Goal: Task Accomplishment & Management: Use online tool/utility

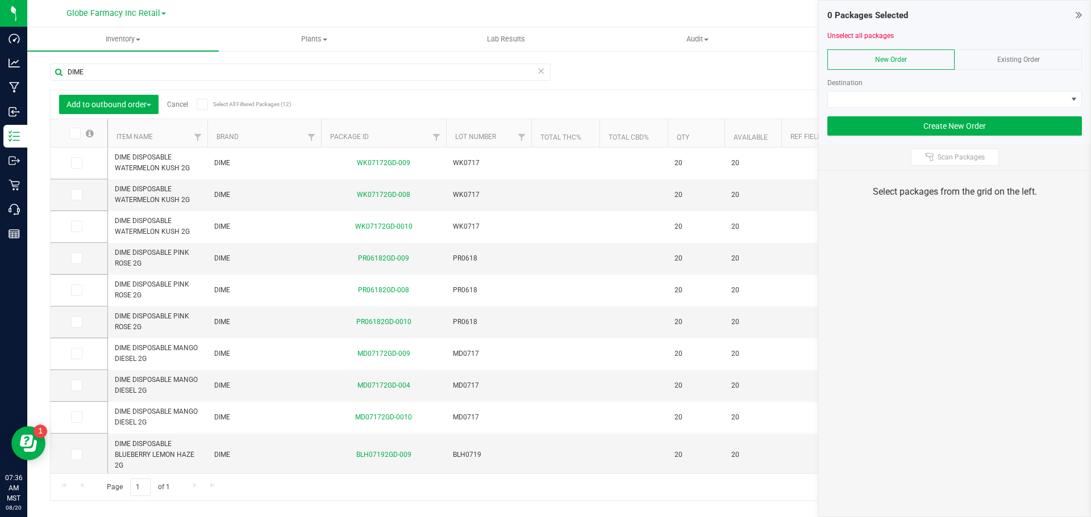
click at [1016, 69] on div "Existing Order" at bounding box center [1017, 59] width 127 height 20
click at [1010, 102] on span at bounding box center [947, 99] width 239 height 16
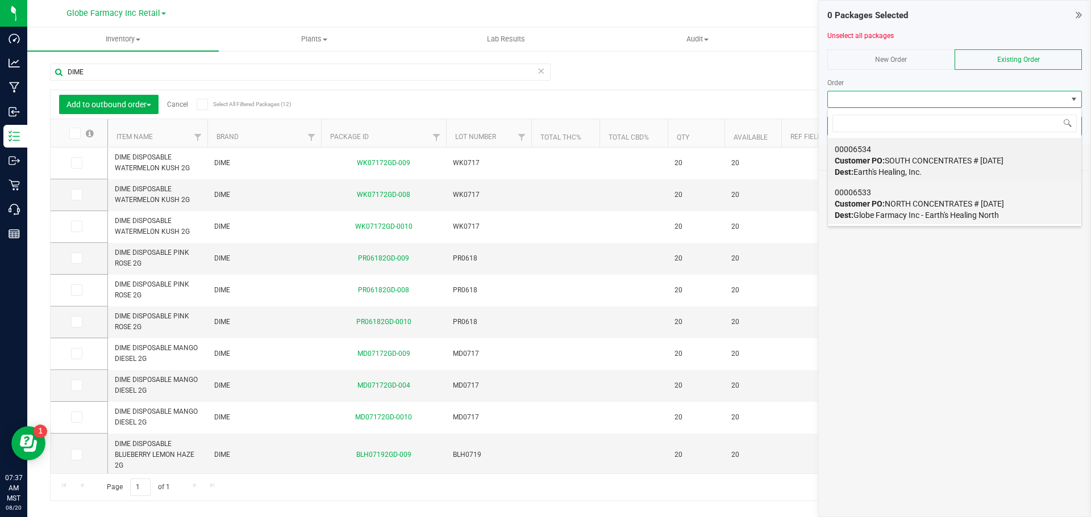
scroll to position [17, 254]
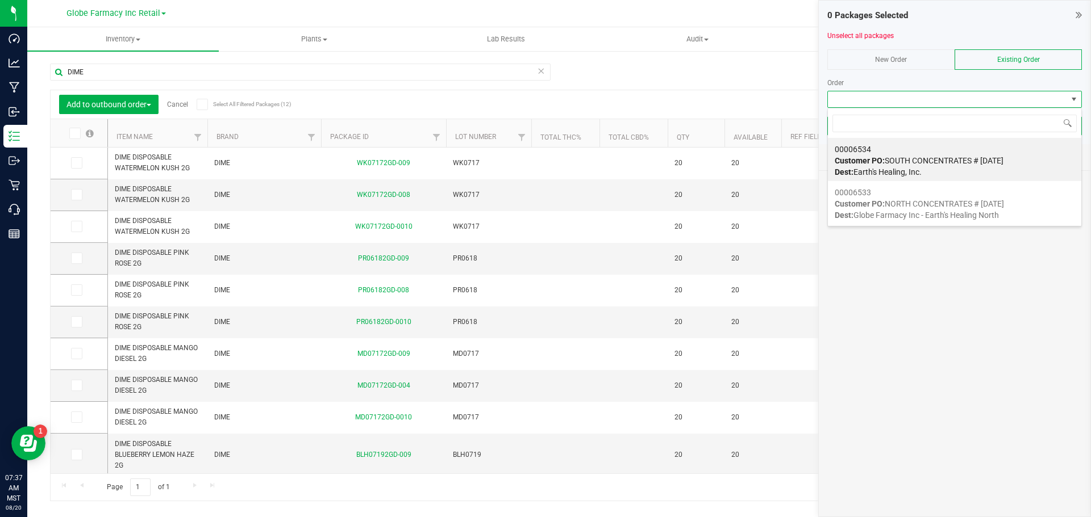
click at [904, 212] on span "Dest: Globe Farmacy Inc - Earth's Healing North" at bounding box center [916, 215] width 164 height 9
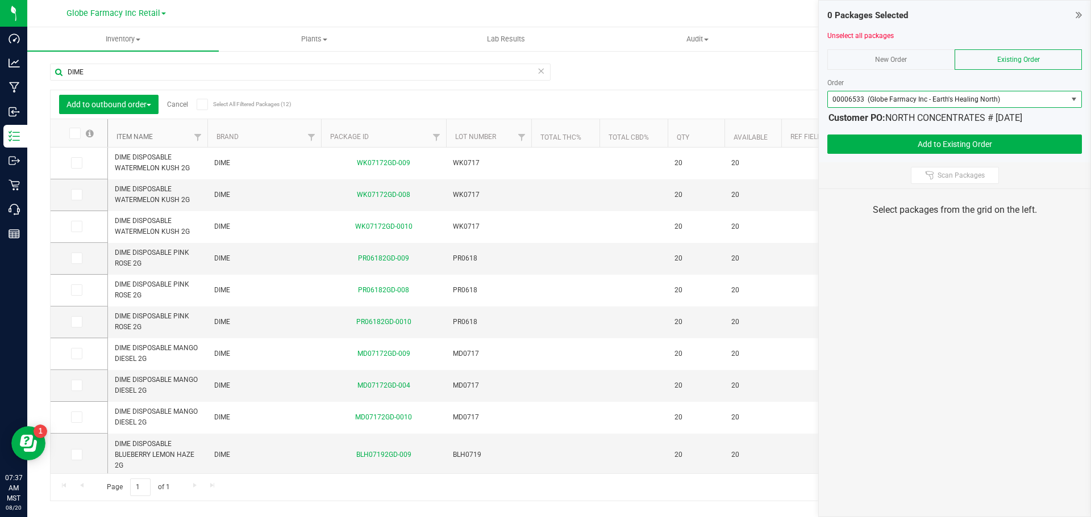
click at [135, 136] on link "Item Name" at bounding box center [134, 137] width 36 height 8
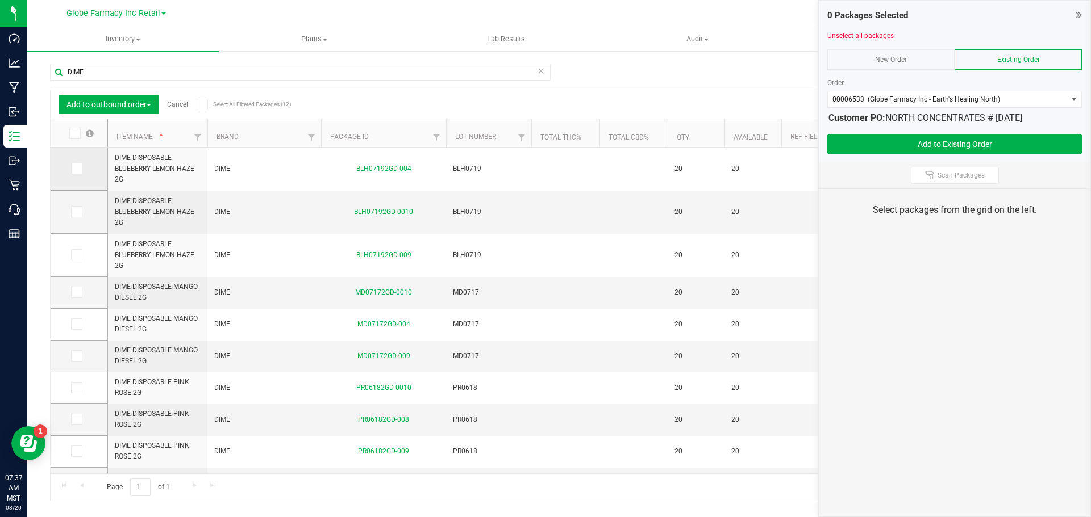
click at [78, 169] on icon at bounding box center [75, 169] width 7 height 0
click at [0, 0] on input "checkbox" at bounding box center [0, 0] width 0 height 0
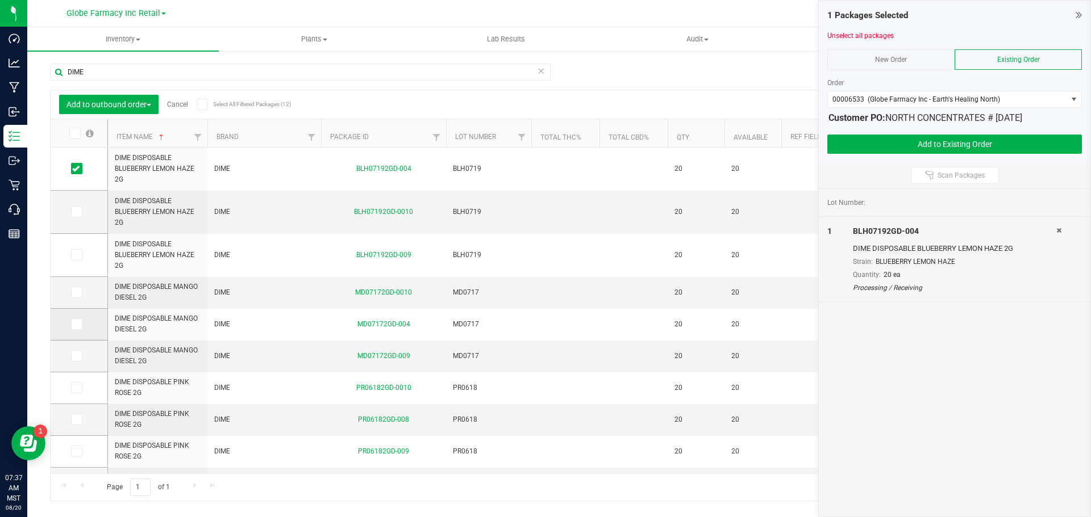
click at [80, 321] on span at bounding box center [76, 324] width 11 height 11
click at [0, 0] on input "checkbox" at bounding box center [0, 0] width 0 height 0
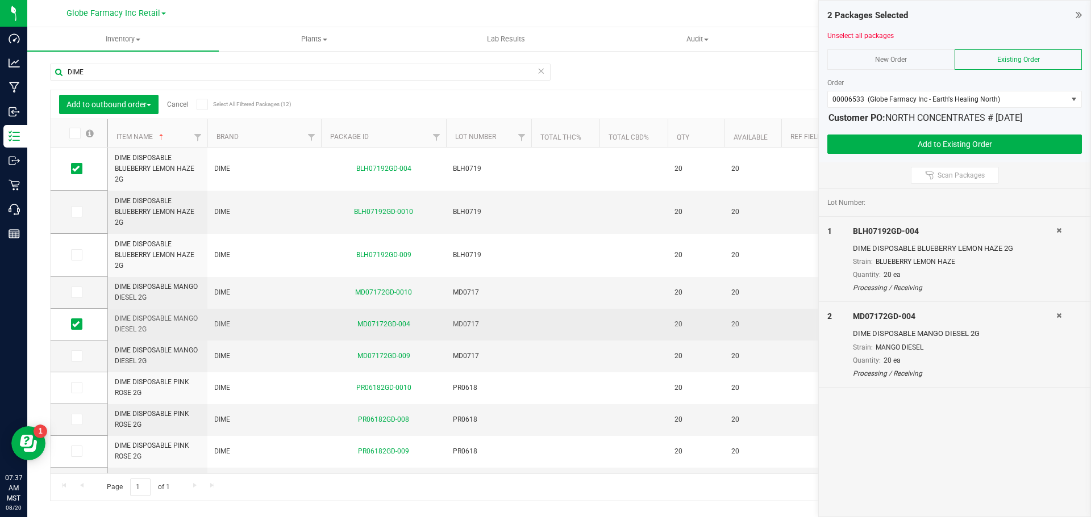
scroll to position [57, 0]
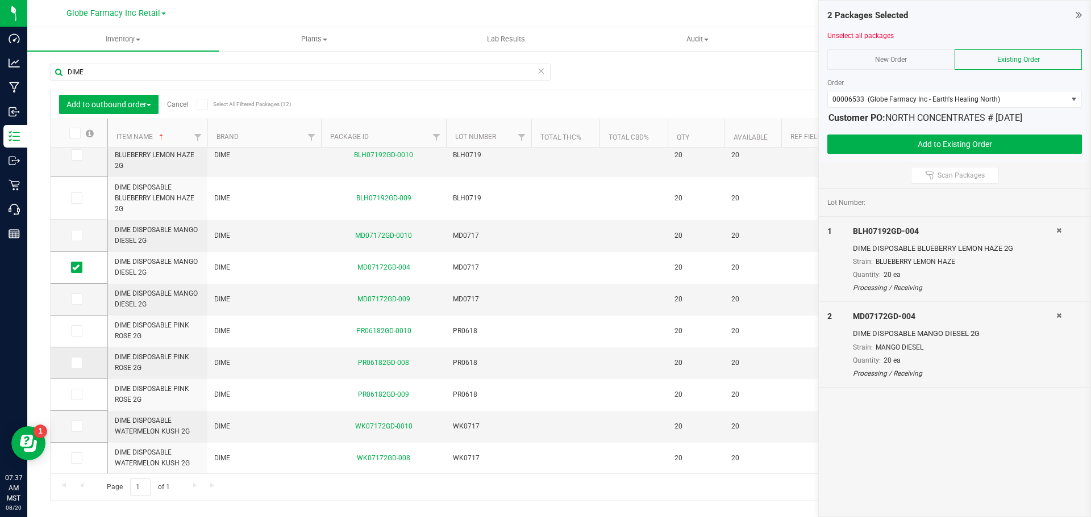
click at [76, 363] on icon at bounding box center [75, 363] width 7 height 0
click at [0, 0] on input "checkbox" at bounding box center [0, 0] width 0 height 0
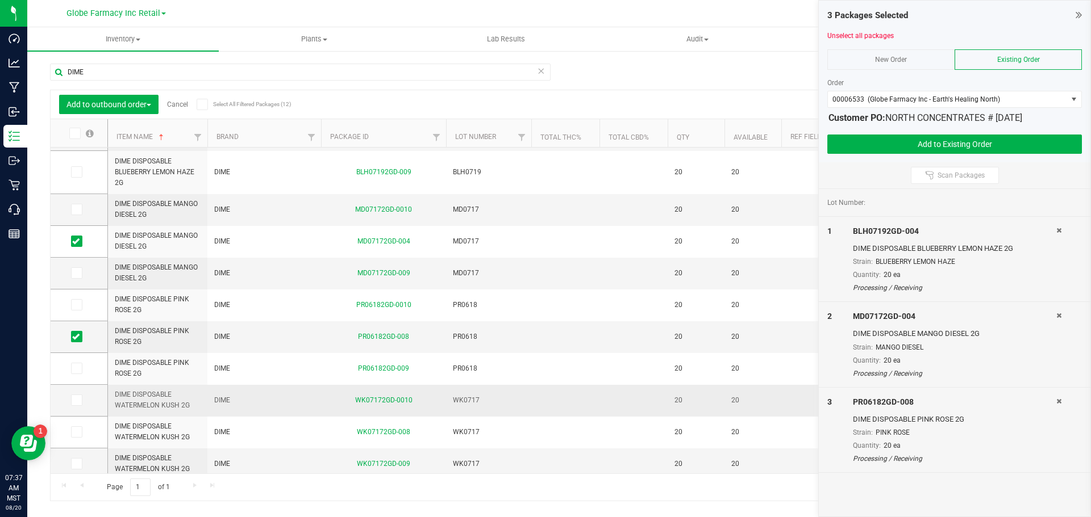
scroll to position [89, 0]
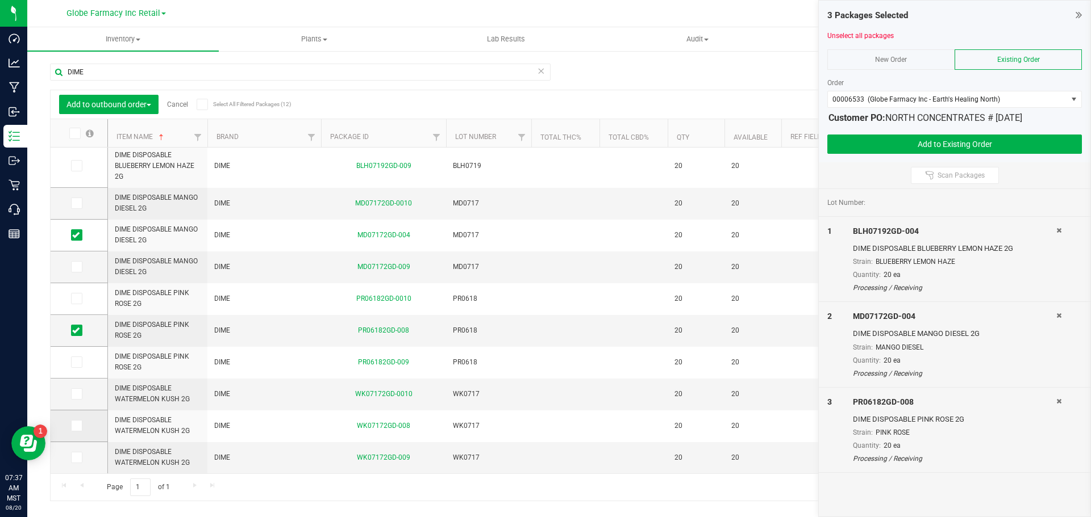
click at [78, 426] on icon at bounding box center [75, 426] width 7 height 0
click at [0, 0] on input "checkbox" at bounding box center [0, 0] width 0 height 0
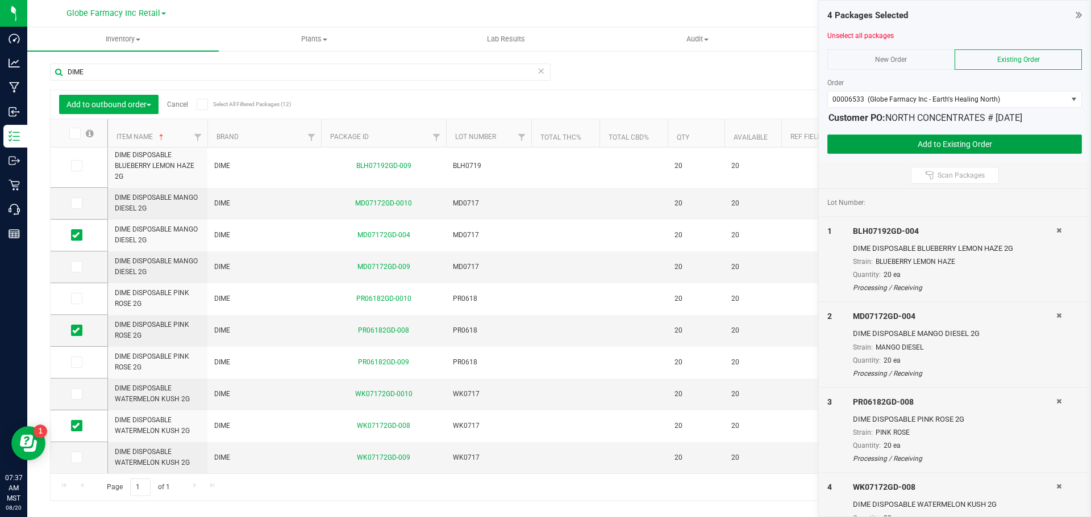
click at [981, 150] on button "Add to Existing Order" at bounding box center [954, 144] width 254 height 19
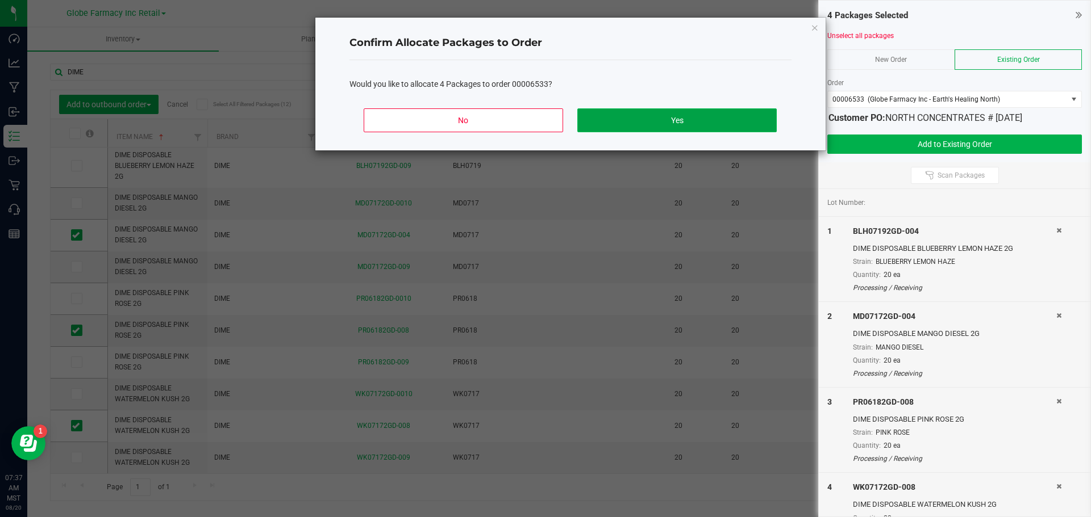
click at [648, 110] on button "Yes" at bounding box center [676, 120] width 199 height 24
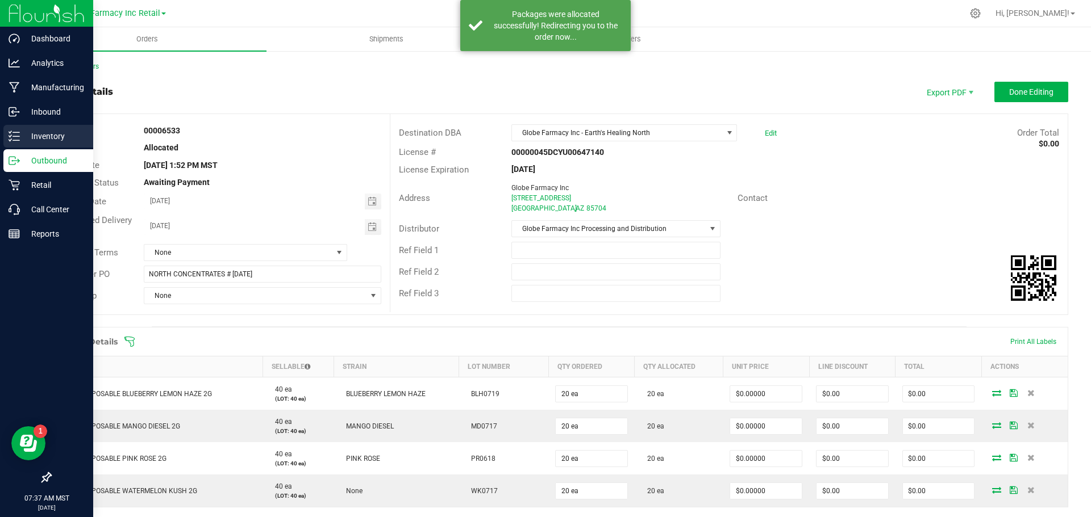
click at [20, 135] on p "Inventory" at bounding box center [54, 136] width 68 height 14
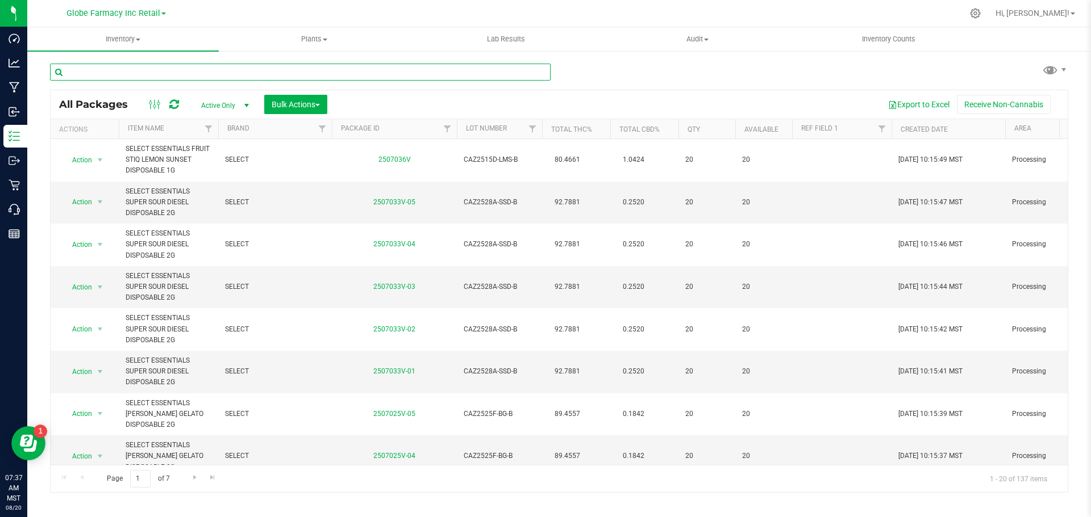
click at [114, 69] on input "text" at bounding box center [300, 72] width 500 height 17
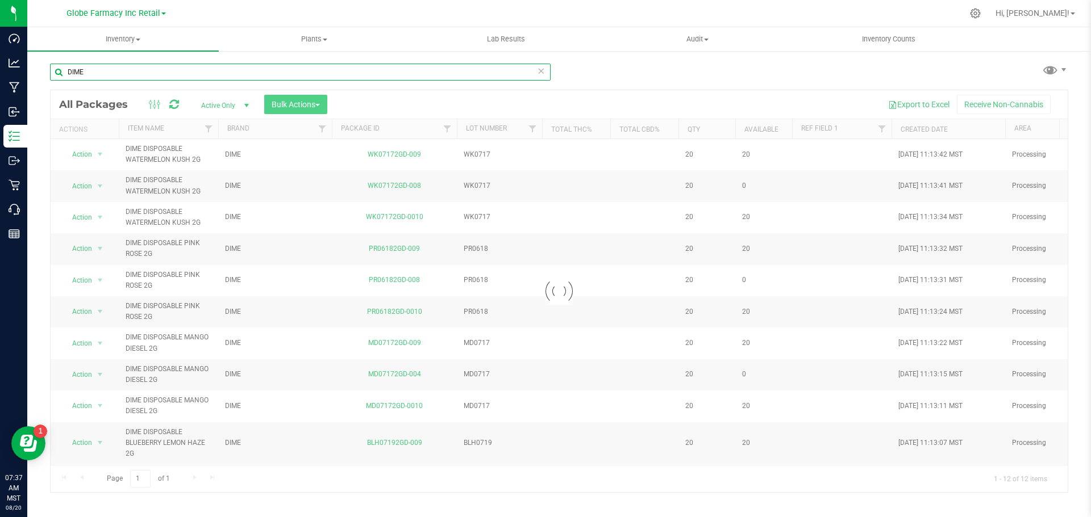
type input "DIME"
click at [298, 104] on span "Bulk Actions" at bounding box center [295, 104] width 48 height 9
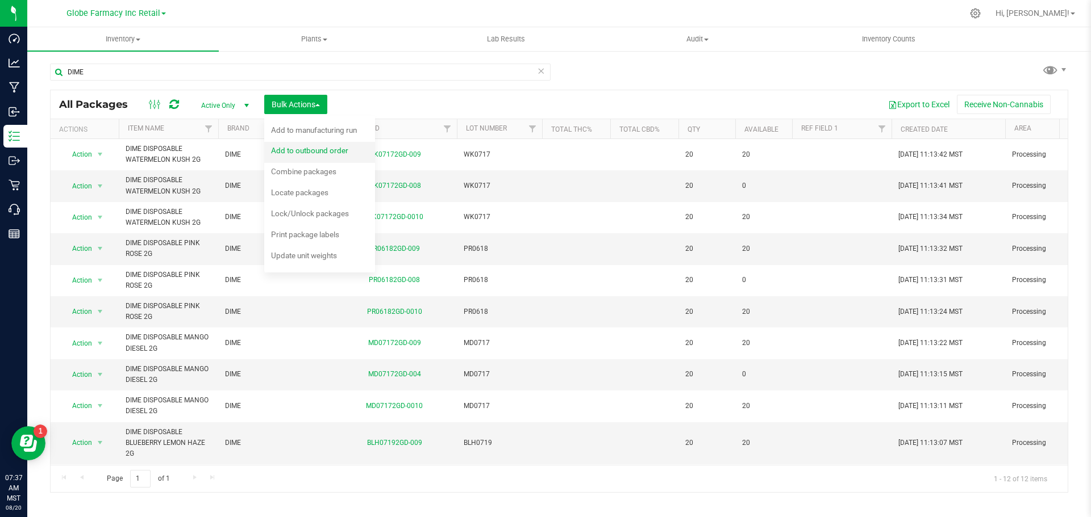
click at [304, 151] on span "Add to outbound order" at bounding box center [309, 150] width 77 height 9
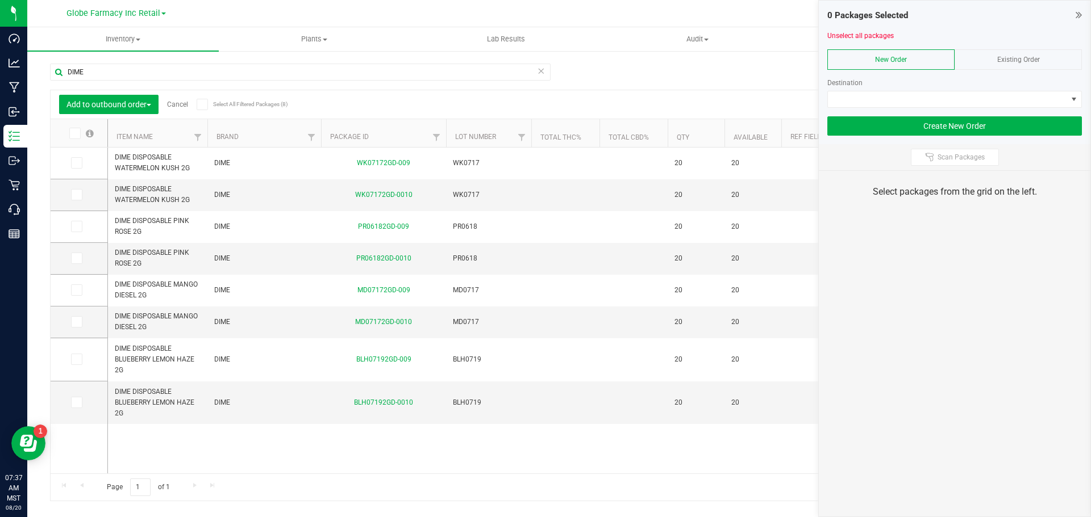
click at [996, 51] on div "Existing Order" at bounding box center [1017, 59] width 127 height 20
click at [998, 90] on div "Order" at bounding box center [954, 88] width 254 height 39
click at [989, 99] on span at bounding box center [947, 99] width 239 height 16
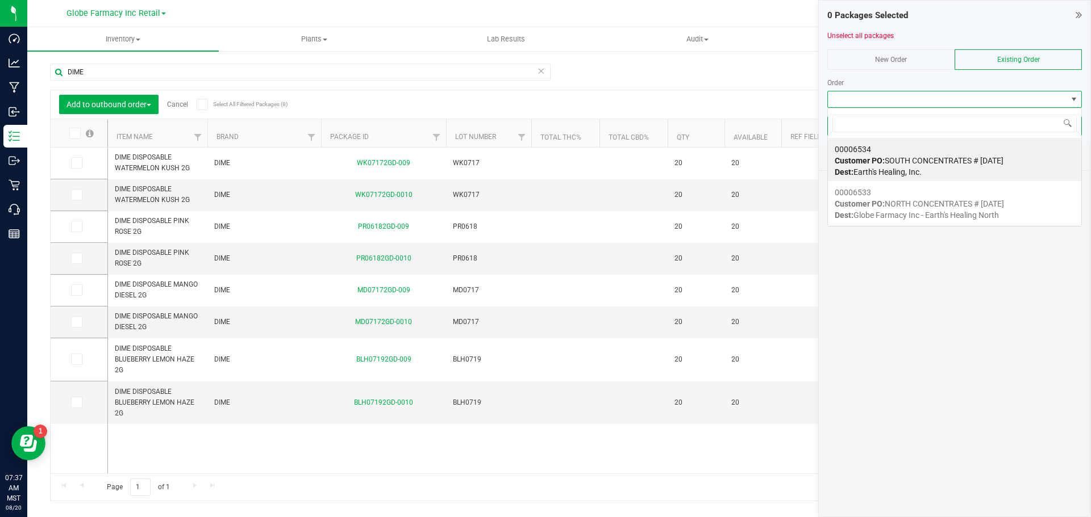
scroll to position [17, 254]
click at [930, 158] on span "Customer PO: SOUTH CONCENTRATES # 08/20/2025" at bounding box center [918, 160] width 169 height 9
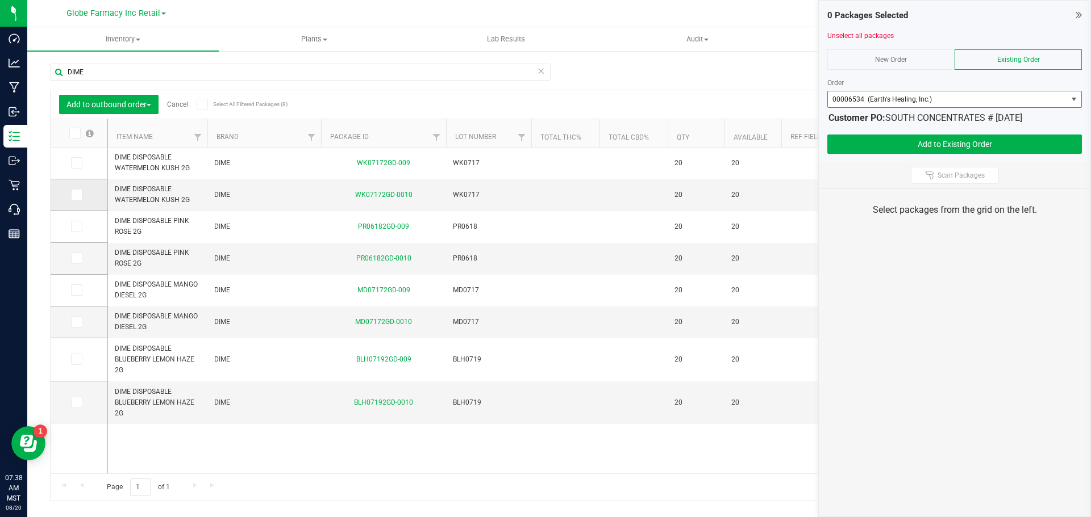
drag, startPoint x: 72, startPoint y: 167, endPoint x: 80, endPoint y: 195, distance: 28.9
click at [72, 168] on span at bounding box center [76, 162] width 11 height 11
click at [0, 0] on input "checkbox" at bounding box center [0, 0] width 0 height 0
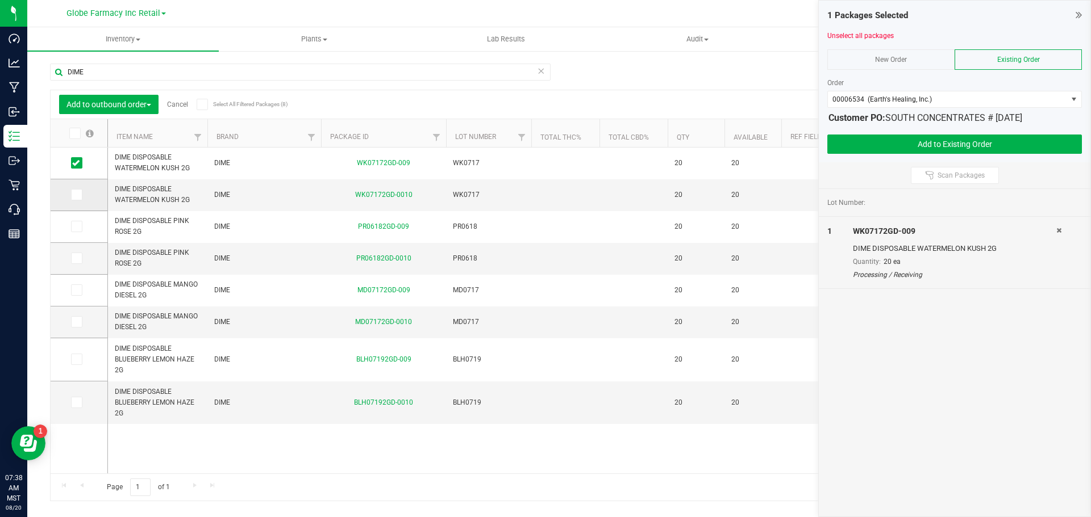
click at [76, 195] on icon at bounding box center [75, 195] width 7 height 0
click at [0, 0] on input "checkbox" at bounding box center [0, 0] width 0 height 0
click at [79, 258] on icon at bounding box center [75, 258] width 7 height 0
click at [0, 0] on input "checkbox" at bounding box center [0, 0] width 0 height 0
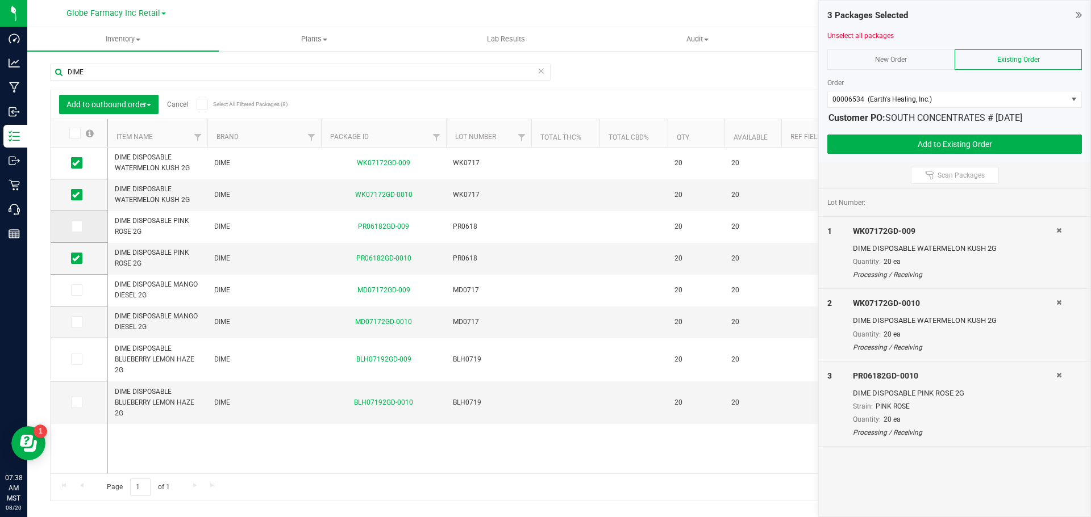
click at [78, 222] on span at bounding box center [76, 226] width 11 height 11
click at [0, 0] on input "checkbox" at bounding box center [0, 0] width 0 height 0
click at [80, 399] on span at bounding box center [76, 402] width 11 height 11
click at [0, 0] on input "checkbox" at bounding box center [0, 0] width 0 height 0
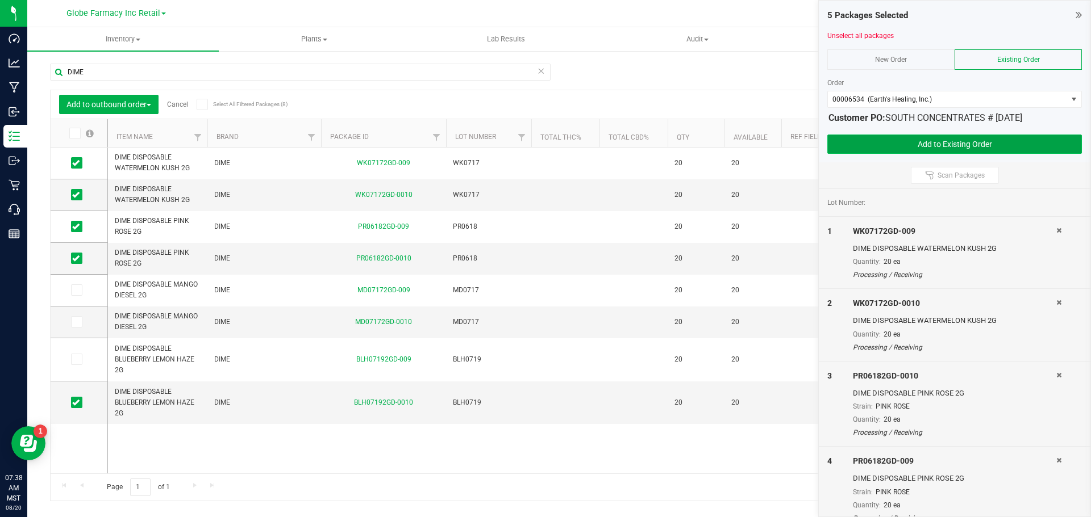
click at [935, 140] on button "Add to Existing Order" at bounding box center [954, 144] width 254 height 19
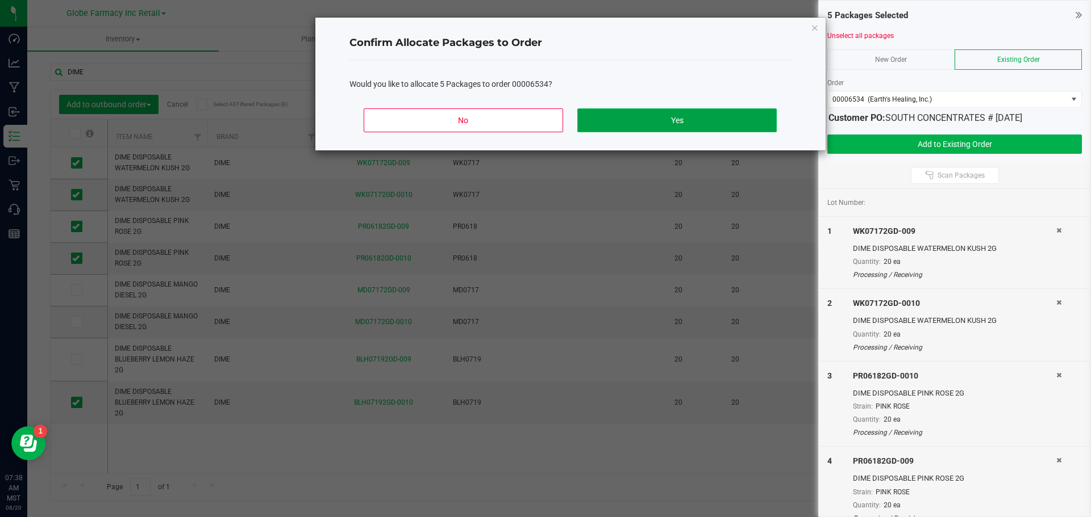
click at [647, 121] on button "Yes" at bounding box center [676, 120] width 199 height 24
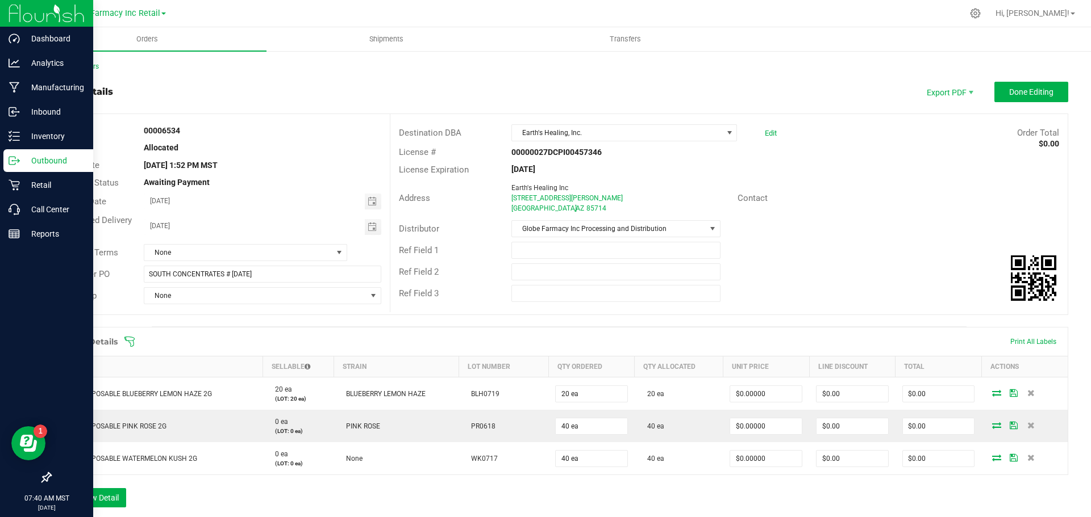
click at [23, 158] on p "Outbound" at bounding box center [54, 161] width 68 height 14
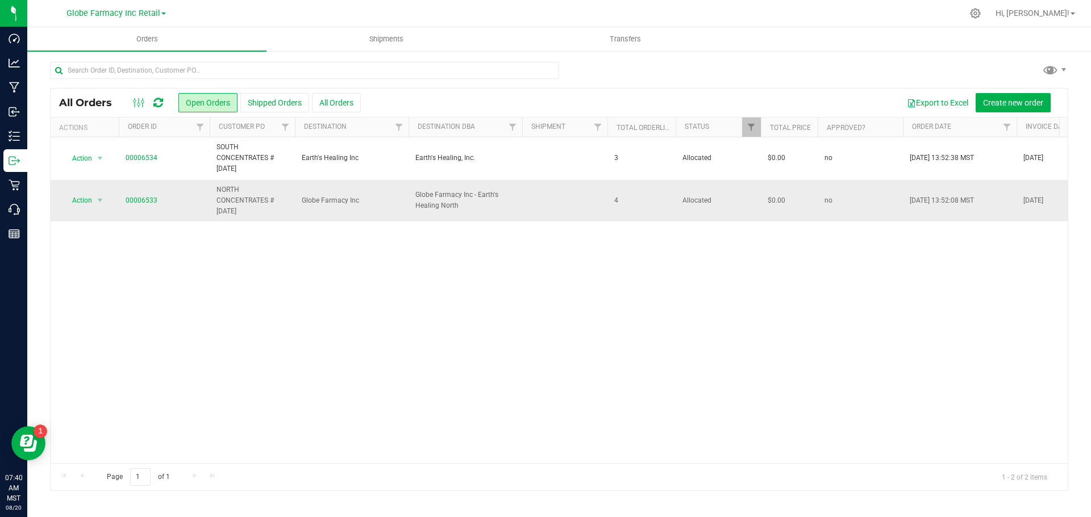
click at [248, 195] on span "NORTH CONCENTRATES # 08/20/2025" at bounding box center [252, 201] width 72 height 33
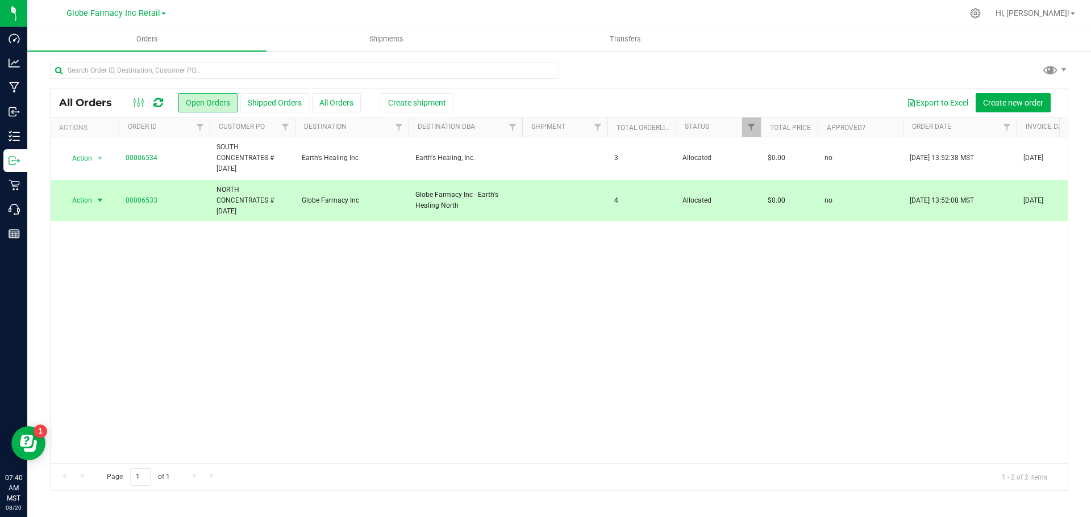
click at [248, 195] on span "NORTH CONCENTRATES # 08/20/2025" at bounding box center [252, 201] width 72 height 33
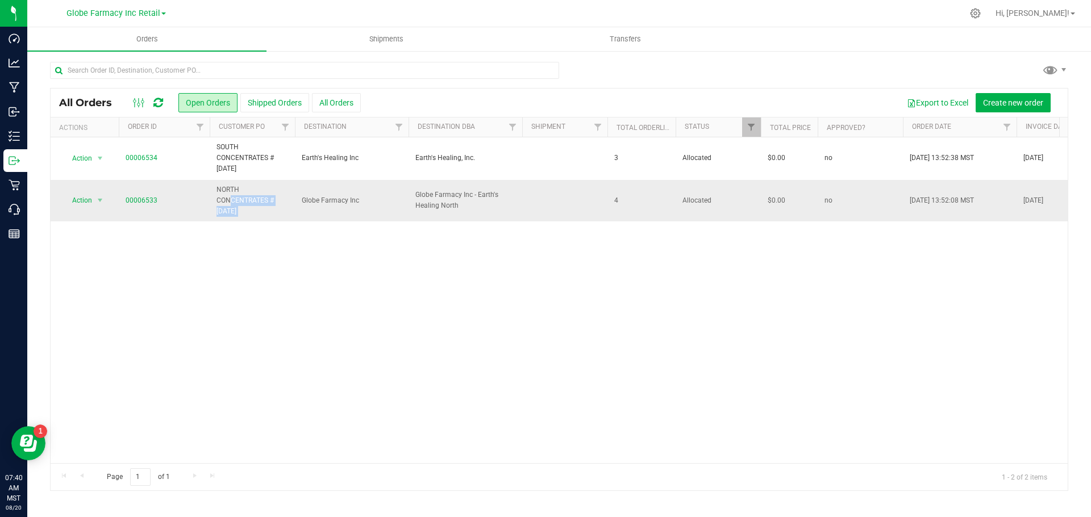
click at [247, 195] on span "NORTH CONCENTRATES # 08/20/2025" at bounding box center [252, 201] width 72 height 33
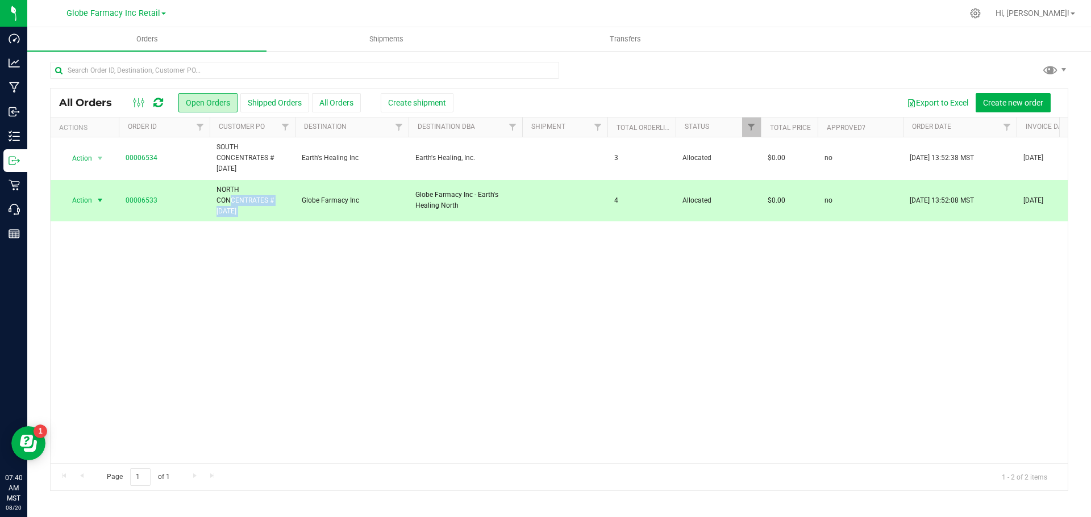
copy tr "NORTH CONCENTRATES # 08/20/2025"
click at [1006, 109] on button "Create new order" at bounding box center [1012, 102] width 75 height 19
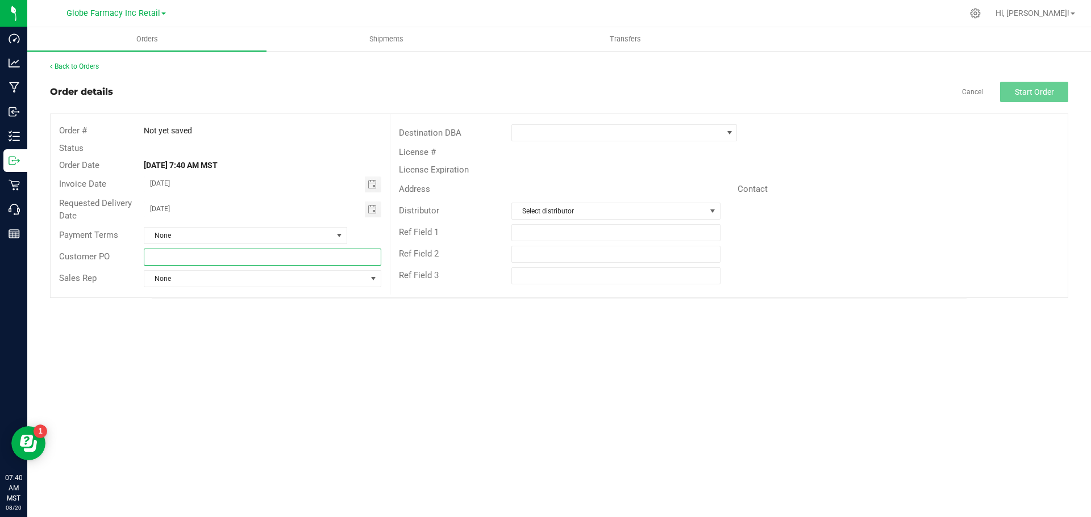
paste input "NORTH CONCENTRATES # 08/20/2025"
click at [272, 258] on input "NORTH CONCENTRATES # 08/20/2025" at bounding box center [262, 257] width 237 height 17
drag, startPoint x: 224, startPoint y: 257, endPoint x: 173, endPoint y: 261, distance: 50.7
click at [173, 261] on input "NORTH CONCENTRATES # 08/20/2025" at bounding box center [262, 257] width 237 height 17
type input "NORTH FLOWER # 08/20/2025"
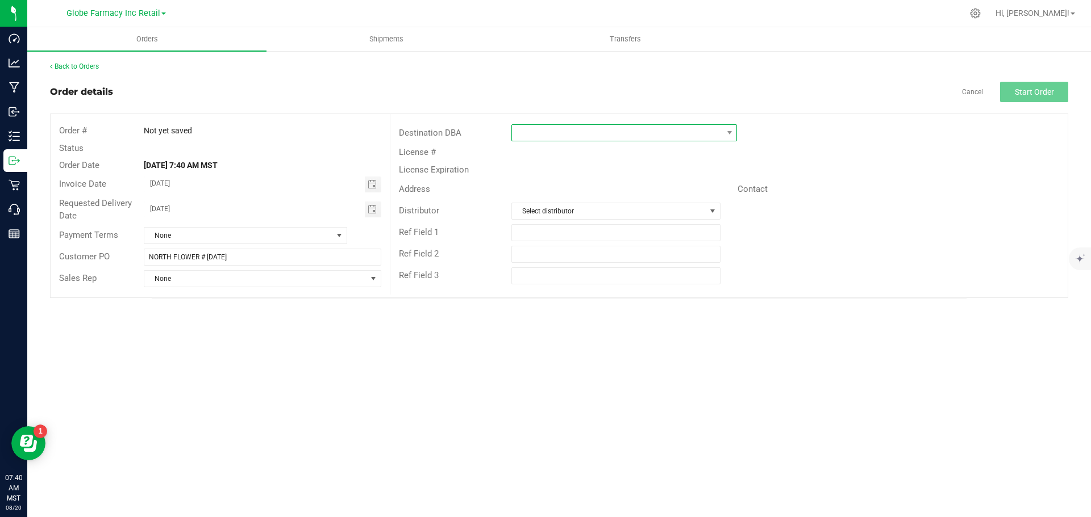
click at [520, 133] on span at bounding box center [617, 133] width 210 height 16
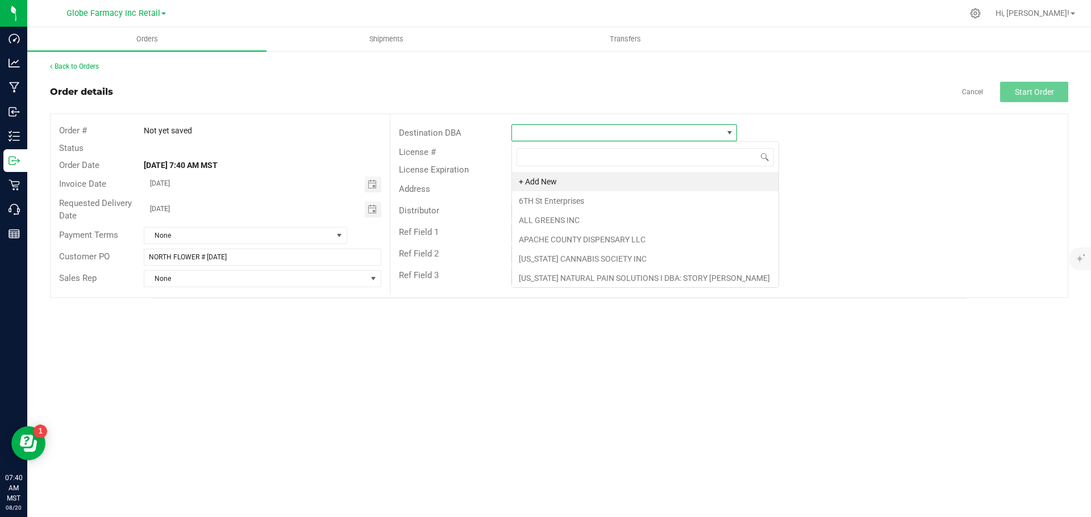
scroll to position [17, 225]
type input "GLOB"
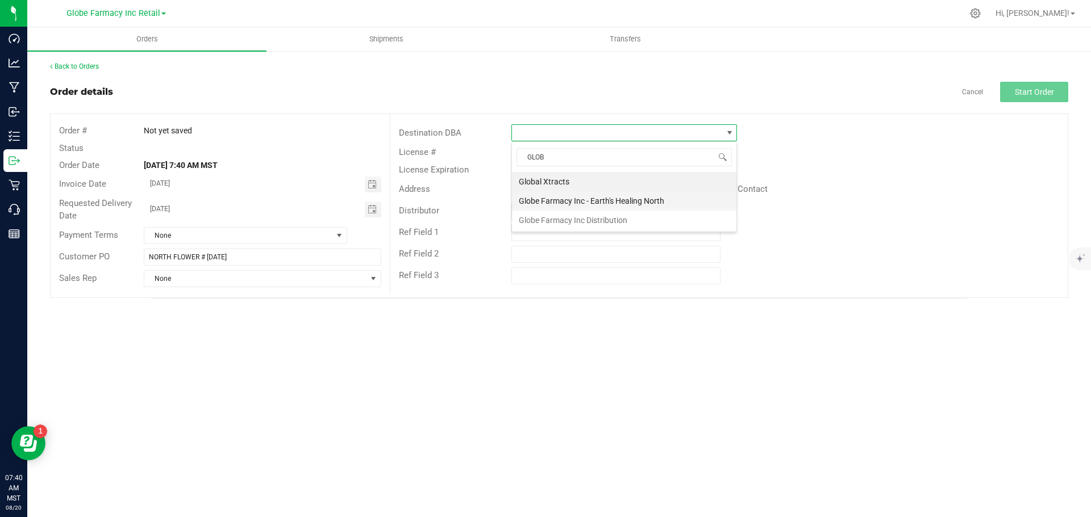
click at [546, 205] on li "Globe Farmacy Inc - Earth's Healing North" at bounding box center [624, 200] width 224 height 19
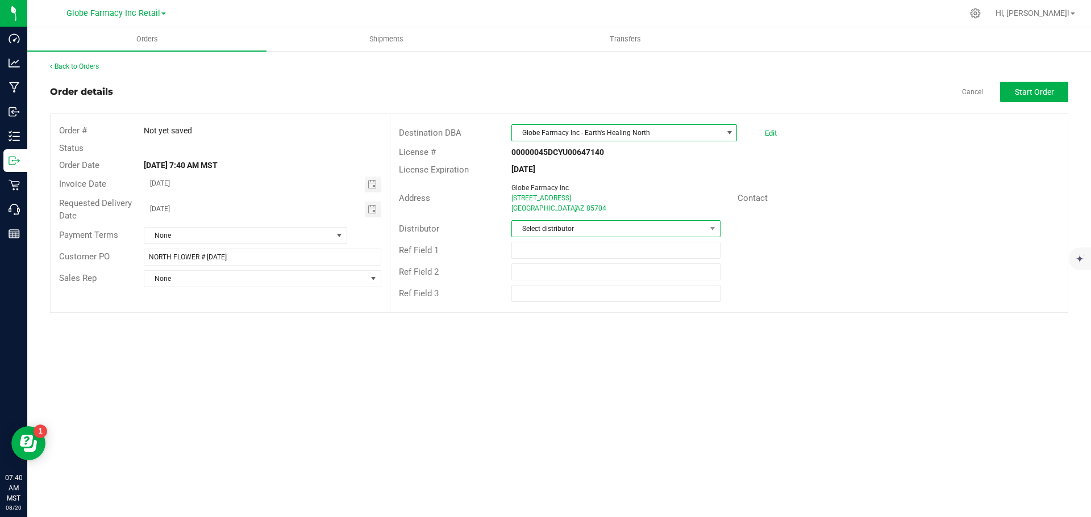
click at [540, 225] on span "Select distributor" at bounding box center [608, 229] width 193 height 16
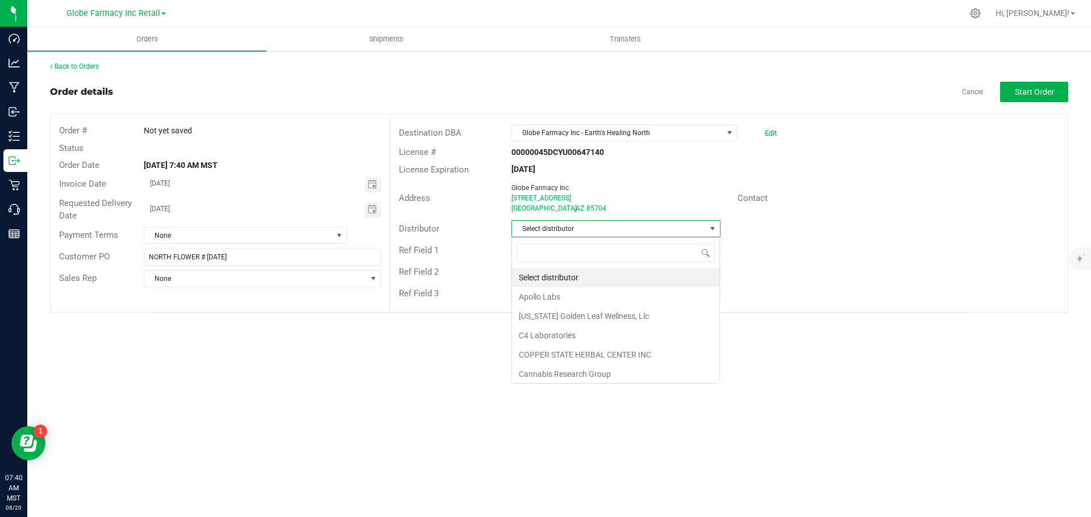
scroll to position [17, 209]
type input "GLOB"
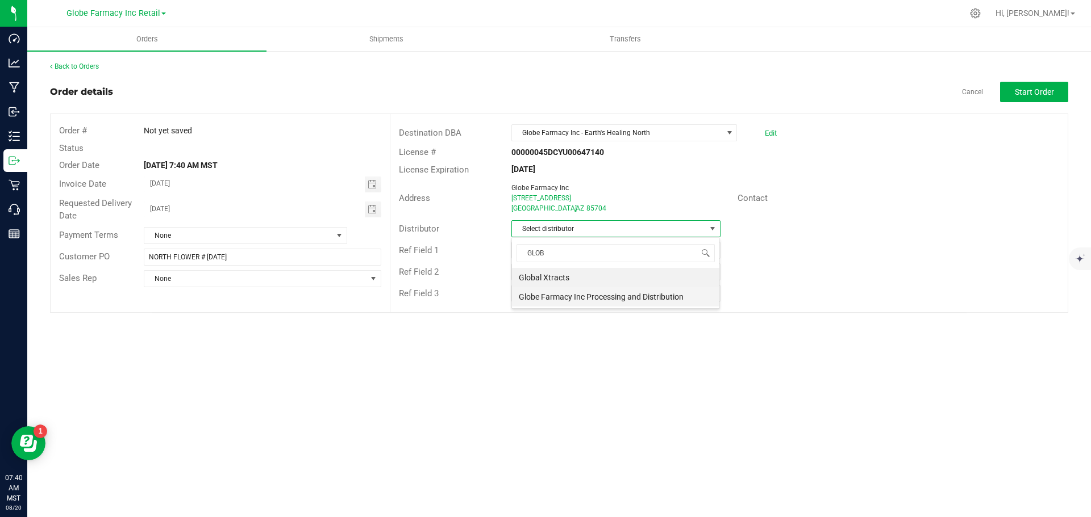
click at [546, 299] on li "Globe Farmacy Inc Processing and Distribution" at bounding box center [615, 296] width 207 height 19
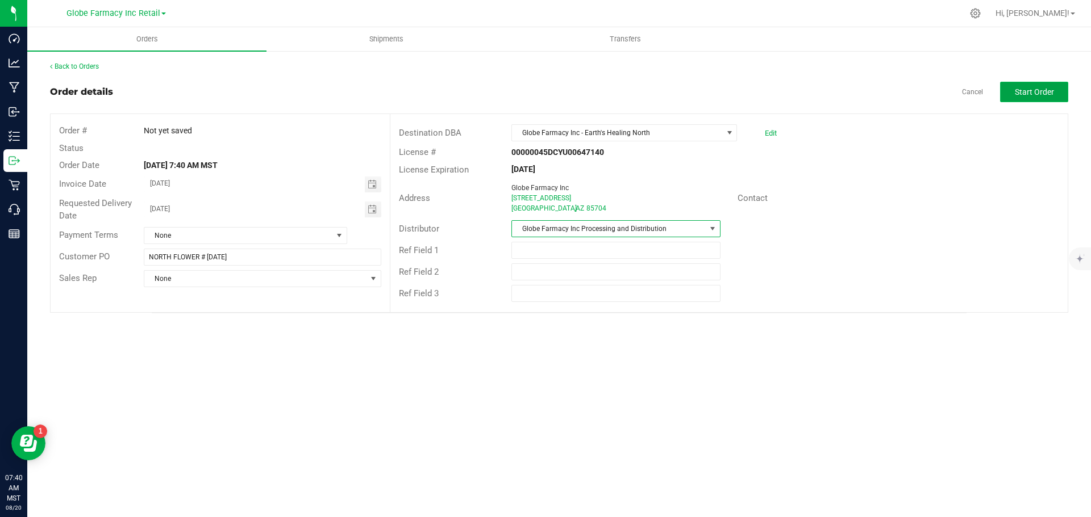
click at [1053, 87] on button "Start Order" at bounding box center [1034, 92] width 68 height 20
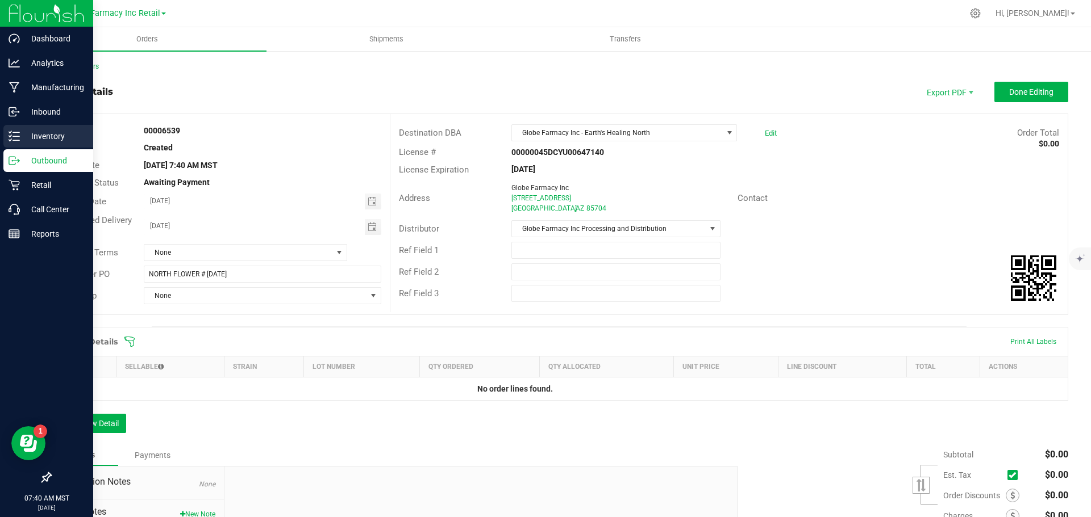
click at [14, 139] on icon at bounding box center [14, 136] width 11 height 11
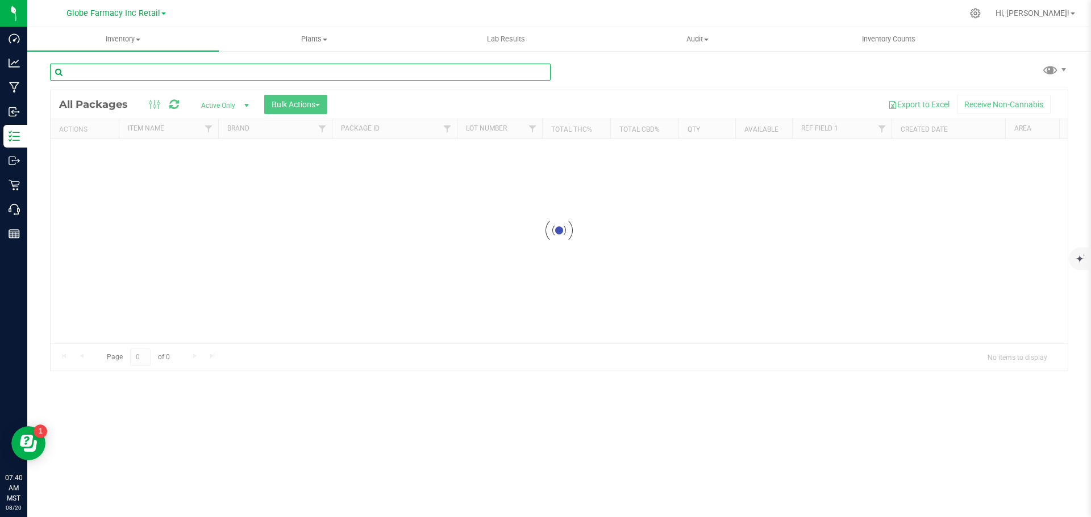
paste input "MODERN FLOWER TAHOE CHERRIES 3.5G"
click at [143, 72] on input "text" at bounding box center [300, 72] width 500 height 17
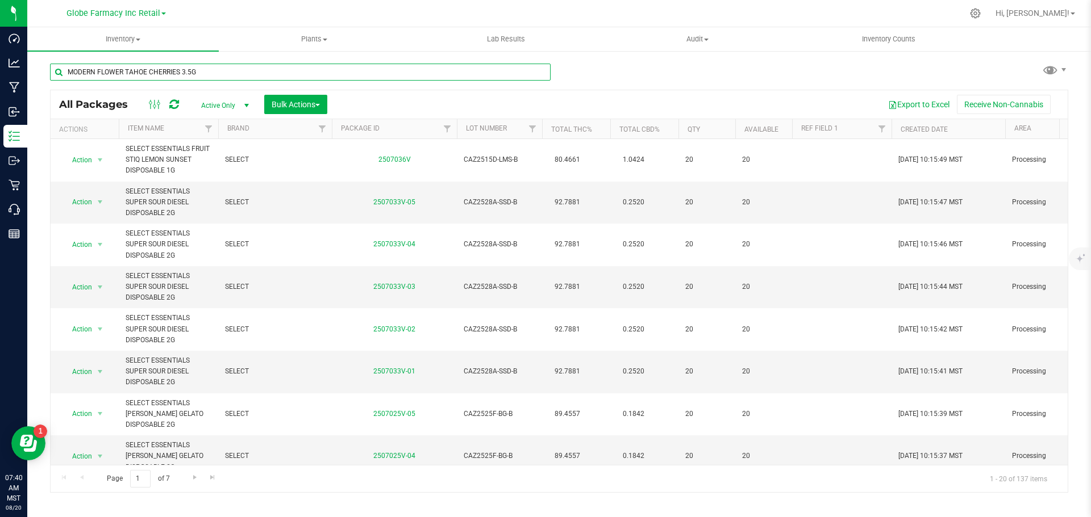
click at [143, 72] on input "MODERN FLOWER TAHOE CHERRIES 3.5G" at bounding box center [300, 72] width 500 height 17
type input "MODERN FLOWER TAHOE CHERRIES 3.5G"
click at [319, 100] on span "Bulk Actions" at bounding box center [295, 104] width 48 height 9
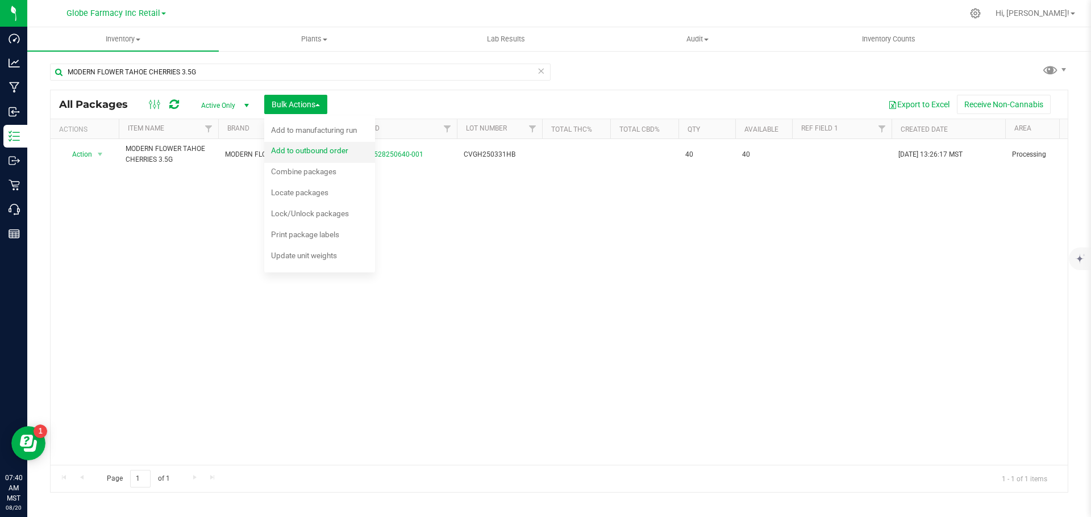
click at [310, 152] on span "Add to outbound order" at bounding box center [309, 150] width 77 height 9
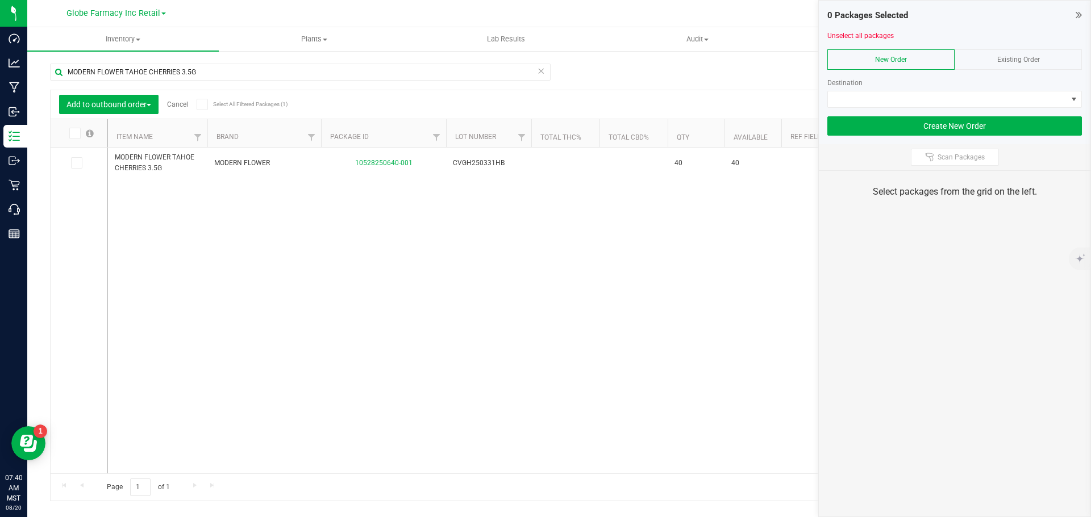
click at [1025, 62] on span "Existing Order" at bounding box center [1018, 60] width 43 height 8
click at [1008, 94] on span at bounding box center [947, 99] width 239 height 16
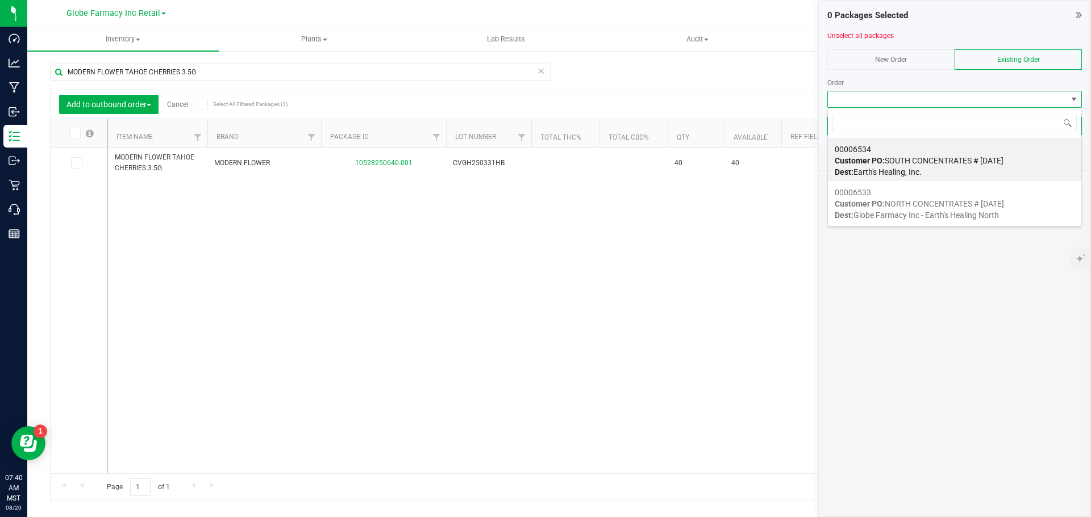
scroll to position [17, 254]
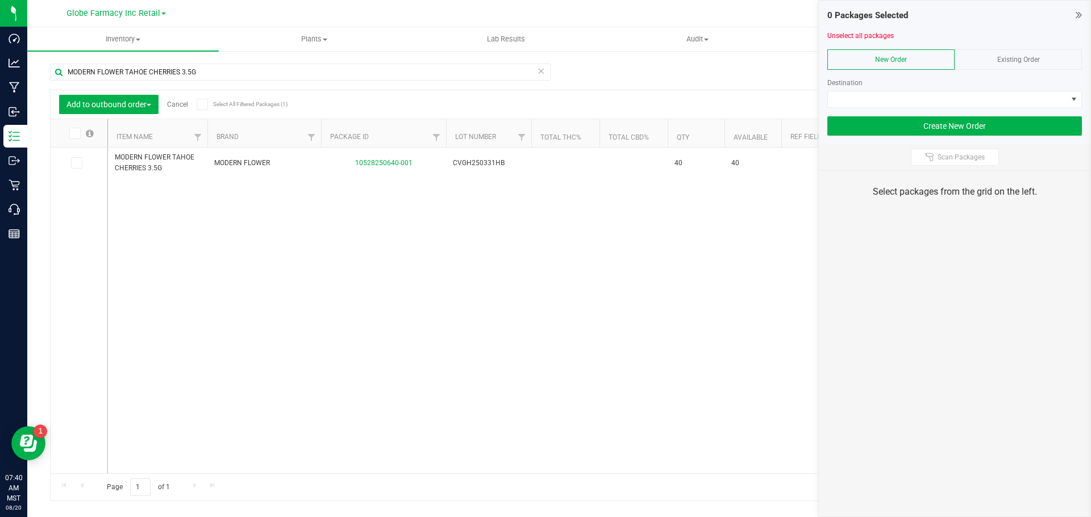
click at [1033, 66] on div "Existing Order" at bounding box center [1017, 59] width 127 height 20
click at [1021, 95] on span at bounding box center [947, 99] width 239 height 16
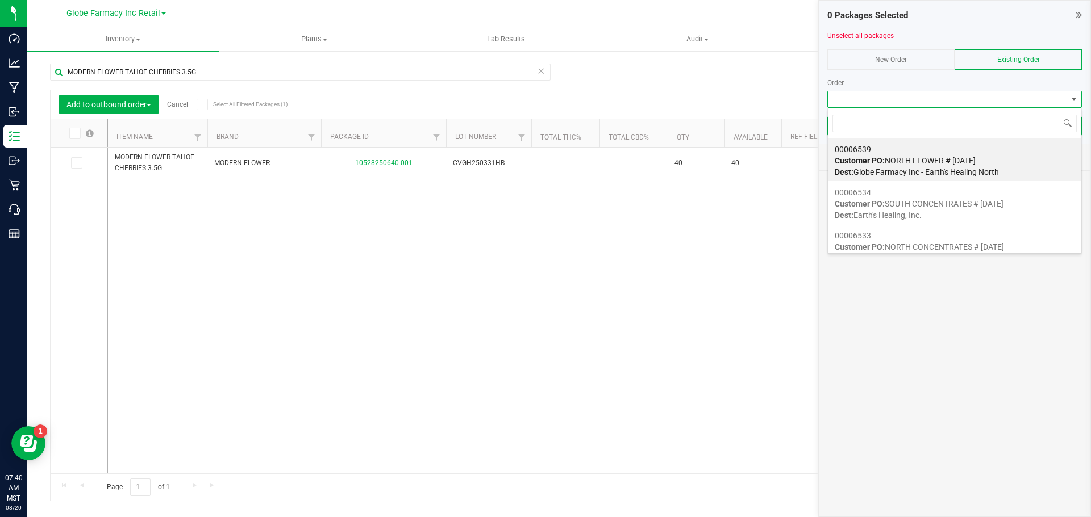
scroll to position [17, 254]
drag, startPoint x: 928, startPoint y: 163, endPoint x: 210, endPoint y: 145, distance: 717.6
click at [918, 160] on span "Customer PO: NORTH FLOWER # 08/20/2025" at bounding box center [904, 160] width 141 height 9
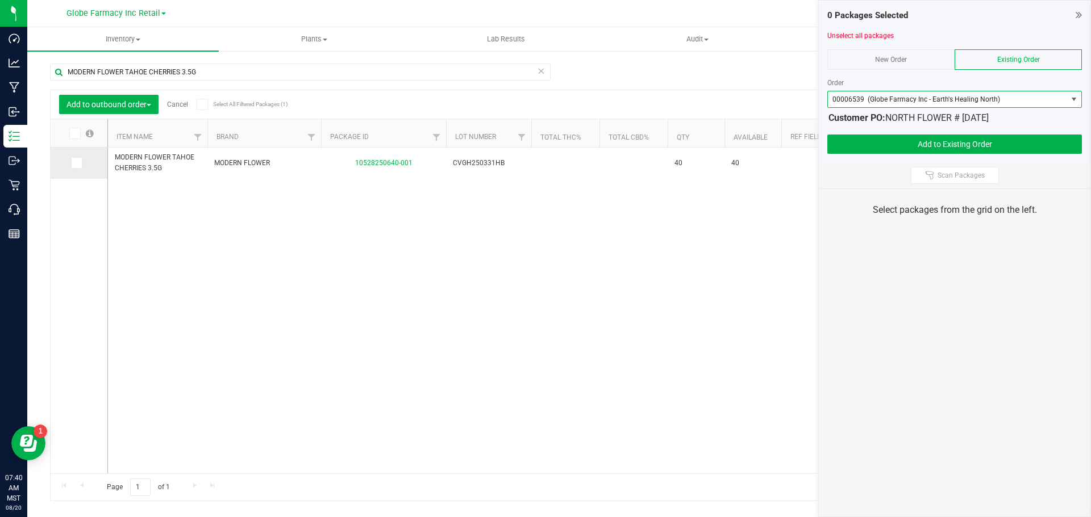
click at [82, 162] on label at bounding box center [79, 162] width 16 height 11
click at [0, 0] on input "checkbox" at bounding box center [0, 0] width 0 height 0
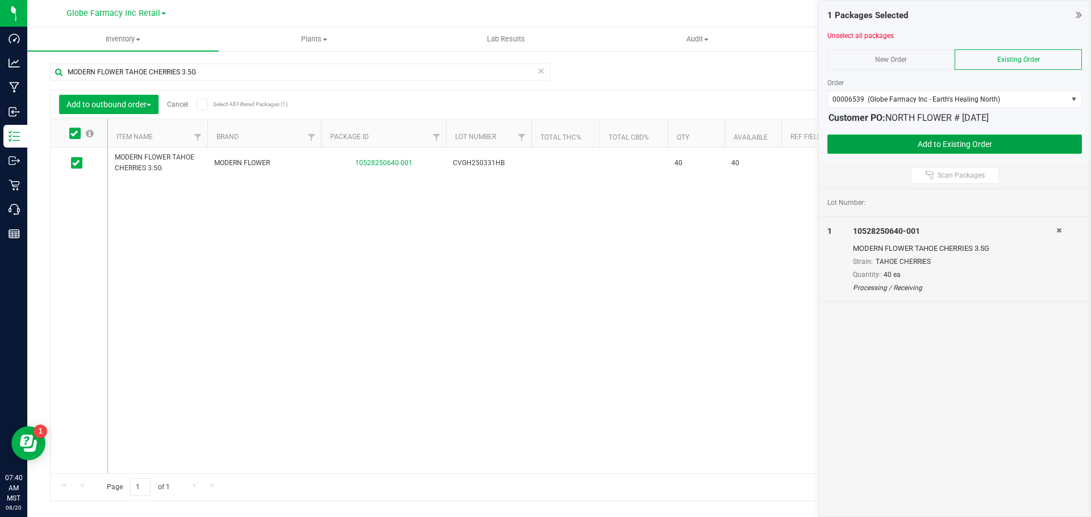
click at [871, 145] on button "Add to Existing Order" at bounding box center [954, 144] width 254 height 19
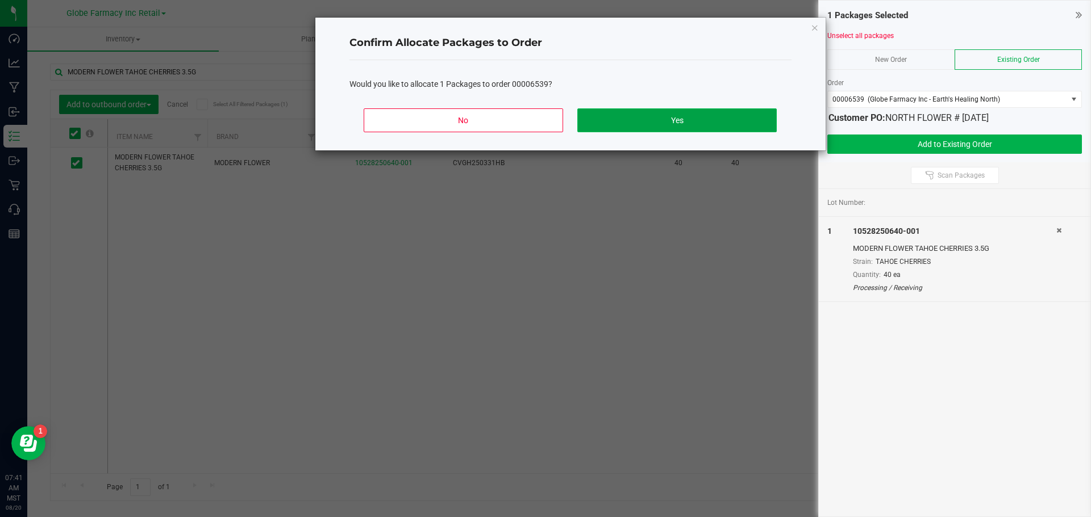
click at [681, 122] on button "Yes" at bounding box center [676, 120] width 199 height 24
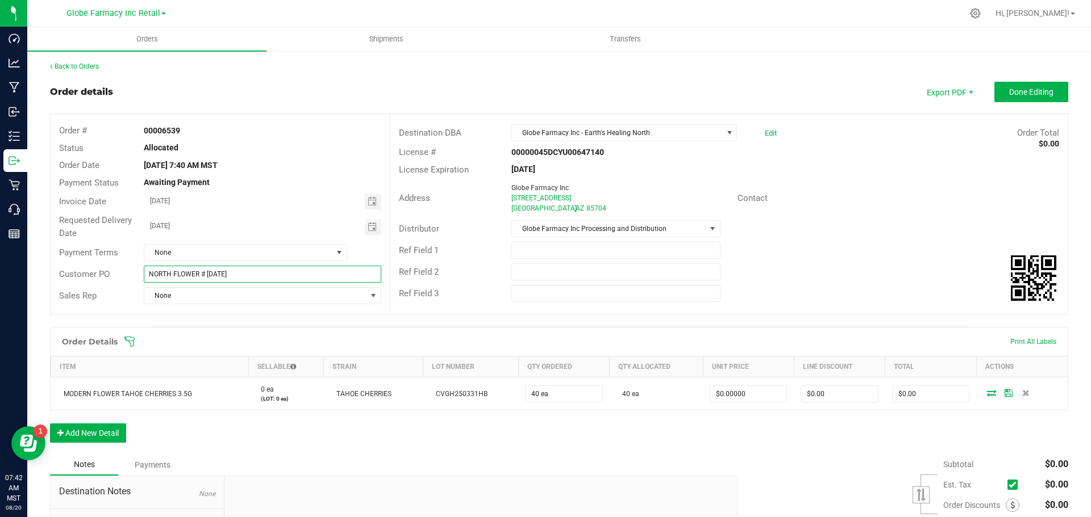
click at [174, 277] on input "NORTH FLOWER # 08/20/2025" at bounding box center [262, 274] width 237 height 17
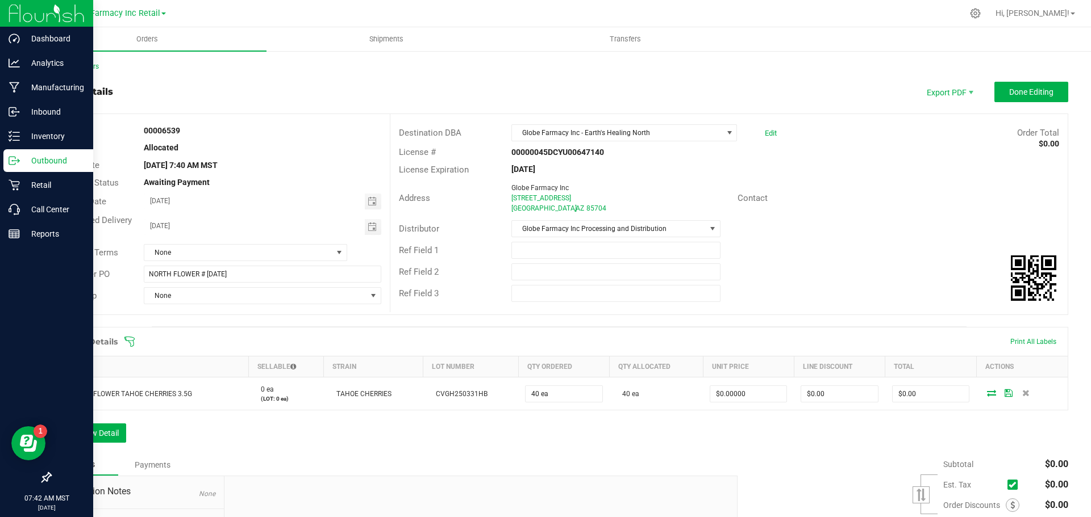
click at [16, 159] on icon at bounding box center [14, 160] width 11 height 11
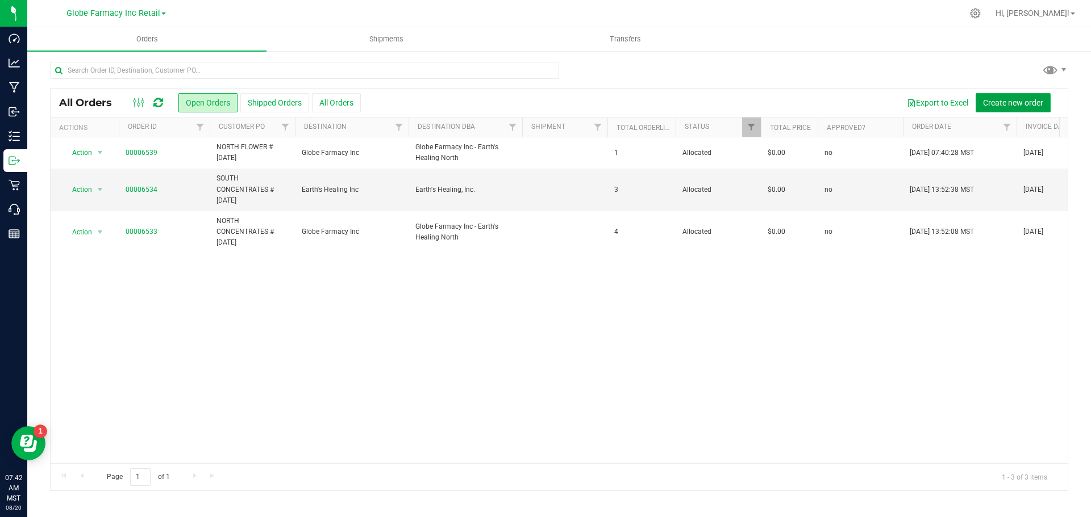
click at [1014, 102] on span "Create new order" at bounding box center [1013, 102] width 60 height 9
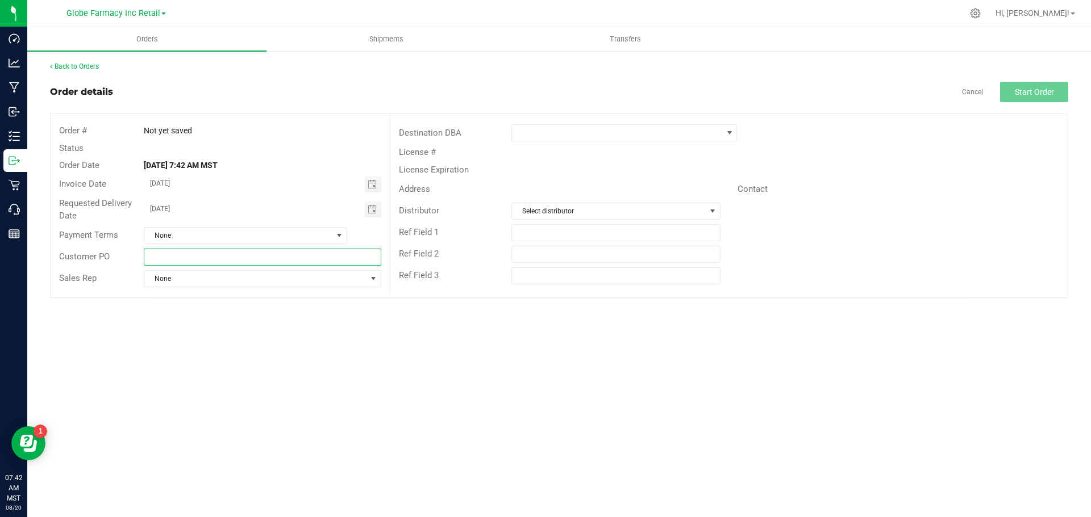
click at [175, 258] on input "text" at bounding box center [262, 257] width 237 height 17
paste input "NORTH FLOWER # 08/20/2025"
drag, startPoint x: 173, startPoint y: 254, endPoint x: -174, endPoint y: 247, distance: 347.1
click at [0, 247] on html "Dashboard Analytics Manufacturing Inbound Inventory Outbound Retail Call Center…" at bounding box center [545, 258] width 1091 height 517
type input "SOUTH FLOWER # 08/20/2025"
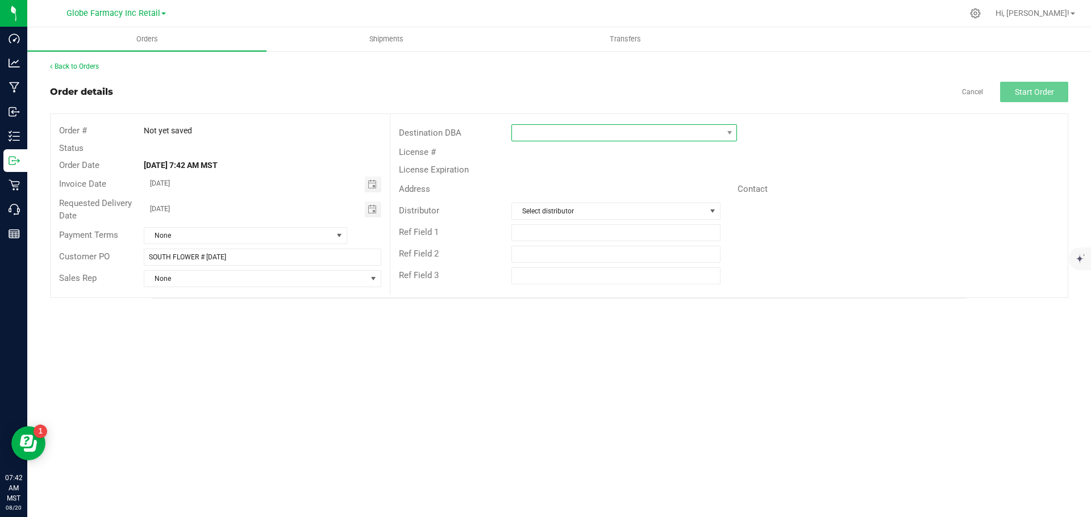
click at [534, 130] on span at bounding box center [617, 133] width 210 height 16
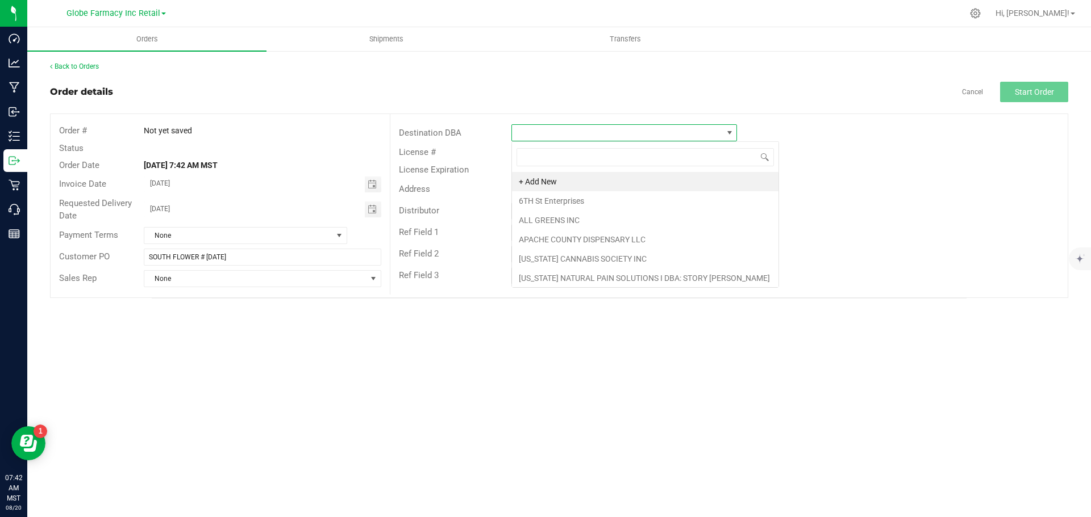
scroll to position [17, 225]
type input "EAR"
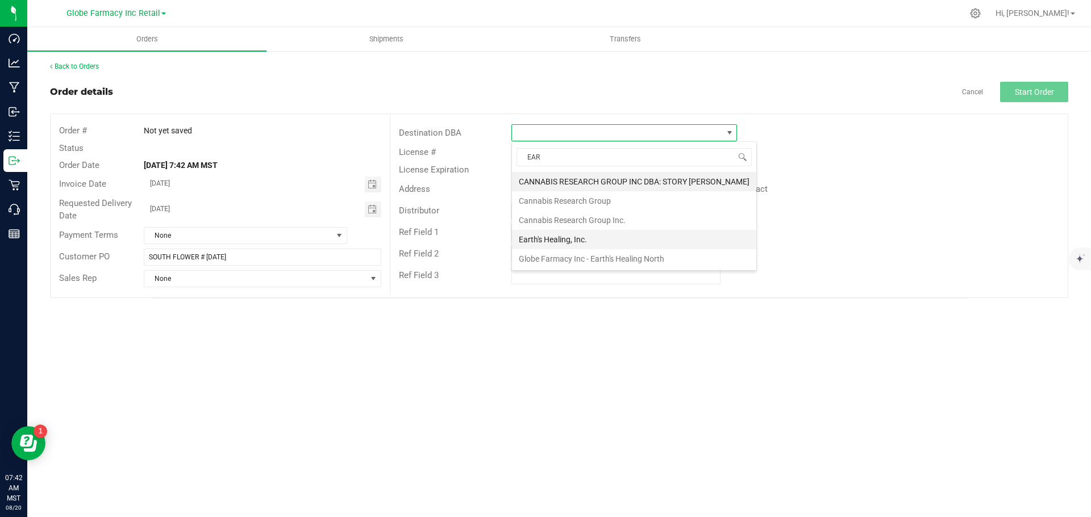
click at [568, 235] on li "Earth's Healing, Inc." at bounding box center [634, 239] width 244 height 19
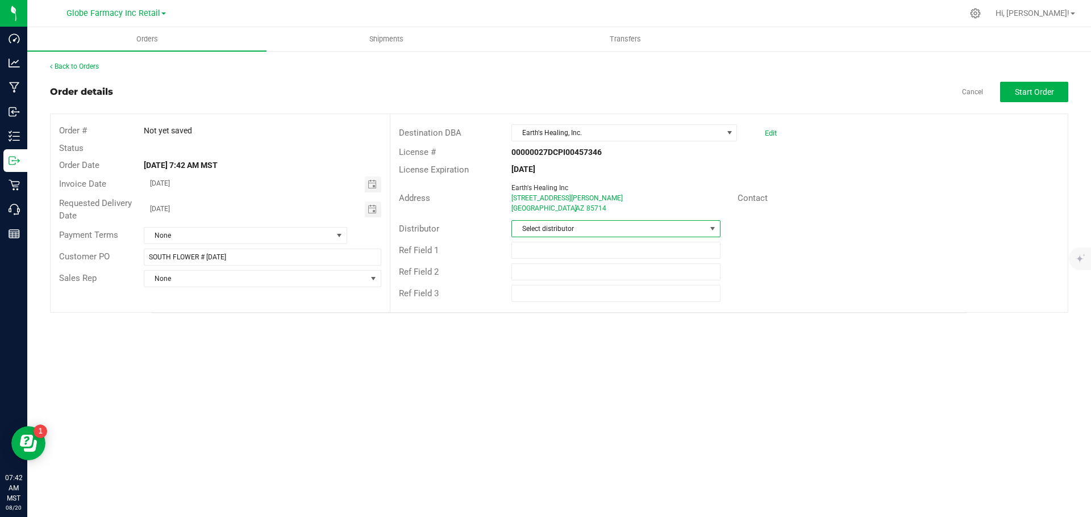
click at [529, 226] on span "Select distributor" at bounding box center [608, 229] width 193 height 16
type input "GL"
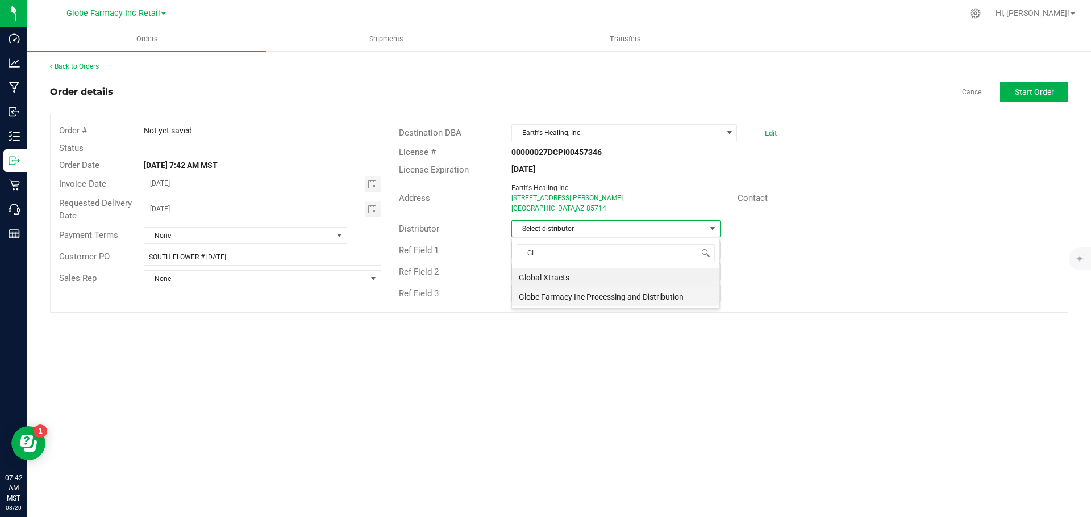
click at [559, 293] on li "Globe Farmacy Inc Processing and Distribution" at bounding box center [615, 296] width 207 height 19
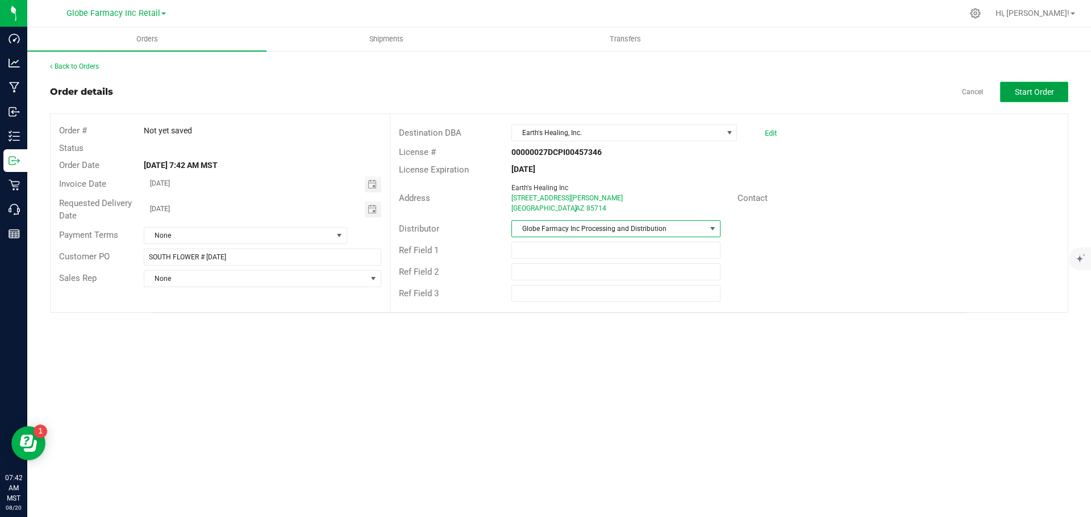
click at [1015, 90] on span "Start Order" at bounding box center [1033, 91] width 39 height 9
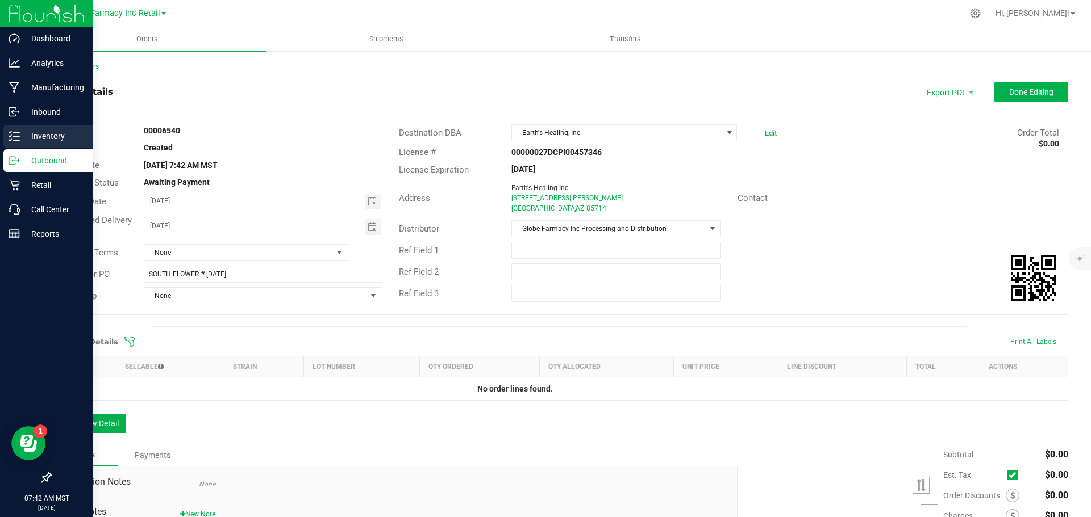
click at [28, 139] on p "Inventory" at bounding box center [54, 136] width 68 height 14
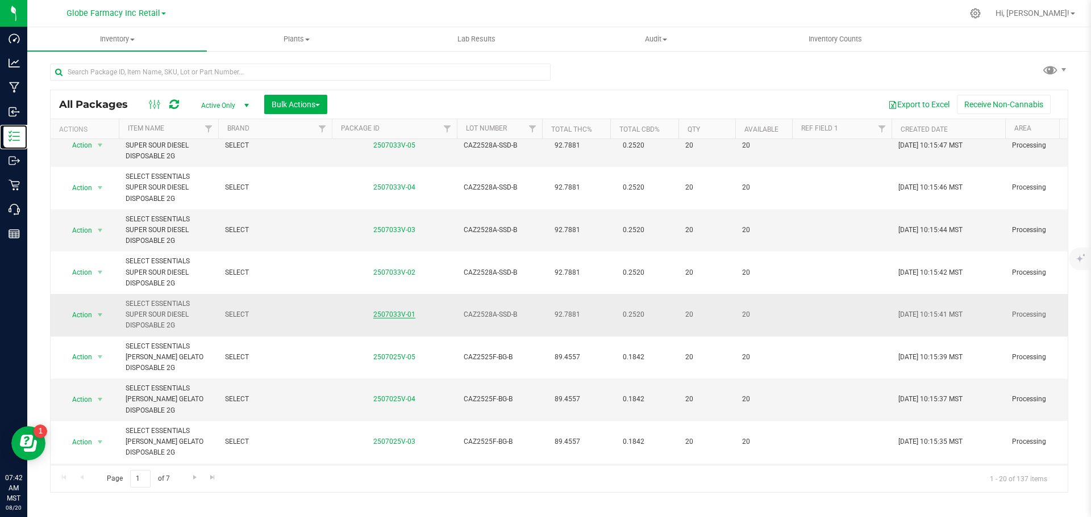
scroll to position [114, 0]
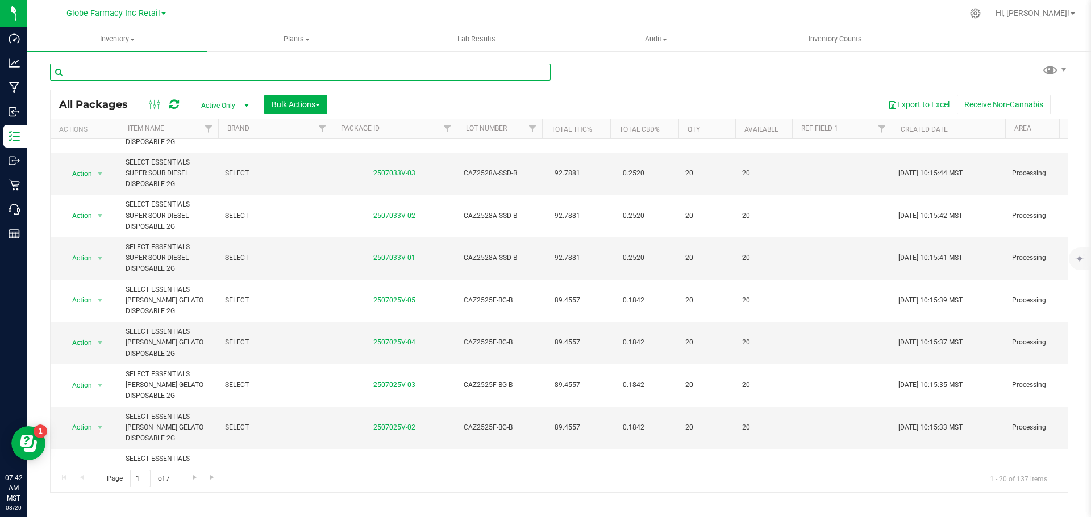
click at [134, 70] on input "text" at bounding box center [300, 72] width 500 height 17
paste input "MOHAVE MINIS DOSI COT 7G"
type input "MOHAVE MINIS DOSI COT 7G"
click at [296, 101] on span "Bulk Actions" at bounding box center [295, 104] width 48 height 9
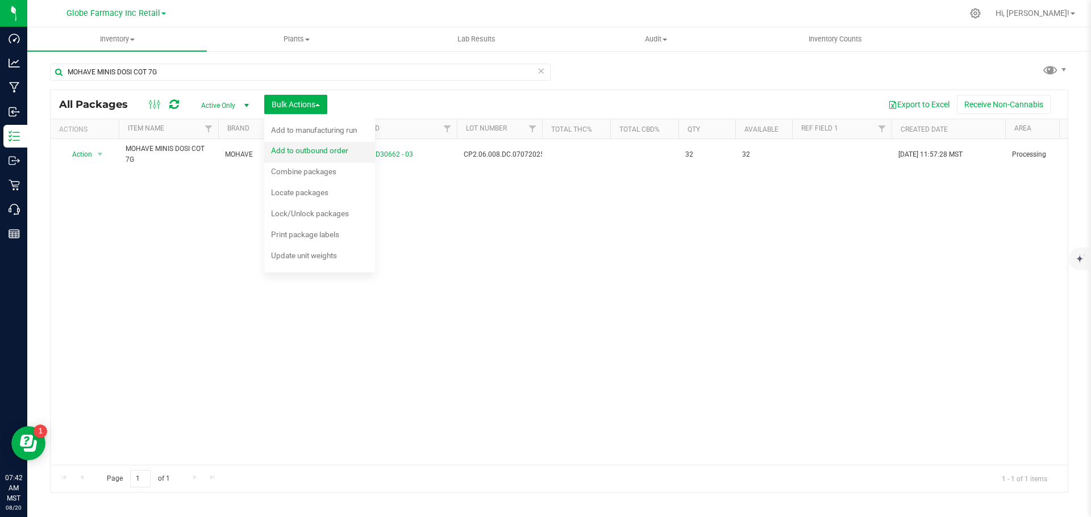
click at [294, 148] on span "Add to outbound order" at bounding box center [309, 150] width 77 height 9
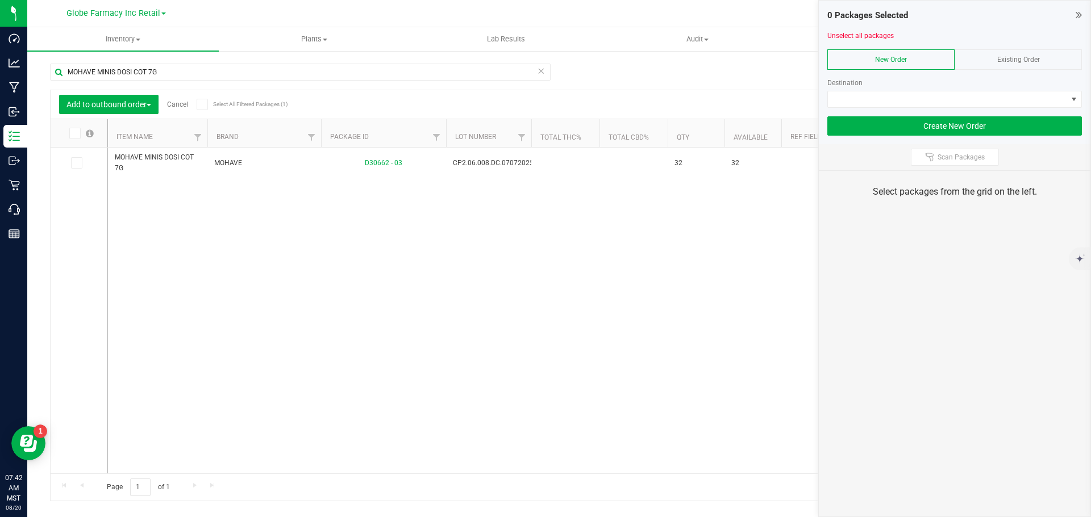
click at [1027, 61] on span "Existing Order" at bounding box center [1018, 60] width 43 height 8
click at [1020, 89] on div "Order" at bounding box center [954, 88] width 254 height 39
click at [1018, 102] on span at bounding box center [947, 99] width 239 height 16
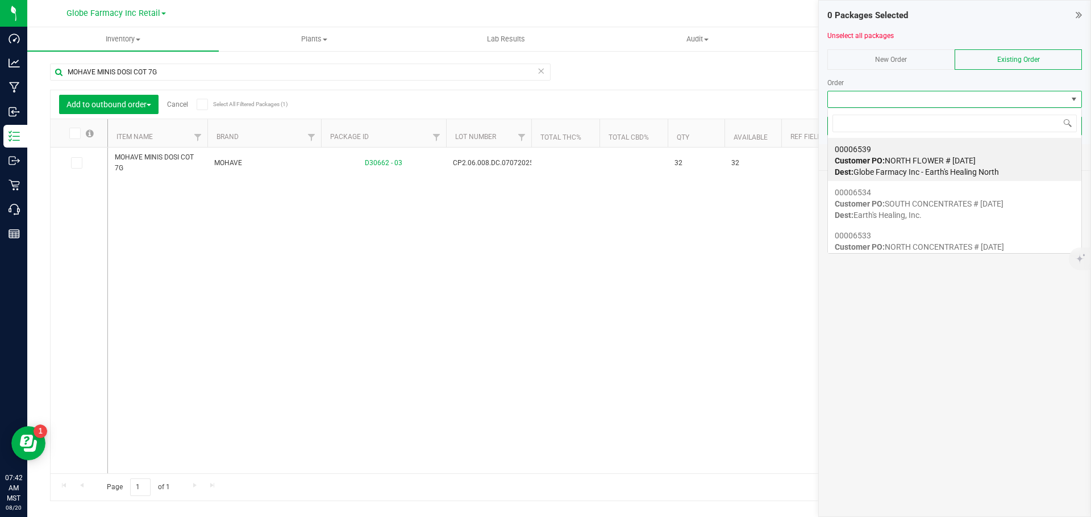
scroll to position [17, 254]
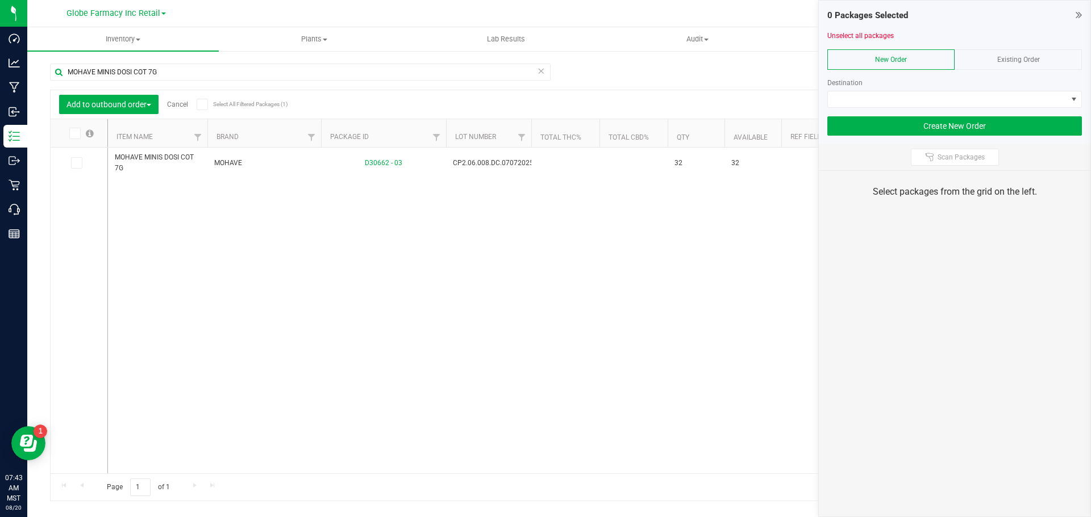
drag, startPoint x: 1052, startPoint y: 56, endPoint x: 1050, endPoint y: 65, distance: 9.8
click at [1054, 57] on div "Existing Order" at bounding box center [1017, 59] width 127 height 20
click at [1029, 102] on span at bounding box center [947, 99] width 239 height 16
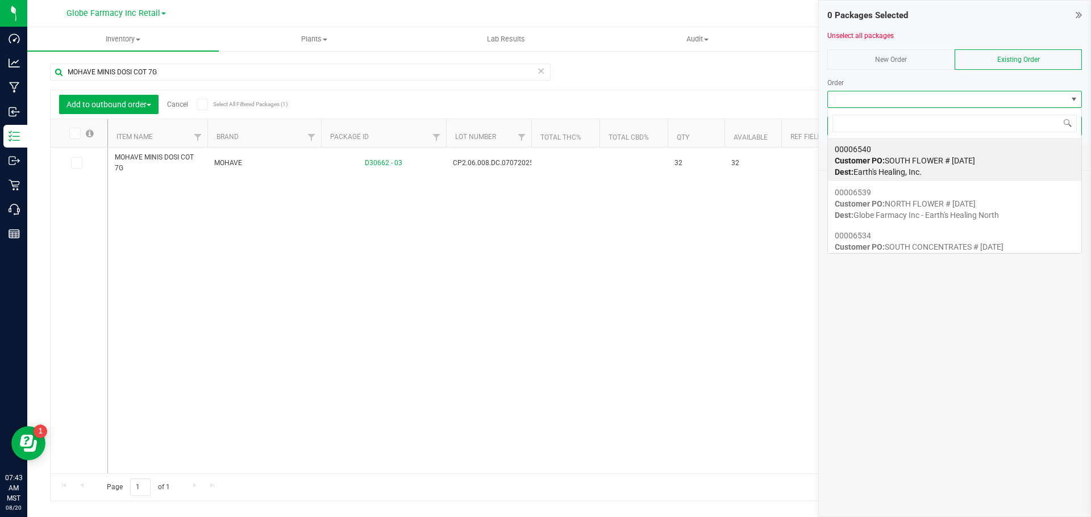
scroll to position [17, 254]
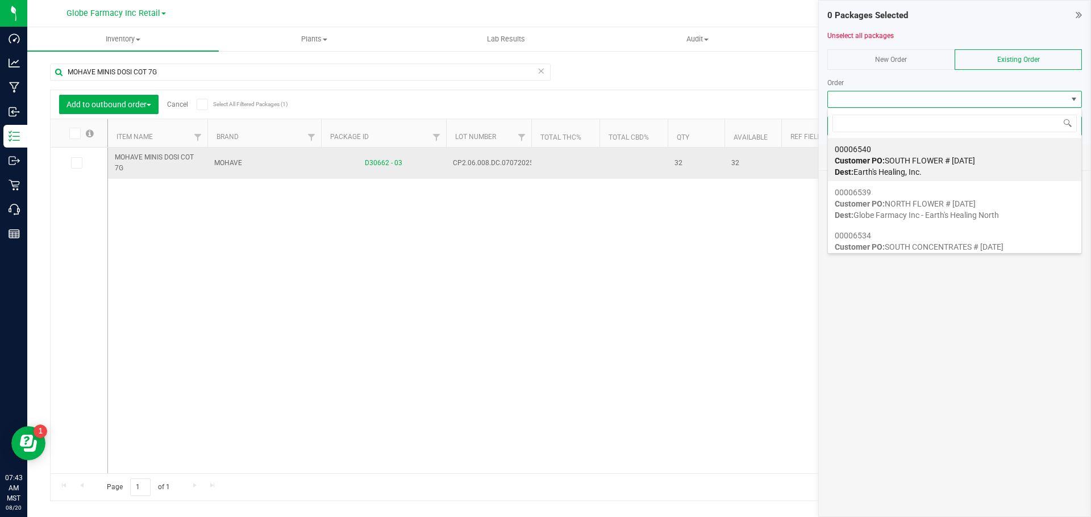
drag, startPoint x: 918, startPoint y: 160, endPoint x: 306, endPoint y: 148, distance: 611.8
click at [917, 160] on span "Customer PO: SOUTH FLOWER # 08/20/2025" at bounding box center [904, 160] width 140 height 9
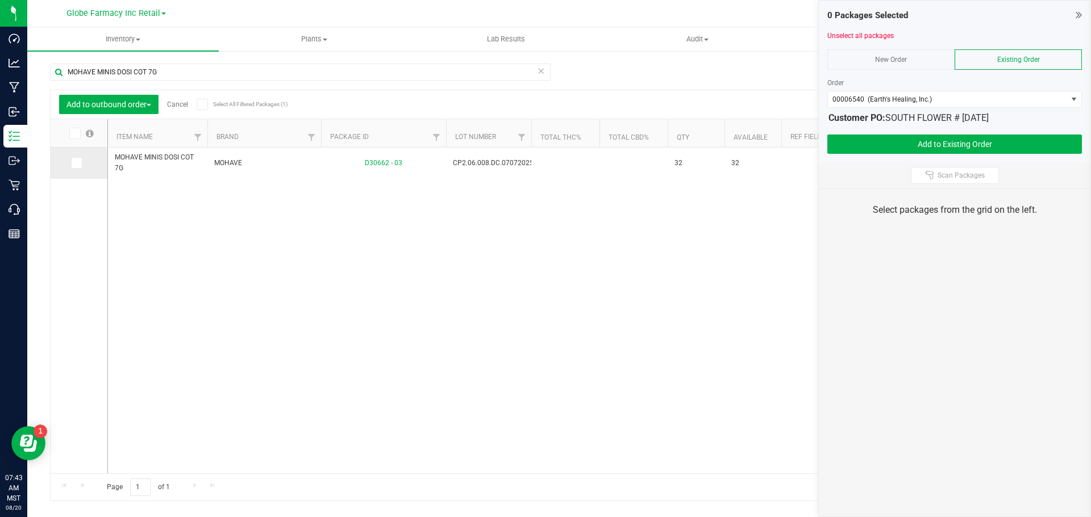
click at [76, 169] on span at bounding box center [76, 162] width 11 height 11
click at [0, 0] on input "checkbox" at bounding box center [0, 0] width 0 height 0
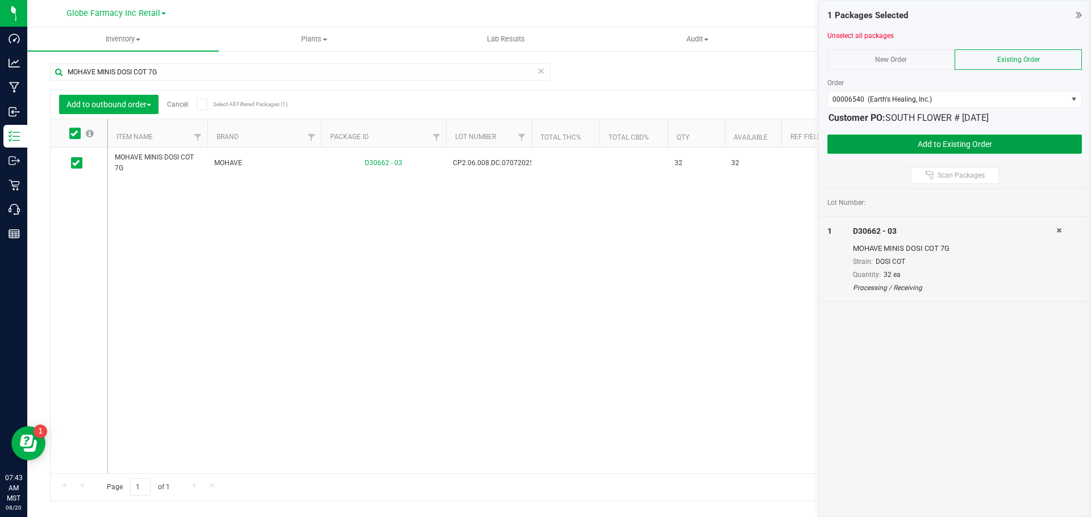
click at [873, 137] on button "Add to Existing Order" at bounding box center [954, 144] width 254 height 19
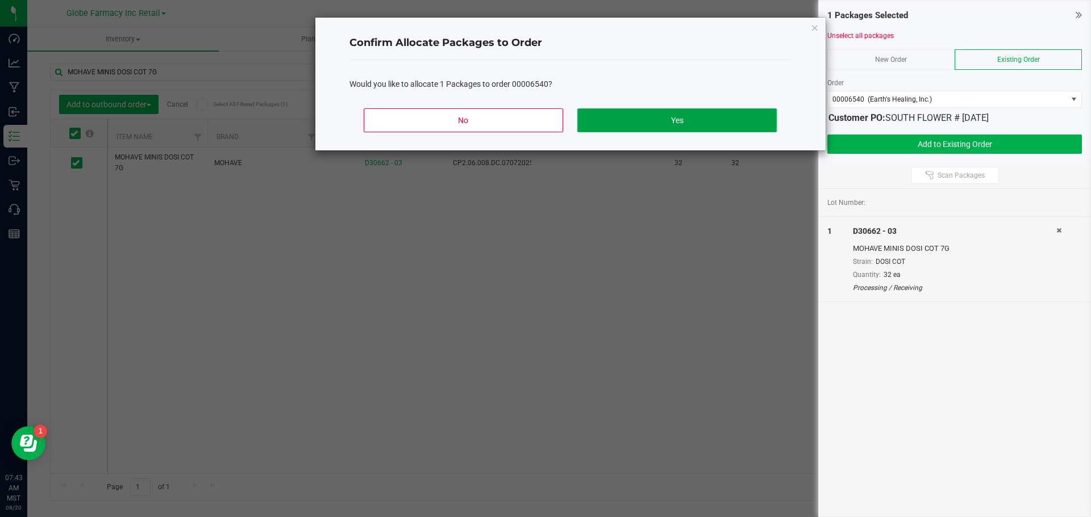
click at [699, 127] on button "Yes" at bounding box center [676, 120] width 199 height 24
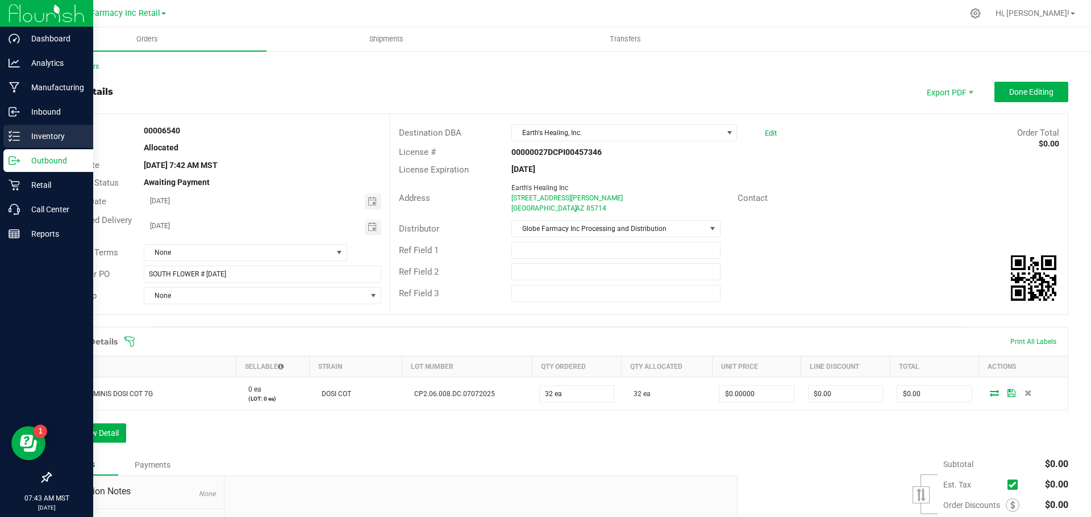
click at [7, 140] on div "Inventory" at bounding box center [48, 136] width 90 height 23
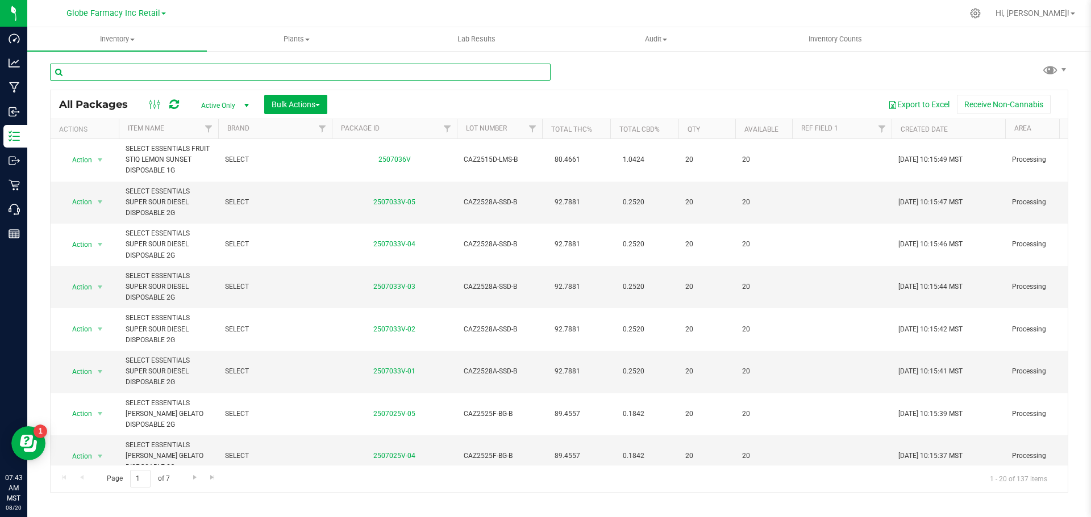
click at [178, 77] on input "text" at bounding box center [300, 72] width 500 height 17
paste input "SELECT"
type input "SELECT"
click at [289, 108] on span "Bulk Actions" at bounding box center [295, 104] width 48 height 9
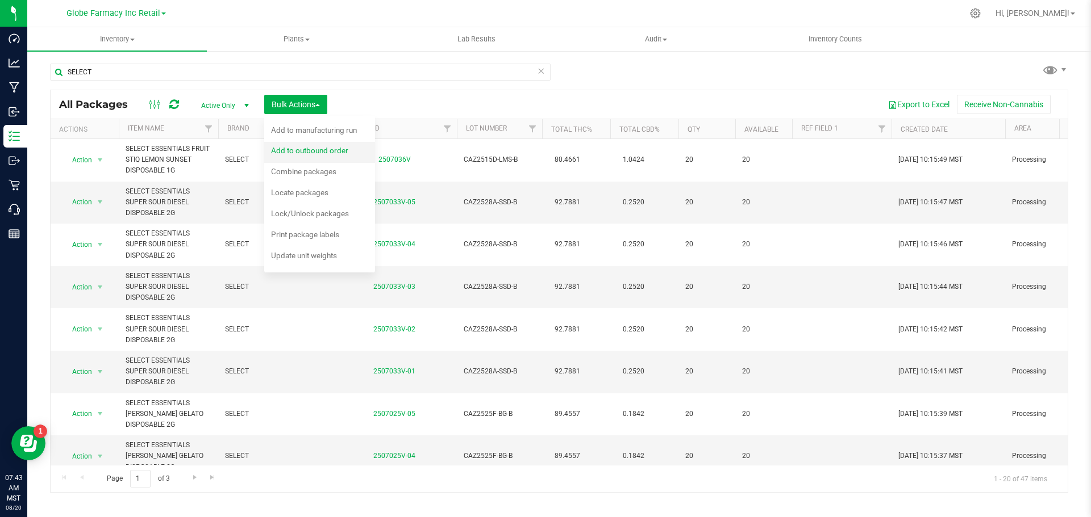
click at [307, 148] on span "Add to outbound order" at bounding box center [309, 150] width 77 height 9
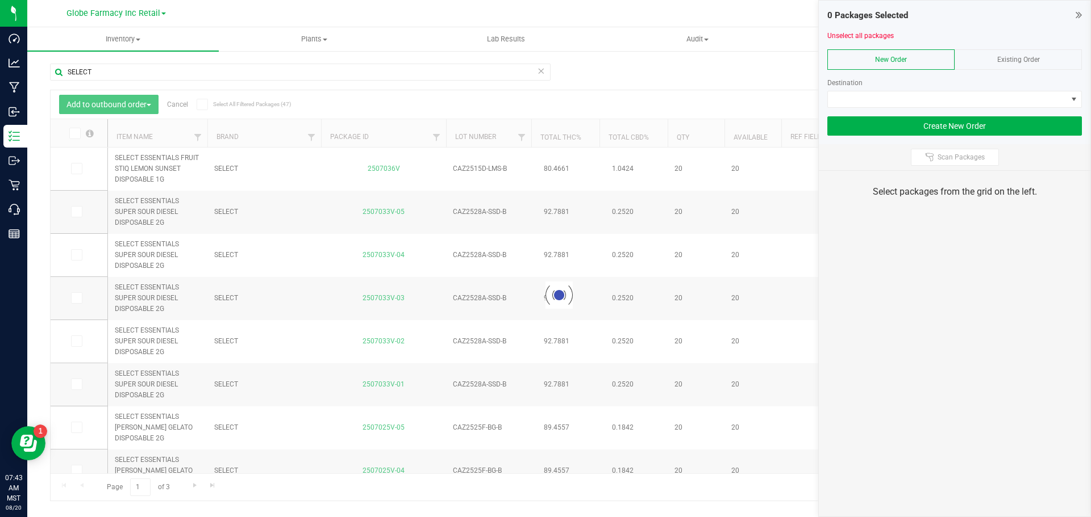
click at [1030, 59] on span "Existing Order" at bounding box center [1018, 60] width 43 height 8
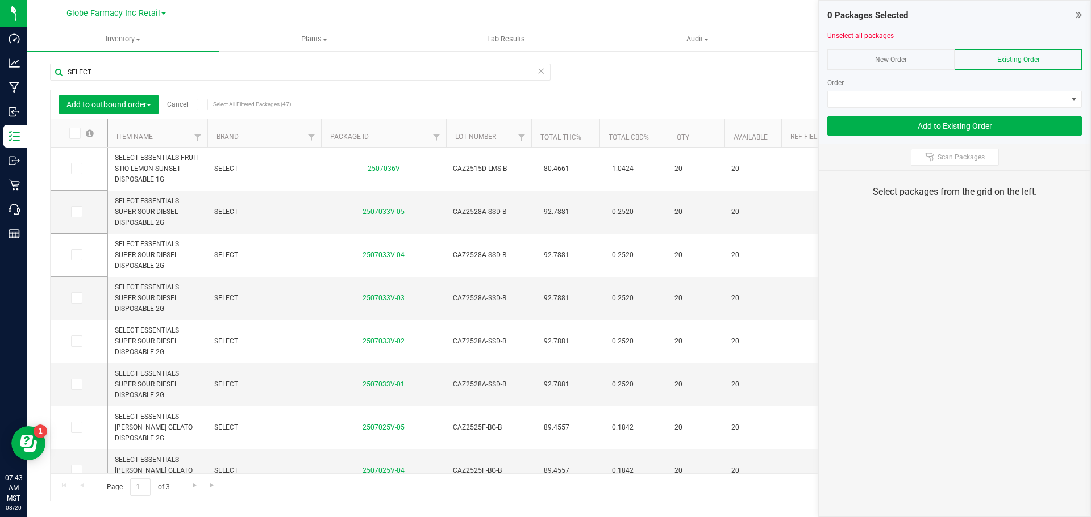
click at [1005, 109] on div at bounding box center [954, 112] width 254 height 9
click at [997, 101] on span at bounding box center [947, 99] width 239 height 16
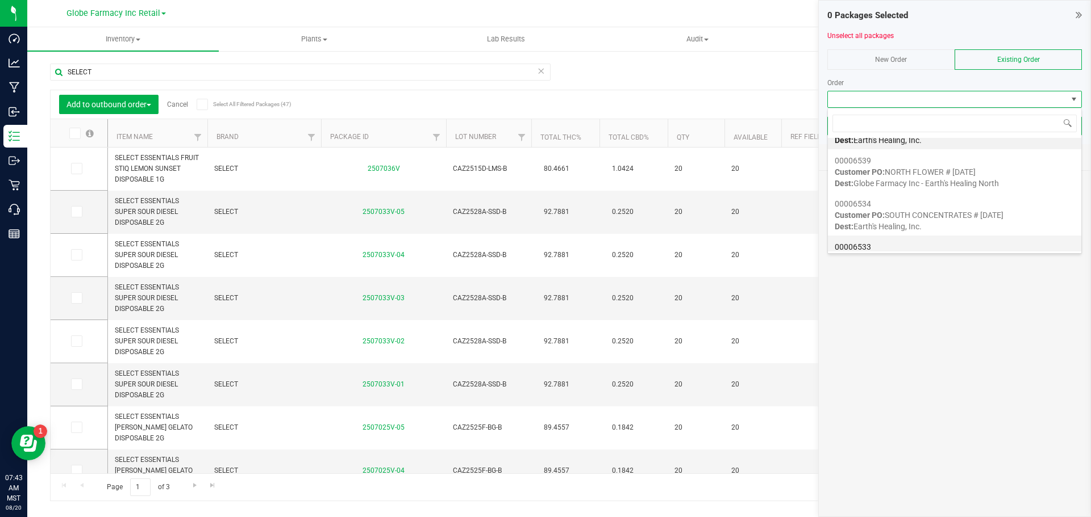
scroll to position [59, 0]
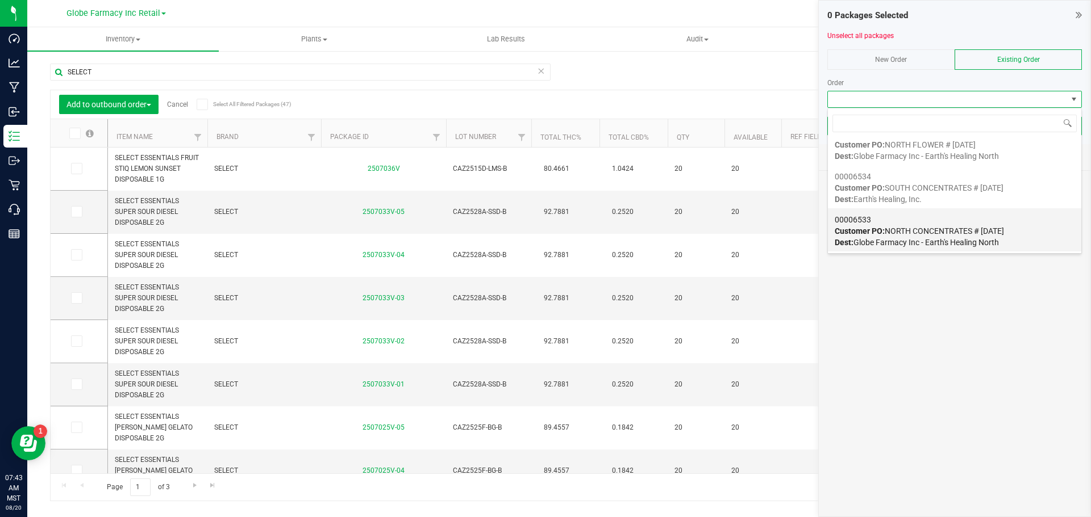
click at [909, 235] on span "Customer PO: NORTH CONCENTRATES # 08/20/2025" at bounding box center [918, 231] width 169 height 9
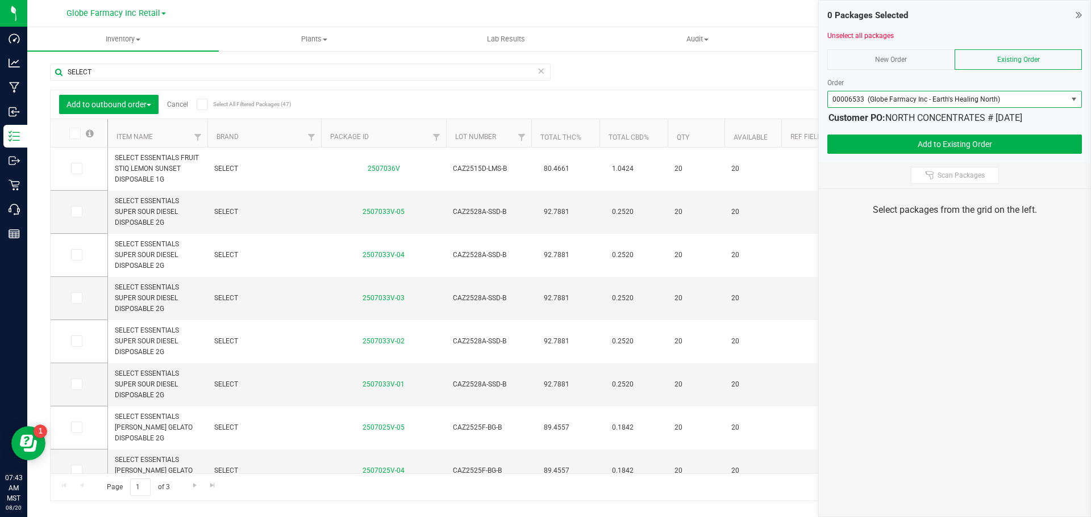
click at [133, 130] on th "Item Name" at bounding box center [157, 133] width 99 height 28
click at [68, 301] on td at bounding box center [79, 298] width 57 height 43
click at [75, 298] on icon at bounding box center [75, 298] width 7 height 0
click at [0, 0] on input "checkbox" at bounding box center [0, 0] width 0 height 0
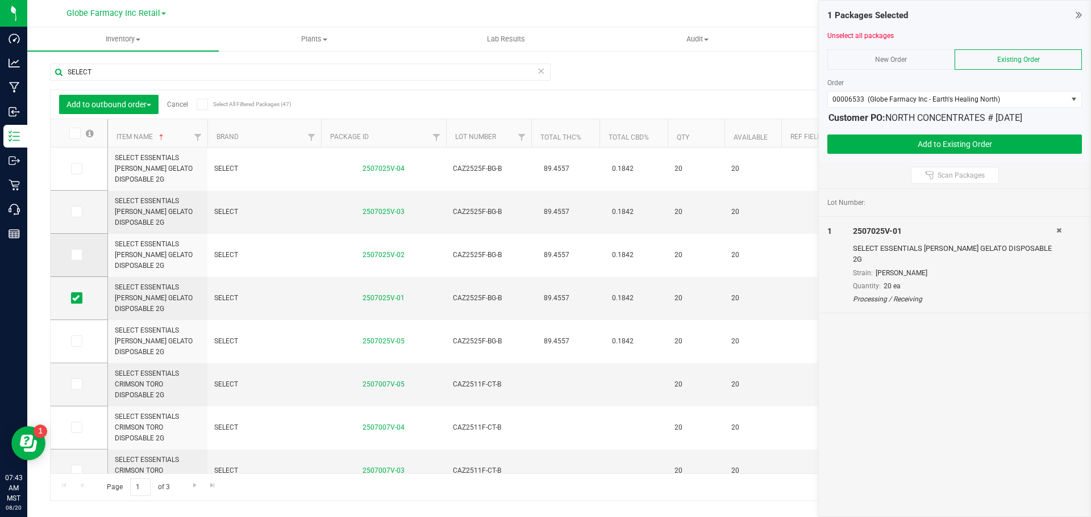
click at [73, 260] on span at bounding box center [76, 254] width 11 height 11
click at [0, 0] on input "checkbox" at bounding box center [0, 0] width 0 height 0
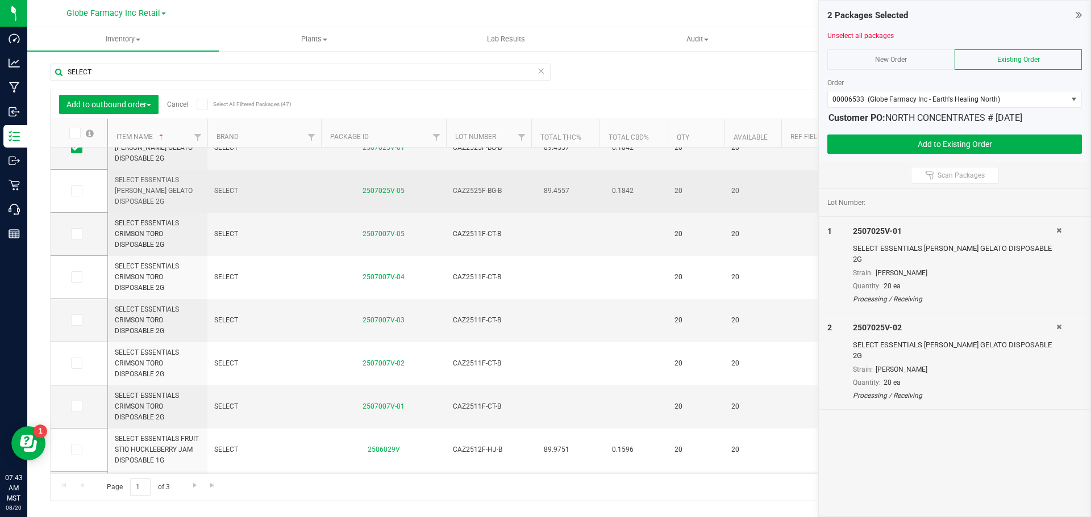
scroll to position [170, 0]
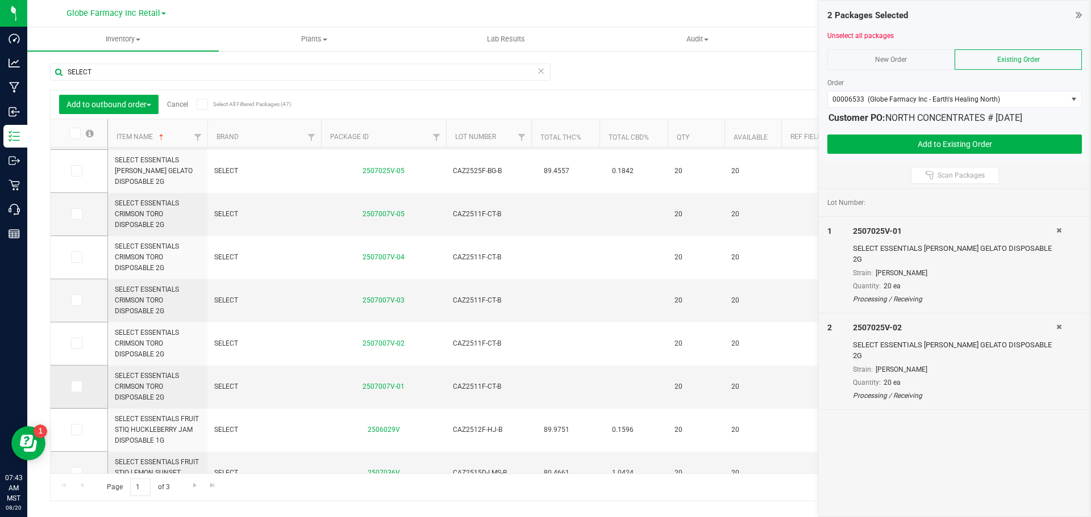
click at [74, 387] on icon at bounding box center [75, 387] width 7 height 0
click at [0, 0] on input "checkbox" at bounding box center [0, 0] width 0 height 0
click at [77, 344] on icon at bounding box center [75, 344] width 7 height 0
click at [0, 0] on input "checkbox" at bounding box center [0, 0] width 0 height 0
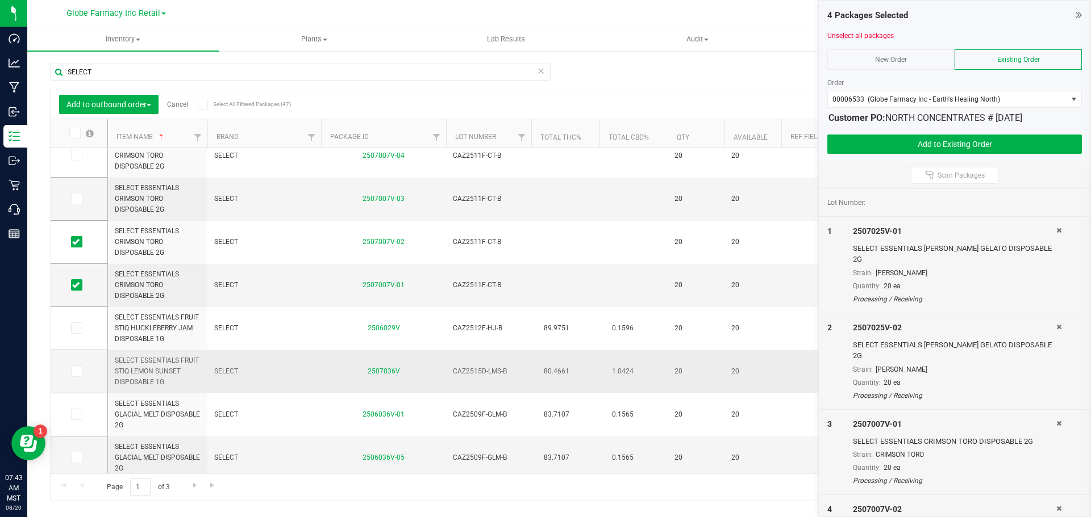
scroll to position [0, 0]
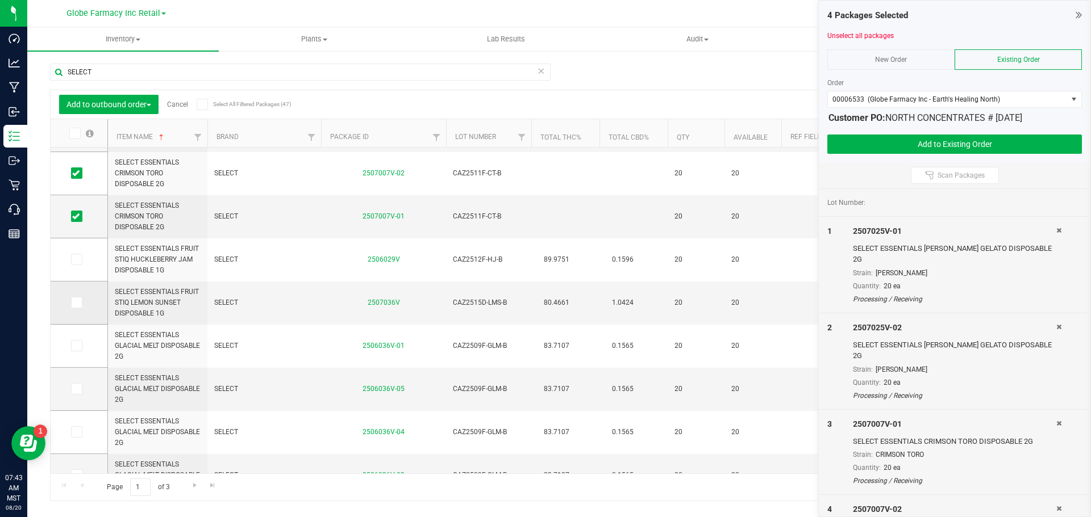
click at [77, 303] on icon at bounding box center [75, 303] width 7 height 0
click at [0, 0] on input "checkbox" at bounding box center [0, 0] width 0 height 0
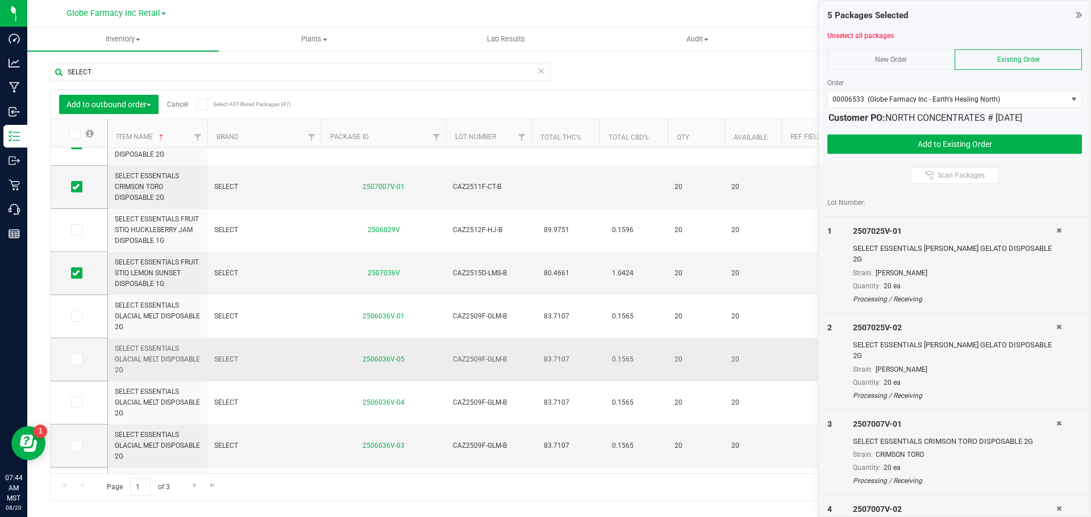
scroll to position [398, 0]
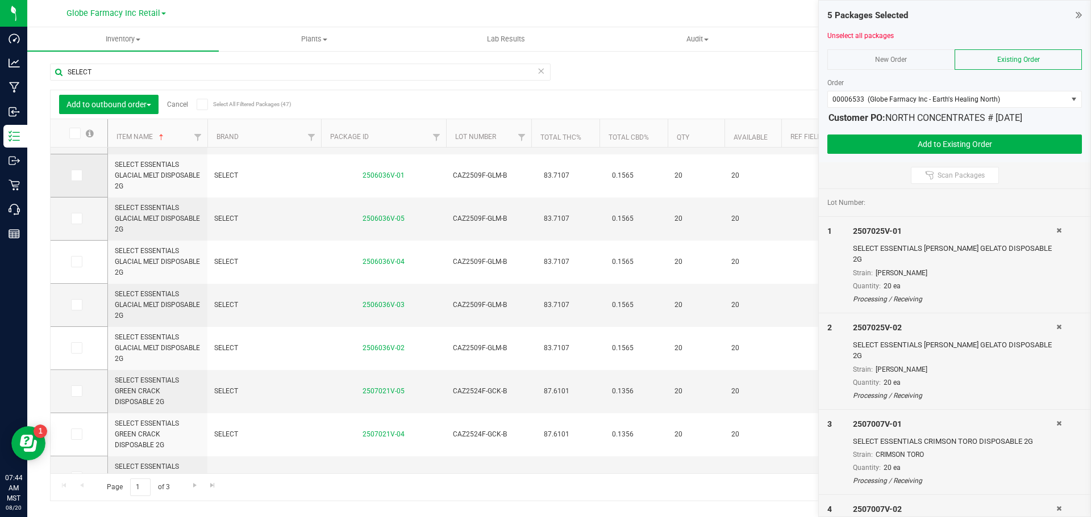
click at [75, 176] on icon at bounding box center [75, 176] width 7 height 0
click at [0, 0] on input "checkbox" at bounding box center [0, 0] width 0 height 0
click at [82, 343] on label at bounding box center [79, 347] width 16 height 11
click at [0, 0] on input "checkbox" at bounding box center [0, 0] width 0 height 0
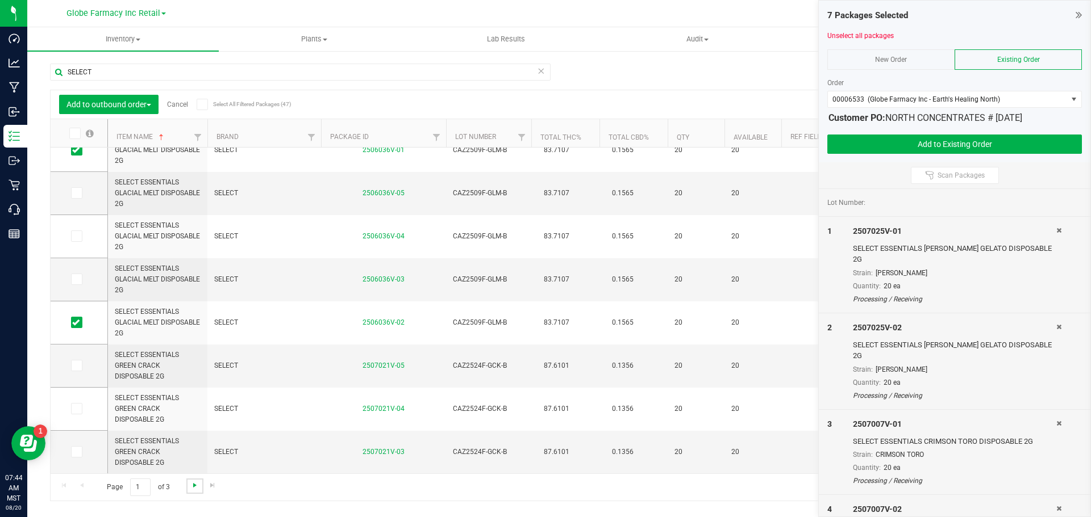
click at [191, 488] on span "Go to the next page" at bounding box center [194, 485] width 9 height 9
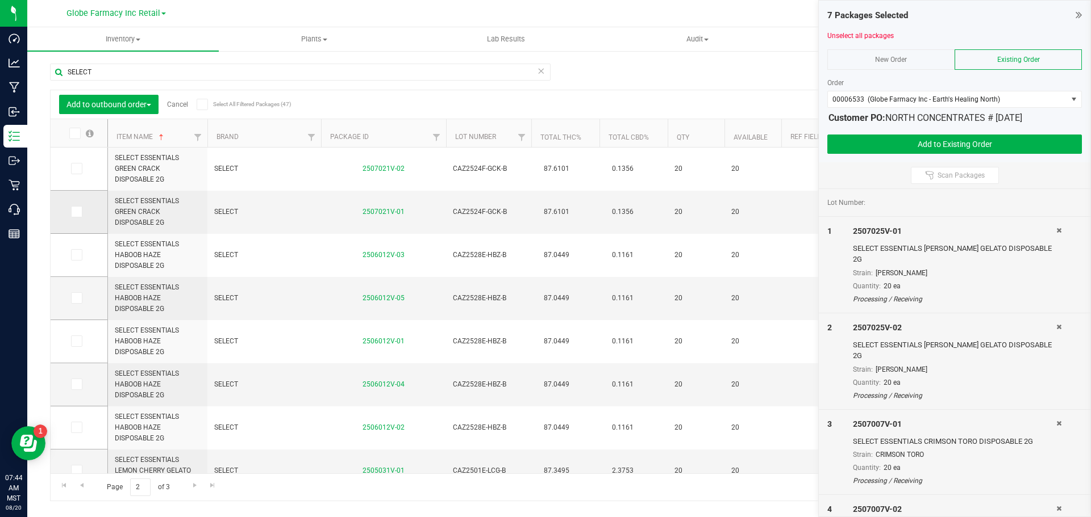
click at [83, 207] on label at bounding box center [79, 211] width 16 height 11
click at [0, 0] on input "checkbox" at bounding box center [0, 0] width 0 height 0
click at [82, 172] on span at bounding box center [76, 168] width 11 height 11
click at [0, 0] on input "checkbox" at bounding box center [0, 0] width 0 height 0
click at [78, 341] on icon at bounding box center [75, 341] width 7 height 0
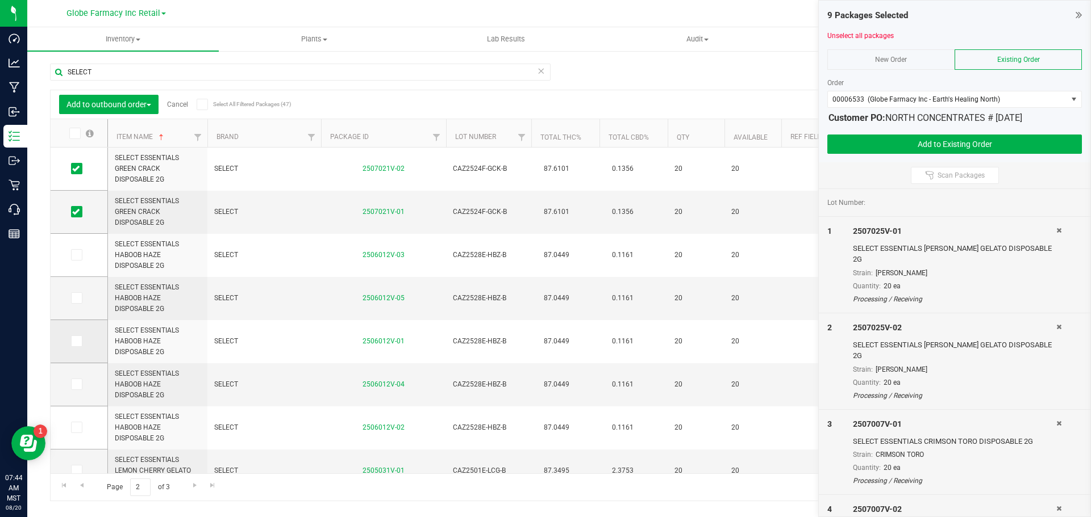
click at [0, 0] on input "checkbox" at bounding box center [0, 0] width 0 height 0
click at [79, 428] on icon at bounding box center [75, 428] width 7 height 0
click at [0, 0] on input "checkbox" at bounding box center [0, 0] width 0 height 0
click at [77, 300] on icon at bounding box center [75, 300] width 7 height 0
click at [0, 0] on input "checkbox" at bounding box center [0, 0] width 0 height 0
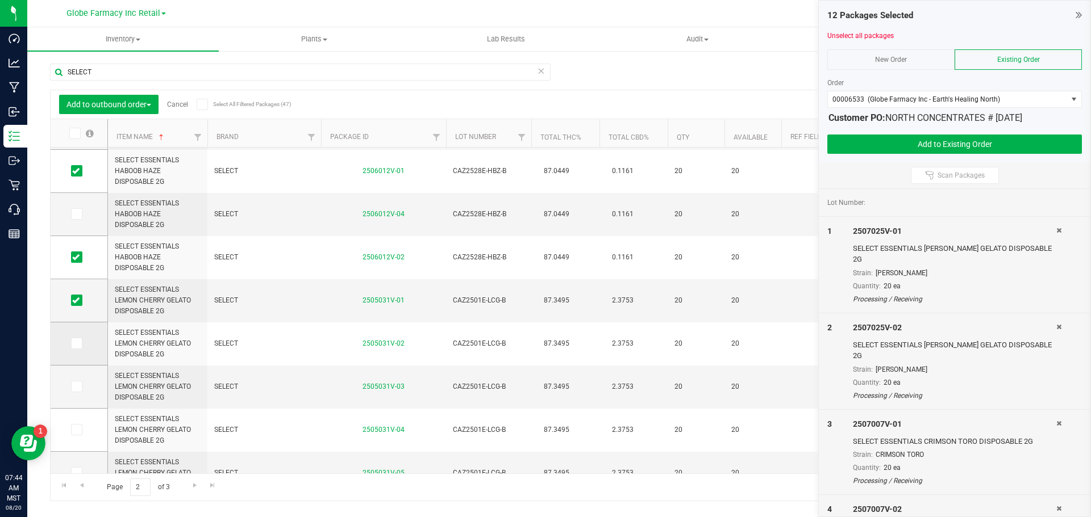
click at [74, 344] on icon at bounding box center [75, 344] width 7 height 0
click at [0, 0] on input "checkbox" at bounding box center [0, 0] width 0 height 0
click at [80, 347] on span at bounding box center [76, 345] width 11 height 11
click at [0, 0] on input "checkbox" at bounding box center [0, 0] width 0 height 0
click at [83, 385] on label at bounding box center [79, 388] width 16 height 11
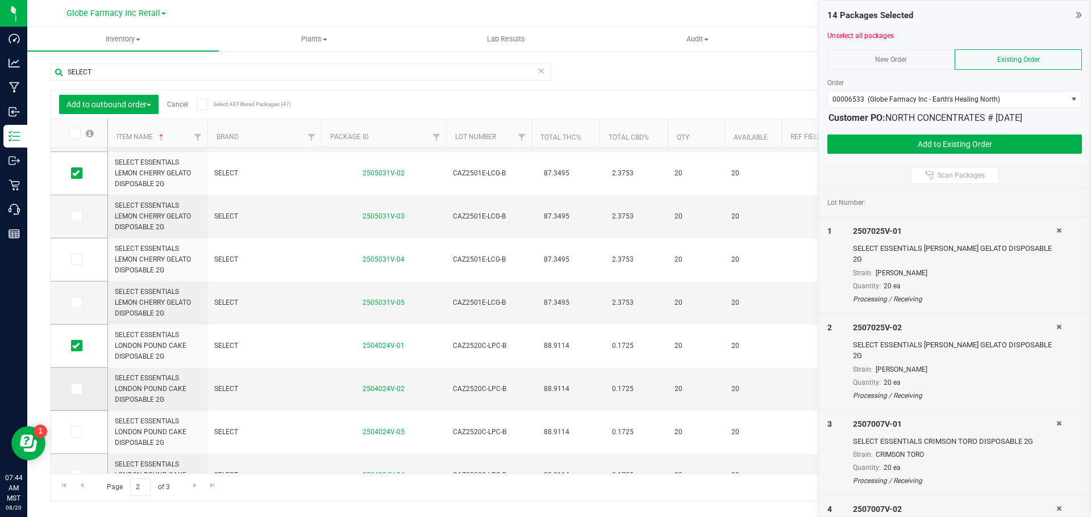
click at [0, 0] on input "checkbox" at bounding box center [0, 0] width 0 height 0
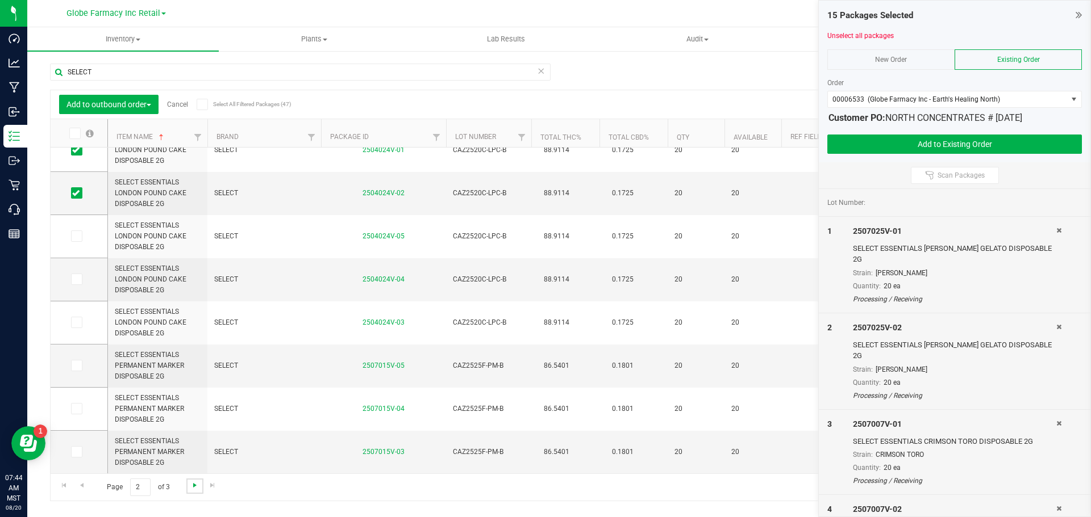
click at [190, 484] on span "Go to the next page" at bounding box center [194, 485] width 9 height 9
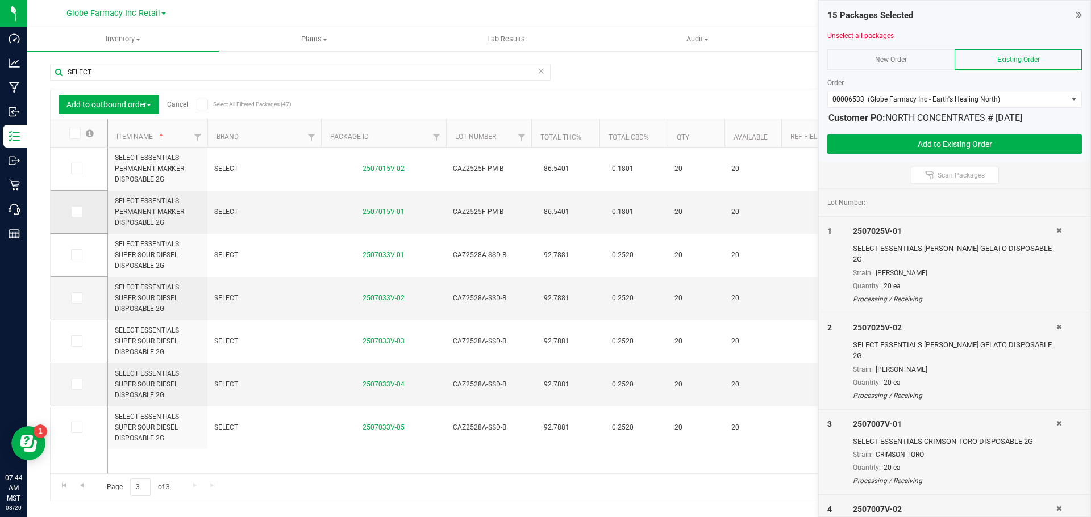
click at [73, 212] on icon at bounding box center [75, 212] width 7 height 0
click at [0, 0] on input "checkbox" at bounding box center [0, 0] width 0 height 0
click at [76, 169] on icon at bounding box center [75, 169] width 7 height 0
click at [0, 0] on input "checkbox" at bounding box center [0, 0] width 0 height 0
click at [81, 260] on span at bounding box center [76, 254] width 11 height 11
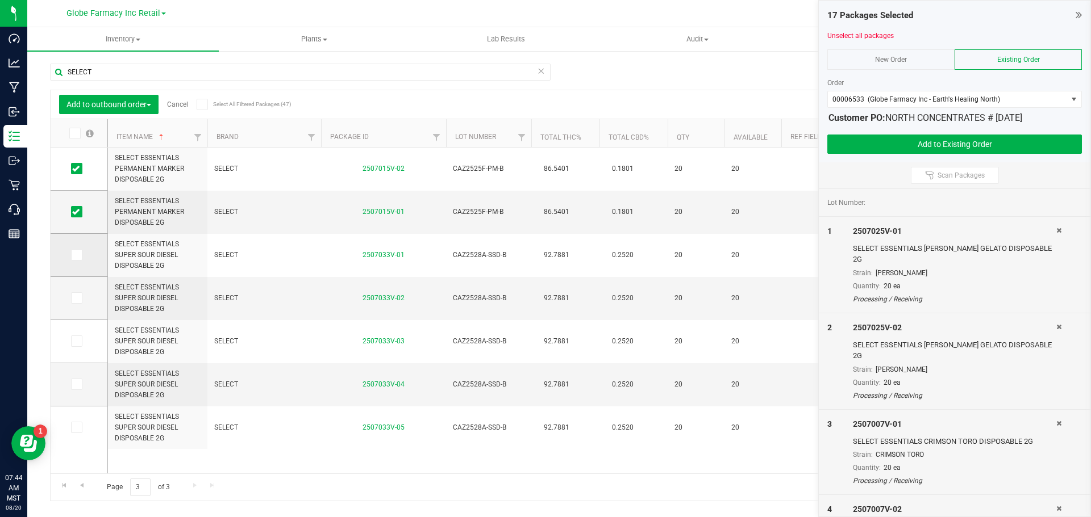
click at [0, 0] on input "checkbox" at bounding box center [0, 0] width 0 height 0
click at [80, 297] on span at bounding box center [76, 298] width 11 height 11
click at [0, 0] on input "checkbox" at bounding box center [0, 0] width 0 height 0
click at [934, 133] on div at bounding box center [954, 130] width 254 height 9
click at [854, 149] on button "Add to Existing Order" at bounding box center [954, 144] width 254 height 19
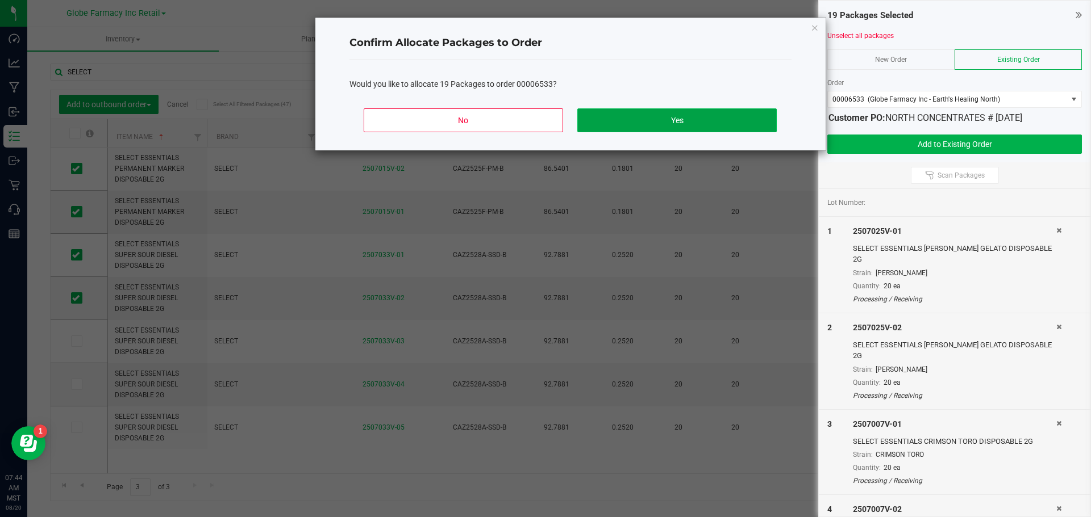
click at [667, 116] on button "Yes" at bounding box center [676, 120] width 199 height 24
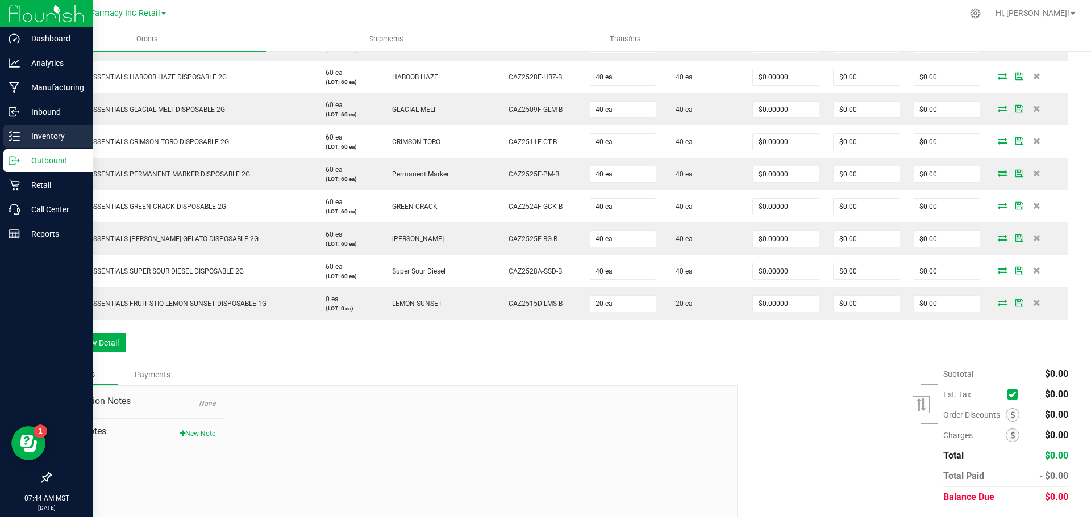
click at [12, 136] on icon at bounding box center [14, 136] width 11 height 11
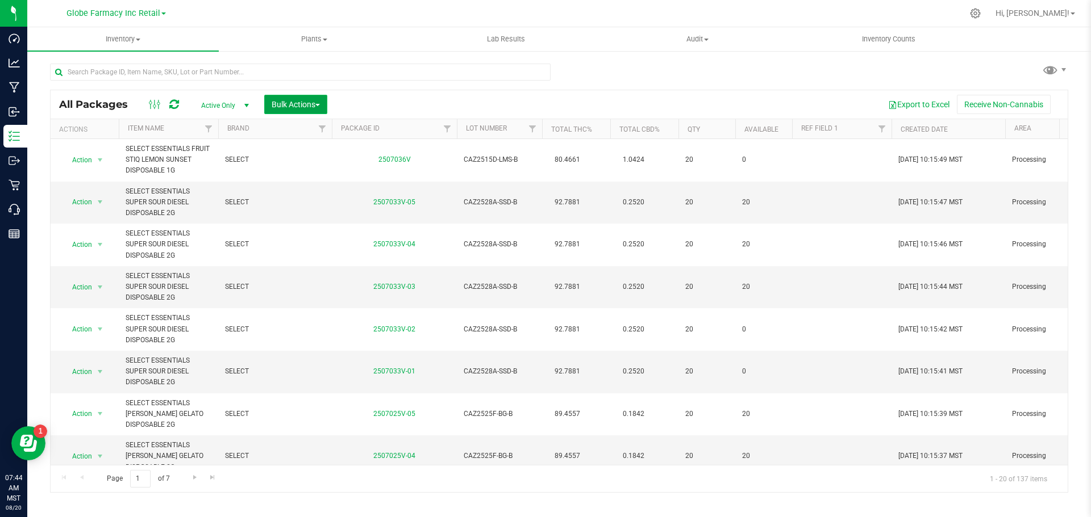
click at [300, 107] on span "Bulk Actions" at bounding box center [295, 104] width 48 height 9
click at [317, 158] on div "Add to outbound order" at bounding box center [317, 152] width 93 height 18
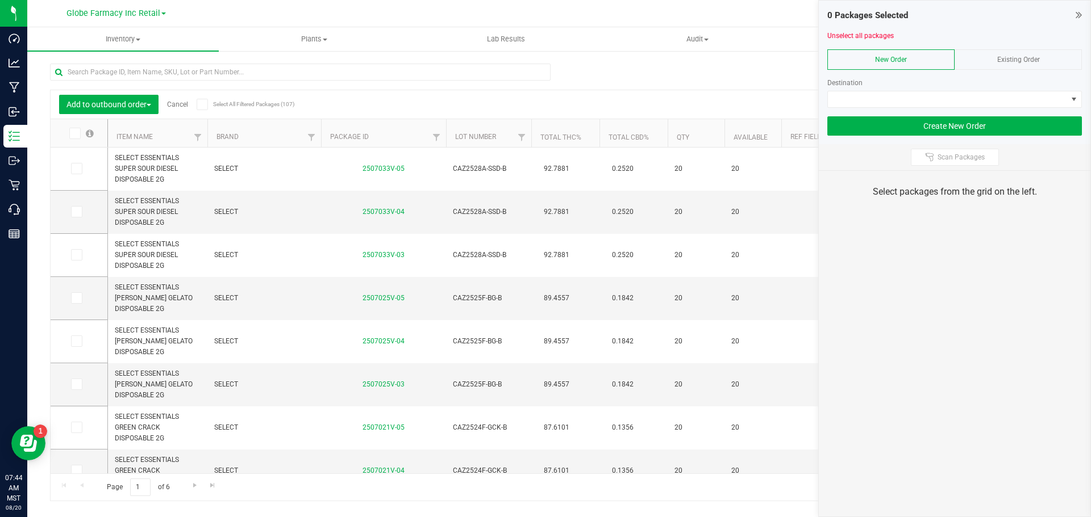
click at [1017, 48] on div at bounding box center [954, 45] width 254 height 9
click at [1015, 69] on div "Existing Order" at bounding box center [1017, 59] width 127 height 20
click at [995, 109] on div at bounding box center [954, 112] width 254 height 9
click at [984, 101] on span at bounding box center [947, 99] width 239 height 16
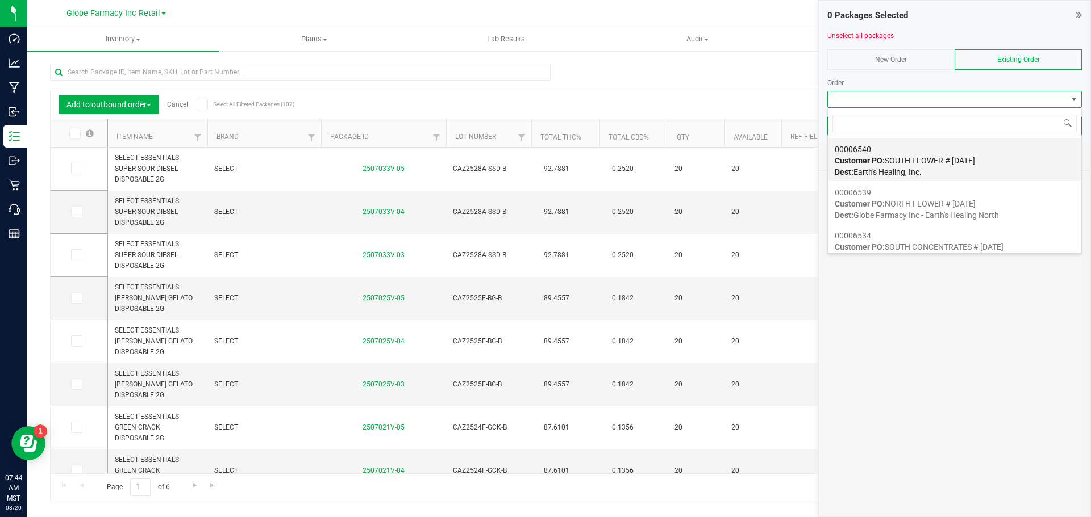
click at [948, 155] on div "00006540 Customer PO: SOUTH FLOWER # 08/20/2025 Dest: Earth's Healing, Inc." at bounding box center [954, 160] width 240 height 43
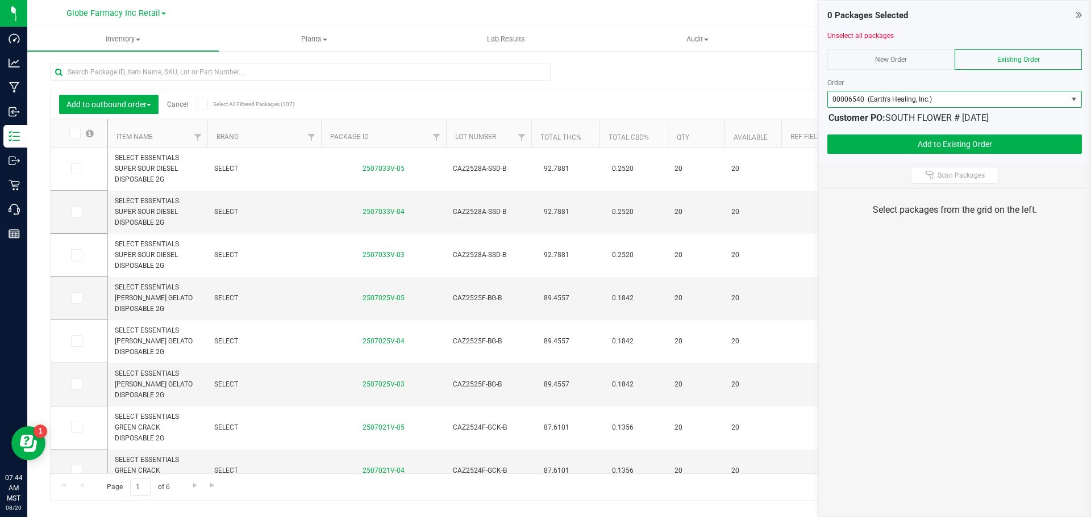
click at [78, 139] on span at bounding box center [74, 133] width 11 height 11
click at [0, 0] on input "checkbox" at bounding box center [0, 0] width 0 height 0
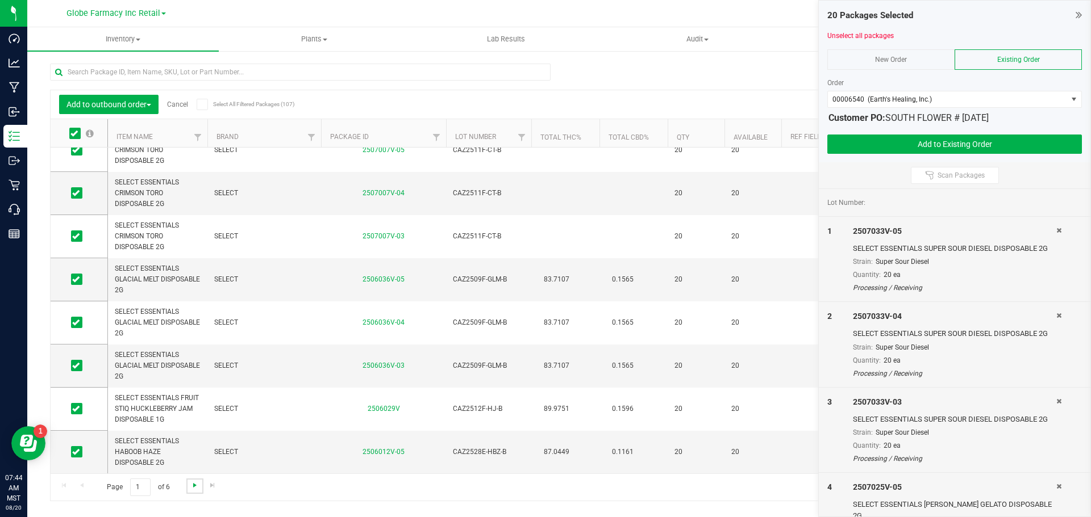
click at [190, 482] on span "Go to the next page" at bounding box center [194, 485] width 9 height 9
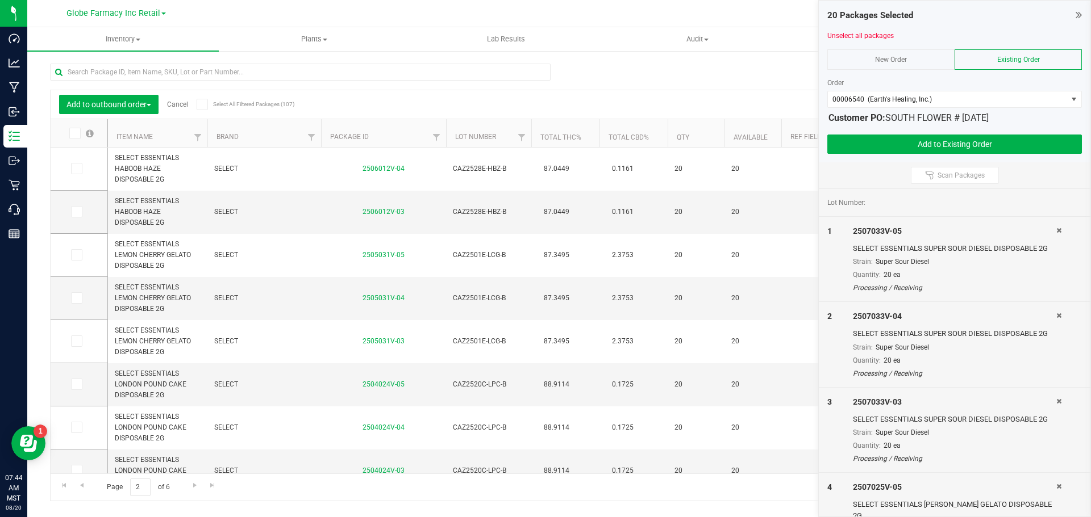
click at [70, 135] on span at bounding box center [74, 133] width 11 height 11
click at [0, 0] on input "checkbox" at bounding box center [0, 0] width 0 height 0
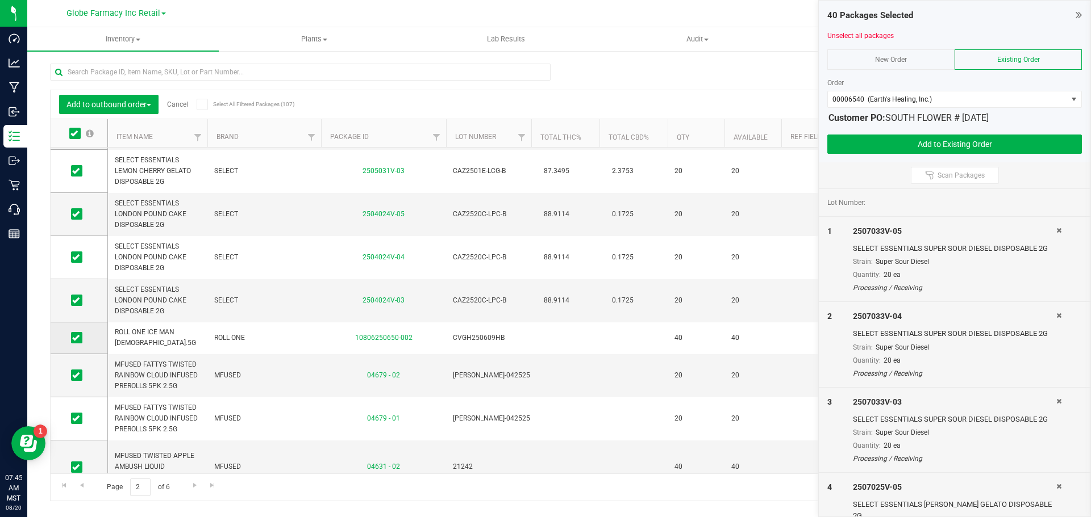
click at [80, 335] on span at bounding box center [76, 337] width 11 height 11
click at [0, 0] on input "checkbox" at bounding box center [0, 0] width 0 height 0
click at [78, 375] on icon at bounding box center [75, 375] width 7 height 0
click at [0, 0] on input "checkbox" at bounding box center [0, 0] width 0 height 0
click at [81, 417] on span at bounding box center [76, 418] width 11 height 11
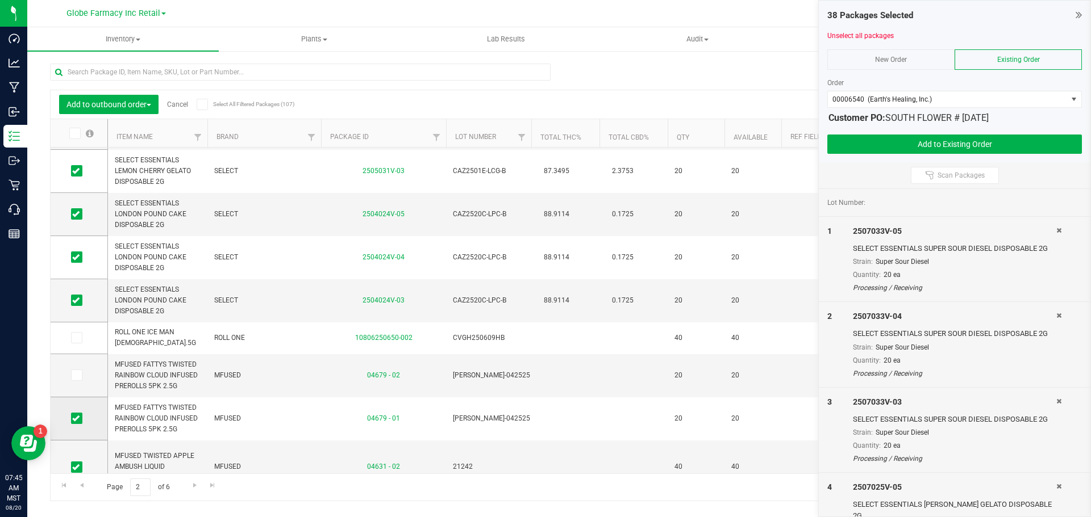
click at [0, 0] on input "checkbox" at bounding box center [0, 0] width 0 height 0
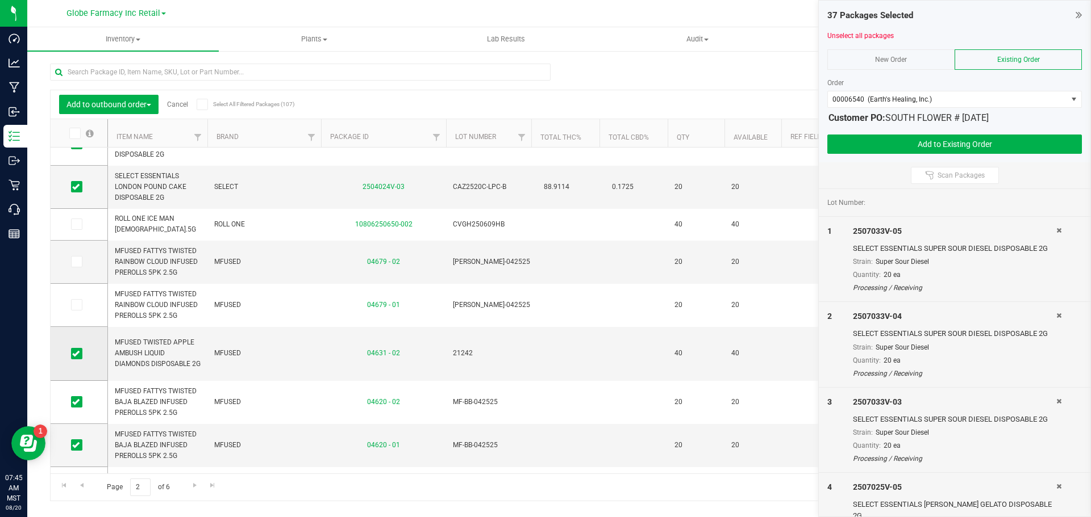
click at [76, 354] on icon at bounding box center [75, 354] width 7 height 0
click at [0, 0] on input "checkbox" at bounding box center [0, 0] width 0 height 0
click at [77, 402] on icon at bounding box center [75, 402] width 7 height 0
click at [0, 0] on input "checkbox" at bounding box center [0, 0] width 0 height 0
click at [83, 447] on label at bounding box center [79, 445] width 16 height 11
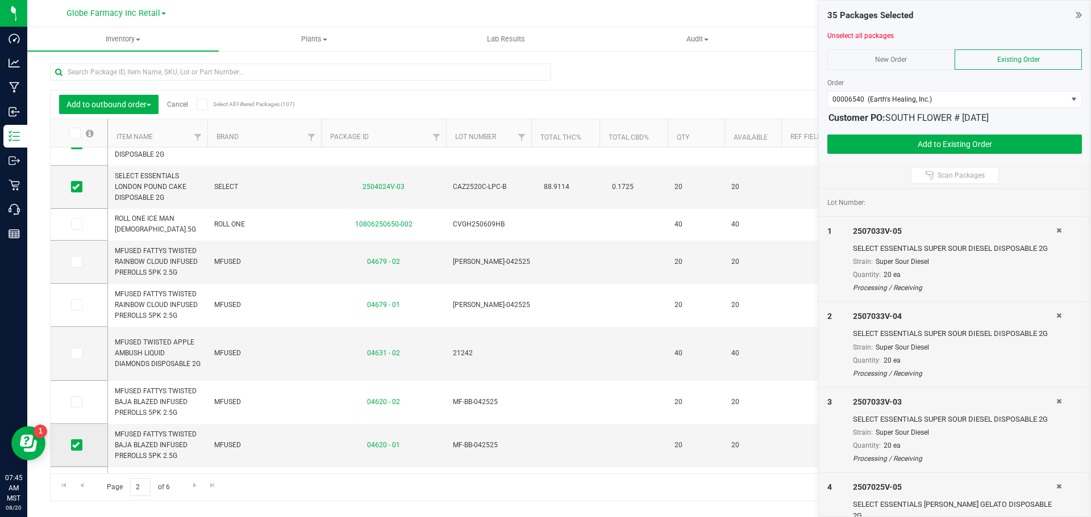
click at [0, 0] on input "checkbox" at bounding box center [0, 0] width 0 height 0
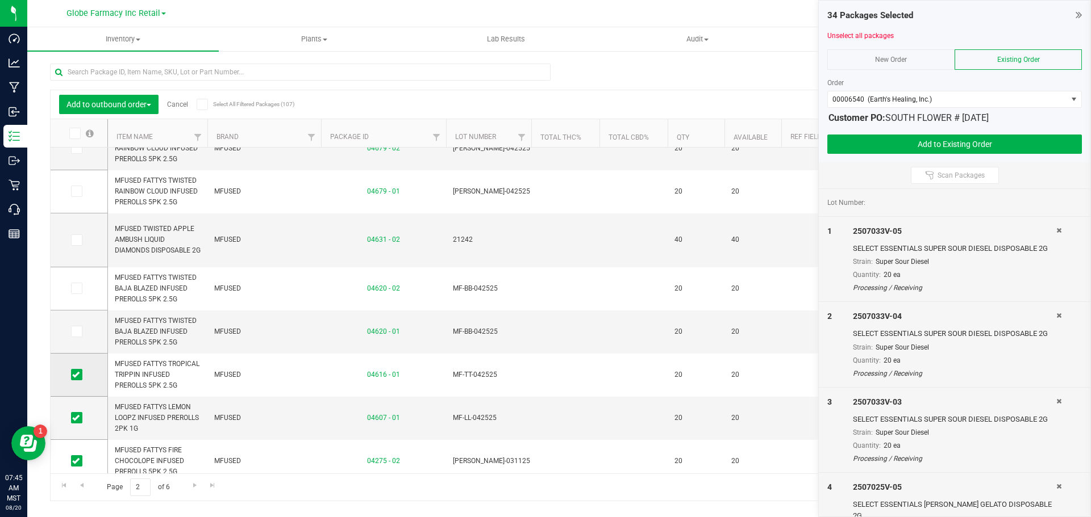
click at [77, 370] on span at bounding box center [76, 374] width 11 height 11
click at [0, 0] on input "checkbox" at bounding box center [0, 0] width 0 height 0
click at [79, 418] on icon at bounding box center [75, 418] width 7 height 0
click at [0, 0] on input "checkbox" at bounding box center [0, 0] width 0 height 0
click at [76, 461] on icon at bounding box center [75, 461] width 7 height 0
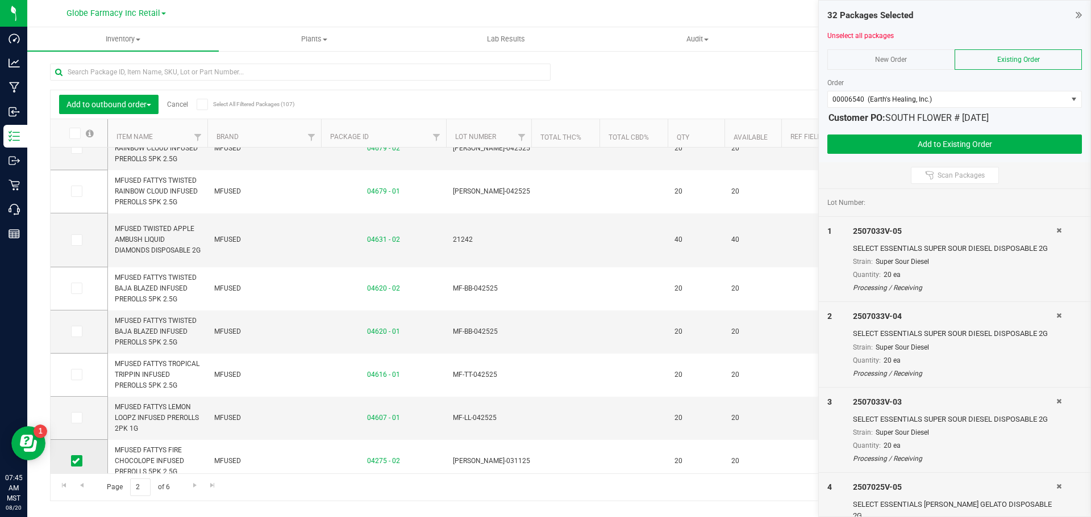
click at [0, 0] on input "checkbox" at bounding box center [0, 0] width 0 height 0
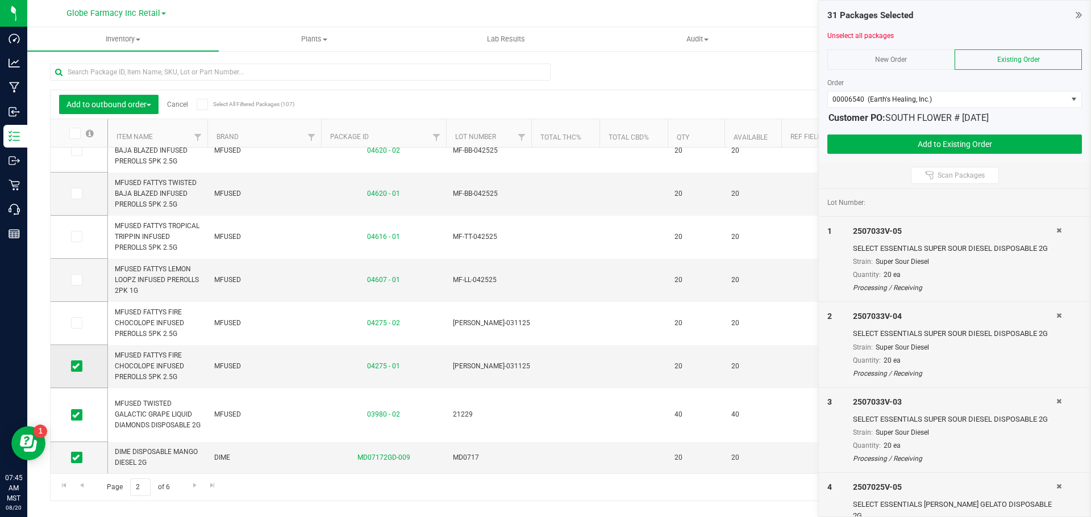
click at [82, 360] on td at bounding box center [79, 366] width 57 height 43
click at [73, 371] on span at bounding box center [76, 366] width 11 height 11
click at [0, 0] on input "checkbox" at bounding box center [0, 0] width 0 height 0
click at [75, 403] on td at bounding box center [79, 415] width 57 height 54
click at [75, 419] on span at bounding box center [76, 415] width 11 height 11
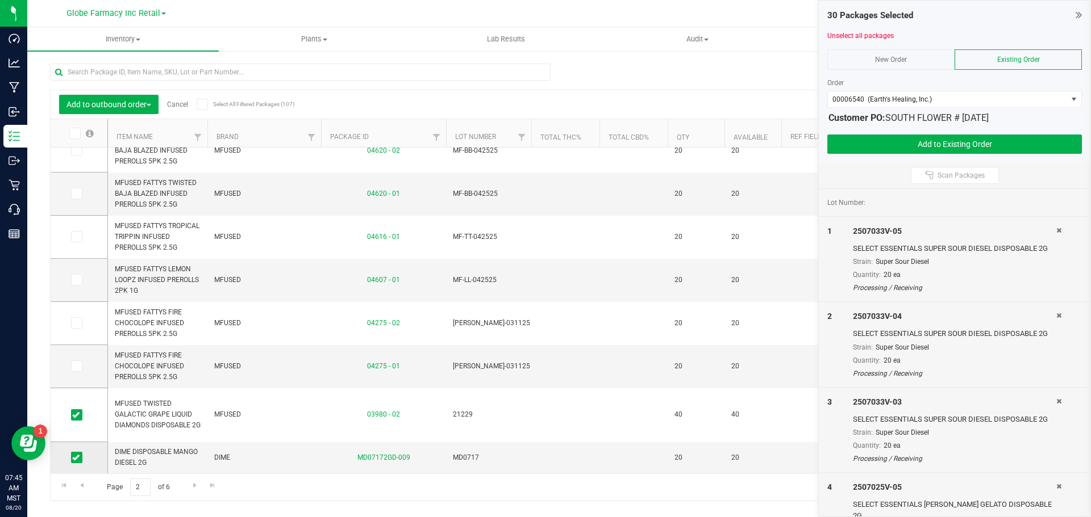
click at [78, 458] on icon at bounding box center [75, 458] width 7 height 0
click at [0, 0] on input "checkbox" at bounding box center [0, 0] width 0 height 0
click at [78, 421] on td at bounding box center [79, 415] width 57 height 54
click at [78, 415] on icon at bounding box center [75, 415] width 7 height 0
click at [0, 0] on input "checkbox" at bounding box center [0, 0] width 0 height 0
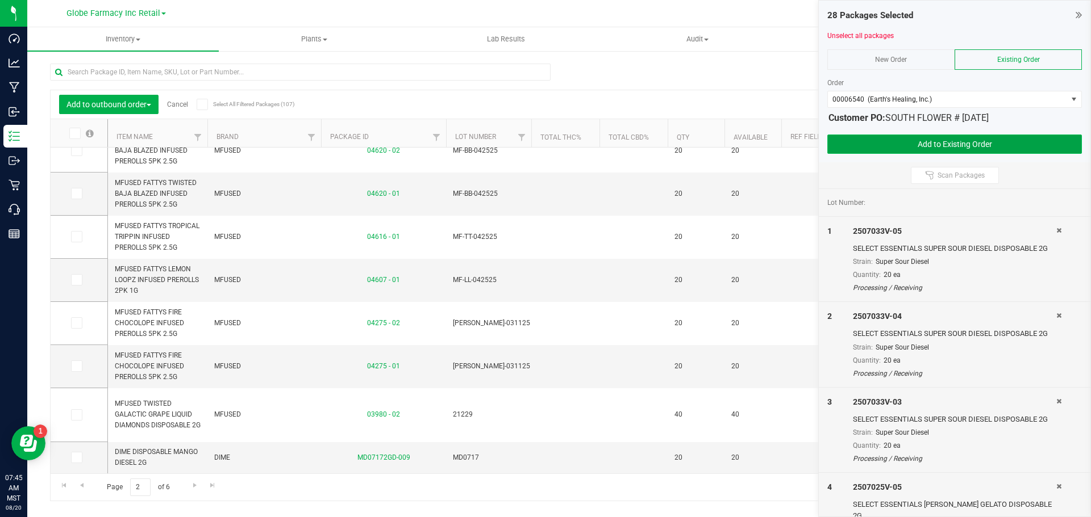
click at [962, 137] on button "Add to Existing Order" at bounding box center [954, 144] width 254 height 19
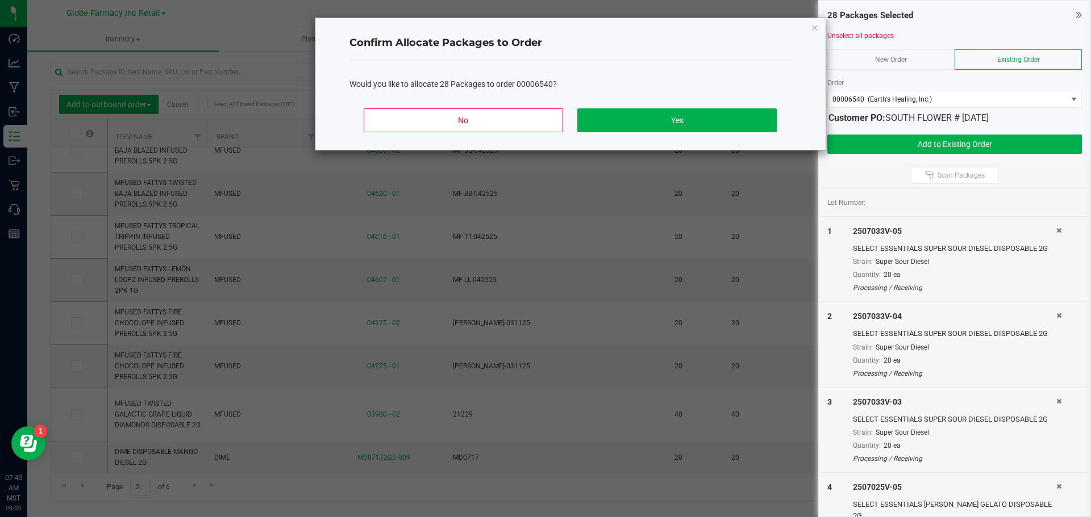
click at [812, 32] on icon "Close" at bounding box center [815, 27] width 8 height 14
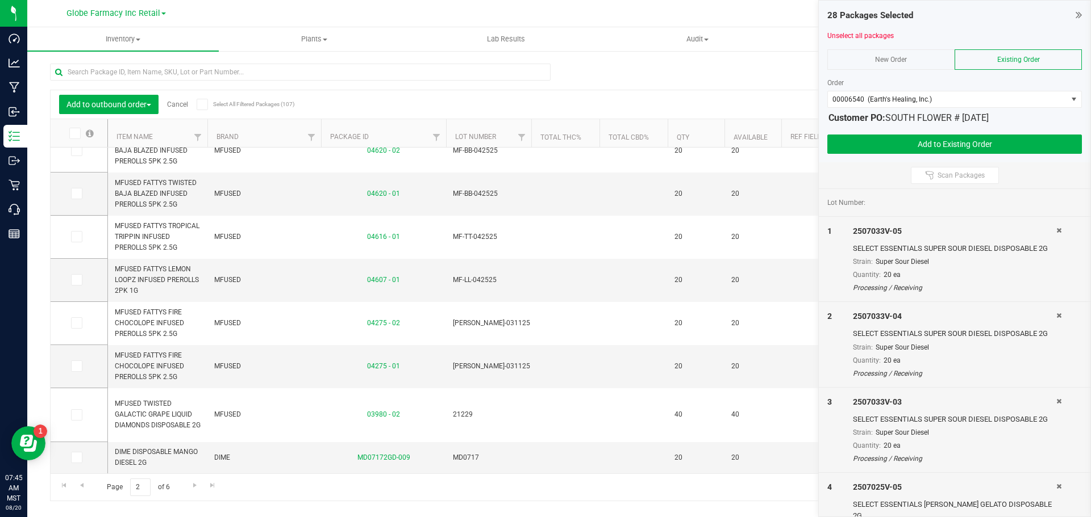
click at [879, 119] on strong "Customer PO:" at bounding box center [856, 117] width 57 height 11
click at [872, 103] on span "00006540 (Earth's Healing, Inc.)" at bounding box center [947, 99] width 239 height 16
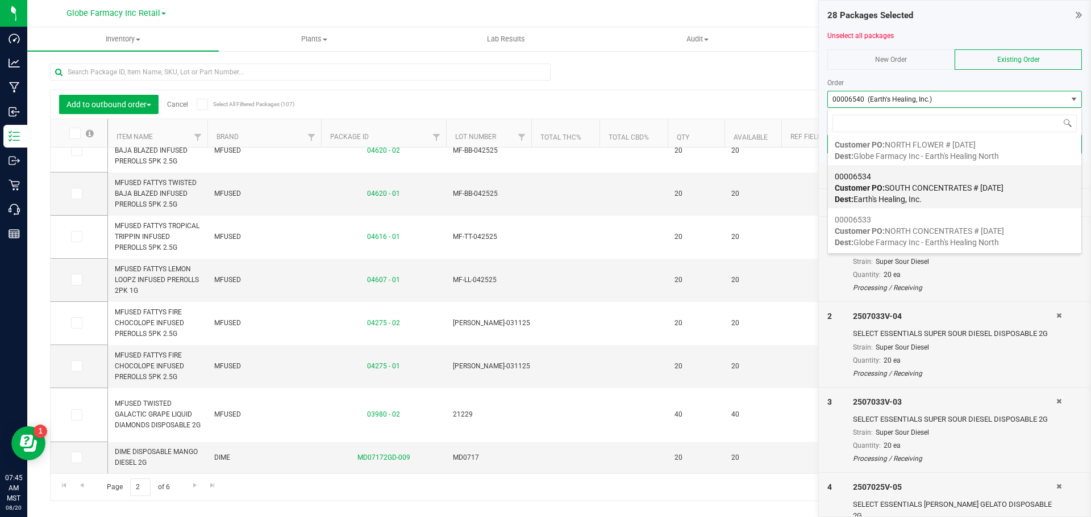
click at [893, 190] on span "Customer PO: SOUTH CONCENTRATES # 08/20/2025" at bounding box center [918, 187] width 169 height 9
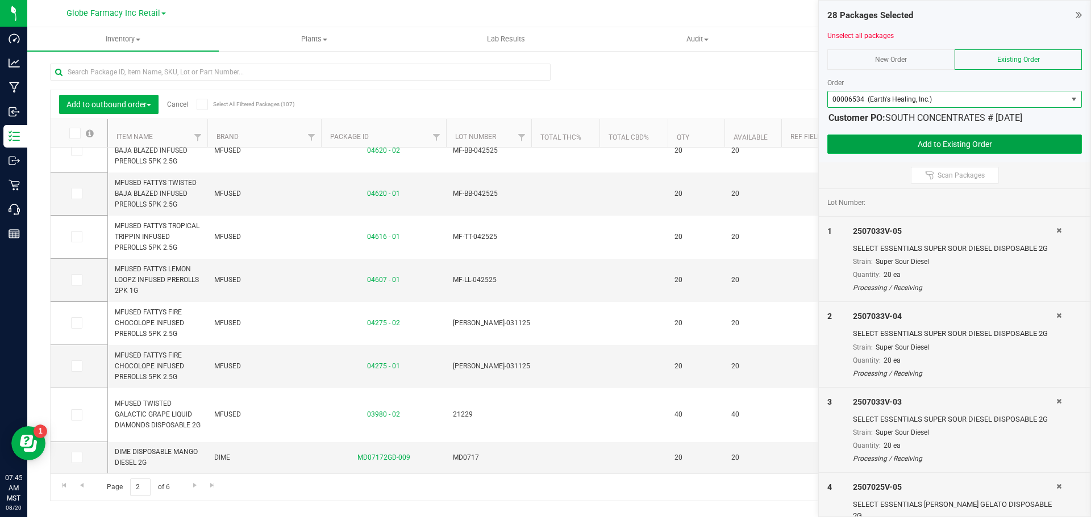
click at [933, 142] on button "Add to Existing Order" at bounding box center [954, 144] width 254 height 19
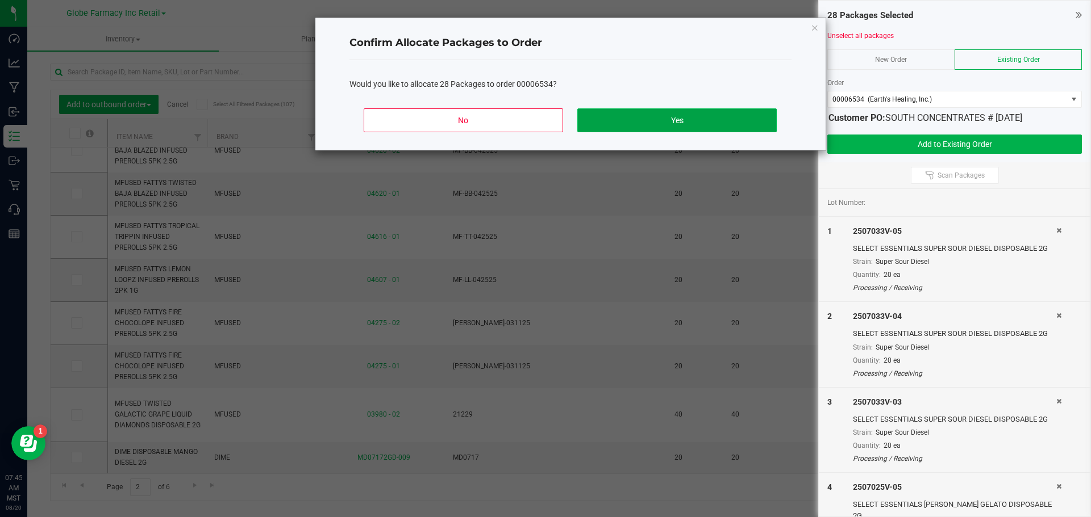
click at [676, 117] on button "Yes" at bounding box center [676, 120] width 199 height 24
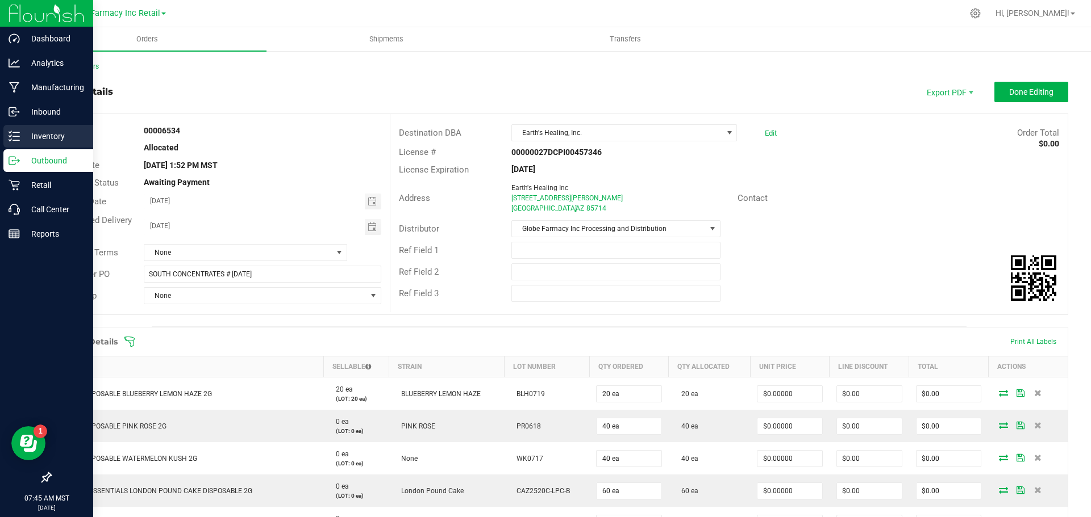
click at [6, 138] on div "Inventory" at bounding box center [48, 136] width 90 height 23
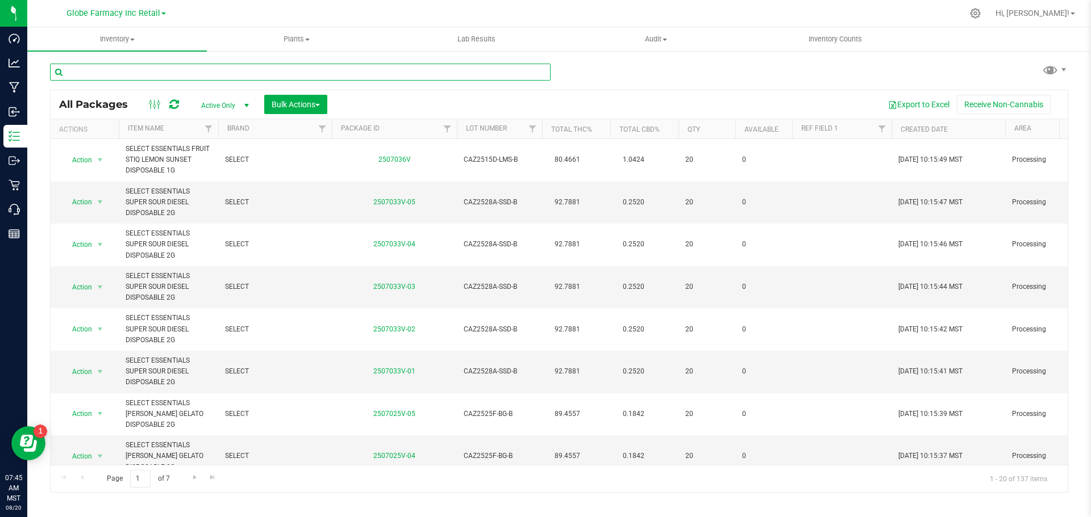
click at [190, 78] on input "text" at bounding box center [300, 72] width 500 height 17
paste input "SHORTIES"
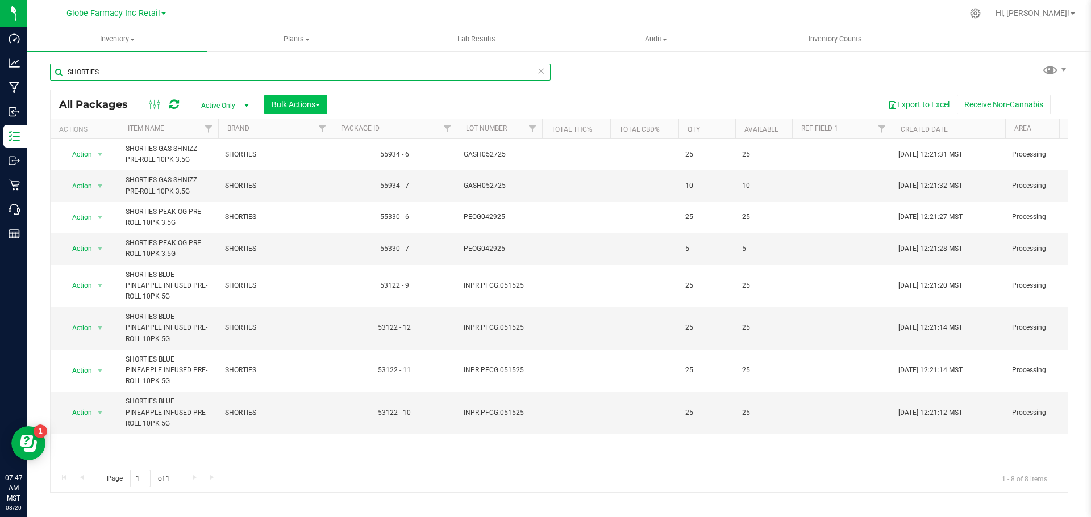
type input "SHORTIES"
click at [312, 107] on span "Bulk Actions" at bounding box center [295, 104] width 48 height 9
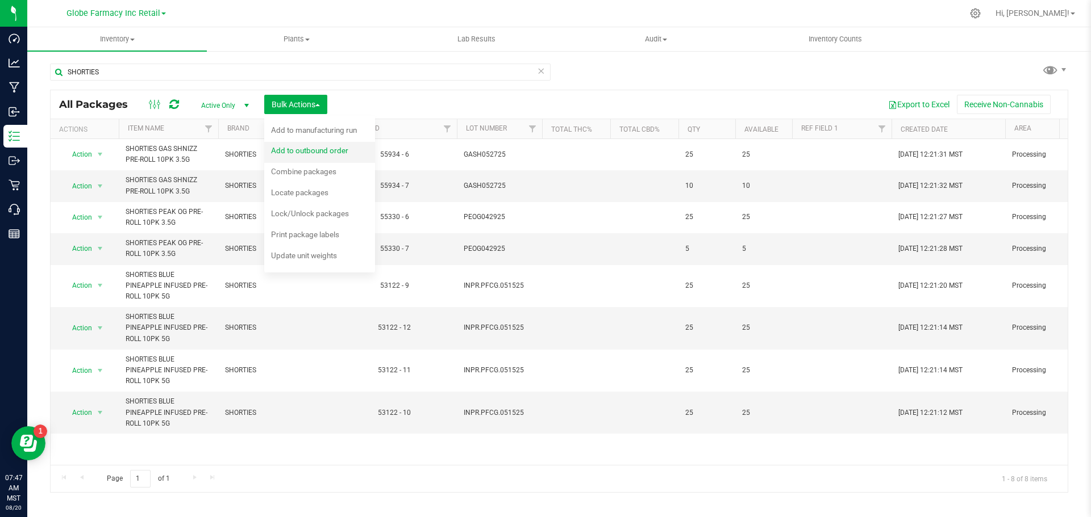
click at [331, 147] on span "Add to outbound order" at bounding box center [309, 150] width 77 height 9
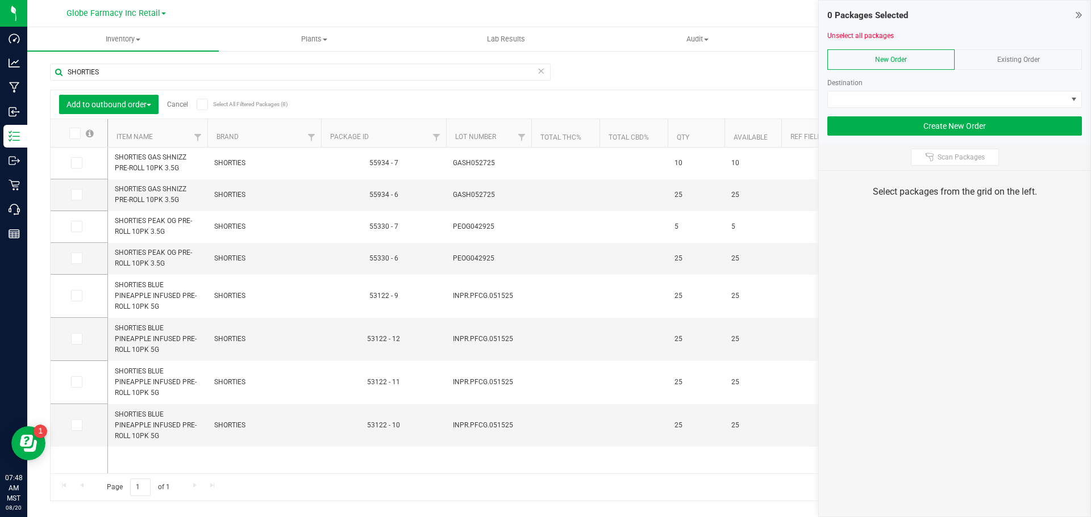
drag, startPoint x: 1034, startPoint y: 55, endPoint x: 1025, endPoint y: 68, distance: 15.5
click at [1033, 56] on span "Existing Order" at bounding box center [1018, 60] width 43 height 8
click at [1011, 101] on span at bounding box center [947, 99] width 239 height 16
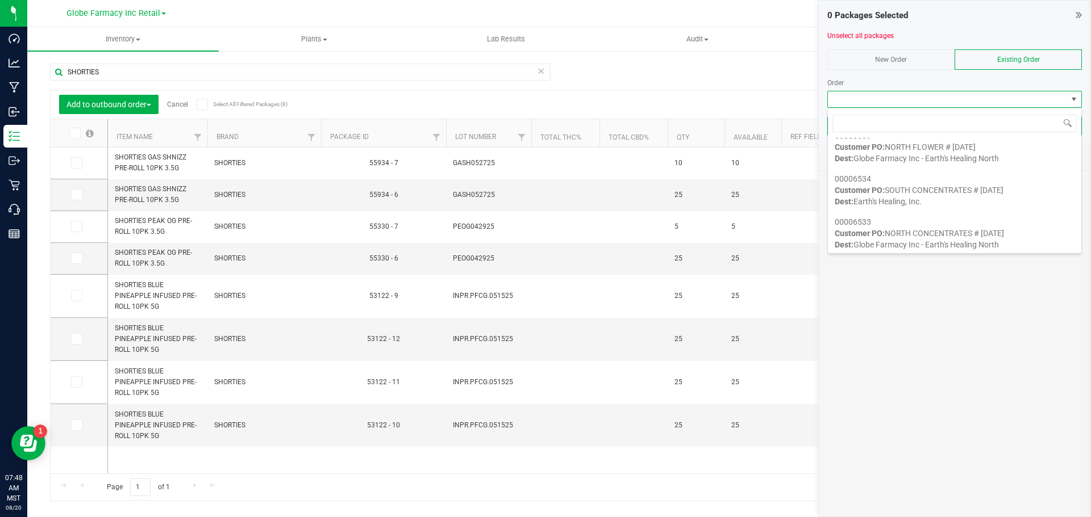
scroll to position [59, 0]
click at [896, 233] on span "Customer PO: NORTH CONCENTRATES # 08/20/2025" at bounding box center [918, 231] width 169 height 9
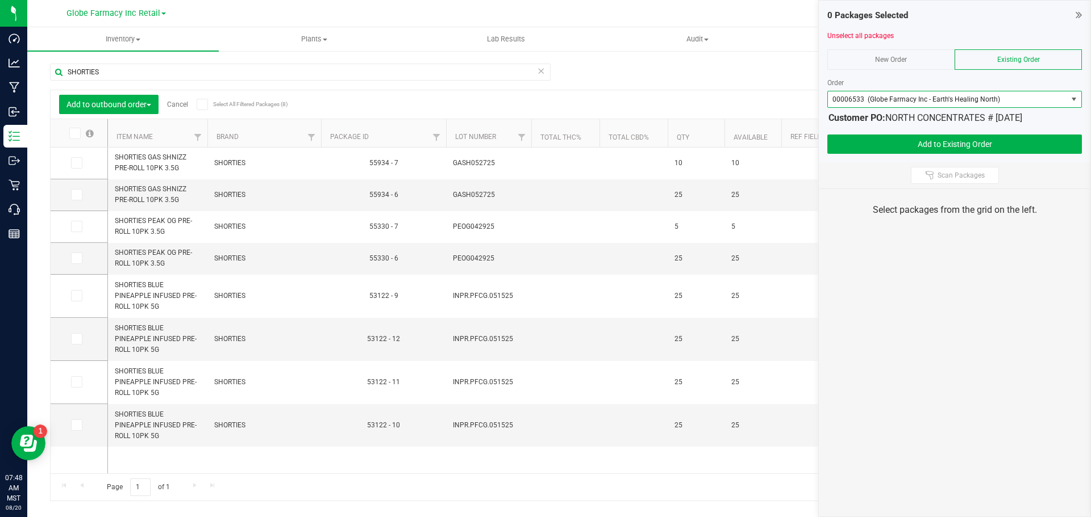
click at [935, 102] on span "00006533 (Globe Farmacy Inc - Earth's Healing North)" at bounding box center [916, 99] width 168 height 8
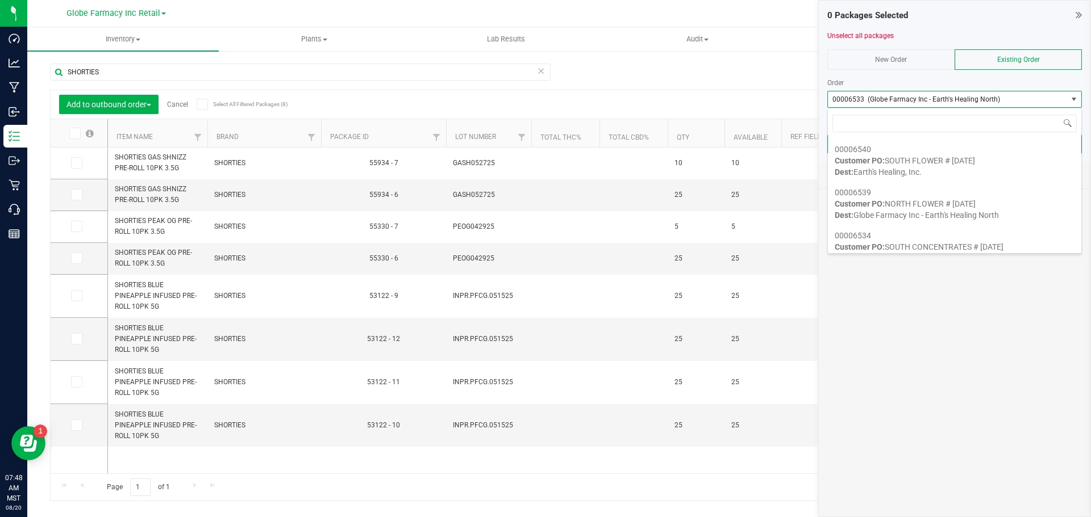
scroll to position [17, 254]
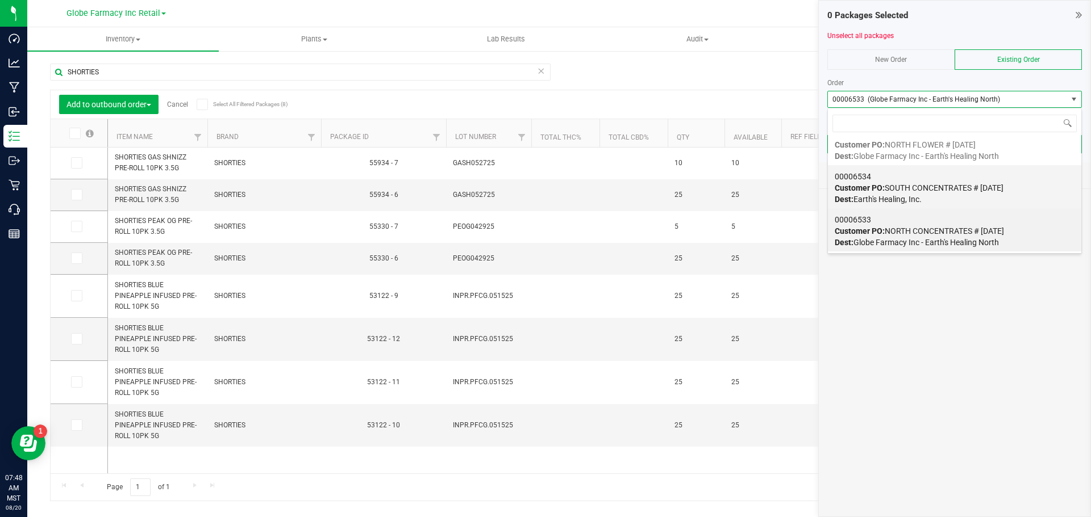
click at [916, 195] on span "Dest: Earth's Healing, Inc." at bounding box center [877, 199] width 87 height 9
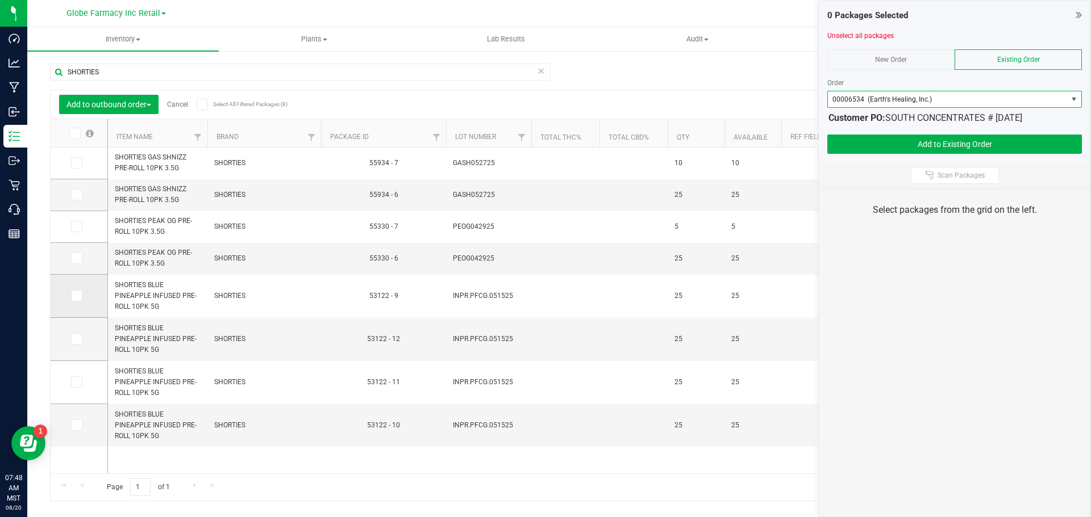
click at [78, 296] on icon at bounding box center [75, 296] width 7 height 0
click at [0, 0] on input "checkbox" at bounding box center [0, 0] width 0 height 0
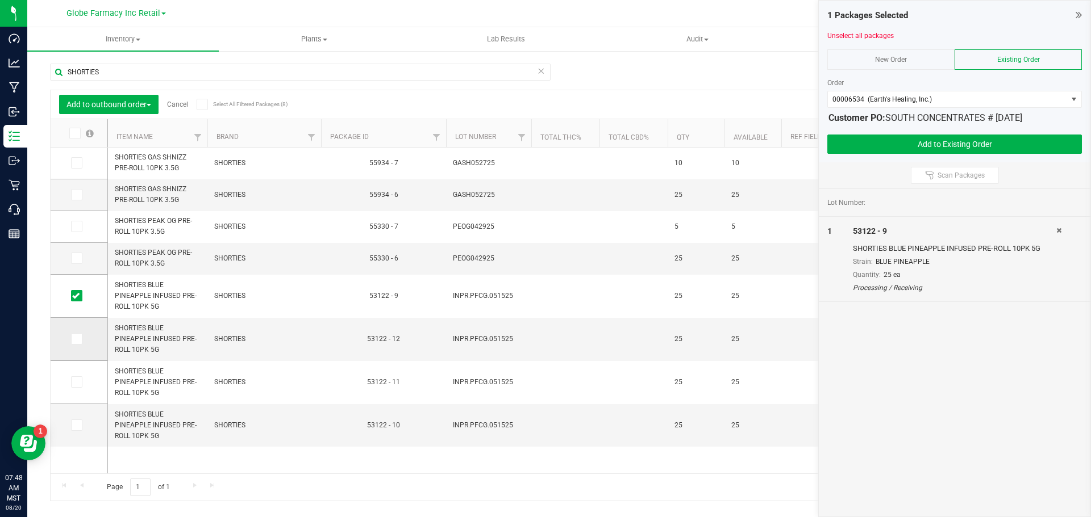
click at [90, 337] on td at bounding box center [79, 339] width 57 height 43
click at [83, 339] on label at bounding box center [79, 338] width 16 height 11
click at [0, 0] on input "checkbox" at bounding box center [0, 0] width 0 height 0
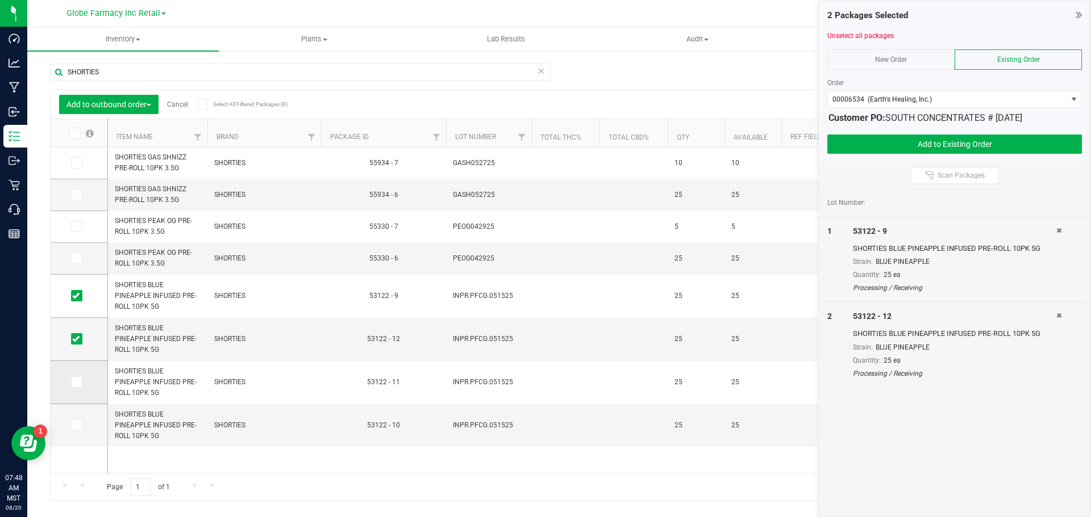
click at [82, 389] on td at bounding box center [79, 382] width 57 height 43
click at [82, 387] on label at bounding box center [79, 382] width 16 height 11
click at [0, 0] on input "checkbox" at bounding box center [0, 0] width 0 height 0
click at [78, 382] on icon at bounding box center [75, 382] width 7 height 0
click at [0, 0] on input "checkbox" at bounding box center [0, 0] width 0 height 0
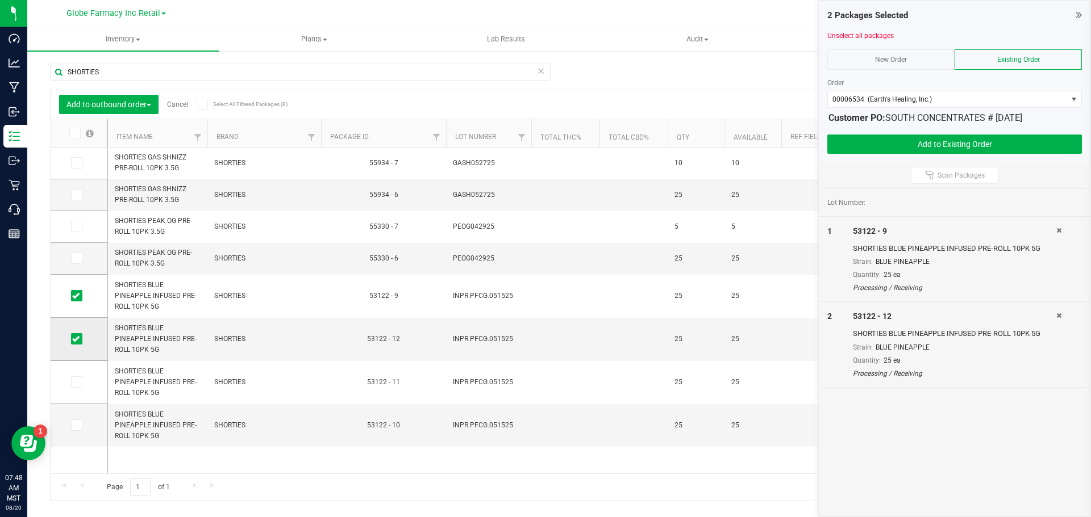
click at [76, 334] on span at bounding box center [76, 338] width 11 height 11
click at [0, 0] on input "checkbox" at bounding box center [0, 0] width 0 height 0
click at [74, 425] on icon at bounding box center [75, 425] width 7 height 0
click at [0, 0] on input "checkbox" at bounding box center [0, 0] width 0 height 0
click at [870, 135] on button "Add to Existing Order" at bounding box center [954, 144] width 254 height 19
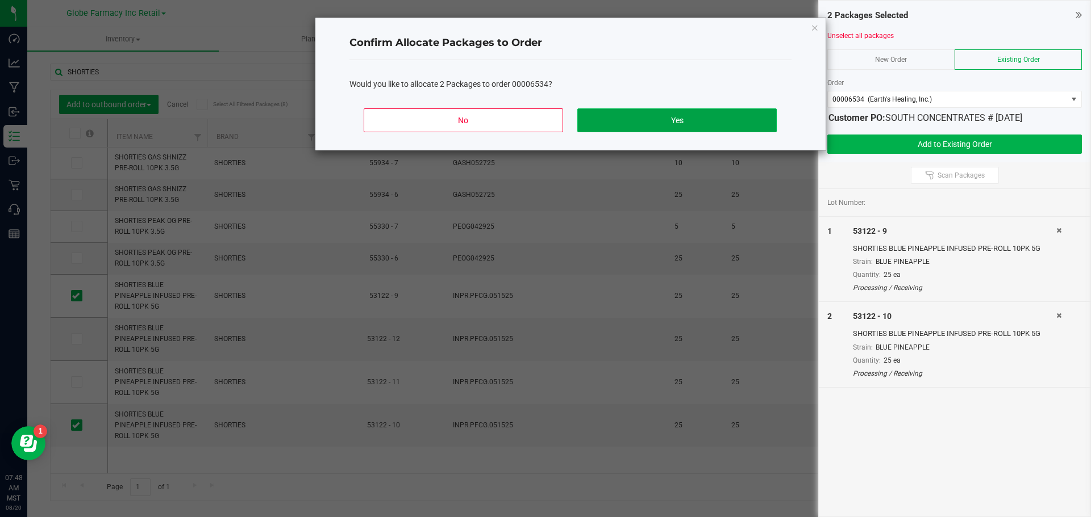
click at [716, 118] on button "Yes" at bounding box center [676, 120] width 199 height 24
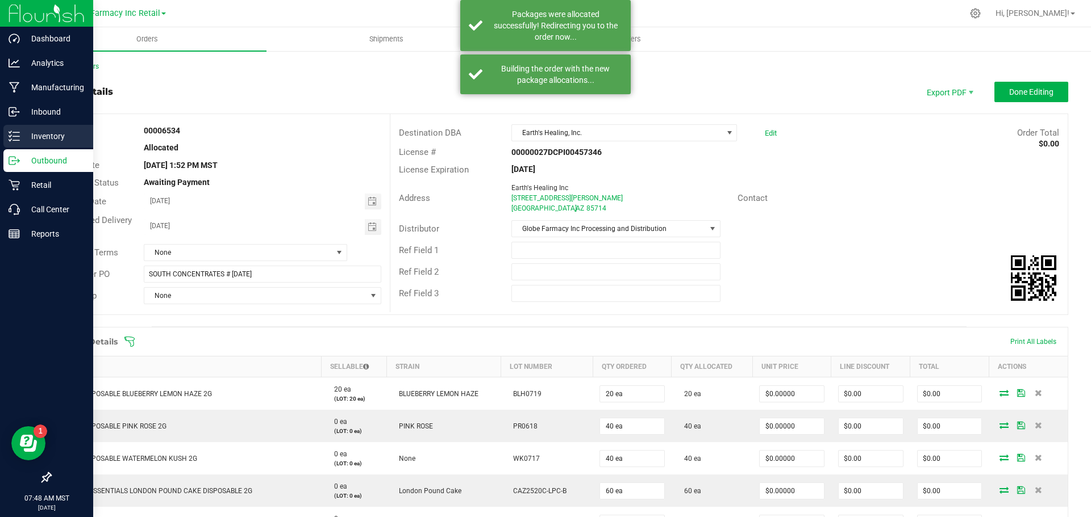
click at [11, 125] on div "Inventory" at bounding box center [48, 136] width 90 height 23
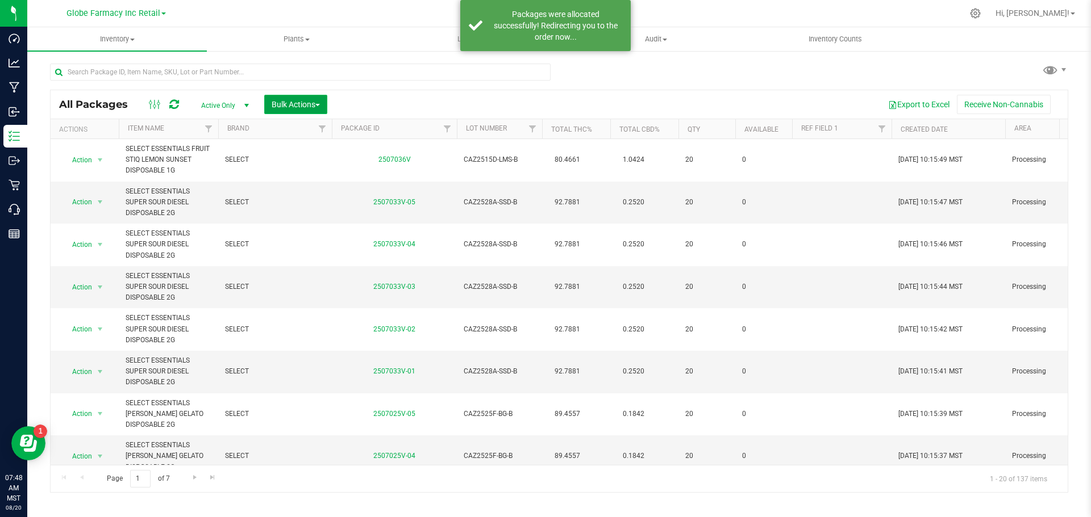
click at [305, 108] on span "Bulk Actions" at bounding box center [295, 104] width 48 height 9
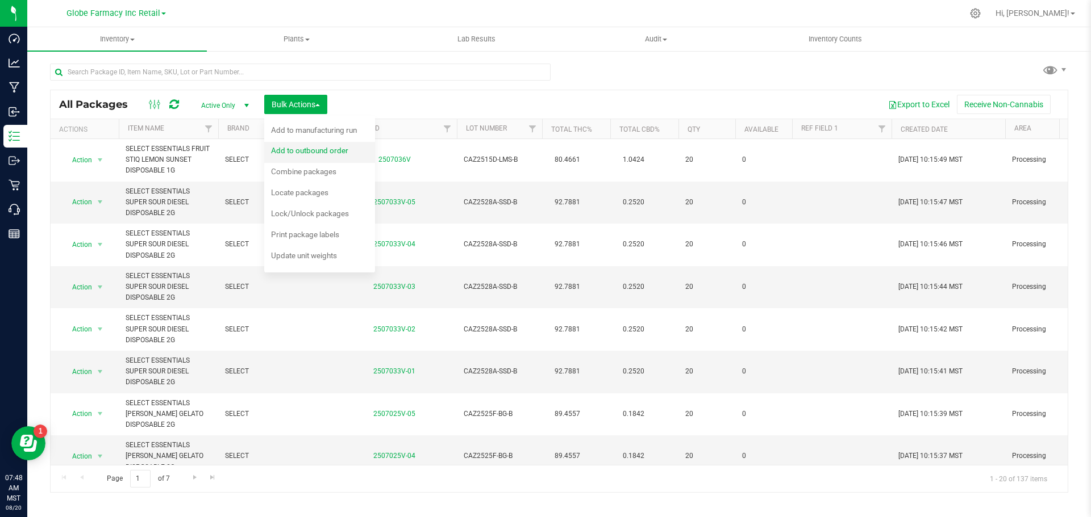
click at [314, 149] on span "Add to outbound order" at bounding box center [309, 150] width 77 height 9
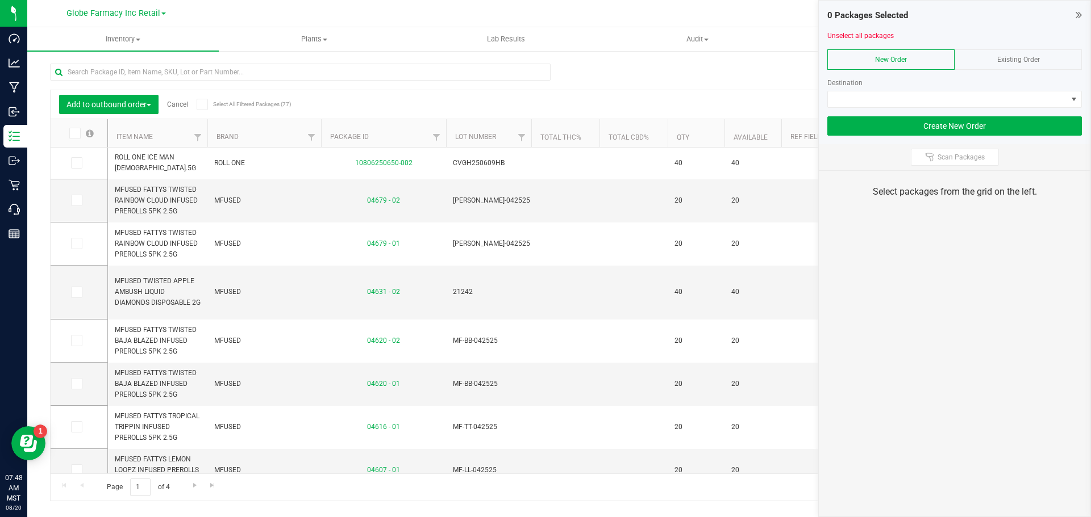
click at [1022, 61] on span "Existing Order" at bounding box center [1018, 60] width 43 height 8
click at [1022, 91] on span at bounding box center [947, 99] width 239 height 16
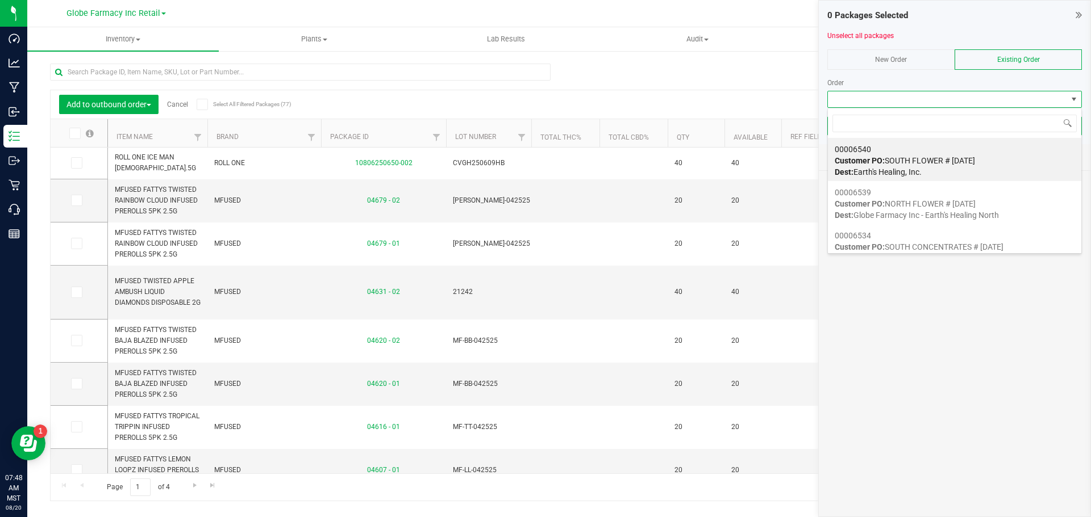
scroll to position [17, 254]
click at [970, 158] on span "Customer PO: SOUTH FLOWER # 08/20/2025" at bounding box center [904, 160] width 140 height 9
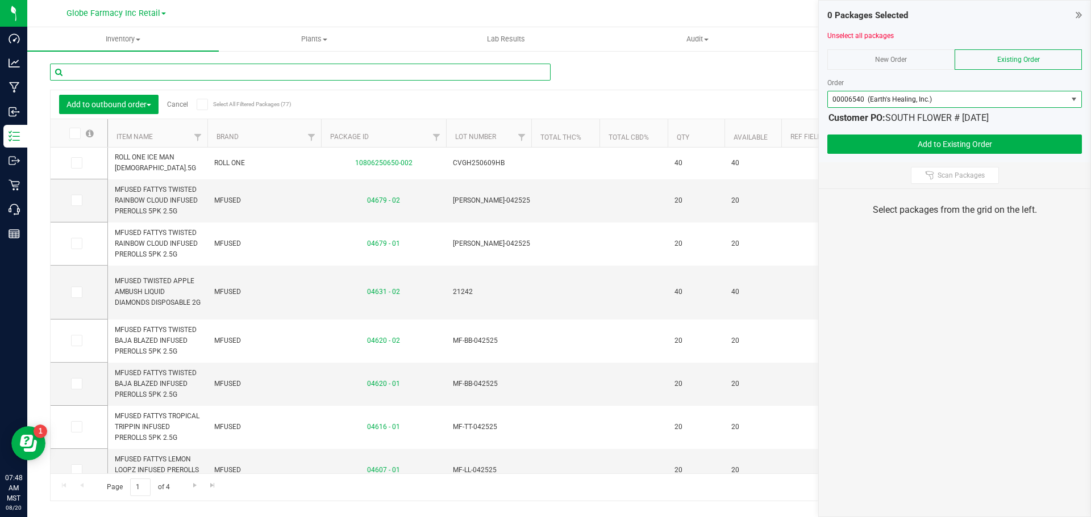
click at [145, 69] on input "text" at bounding box center [300, 72] width 500 height 17
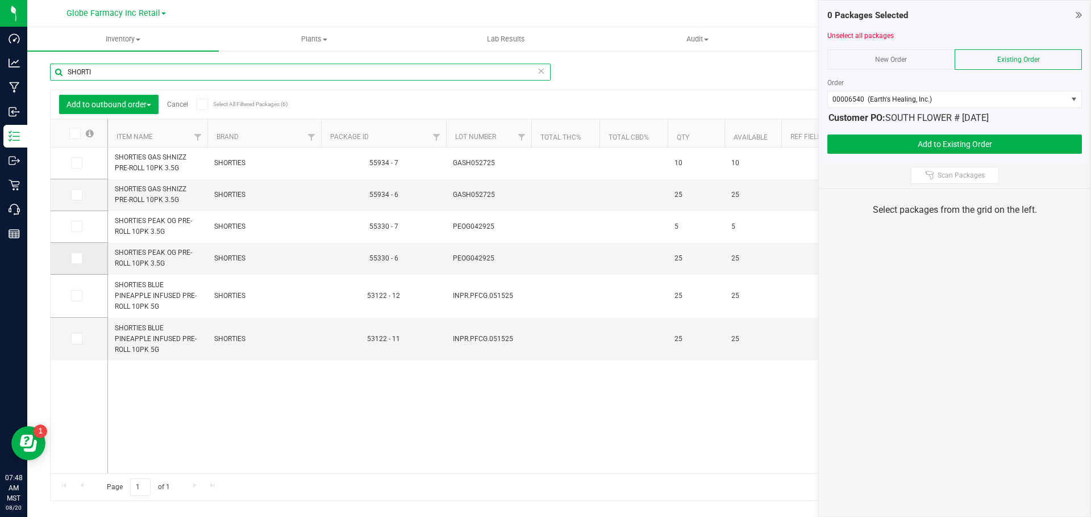
type input "SHORTI"
click at [85, 256] on label at bounding box center [79, 258] width 16 height 11
click at [0, 0] on input "checkbox" at bounding box center [0, 0] width 0 height 0
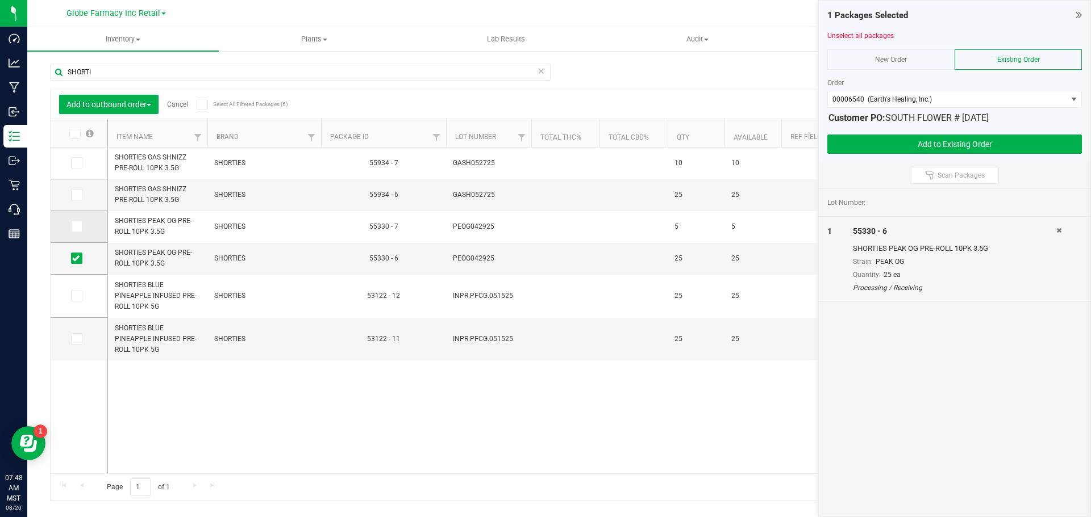
click at [80, 233] on td at bounding box center [79, 227] width 57 height 32
click at [78, 227] on icon at bounding box center [75, 227] width 7 height 0
click at [0, 0] on input "checkbox" at bounding box center [0, 0] width 0 height 0
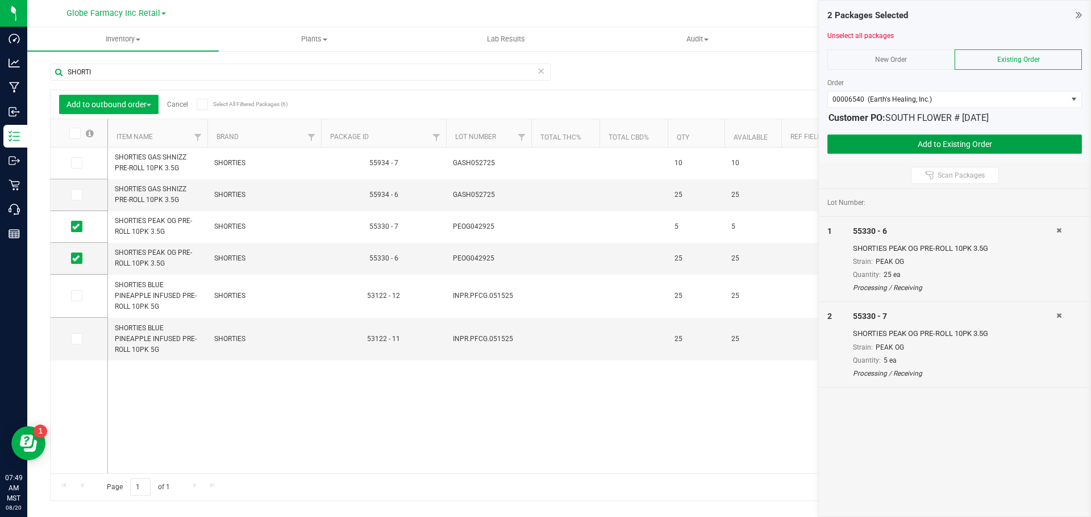
click at [891, 140] on button "Add to Existing Order" at bounding box center [954, 144] width 254 height 19
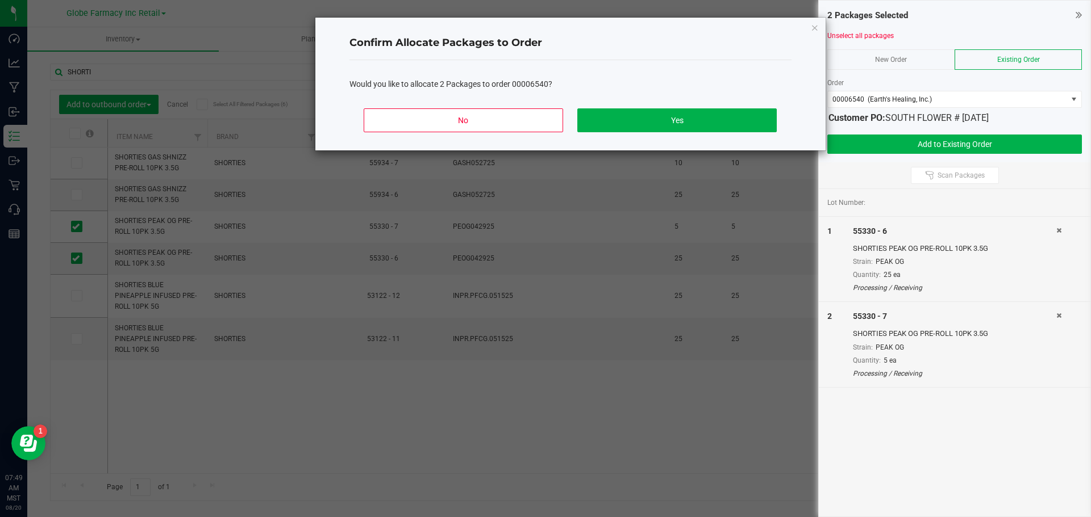
click at [671, 104] on div "No Yes" at bounding box center [570, 124] width 442 height 51
click at [673, 118] on button "Yes" at bounding box center [676, 120] width 199 height 24
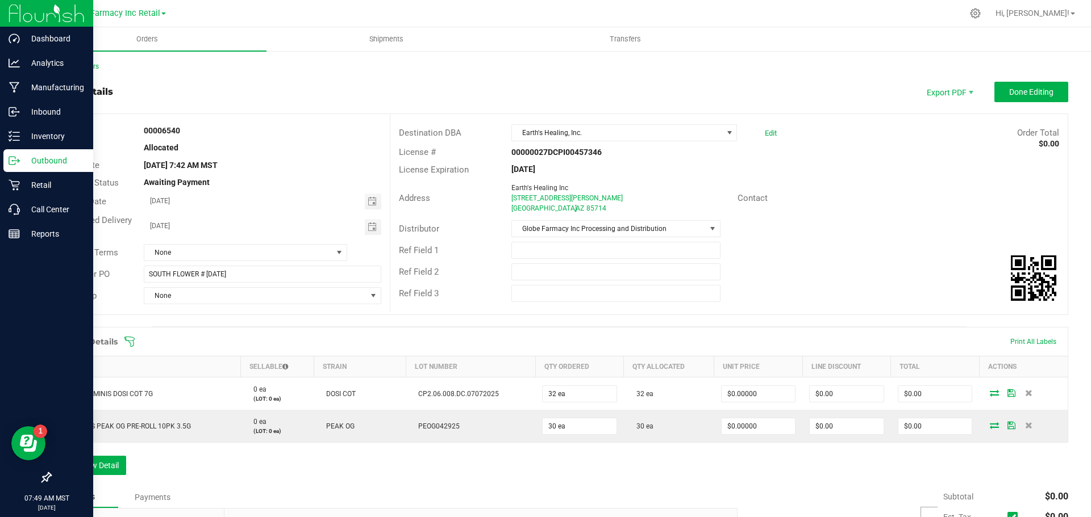
click at [46, 161] on p "Outbound" at bounding box center [54, 161] width 68 height 14
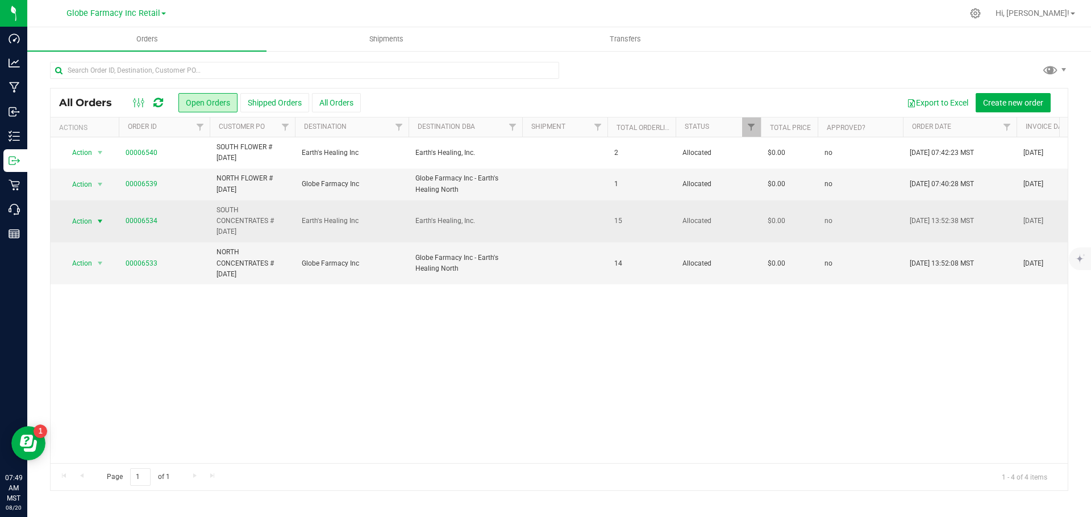
click at [90, 223] on span "Action" at bounding box center [77, 222] width 31 height 16
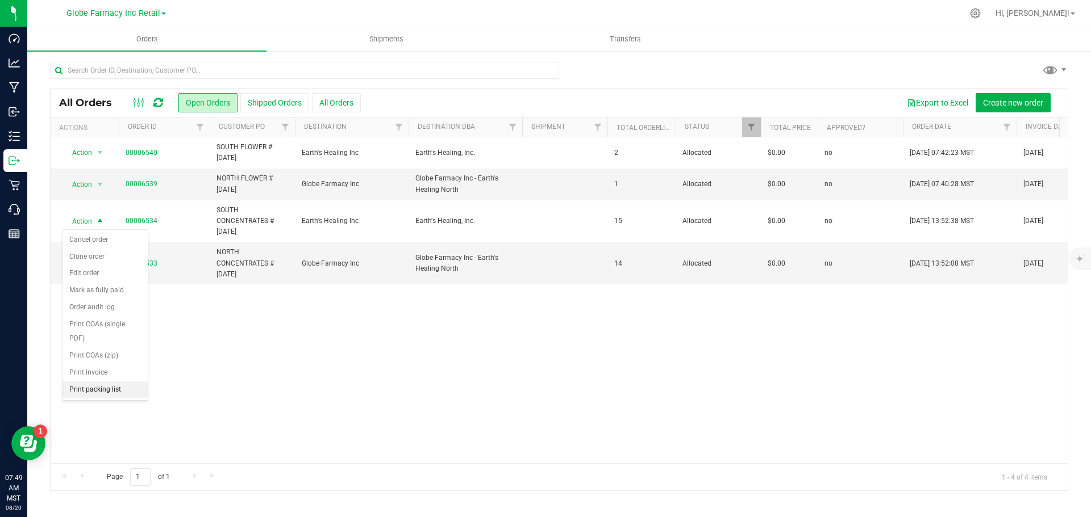
click at [87, 387] on li "Print packing list" at bounding box center [104, 390] width 85 height 17
click at [88, 265] on span "Action" at bounding box center [77, 264] width 31 height 16
click at [110, 429] on li "Print packing list" at bounding box center [104, 432] width 85 height 17
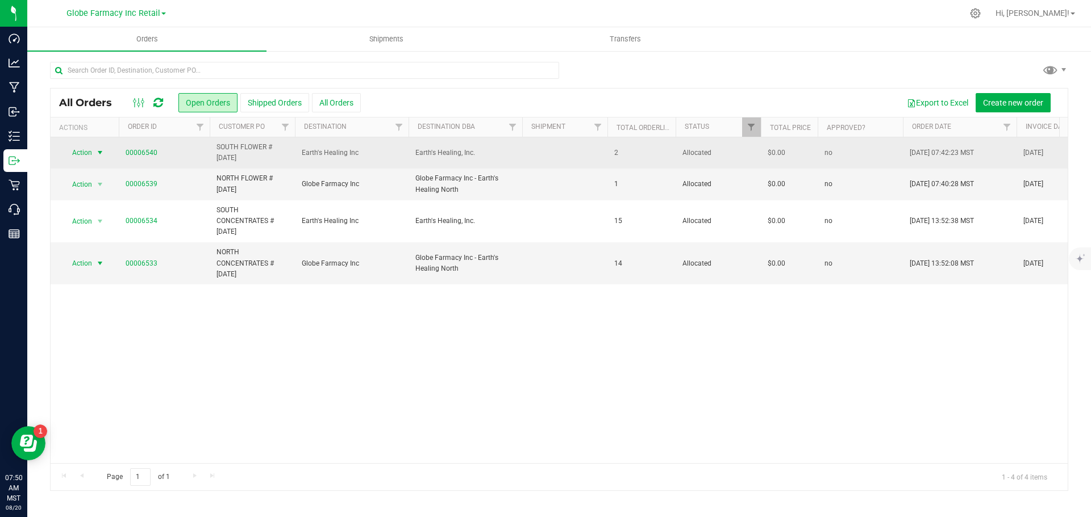
click at [93, 149] on span "select" at bounding box center [100, 153] width 14 height 16
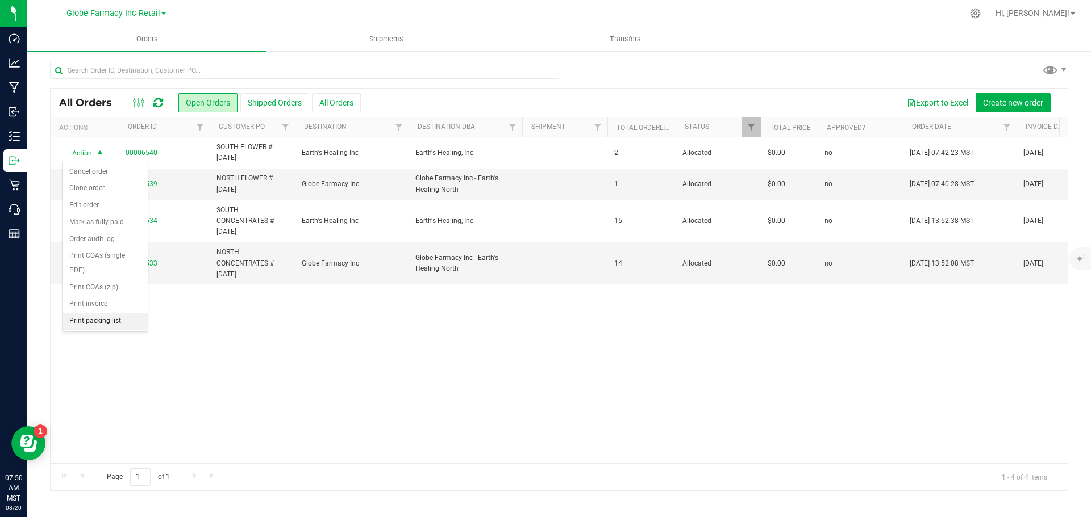
click at [120, 320] on li "Print packing list" at bounding box center [104, 321] width 85 height 17
click at [95, 184] on span "select" at bounding box center [100, 185] width 14 height 16
click at [107, 357] on li "Print packing list" at bounding box center [104, 353] width 85 height 17
click at [364, 36] on span "Shipments" at bounding box center [386, 39] width 65 height 10
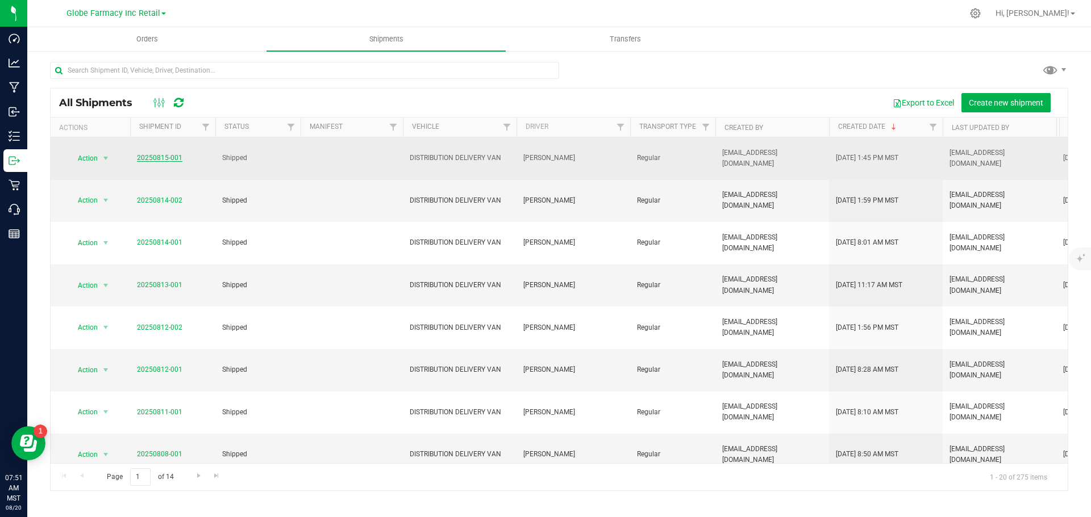
click at [145, 161] on link "20250815-001" at bounding box center [159, 158] width 45 height 8
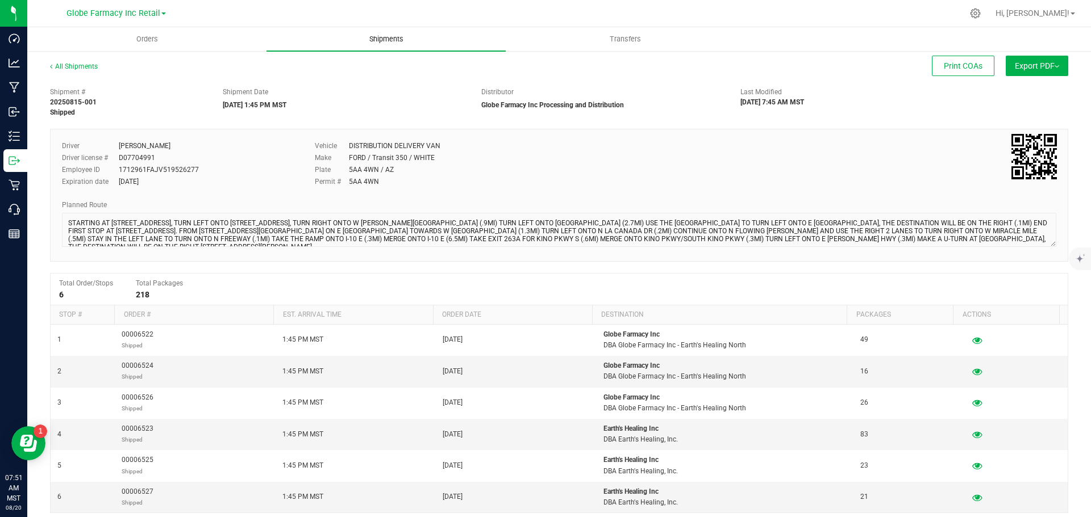
click at [375, 43] on span "Shipments" at bounding box center [386, 39] width 65 height 10
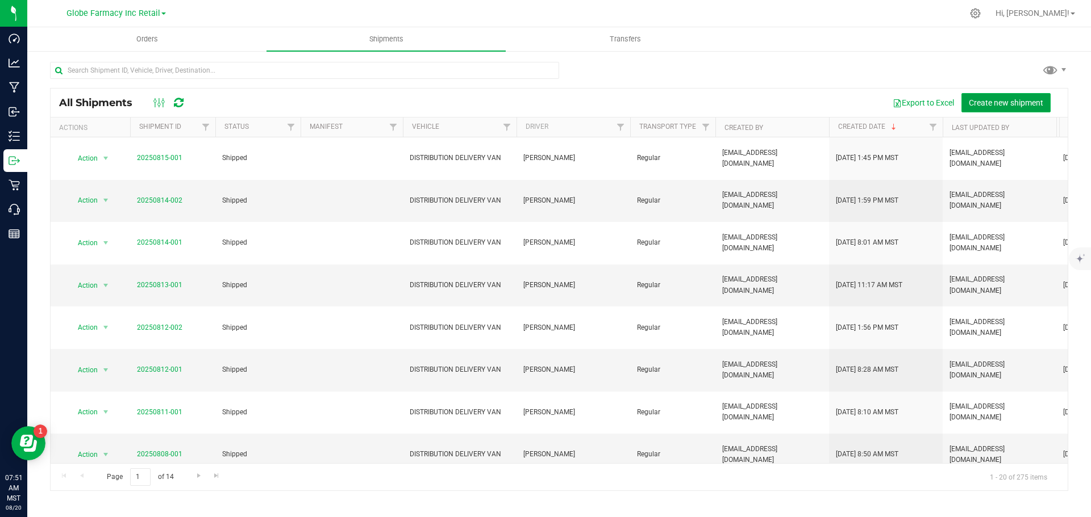
click at [1009, 101] on span "Create new shipment" at bounding box center [1005, 102] width 74 height 9
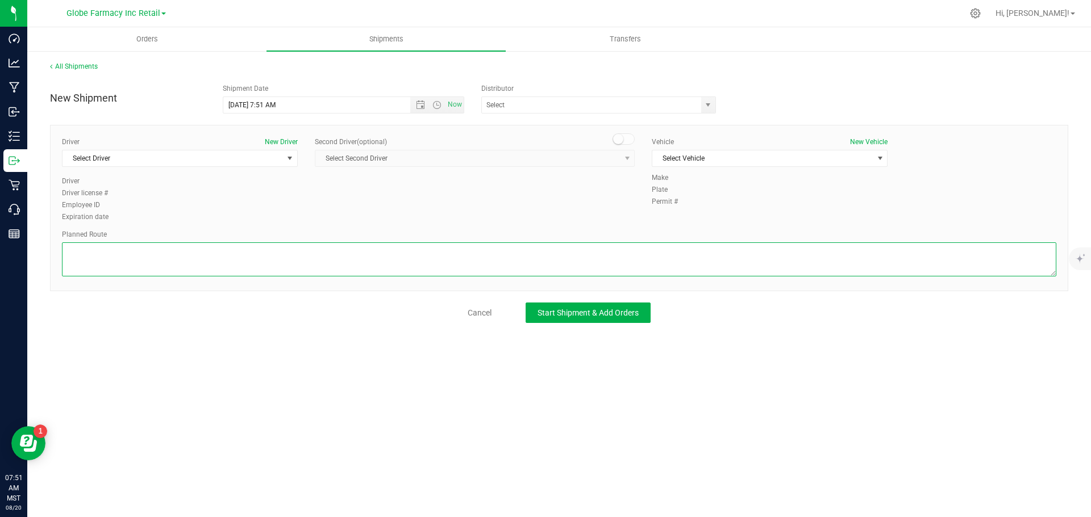
click at [321, 251] on textarea at bounding box center [559, 260] width 994 height 34
paste textarea "STARTING AT 2727 N FAIRVIEW AVE, TURN LEFT ONTO N FAIRVIEW AVE, TURN RIGHT ONTO…"
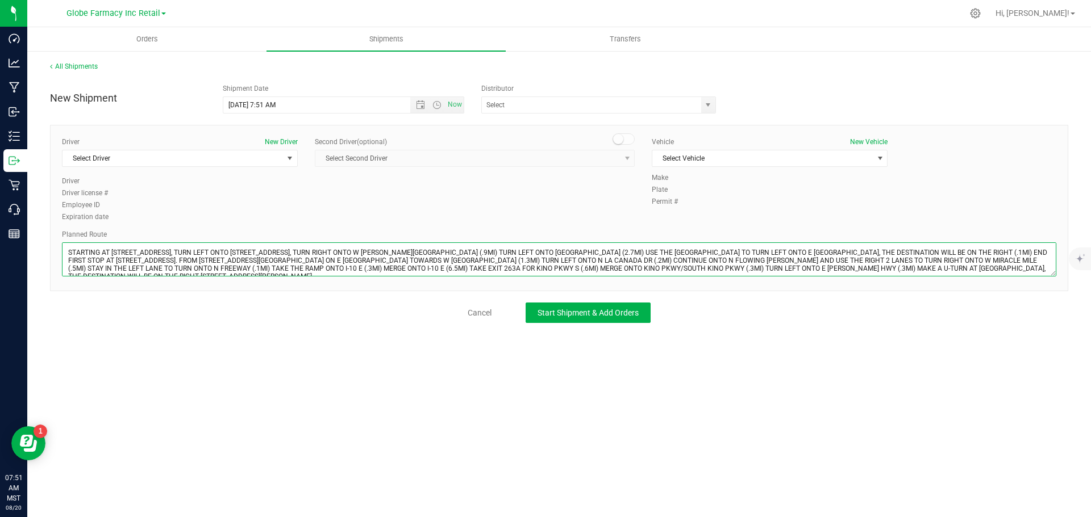
scroll to position [5, 0]
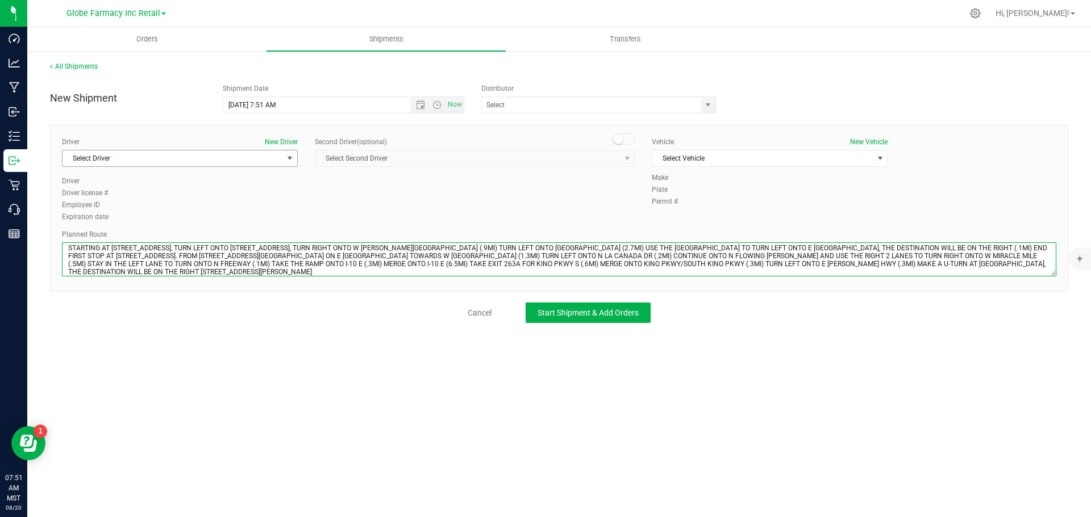
type textarea "STARTING AT 2727 N FAIRVIEW AVE, TURN LEFT ONTO N FAIRVIEW AVE, TURN RIGHT ONTO…"
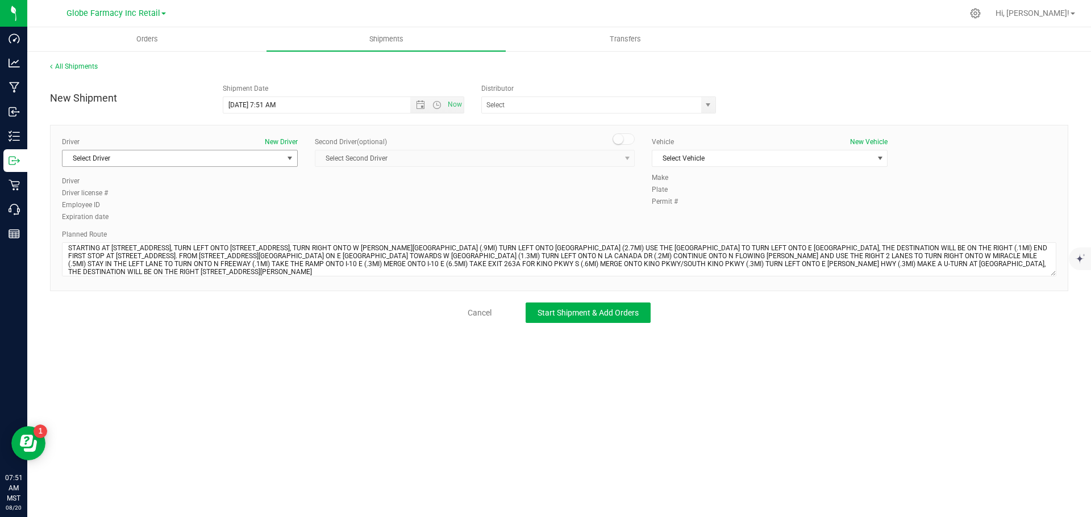
click at [207, 158] on span "Select Driver" at bounding box center [172, 159] width 220 height 16
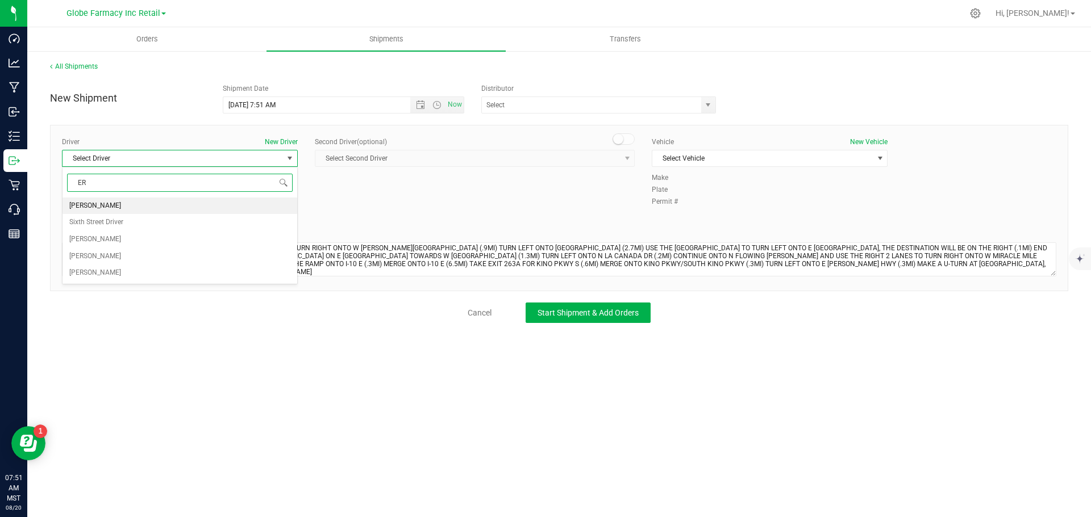
click at [93, 208] on span "ERICK COX" at bounding box center [95, 206] width 52 height 15
type input "ER"
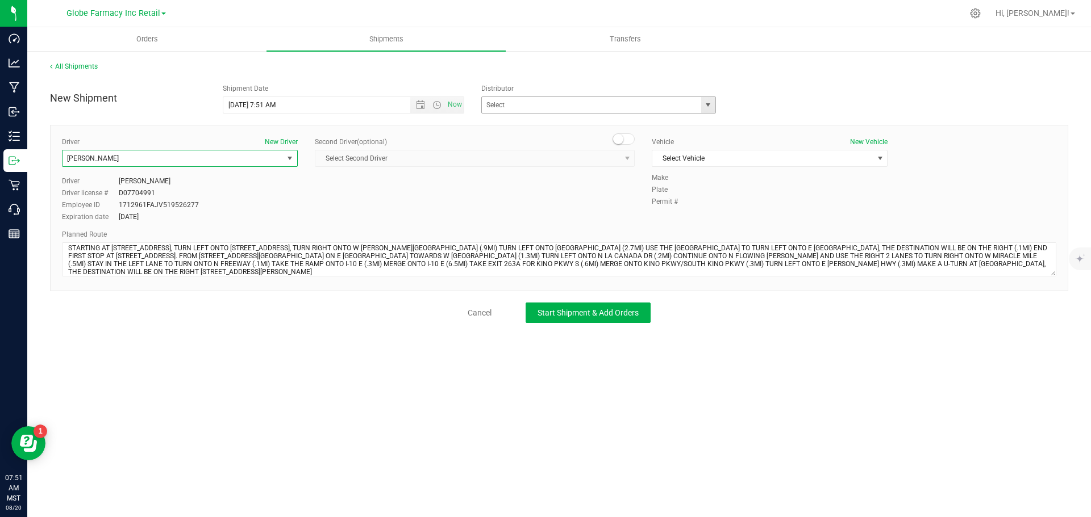
click at [713, 105] on span "select" at bounding box center [708, 105] width 14 height 16
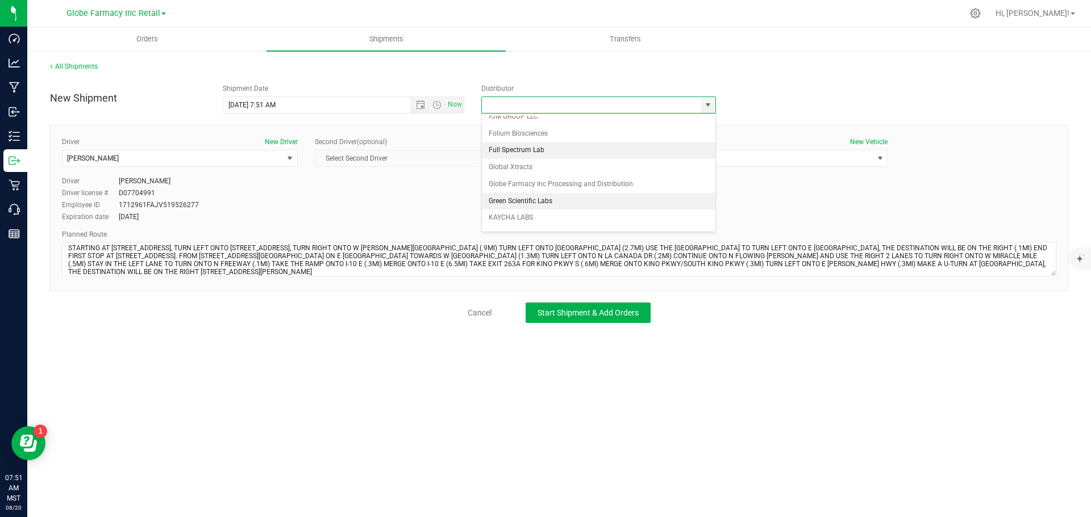
scroll to position [227, 0]
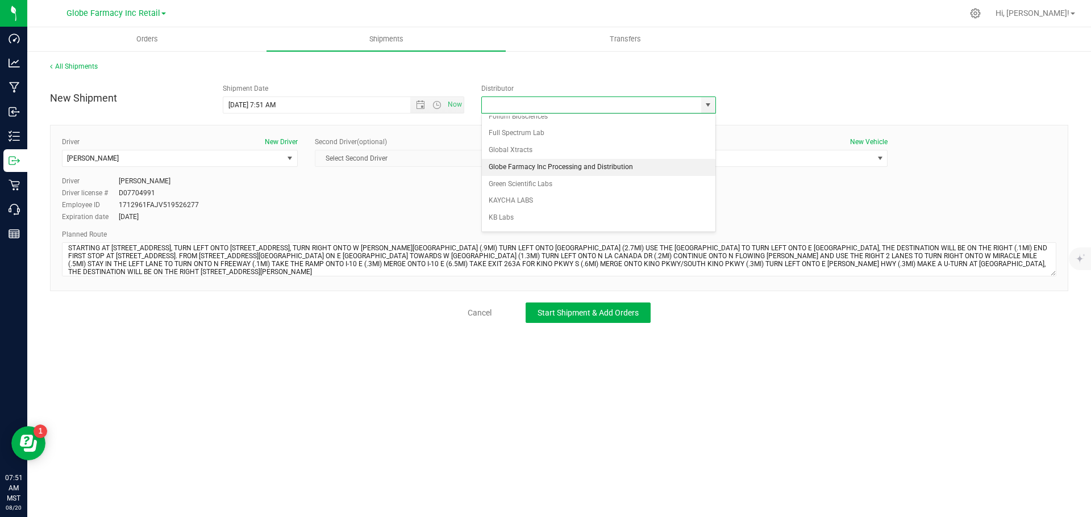
click at [513, 165] on li "Globe Farmacy Inc Processing and Distribution" at bounding box center [598, 167] width 233 height 17
type input "Globe Farmacy Inc Processing and Distribution"
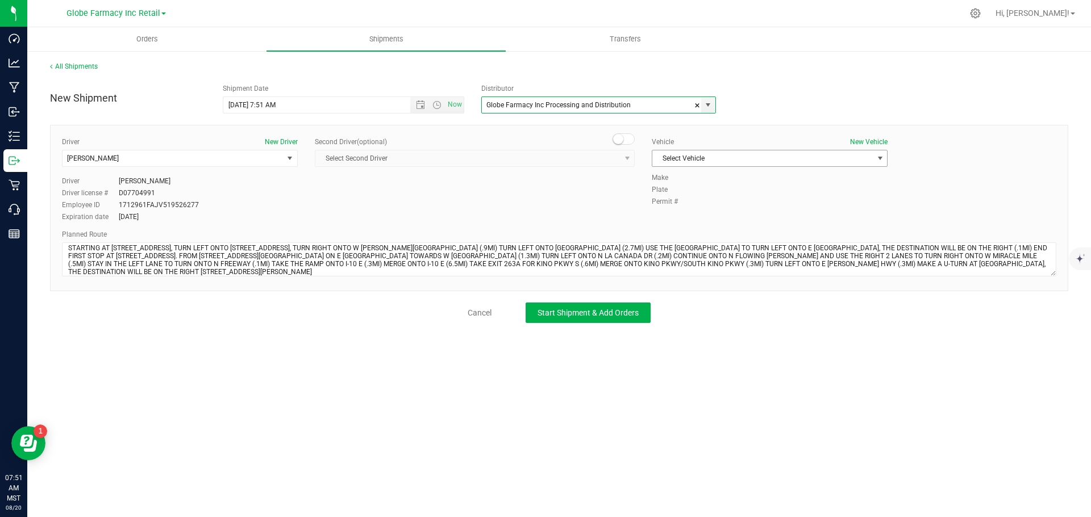
click at [694, 161] on span "Select Vehicle" at bounding box center [762, 159] width 220 height 16
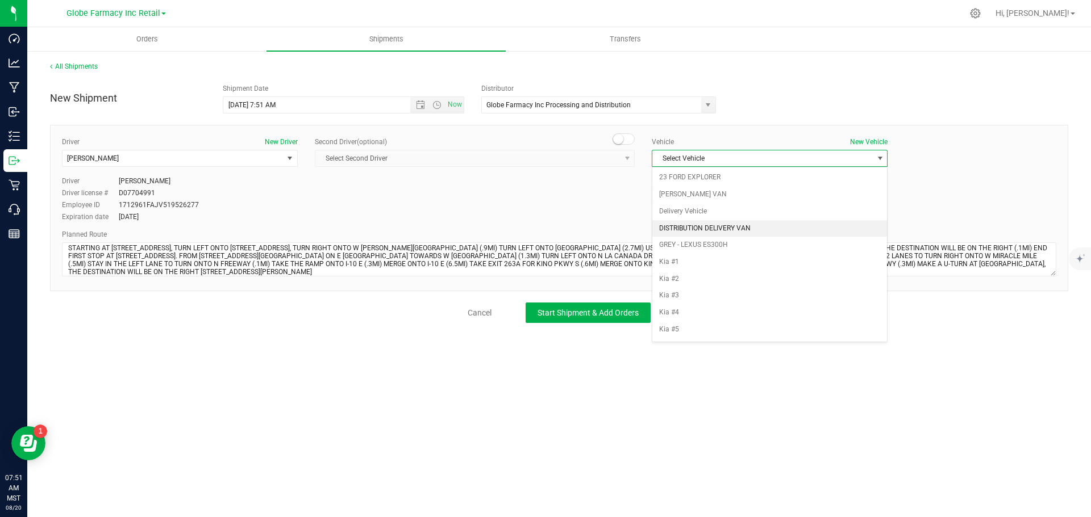
click at [709, 227] on li "DISTRIBUTION DELIVERY VAN" at bounding box center [769, 228] width 235 height 17
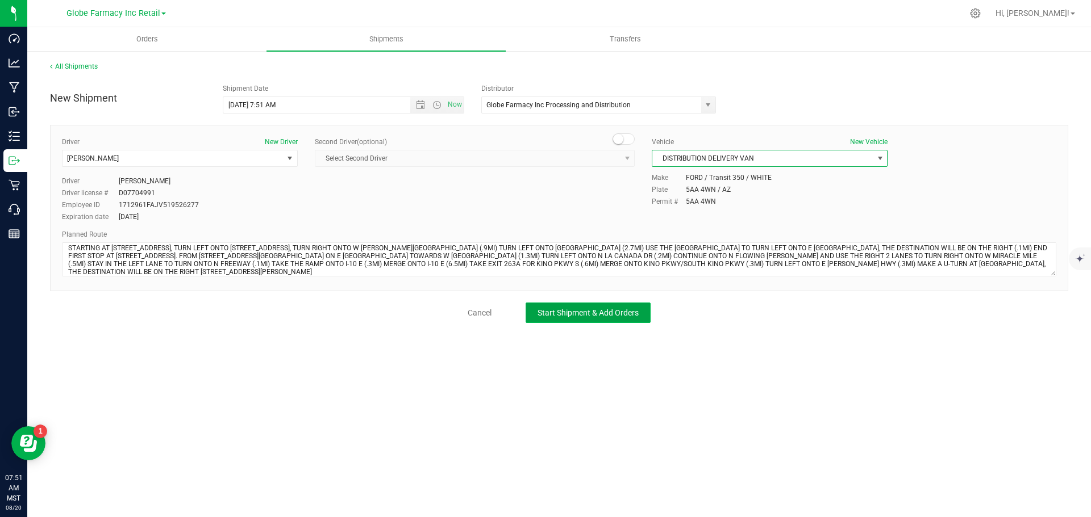
click at [611, 309] on span "Start Shipment & Add Orders" at bounding box center [587, 312] width 101 height 9
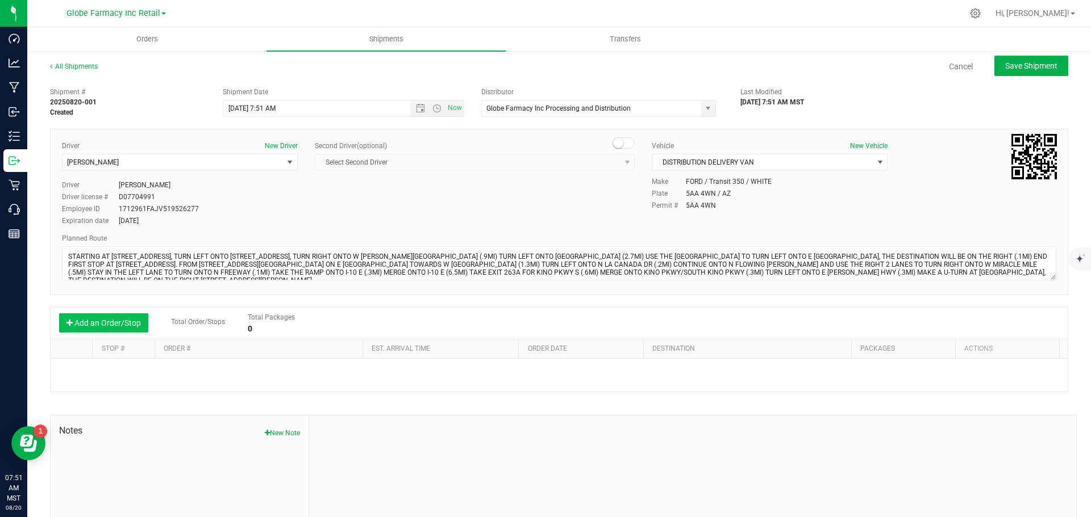
click at [103, 322] on button "Add an Order/Stop" at bounding box center [103, 323] width 89 height 19
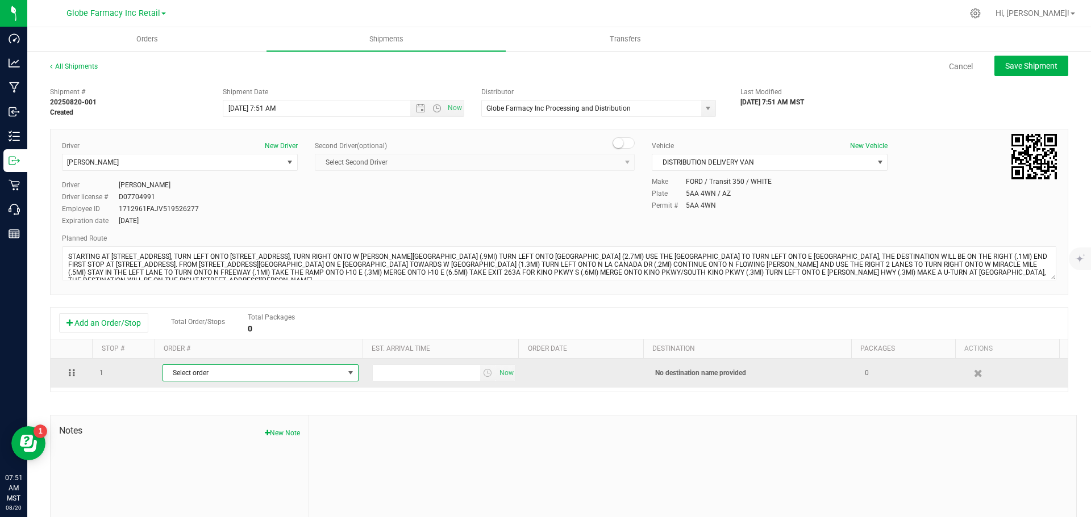
click at [227, 376] on span "Select order" at bounding box center [253, 373] width 181 height 16
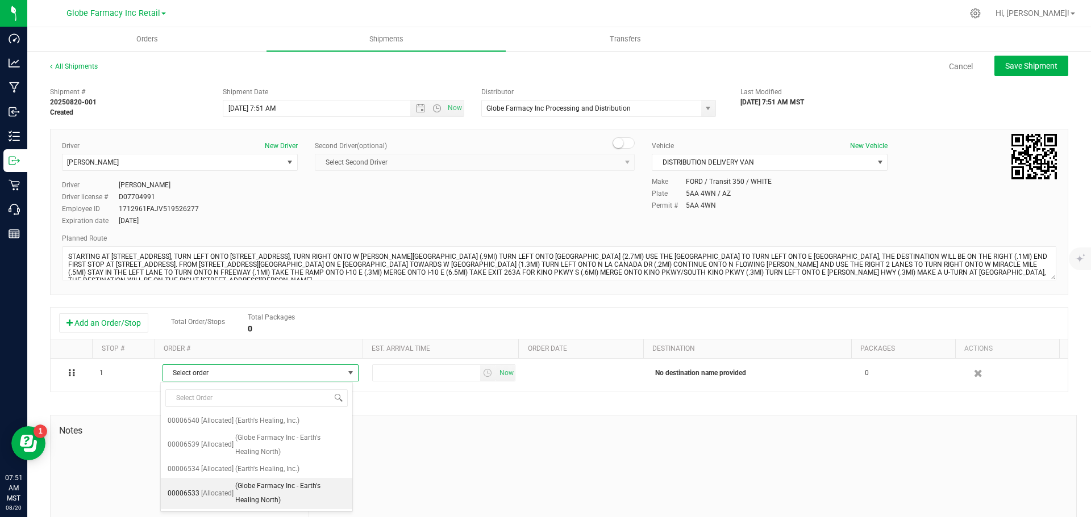
click at [230, 493] on span "[Allocated]" at bounding box center [217, 494] width 32 height 15
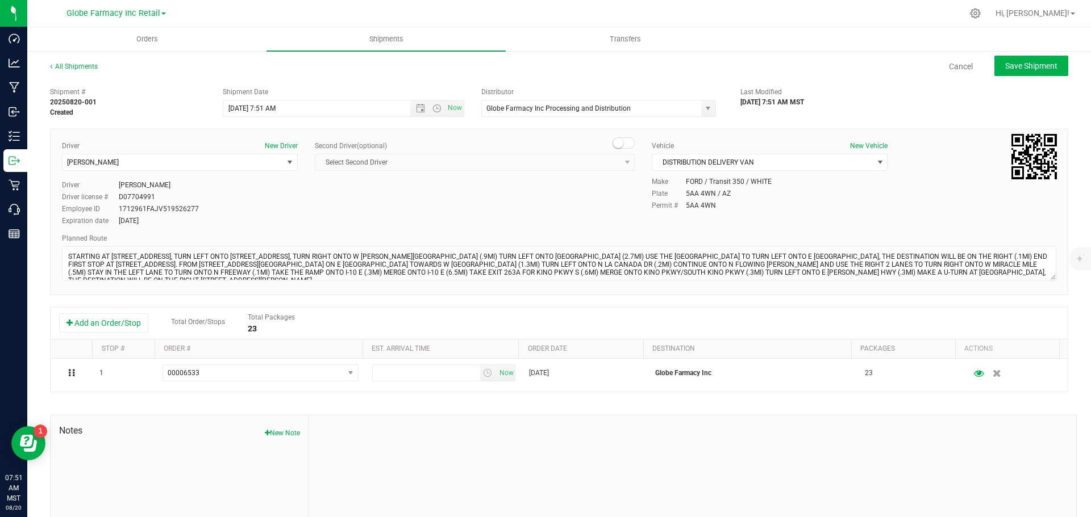
click at [105, 312] on div "Add an Order/Stop Total Order/Stops Total Packages 23" at bounding box center [559, 324] width 1017 height 32
click at [102, 321] on button "Add an Order/Stop" at bounding box center [103, 323] width 89 height 19
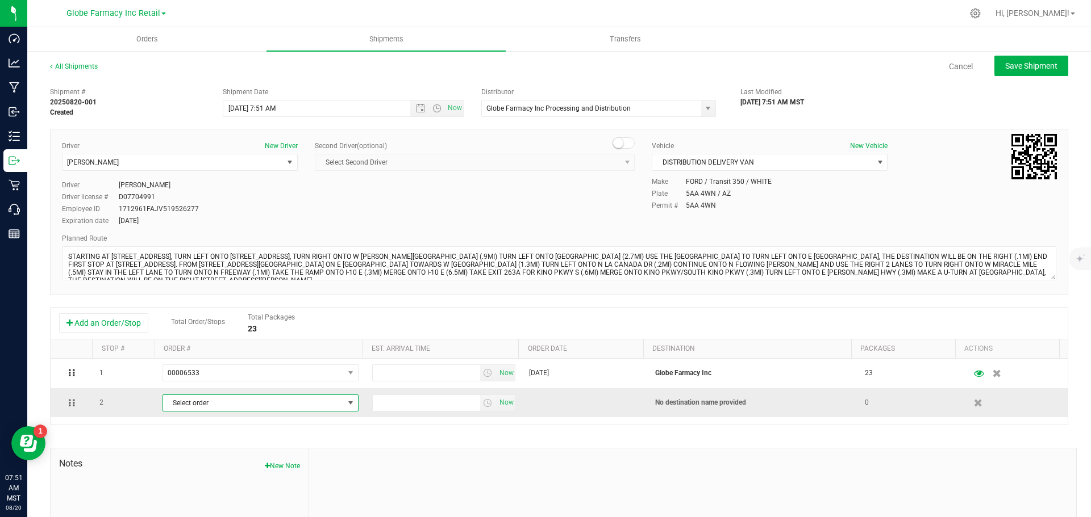
click at [198, 400] on span "Select order" at bounding box center [253, 403] width 181 height 16
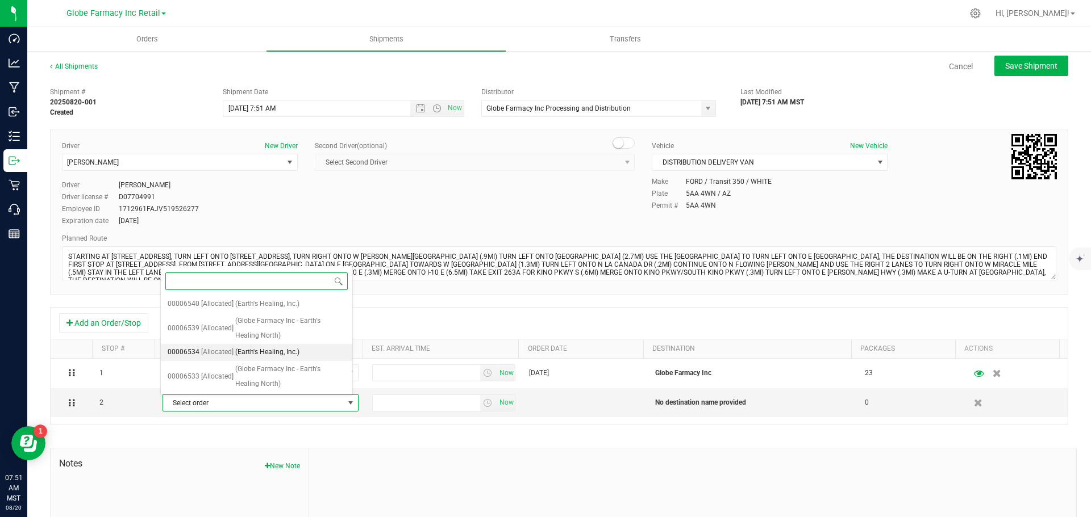
click at [182, 349] on span "00006534" at bounding box center [184, 352] width 32 height 15
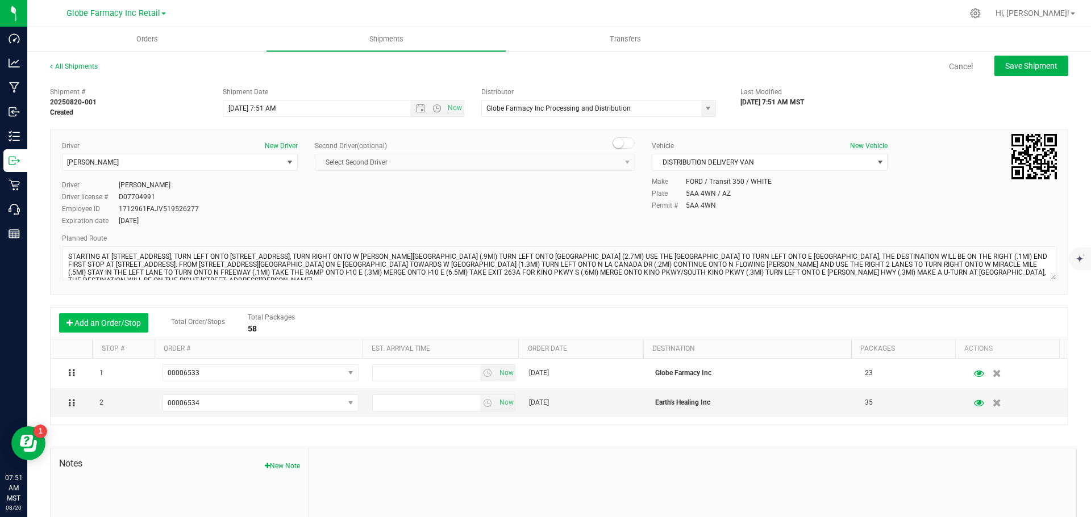
click at [110, 326] on button "Add an Order/Stop" at bounding box center [103, 323] width 89 height 19
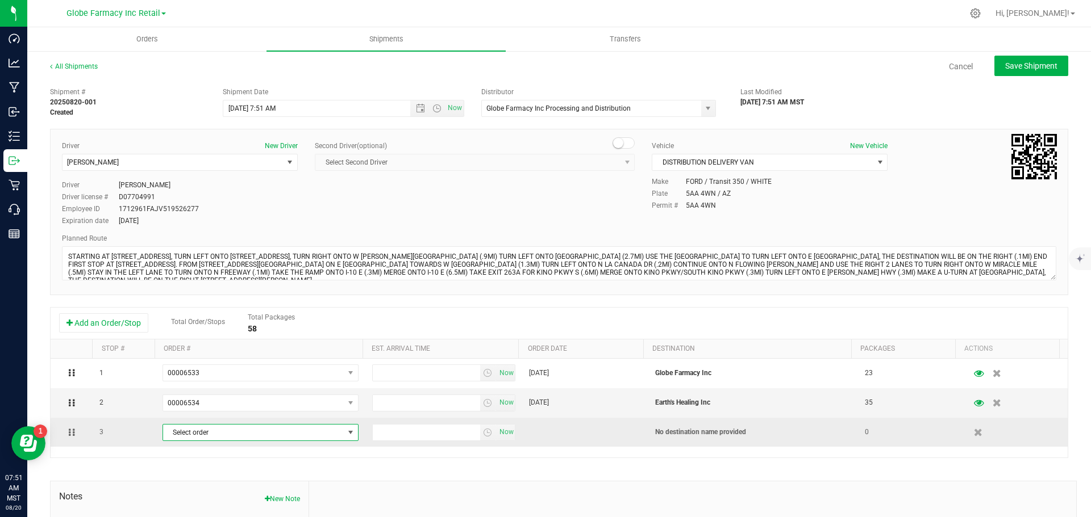
click at [203, 436] on span "Select order" at bounding box center [253, 433] width 181 height 16
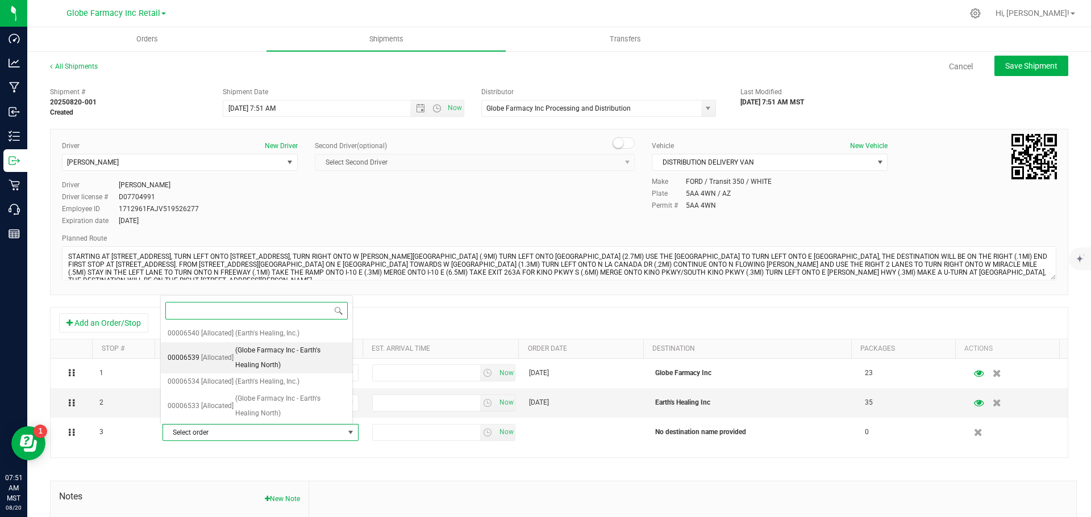
click at [200, 366] on li "00006539 [Allocated] (Globe Farmacy Inc - Earth's Healing North)" at bounding box center [256, 357] width 191 height 31
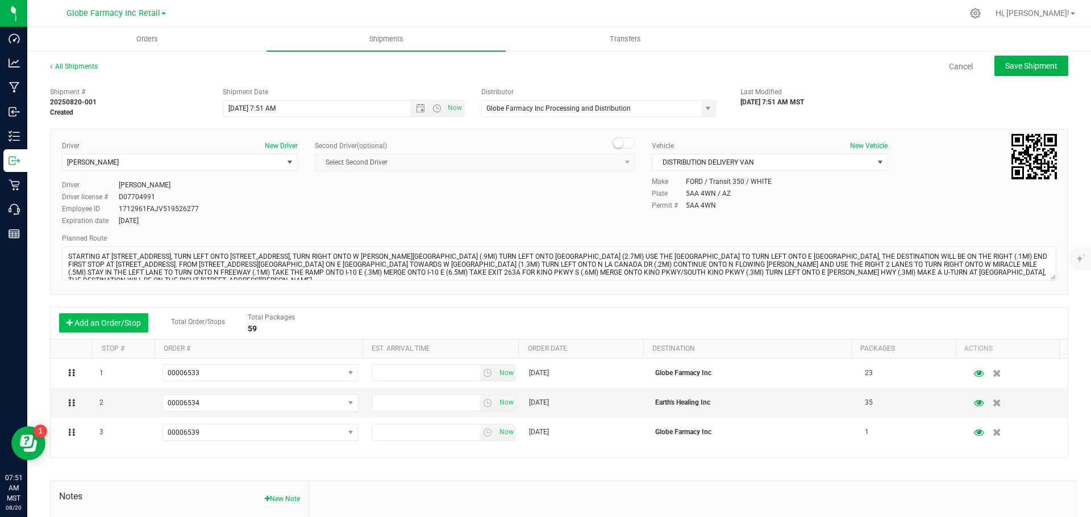
click at [131, 327] on button "Add an Order/Stop" at bounding box center [103, 323] width 89 height 19
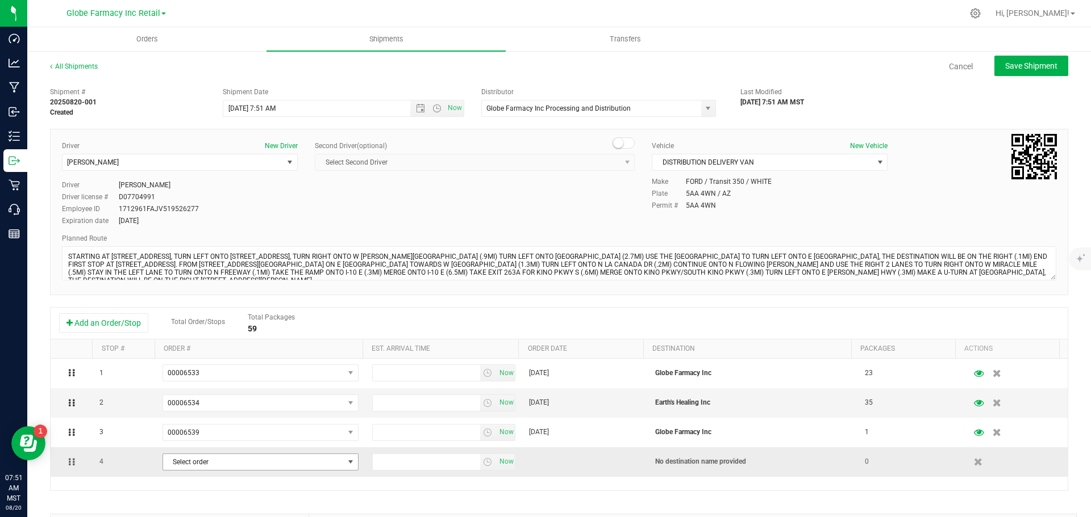
click at [245, 456] on span "Select order" at bounding box center [253, 462] width 181 height 16
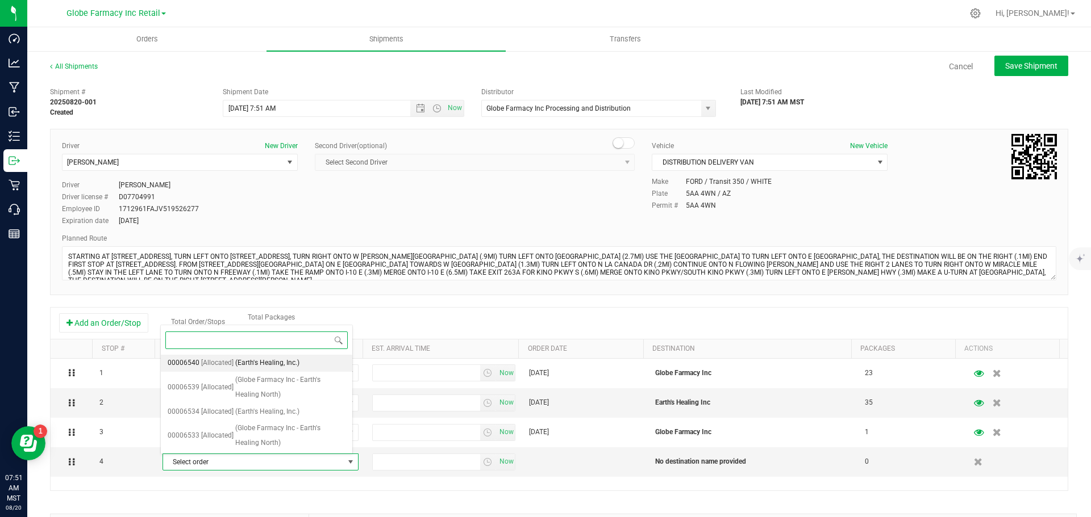
click at [226, 358] on span "[Allocated]" at bounding box center [217, 363] width 32 height 15
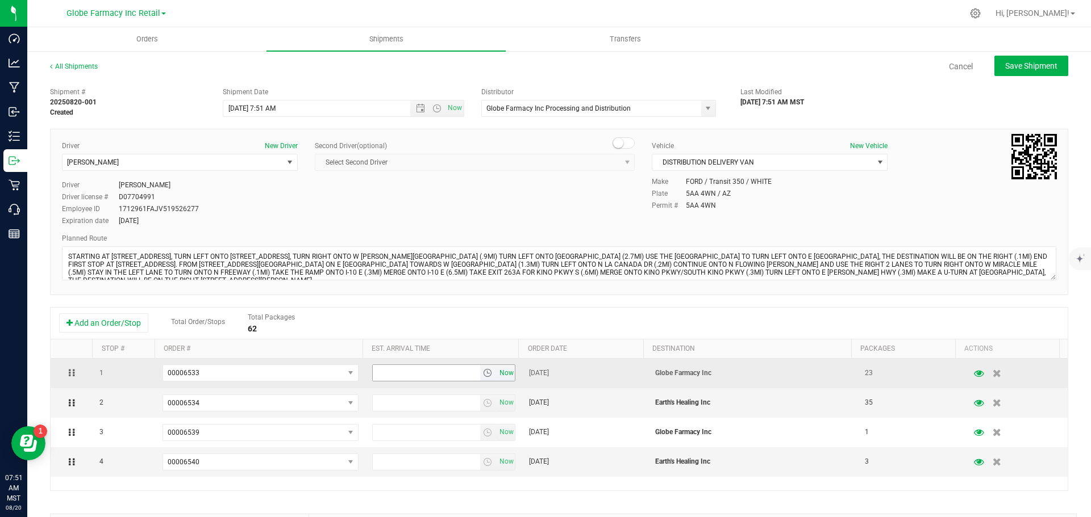
click at [504, 378] on span "Now" at bounding box center [505, 373] width 19 height 16
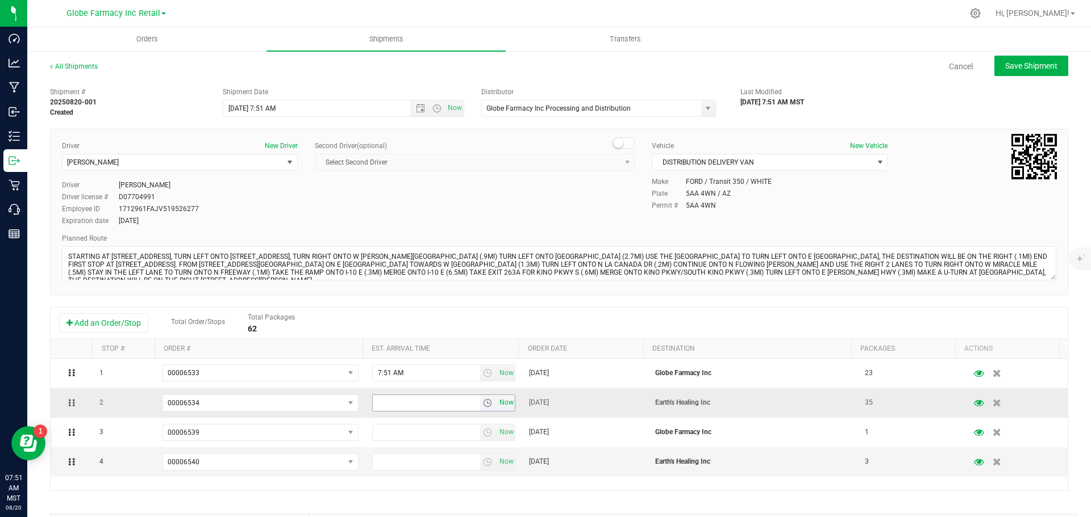
click at [500, 407] on span "Now" at bounding box center [505, 403] width 19 height 16
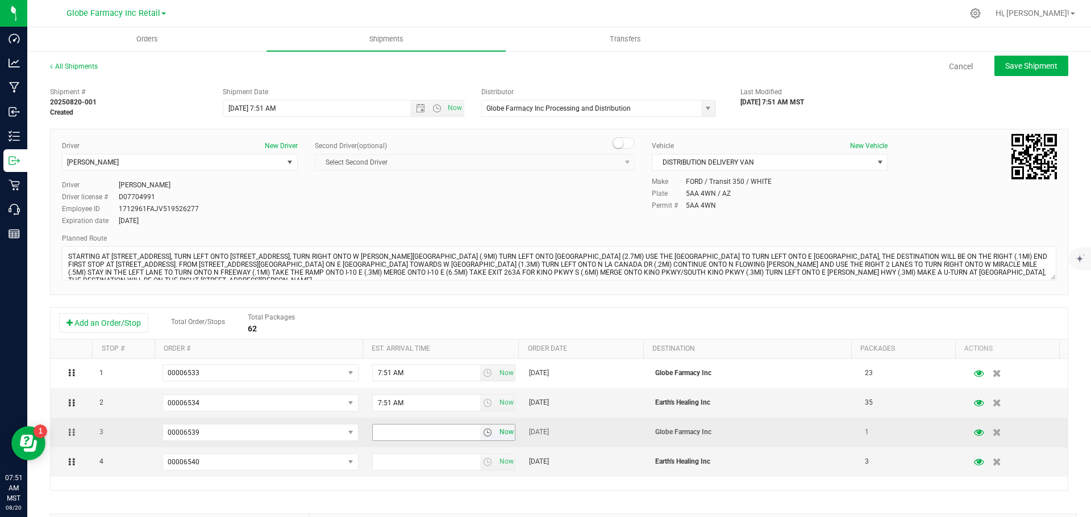
click at [500, 432] on span "Now" at bounding box center [505, 432] width 19 height 16
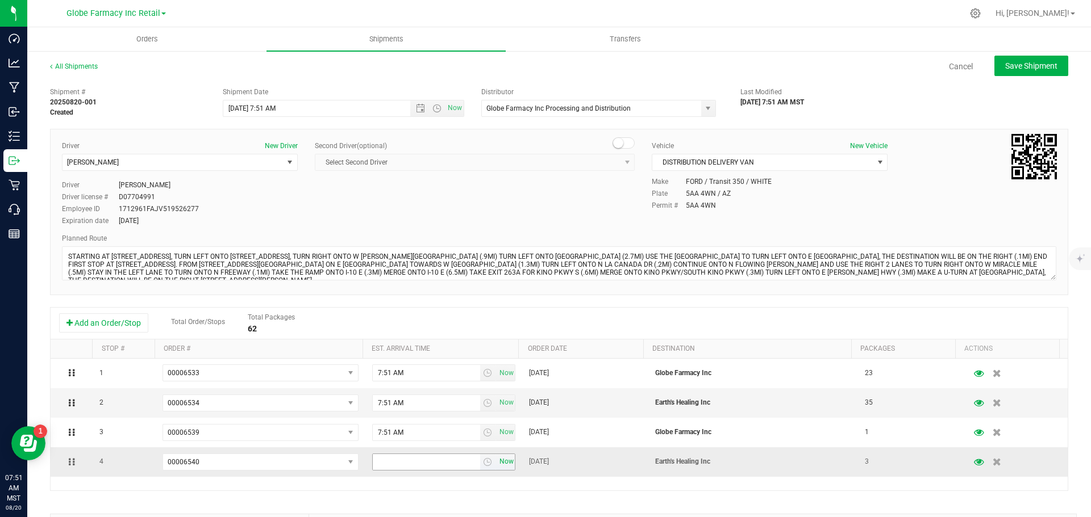
click at [501, 462] on span "Now" at bounding box center [505, 462] width 19 height 16
click at [1030, 73] on button "Save Shipment" at bounding box center [1031, 66] width 74 height 20
type input "8/20/2025 2:51 PM"
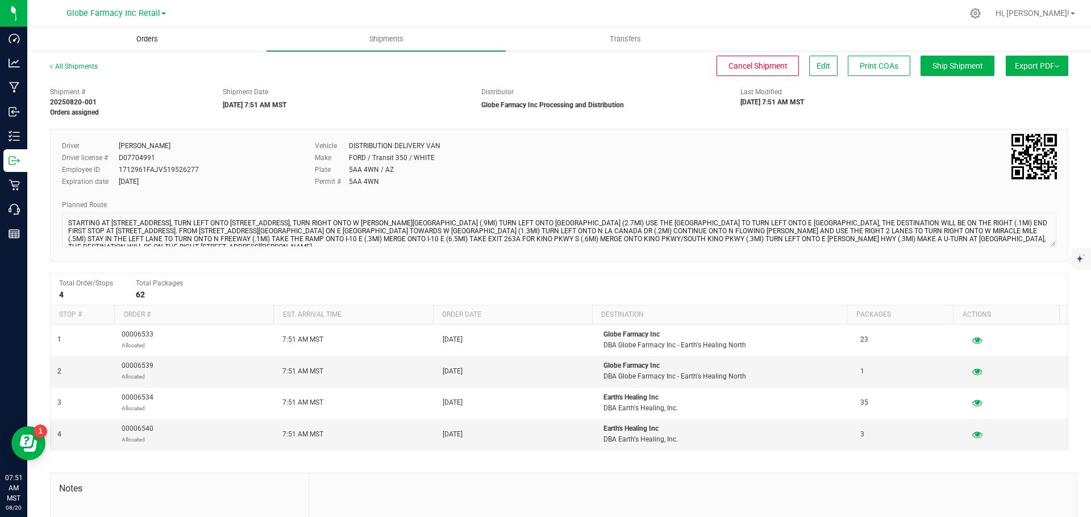
click at [144, 39] on span "Orders" at bounding box center [147, 39] width 52 height 10
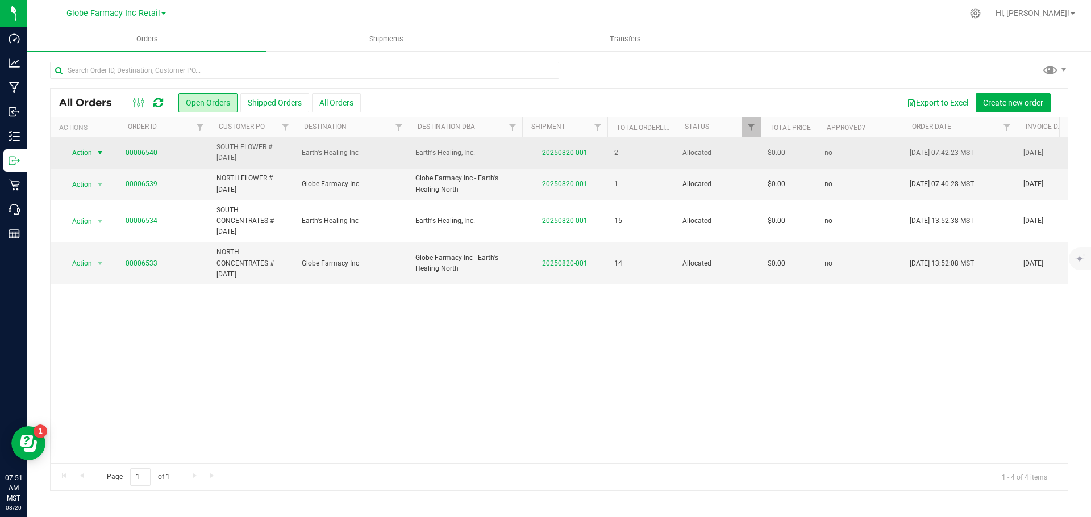
click at [96, 152] on span "select" at bounding box center [99, 152] width 9 height 9
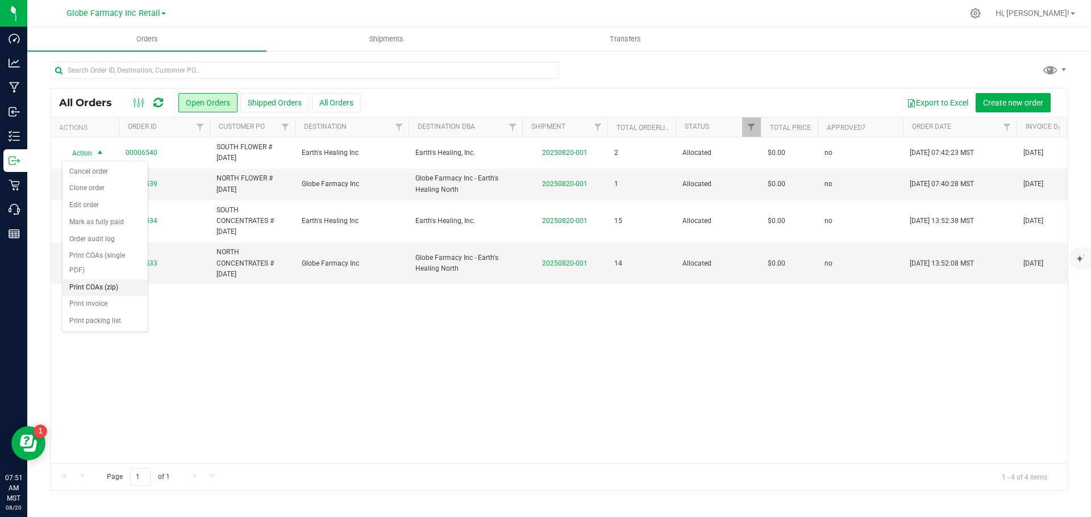
click at [107, 286] on li "Print COAs (zip)" at bounding box center [104, 287] width 85 height 17
click at [86, 186] on span "Action" at bounding box center [77, 185] width 31 height 16
click at [108, 316] on li "Print COAs (zip)" at bounding box center [104, 319] width 85 height 17
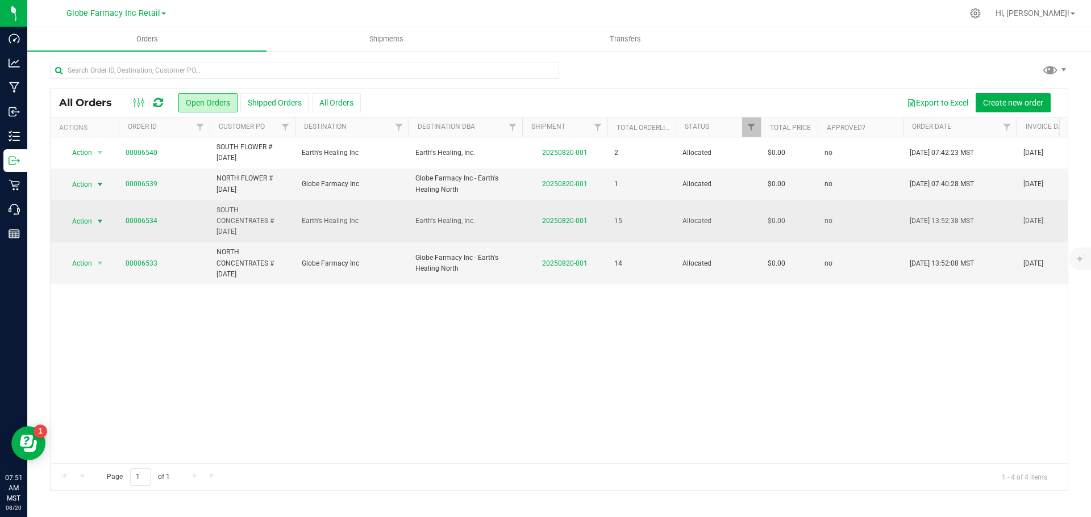
click at [101, 224] on span "select" at bounding box center [99, 221] width 9 height 9
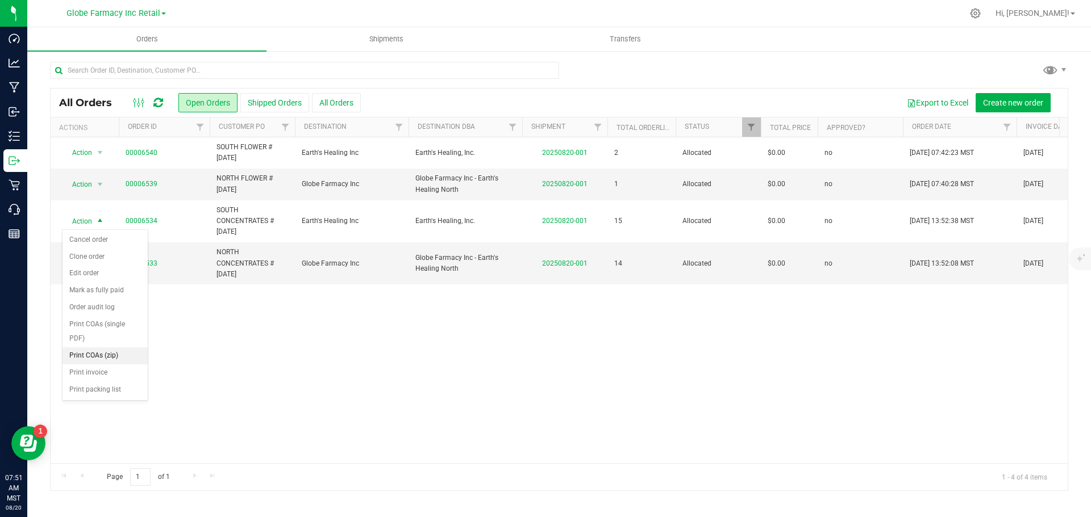
click at [111, 358] on li "Print COAs (zip)" at bounding box center [104, 356] width 85 height 17
click at [88, 261] on span "Action" at bounding box center [77, 264] width 31 height 16
click at [126, 397] on li "Print COAs (zip)" at bounding box center [104, 398] width 85 height 17
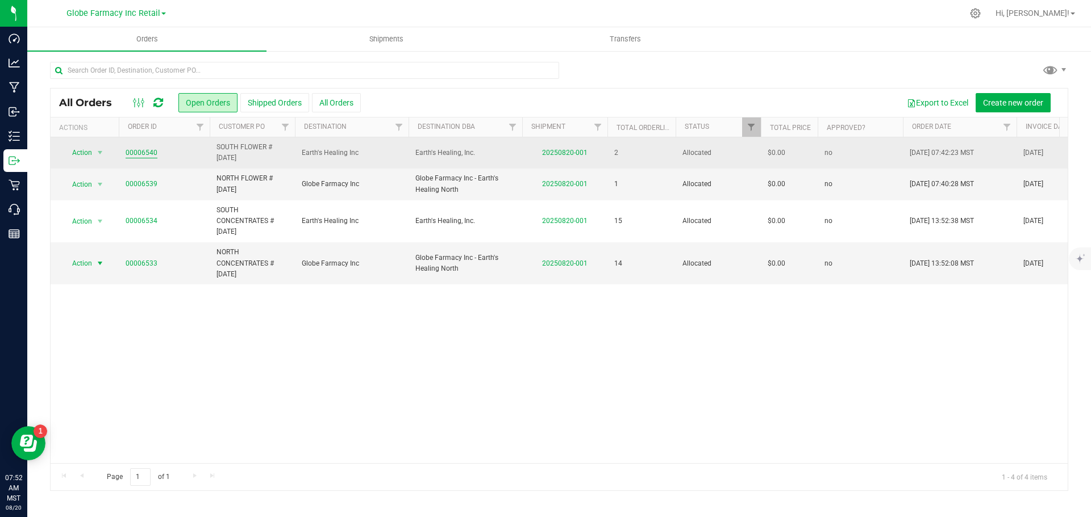
click at [131, 150] on link "00006540" at bounding box center [142, 153] width 32 height 11
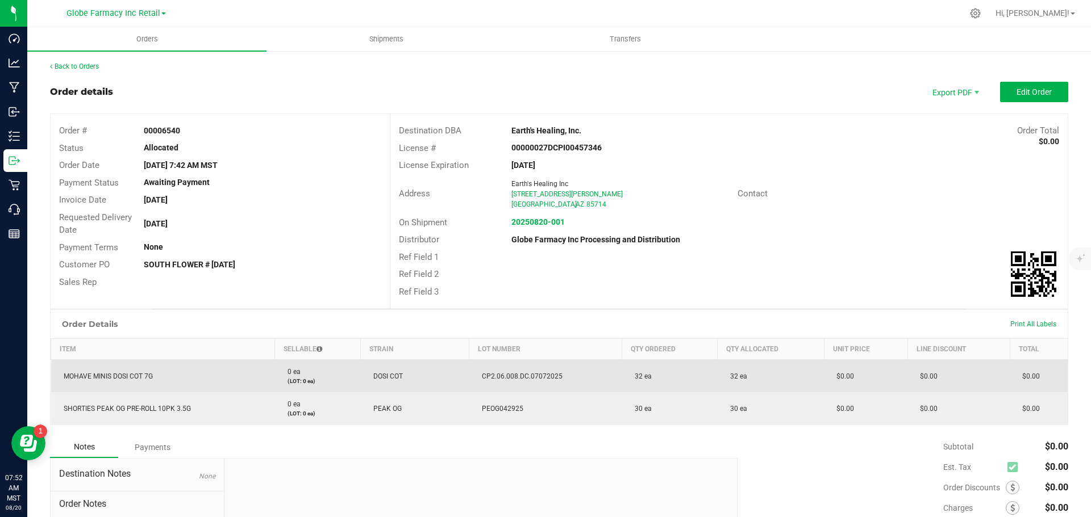
click at [124, 375] on span "MOHAVE MINIS DOSI COT 7G" at bounding box center [105, 377] width 95 height 8
copy span "MOHAVE MINIS DOSI COT 7G"
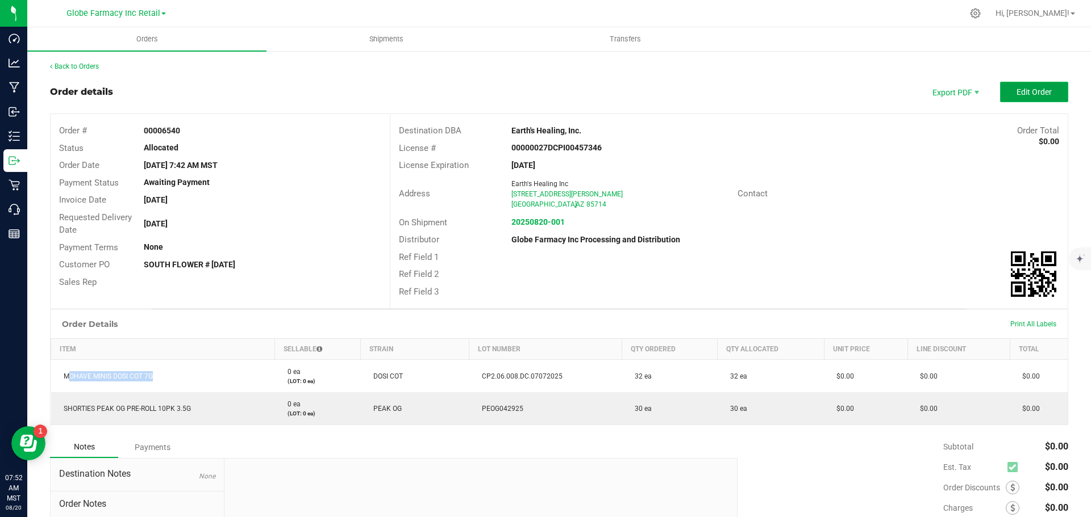
click at [1029, 95] on span "Edit Order" at bounding box center [1033, 91] width 35 height 9
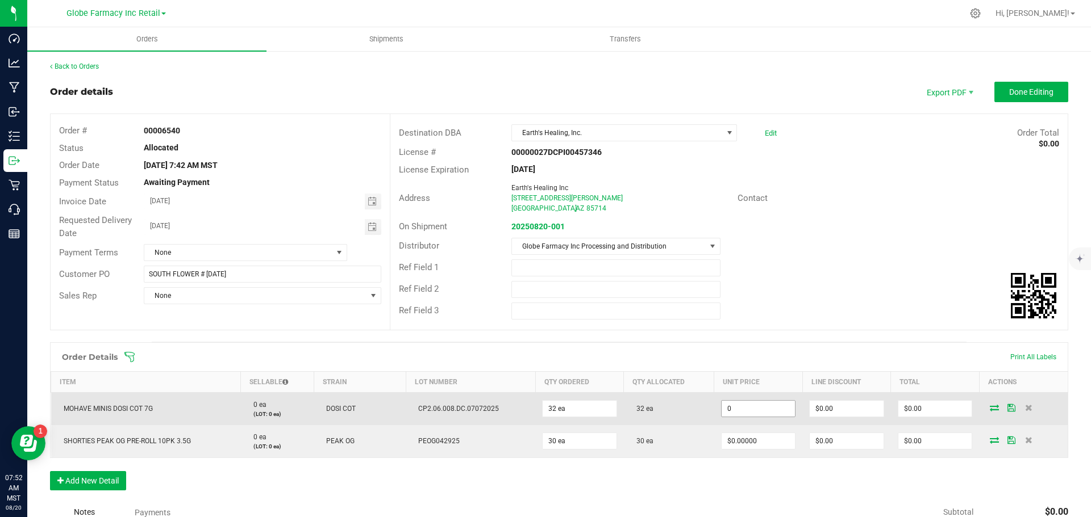
paste input "15"
click at [747, 406] on input "15" at bounding box center [757, 409] width 73 height 16
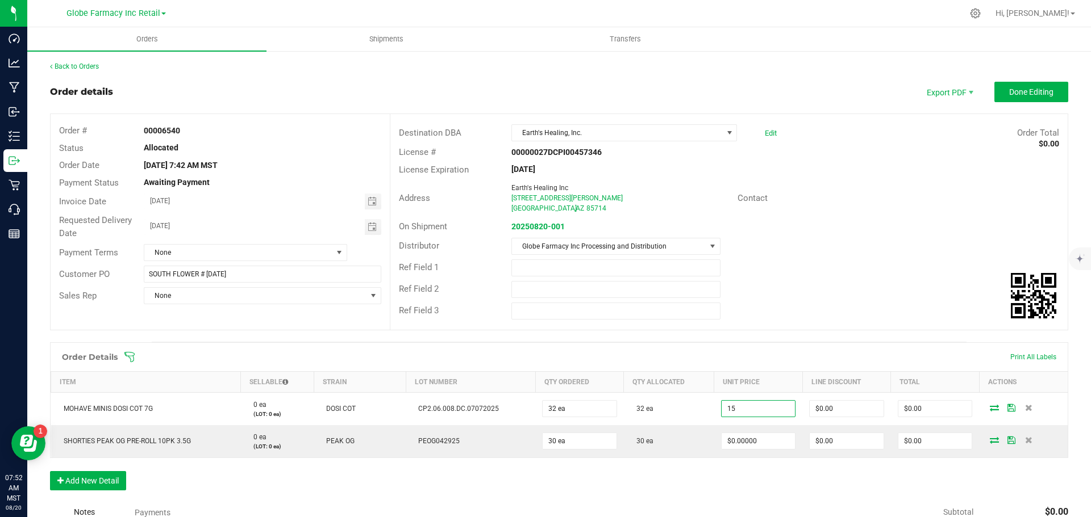
type input "$15.00000"
type input "$480.00"
click at [817, 275] on div "Ref Field 1" at bounding box center [728, 268] width 677 height 22
click at [1010, 88] on span "Done Editing" at bounding box center [1031, 91] width 44 height 9
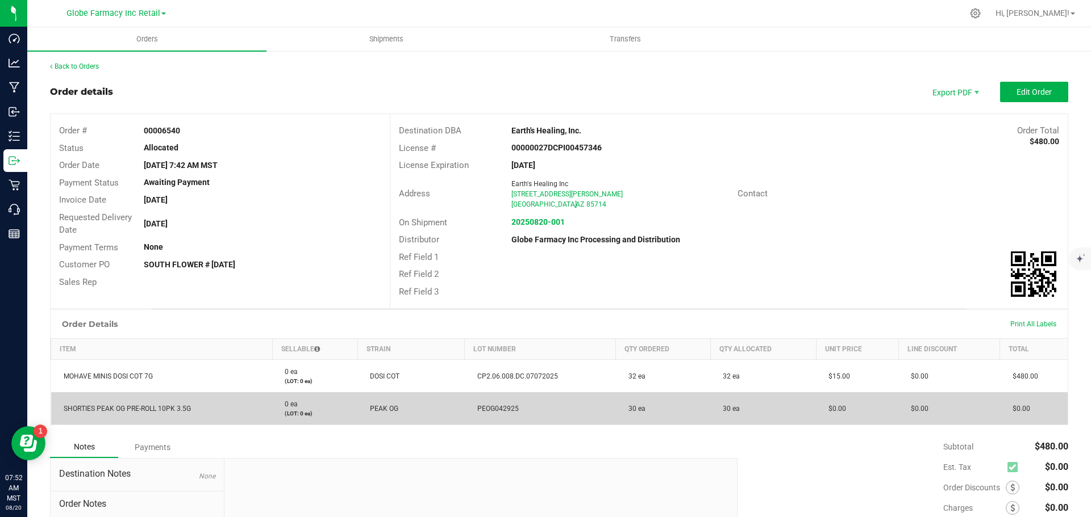
click at [149, 406] on span "SHORTIES PEAK OG PRE-ROLL 10PK 3.5G" at bounding box center [124, 409] width 133 height 8
copy span "SHORTIES PEAK OG PRE-ROLL 10PK 3.5G"
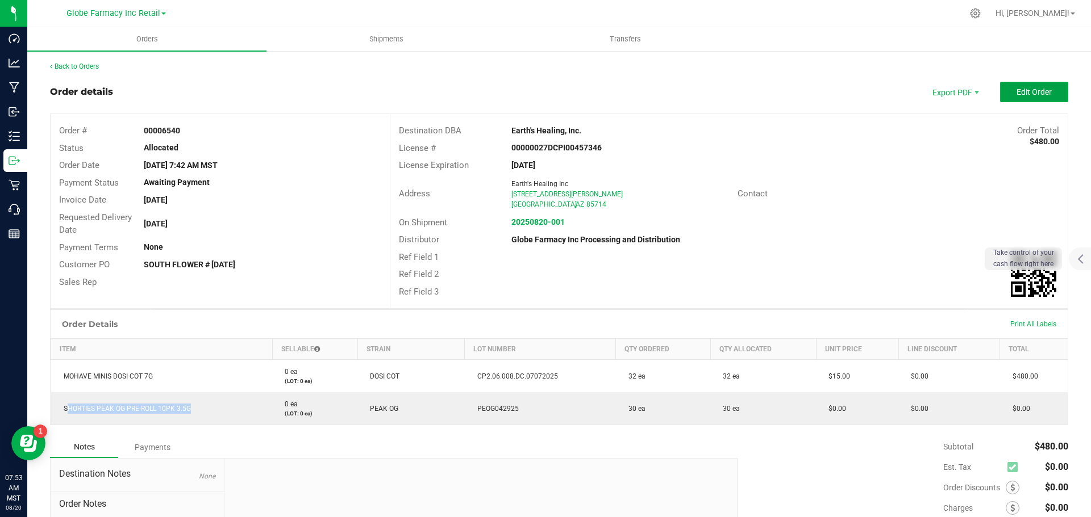
click at [1033, 91] on span "Edit Order" at bounding box center [1033, 91] width 35 height 9
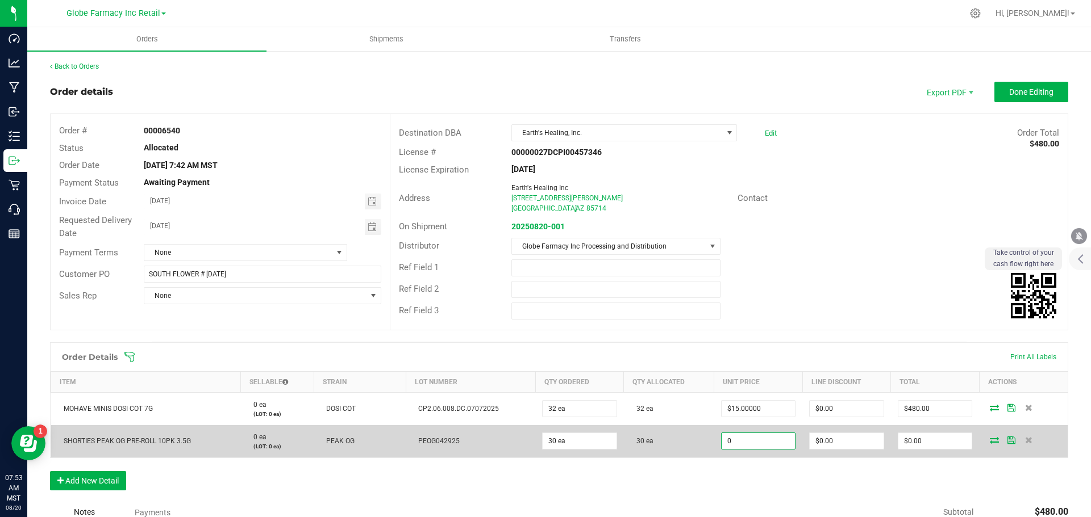
paste input "9"
click at [762, 435] on input "0" at bounding box center [757, 441] width 73 height 16
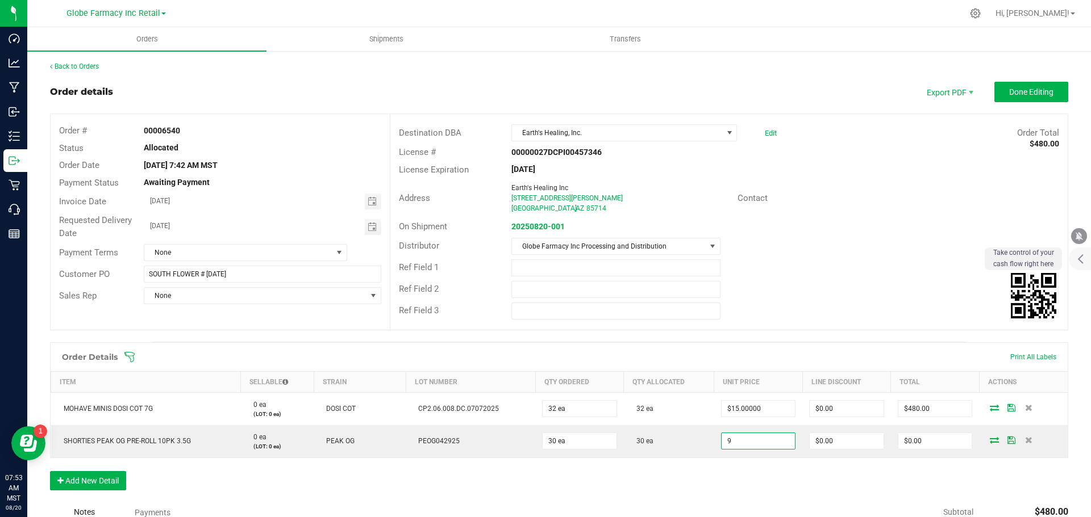
type input "$9.00000"
type input "$270.00"
click at [856, 208] on div "Address Earth's Healing Inc 2075 E Benson Hwy Tucson , AZ 85714 Contact" at bounding box center [728, 198] width 677 height 40
click at [1017, 90] on span "Done Editing" at bounding box center [1031, 91] width 44 height 9
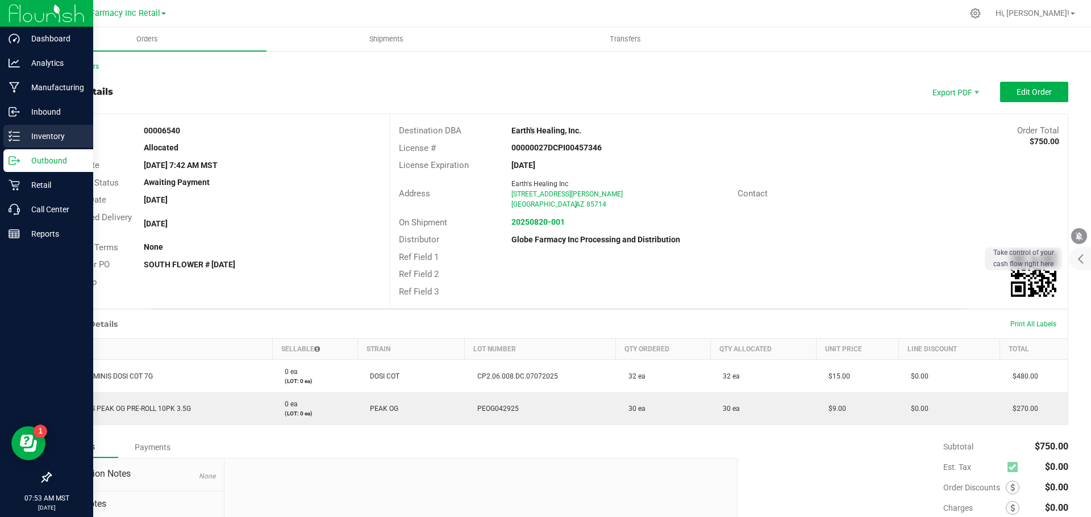
click at [9, 140] on icon at bounding box center [14, 136] width 11 height 11
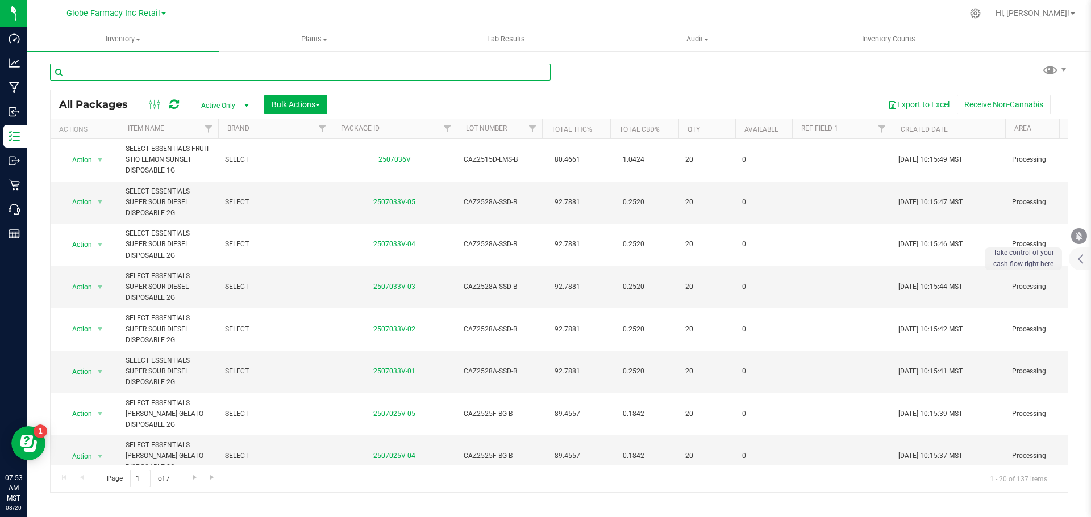
paste input "MODERN FLOWER TAHOE CHERRIES 3.5G"
click at [151, 77] on input "MODERN FLOWER TAHOE CHERRIES 3.5G" at bounding box center [300, 72] width 500 height 17
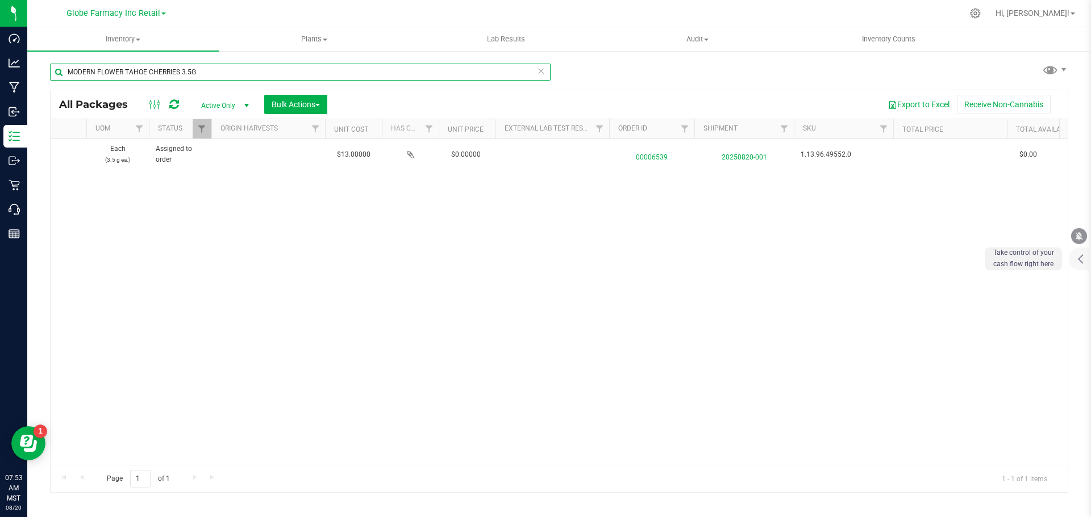
scroll to position [0, 1386]
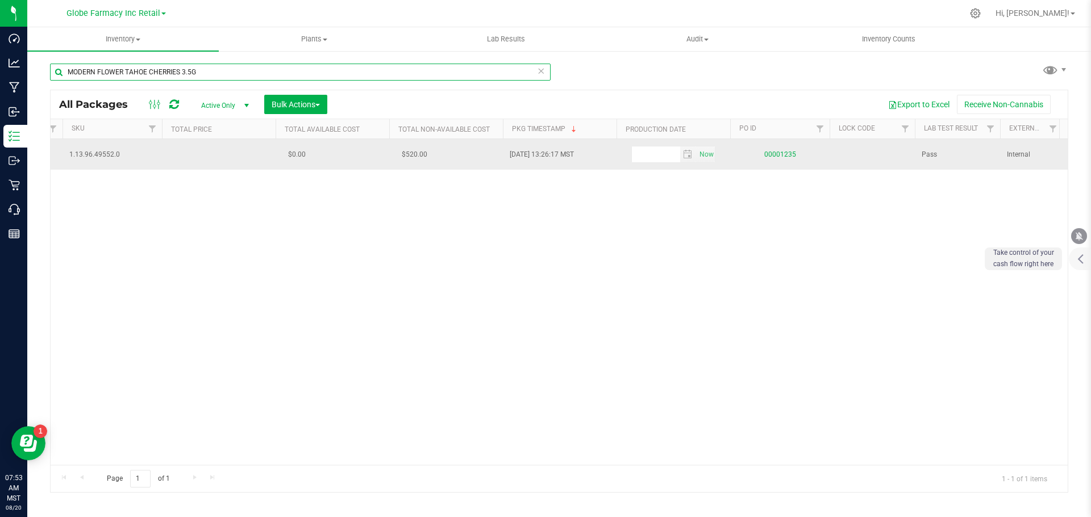
type input "MODERN FLOWER TAHOE CHERRIES 3.5G"
click at [791, 151] on link "00001235" at bounding box center [780, 155] width 32 height 8
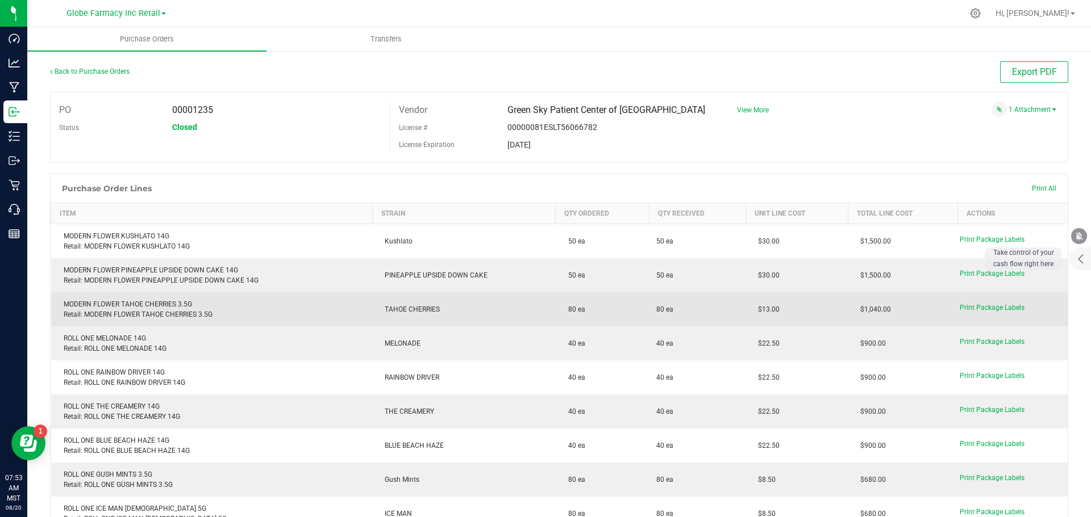
drag, startPoint x: 784, startPoint y: 307, endPoint x: 733, endPoint y: 315, distance: 52.3
click at [725, 316] on purchase-order-line-row "MODERN FLOWER TAHOE CHERRIES 3.5G Retail: MODERN FLOWER TAHOE CHERRIES 3.5G TAH…" at bounding box center [559, 310] width 1017 height 34
copy purchase-order-line-row "$13.00"
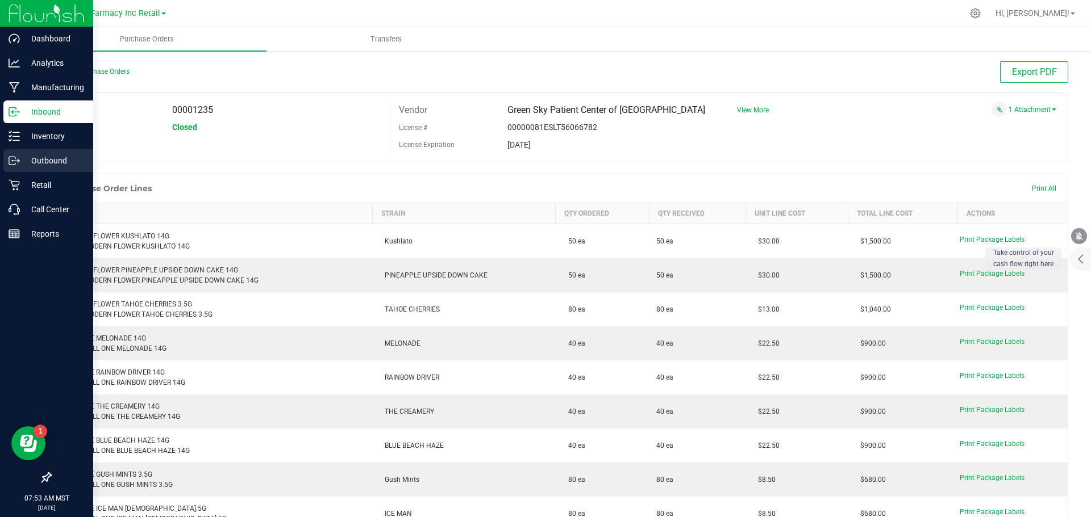
click at [3, 158] on link "Outbound" at bounding box center [46, 161] width 93 height 24
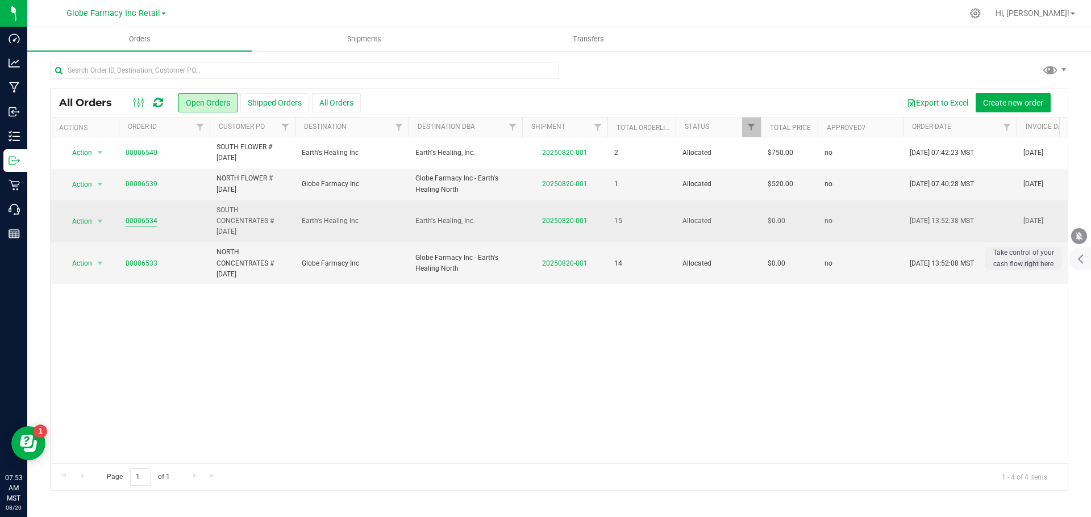
click at [145, 218] on link "00006534" at bounding box center [142, 221] width 32 height 11
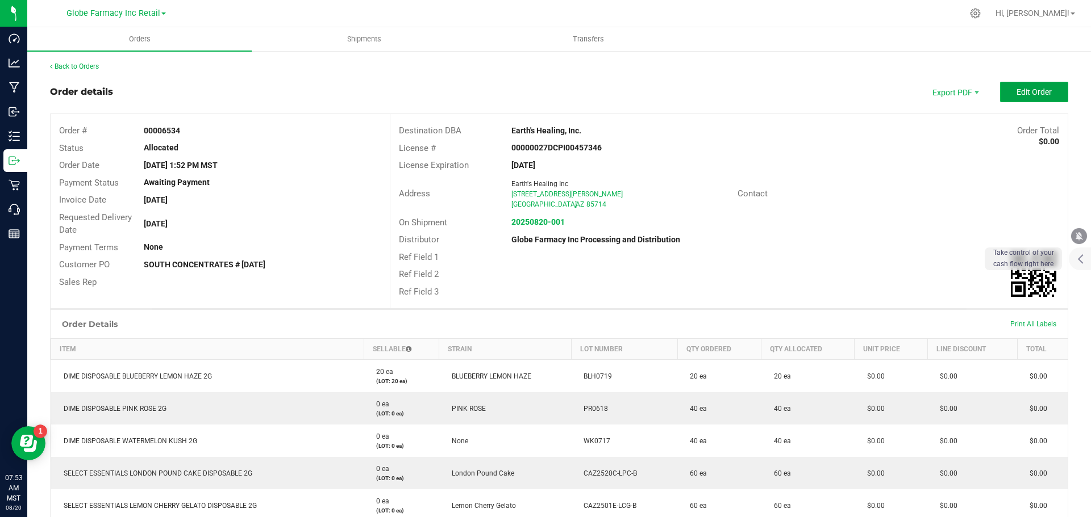
click at [1016, 90] on span "Edit Order" at bounding box center [1033, 91] width 35 height 9
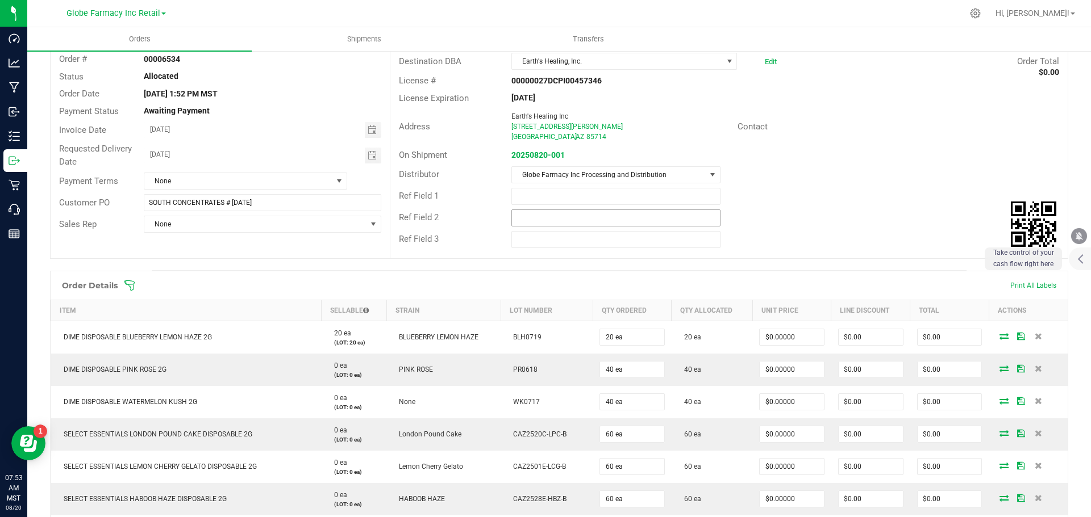
scroll to position [341, 0]
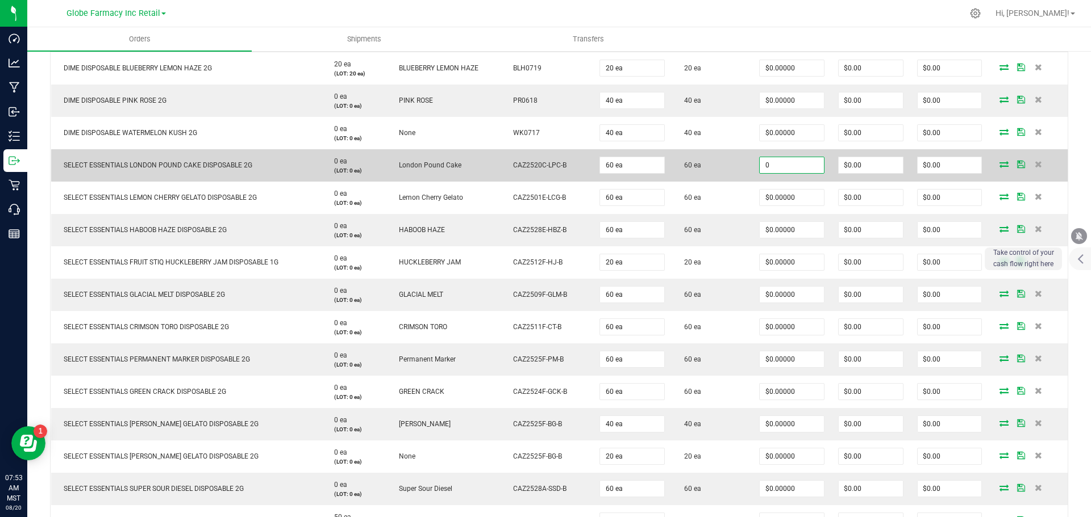
click at [786, 164] on input "0" at bounding box center [791, 165] width 64 height 16
paste input "17.5"
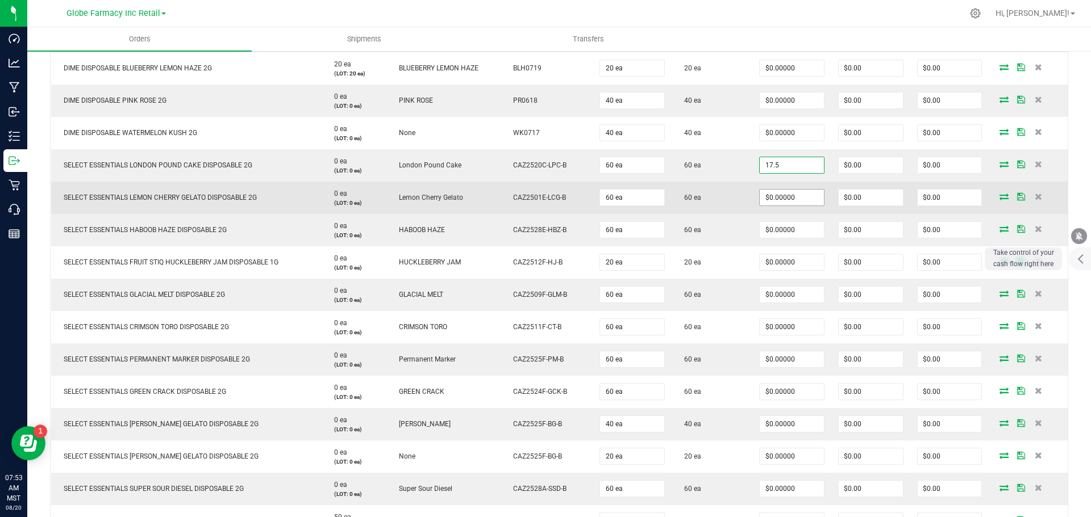
type input "$17.50000"
type input "$1,050.00"
paste input "17.5"
click at [780, 199] on input "0" at bounding box center [791, 198] width 64 height 16
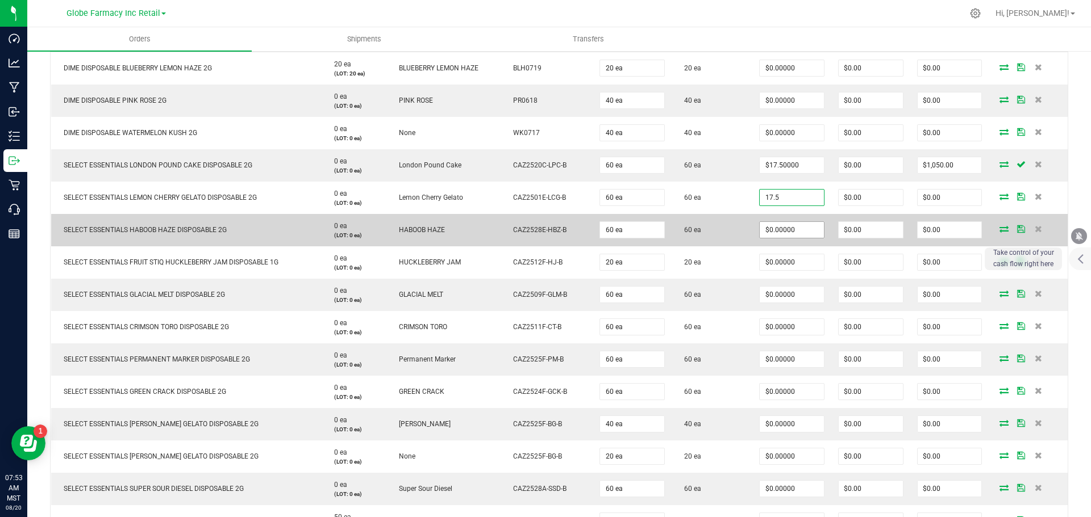
type input "$17.50000"
type input "$1,050.00"
click at [787, 228] on input "0" at bounding box center [791, 230] width 64 height 16
paste input "17.5"
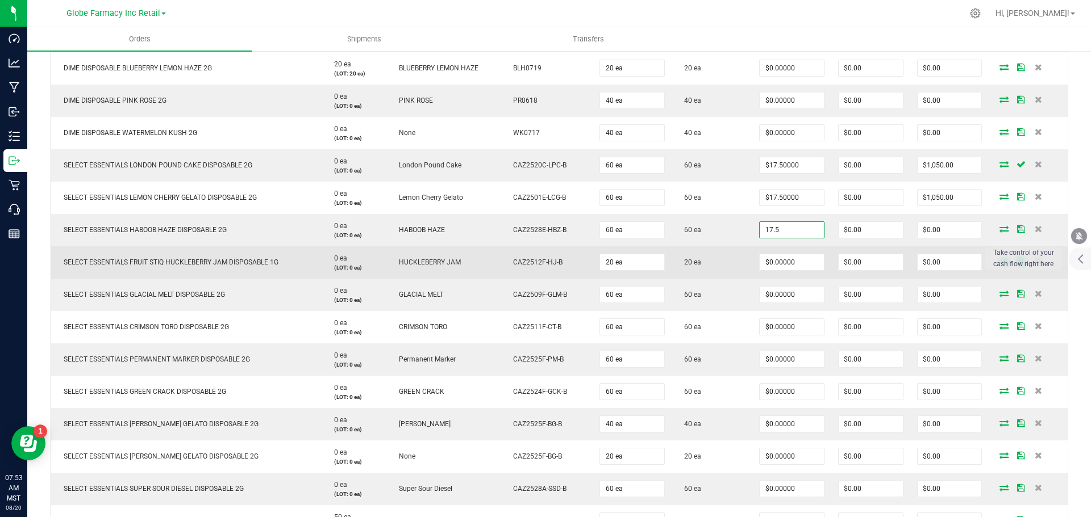
type input "$17.50000"
type input "$1,050.00"
click at [743, 263] on td "20 ea" at bounding box center [711, 263] width 81 height 32
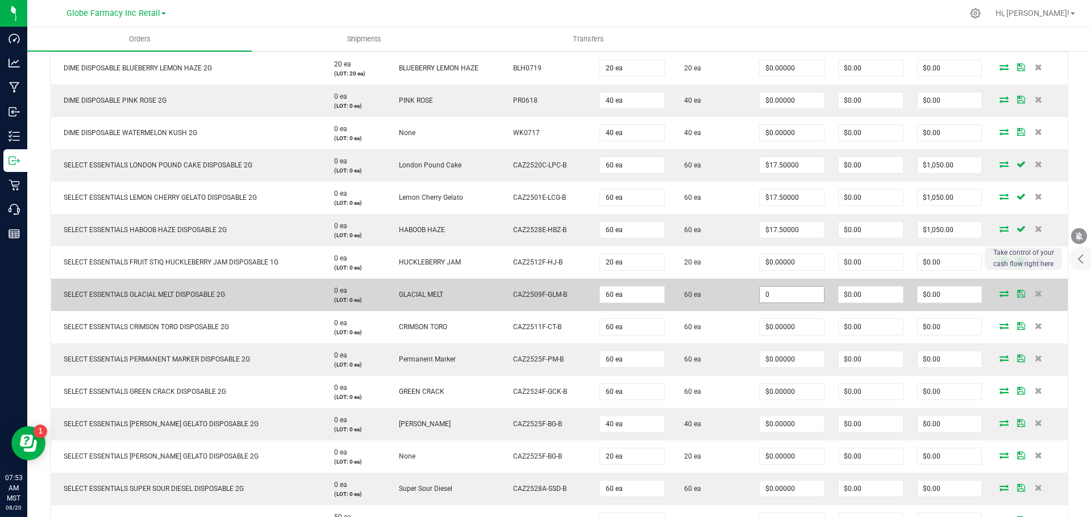
click at [791, 295] on input "0" at bounding box center [791, 295] width 64 height 16
paste input "17.5"
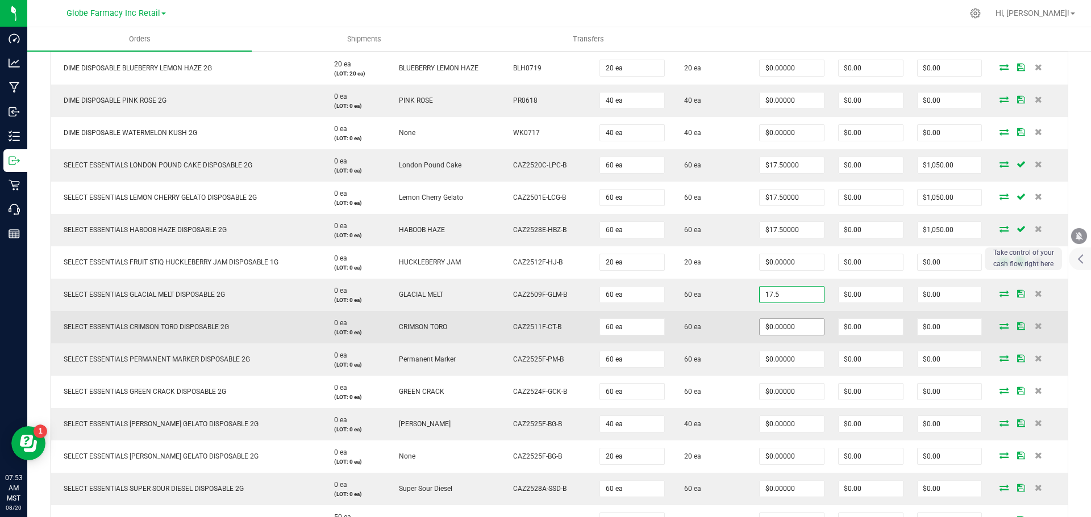
type input "$17.50000"
type input "$1,050.00"
click at [788, 327] on input "0" at bounding box center [791, 327] width 64 height 16
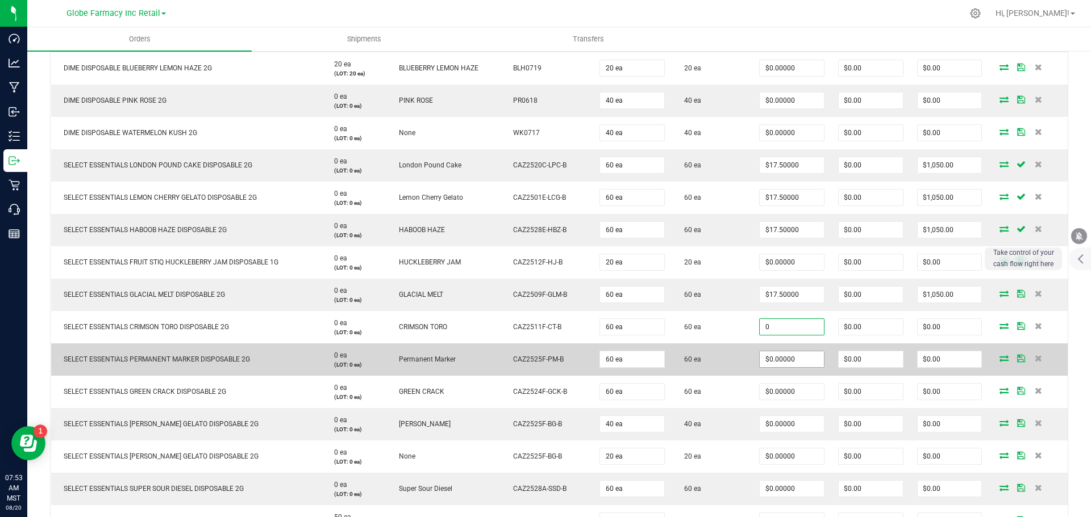
paste input "17.5"
type input "$17.50000"
type input "$1,050.00"
click at [789, 366] on input "0" at bounding box center [791, 360] width 64 height 16
paste input "17.5"
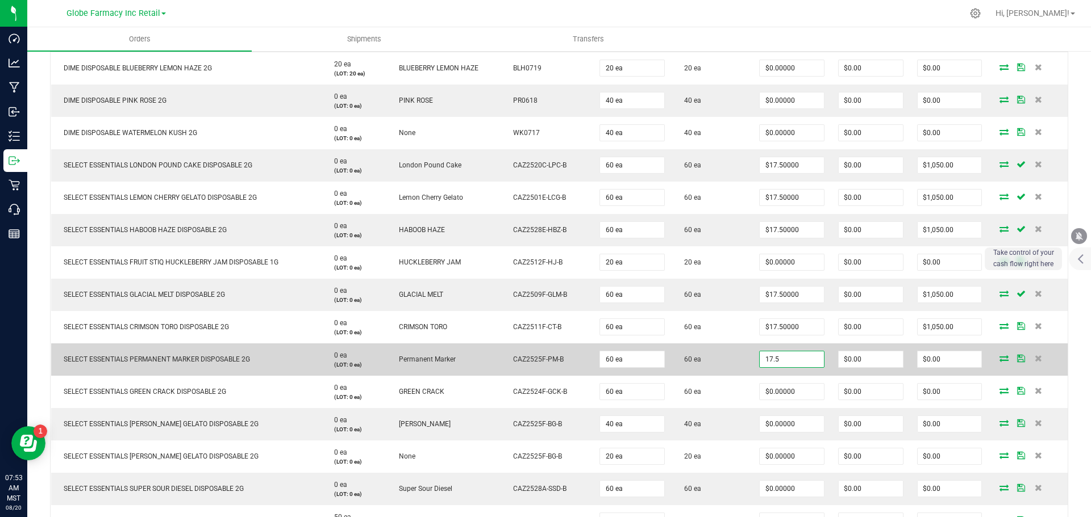
type input "$17.50000"
type input "$1,050.00"
click at [745, 374] on td "60 ea" at bounding box center [711, 360] width 81 height 32
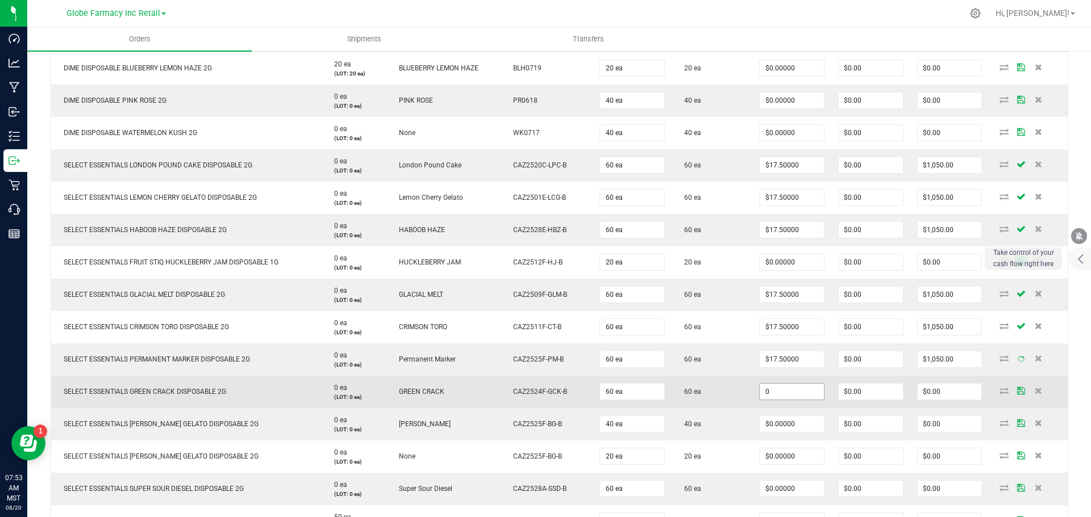
click at [782, 394] on input "0" at bounding box center [791, 392] width 64 height 16
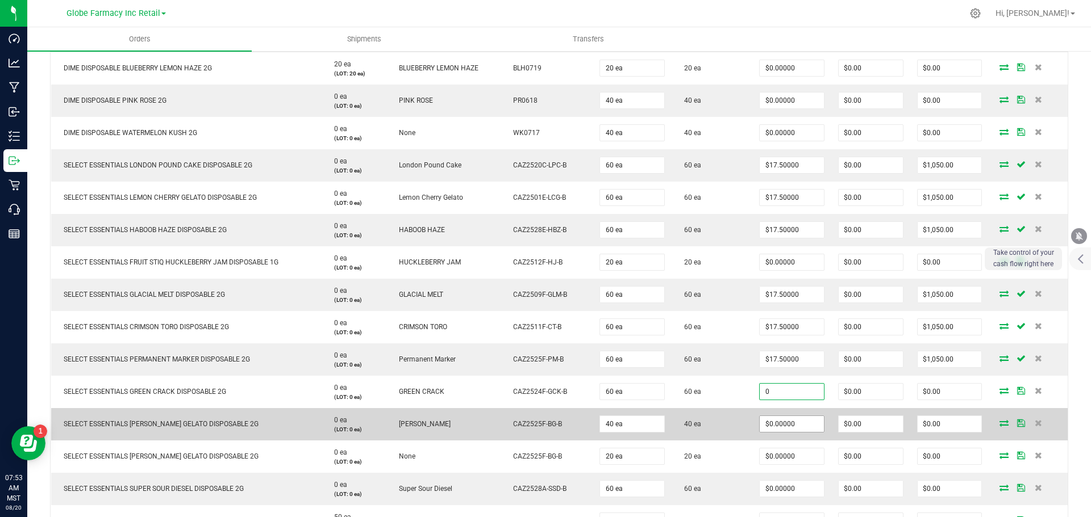
paste input "17.5"
type input "$17.50000"
type input "$1,050.00"
click at [786, 423] on input "0" at bounding box center [791, 424] width 64 height 16
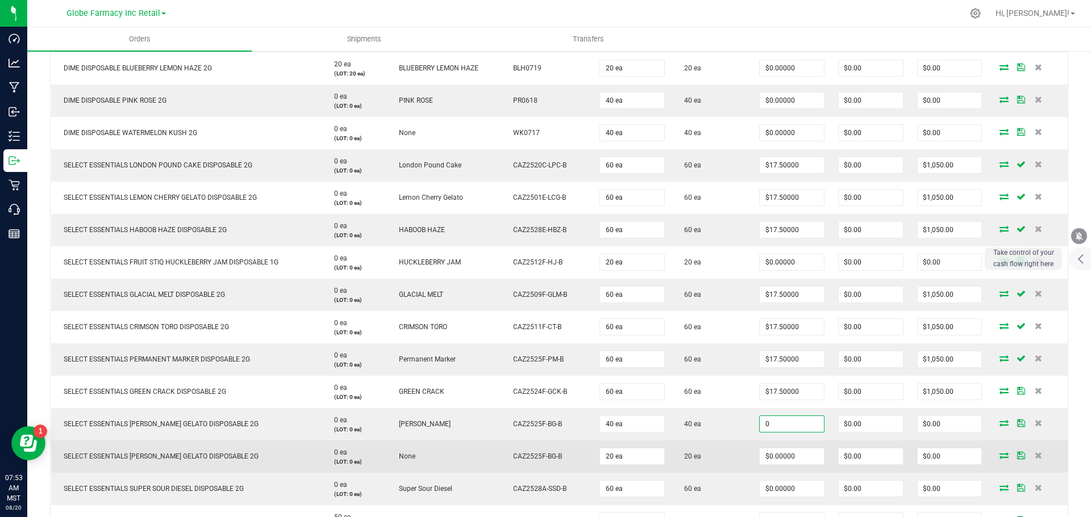
paste input "17.5"
type input "$17.50000"
type input "$700.00"
click at [724, 457] on td "20 ea" at bounding box center [711, 457] width 81 height 32
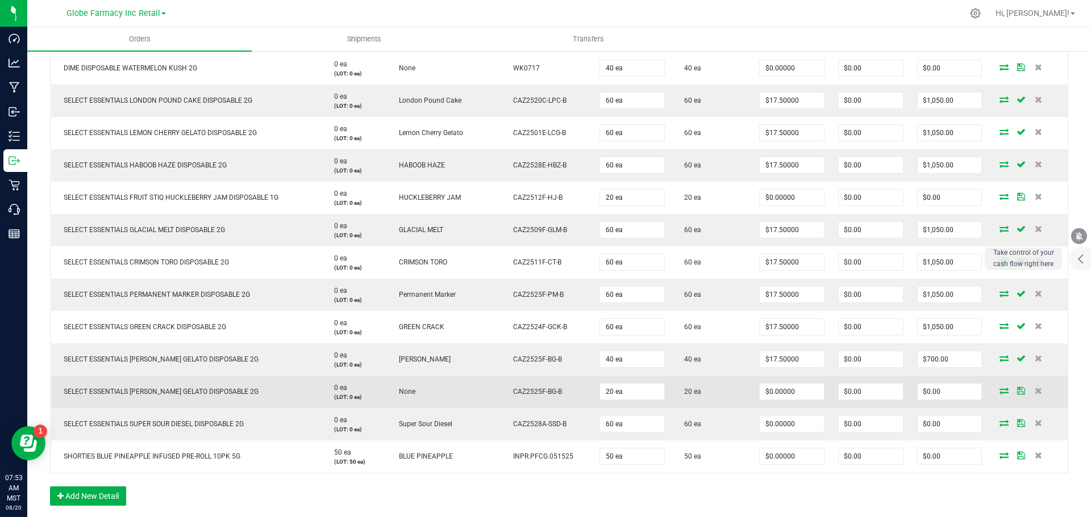
scroll to position [454, 0]
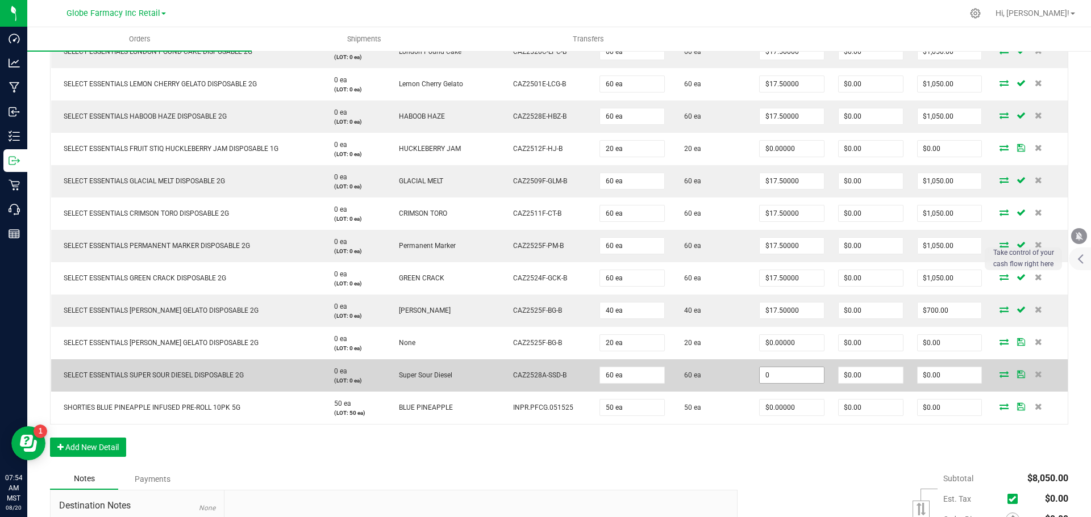
paste input "17.5"
click at [796, 380] on input "17.5" at bounding box center [791, 375] width 64 height 16
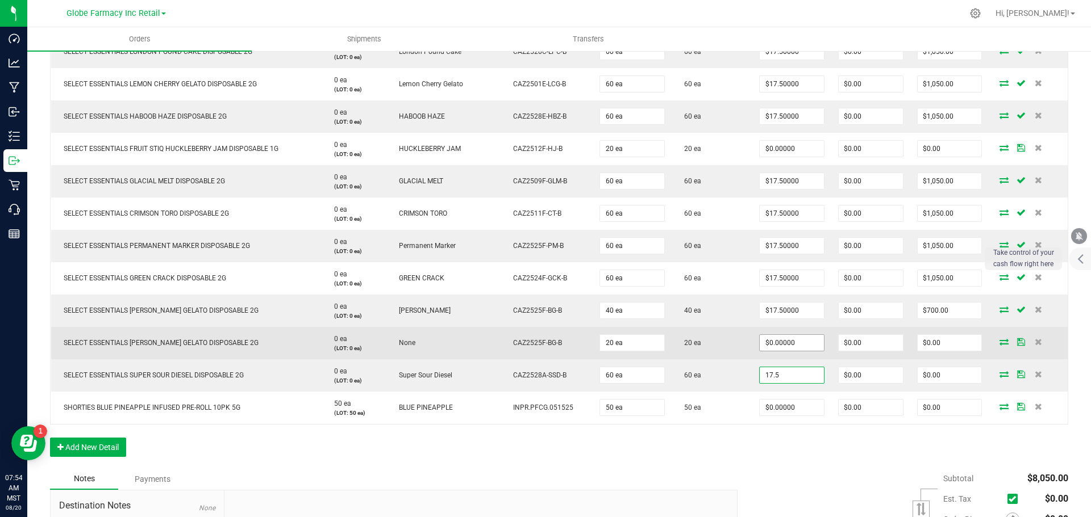
type input "17.5"
type input "0"
type input "$17.50000"
type input "$1,050.00"
click at [799, 346] on input "0" at bounding box center [791, 343] width 64 height 16
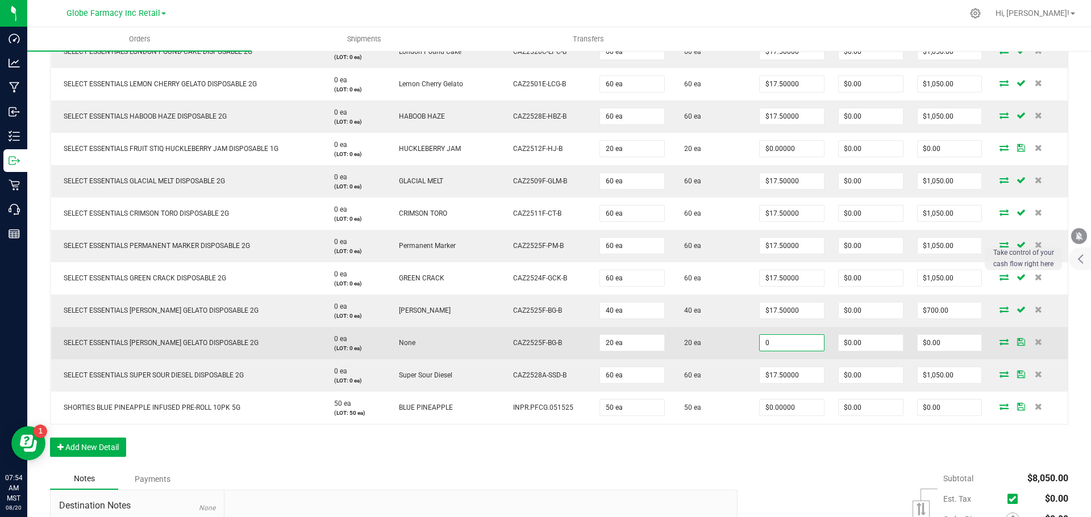
paste input "17.5"
type input "$17.50000"
type input "$350.00"
click at [729, 358] on td "20 ea" at bounding box center [711, 343] width 81 height 32
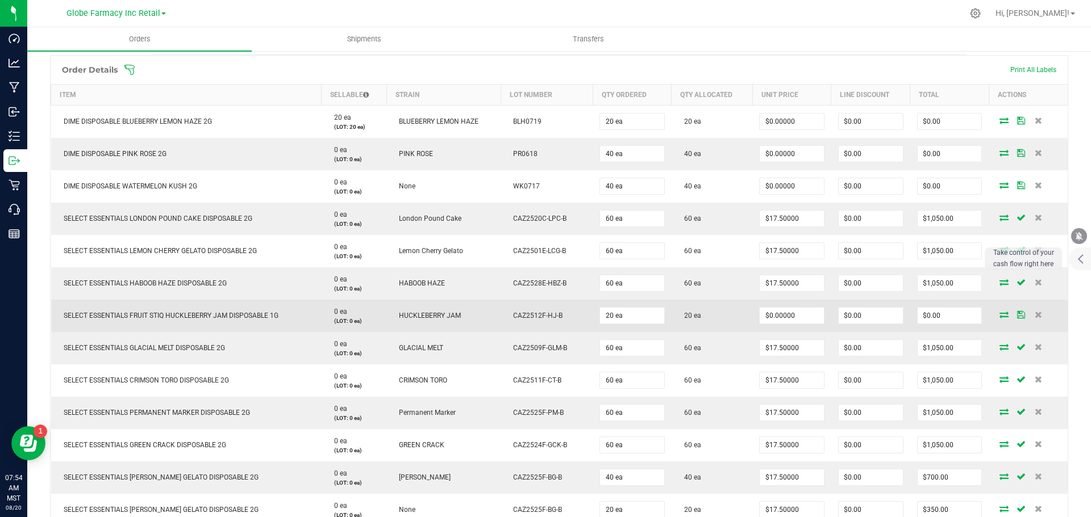
scroll to position [284, 0]
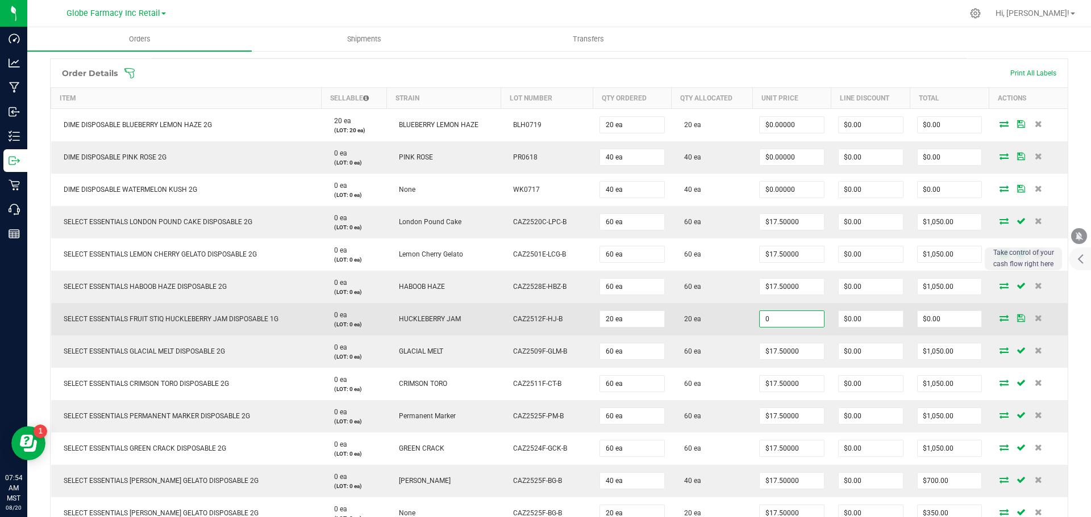
paste input "12.25"
click at [772, 319] on input "12.25" at bounding box center [791, 319] width 64 height 16
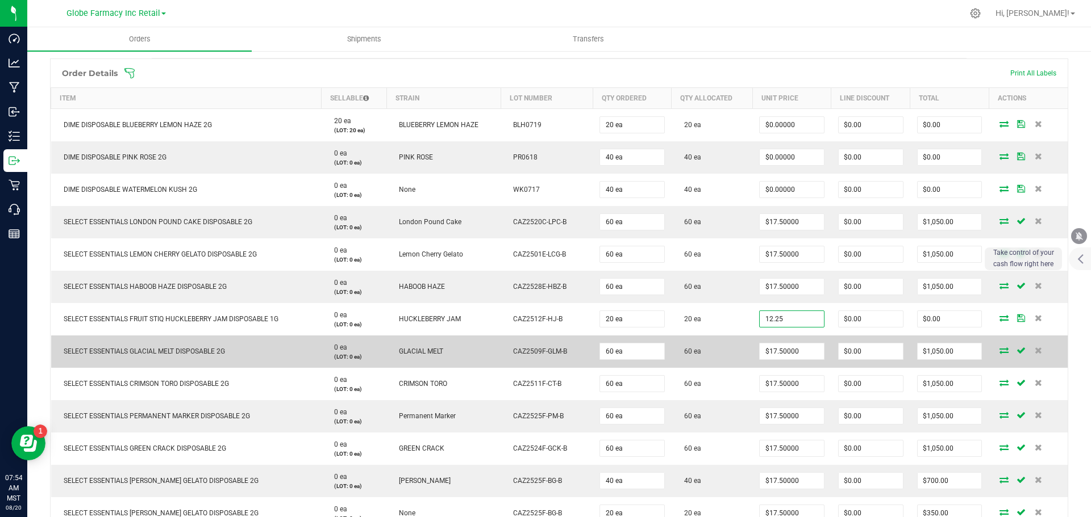
type input "$12.25000"
type input "$245.00"
click at [725, 345] on td "60 ea" at bounding box center [711, 352] width 81 height 32
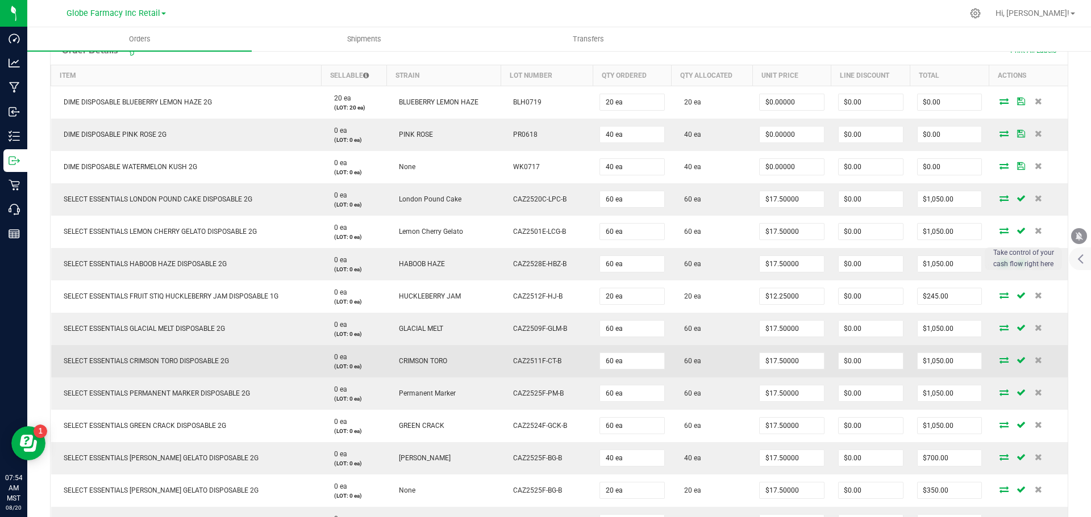
scroll to position [341, 0]
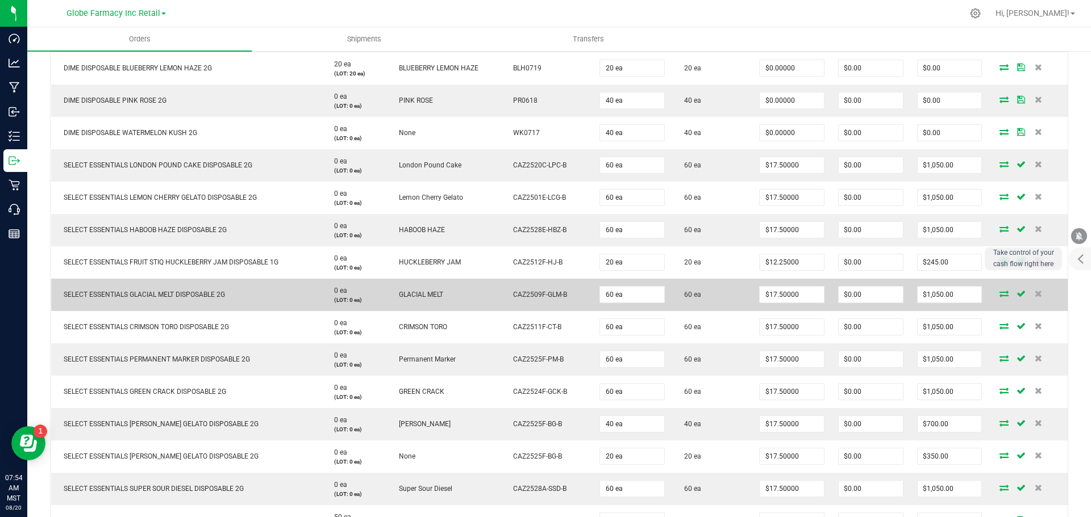
click at [243, 303] on td "SELECT ESSENTIALS GLACIAL MELT DISPOSABLE 2G" at bounding box center [186, 295] width 270 height 32
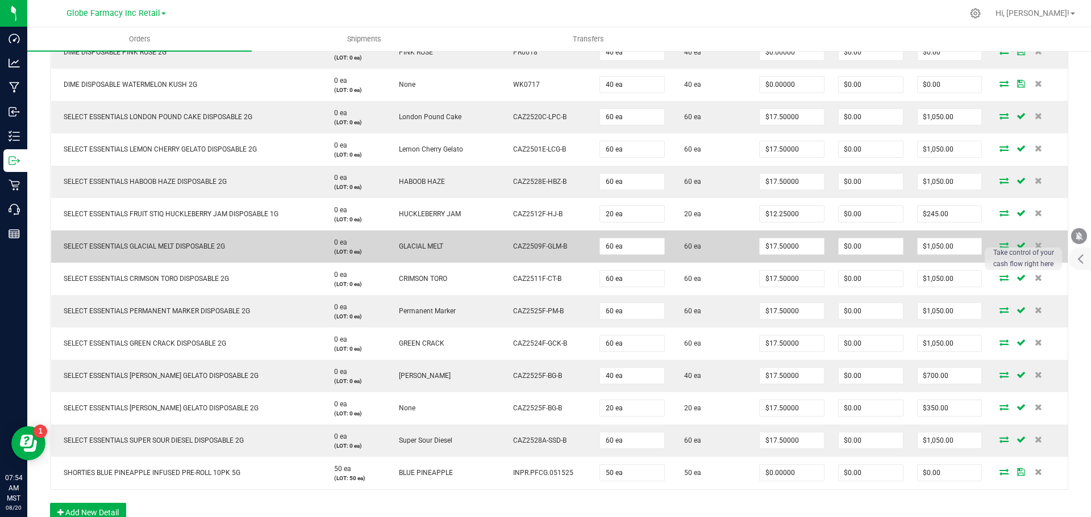
scroll to position [454, 0]
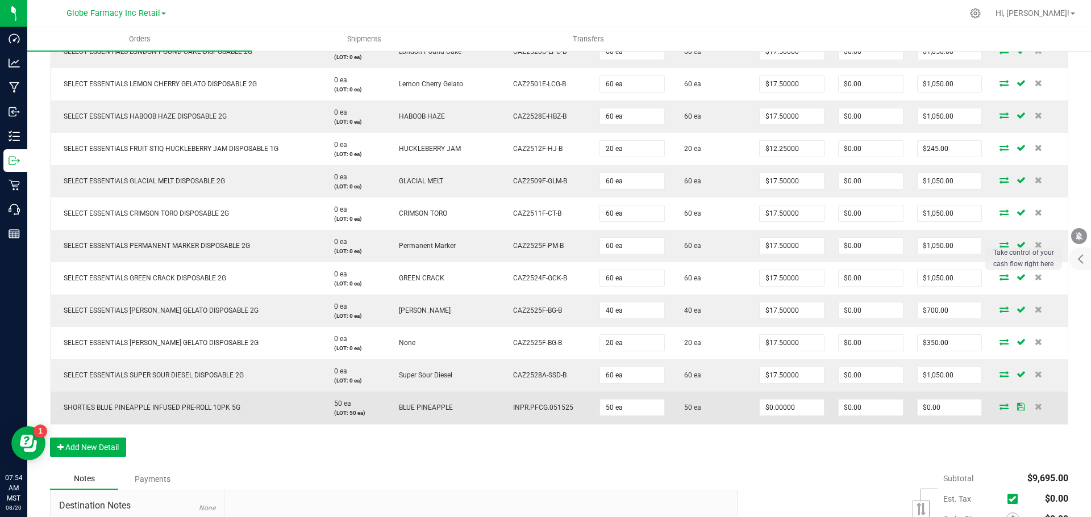
click at [202, 411] on span "SHORTIES BLUE PINEAPPLE INFUSED PRE-ROLL 10PK 5G" at bounding box center [149, 408] width 182 height 8
copy span "SHORTIES BLUE PINEAPPLE INFUSED PRE-ROLL 10PK 5G"
click at [796, 406] on input "0" at bounding box center [791, 408] width 64 height 16
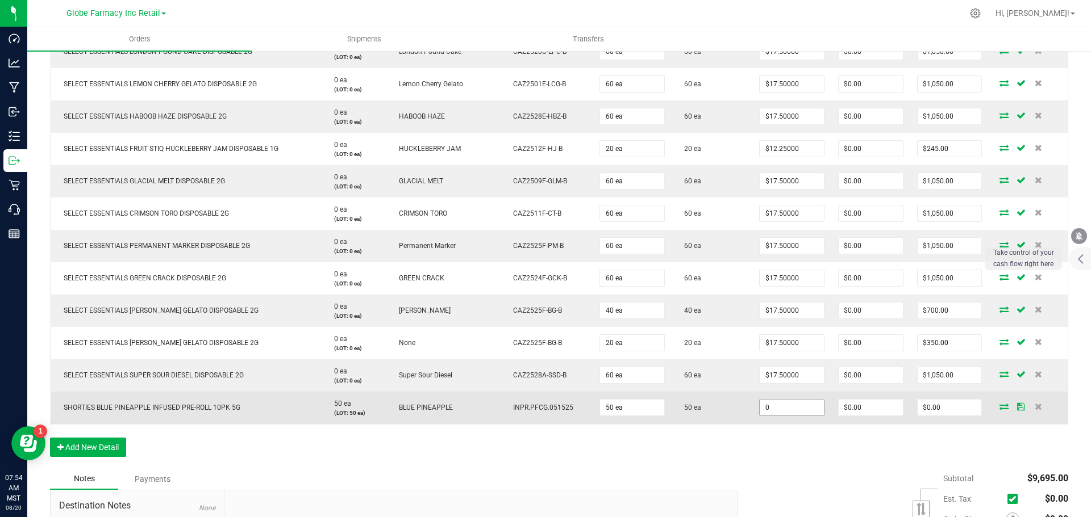
paste input "12"
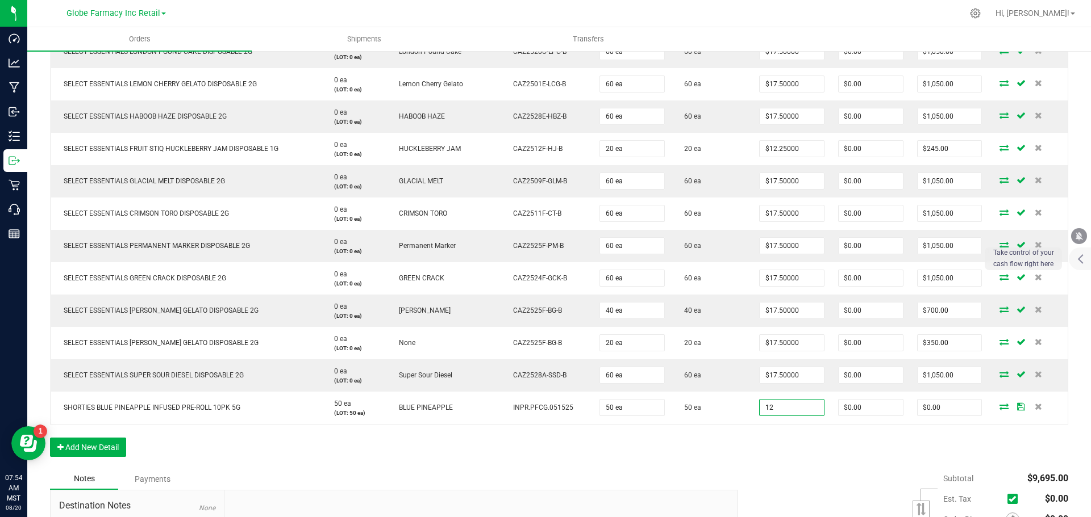
type input "$12.00000"
type input "$600.00"
click at [772, 460] on div "Order Details Print All Labels Item Sellable Strain Lot Number Qty Ordered Qty …" at bounding box center [559, 178] width 1018 height 580
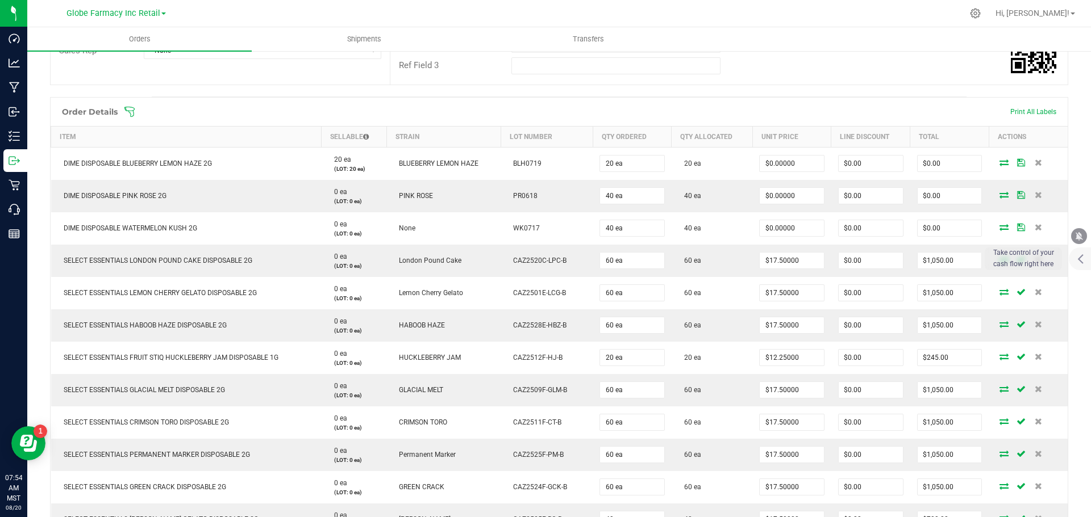
scroll to position [227, 0]
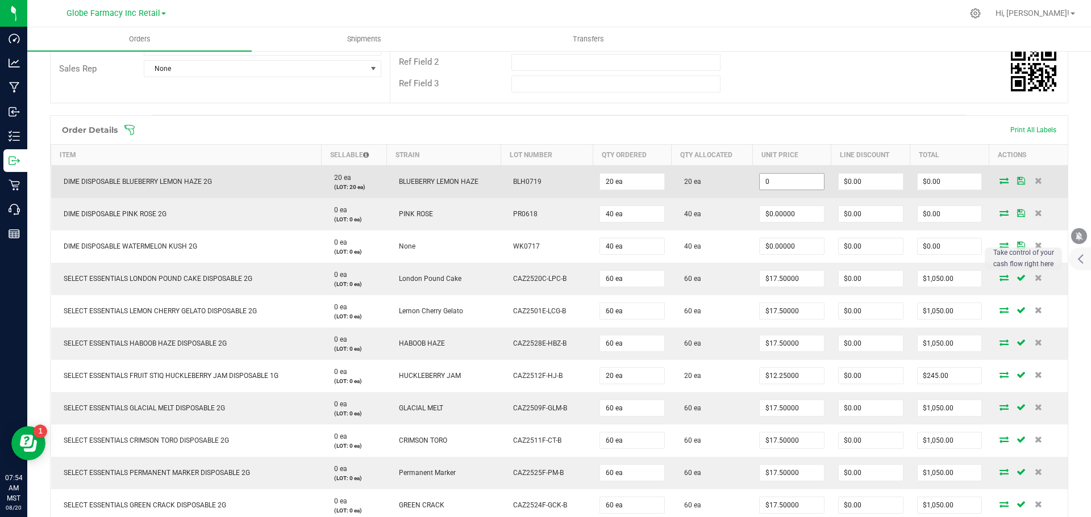
paste input "2"
click at [780, 184] on input "20" at bounding box center [791, 182] width 64 height 16
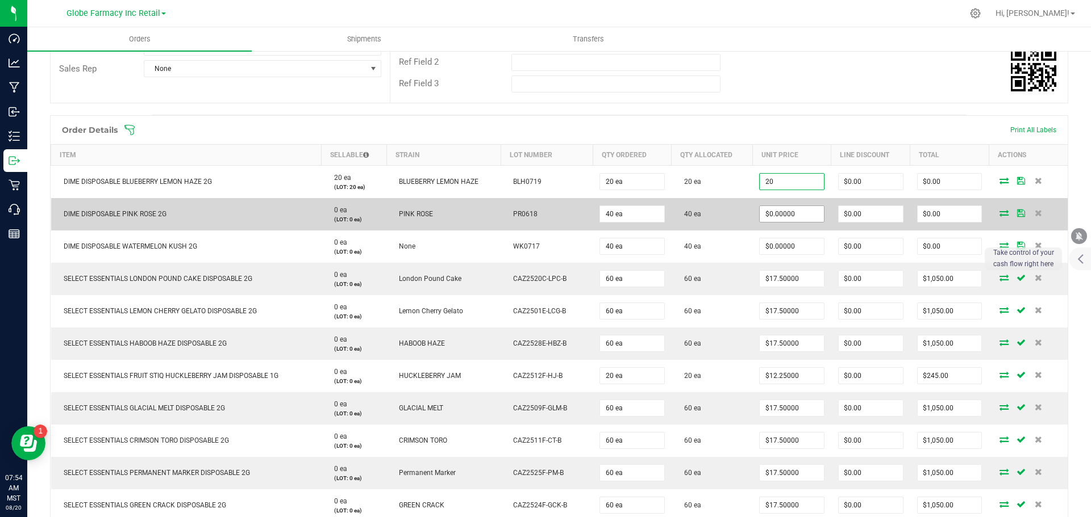
type input "$20.00000"
type input "$400.00"
click at [779, 216] on input "0" at bounding box center [791, 214] width 64 height 16
paste input "2"
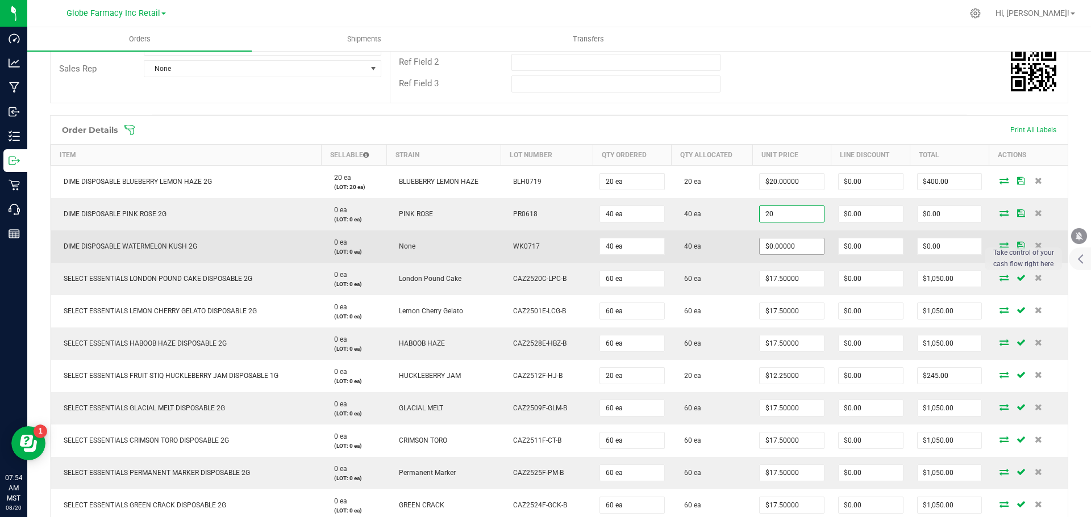
type input "$20.00000"
type input "$800.00"
paste input "2"
click at [778, 248] on input "0" at bounding box center [791, 247] width 64 height 16
type input "$20.00000"
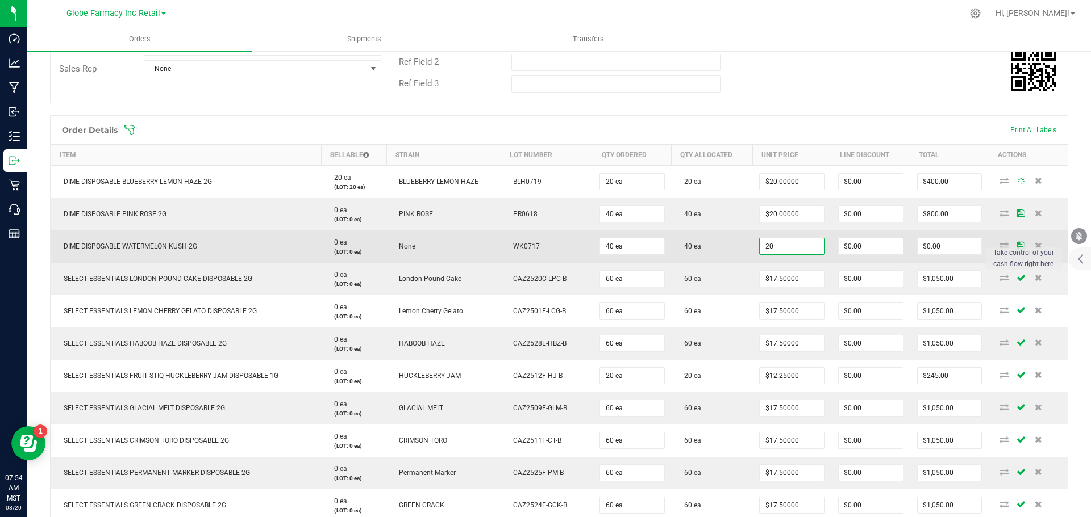
type input "$800.00"
click at [721, 253] on td "40 ea" at bounding box center [711, 247] width 81 height 32
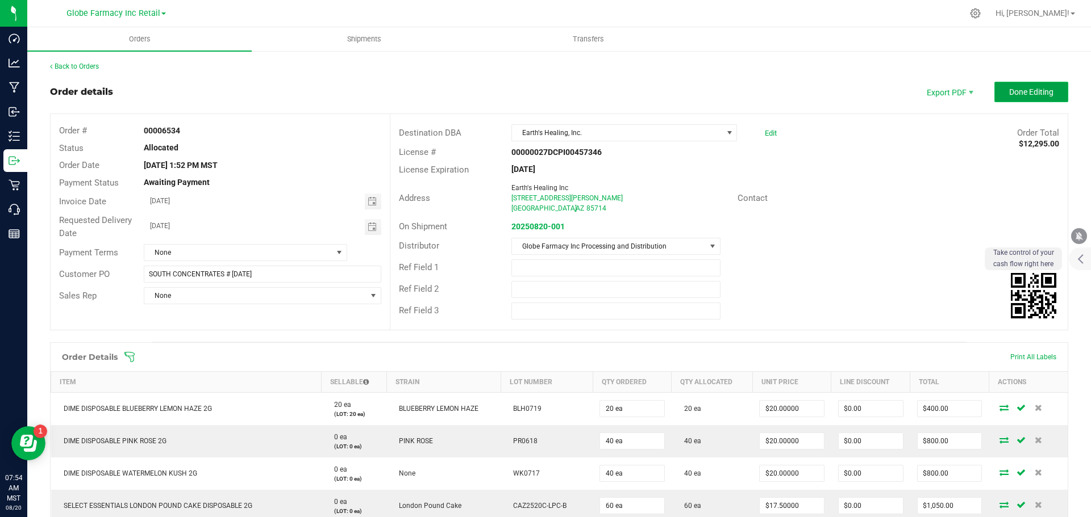
click at [1037, 91] on span "Done Editing" at bounding box center [1031, 91] width 44 height 9
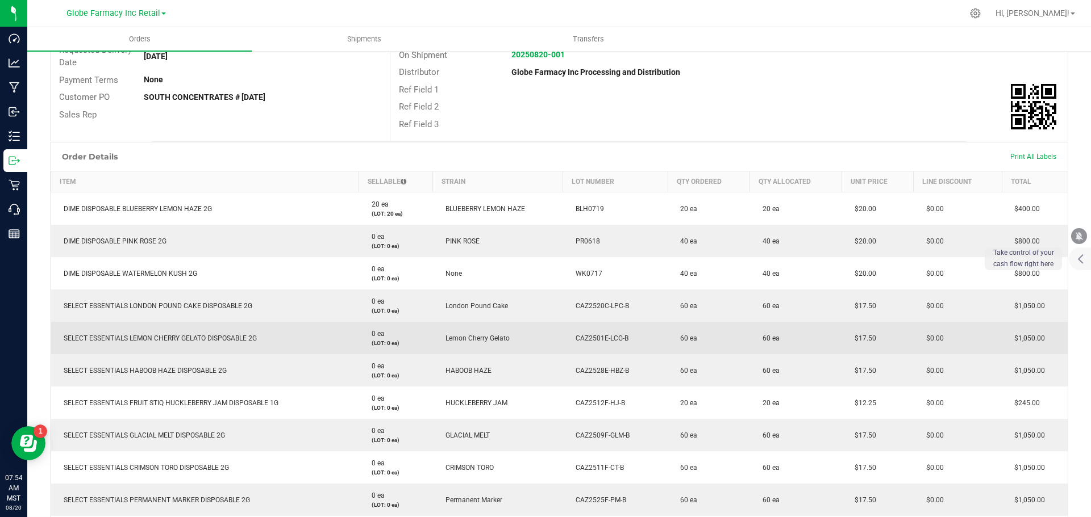
scroll to position [170, 0]
drag, startPoint x: 863, startPoint y: 335, endPoint x: 841, endPoint y: 337, distance: 22.2
click at [842, 337] on td "$17.50" at bounding box center [878, 335] width 72 height 32
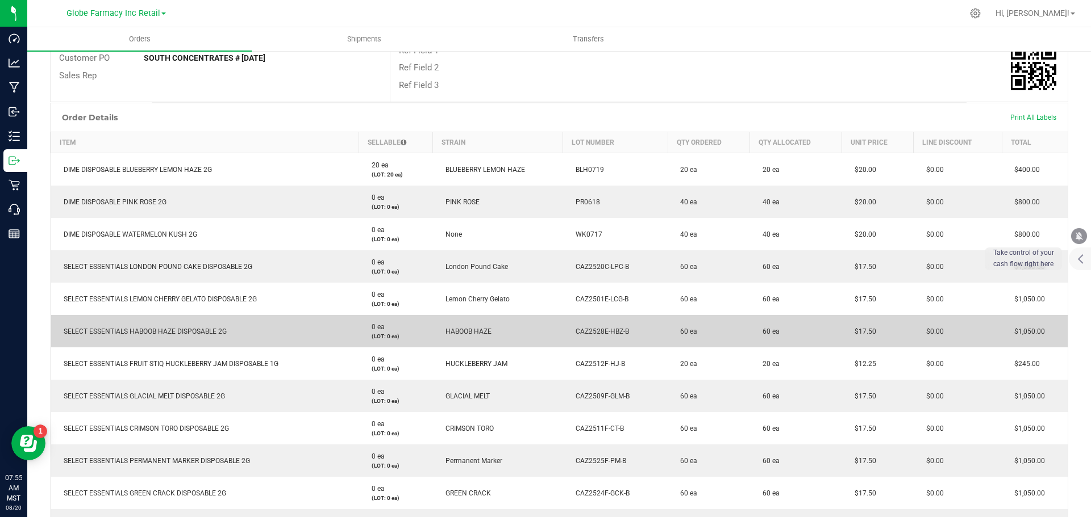
scroll to position [227, 0]
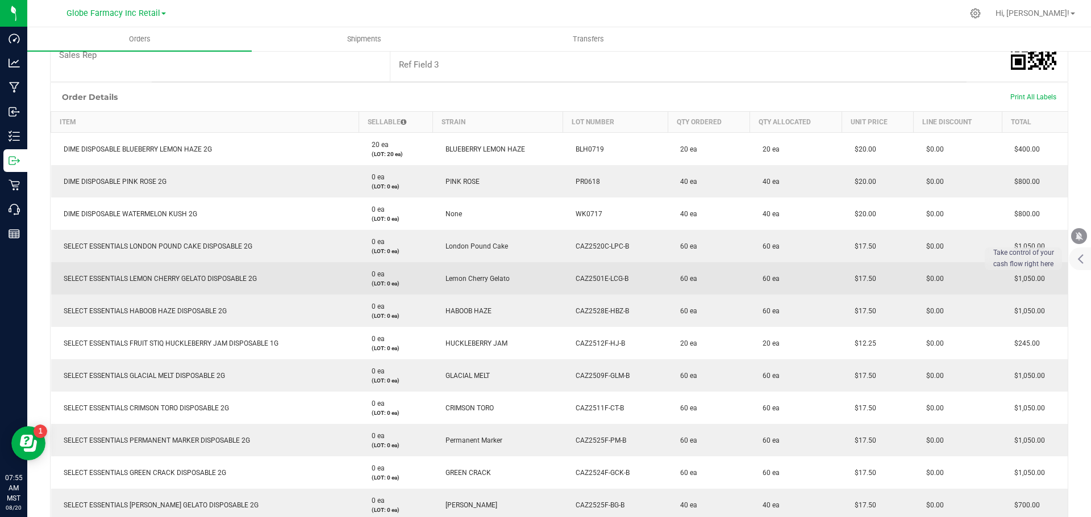
click at [843, 307] on td "$17.50" at bounding box center [878, 311] width 72 height 32
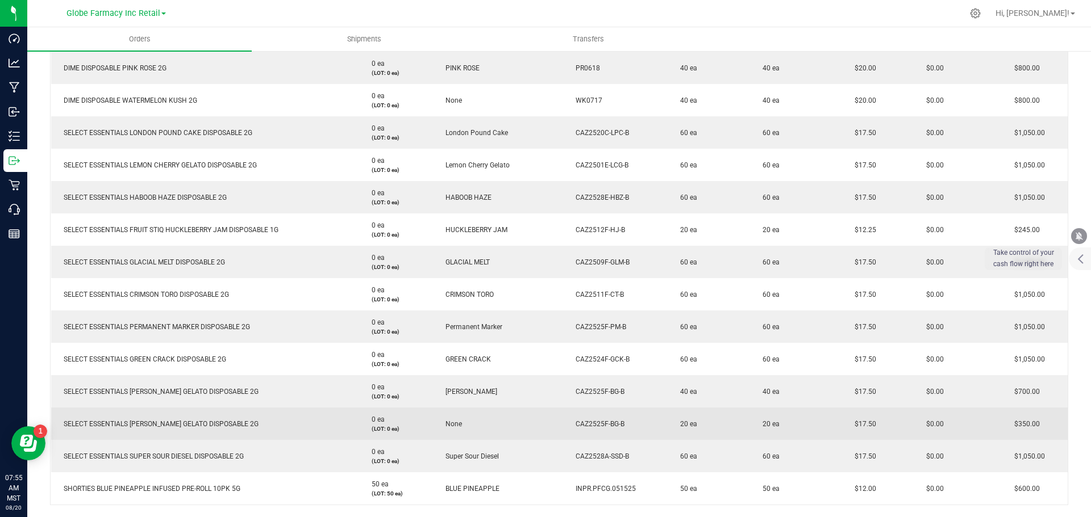
scroll to position [398, 0]
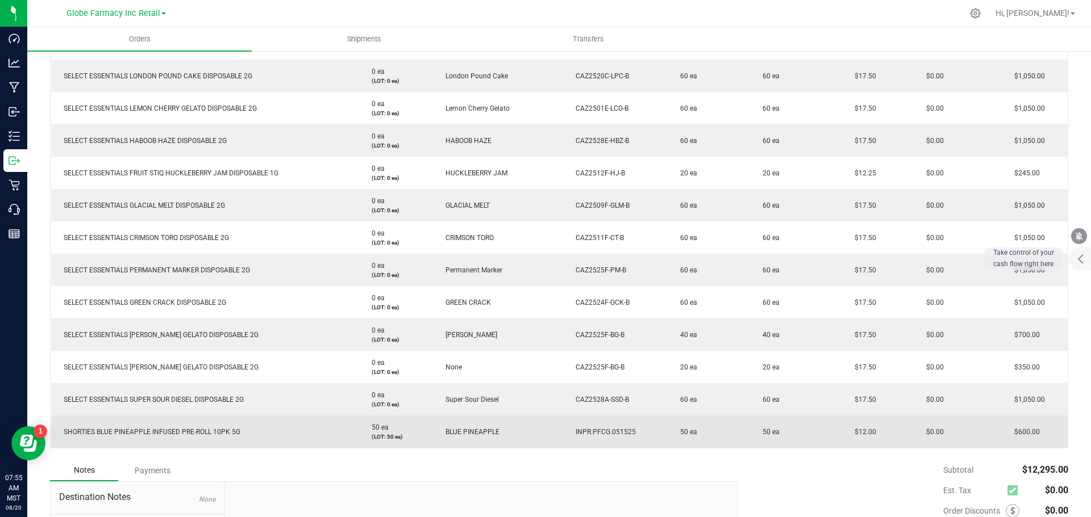
drag, startPoint x: 872, startPoint y: 422, endPoint x: 853, endPoint y: 428, distance: 20.3
click at [852, 428] on td "$12.00" at bounding box center [878, 432] width 72 height 32
copy span "12.00"
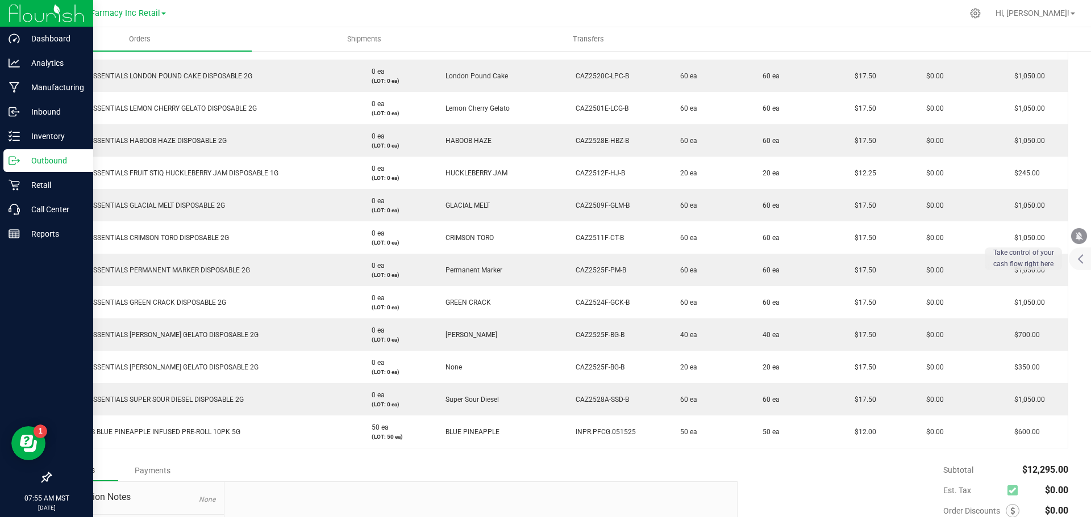
click at [7, 156] on div "Outbound" at bounding box center [48, 160] width 90 height 23
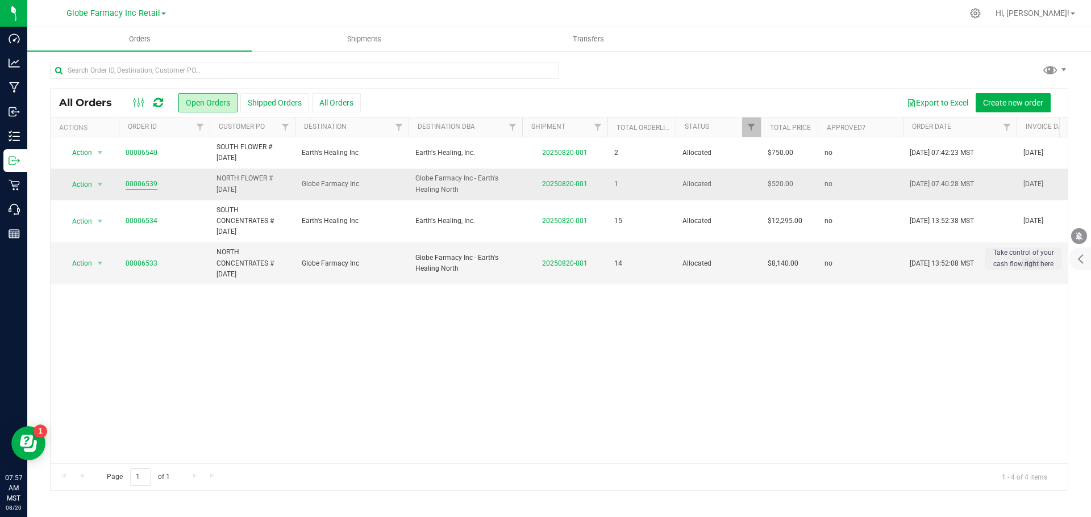
click at [135, 186] on link "00006539" at bounding box center [142, 184] width 32 height 11
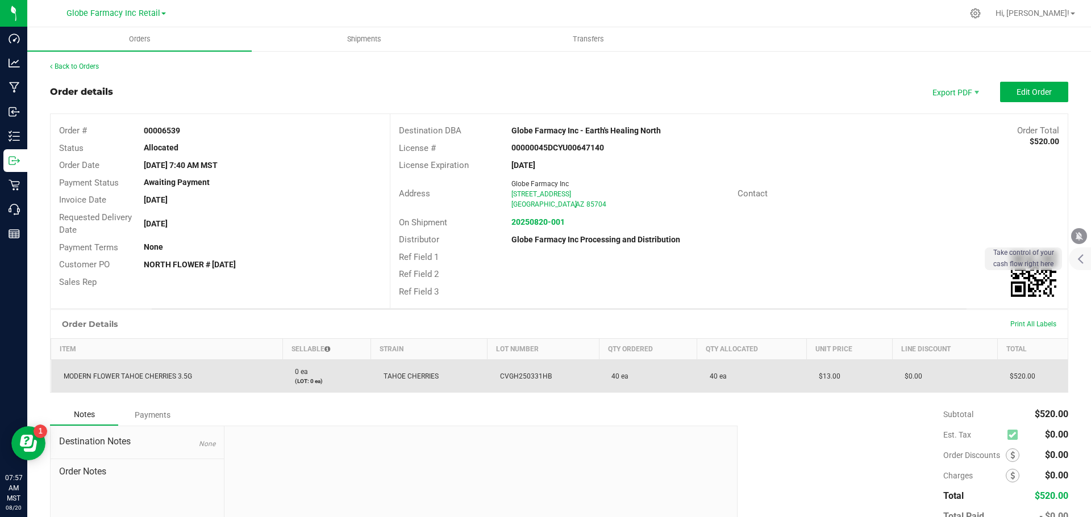
click at [122, 374] on span "MODERN FLOWER TAHOE CHERRIES 3.5G" at bounding box center [125, 377] width 134 height 8
copy span "MODERN FLOWER TAHOE CHERRIES 3.5G"
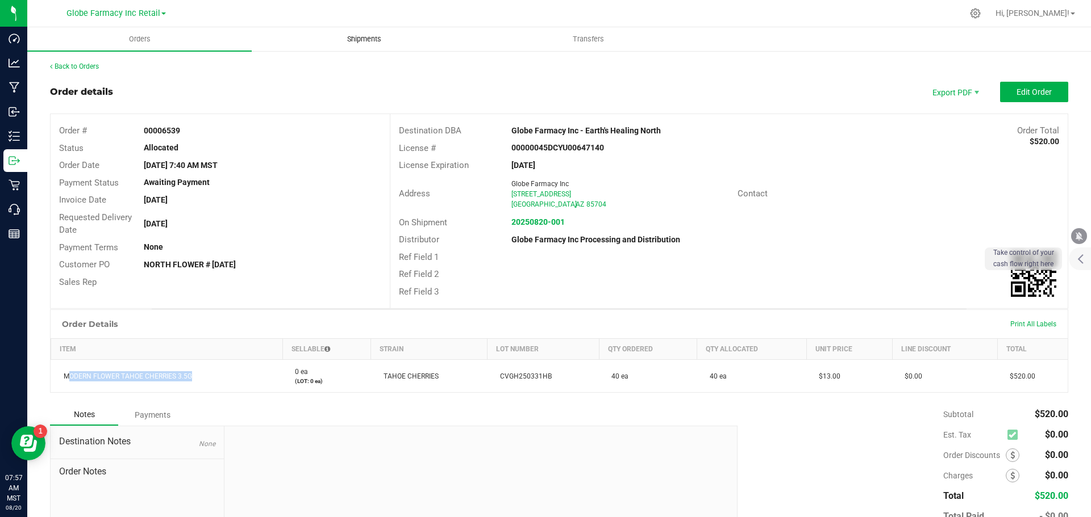
click at [366, 42] on span "Shipments" at bounding box center [364, 39] width 65 height 10
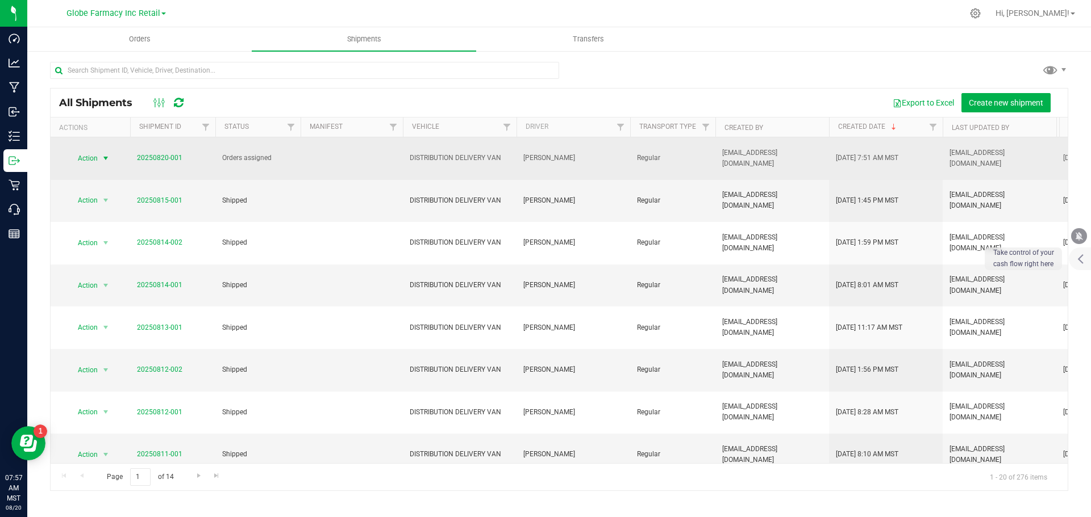
click at [99, 157] on span "select" at bounding box center [106, 159] width 14 height 16
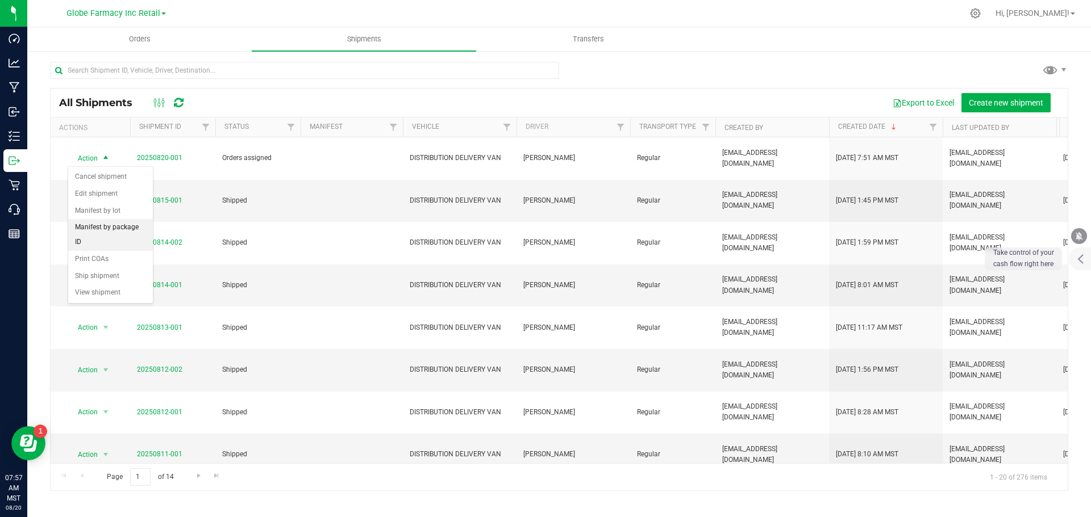
click at [144, 229] on li "Manifest by package ID" at bounding box center [110, 234] width 85 height 31
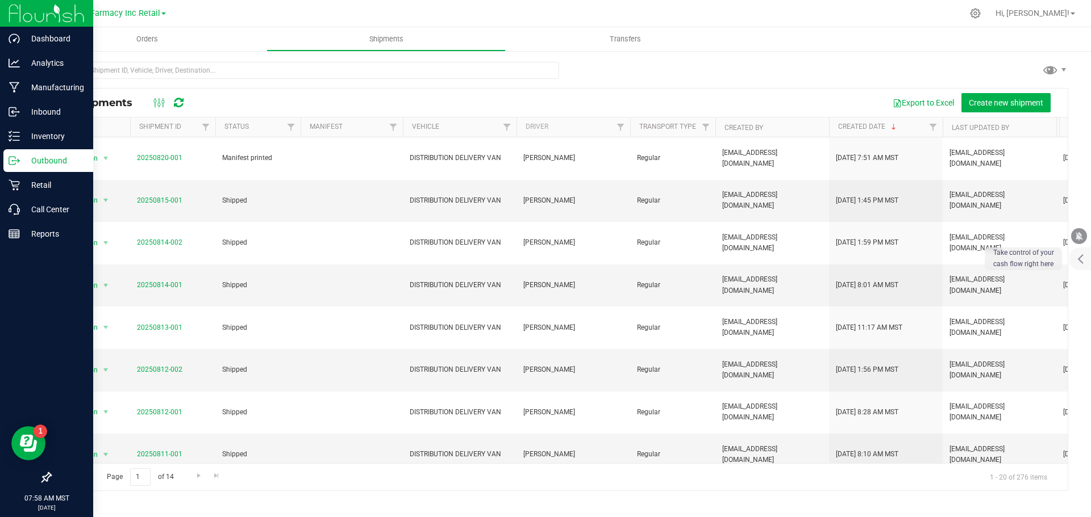
click at [14, 164] on icon at bounding box center [14, 160] width 11 height 11
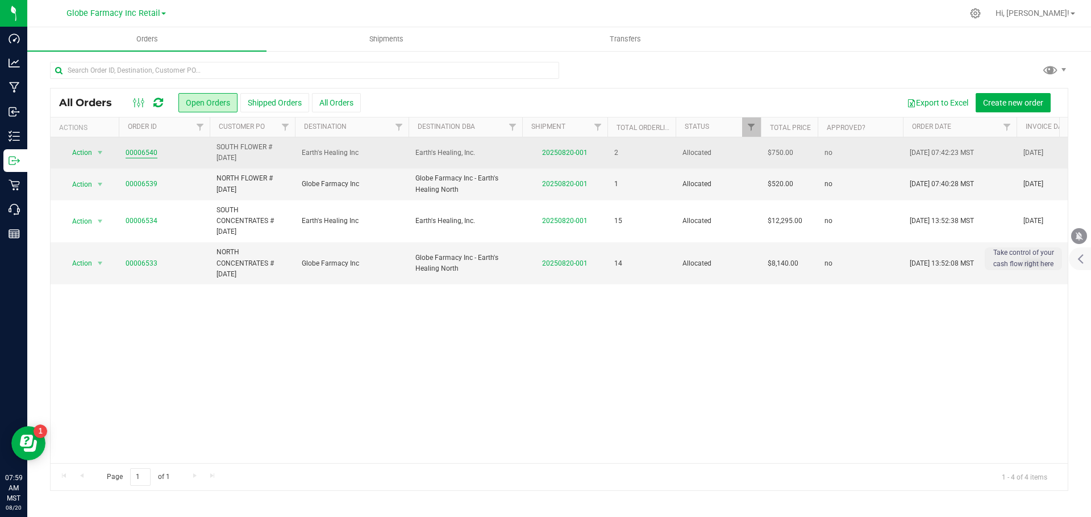
click at [138, 148] on link "00006540" at bounding box center [142, 153] width 32 height 11
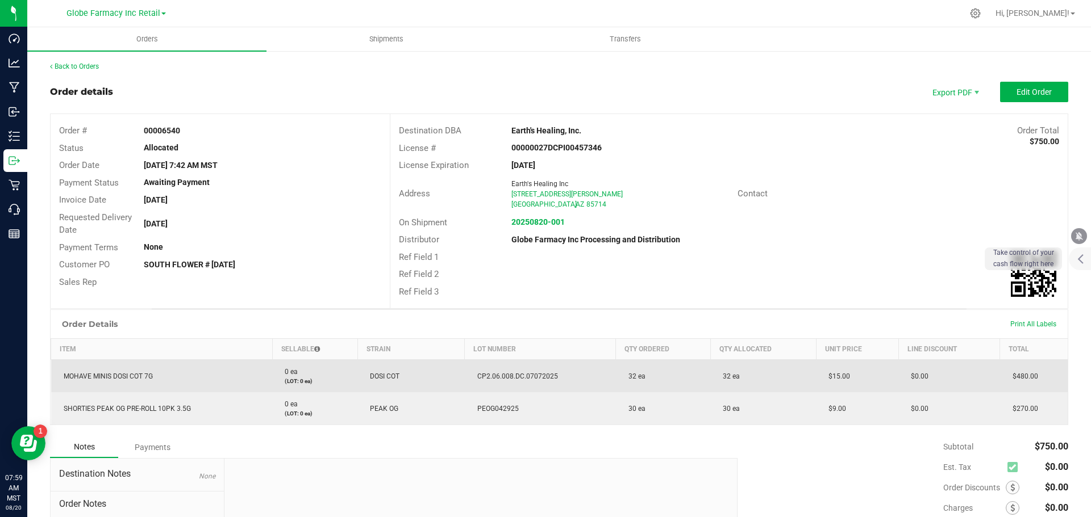
click at [110, 381] on td "MOHAVE MINIS DOSI COT 7G" at bounding box center [162, 376] width 222 height 33
copy span "MOHAVE MINIS DOSI COT 7G"
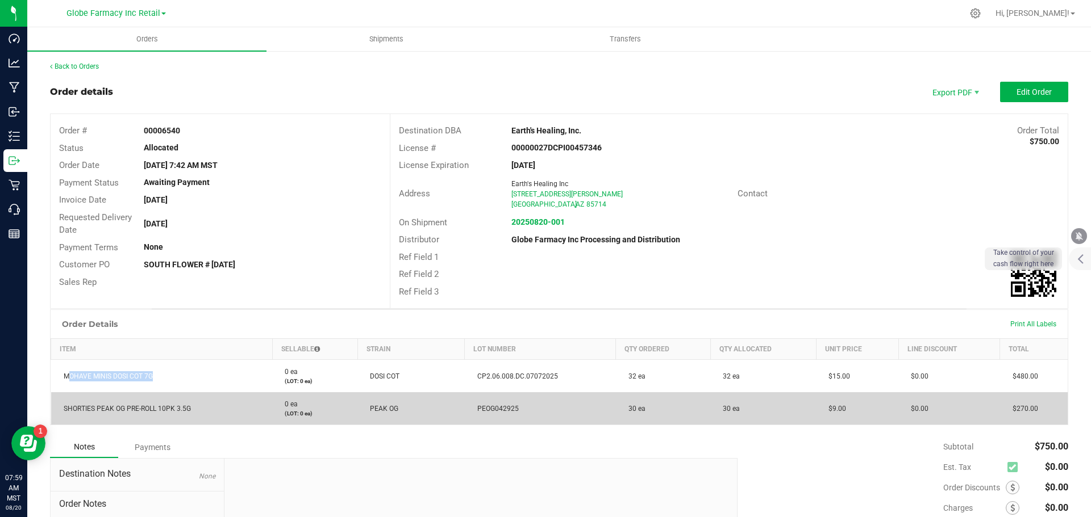
click at [139, 408] on span "SHORTIES PEAK OG PRE-ROLL 10PK 3.5G" at bounding box center [124, 409] width 133 height 8
copy span "SHORTIES PEAK OG PRE-ROLL 10PK 3.5G"
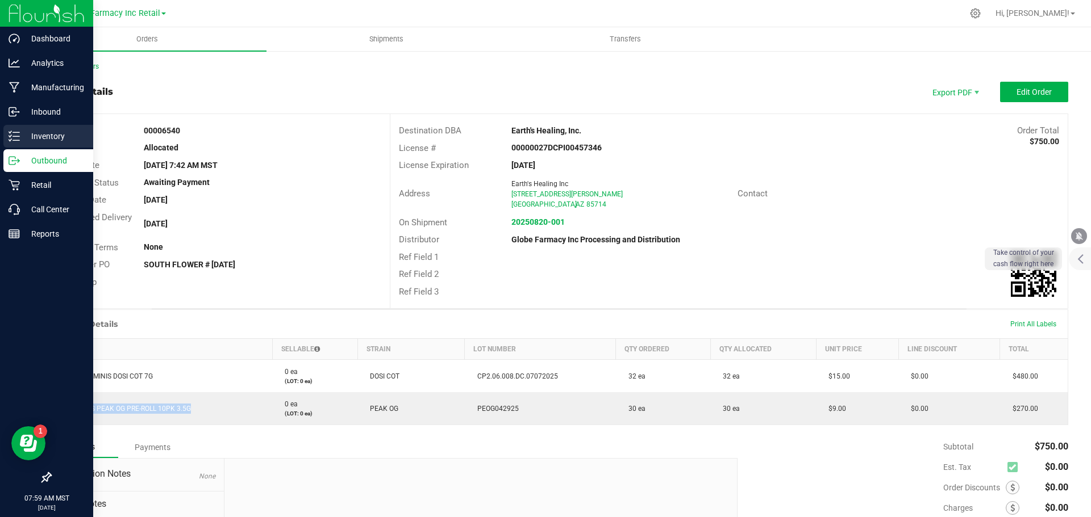
click at [17, 140] on line at bounding box center [16, 140] width 6 height 0
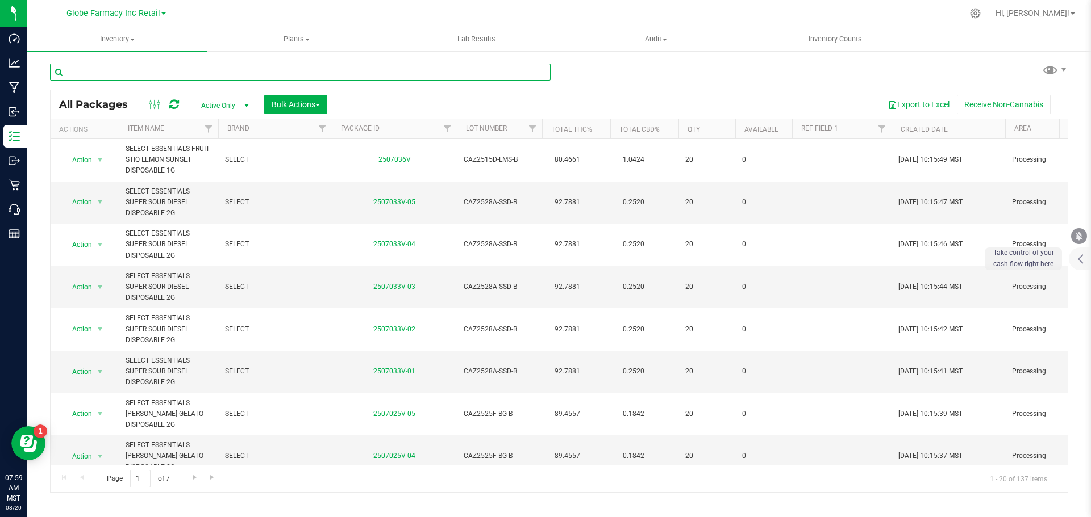
click at [112, 70] on input "text" at bounding box center [300, 72] width 500 height 17
paste input "SHORTIES PEAK OG PRE-ROLL 10PK 3.5G"
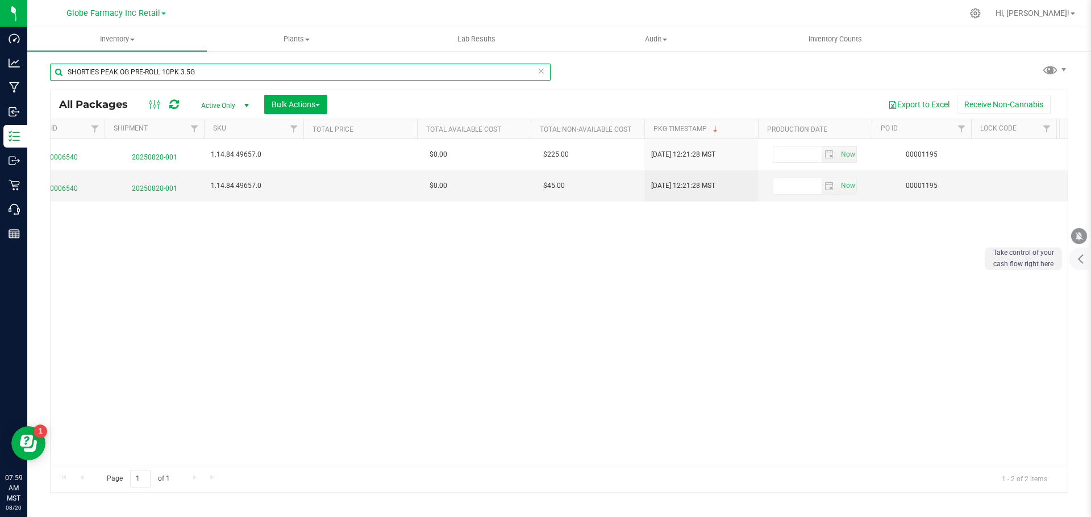
scroll to position [0, 1868]
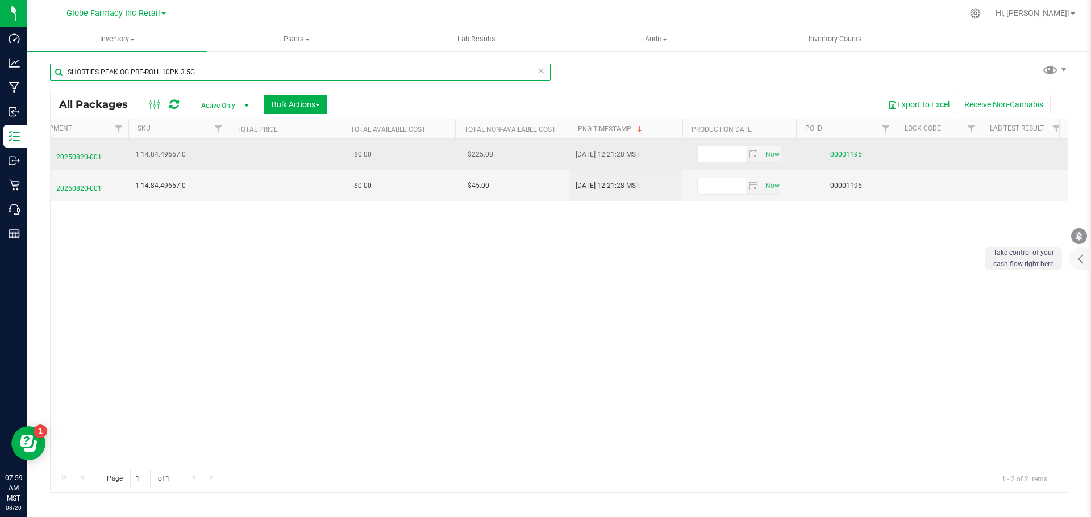
type input "SHORTIES PEAK OG PRE-ROLL 10PK 3.5G"
click at [849, 152] on link "00001195" at bounding box center [846, 155] width 32 height 8
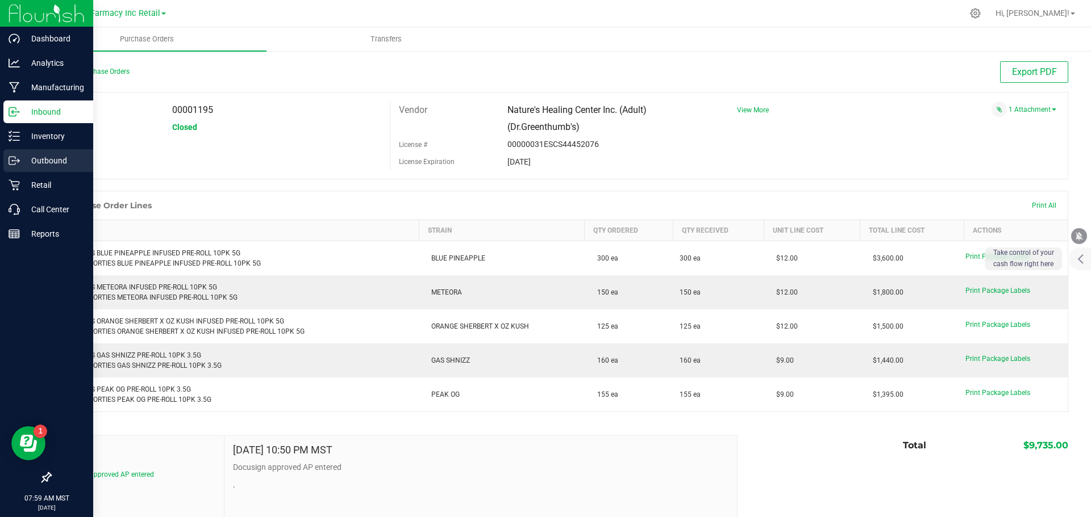
click at [13, 158] on icon at bounding box center [14, 160] width 11 height 11
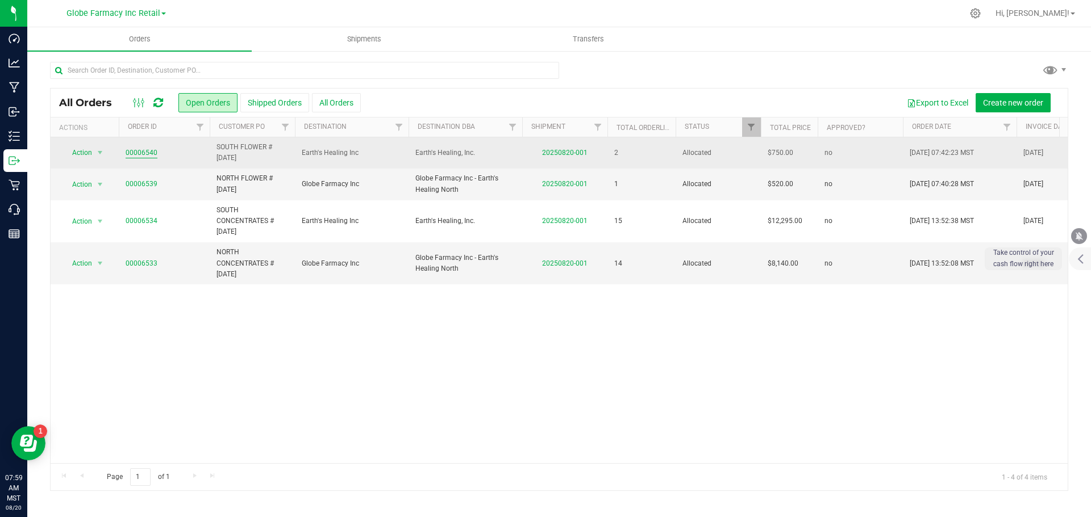
click at [140, 154] on link "00006540" at bounding box center [142, 153] width 32 height 11
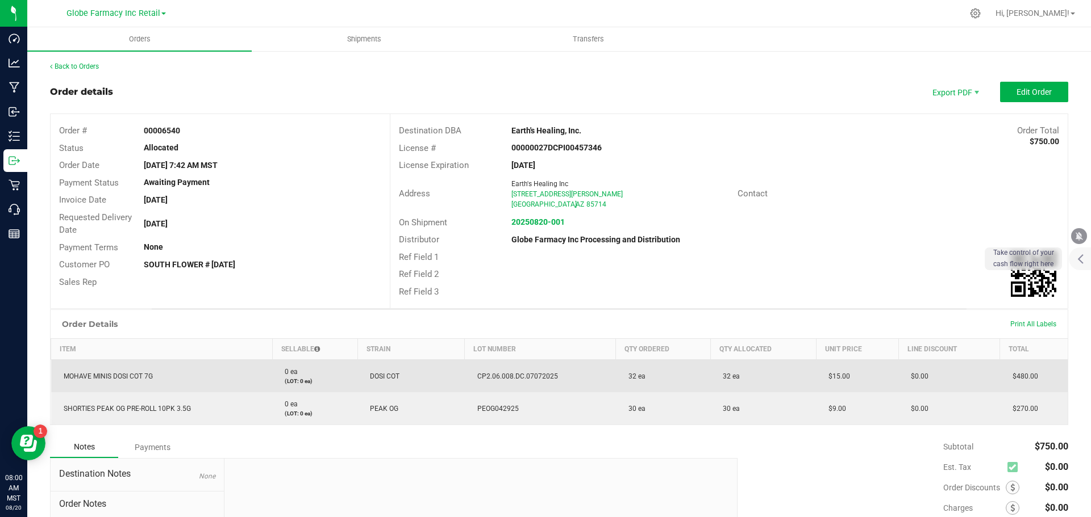
click at [809, 377] on outbound-order-line-row "MOHAVE MINIS DOSI COT 7G 0 ea (LOT: 0 ea) DOSI COT CP2.06.008.DC.07072025 32 ea…" at bounding box center [559, 376] width 1017 height 33
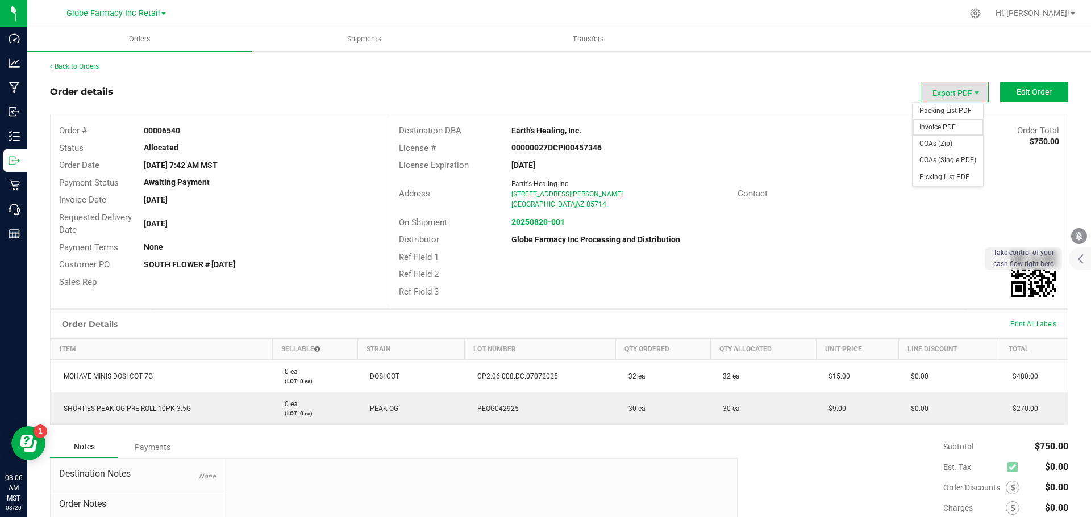
click at [937, 126] on span "Invoice PDF" at bounding box center [947, 127] width 70 height 16
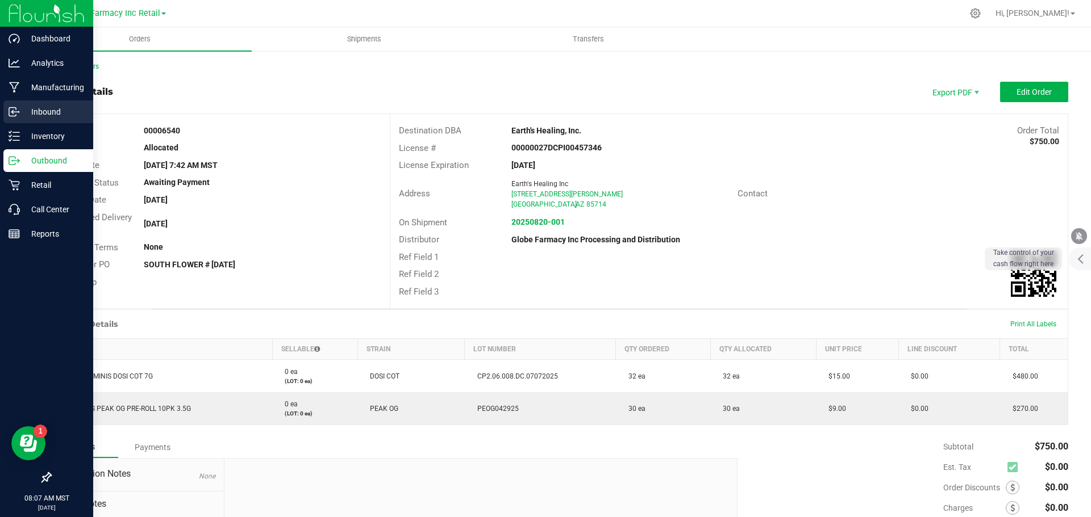
click at [37, 112] on p "Inbound" at bounding box center [54, 112] width 68 height 14
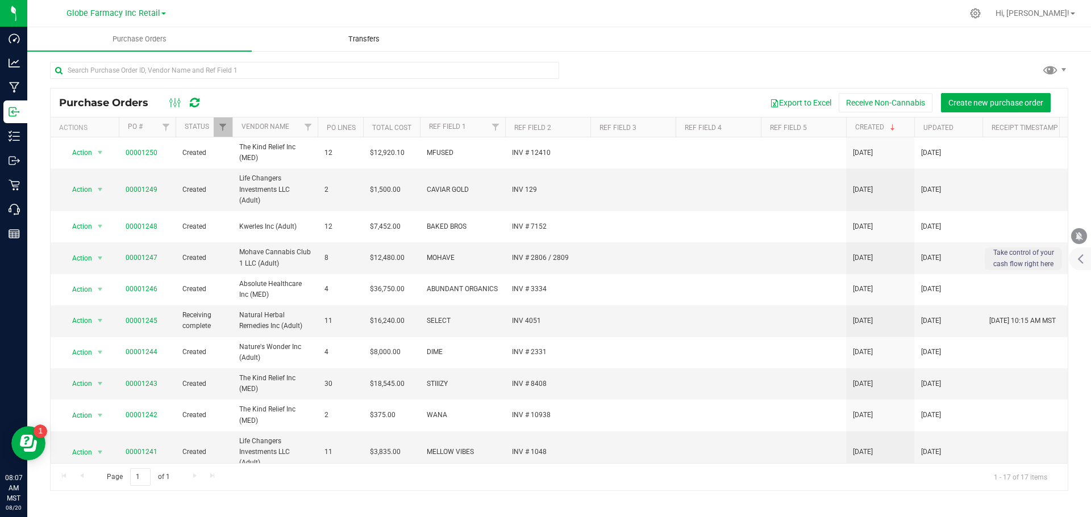
click at [344, 44] on uib-tab-heading "Transfers" at bounding box center [363, 39] width 223 height 23
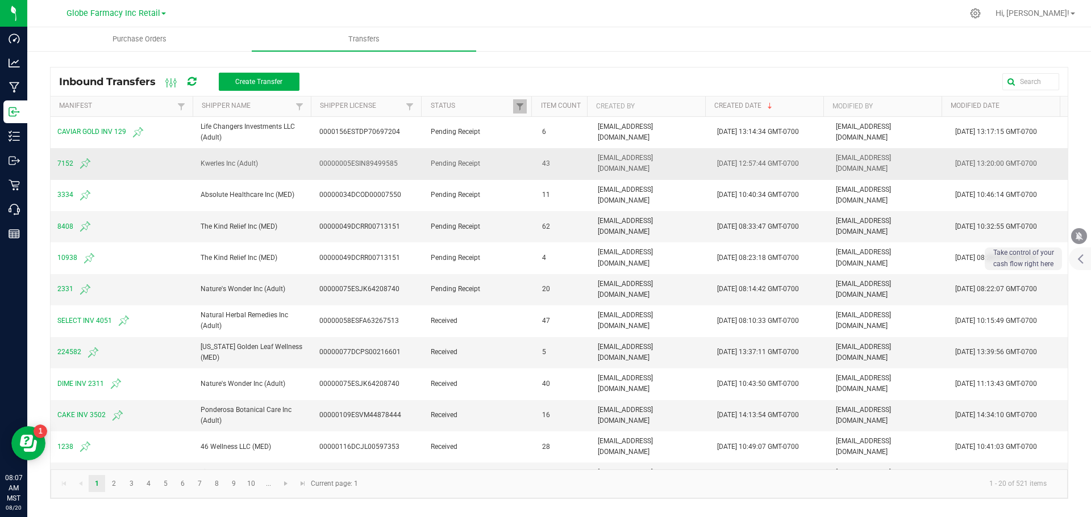
click at [61, 165] on span "7152" at bounding box center [121, 164] width 129 height 14
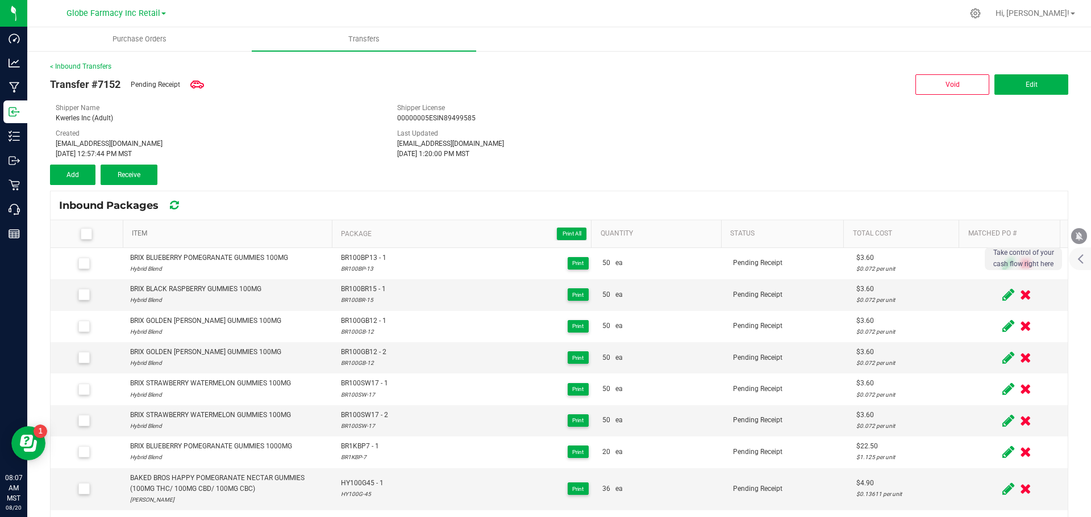
click at [143, 236] on link "Item" at bounding box center [229, 233] width 195 height 9
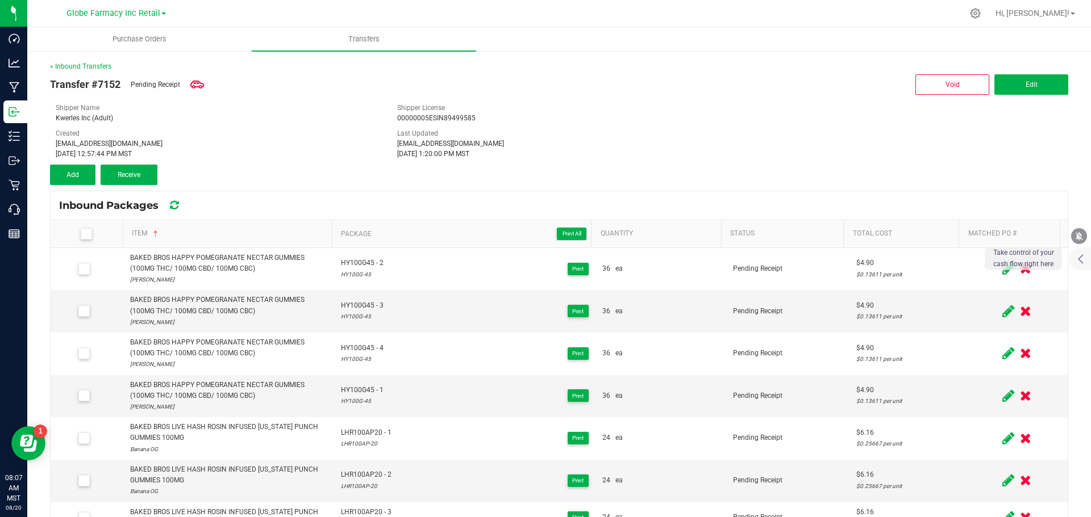
click at [86, 234] on icon at bounding box center [85, 234] width 7 height 0
click at [0, 0] on input "checkbox" at bounding box center [0, 0] width 0 height 0
click at [148, 179] on button "Receive (43)" at bounding box center [129, 175] width 57 height 20
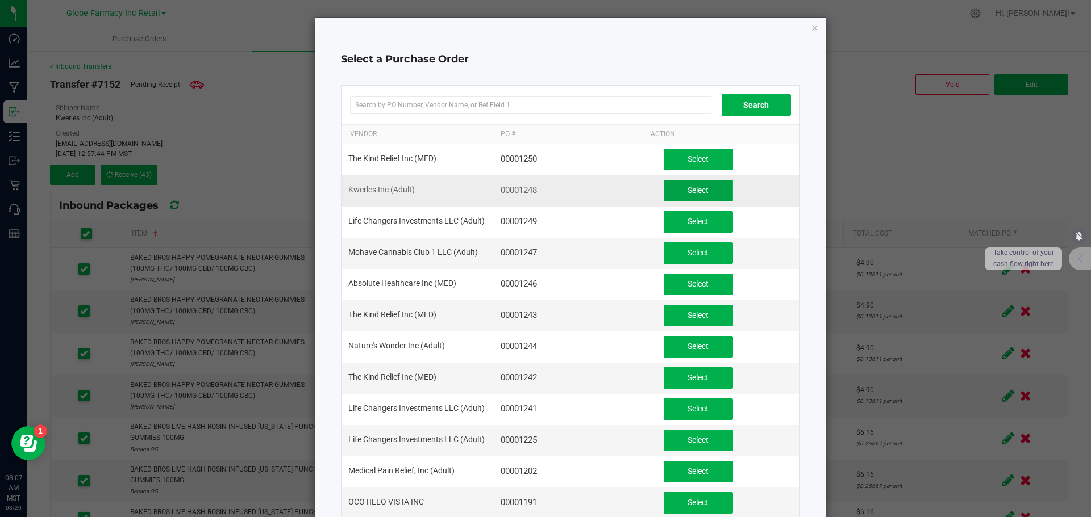
click at [695, 186] on span "Select" at bounding box center [697, 190] width 21 height 9
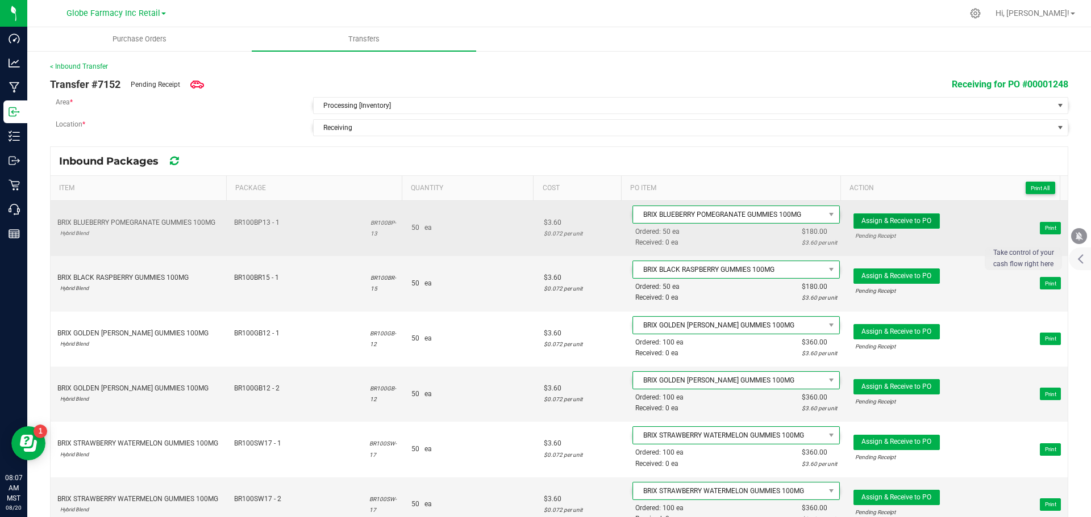
click at [912, 223] on span "Assign & Receive to PO" at bounding box center [896, 221] width 70 height 8
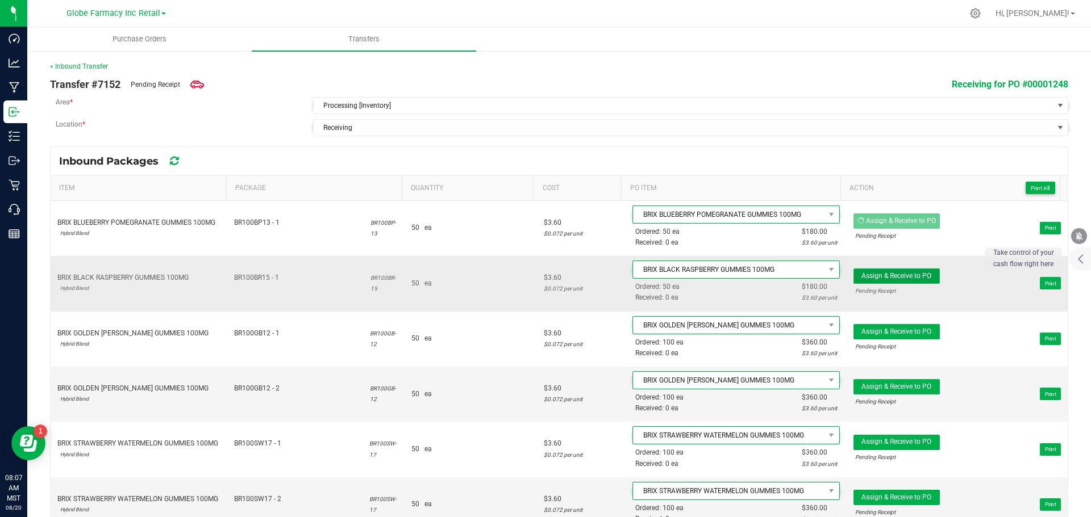
click at [910, 279] on span "Assign & Receive to PO" at bounding box center [896, 276] width 70 height 8
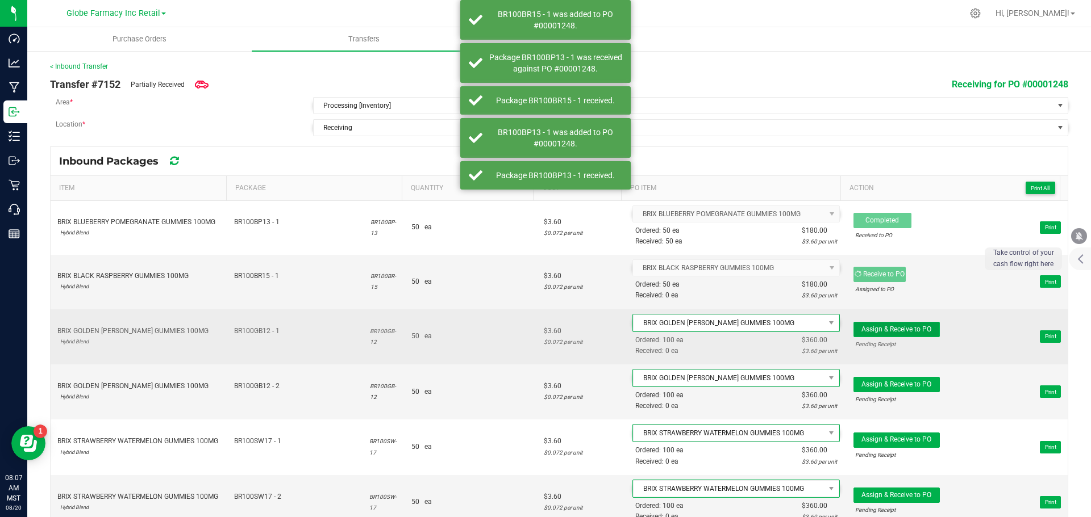
click at [901, 328] on span "Assign & Receive to PO" at bounding box center [896, 329] width 70 height 8
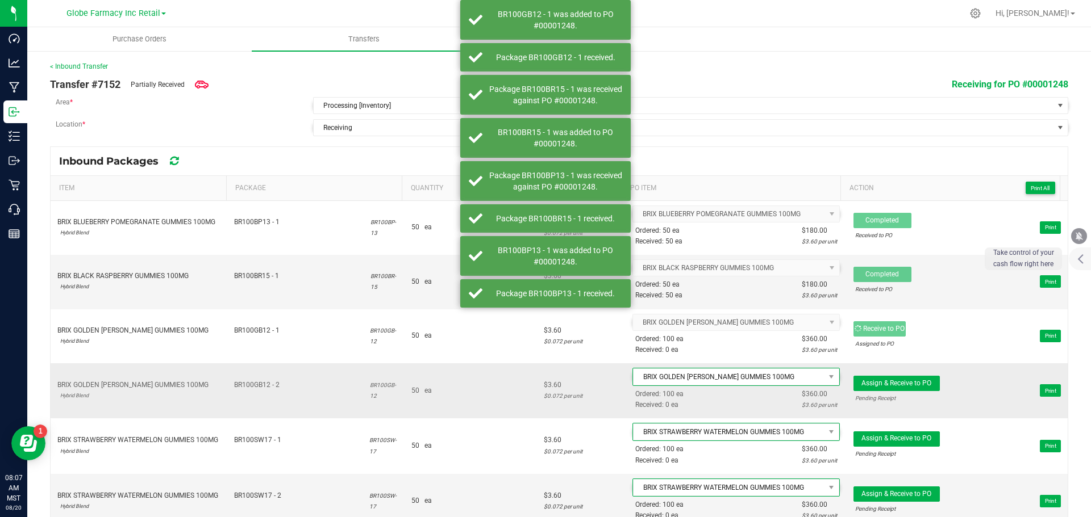
click at [888, 375] on span "Assign & Receive to PO Pending Receipt Print" at bounding box center [956, 391] width 207 height 34
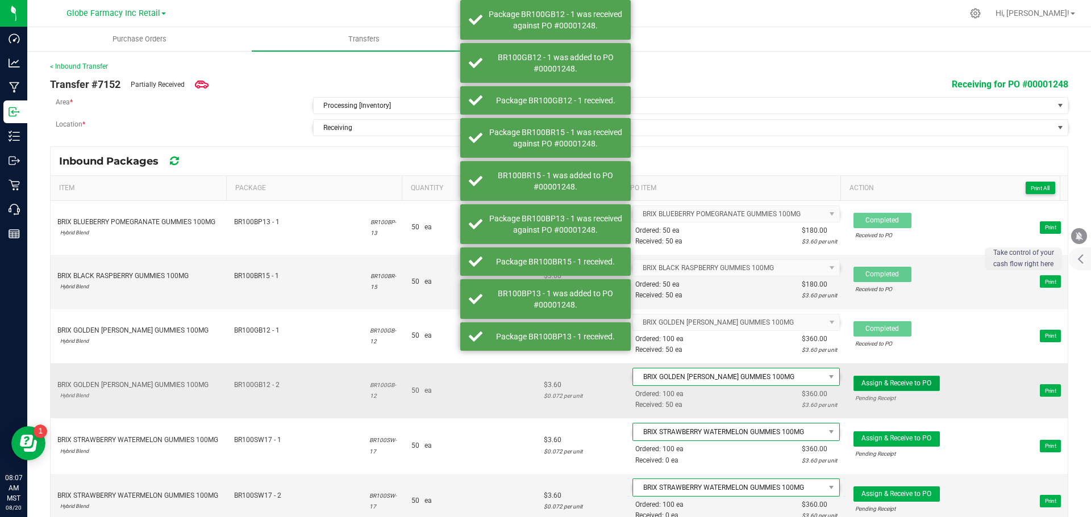
click at [902, 386] on span "Assign & Receive to PO" at bounding box center [896, 383] width 70 height 8
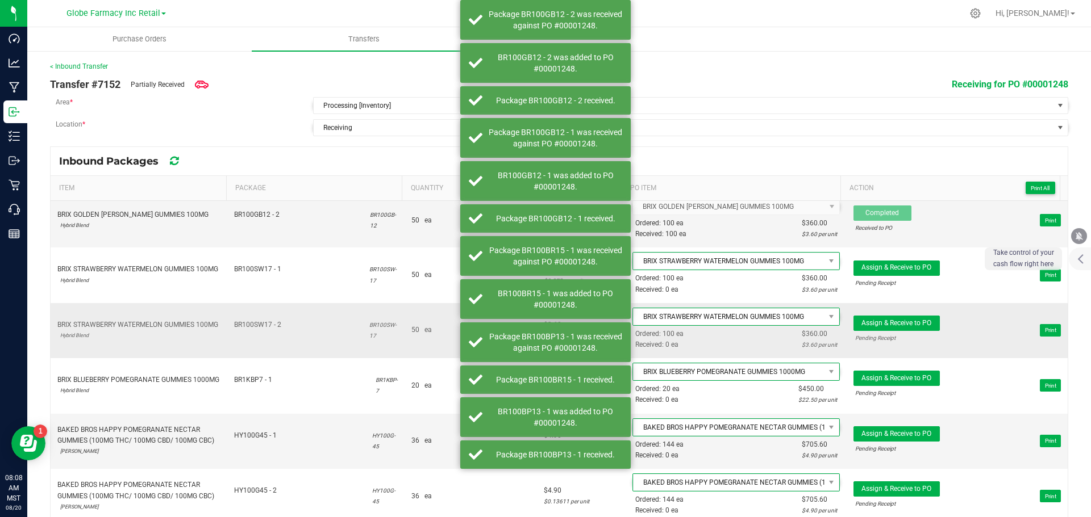
scroll to position [170, 0]
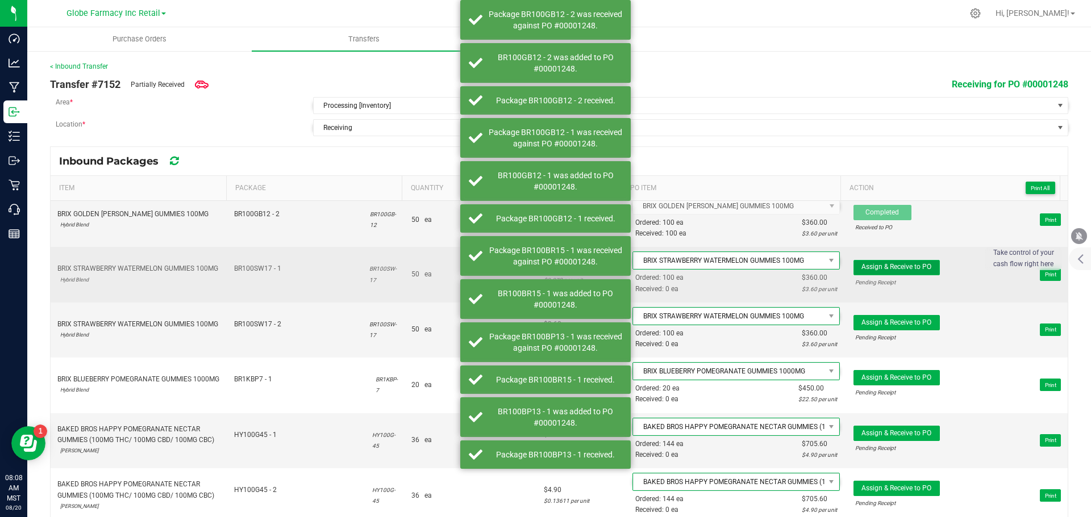
click at [905, 264] on span "Assign & Receive to PO" at bounding box center [896, 267] width 70 height 8
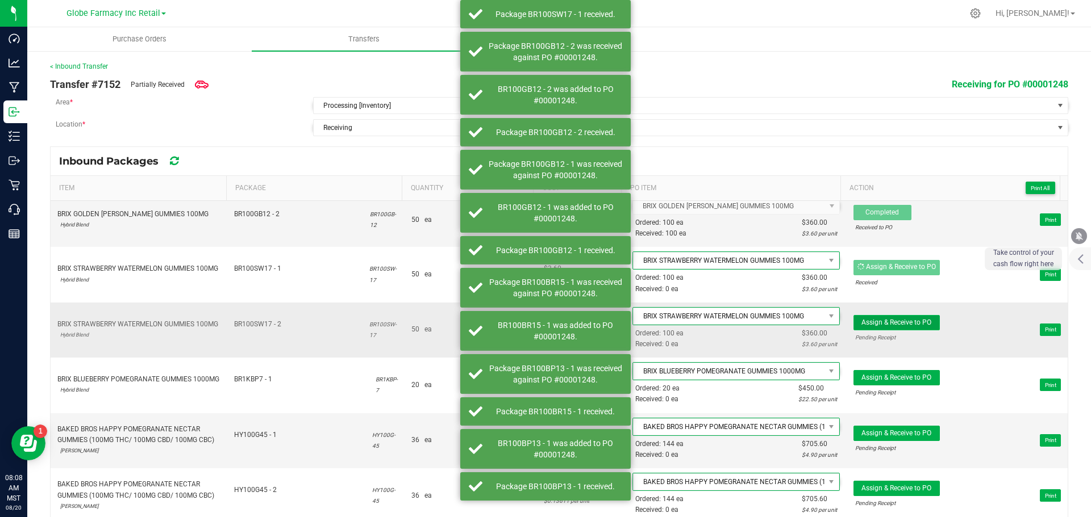
click at [904, 322] on span "Assign & Receive to PO" at bounding box center [896, 323] width 70 height 8
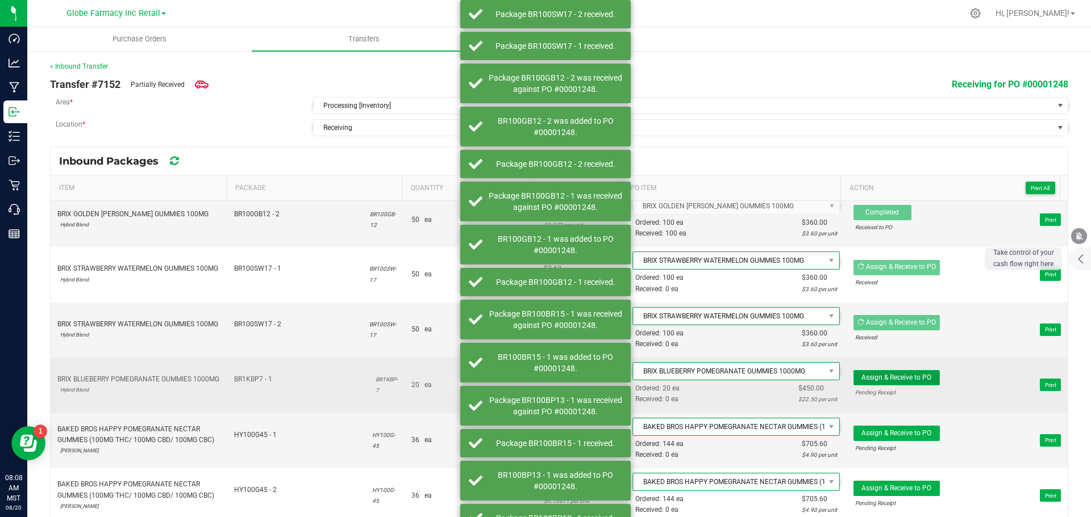
click at [901, 377] on span "Assign & Receive to PO" at bounding box center [896, 378] width 70 height 8
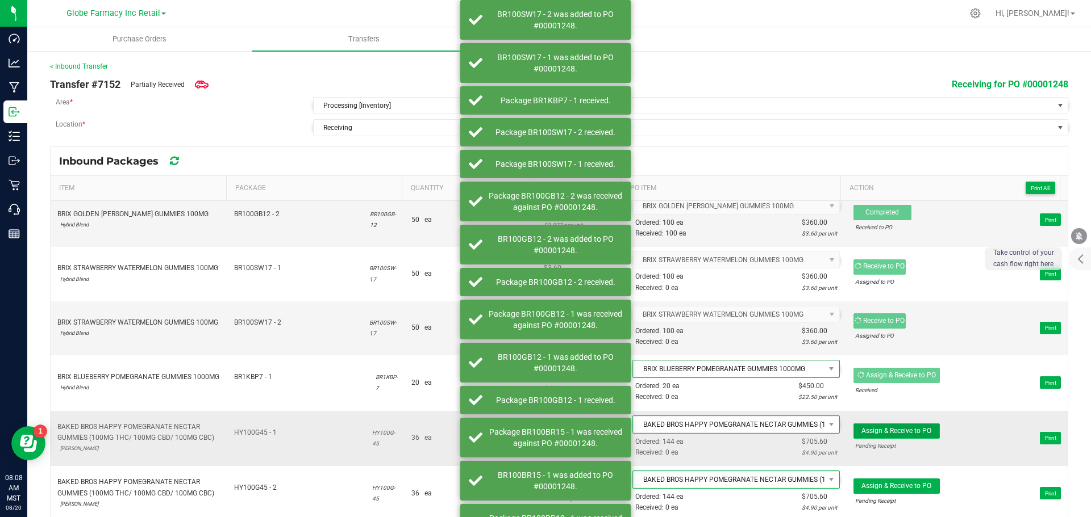
click at [896, 433] on span "Assign & Receive to PO" at bounding box center [896, 431] width 70 height 8
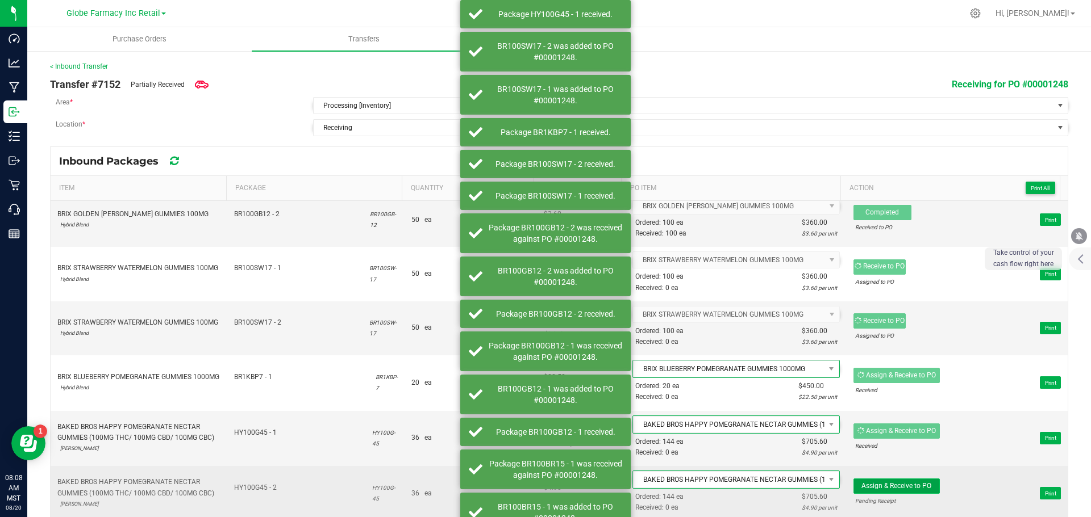
click at [896, 481] on button "Assign & Receive to PO" at bounding box center [896, 486] width 86 height 15
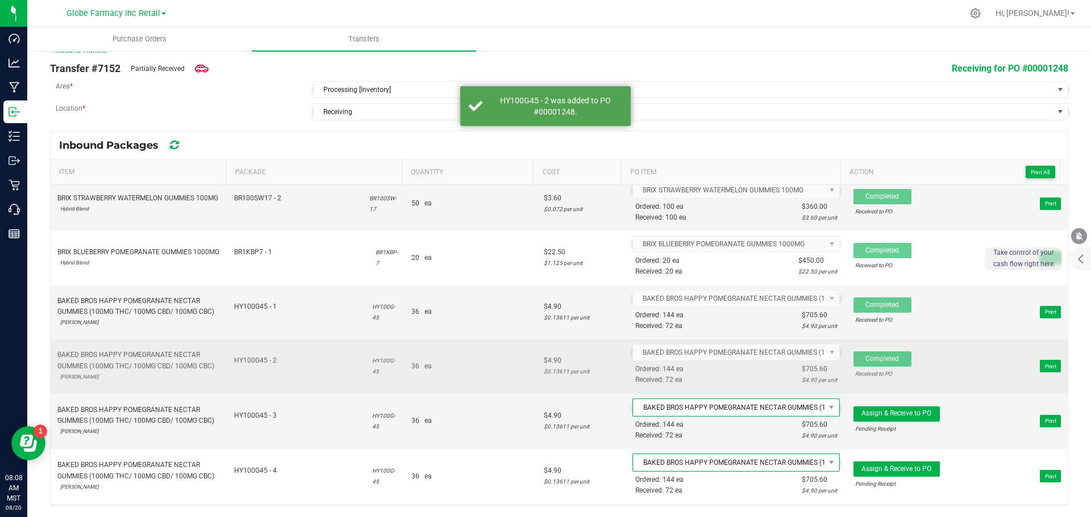
scroll to position [284, 0]
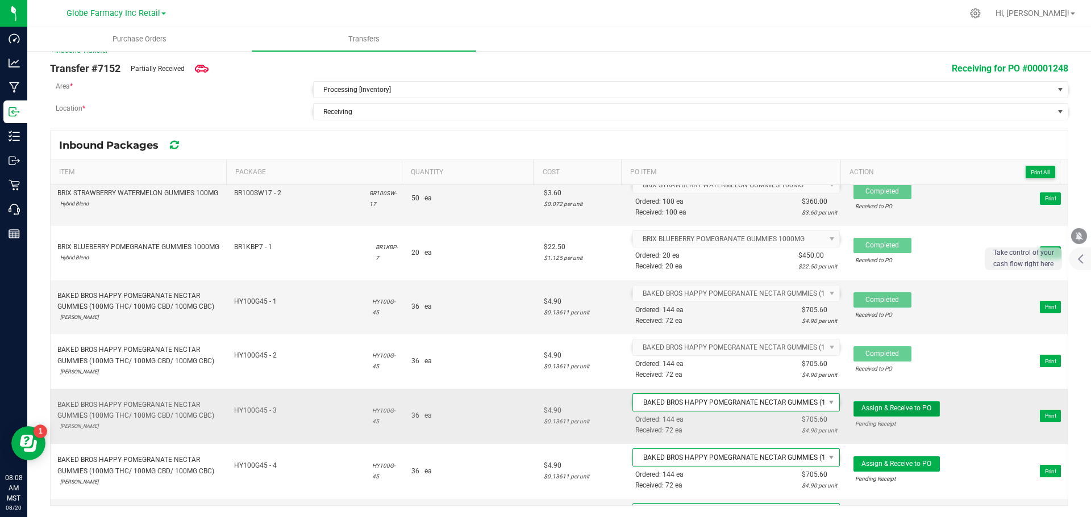
click at [876, 408] on span "Assign & Receive to PO" at bounding box center [896, 408] width 70 height 8
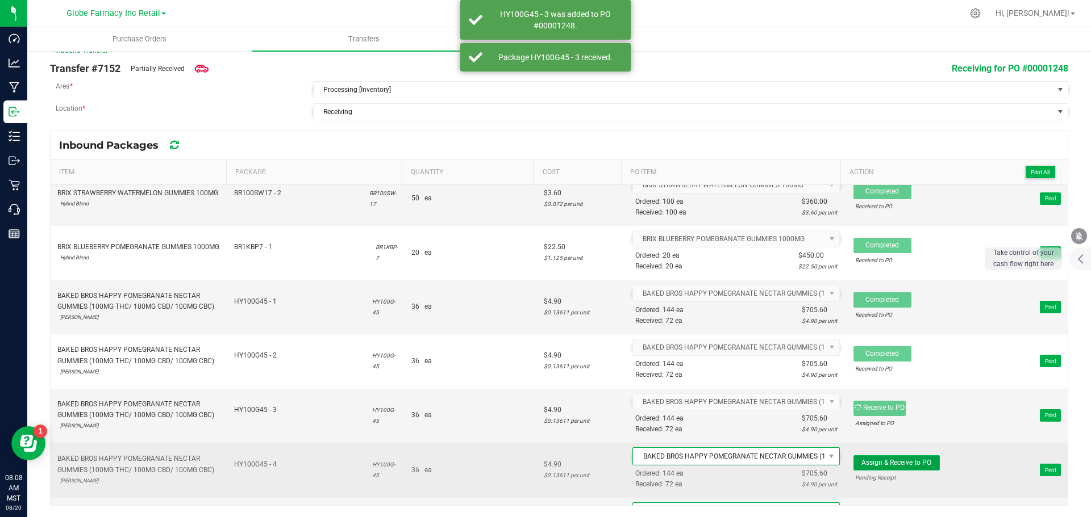
click at [880, 461] on span "Assign & Receive to PO" at bounding box center [896, 463] width 70 height 8
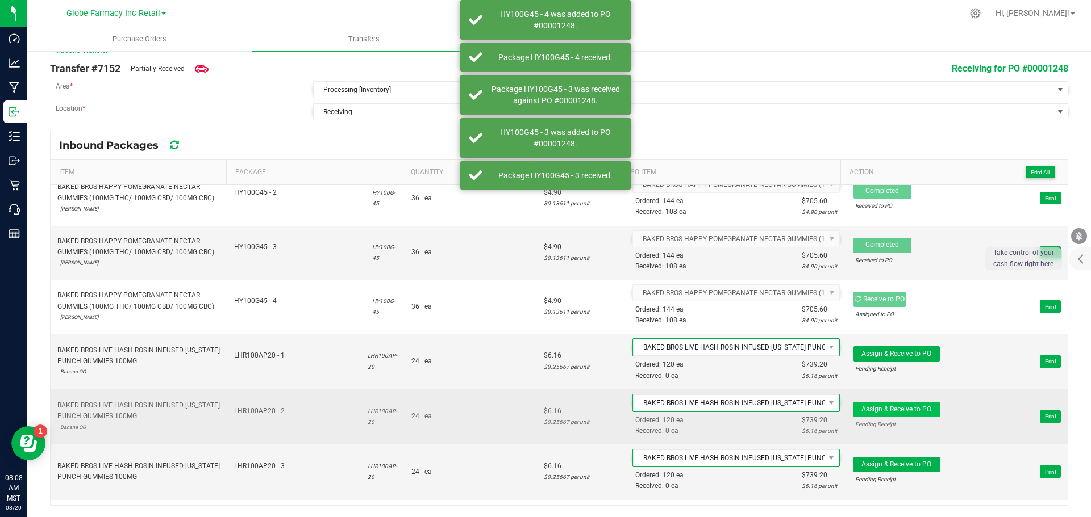
scroll to position [454, 0]
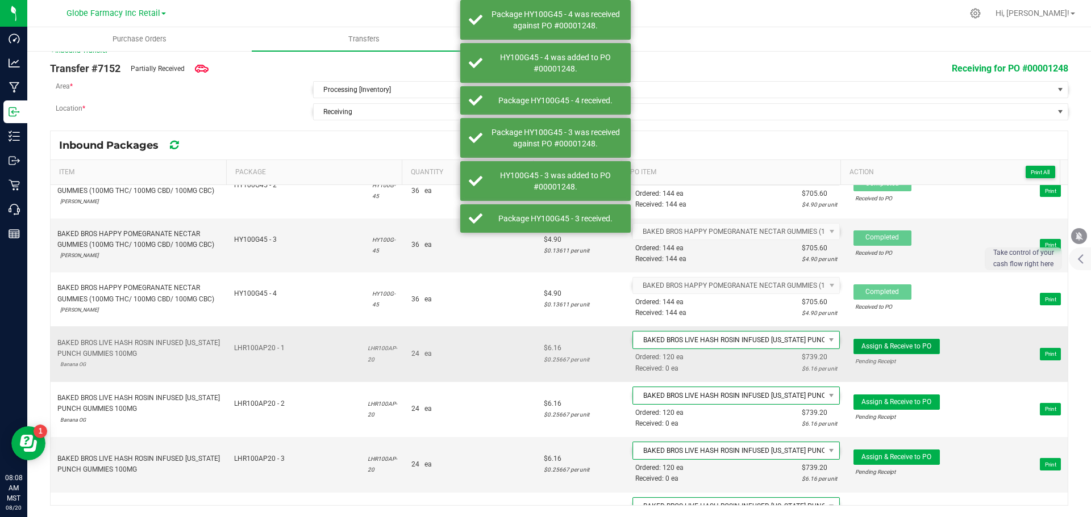
click at [892, 344] on span "Assign & Receive to PO" at bounding box center [896, 346] width 70 height 8
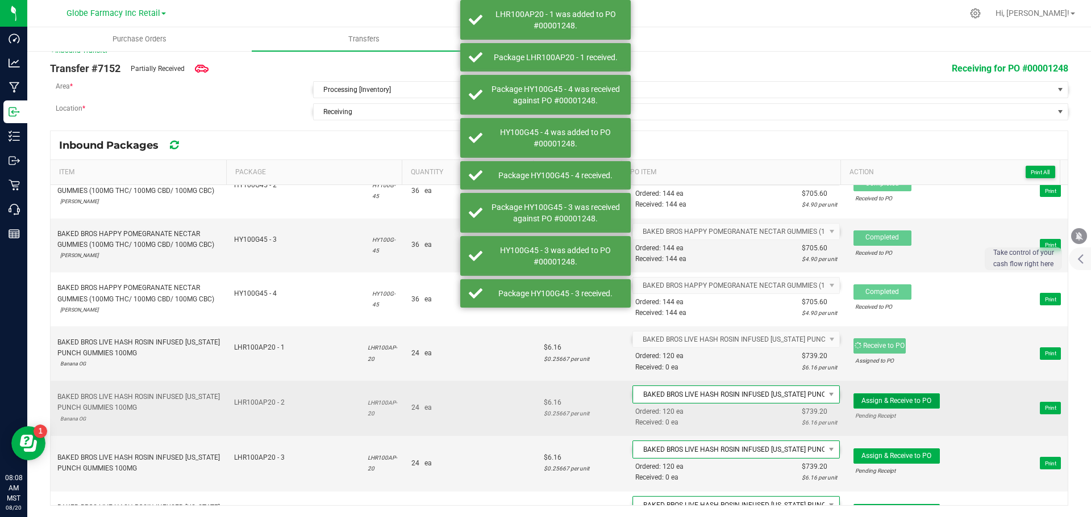
click at [888, 400] on span "Assign & Receive to PO" at bounding box center [896, 401] width 70 height 8
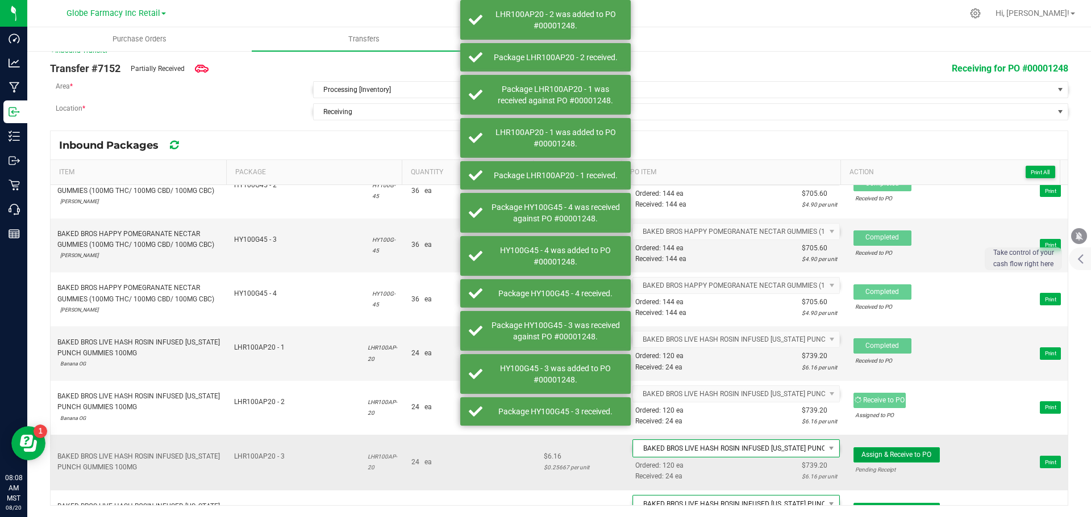
click at [889, 455] on span "Assign & Receive to PO" at bounding box center [896, 455] width 70 height 8
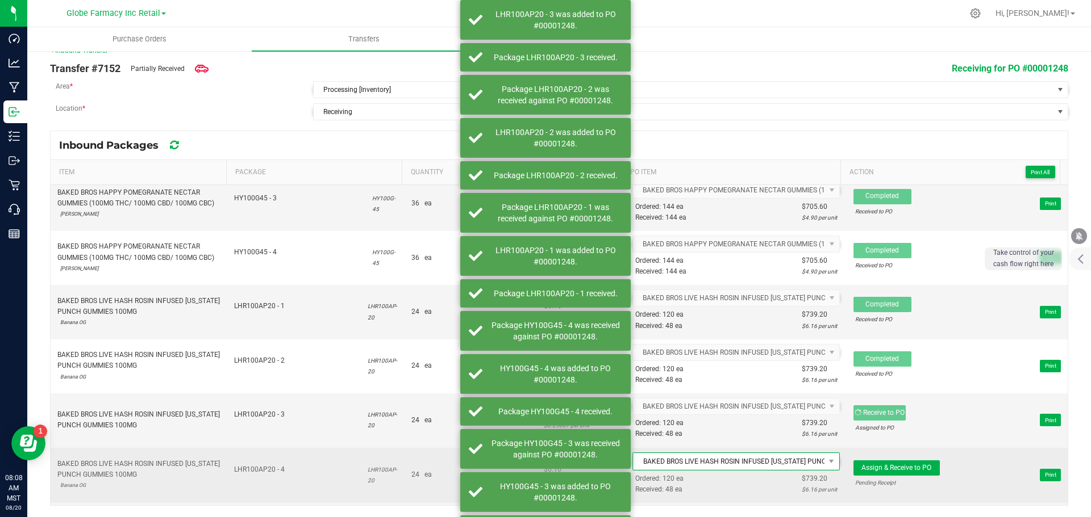
scroll to position [625, 0]
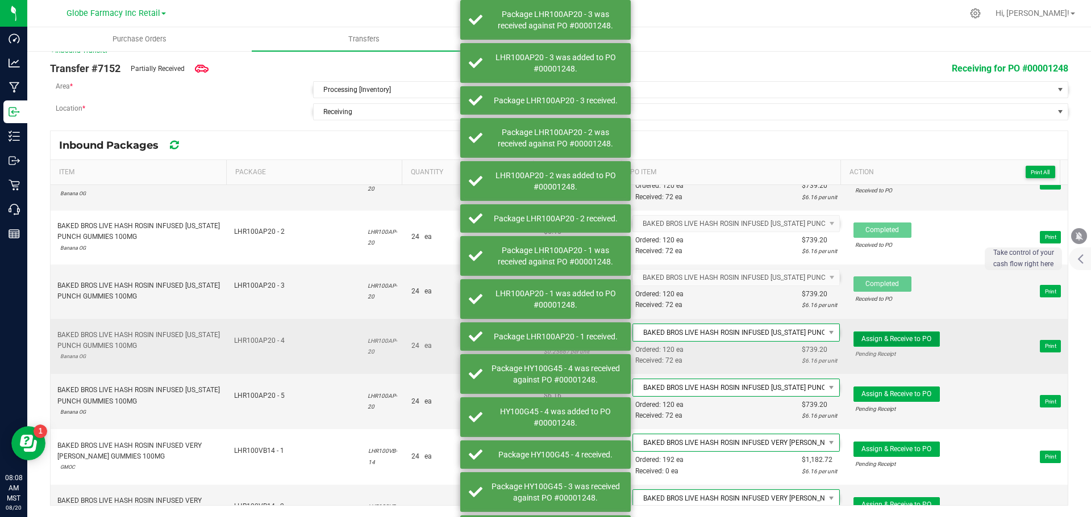
click at [887, 339] on span "Assign & Receive to PO" at bounding box center [896, 339] width 70 height 8
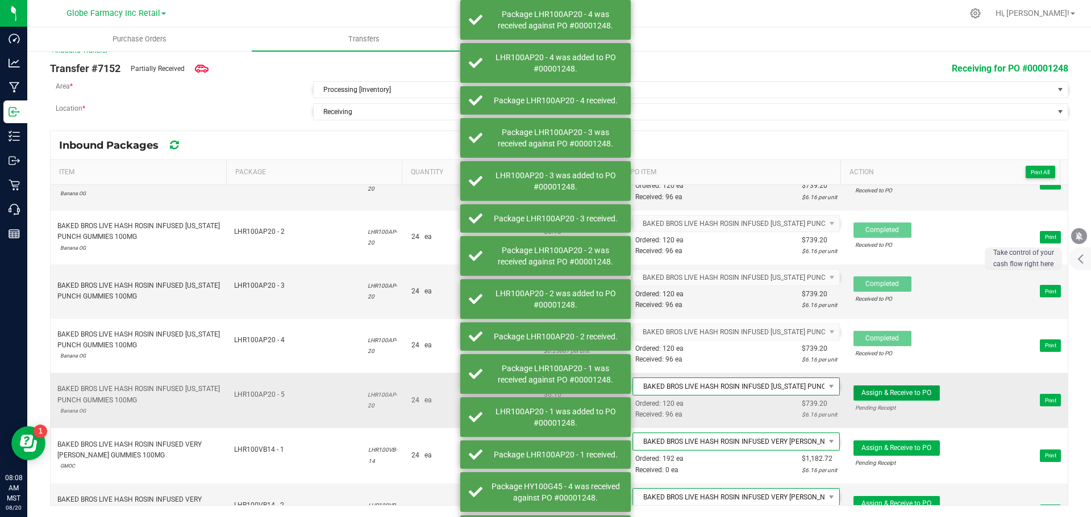
click at [895, 398] on button "Assign & Receive to PO" at bounding box center [896, 393] width 86 height 15
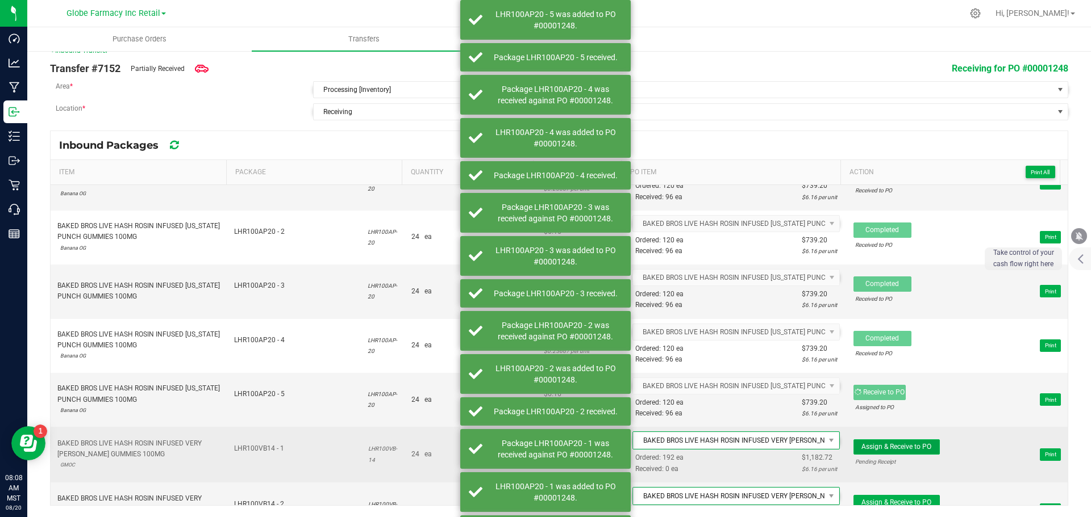
click at [879, 444] on span "Assign & Receive to PO" at bounding box center [896, 447] width 70 height 8
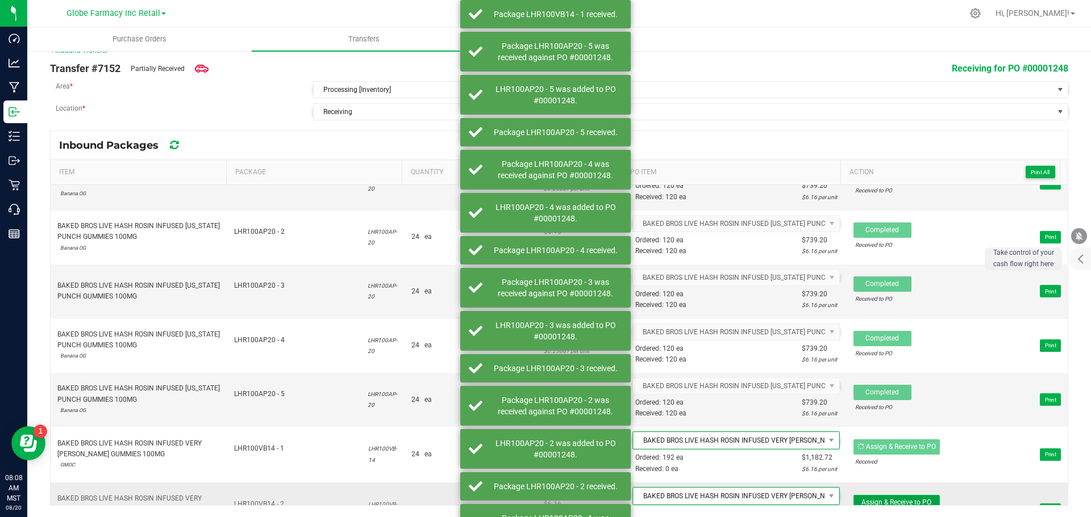
click at [887, 499] on span "Assign & Receive to PO" at bounding box center [896, 503] width 70 height 8
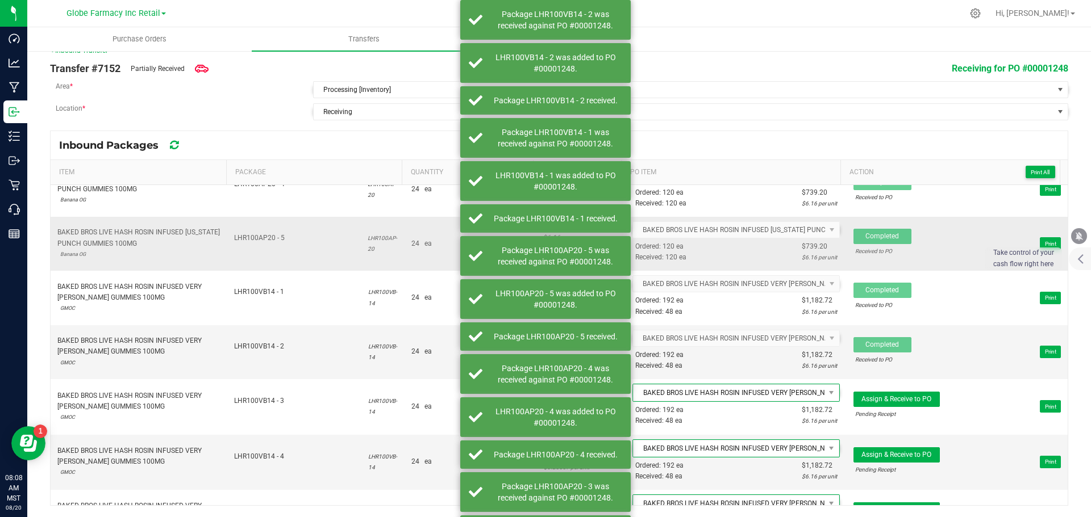
scroll to position [852, 0]
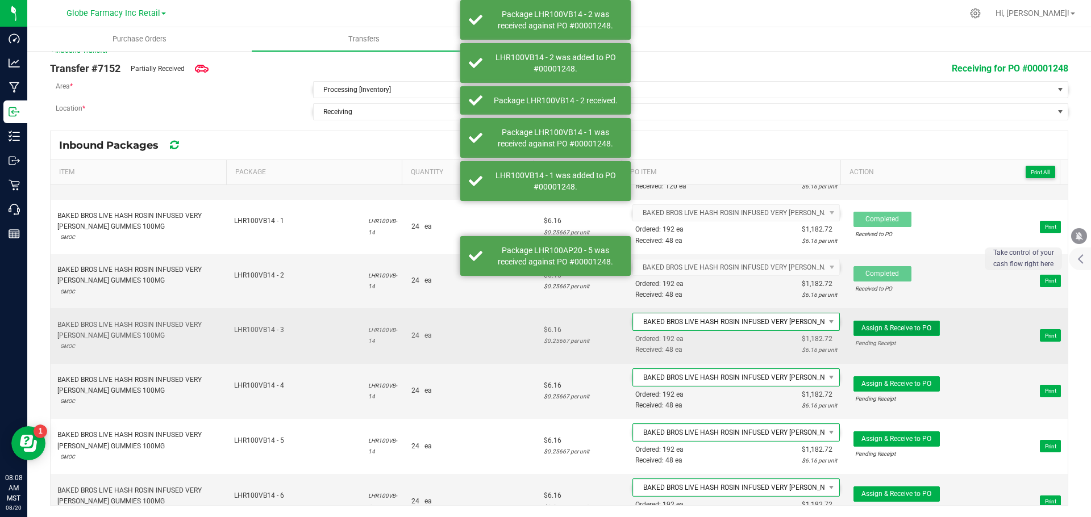
click at [914, 327] on span "Assign & Receive to PO" at bounding box center [896, 328] width 70 height 8
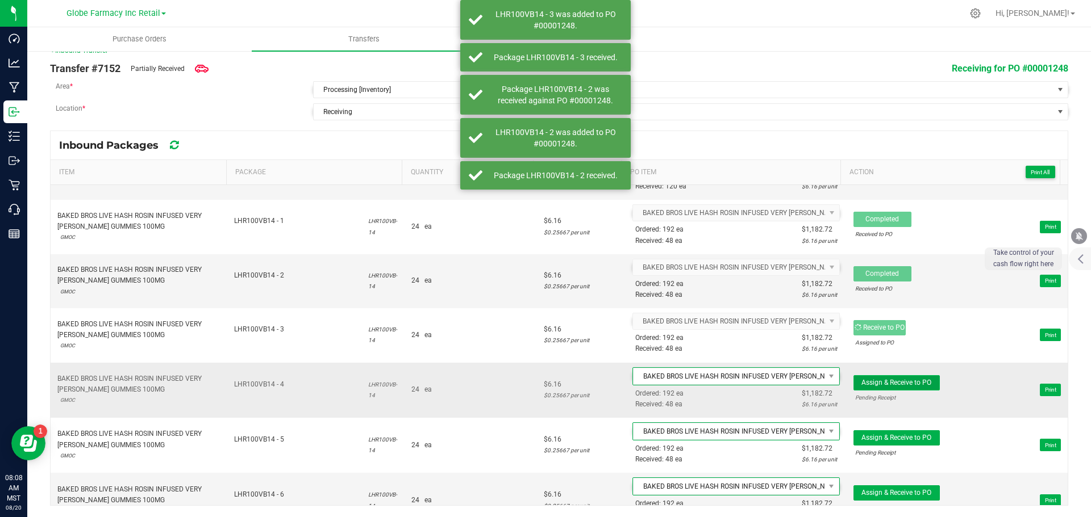
click at [907, 378] on button "Assign & Receive to PO" at bounding box center [896, 382] width 86 height 15
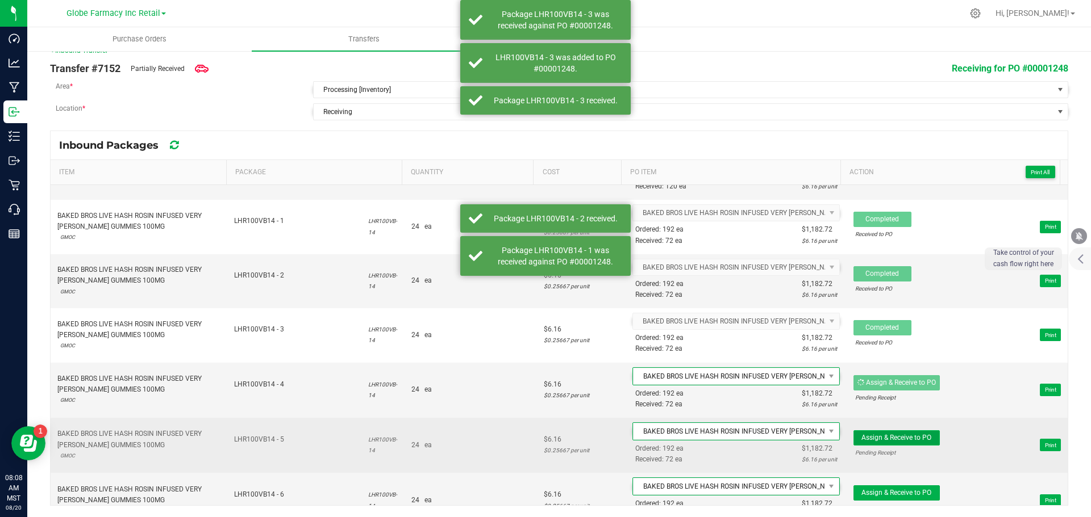
click at [906, 440] on span "Assign & Receive to PO" at bounding box center [896, 438] width 70 height 8
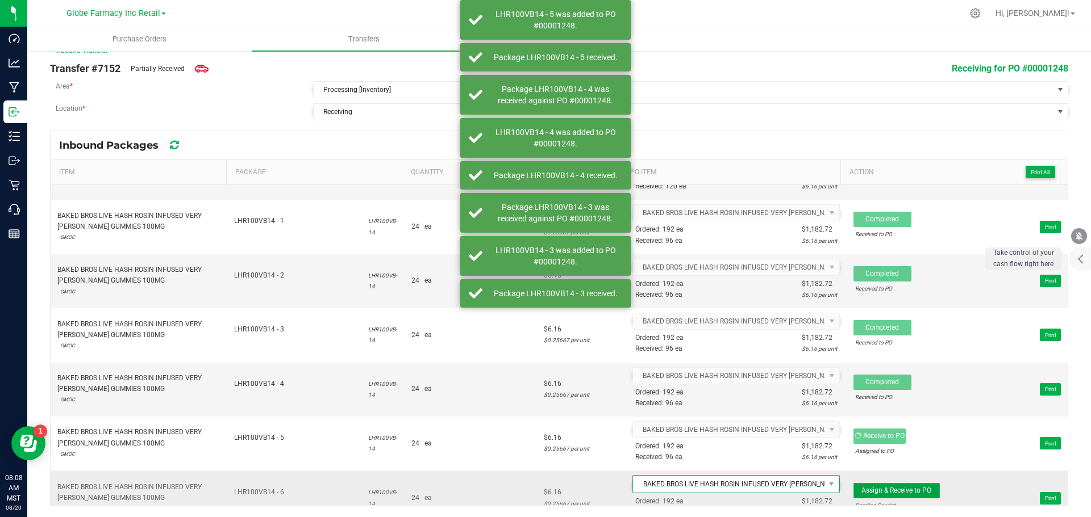
click at [895, 487] on span "Assign & Receive to PO" at bounding box center [896, 491] width 70 height 8
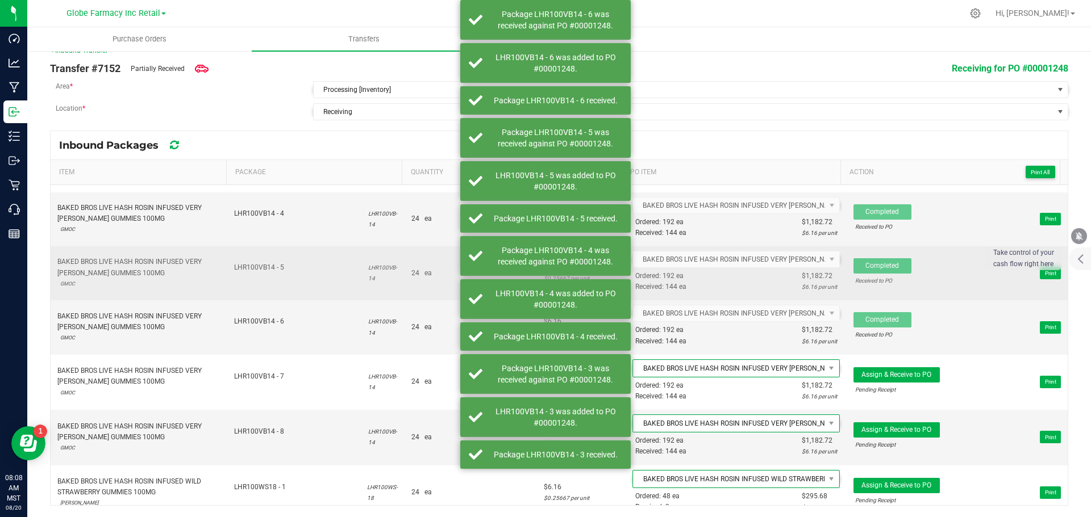
scroll to position [1079, 0]
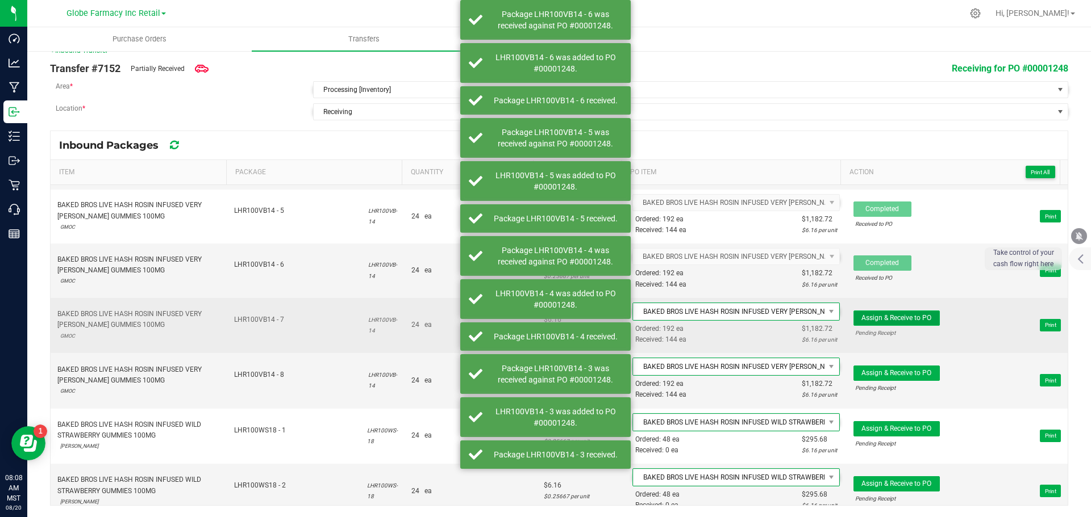
click at [914, 318] on span "Assign & Receive to PO" at bounding box center [896, 318] width 70 height 8
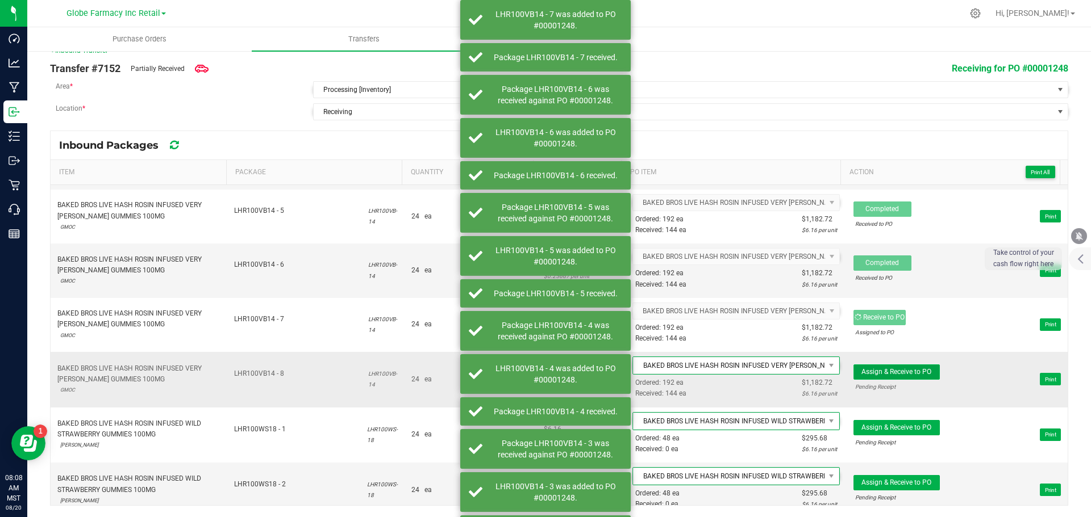
click at [914, 370] on span "Assign & Receive to PO" at bounding box center [896, 372] width 70 height 8
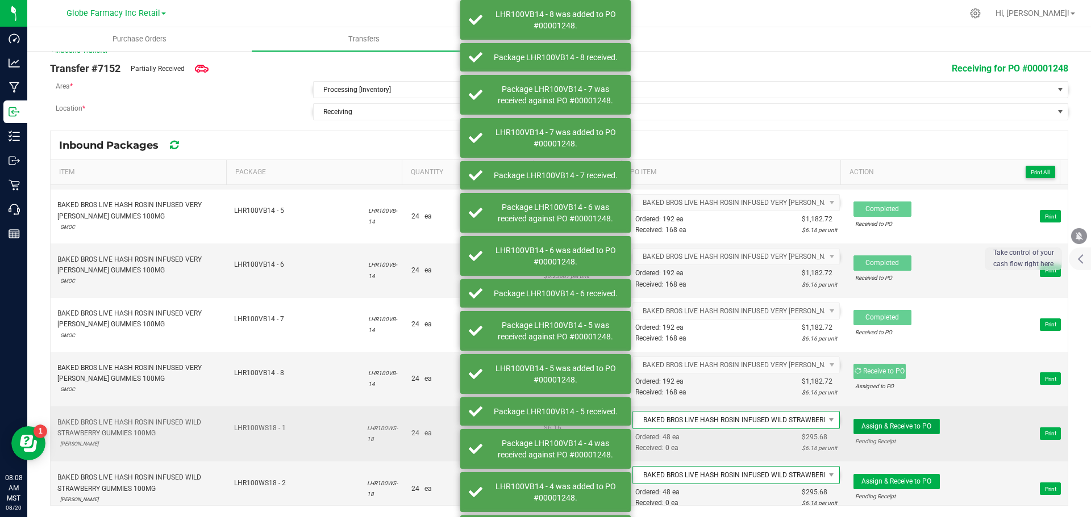
click at [891, 427] on span "Assign & Receive to PO" at bounding box center [896, 427] width 70 height 8
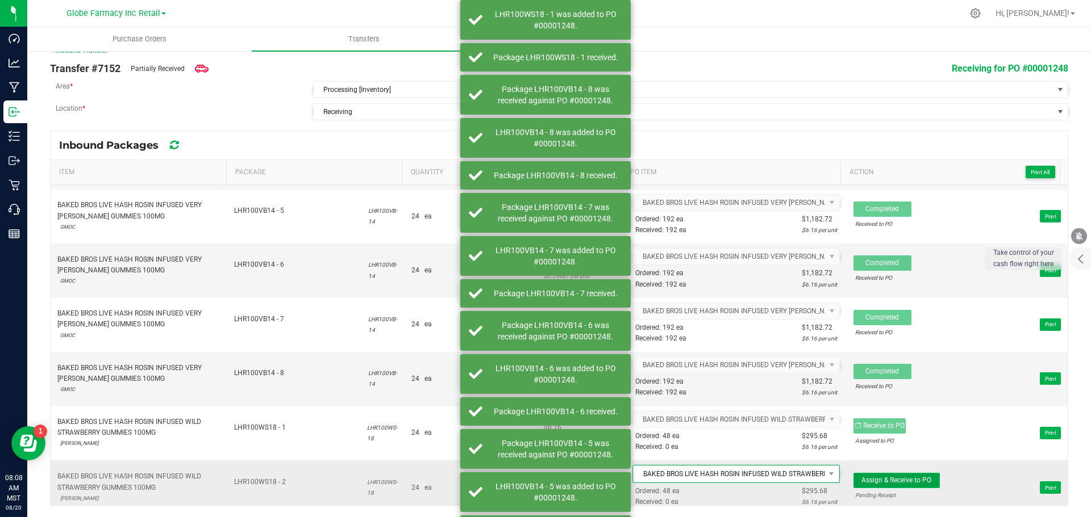
click at [887, 482] on span "Assign & Receive to PO" at bounding box center [896, 481] width 70 height 8
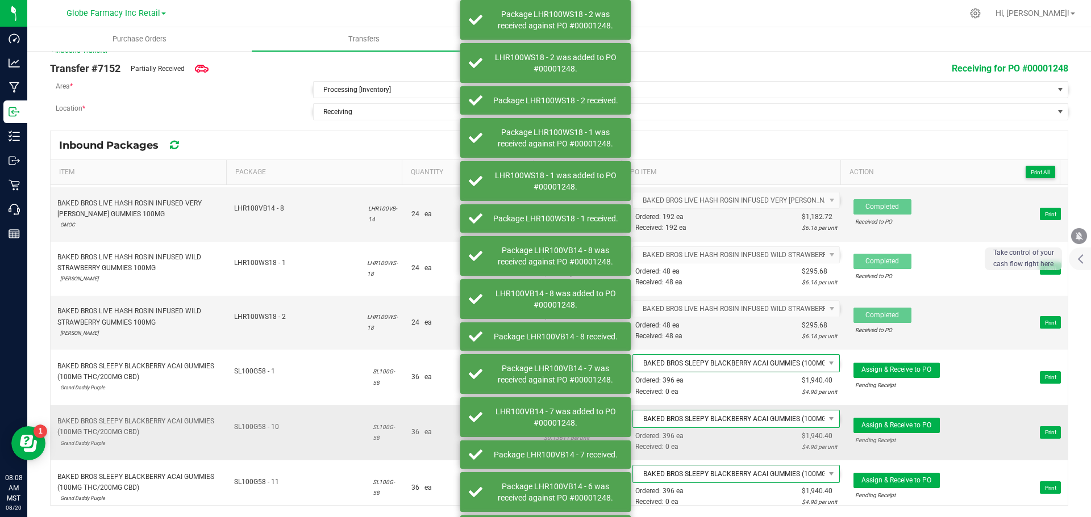
scroll to position [1306, 0]
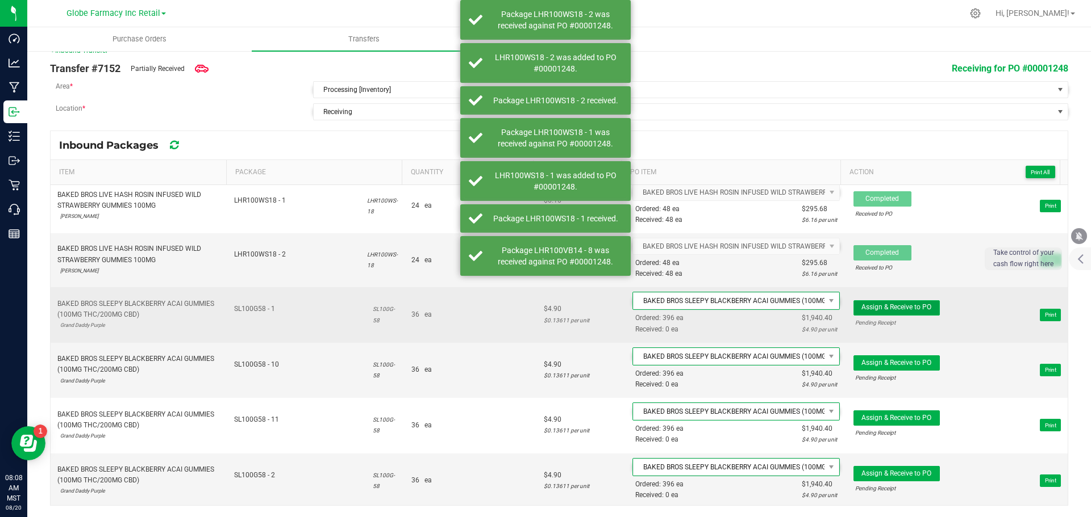
click at [866, 307] on span "Assign & Receive to PO" at bounding box center [896, 307] width 70 height 8
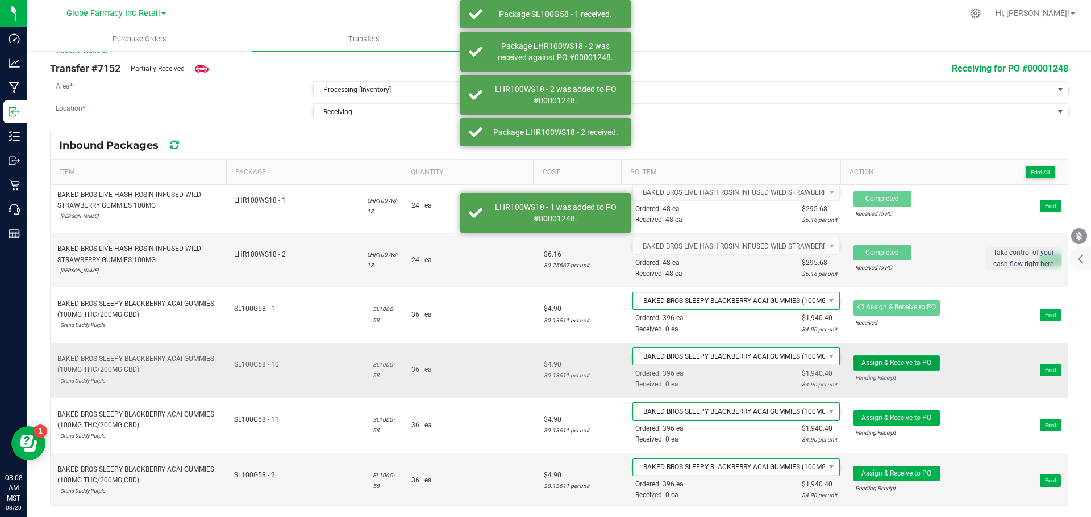
click at [884, 367] on button "Assign & Receive to PO" at bounding box center [896, 363] width 86 height 15
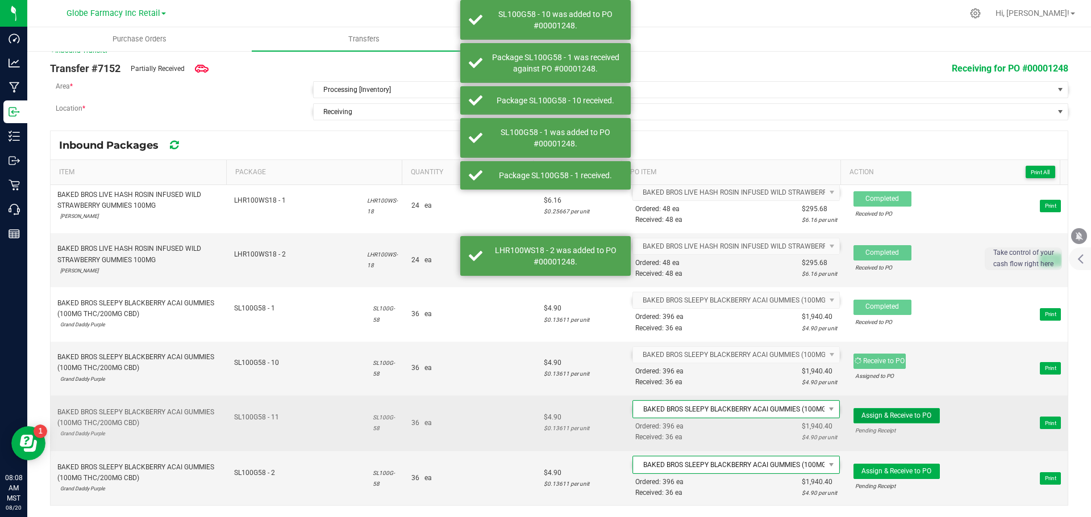
click at [892, 419] on span "Assign & Receive to PO" at bounding box center [896, 416] width 70 height 8
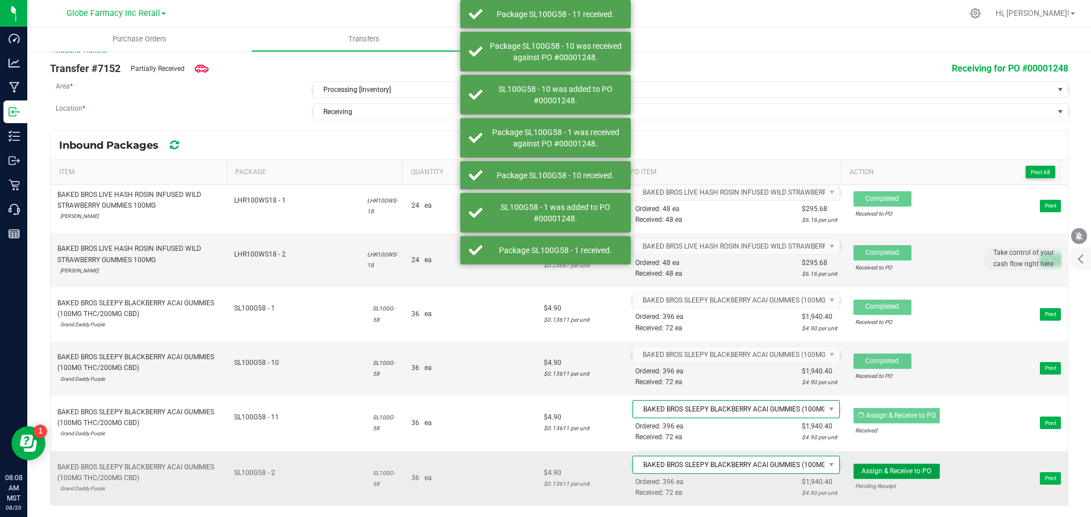
click at [890, 471] on span "Assign & Receive to PO" at bounding box center [896, 471] width 70 height 8
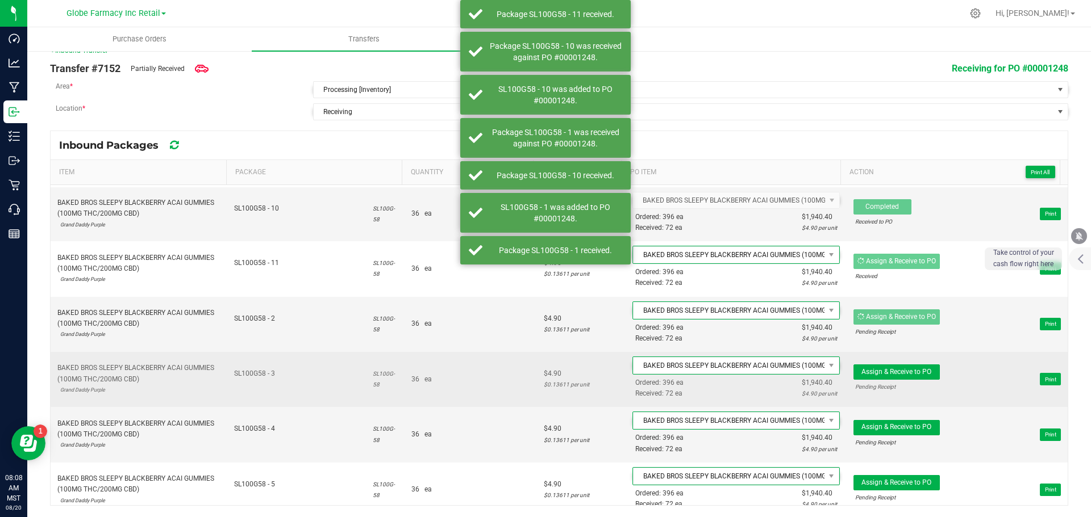
scroll to position [1477, 0]
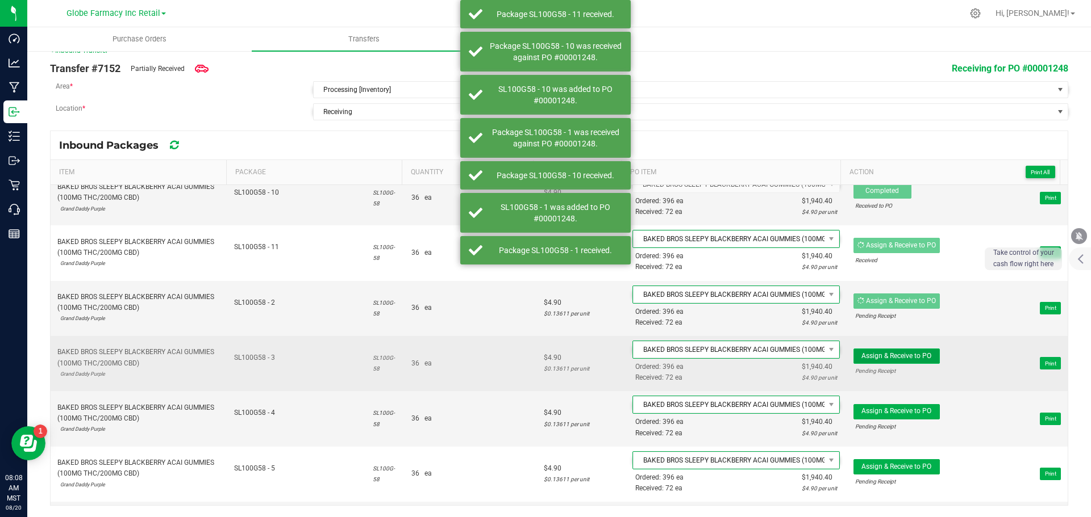
click at [914, 353] on span "Assign & Receive to PO" at bounding box center [896, 356] width 70 height 8
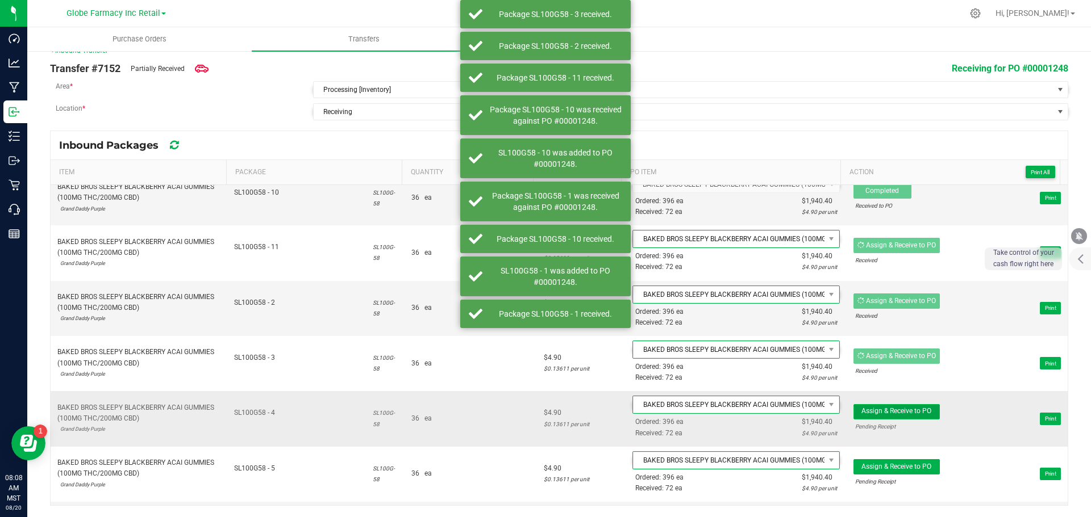
click at [914, 409] on span "Assign & Receive to PO" at bounding box center [896, 411] width 70 height 8
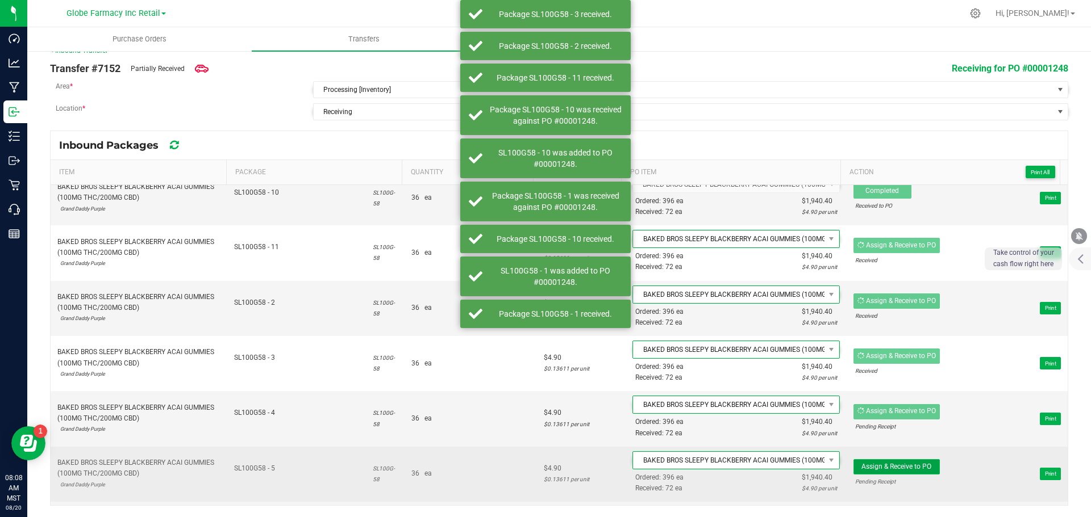
click at [906, 461] on button "Assign & Receive to PO" at bounding box center [896, 466] width 86 height 15
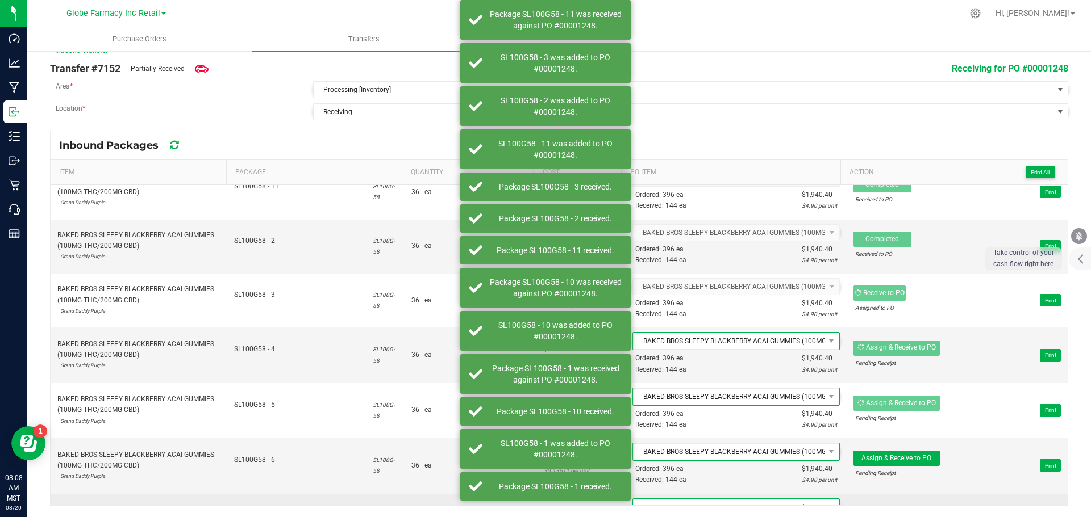
scroll to position [1647, 0]
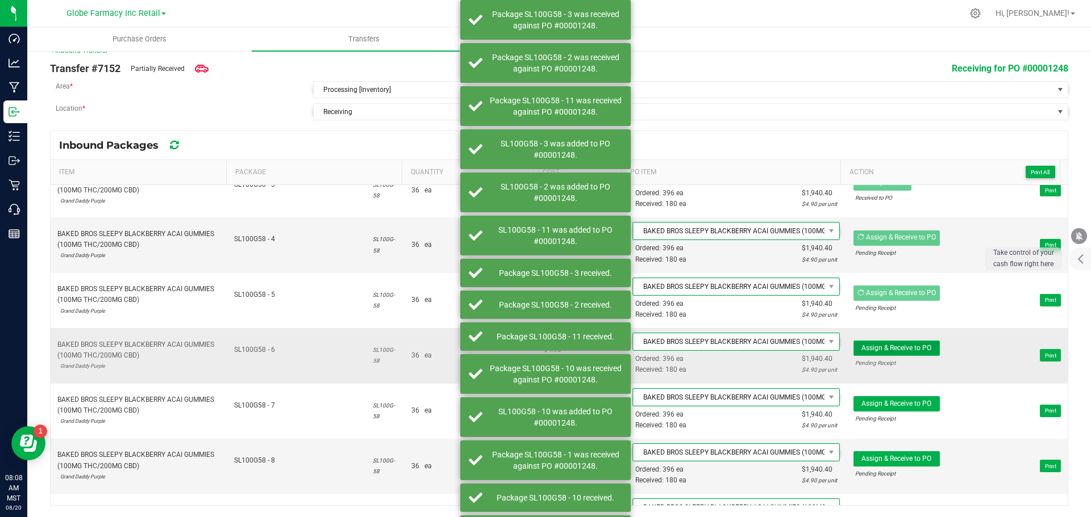
click at [910, 349] on span "Assign & Receive to PO" at bounding box center [896, 348] width 70 height 8
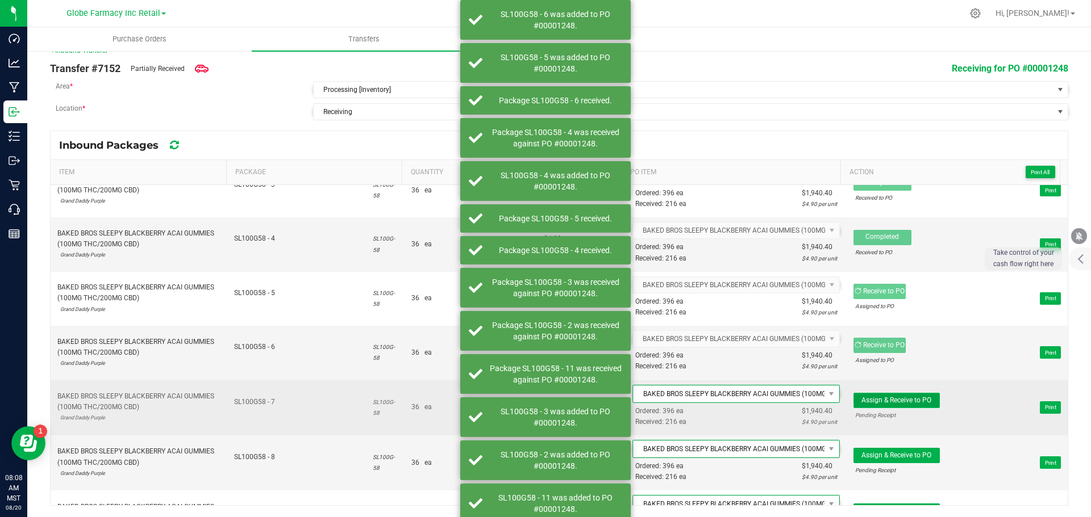
click at [909, 402] on span "Assign & Receive to PO" at bounding box center [896, 400] width 70 height 8
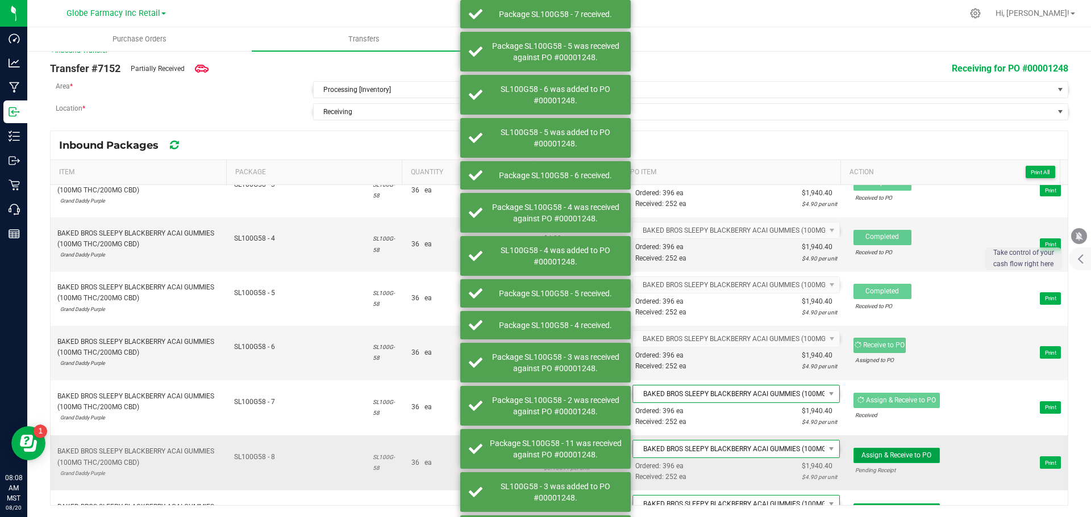
click at [903, 452] on span "Assign & Receive to PO" at bounding box center [896, 456] width 70 height 8
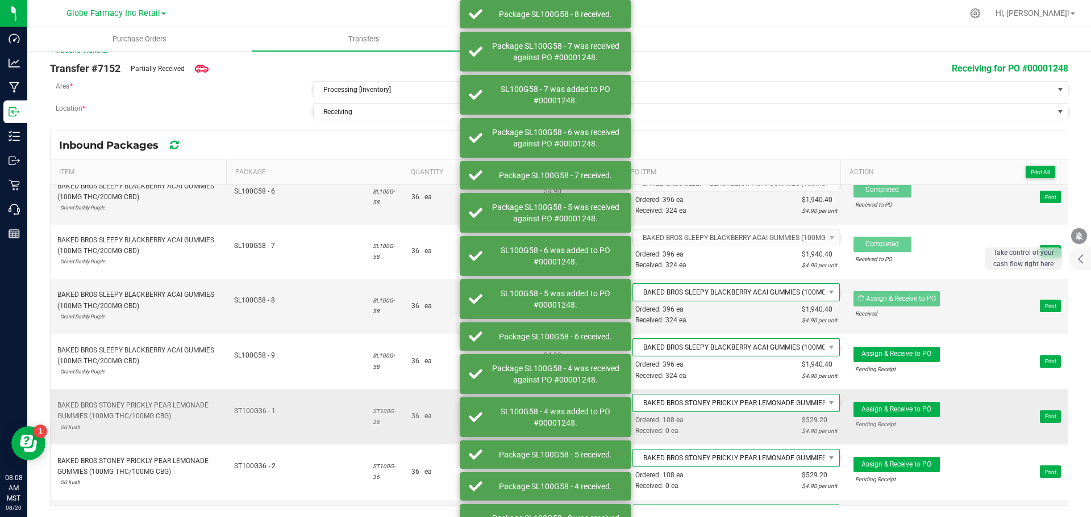
scroll to position [1818, 0]
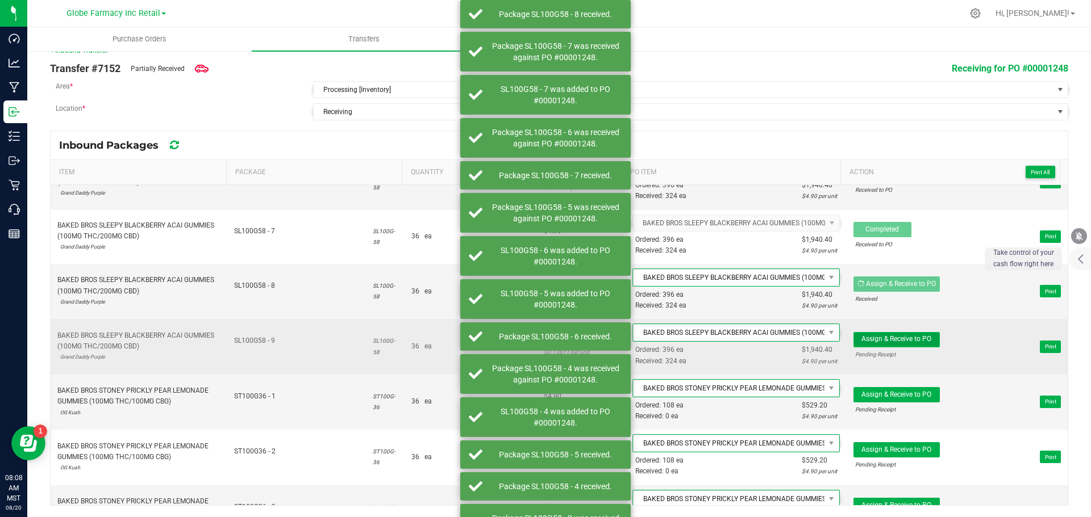
click at [905, 343] on span "Assign & Receive to PO" at bounding box center [896, 339] width 70 height 8
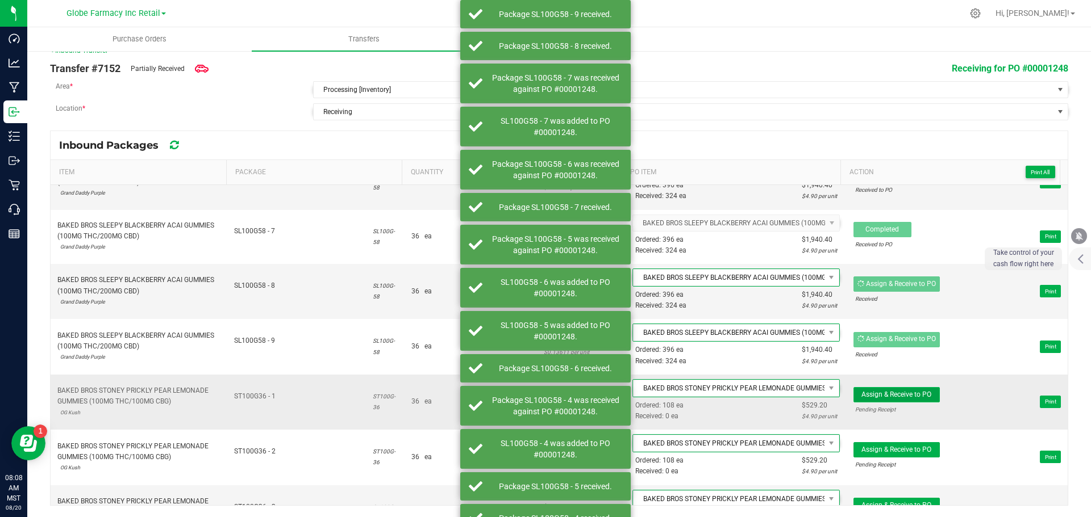
click at [886, 396] on span "Assign & Receive to PO" at bounding box center [896, 395] width 70 height 8
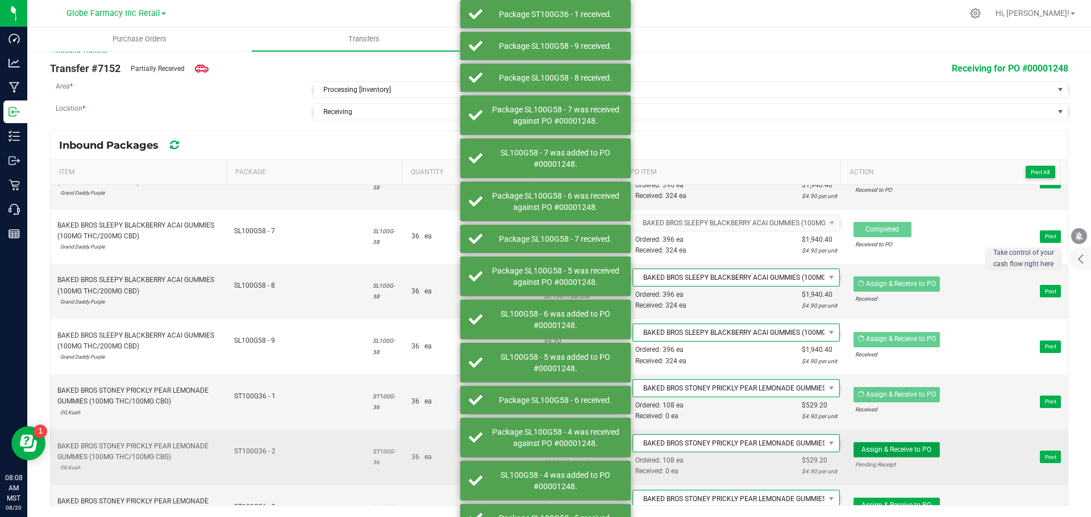
click at [870, 449] on span "Assign & Receive to PO" at bounding box center [896, 450] width 70 height 8
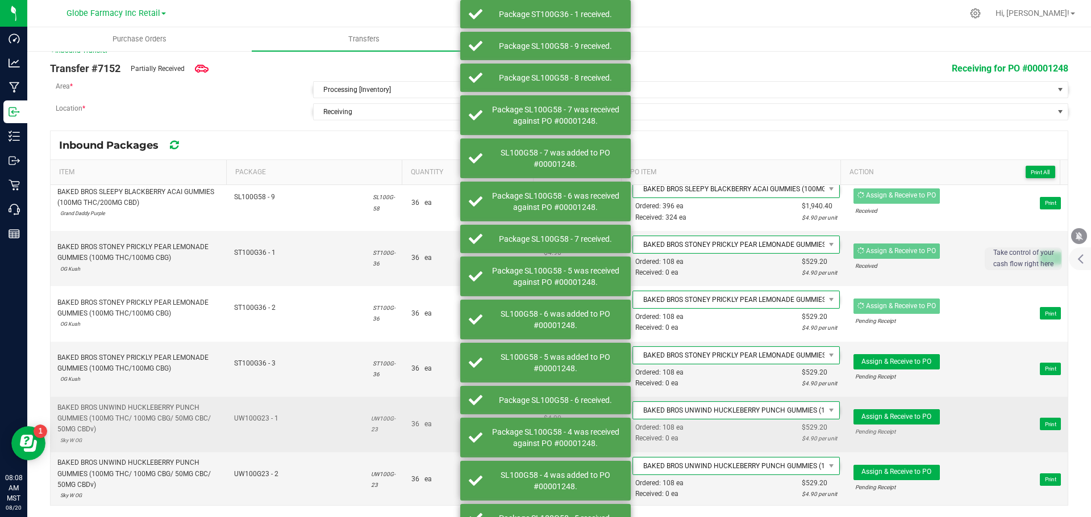
scroll to position [1988, 0]
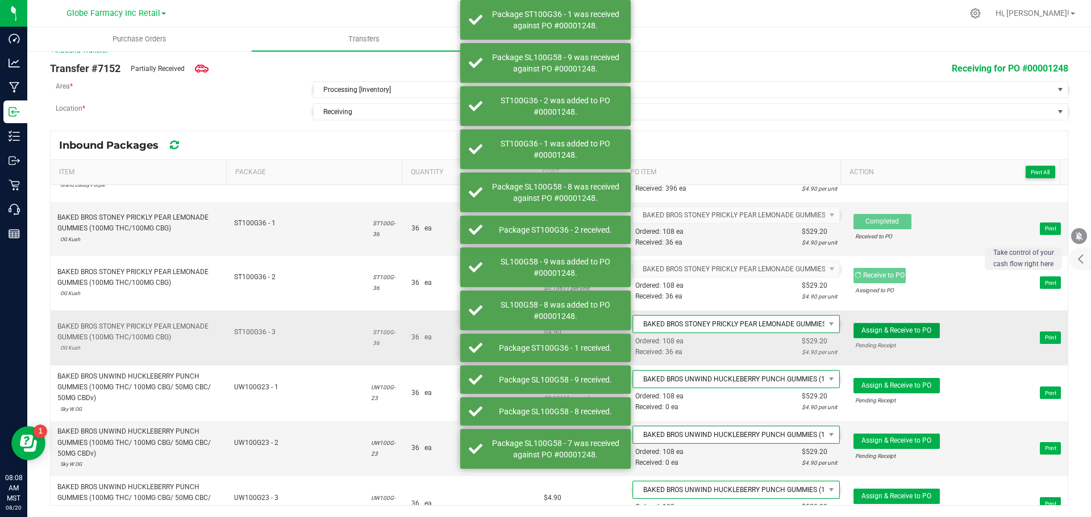
click at [878, 327] on span "Assign & Receive to PO" at bounding box center [896, 331] width 70 height 8
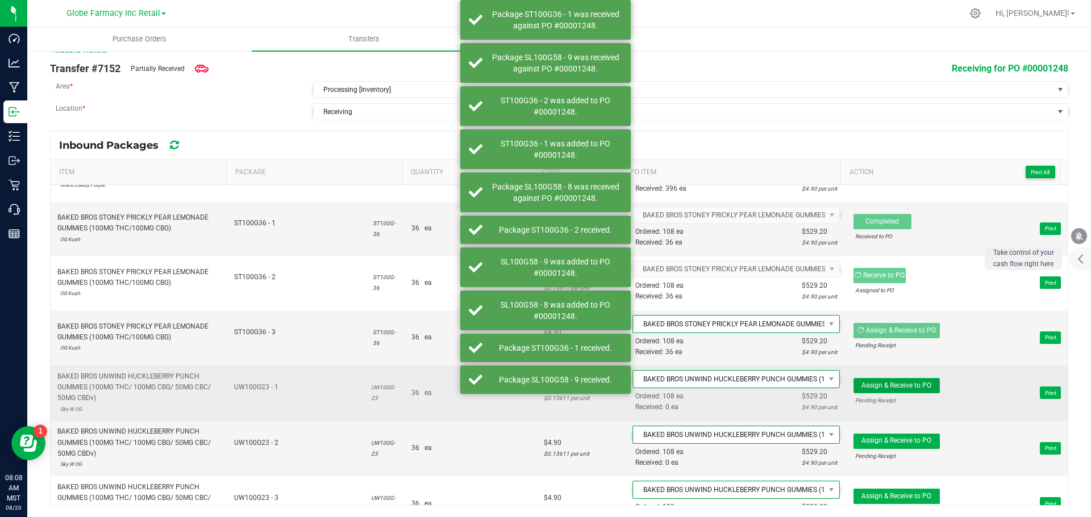
click at [892, 388] on span "Assign & Receive to PO" at bounding box center [896, 386] width 70 height 8
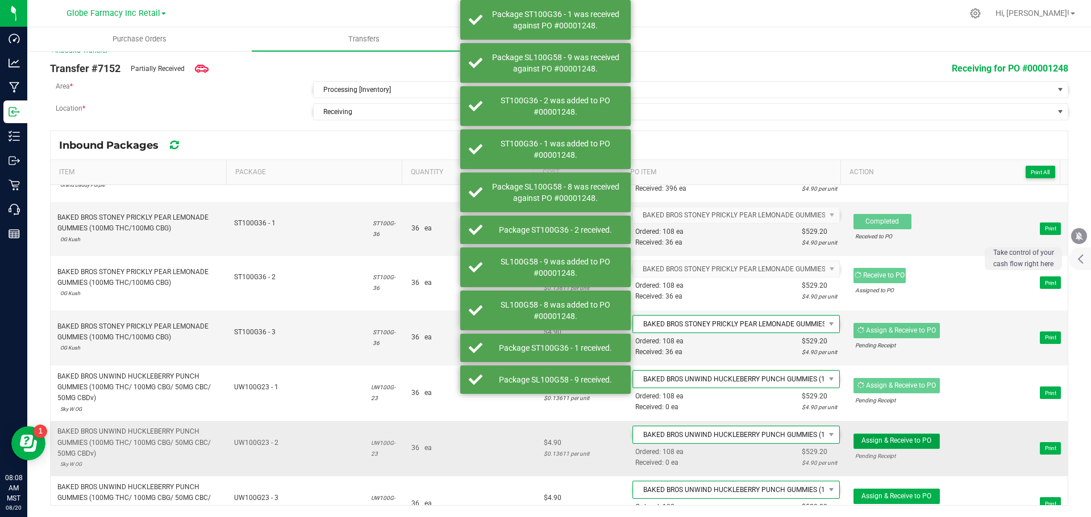
click at [895, 443] on span "Assign & Receive to PO" at bounding box center [896, 441] width 70 height 8
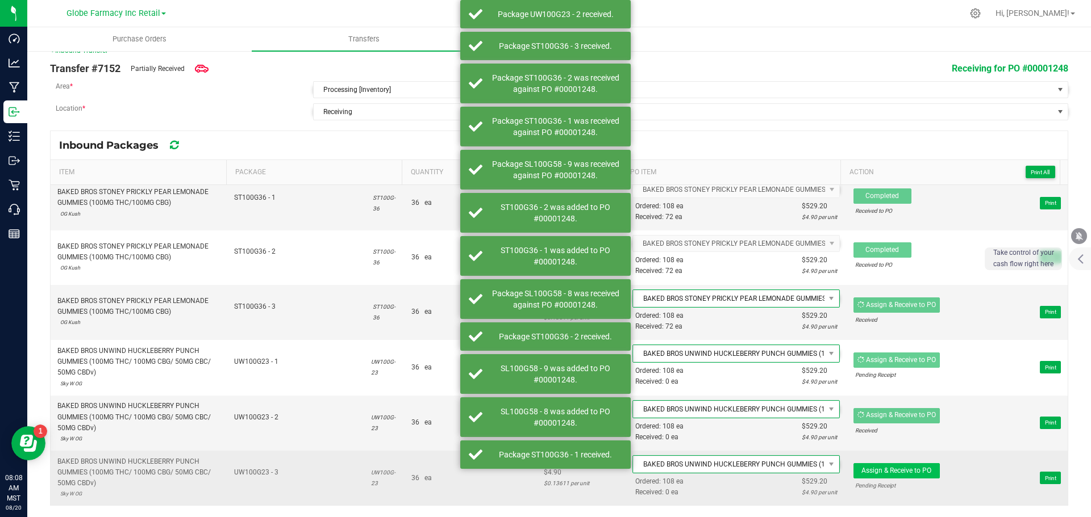
scroll to position [2011, 0]
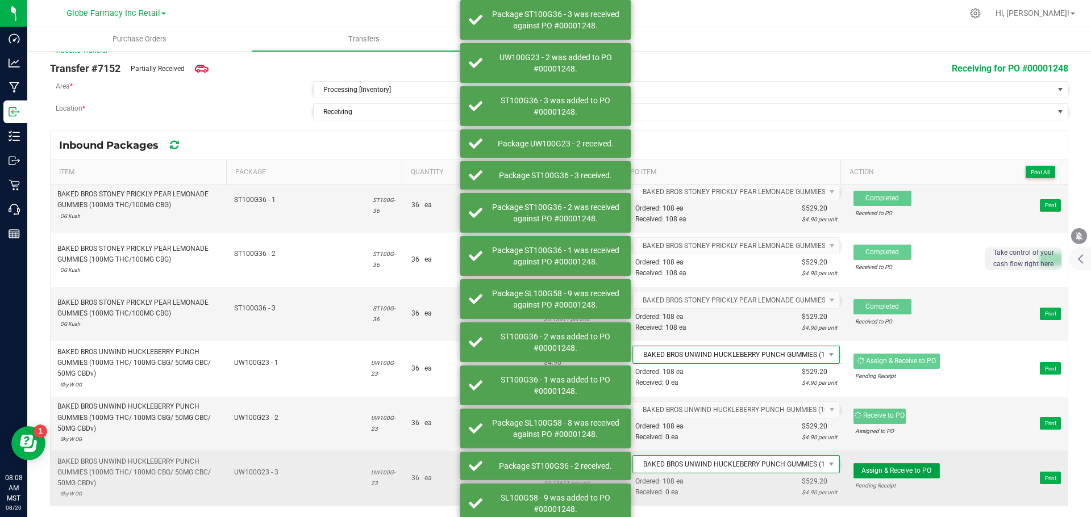
click at [916, 470] on span "Assign & Receive to PO" at bounding box center [896, 471] width 70 height 8
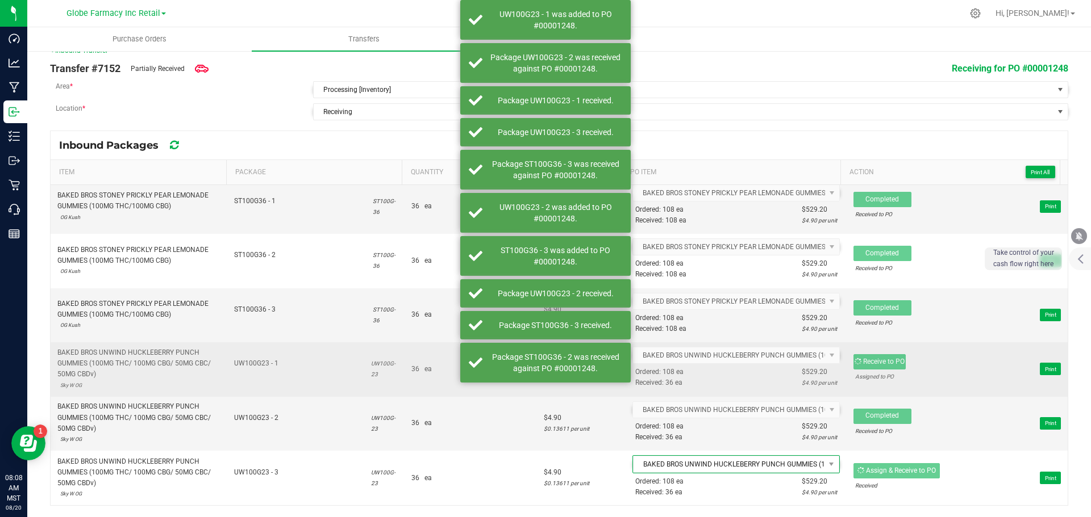
scroll to position [2009, 0]
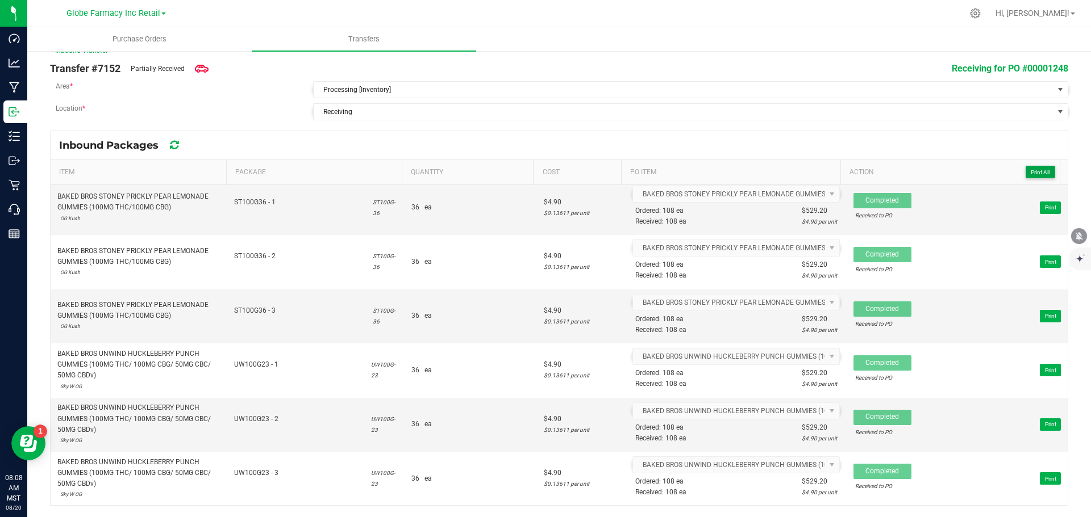
click at [1030, 169] on span "Print All" at bounding box center [1039, 172] width 19 height 6
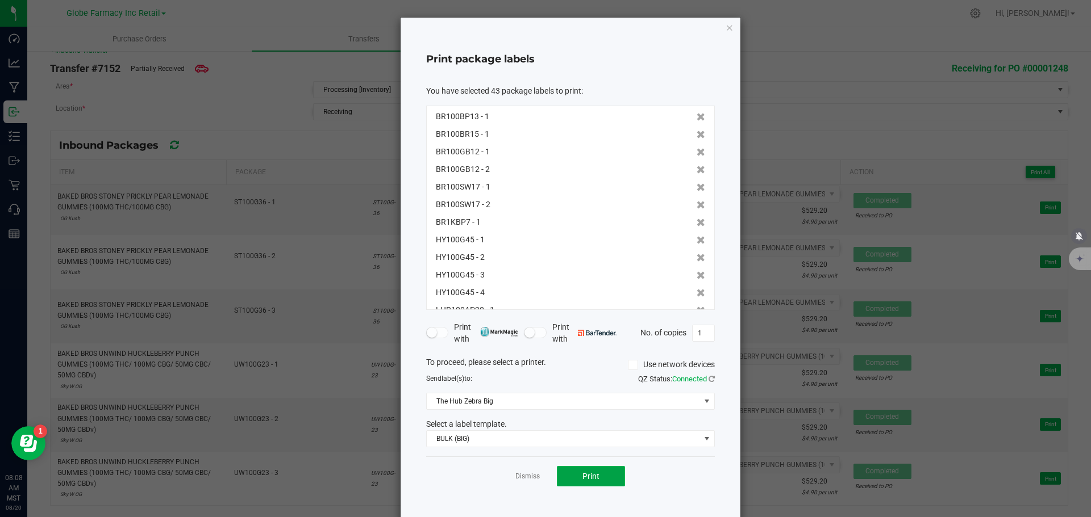
click at [586, 477] on span "Print" at bounding box center [590, 476] width 17 height 9
click at [725, 31] on icon "button" at bounding box center [729, 27] width 8 height 14
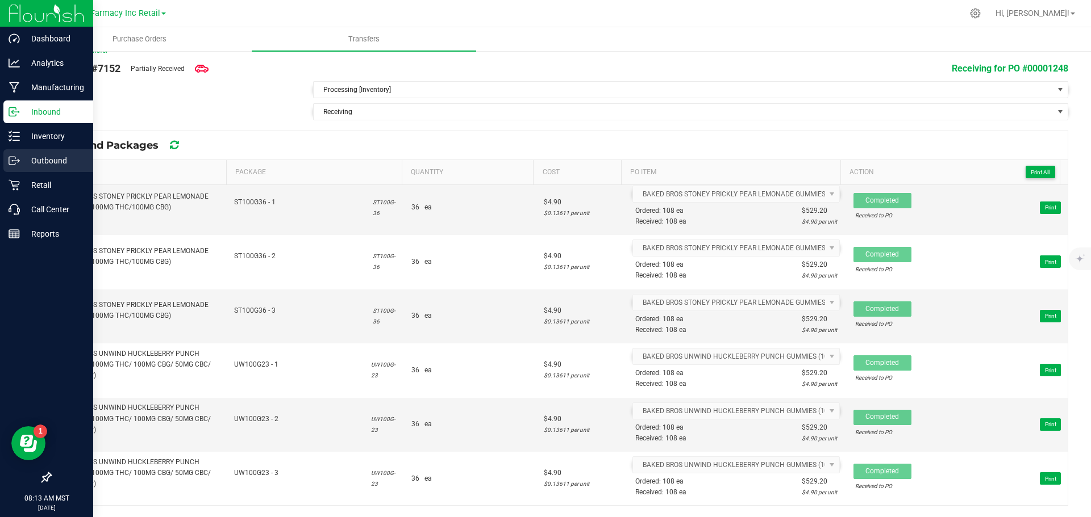
click at [14, 162] on icon at bounding box center [14, 160] width 11 height 11
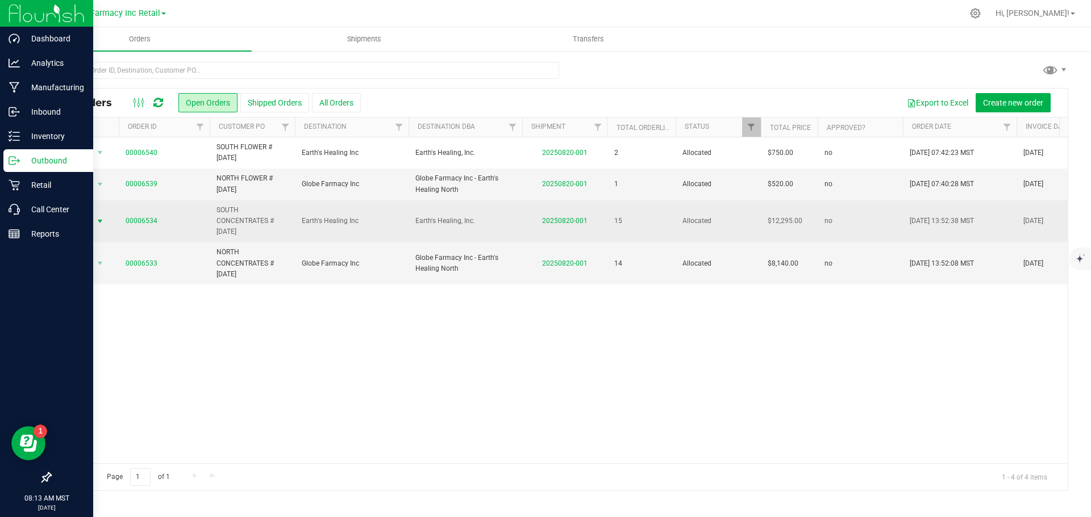
click at [93, 221] on span "select" at bounding box center [100, 222] width 14 height 16
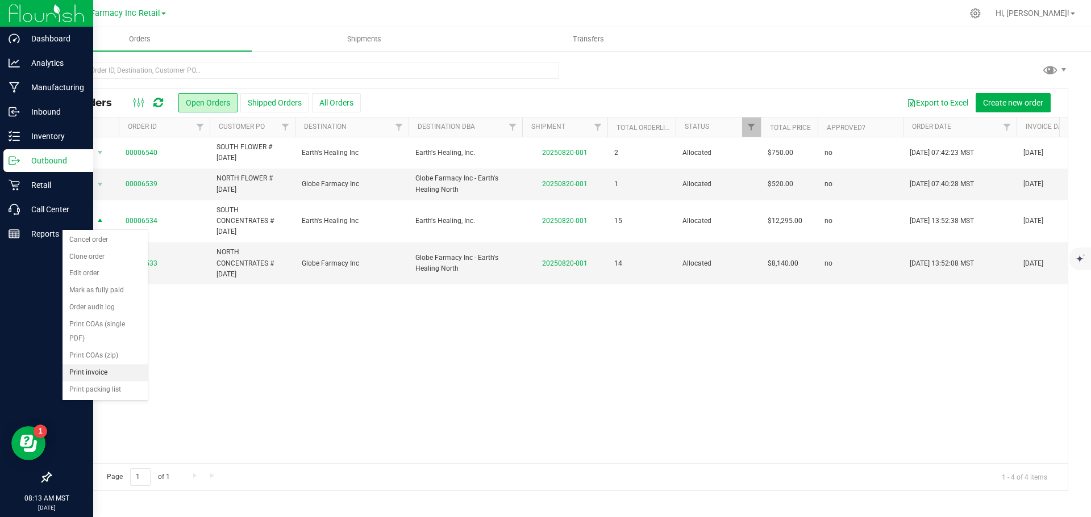
click at [111, 374] on li "Print invoice" at bounding box center [104, 373] width 85 height 17
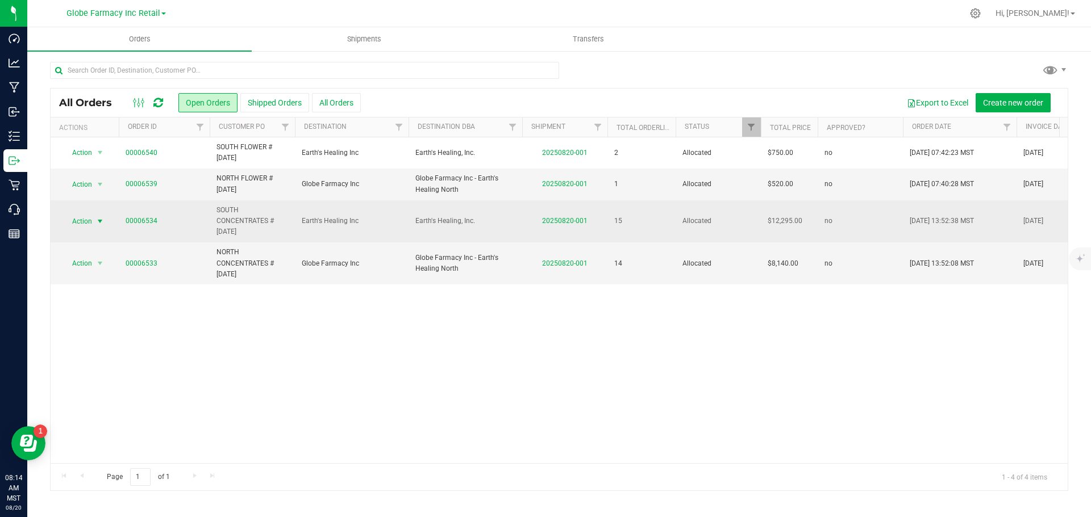
click at [87, 222] on span "Action" at bounding box center [77, 222] width 31 height 16
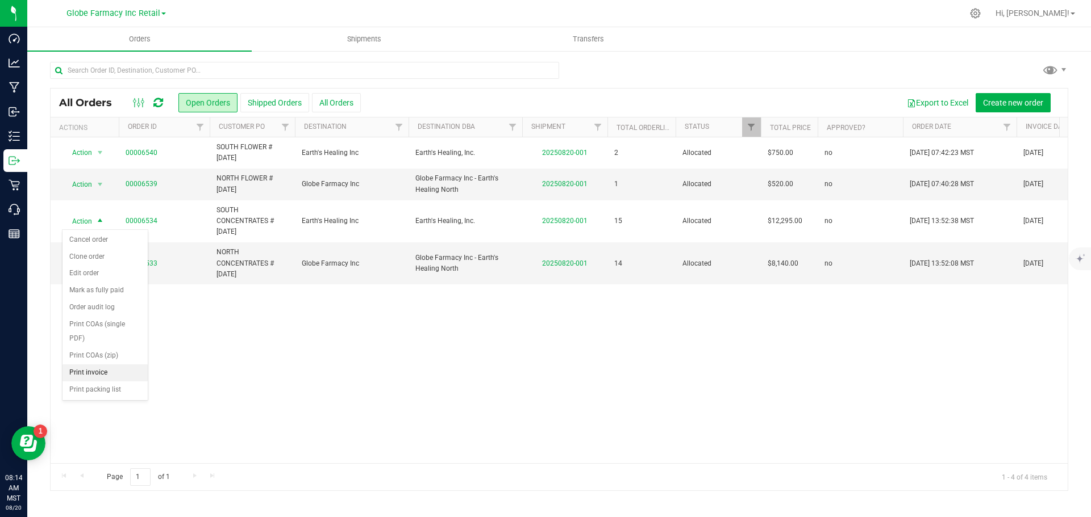
click at [91, 375] on li "Print invoice" at bounding box center [104, 373] width 85 height 17
click at [92, 185] on span "Action" at bounding box center [77, 185] width 31 height 16
click at [102, 330] on li "Print invoice" at bounding box center [104, 336] width 85 height 17
click at [90, 264] on span "Action" at bounding box center [77, 264] width 31 height 16
click at [89, 411] on li "Print invoice" at bounding box center [104, 415] width 85 height 17
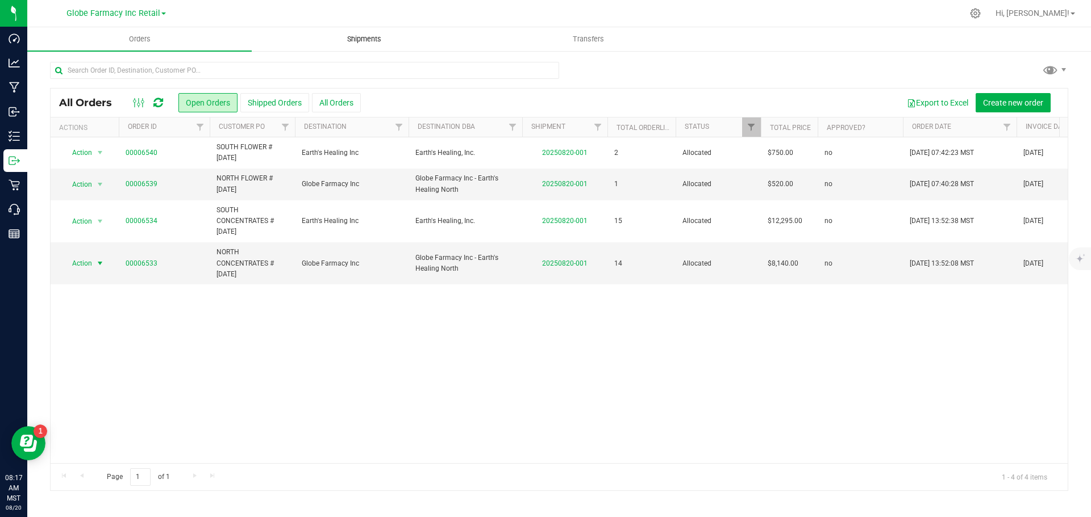
click at [367, 32] on uib-tab-heading "Shipments" at bounding box center [363, 39] width 223 height 23
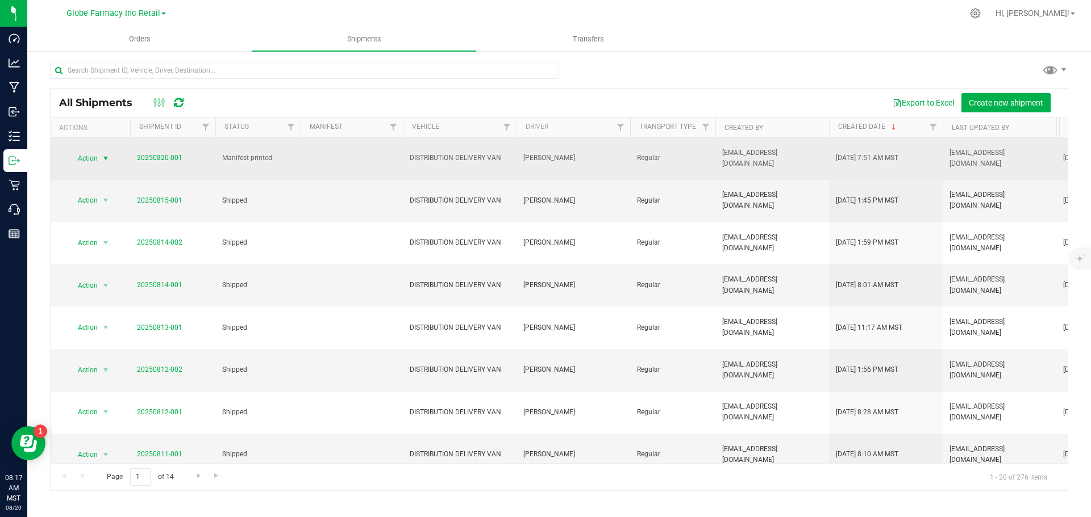
click at [105, 157] on span "select" at bounding box center [105, 158] width 9 height 9
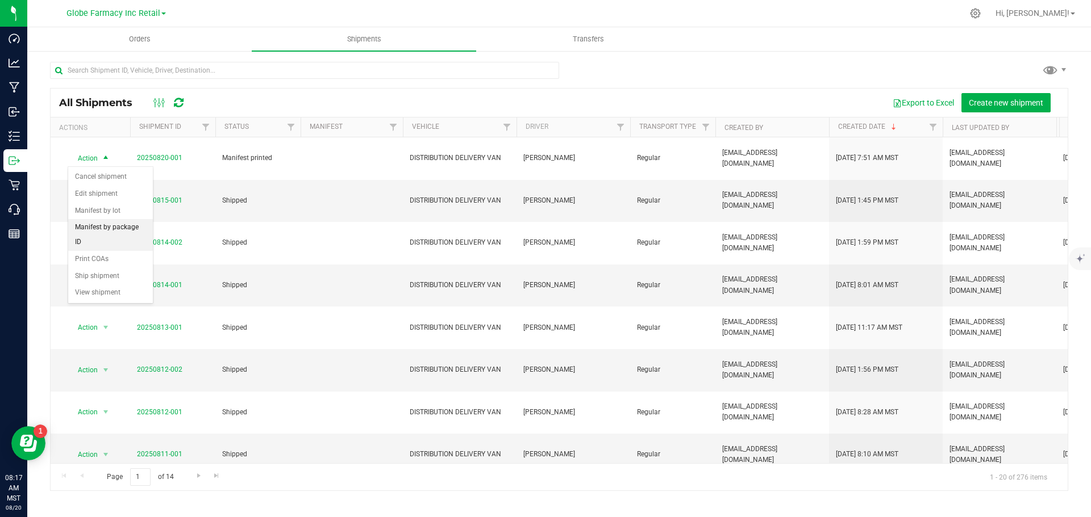
click at [98, 232] on li "Manifest by package ID" at bounding box center [110, 234] width 85 height 31
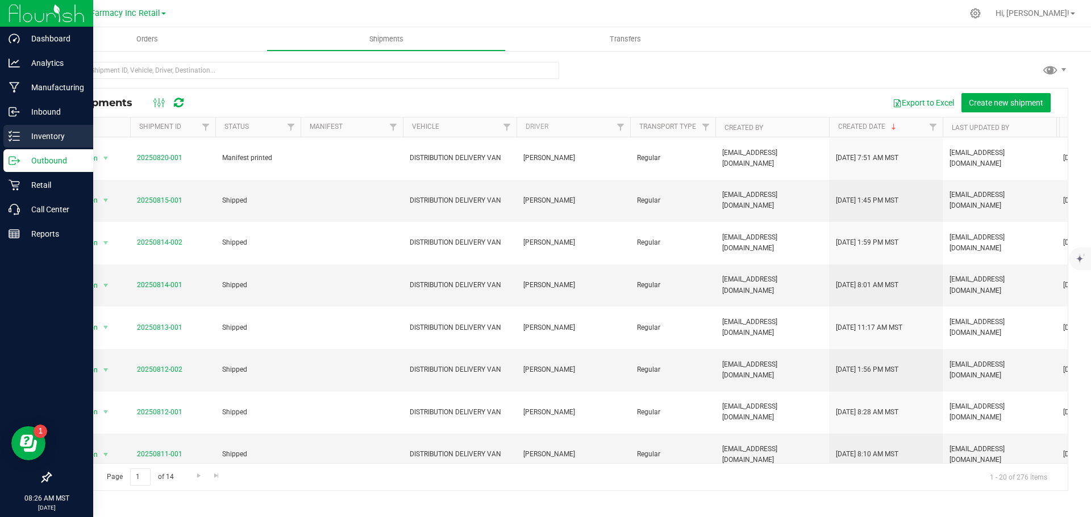
click at [21, 133] on p "Inventory" at bounding box center [54, 136] width 68 height 14
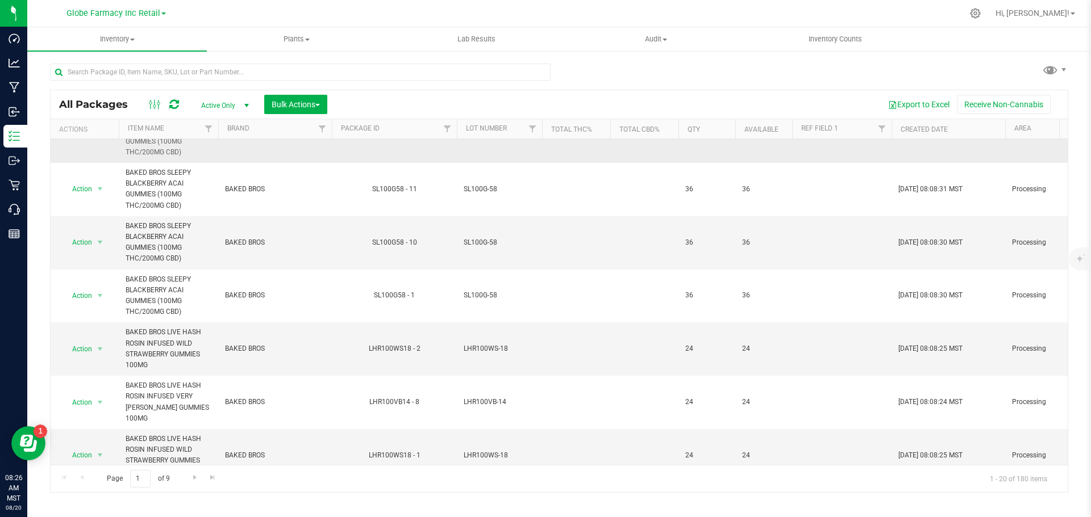
scroll to position [770, 0]
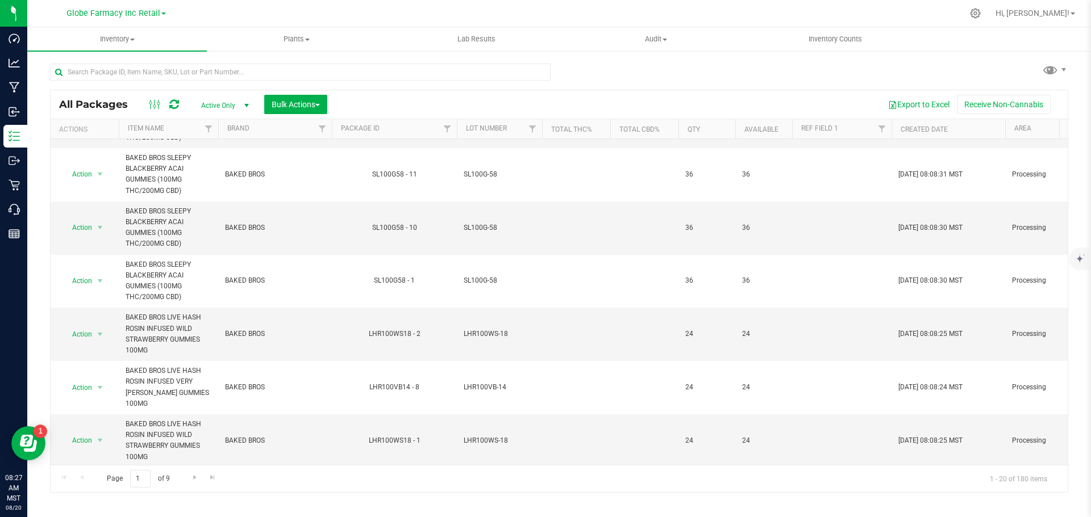
click at [263, 81] on div at bounding box center [300, 77] width 500 height 26
paste input "GFI 3rd Party Delivery -> Stores 08/15/2025"
click at [253, 70] on input "text" at bounding box center [300, 72] width 500 height 17
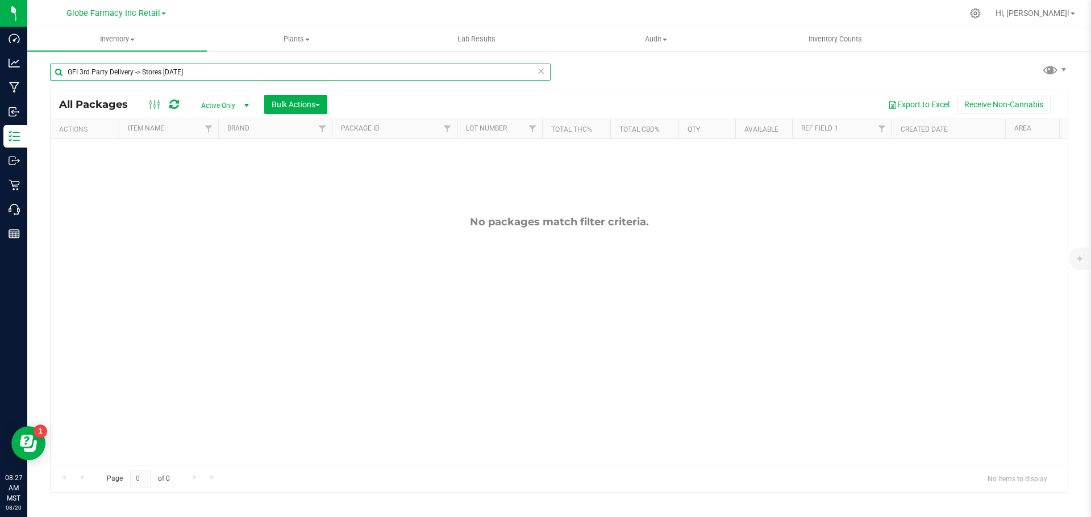
click at [306, 71] on input "GFI 3rd Party Delivery -> Stores 08/15/2025" at bounding box center [300, 72] width 500 height 17
paste input "BR1KBP-7"
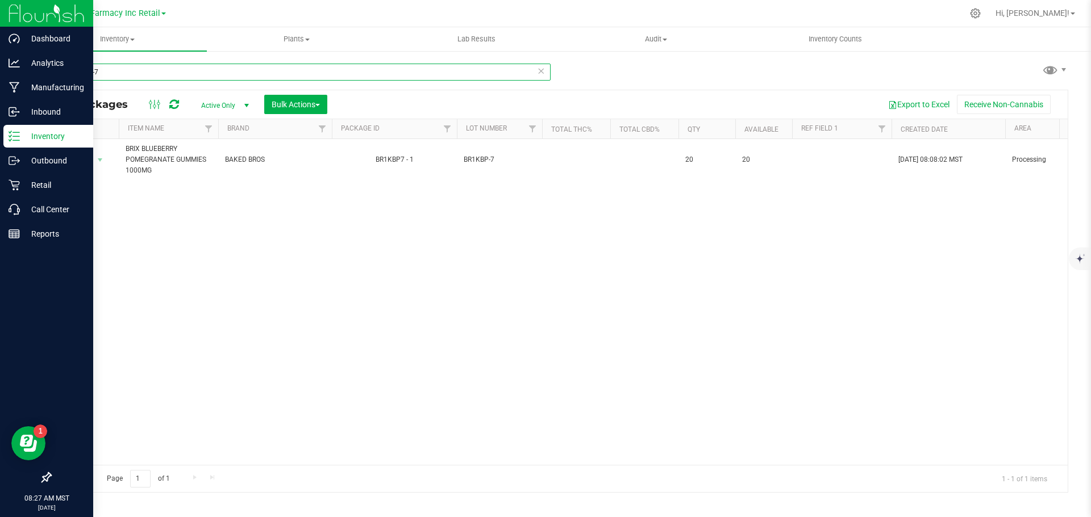
type input "BR1KBP-7"
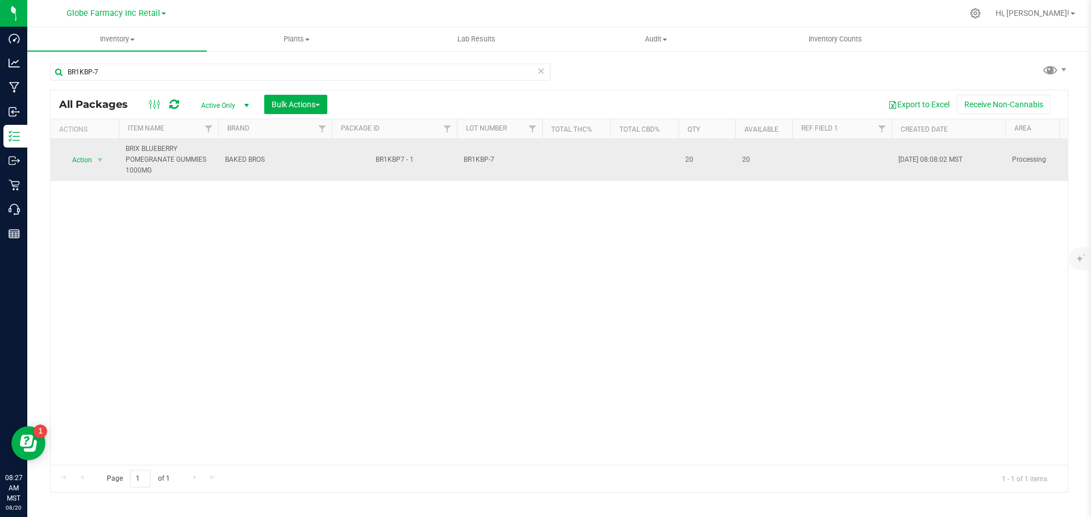
click at [76, 162] on span "Action" at bounding box center [77, 160] width 31 height 16
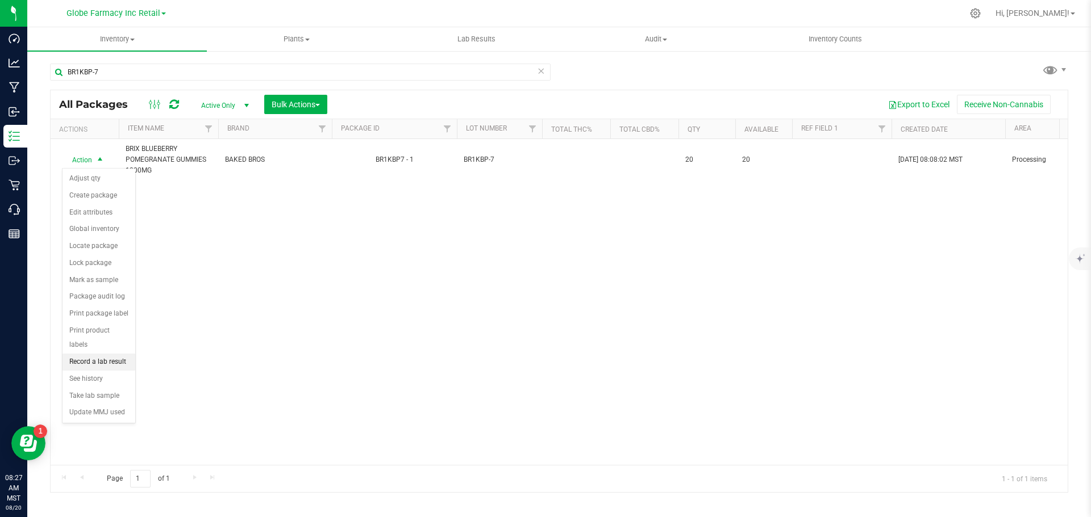
click at [86, 354] on li "Record a lab result" at bounding box center [98, 362] width 73 height 17
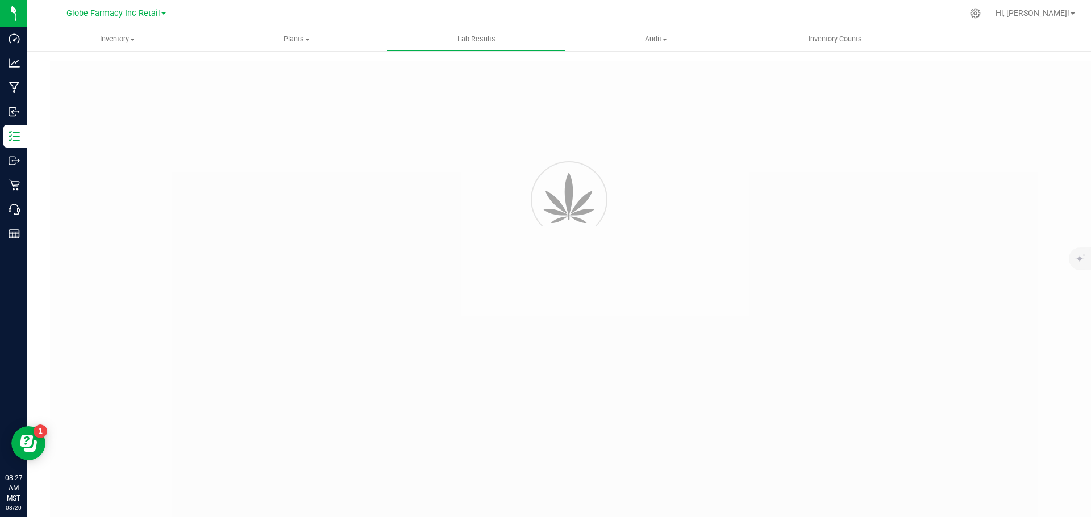
type input "BR1KBP7 - 1"
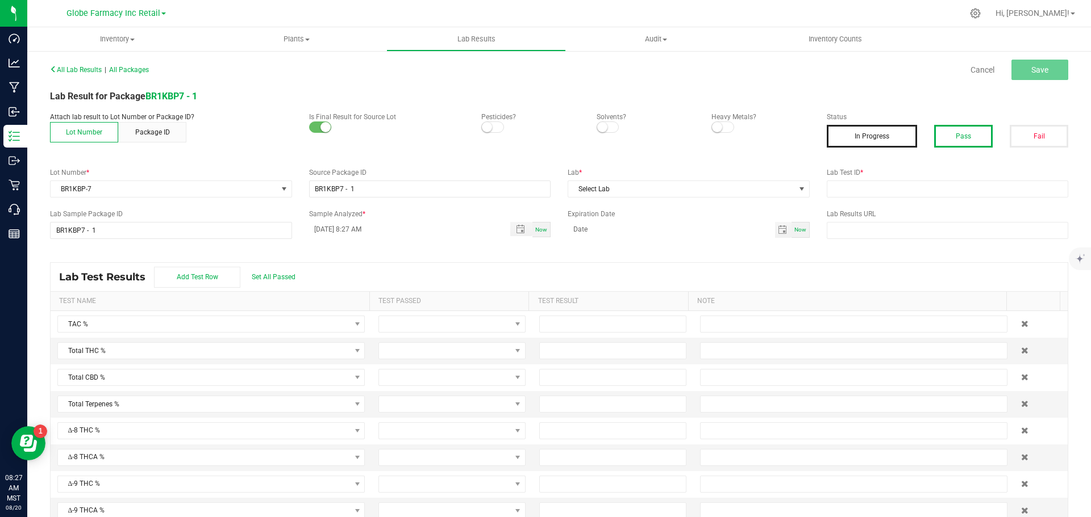
click at [942, 132] on button "Pass" at bounding box center [963, 136] width 59 height 23
click at [925, 187] on input "text" at bounding box center [947, 189] width 242 height 17
paste input "2506APO2481.12789"
type input "2506APO2481.12789"
click at [740, 193] on span "Select Lab" at bounding box center [681, 189] width 227 height 16
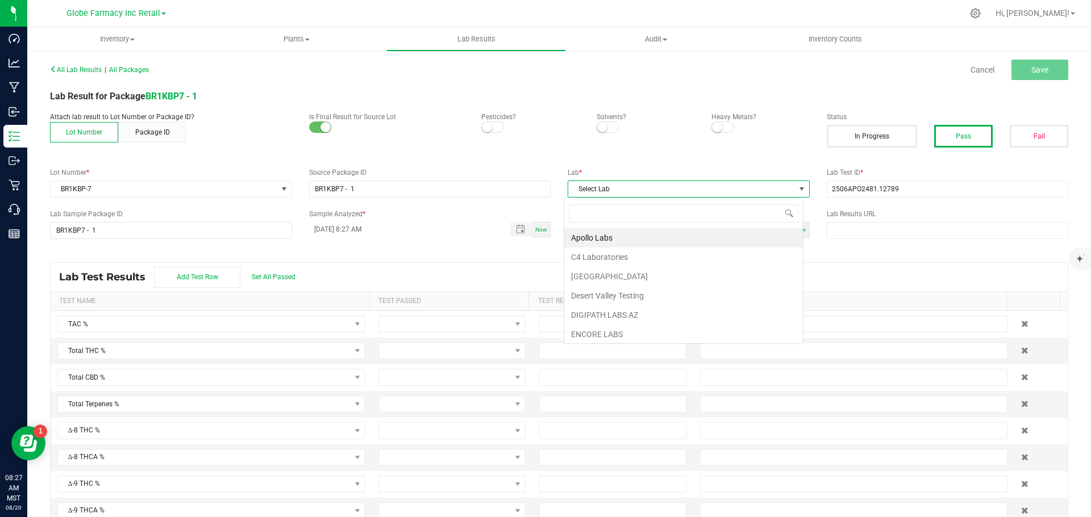
scroll to position [17, 240]
click at [606, 229] on li "Apollo Labs" at bounding box center [683, 237] width 239 height 19
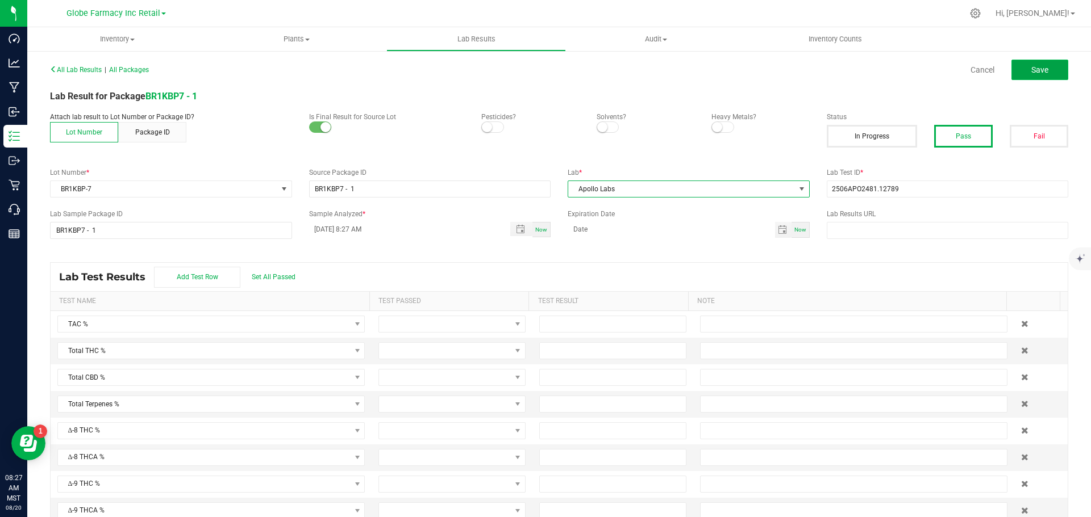
click at [1058, 68] on button "Save" at bounding box center [1039, 70] width 57 height 20
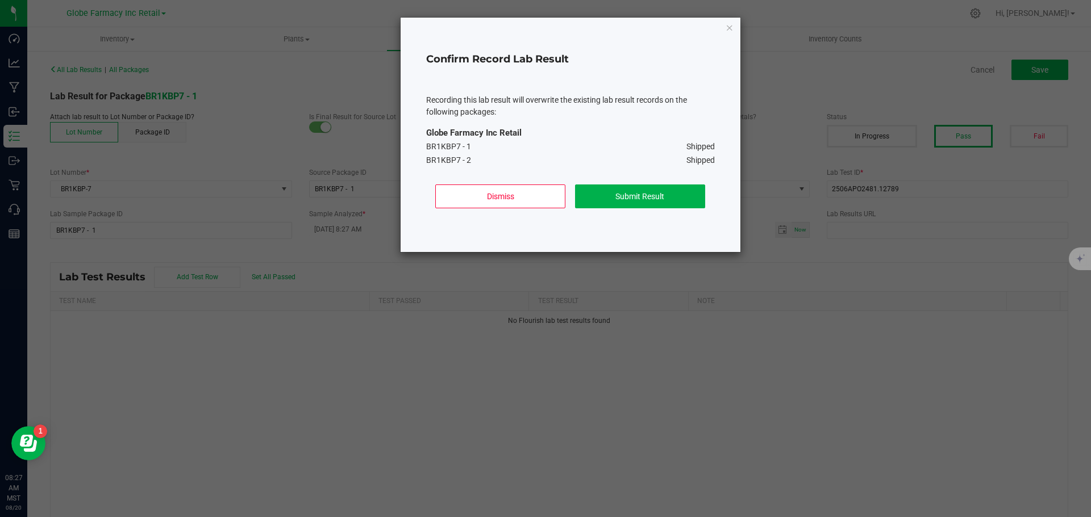
click at [674, 211] on div "Dismiss Submit Result" at bounding box center [570, 201] width 289 height 51
click at [672, 200] on button "Submit Result" at bounding box center [640, 197] width 130 height 24
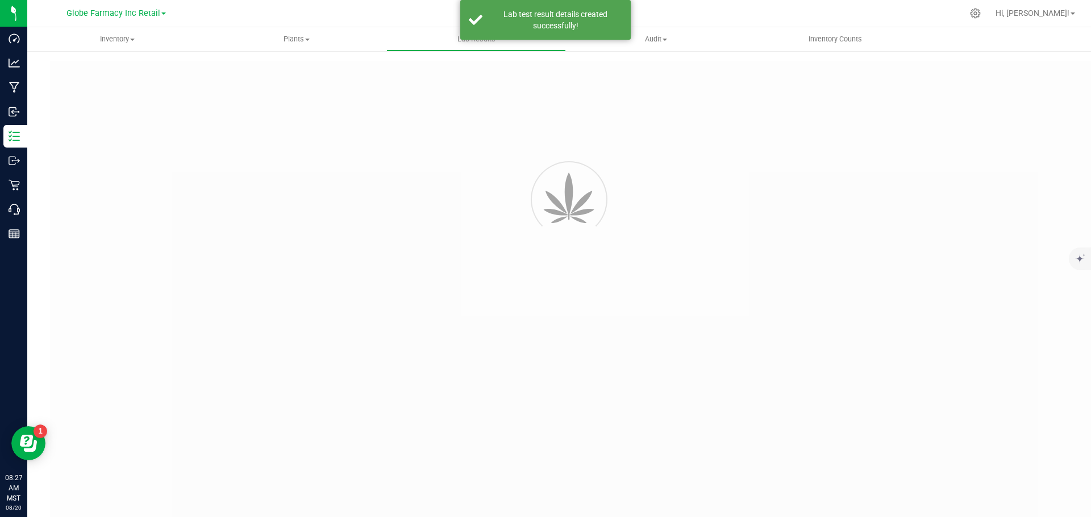
type input "BR1KBP7 - 1"
type input "2506APO2481.12789"
type input "BR1KBP7 - 1"
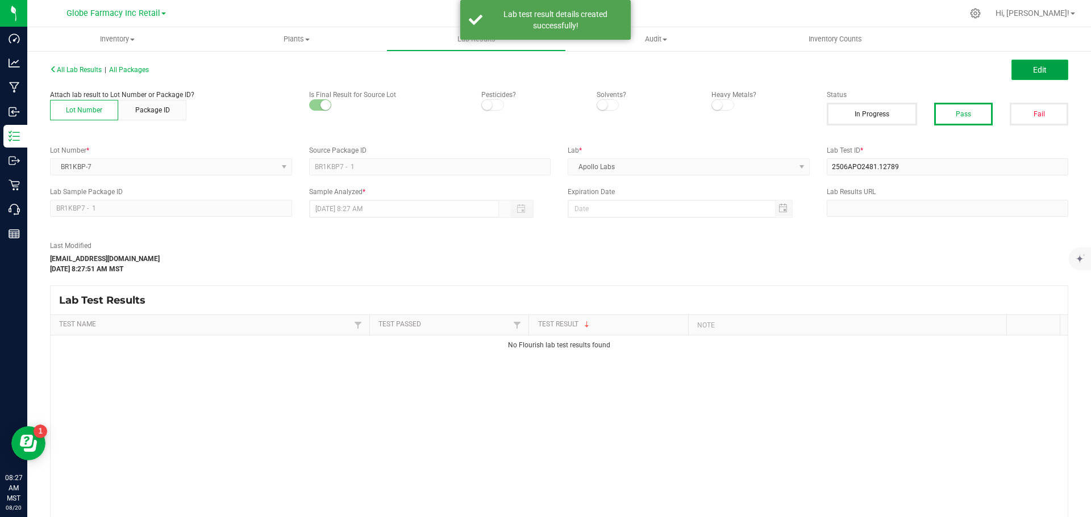
click at [1033, 70] on span "Edit" at bounding box center [1040, 69] width 14 height 9
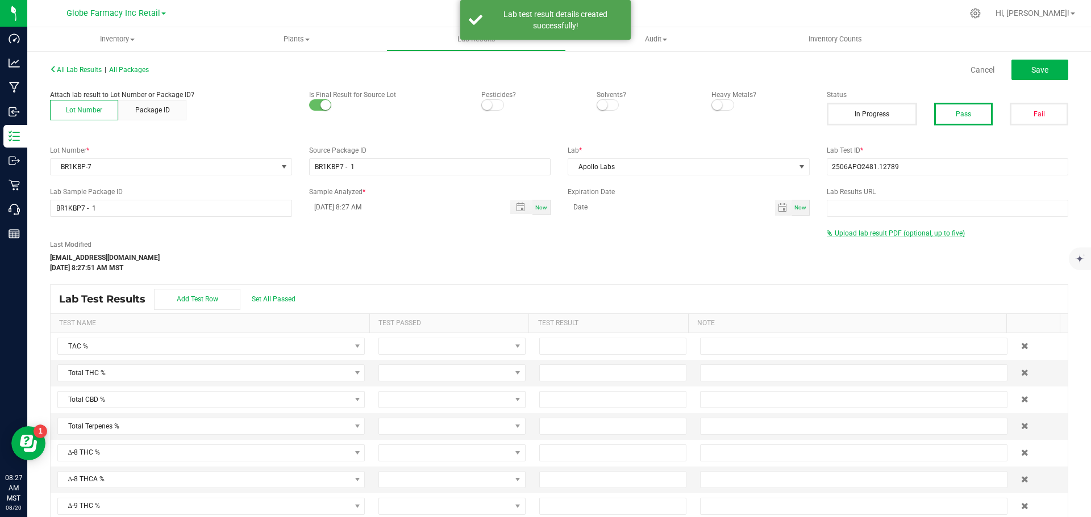
click at [875, 233] on span "Upload lab result PDF (optional, up to five)" at bounding box center [899, 233] width 130 height 8
click at [848, 262] on div "Select file Drop files here to upload" at bounding box center [947, 252] width 241 height 26
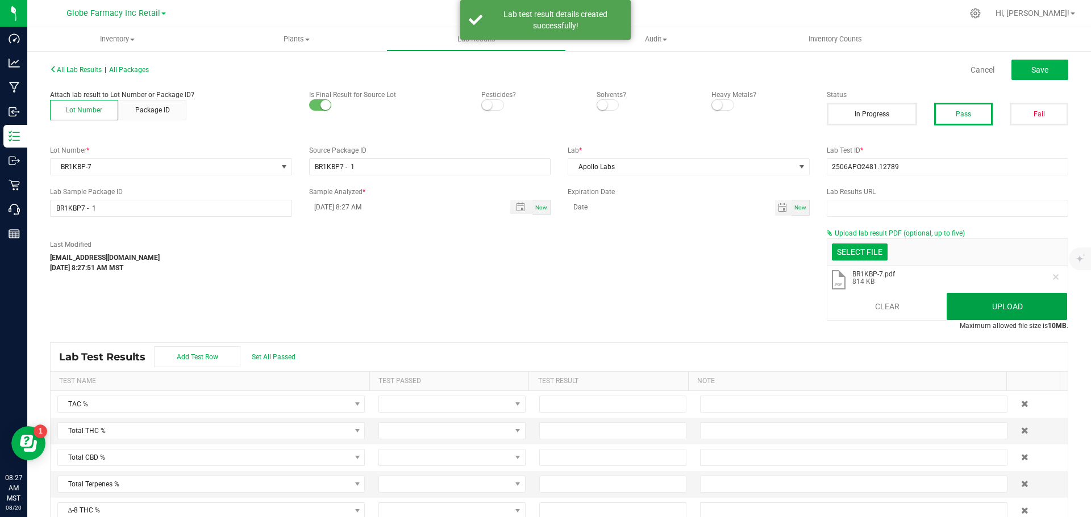
click at [1006, 310] on button "Upload" at bounding box center [1006, 306] width 120 height 27
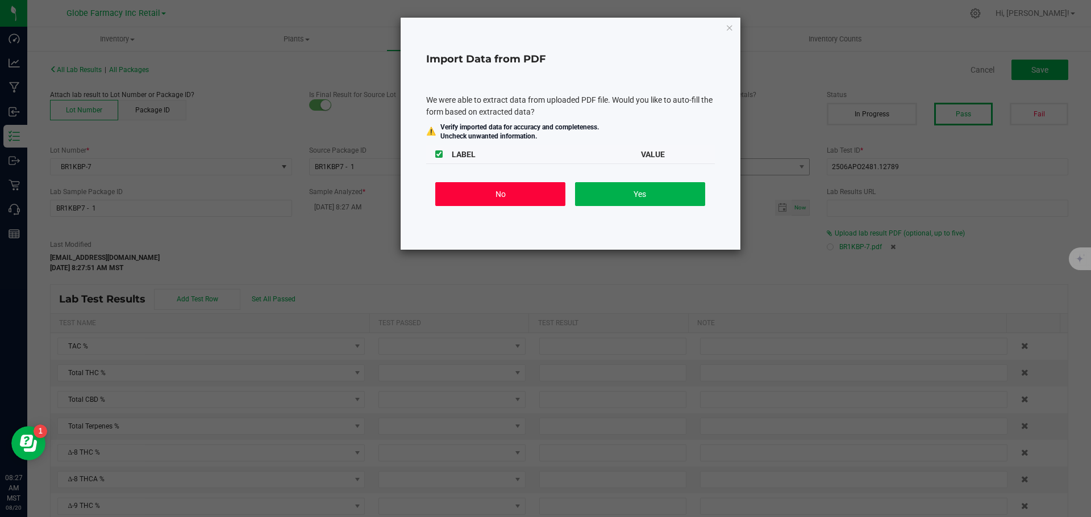
drag, startPoint x: 478, startPoint y: 206, endPoint x: 594, endPoint y: 169, distance: 121.4
click at [478, 206] on button "No" at bounding box center [500, 194] width 130 height 24
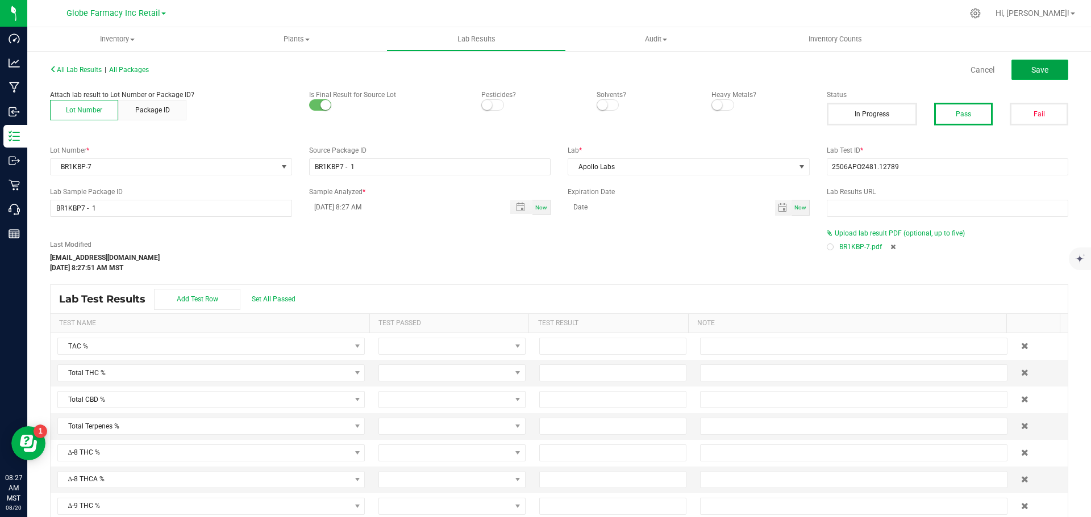
click at [1032, 73] on span "Save" at bounding box center [1039, 69] width 17 height 9
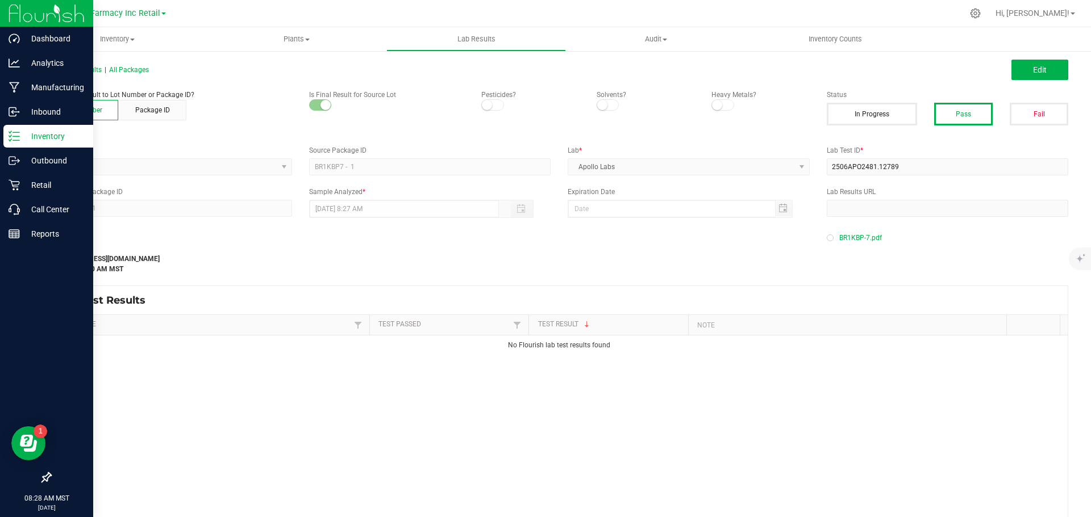
click at [23, 131] on p "Inventory" at bounding box center [54, 136] width 68 height 14
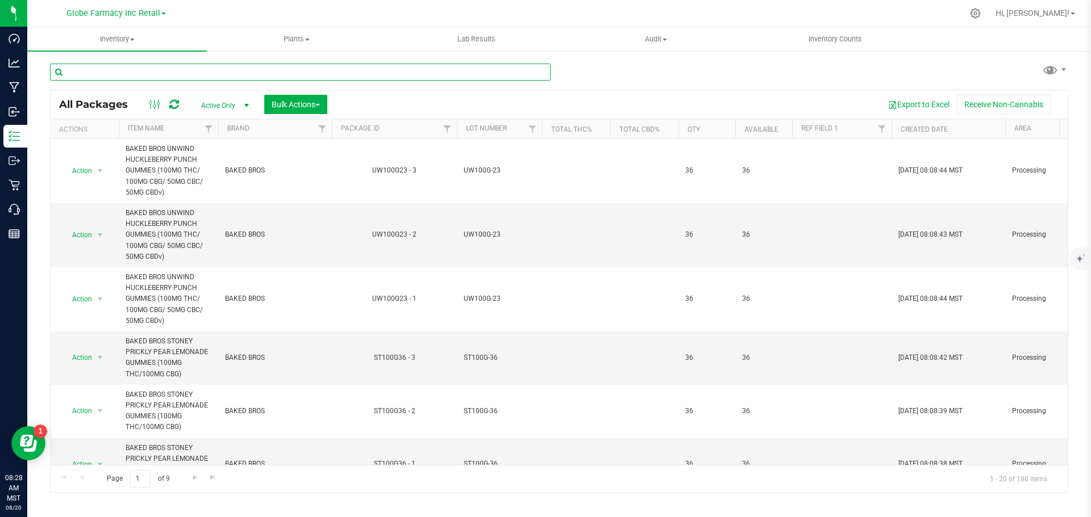
paste input "2506APO2481.12789"
click at [133, 77] on input "2506APO2481.12789" at bounding box center [300, 72] width 500 height 17
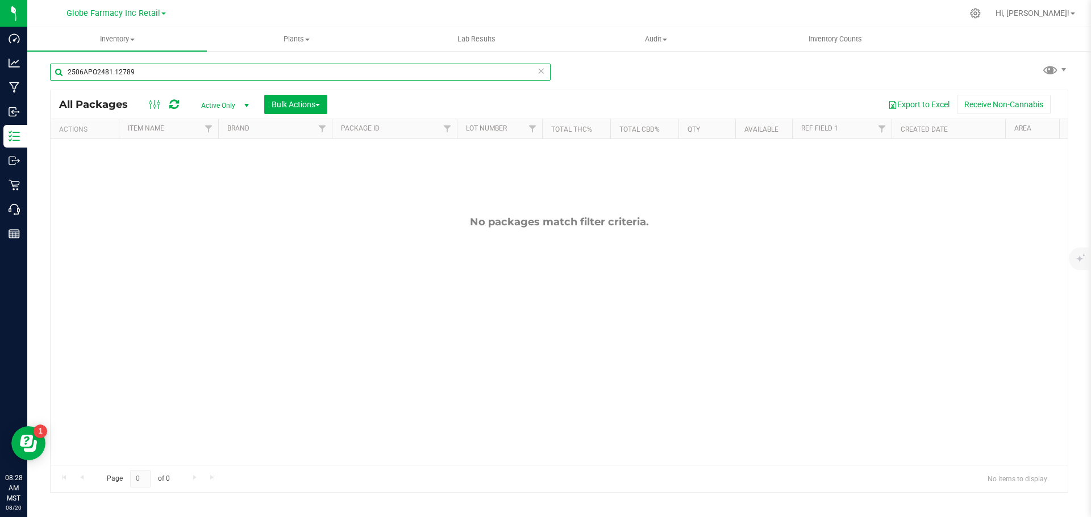
click at [193, 72] on input "2506APO2481.12789" at bounding box center [300, 72] width 500 height 17
paste input "HY100G-45"
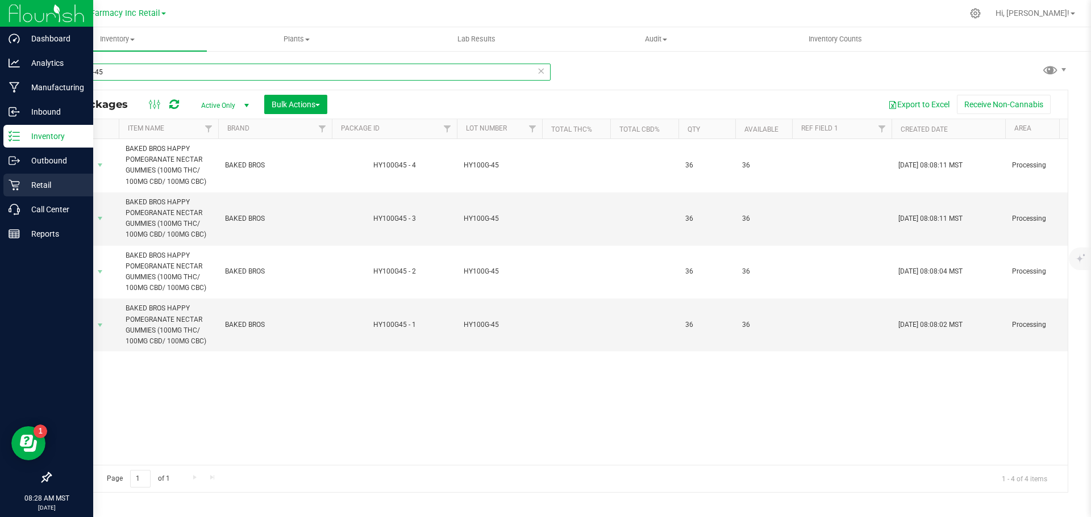
type input "HY100G-45"
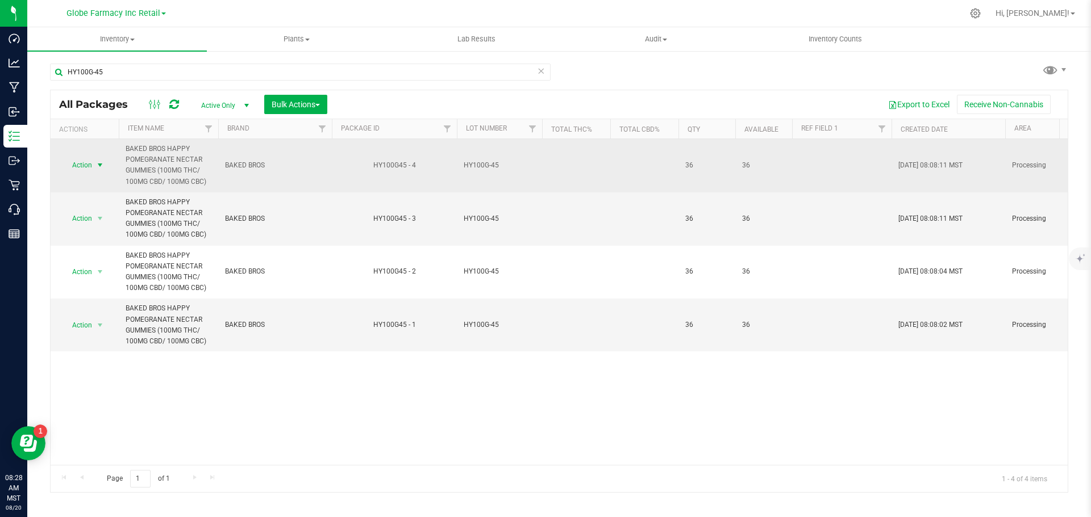
click at [80, 165] on span "Action" at bounding box center [77, 165] width 31 height 16
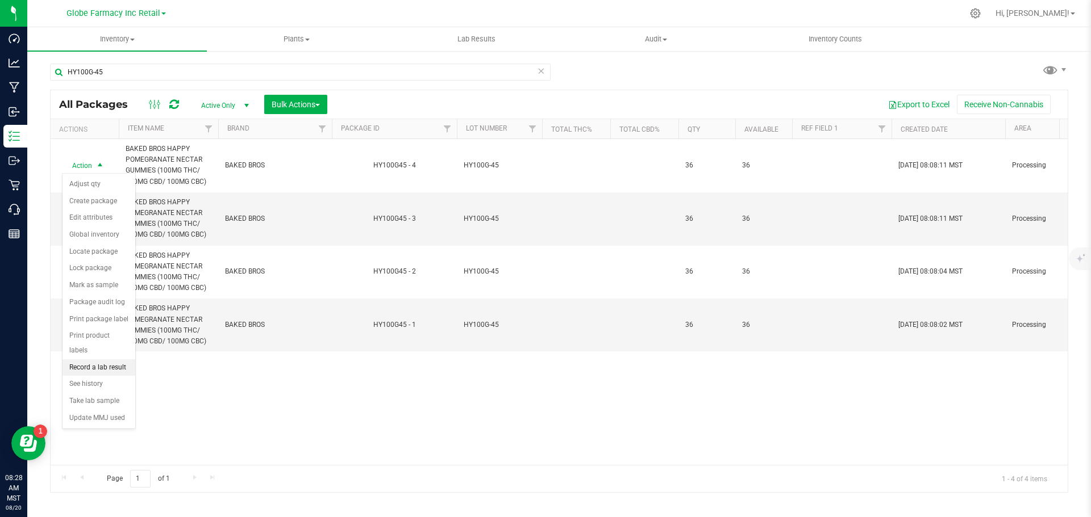
click at [116, 360] on li "Record a lab result" at bounding box center [98, 368] width 73 height 17
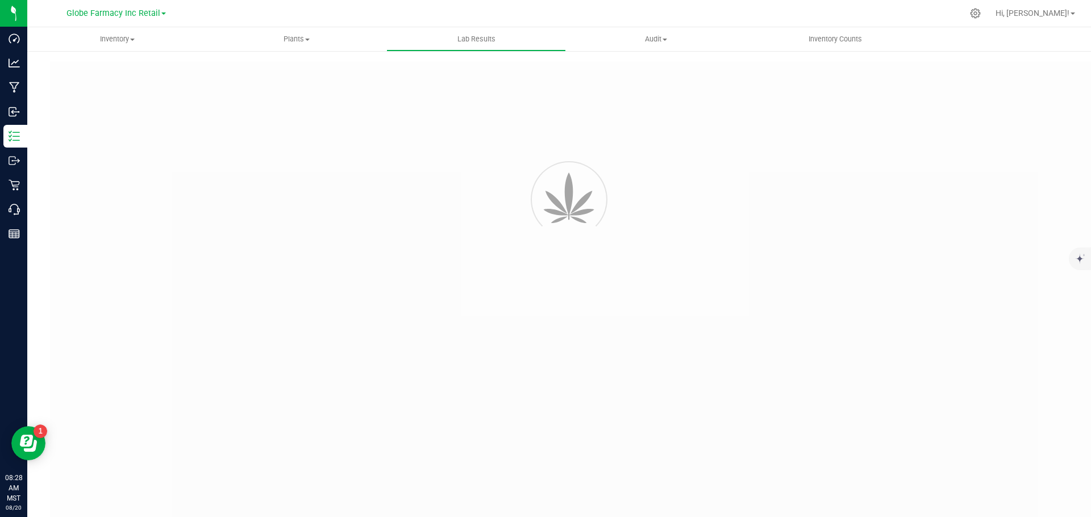
type input "HY100G45 - 4"
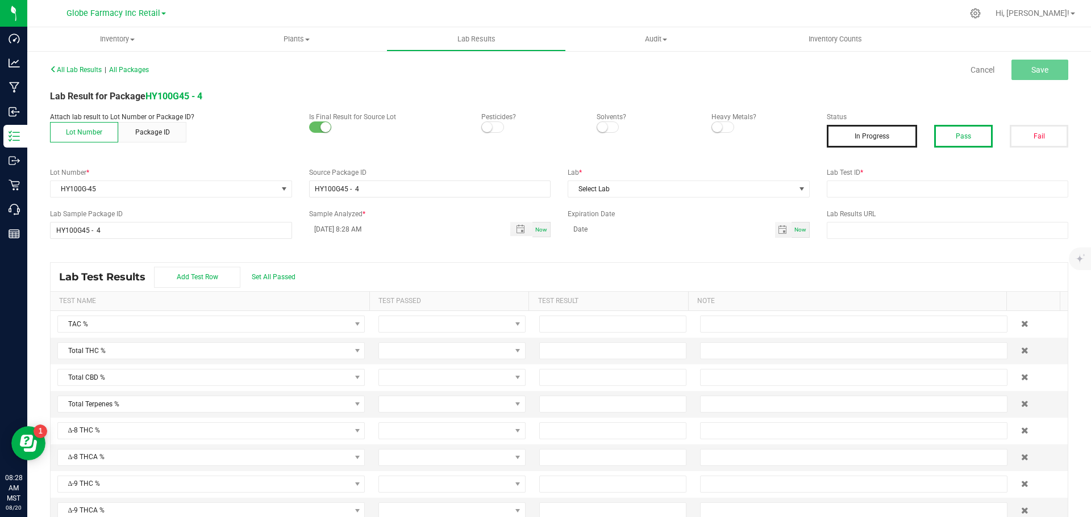
click at [938, 137] on button "Pass" at bounding box center [963, 136] width 59 height 23
click at [863, 197] on input "text" at bounding box center [947, 189] width 242 height 17
paste input "TE50502009-011"
type input "TE50502009-011"
click at [684, 192] on span "Select Lab" at bounding box center [681, 189] width 227 height 16
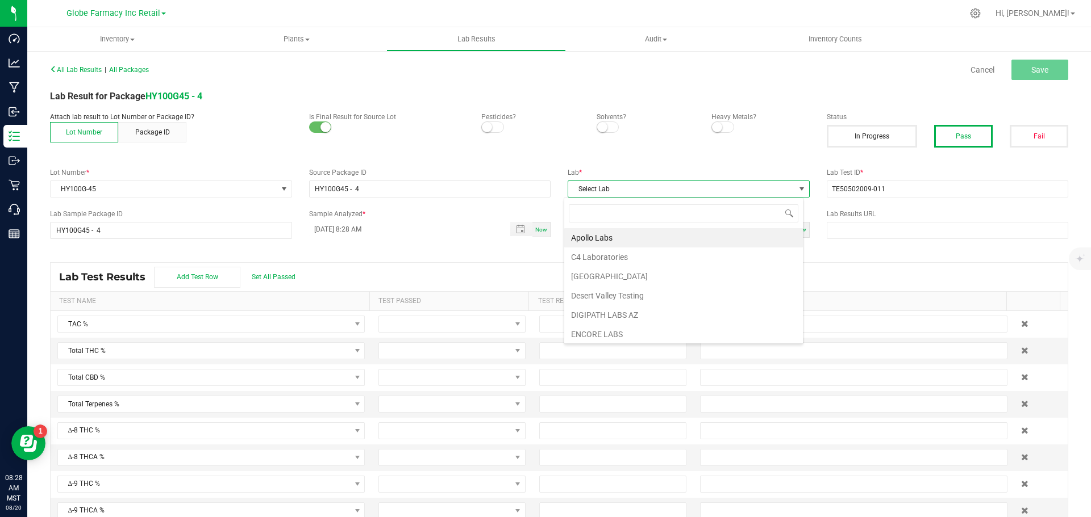
scroll to position [17, 240]
type input "[PERSON_NAME]"
click at [640, 238] on li "KAYCHA LABS" at bounding box center [683, 237] width 239 height 19
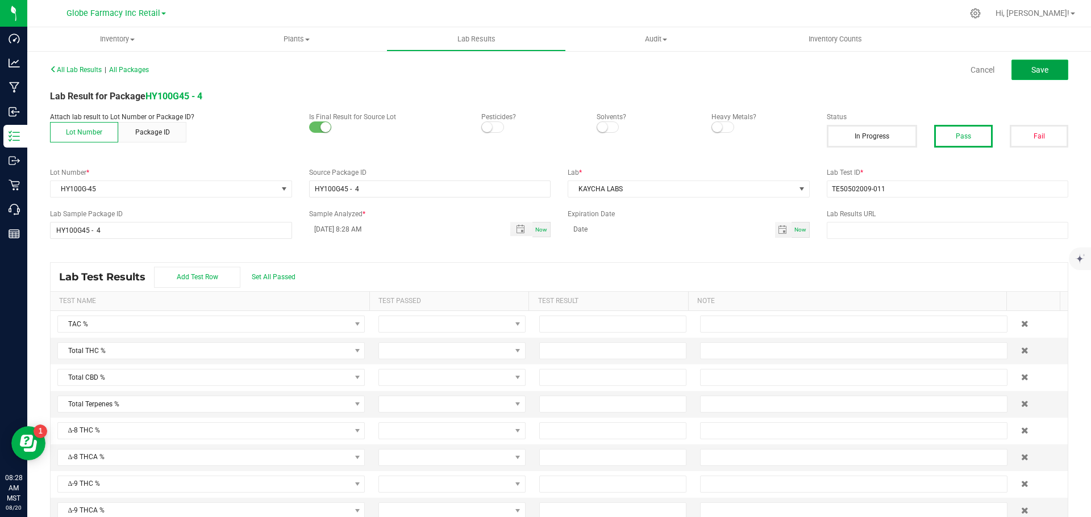
click at [1031, 67] on span "Save" at bounding box center [1039, 69] width 17 height 9
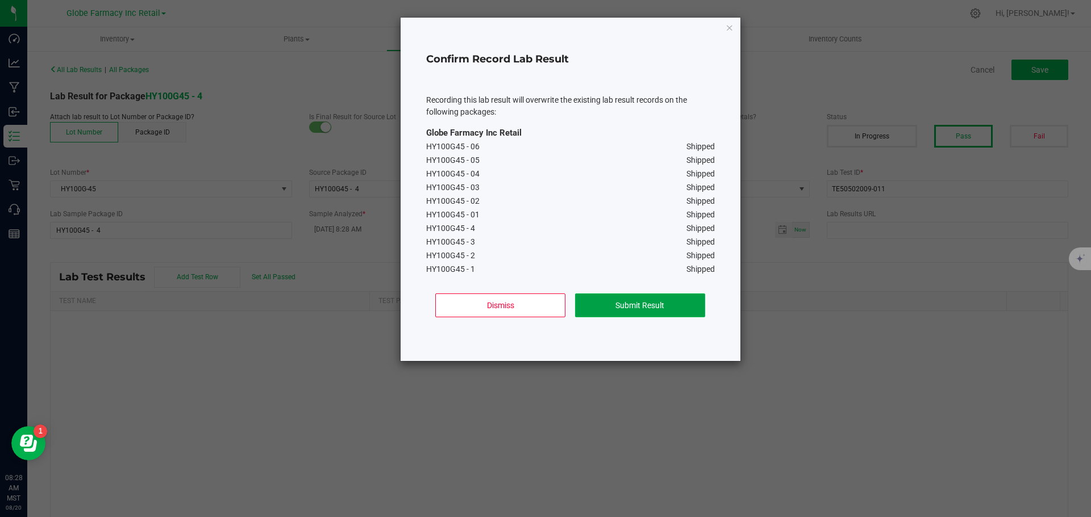
click at [663, 300] on button "Submit Result" at bounding box center [640, 306] width 130 height 24
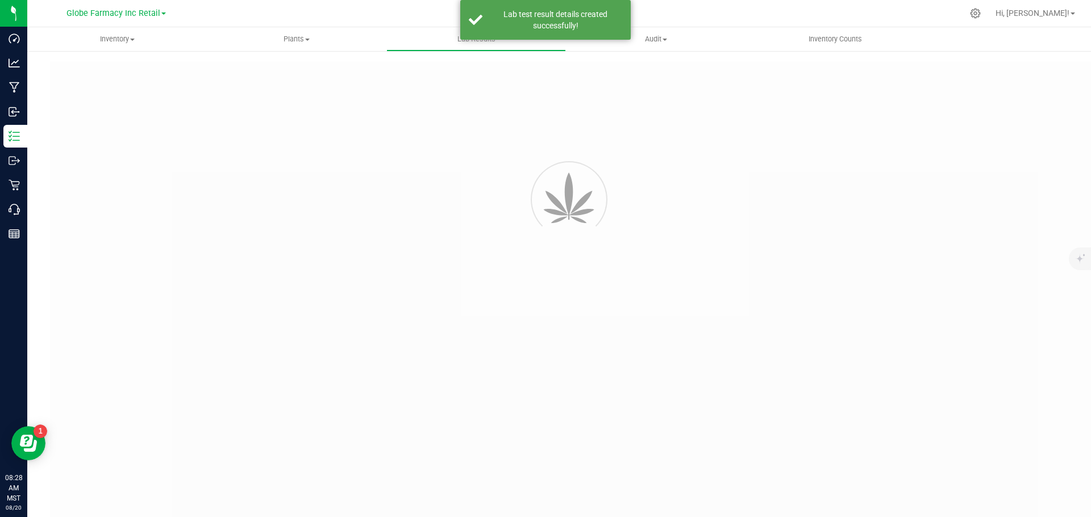
type input "HY100G45 - 4"
type input "TE50502009-011"
type input "HY100G45 - 4"
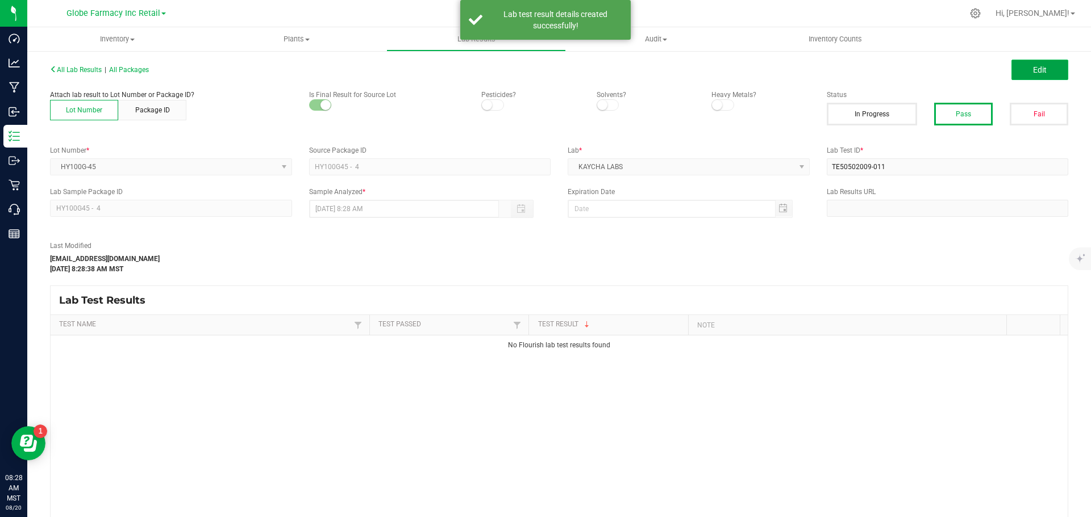
click at [1016, 65] on button "Edit" at bounding box center [1039, 70] width 57 height 20
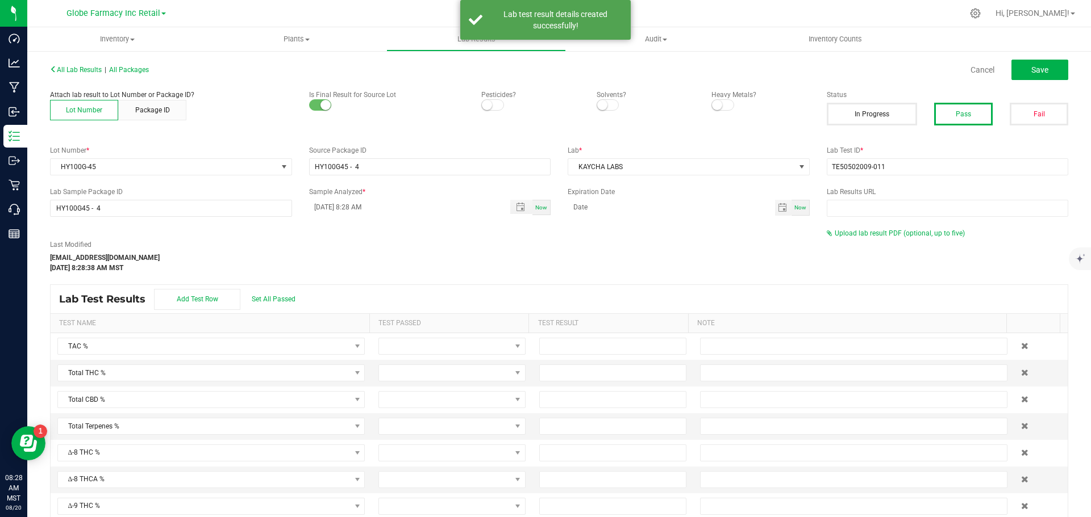
click at [879, 227] on div "All Lab Results | All Packages Cancel Save Attach lab result to Lot Number or P…" at bounding box center [559, 306] width 1018 height 491
click at [876, 233] on span "Upload lab result PDF (optional, up to five)" at bounding box center [899, 233] width 130 height 8
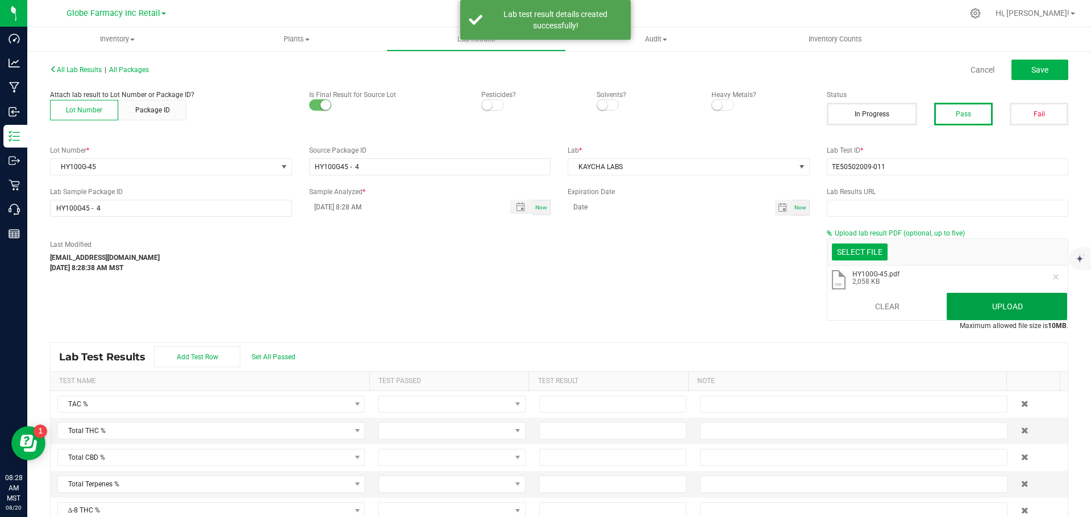
click at [984, 302] on button "Upload" at bounding box center [1006, 306] width 120 height 27
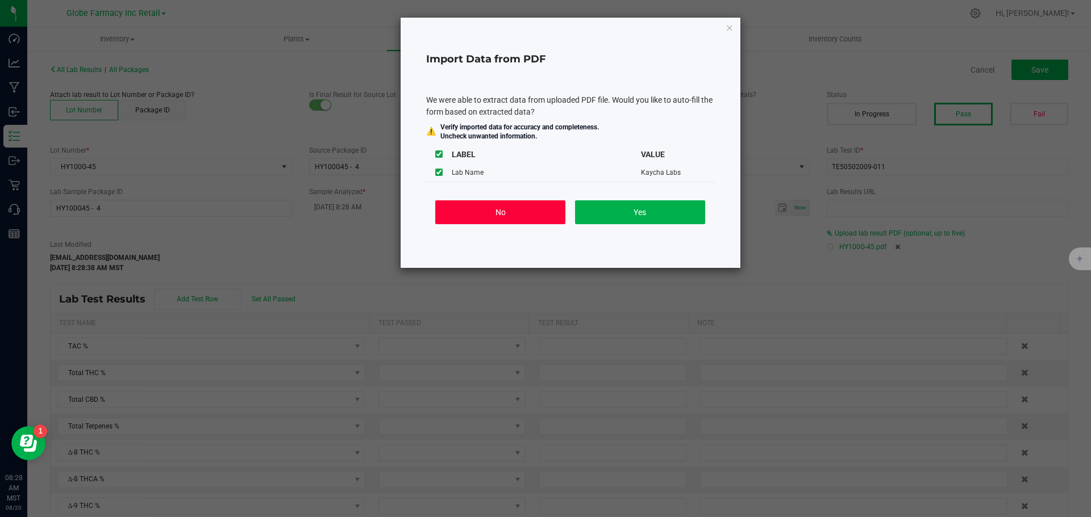
drag, startPoint x: 517, startPoint y: 215, endPoint x: 811, endPoint y: 132, distance: 304.4
click at [521, 214] on button "No" at bounding box center [500, 212] width 130 height 24
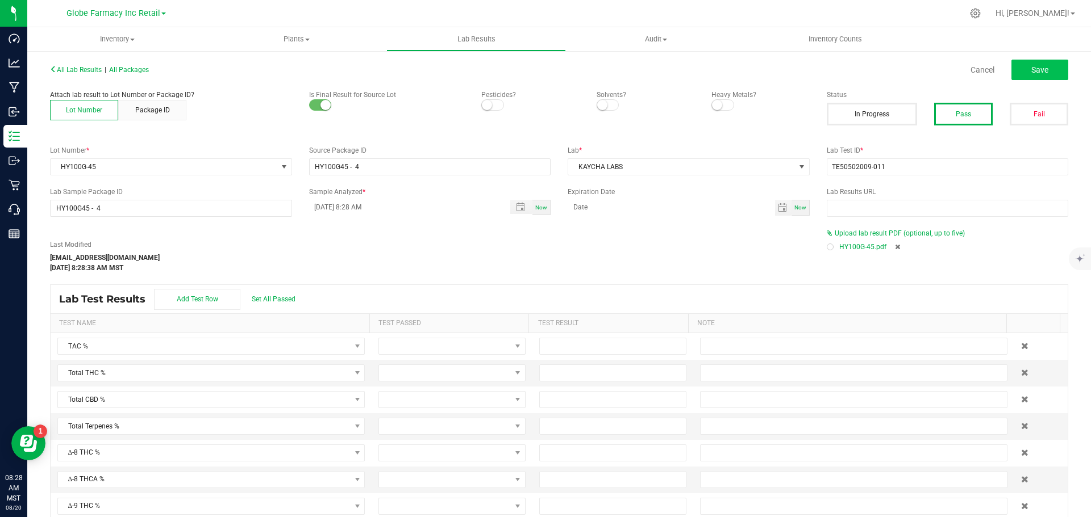
drag, startPoint x: 1058, startPoint y: 64, endPoint x: 1052, endPoint y: 66, distance: 5.9
click at [1056, 64] on div "Cancel Save" at bounding box center [817, 70] width 517 height 20
click at [1046, 66] on button "Save" at bounding box center [1039, 70] width 57 height 20
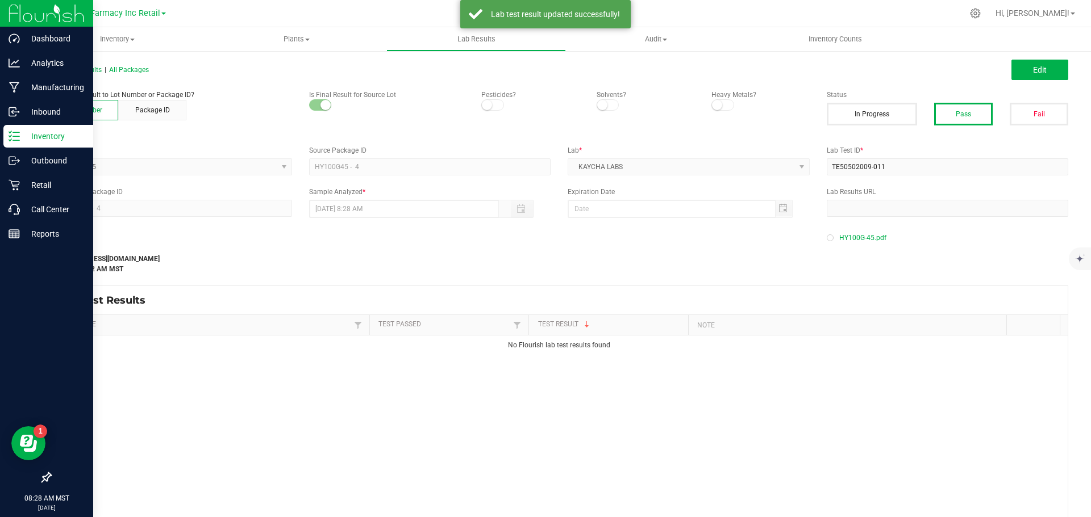
click at [19, 128] on div "Inventory" at bounding box center [48, 136] width 90 height 23
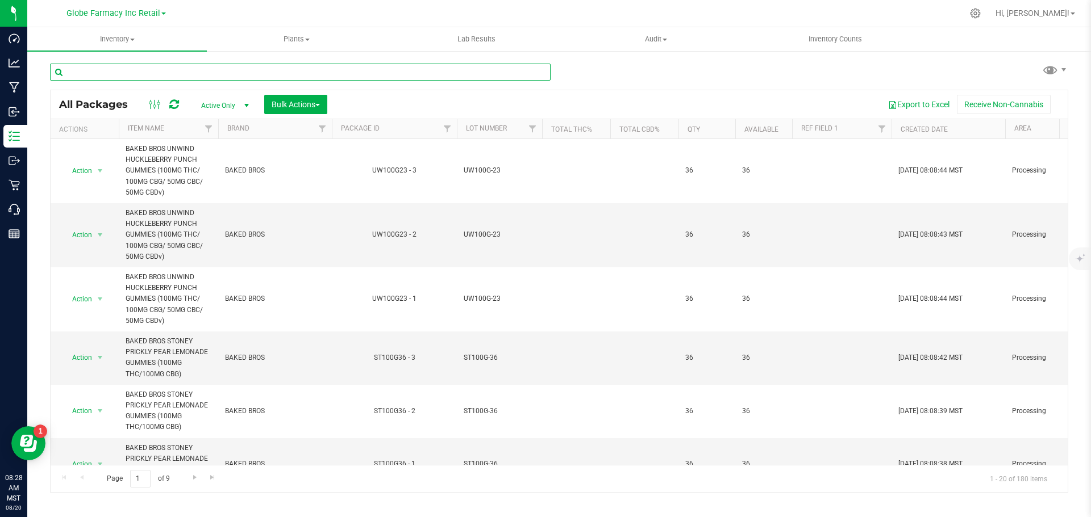
paste input "BR100GB-12"
click at [149, 76] on input "text" at bounding box center [300, 72] width 500 height 17
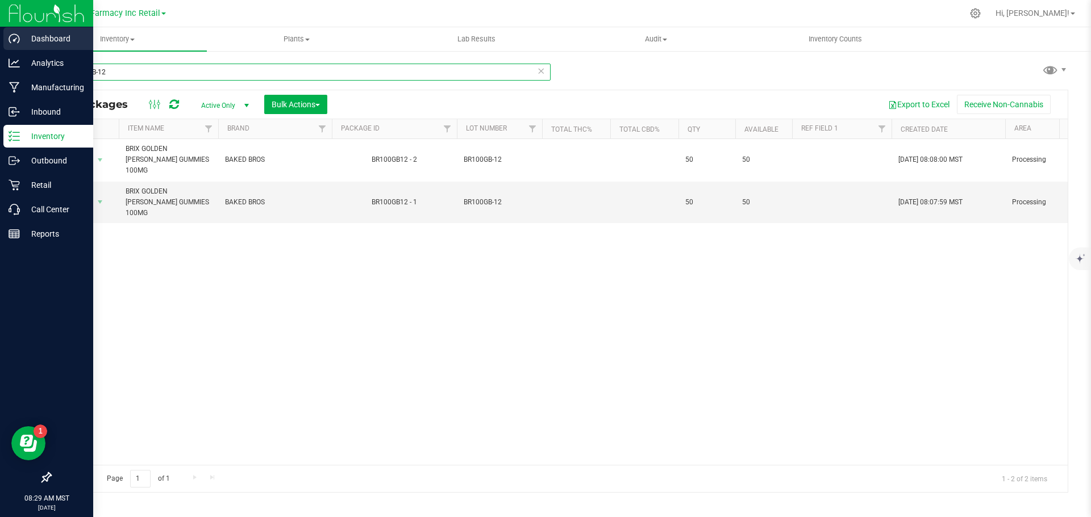
type input "BR100GB-12"
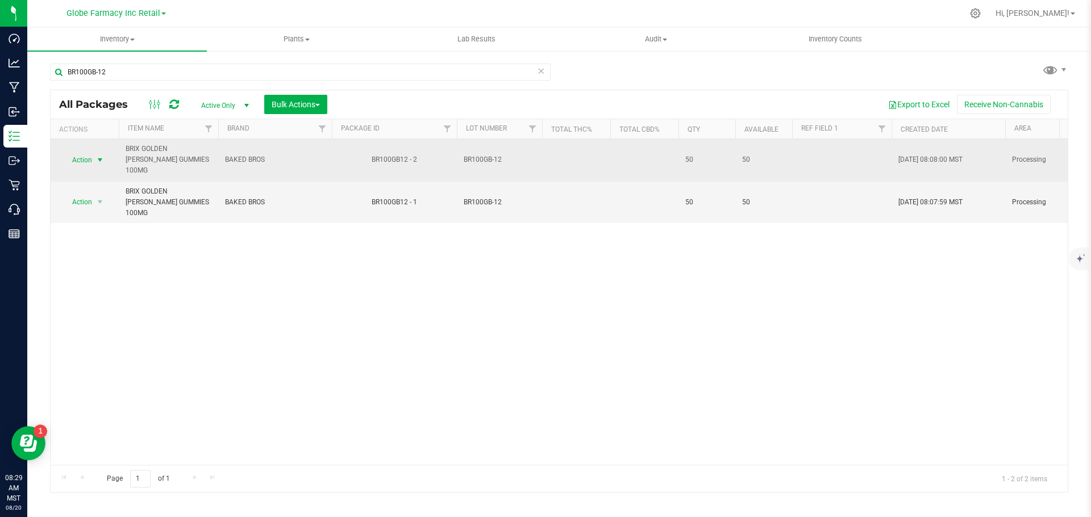
click at [91, 158] on span "Action" at bounding box center [77, 160] width 31 height 16
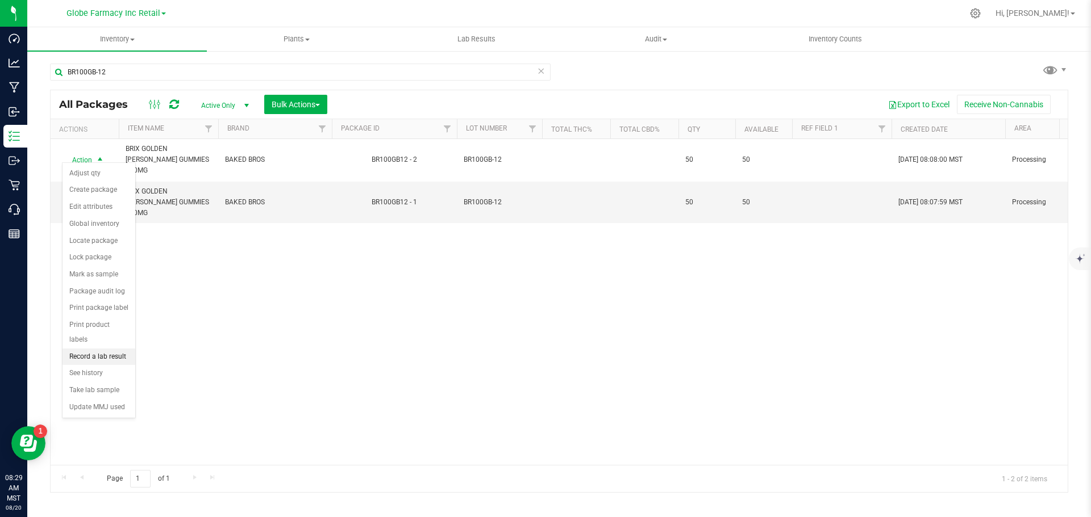
click at [107, 349] on li "Record a lab result" at bounding box center [98, 357] width 73 height 17
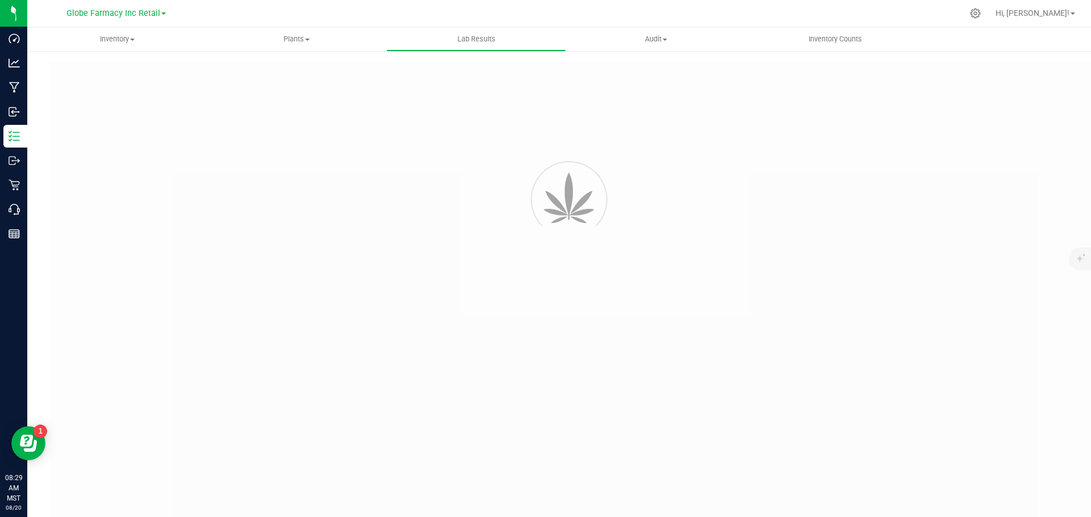
type input "BR100GB12 - 2"
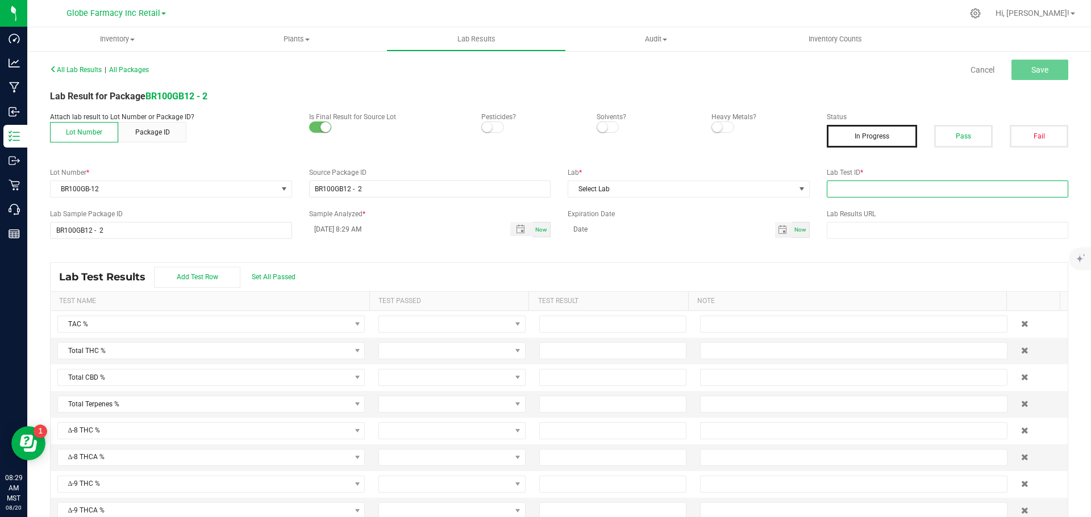
click at [916, 190] on input "text" at bounding box center [947, 189] width 242 height 17
paste input "TE50428002-001"
type input "TE50428002-001"
click at [962, 128] on button "Pass" at bounding box center [963, 136] width 59 height 23
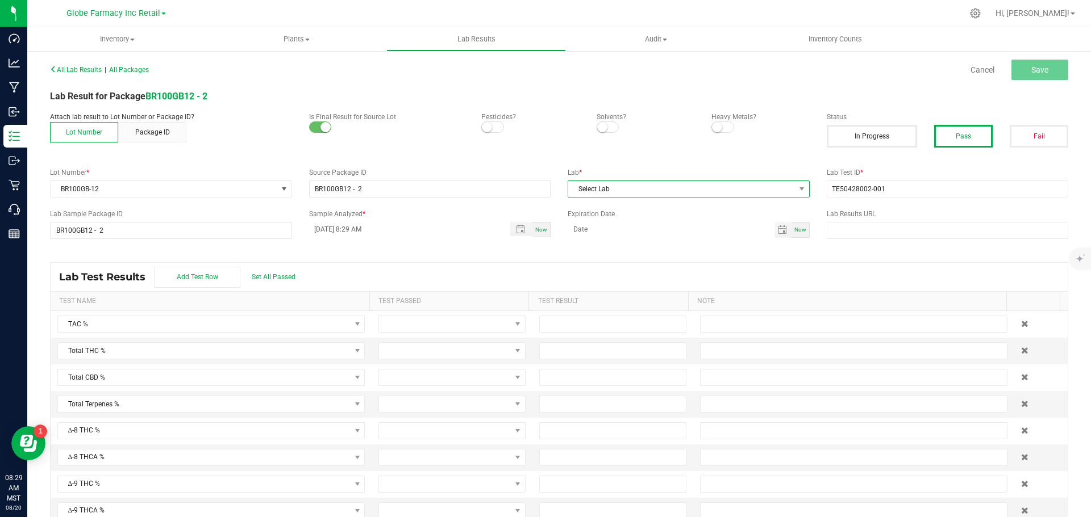
click at [730, 192] on span "Select Lab" at bounding box center [681, 189] width 227 height 16
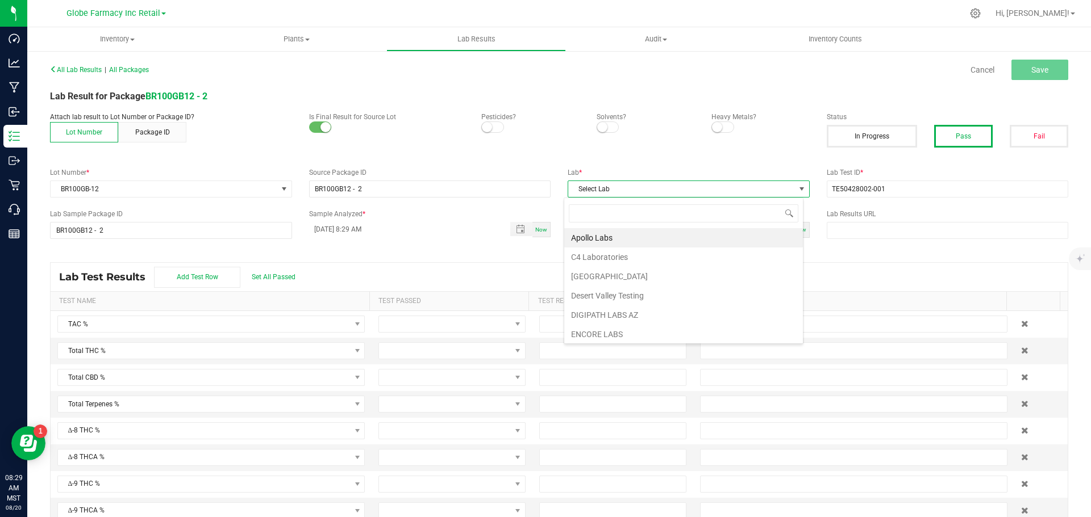
scroll to position [17, 240]
type input "[PERSON_NAME]"
click at [621, 239] on li "KAYCHA LABS" at bounding box center [683, 237] width 239 height 19
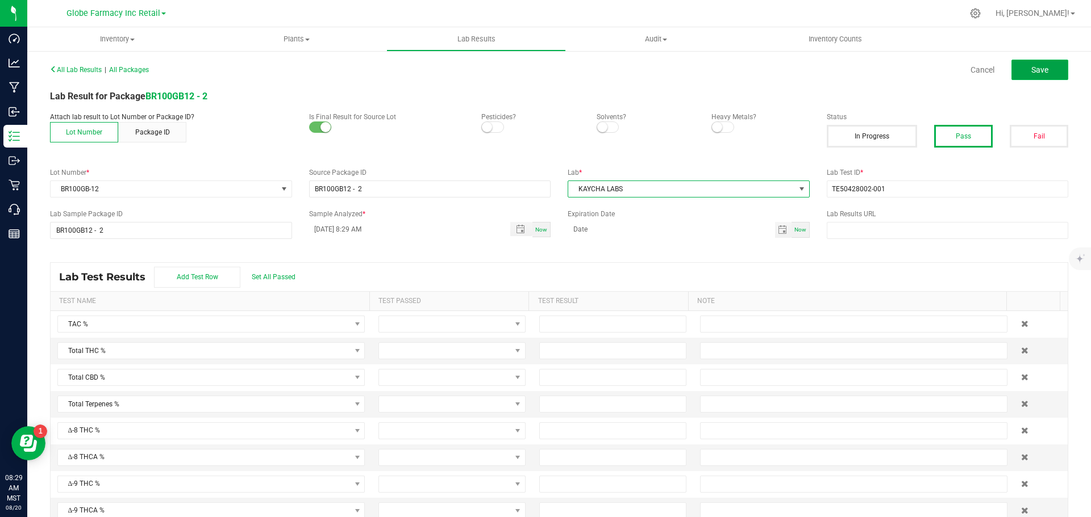
click at [1036, 66] on span "Save" at bounding box center [1039, 69] width 17 height 9
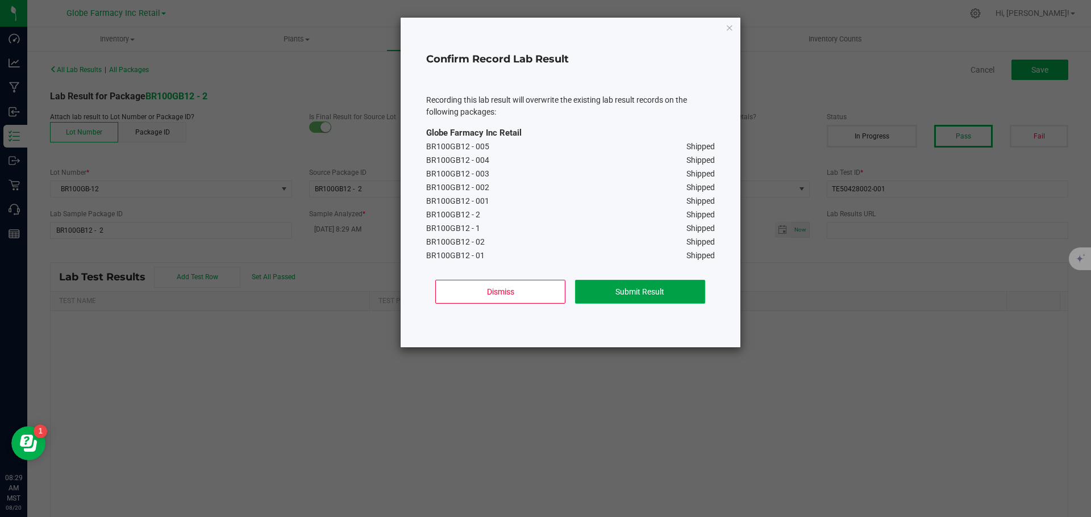
click at [672, 294] on button "Submit Result" at bounding box center [640, 292] width 130 height 24
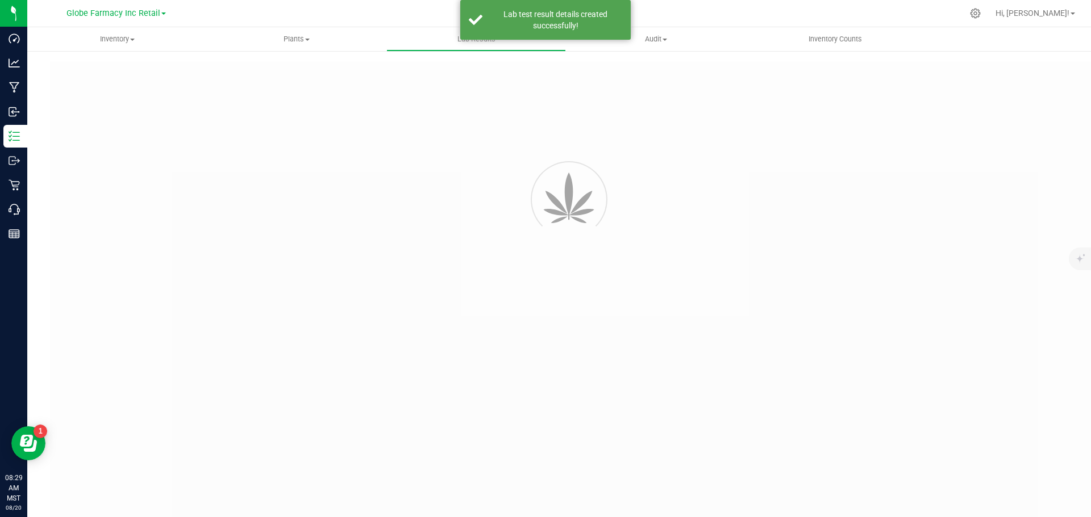
type input "BR100GB12 - 2"
type input "TE50428002-001"
type input "BR100GB12 - 2"
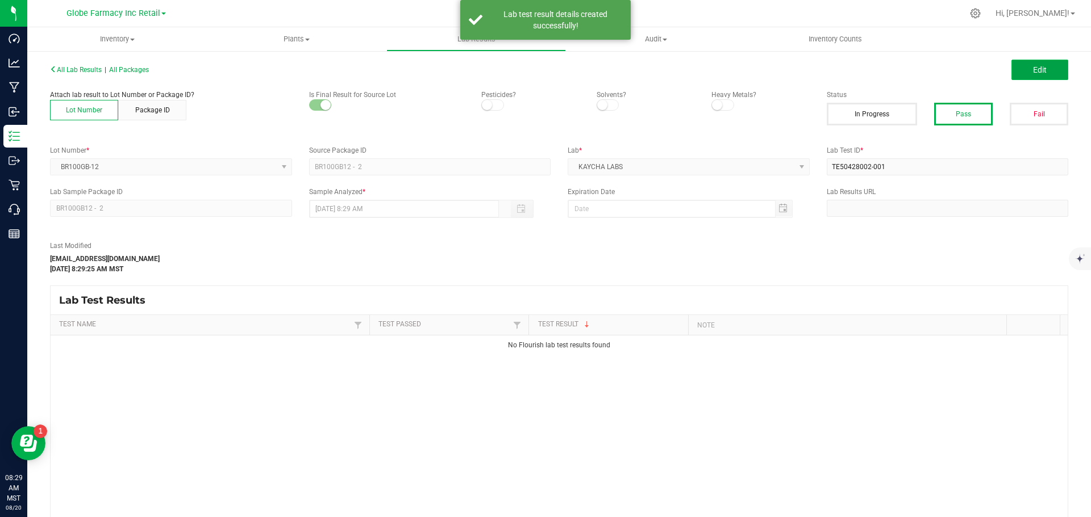
click at [1011, 74] on button "Edit" at bounding box center [1039, 70] width 57 height 20
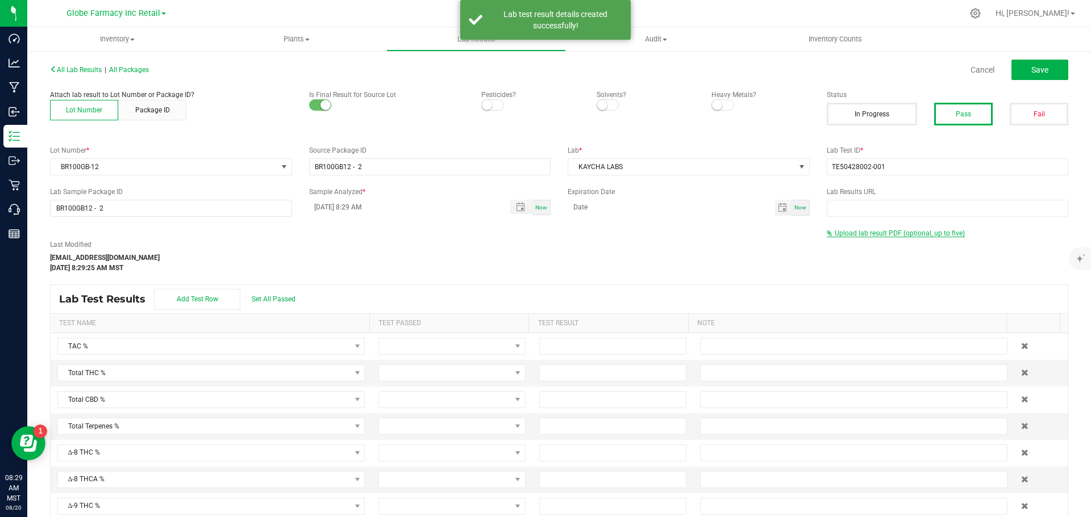
click at [863, 235] on span "Upload lab result PDF (optional, up to five)" at bounding box center [899, 233] width 130 height 8
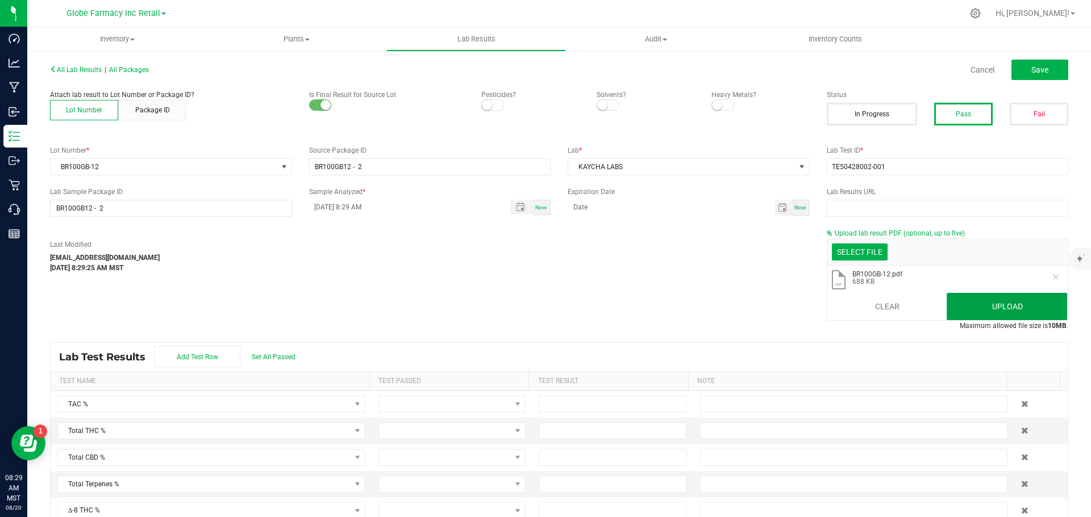
click at [1001, 308] on button "Upload" at bounding box center [1006, 306] width 120 height 27
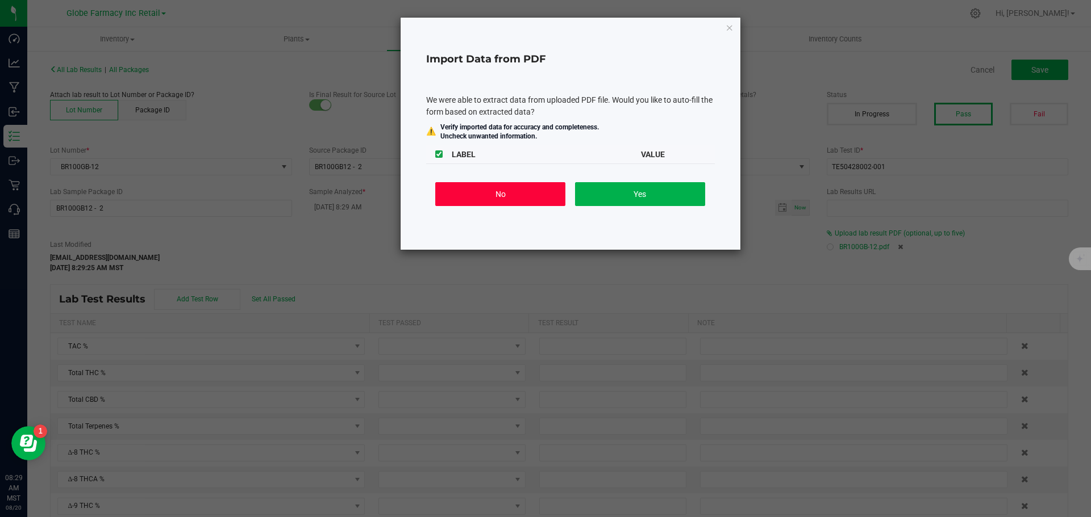
click at [534, 193] on button "No" at bounding box center [500, 194] width 130 height 24
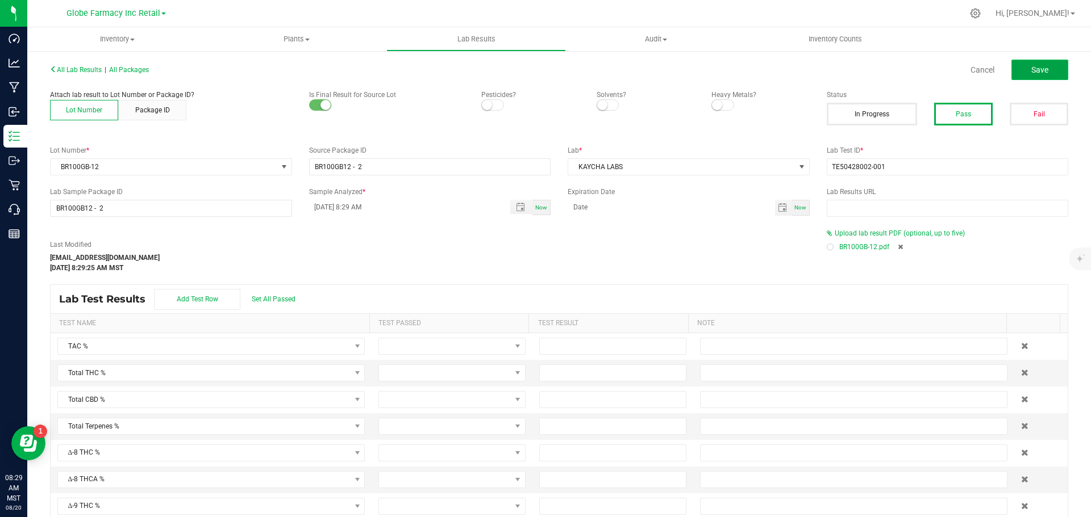
click at [1030, 62] on button "Save" at bounding box center [1039, 70] width 57 height 20
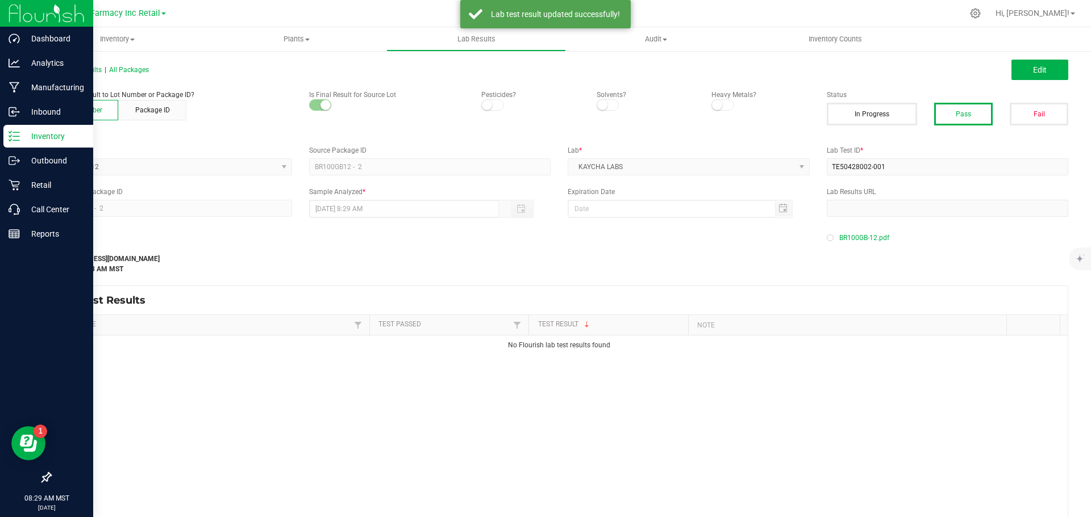
click at [16, 131] on icon at bounding box center [14, 136] width 11 height 11
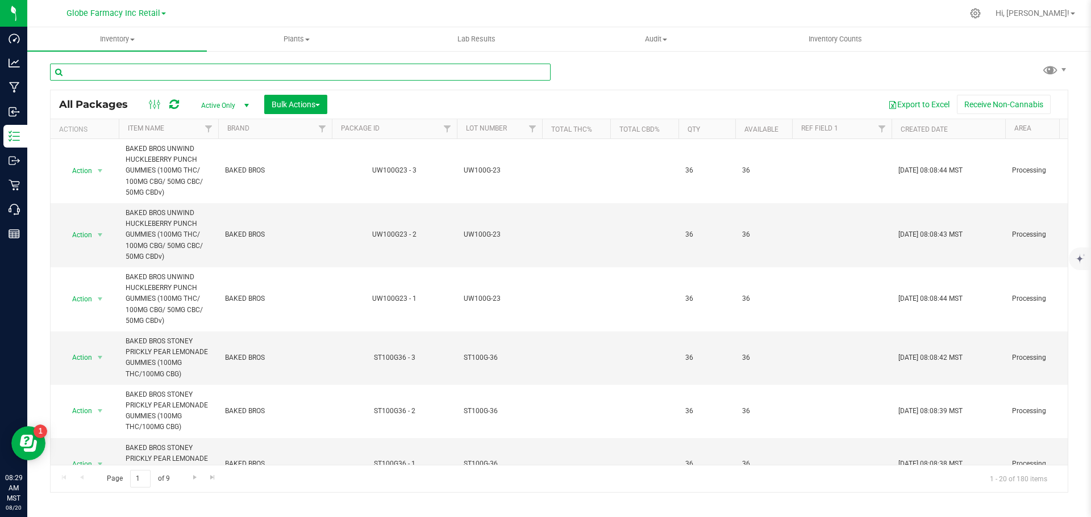
click at [176, 73] on input "text" at bounding box center [300, 72] width 500 height 17
paste input "LHR100WS-18"
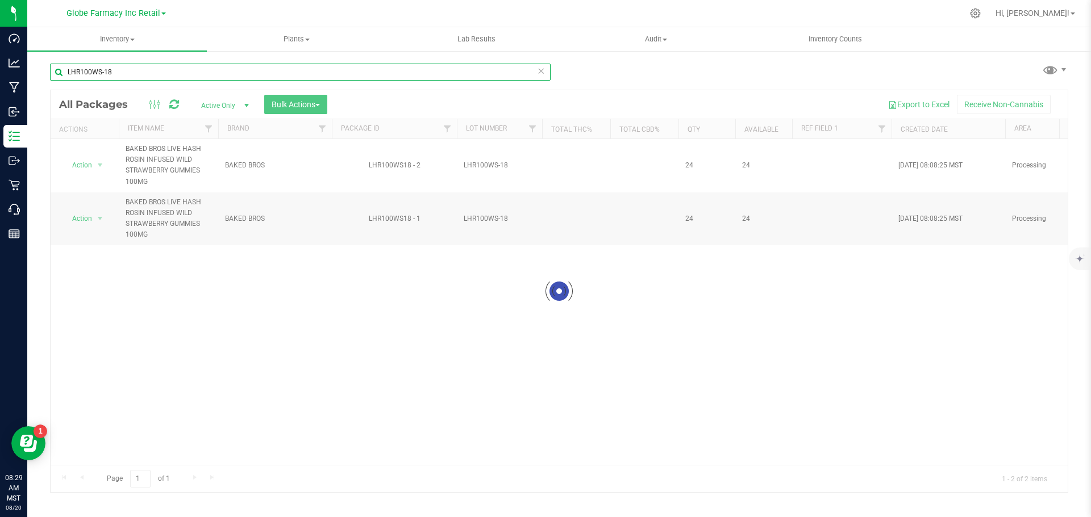
type input "LHR100WS-18"
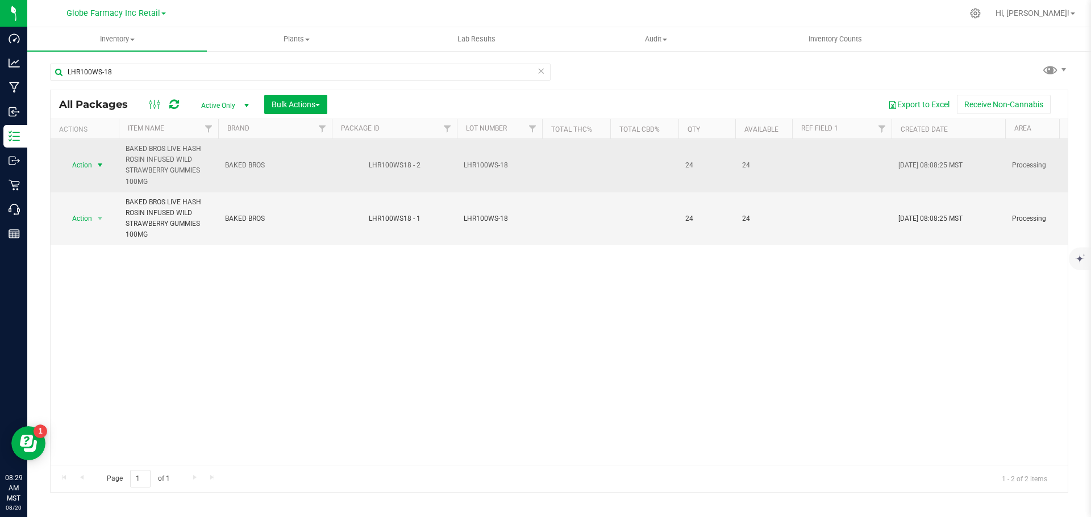
click at [77, 160] on span "Action" at bounding box center [77, 165] width 31 height 16
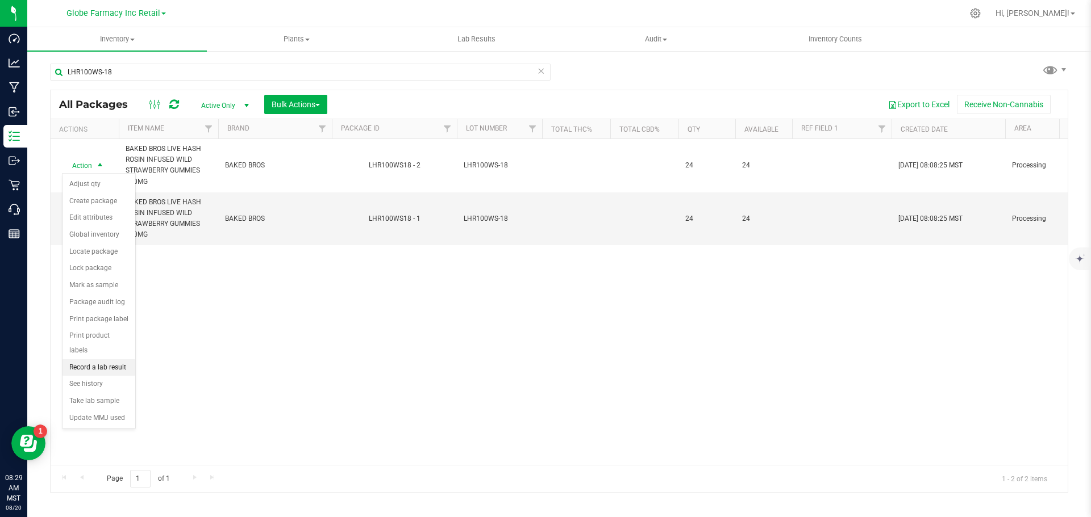
click at [123, 360] on li "Record a lab result" at bounding box center [98, 368] width 73 height 17
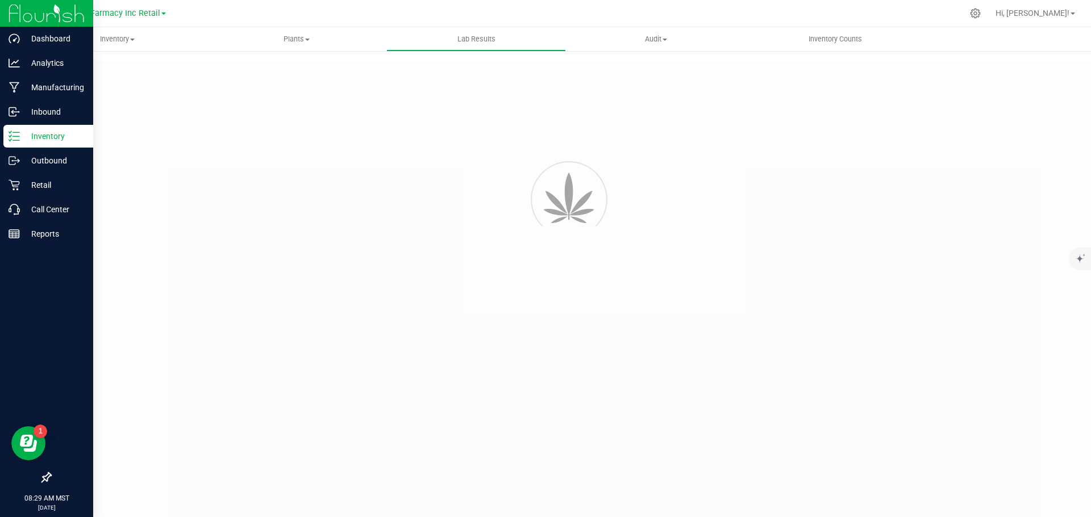
type input "LHR100WS18 - 2"
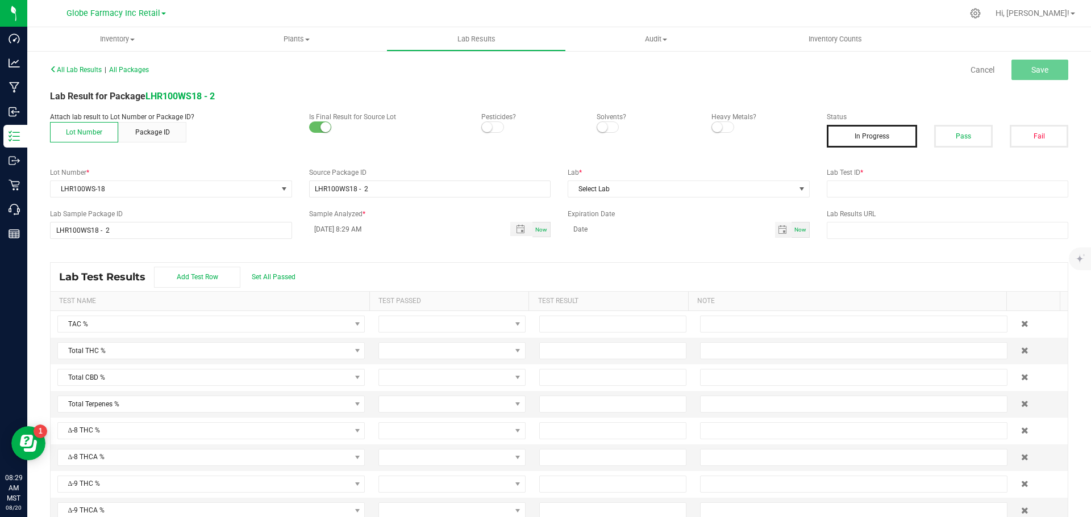
click at [971, 136] on button "Pass" at bounding box center [963, 136] width 59 height 23
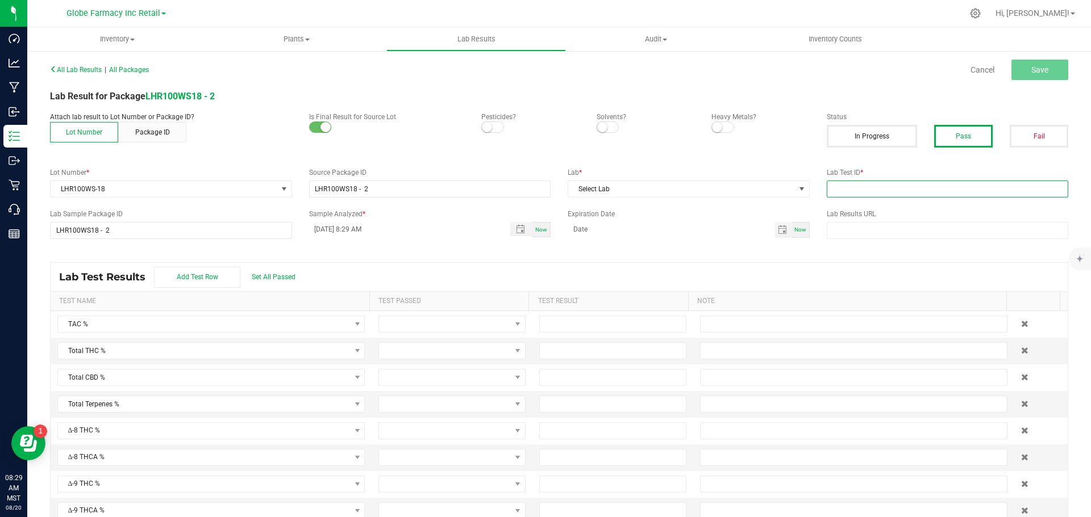
click at [920, 193] on input "text" at bounding box center [947, 189] width 242 height 17
paste input "TE50416012-001"
type input "TE50416012-001"
click at [690, 185] on span "Select Lab" at bounding box center [681, 189] width 227 height 16
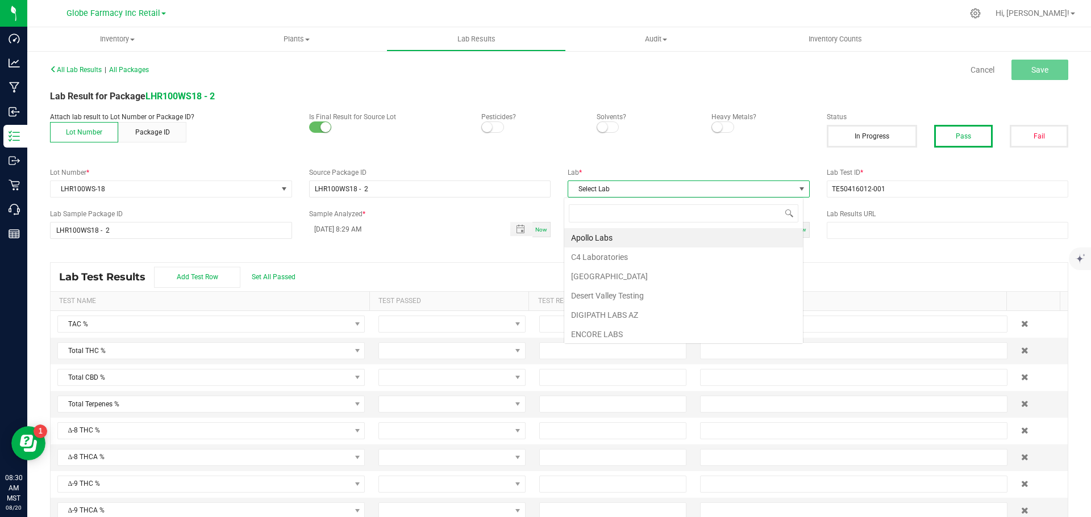
scroll to position [17, 240]
type input "[PERSON_NAME]"
click at [611, 238] on li "KAYCHA LABS" at bounding box center [683, 237] width 239 height 19
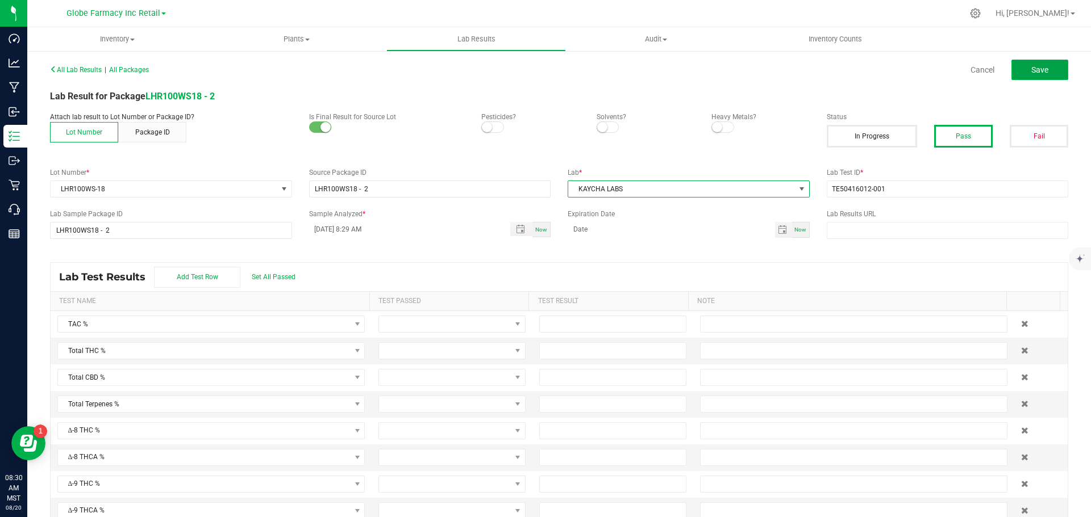
click at [1038, 72] on span "Save" at bounding box center [1039, 69] width 17 height 9
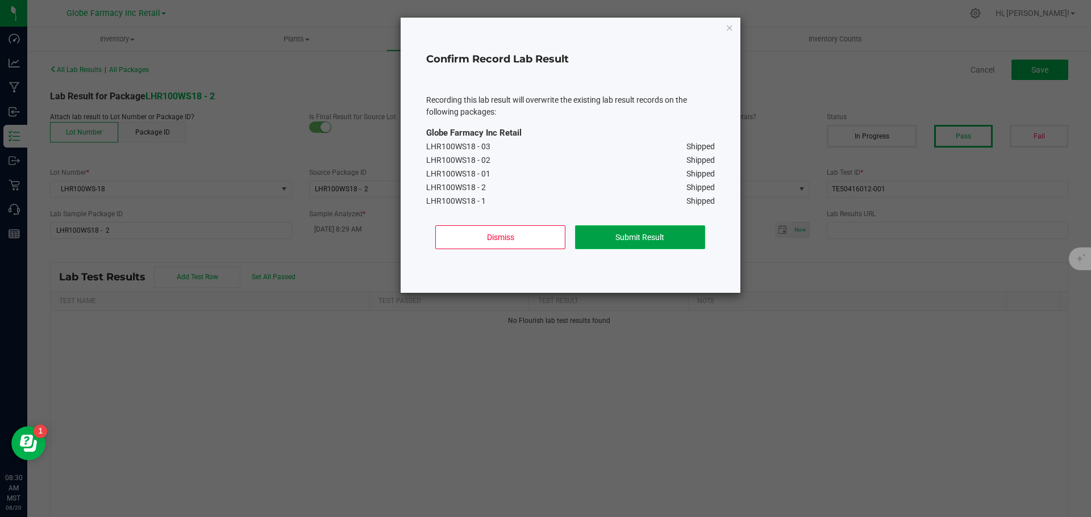
click at [661, 232] on button "Submit Result" at bounding box center [640, 237] width 130 height 24
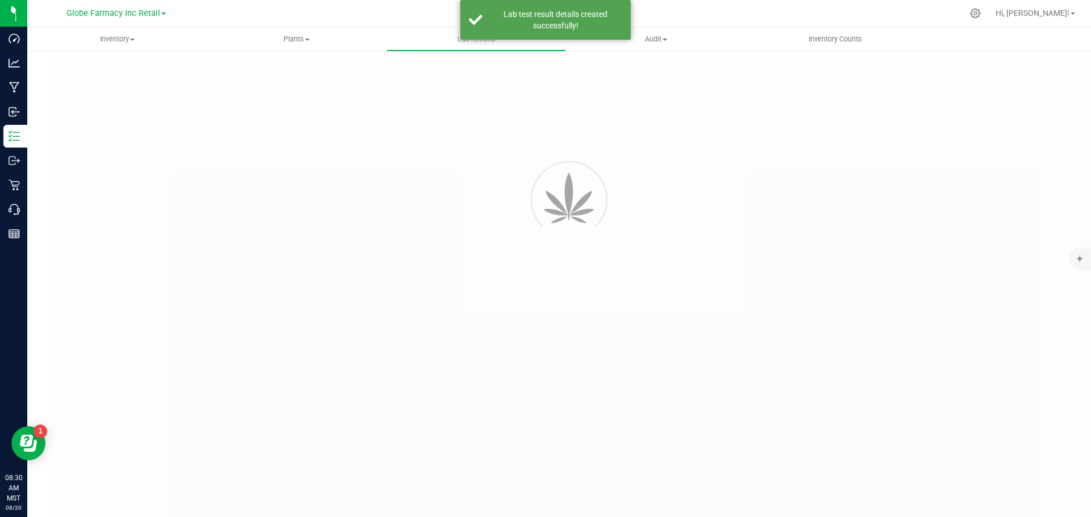
type input "LHR100WS18 - 2"
type input "TE50416012-001"
type input "LHR100WS18 - 2"
type input "08/20/2025 8:29 AM"
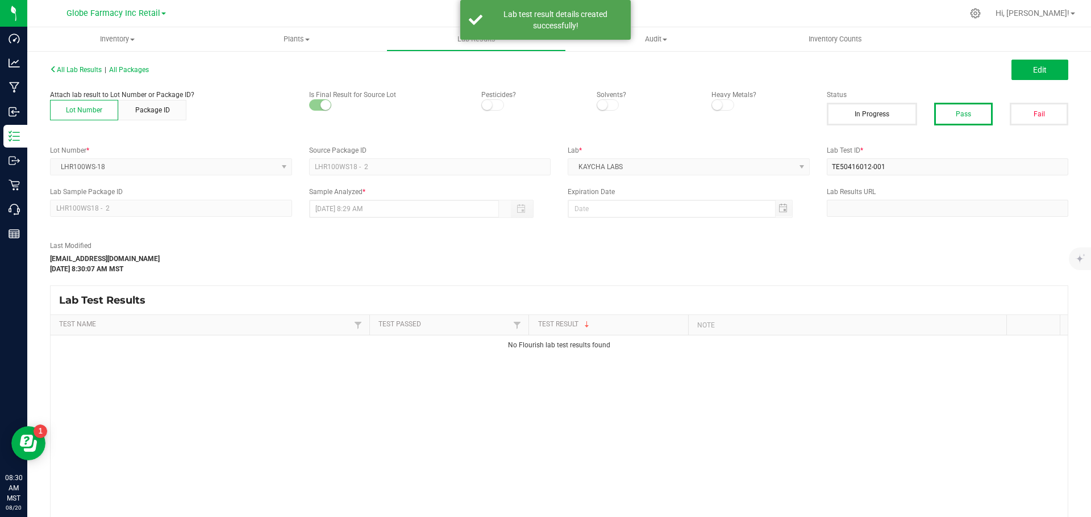
click at [1023, 65] on button "Edit" at bounding box center [1039, 70] width 57 height 20
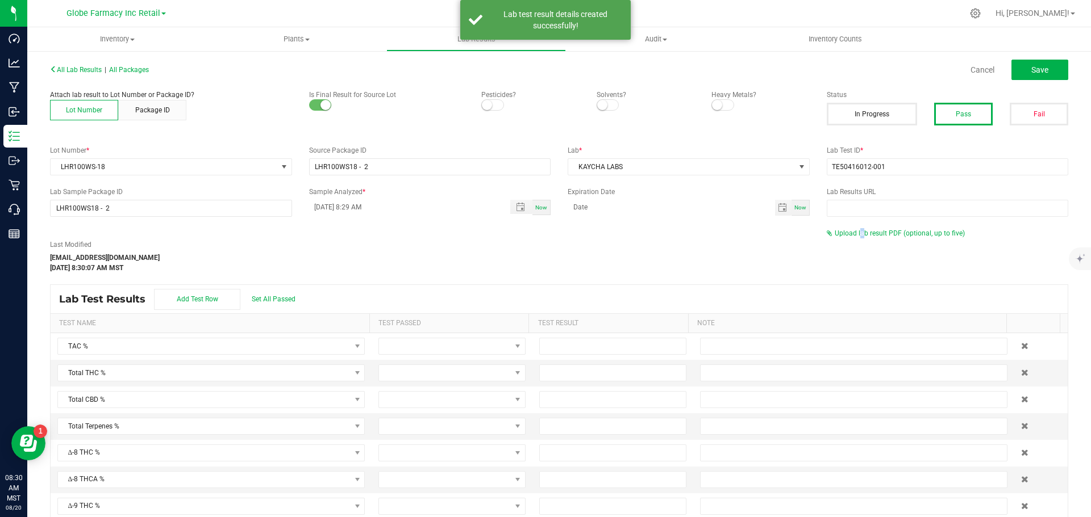
click at [854, 228] on div "All Lab Results | All Packages Cancel Save Attach lab result to Lot Number or P…" at bounding box center [559, 306] width 1018 height 491
click at [855, 244] on div "Last Modified alexar@earthshealing.org Aug 20, 2025 8:30:07 AM MST Upload lab r…" at bounding box center [558, 250] width 1035 height 45
click at [851, 237] on span "Upload lab result PDF (optional, up to five)" at bounding box center [895, 233] width 138 height 8
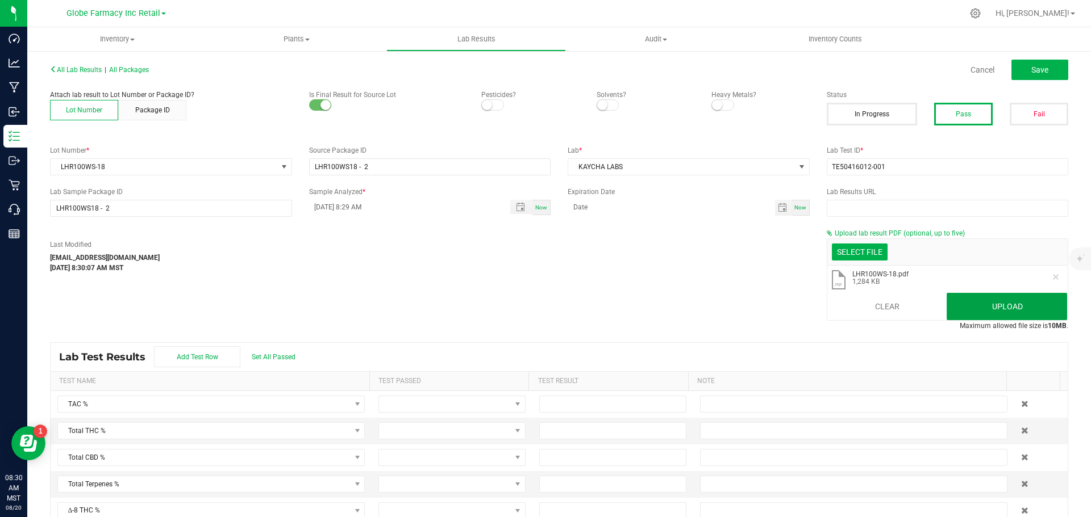
click at [969, 310] on button "Upload" at bounding box center [1006, 306] width 120 height 27
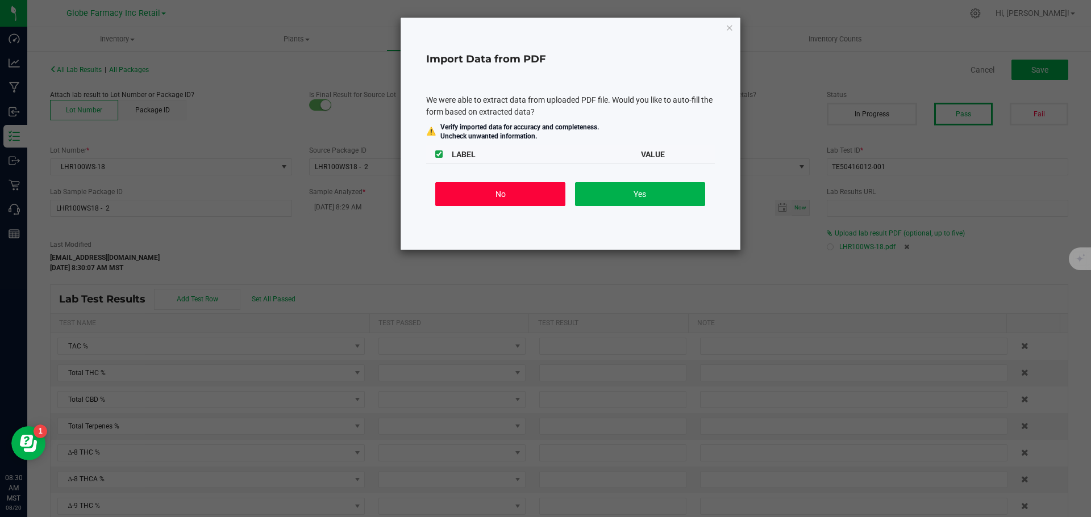
click at [500, 200] on button "No" at bounding box center [500, 194] width 130 height 24
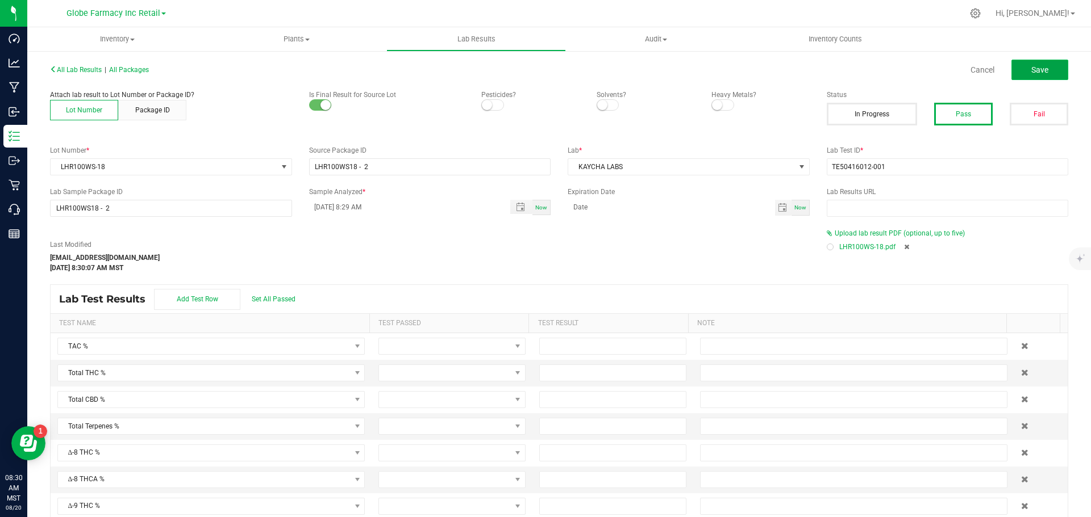
click at [1012, 66] on button "Save" at bounding box center [1039, 70] width 57 height 20
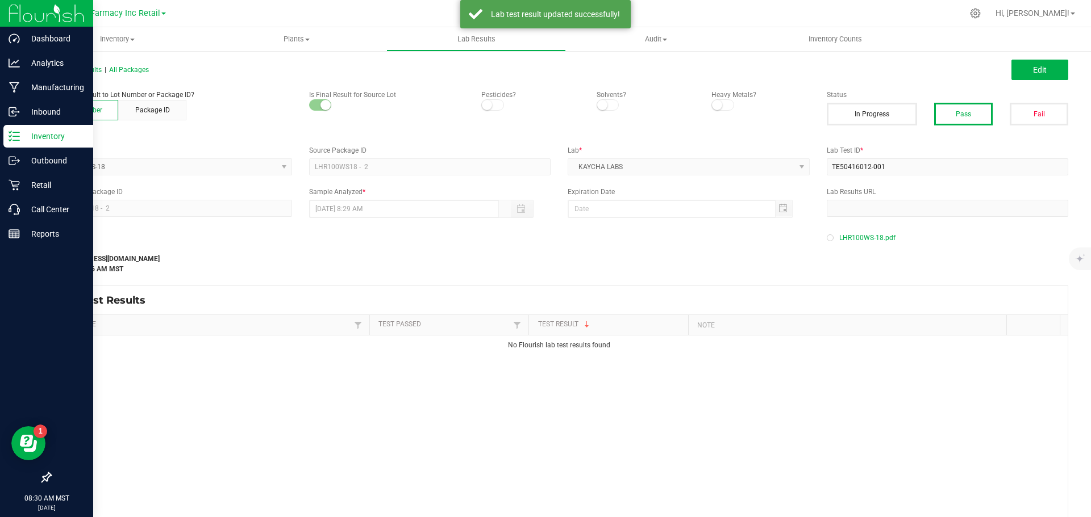
click at [18, 136] on line at bounding box center [16, 136] width 6 height 0
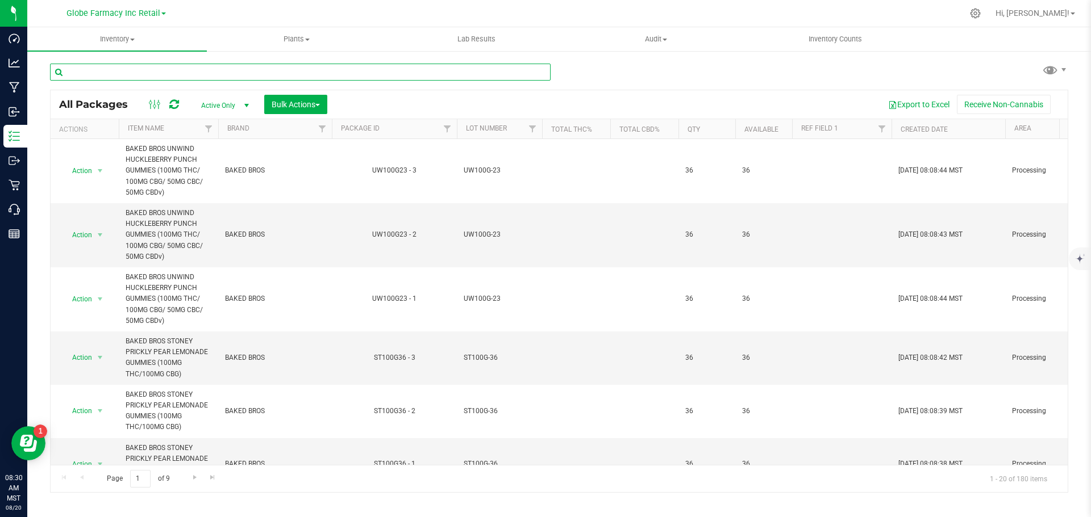
click at [260, 73] on input "text" at bounding box center [300, 72] width 500 height 17
paste input "SL100G-58"
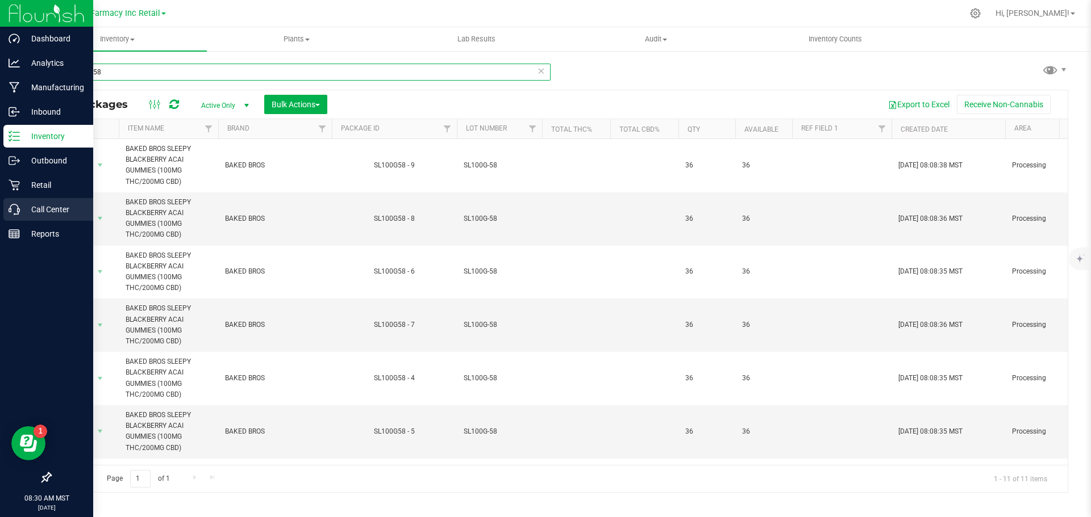
type input "SL100G-58"
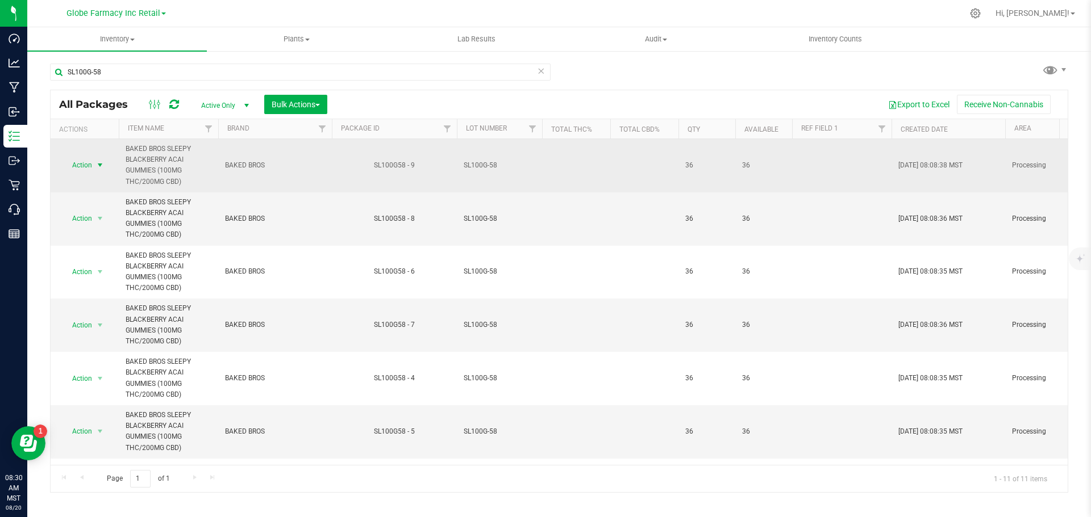
click at [80, 168] on span "Action" at bounding box center [77, 165] width 31 height 16
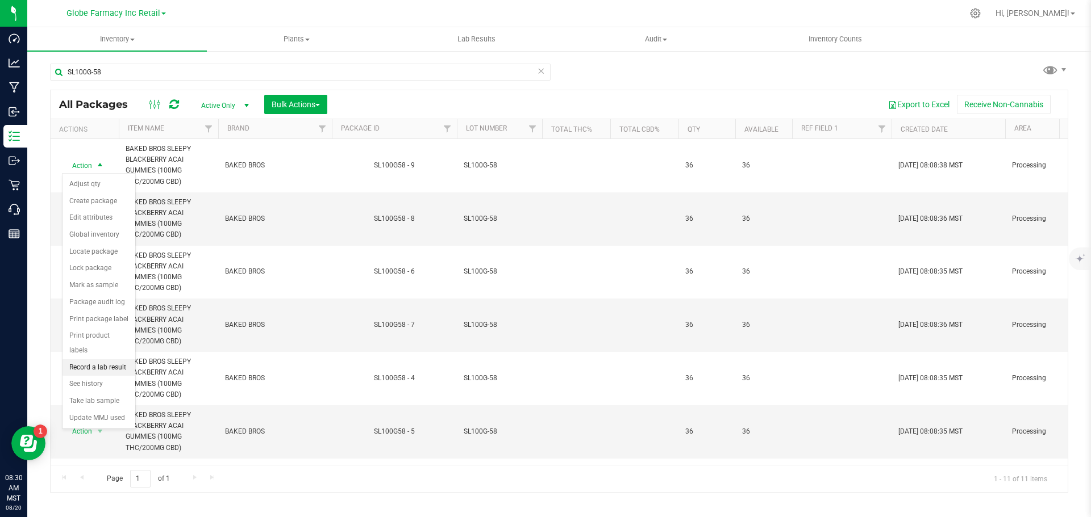
click at [94, 360] on li "Record a lab result" at bounding box center [98, 368] width 73 height 17
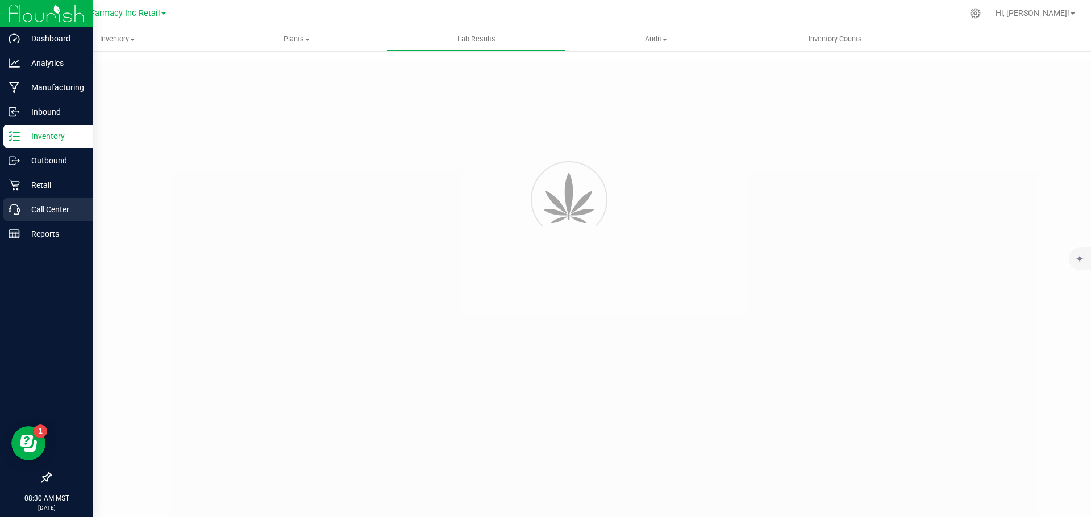
type input "SL100G58 - 9"
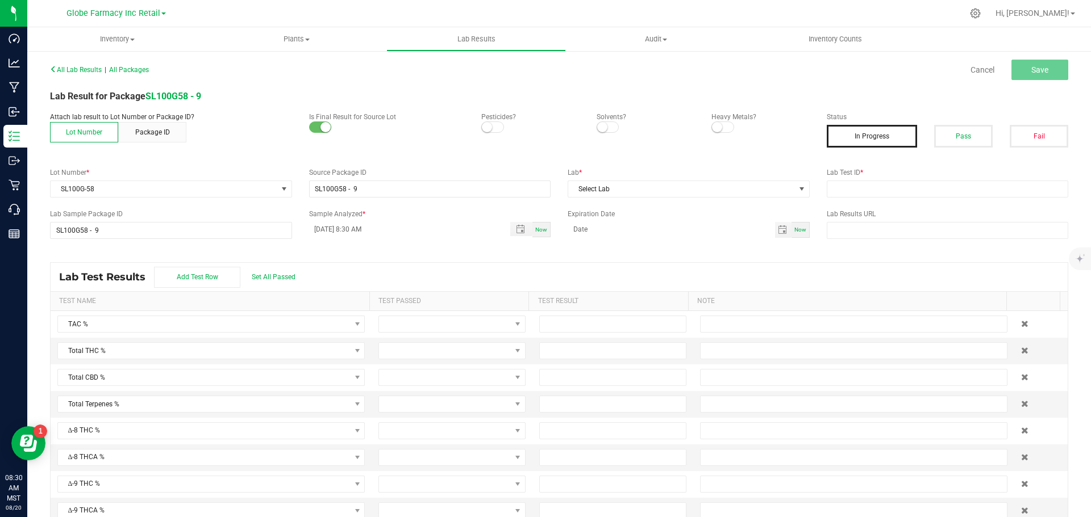
drag, startPoint x: 959, startPoint y: 141, endPoint x: 930, endPoint y: 200, distance: 66.3
click at [959, 141] on button "Pass" at bounding box center [963, 136] width 59 height 23
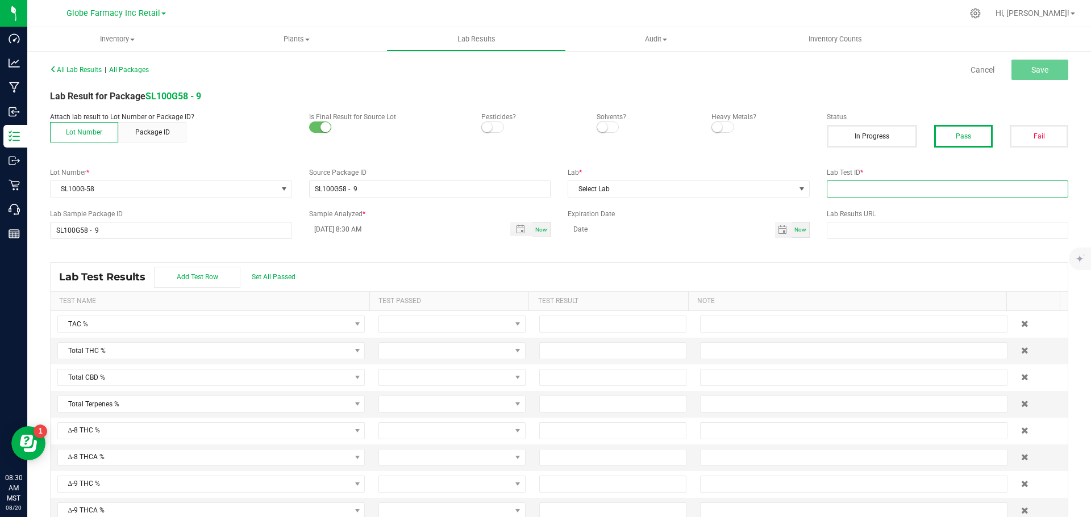
click at [916, 190] on input "text" at bounding box center [947, 189] width 242 height 17
paste input "2507APO3039.15529"
type input "2507APO3039.15529"
click at [707, 190] on span "Select Lab" at bounding box center [681, 189] width 227 height 16
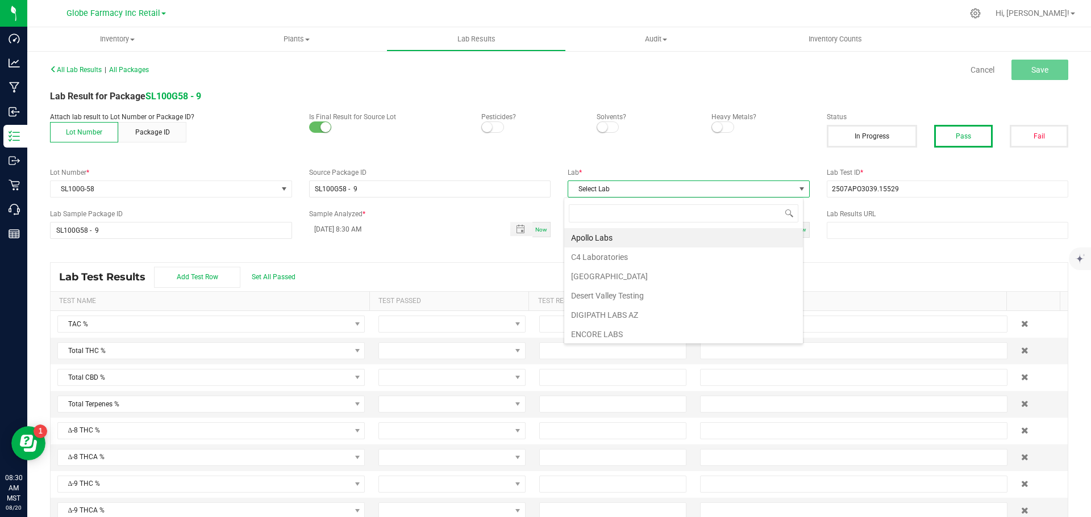
scroll to position [17, 240]
click at [610, 235] on li "Apollo Labs" at bounding box center [683, 237] width 239 height 19
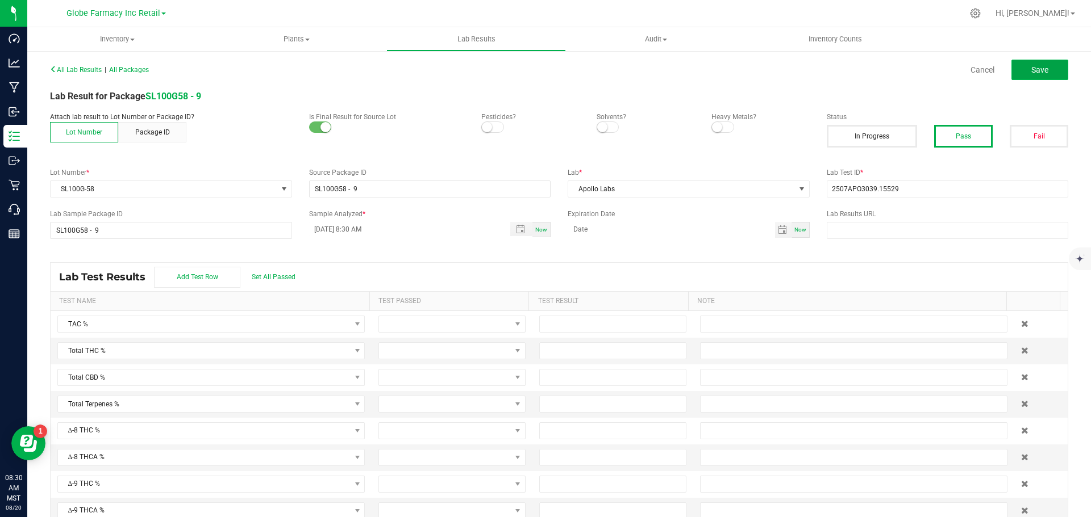
click at [1045, 70] on button "Save" at bounding box center [1039, 70] width 57 height 20
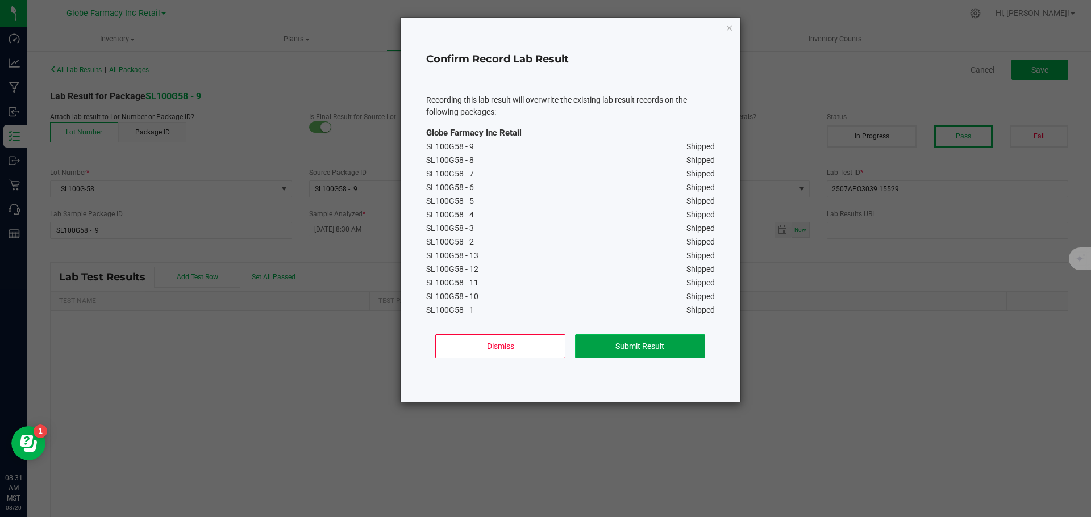
click at [686, 344] on button "Submit Result" at bounding box center [640, 347] width 130 height 24
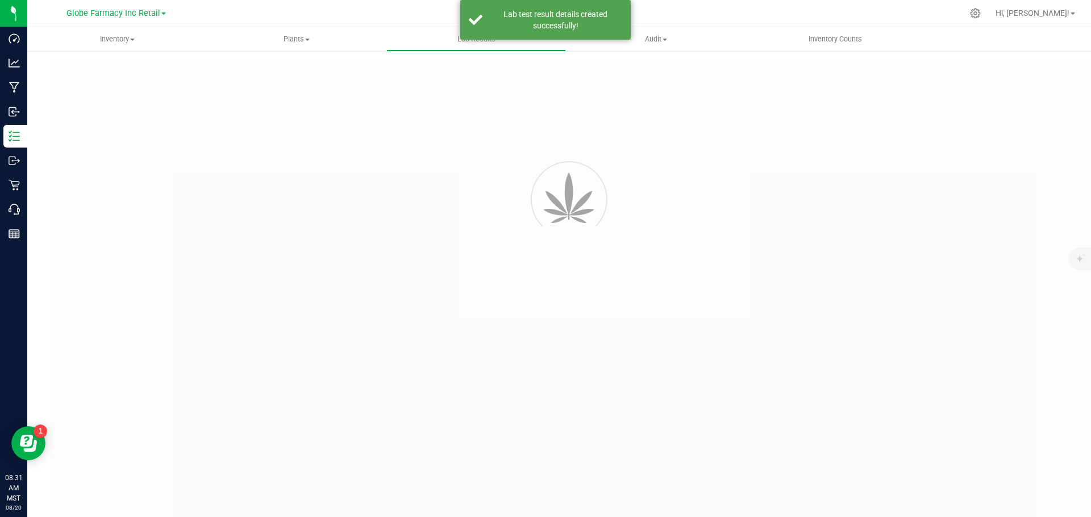
type input "SL100G58 - 9"
type input "2507APO3039.15529"
type input "SL100G58 - 9"
type input "[DATE] 8:30 AM"
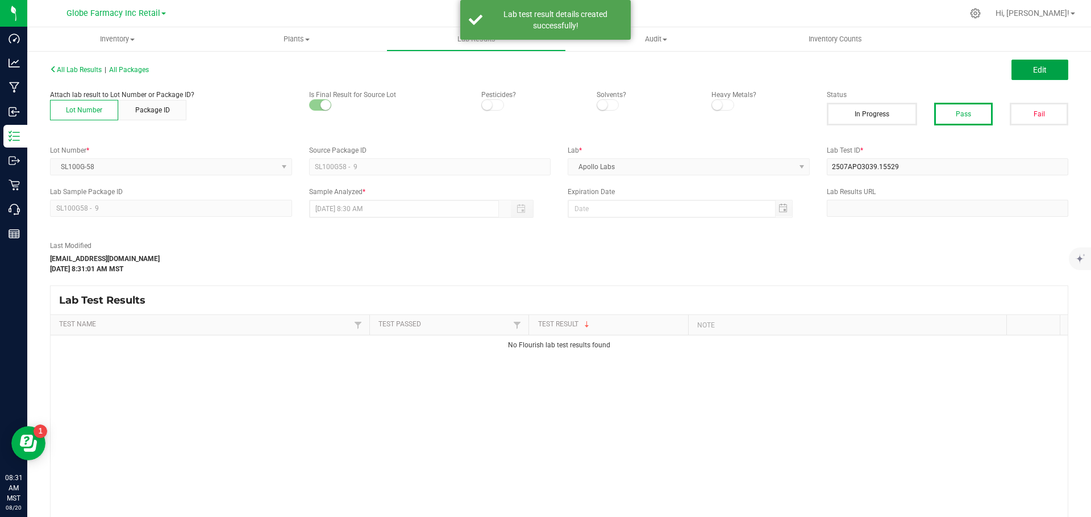
click at [1034, 68] on span "Edit" at bounding box center [1040, 69] width 14 height 9
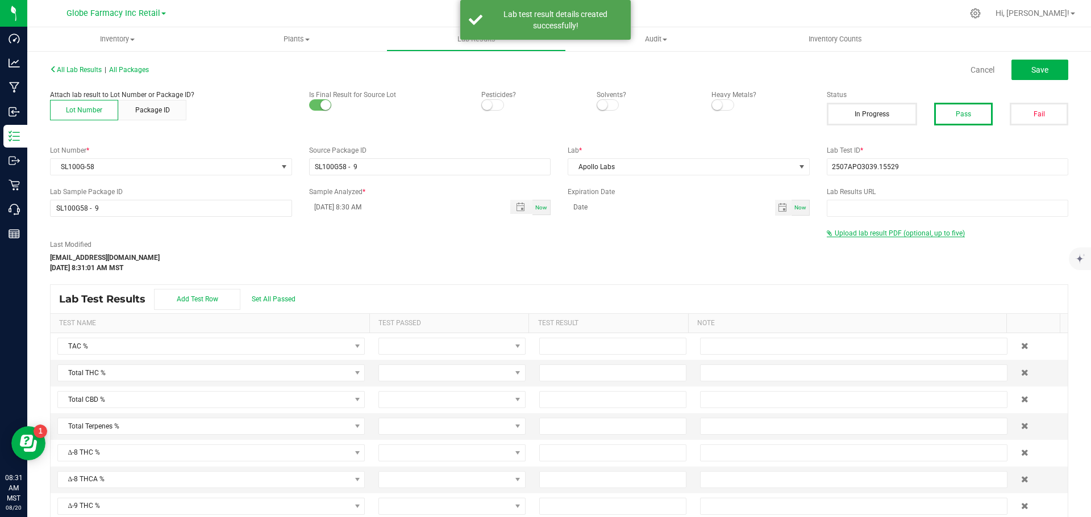
click at [871, 230] on span "Upload lab result PDF (optional, up to five)" at bounding box center [899, 233] width 130 height 8
click at [854, 244] on div "Select file" at bounding box center [860, 252] width 56 height 17
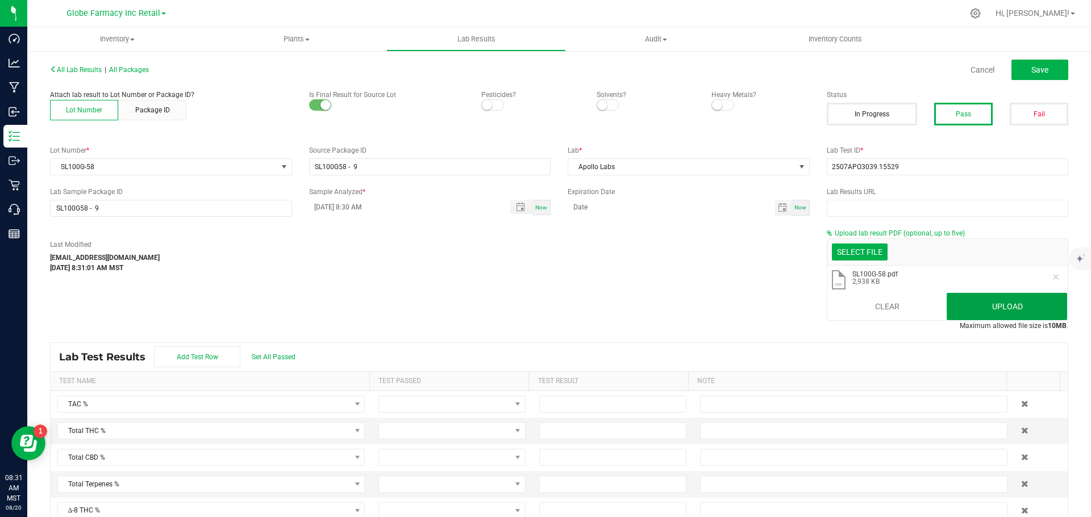
click at [995, 303] on button "Upload" at bounding box center [1006, 306] width 120 height 27
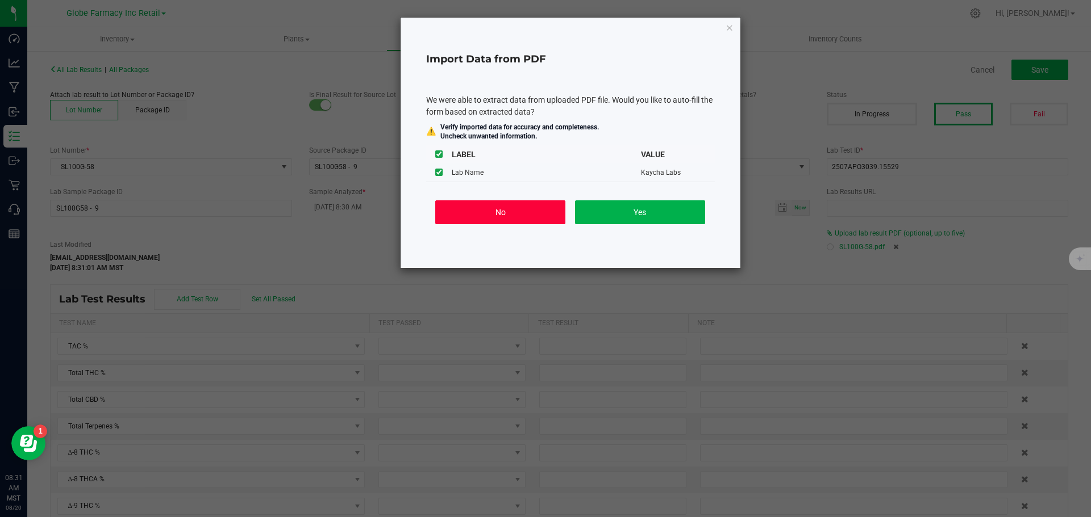
click at [524, 206] on button "No" at bounding box center [500, 212] width 130 height 24
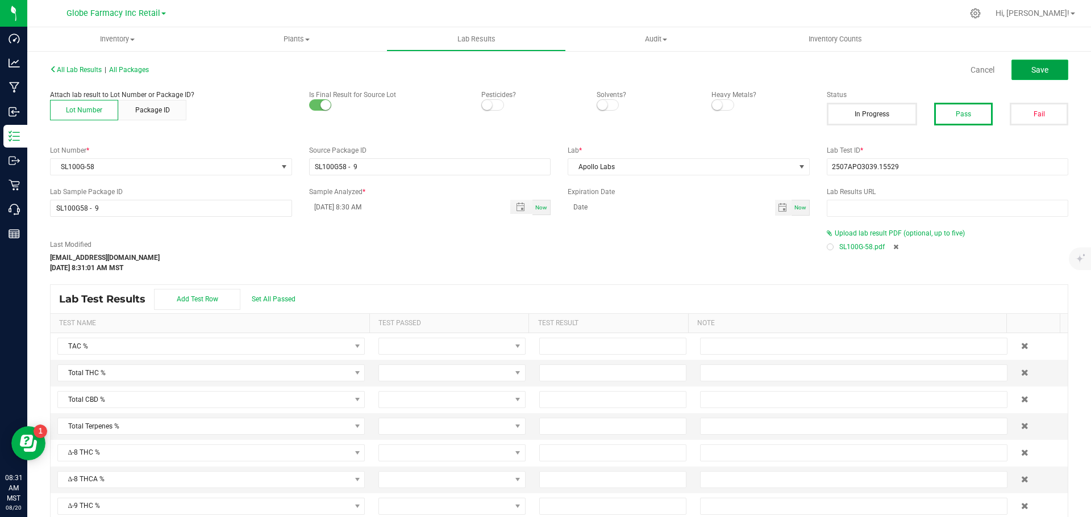
click at [1038, 68] on span "Save" at bounding box center [1039, 69] width 17 height 9
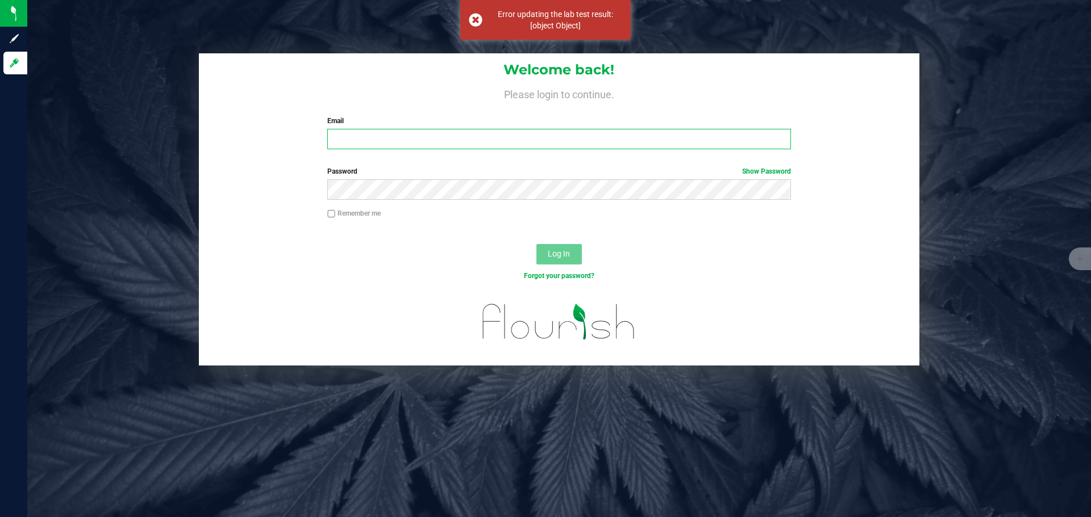
type input "[EMAIL_ADDRESS][DOMAIN_NAME]"
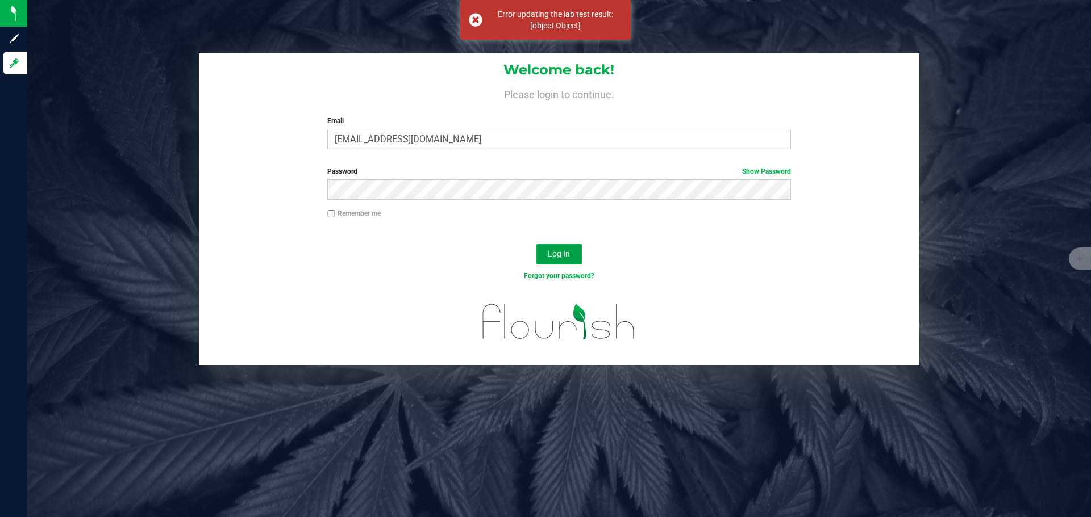
click at [563, 258] on span "Log In" at bounding box center [559, 253] width 22 height 9
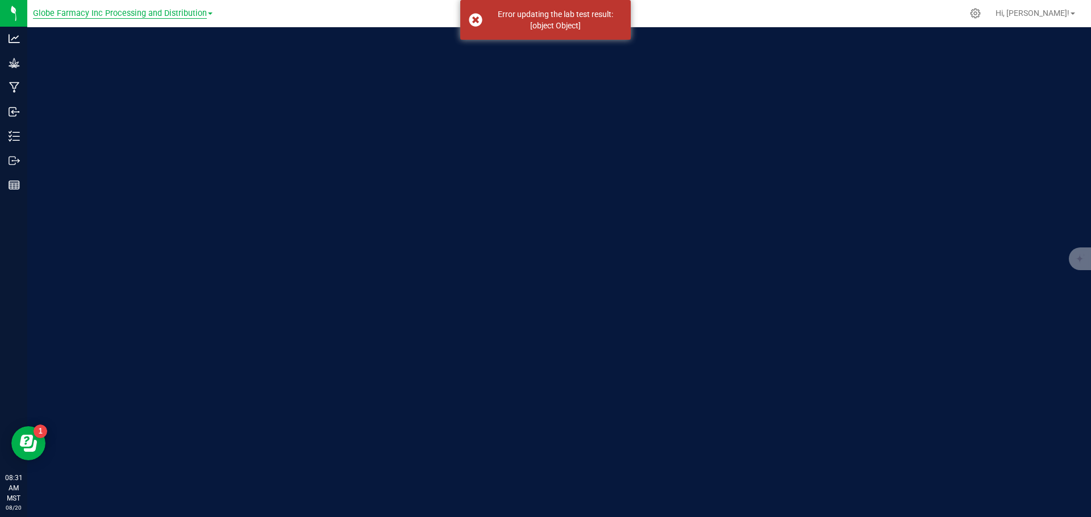
click at [146, 15] on span "Globe Farmacy Inc Processing and Distribution" at bounding box center [120, 14] width 174 height 10
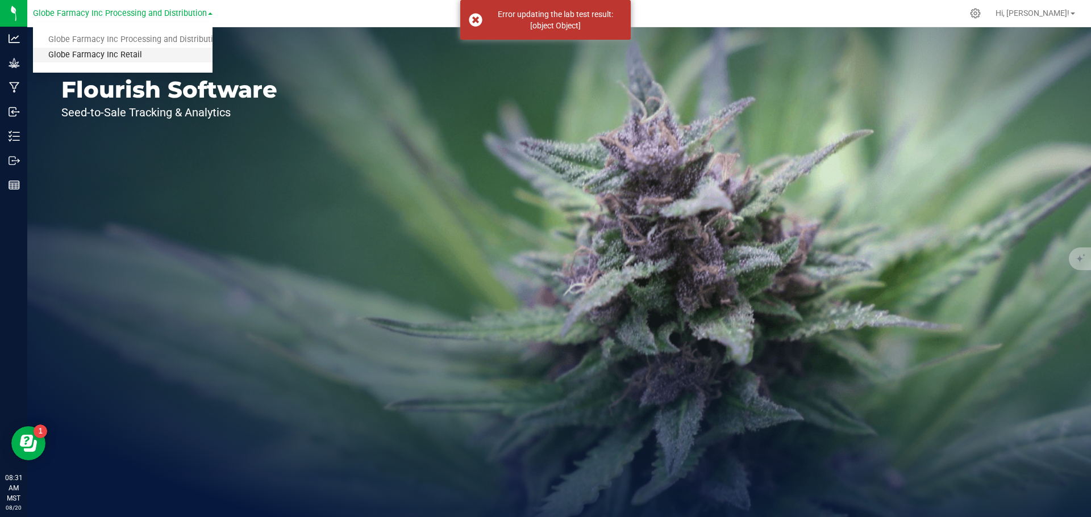
click at [115, 52] on link "Globe Farmacy Inc Retail" at bounding box center [122, 55] width 179 height 15
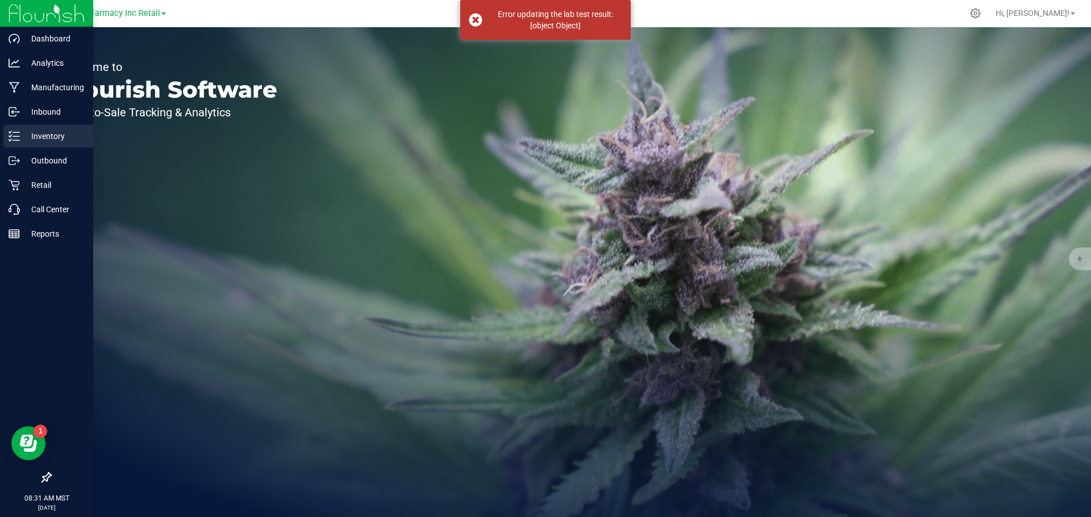
click at [23, 132] on p "Inventory" at bounding box center [54, 136] width 68 height 14
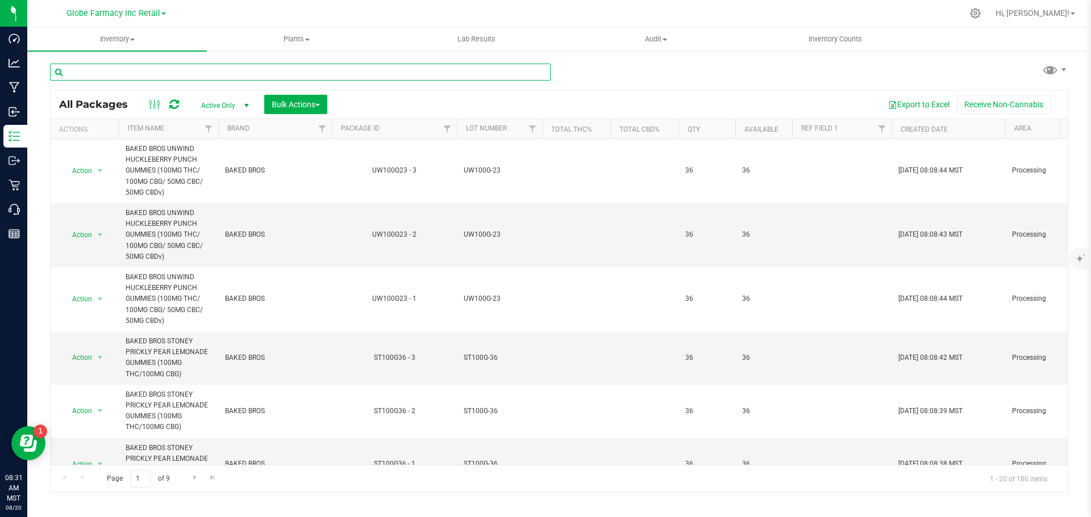
paste input "SL100G-58"
click at [126, 80] on input "SL100G-58" at bounding box center [300, 72] width 500 height 17
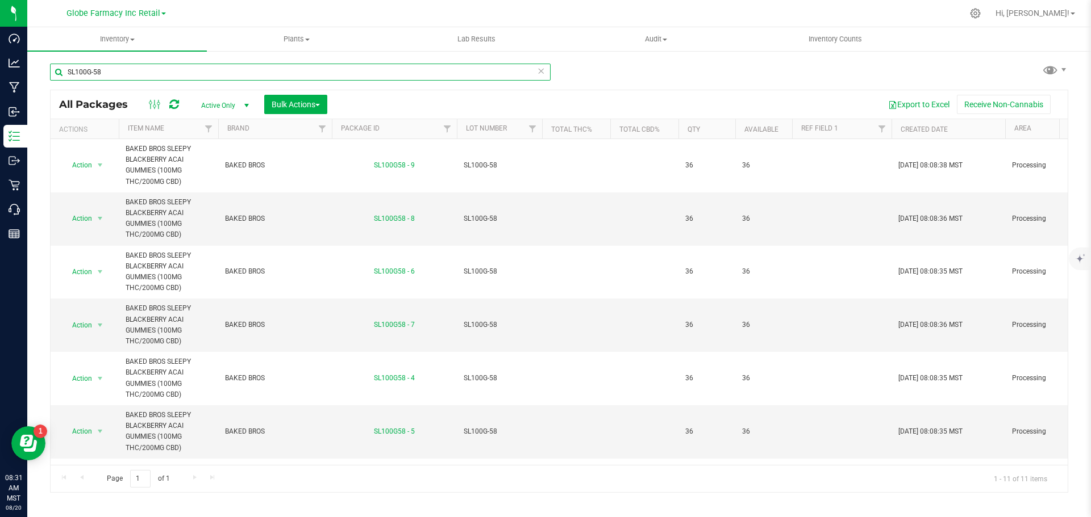
click at [111, 70] on input "SL100G-58" at bounding box center [300, 72] width 500 height 17
paste input "BR100SW-17"
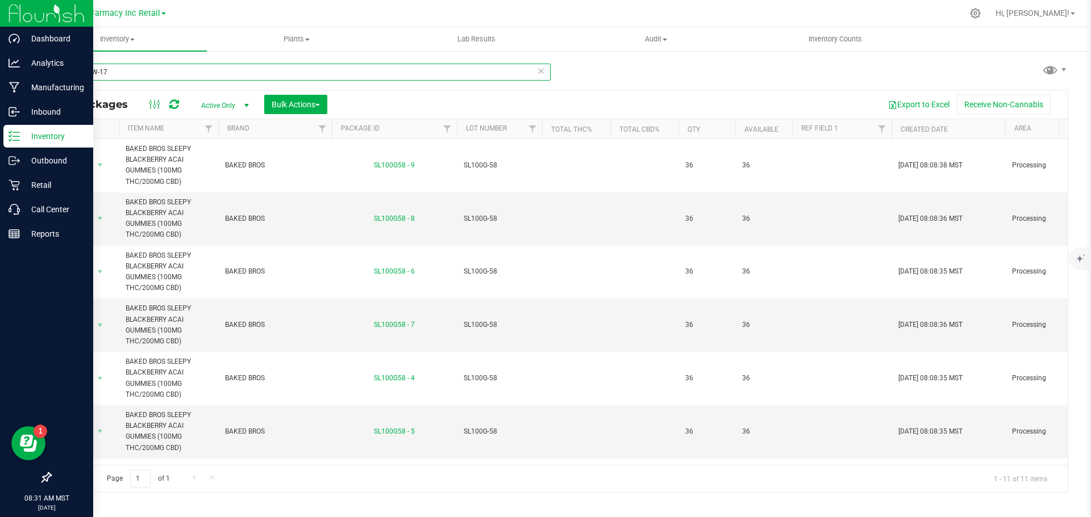
type input "BR100SW-17"
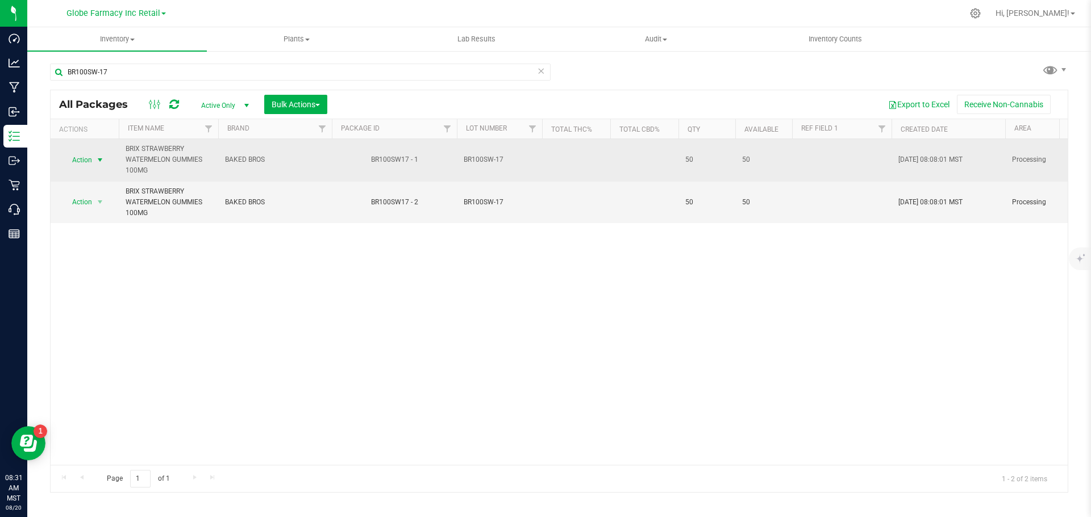
click at [94, 166] on span "Action" at bounding box center [84, 160] width 45 height 16
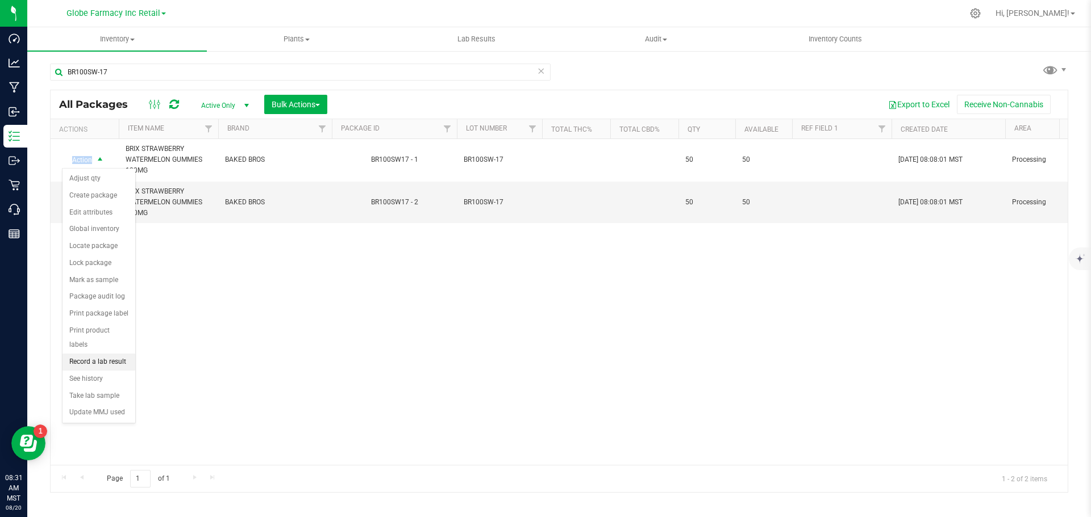
click at [90, 354] on li "Record a lab result" at bounding box center [98, 362] width 73 height 17
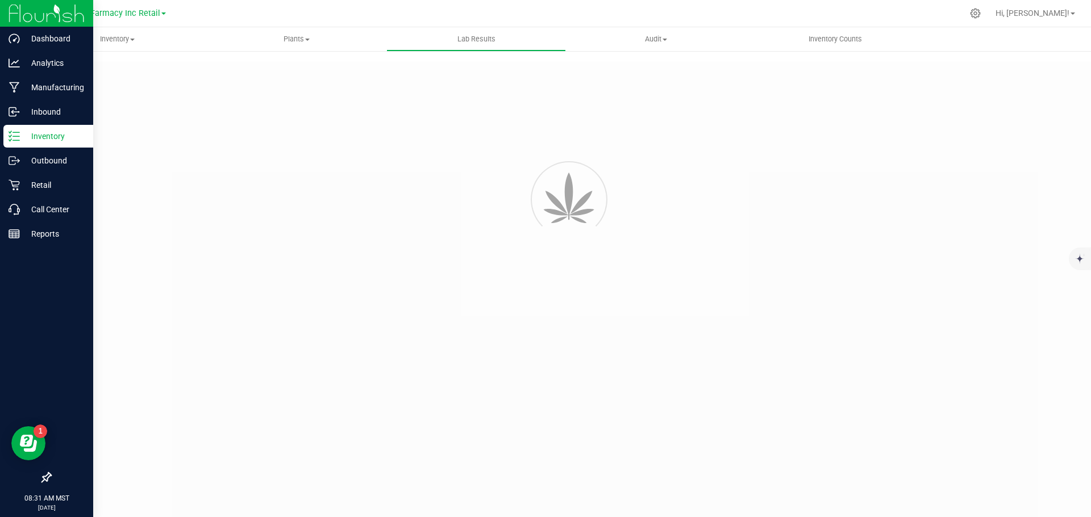
type input "BR100SW17 - 1"
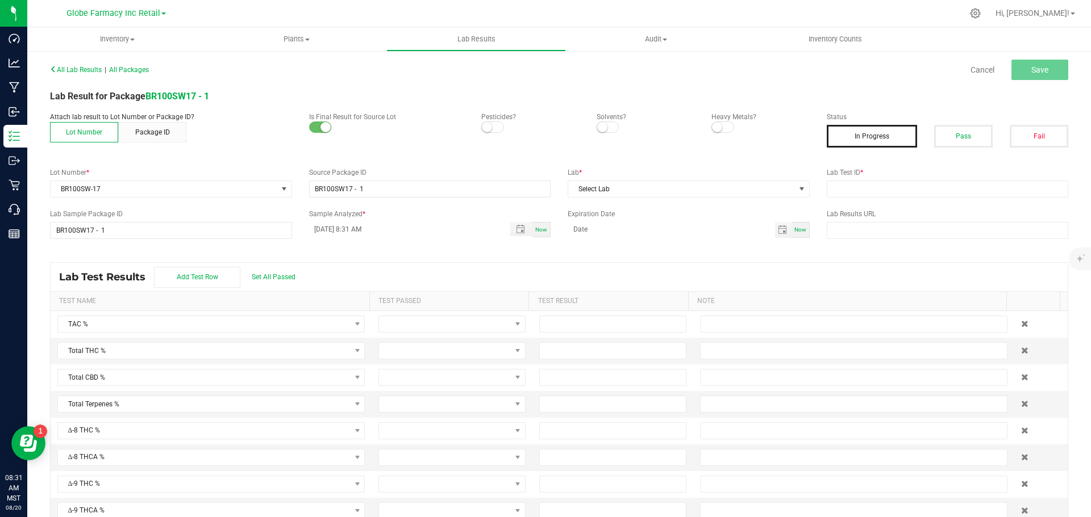
drag, startPoint x: 957, startPoint y: 144, endPoint x: 937, endPoint y: 171, distance: 33.3
click at [953, 152] on div "Status In Progress Pass Fail" at bounding box center [947, 134] width 259 height 44
paste input "2506APO2703.13855"
drag, startPoint x: 863, startPoint y: 189, endPoint x: 857, endPoint y: 192, distance: 7.1
click at [863, 189] on input "text" at bounding box center [947, 189] width 242 height 17
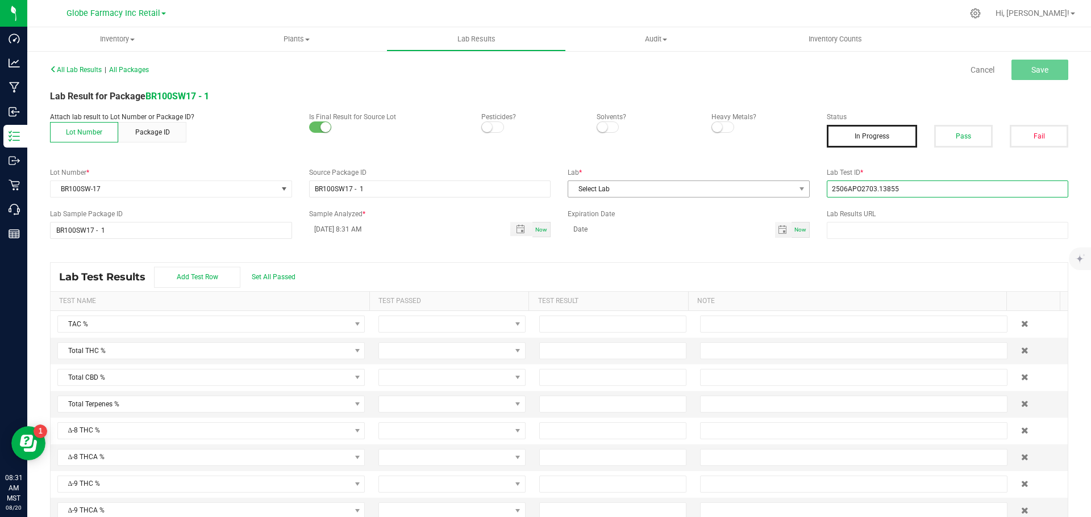
type input "2506APO2703.13855"
click at [637, 193] on span "Select Lab" at bounding box center [681, 189] width 227 height 16
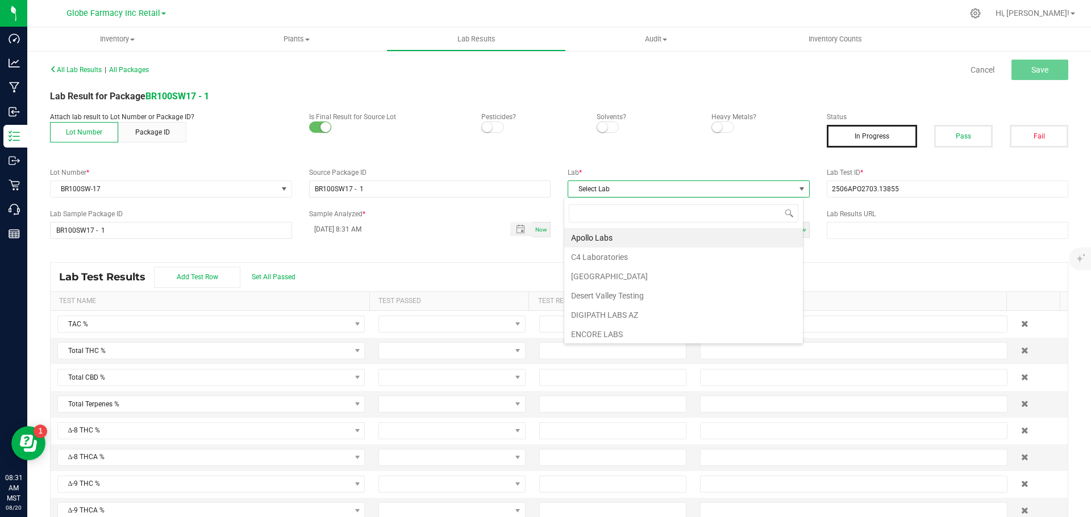
scroll to position [17, 240]
click at [594, 234] on li "Apollo Labs" at bounding box center [683, 237] width 239 height 19
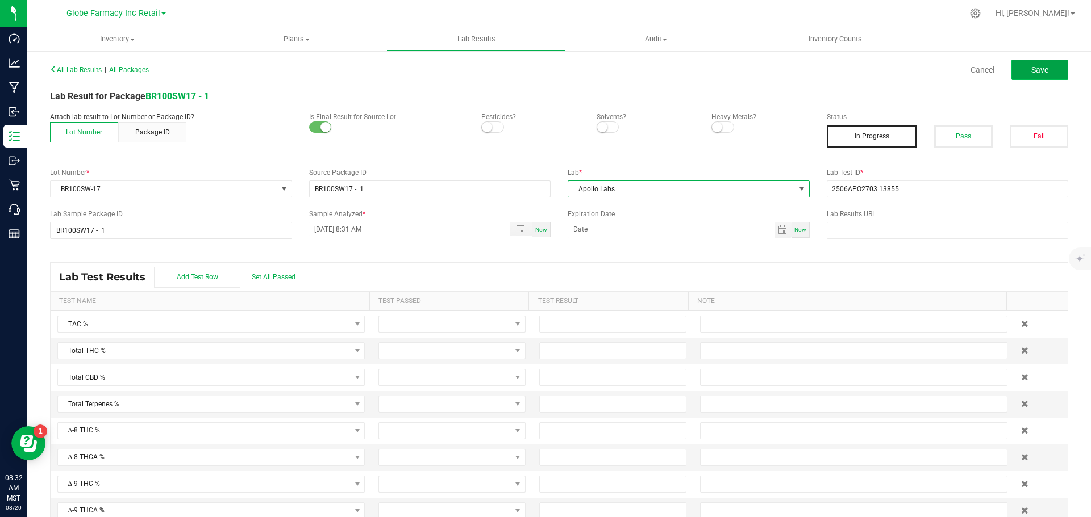
click at [1040, 73] on button "Save" at bounding box center [1039, 70] width 57 height 20
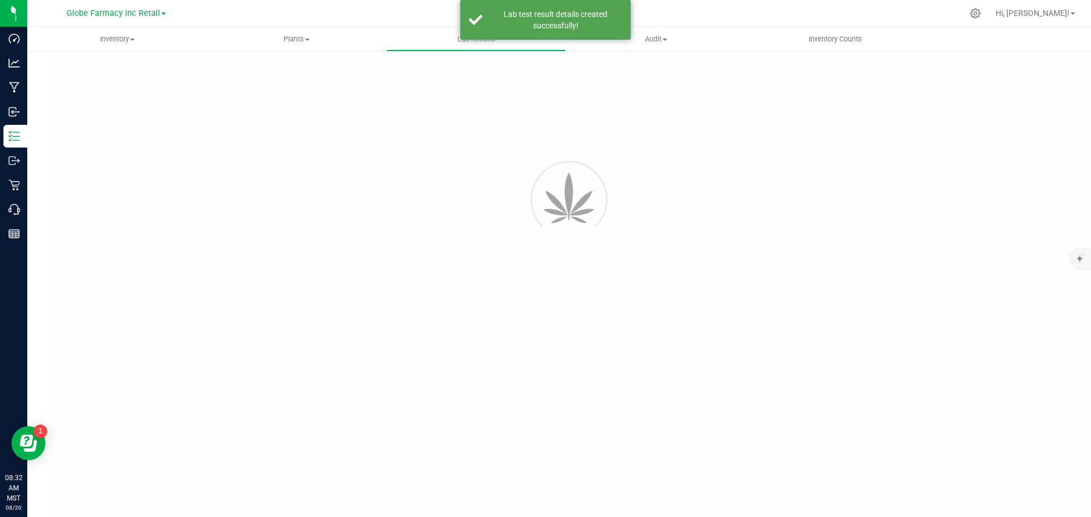
type input "BR100SW17 - 1"
type input "2506APO2703.13855"
type input "BR100SW17 - 1"
type input "[DATE] 8:31 AM"
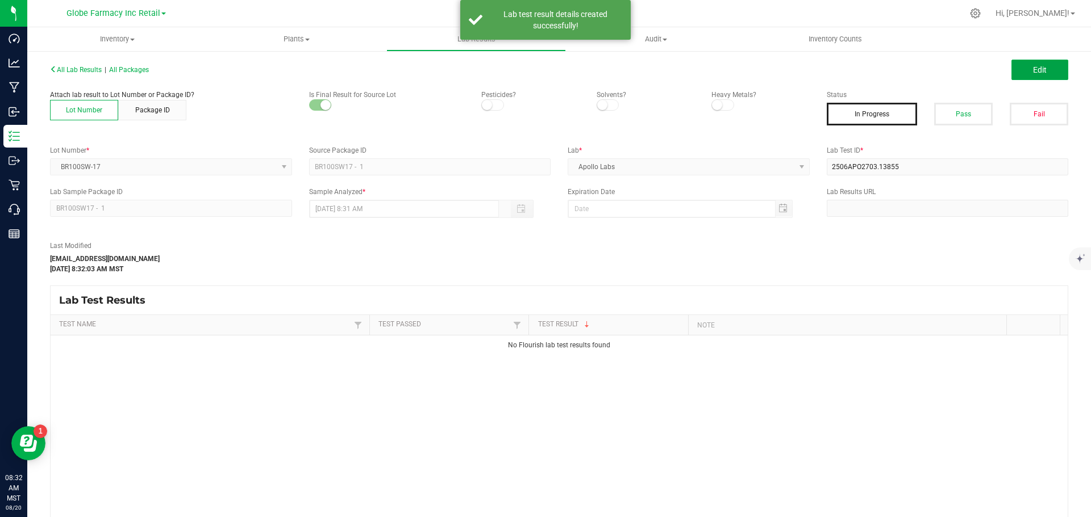
drag, startPoint x: 1043, startPoint y: 69, endPoint x: 936, endPoint y: 280, distance: 236.2
click at [1043, 68] on button "Edit" at bounding box center [1039, 70] width 57 height 20
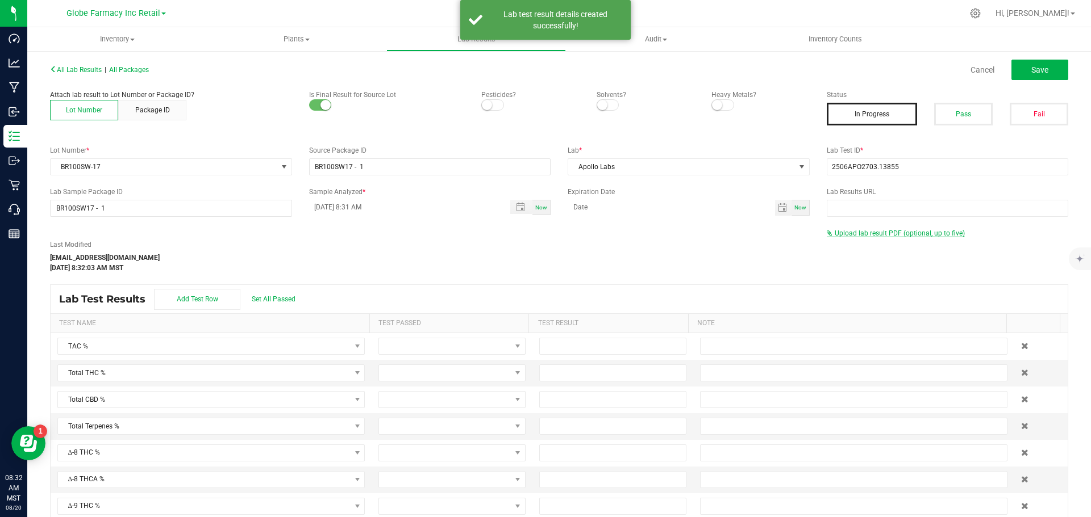
click at [887, 234] on span "Upload lab result PDF (optional, up to five)" at bounding box center [899, 233] width 130 height 8
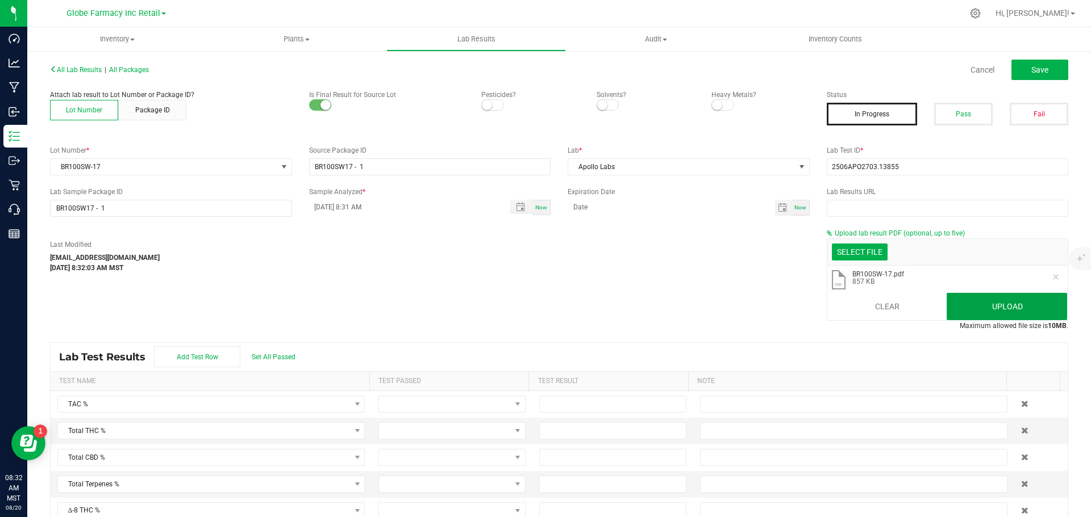
click at [978, 312] on button "Upload" at bounding box center [1006, 306] width 120 height 27
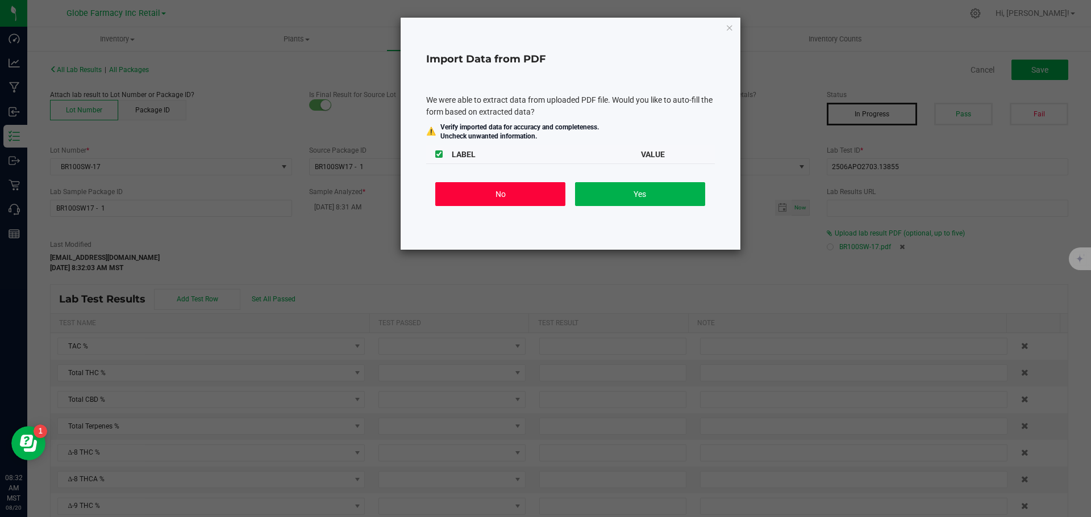
click at [467, 195] on button "No" at bounding box center [500, 194] width 130 height 24
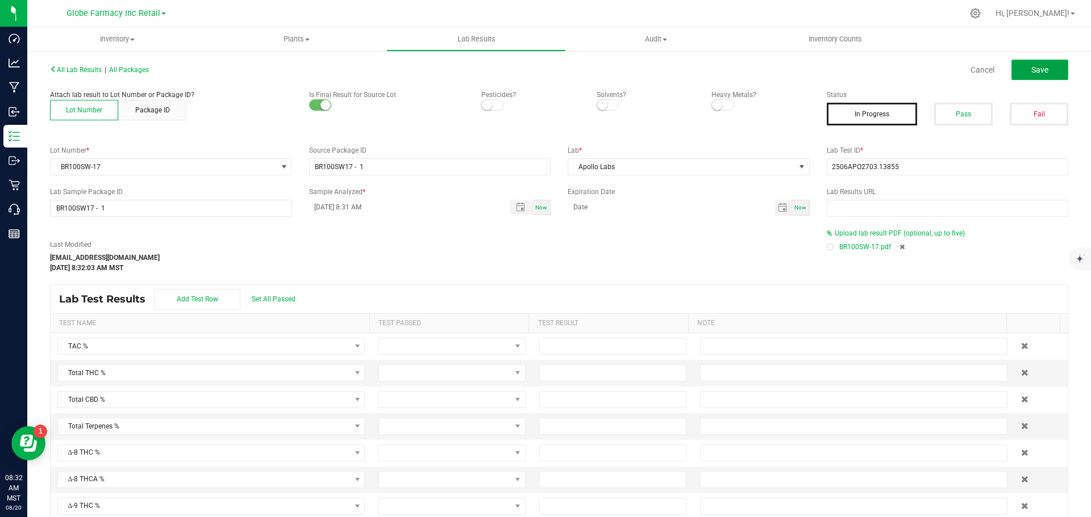
click at [1019, 80] on button "Save" at bounding box center [1039, 70] width 57 height 20
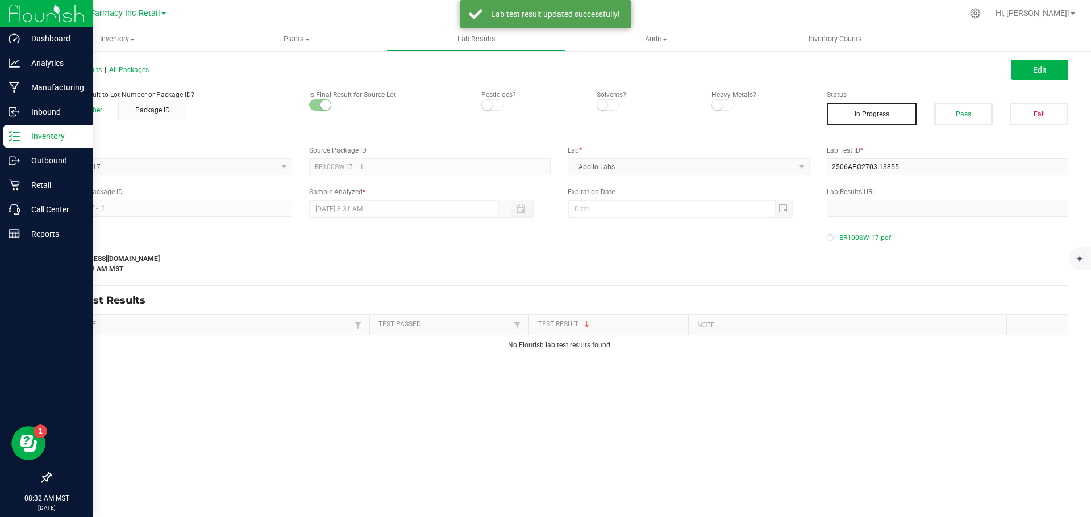
click at [24, 139] on p "Inventory" at bounding box center [54, 136] width 68 height 14
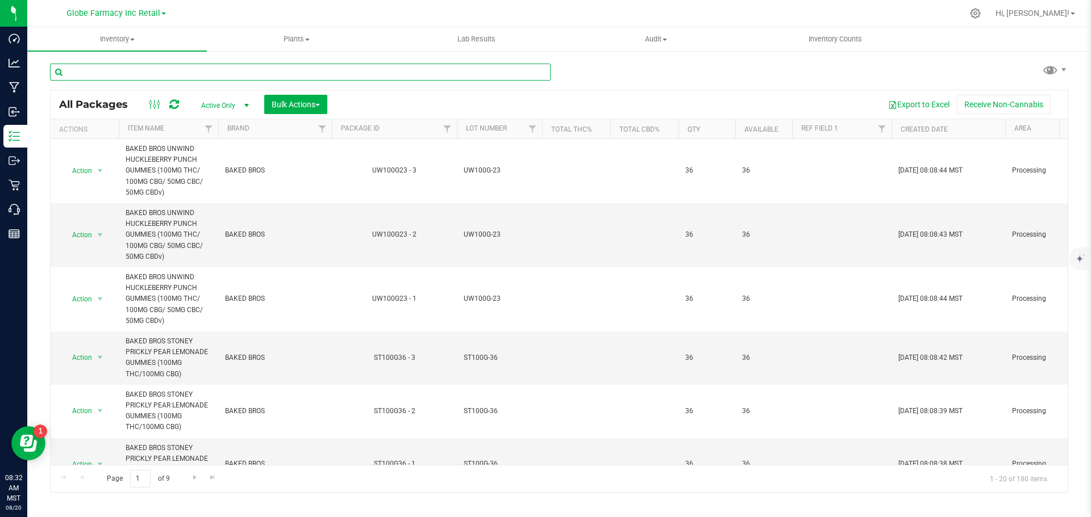
paste input "UW100G-23"
click at [150, 73] on input "UW100G-23" at bounding box center [300, 72] width 500 height 17
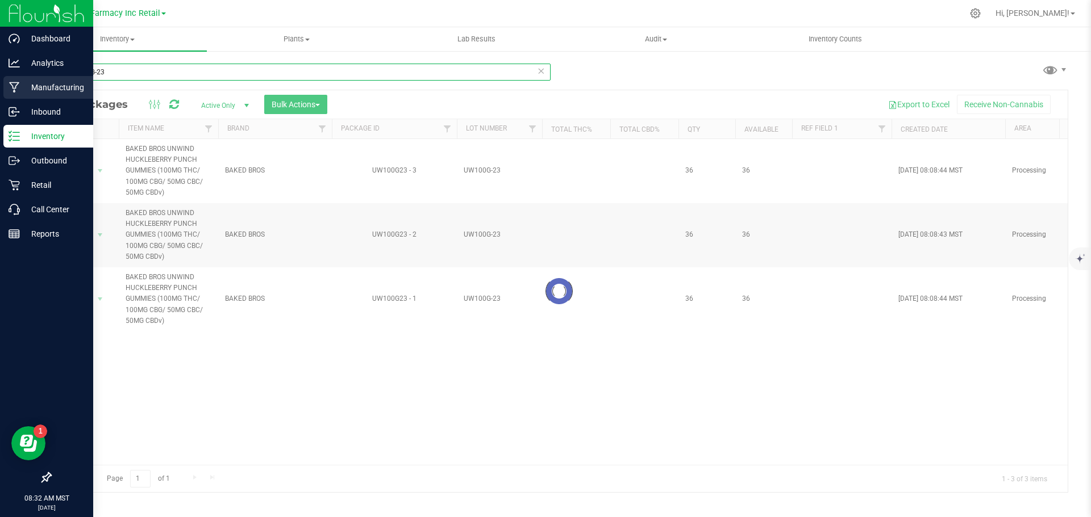
type input "UW100G-23"
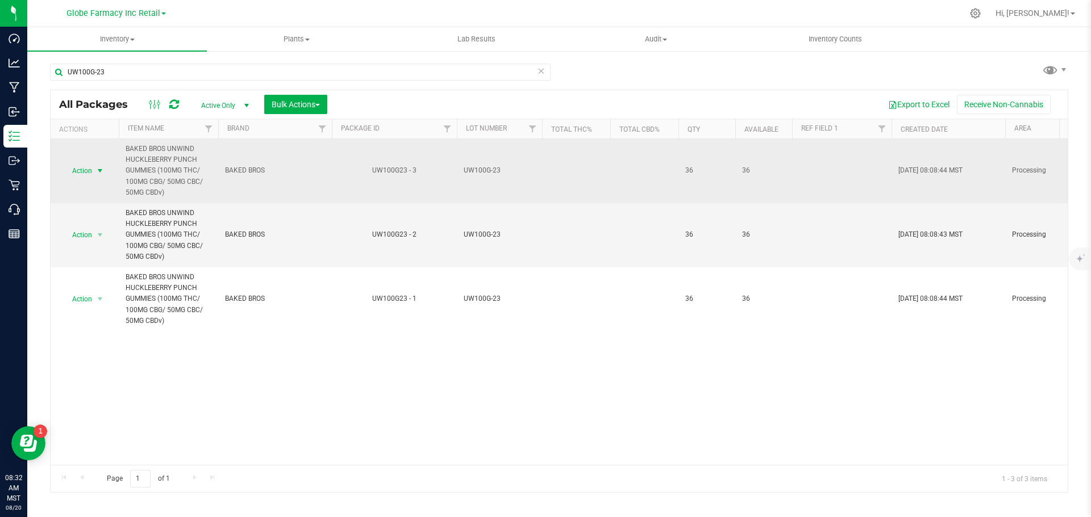
click at [86, 166] on span "Action" at bounding box center [77, 171] width 31 height 16
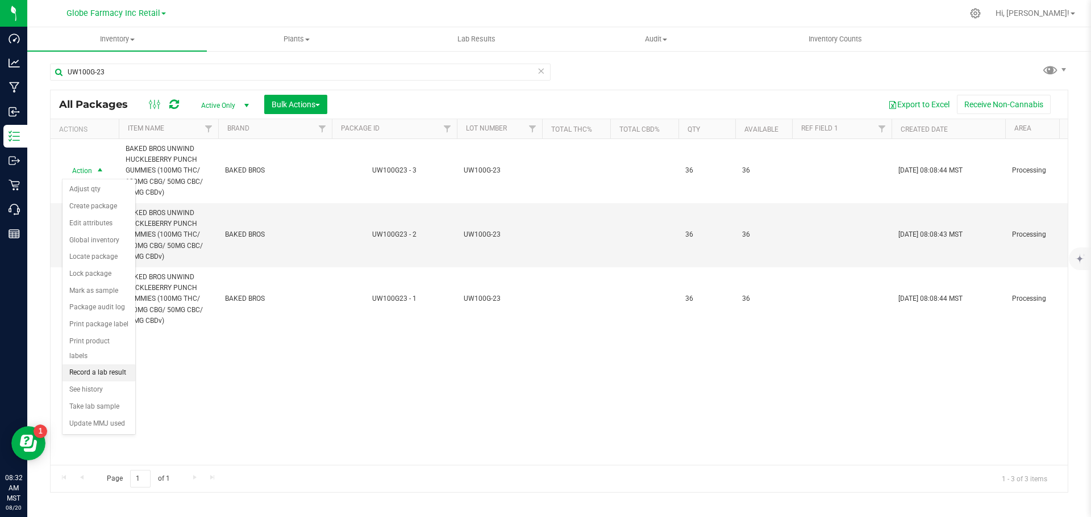
click at [107, 365] on li "Record a lab result" at bounding box center [98, 373] width 73 height 17
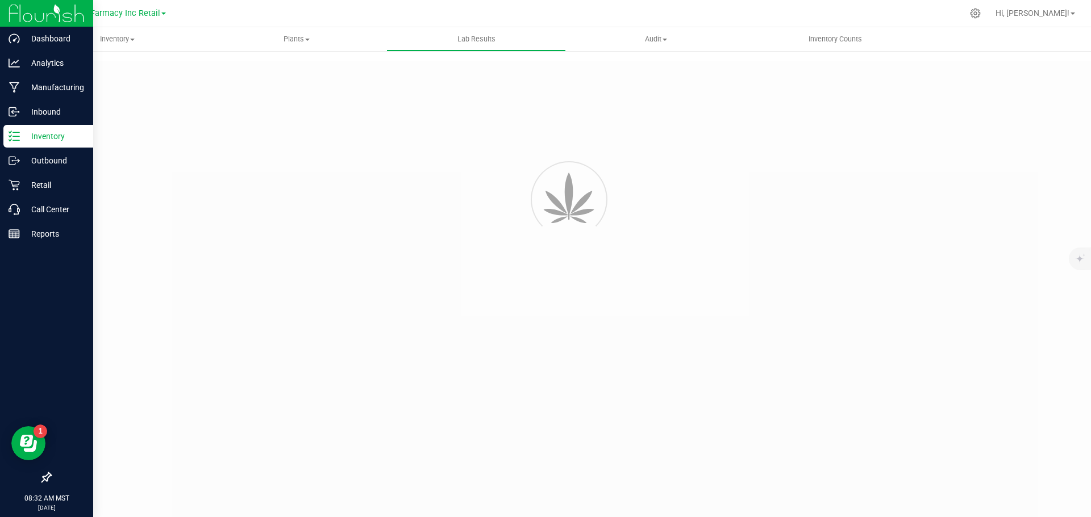
type input "UW100G23 - 3"
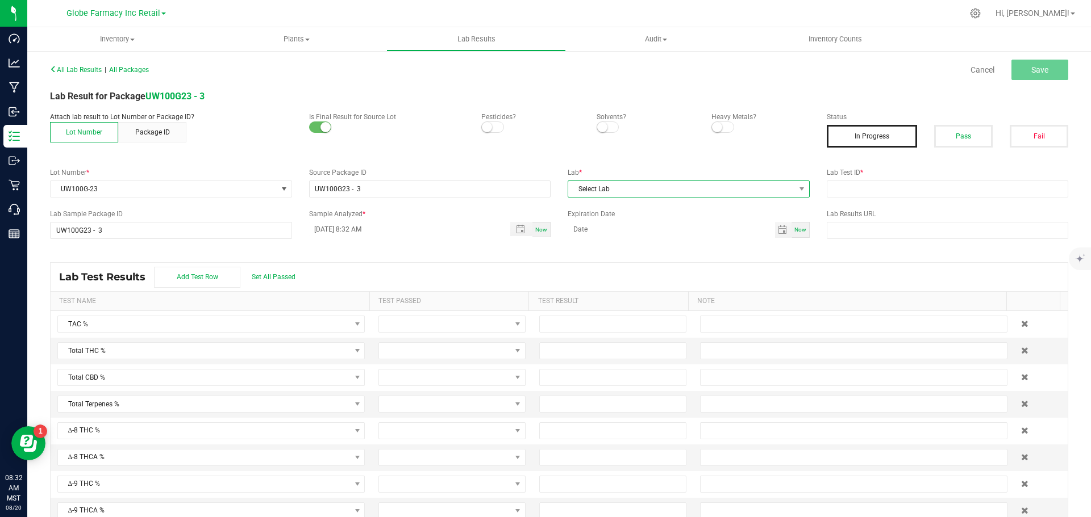
click at [640, 185] on span "Select Lab" at bounding box center [681, 189] width 227 height 16
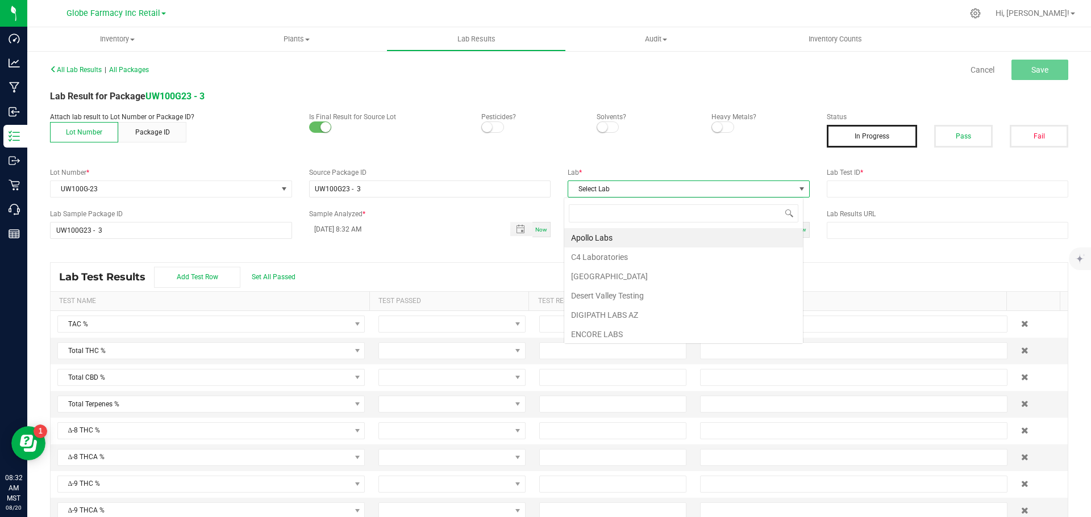
scroll to position [17, 240]
click at [611, 231] on li "Apollo Labs" at bounding box center [683, 237] width 239 height 19
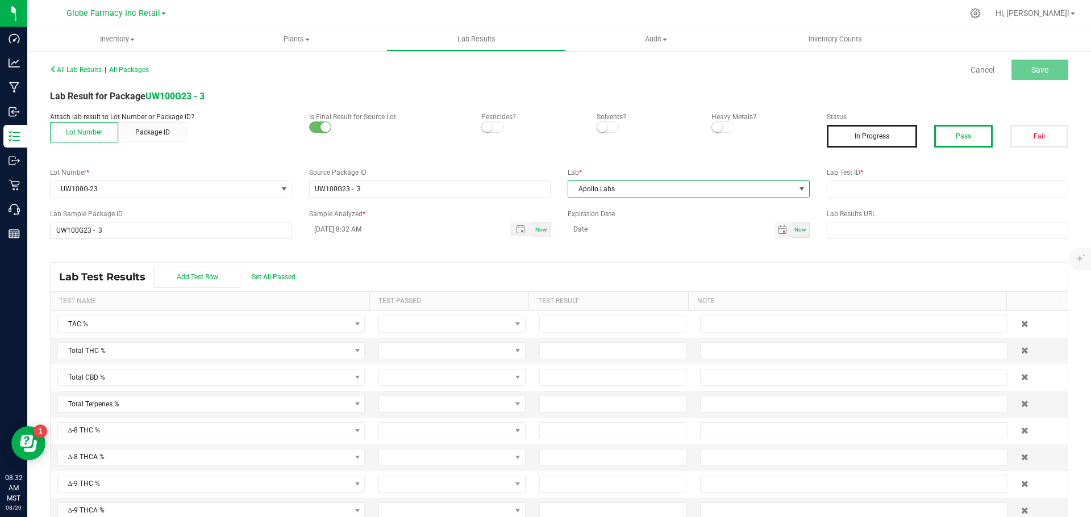
click at [967, 132] on button "Pass" at bounding box center [963, 136] width 59 height 23
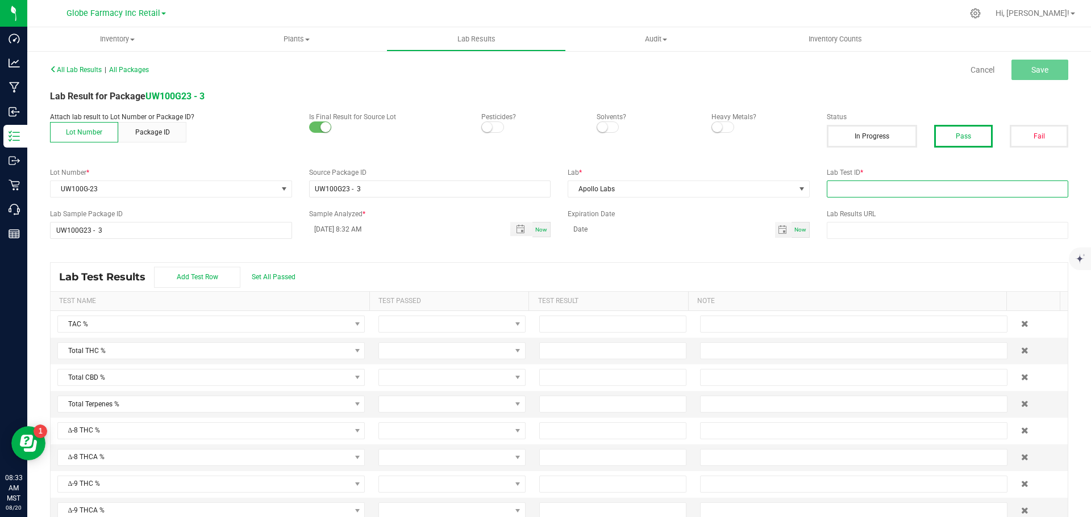
paste input "2505APO2069.10794"
click at [940, 194] on input "text" at bounding box center [947, 189] width 242 height 17
type input "2505APO2069.10794"
click at [1022, 62] on button "Save" at bounding box center [1039, 70] width 57 height 20
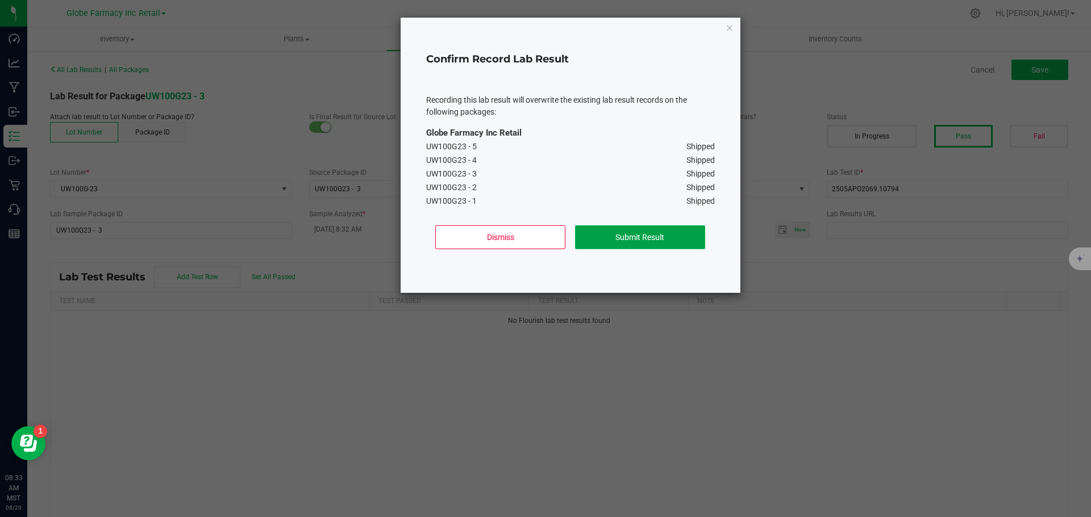
click at [657, 240] on button "Submit Result" at bounding box center [640, 237] width 130 height 24
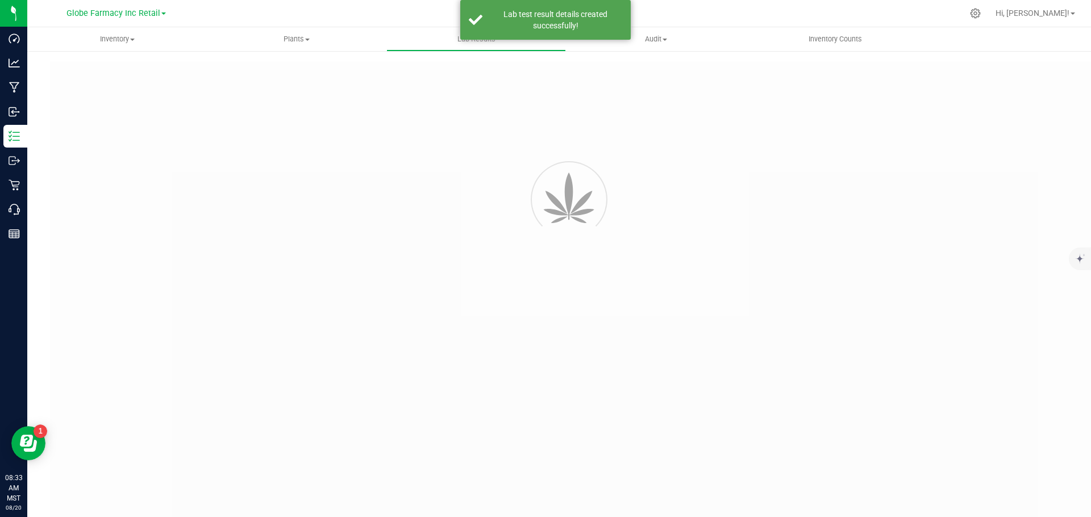
type input "UW100G23 - 3"
type input "2505APO2069.10794"
type input "UW100G23 - 3"
type input "[DATE] 8:32 AM"
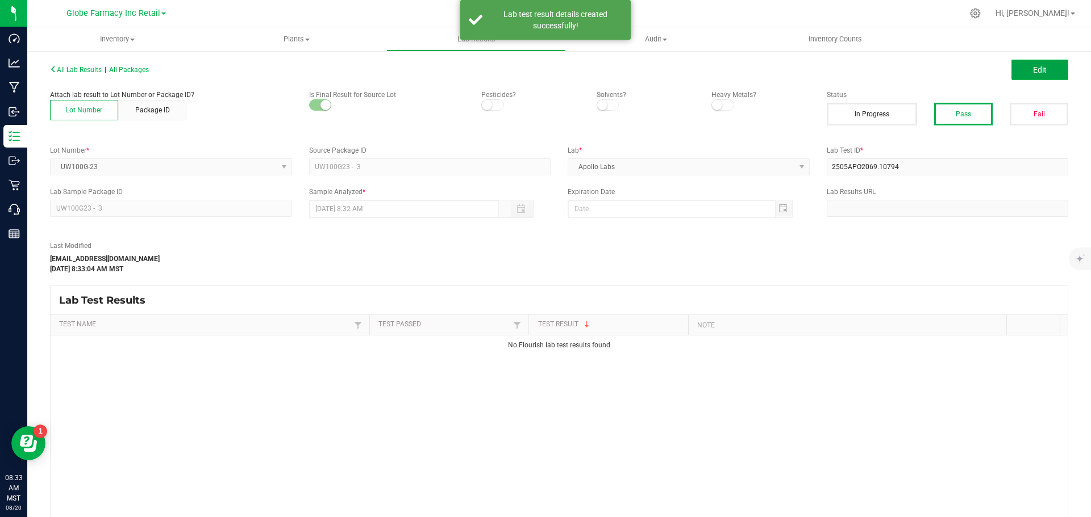
click at [1033, 70] on span "Edit" at bounding box center [1040, 69] width 14 height 9
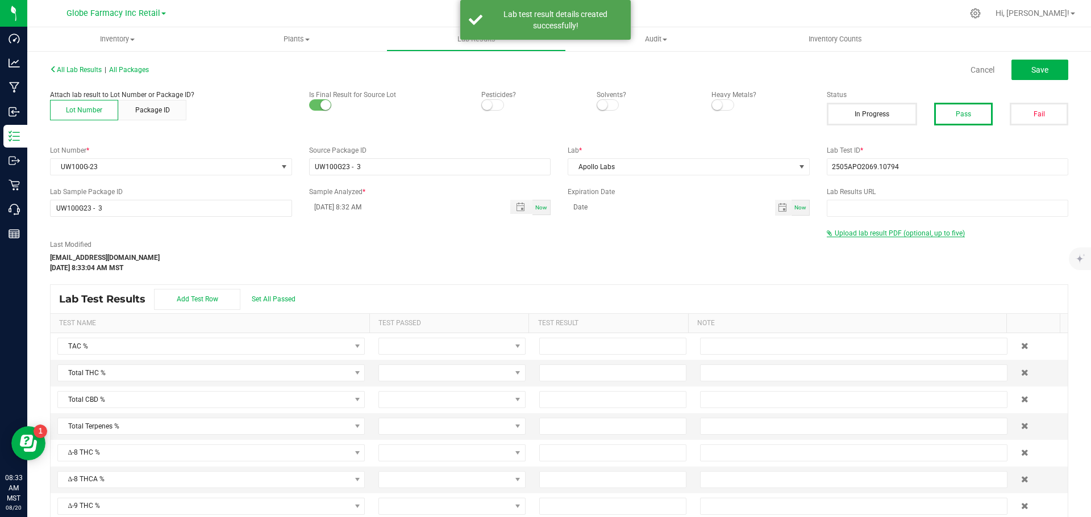
click at [864, 235] on span "Upload lab result PDF (optional, up to five)" at bounding box center [899, 233] width 130 height 8
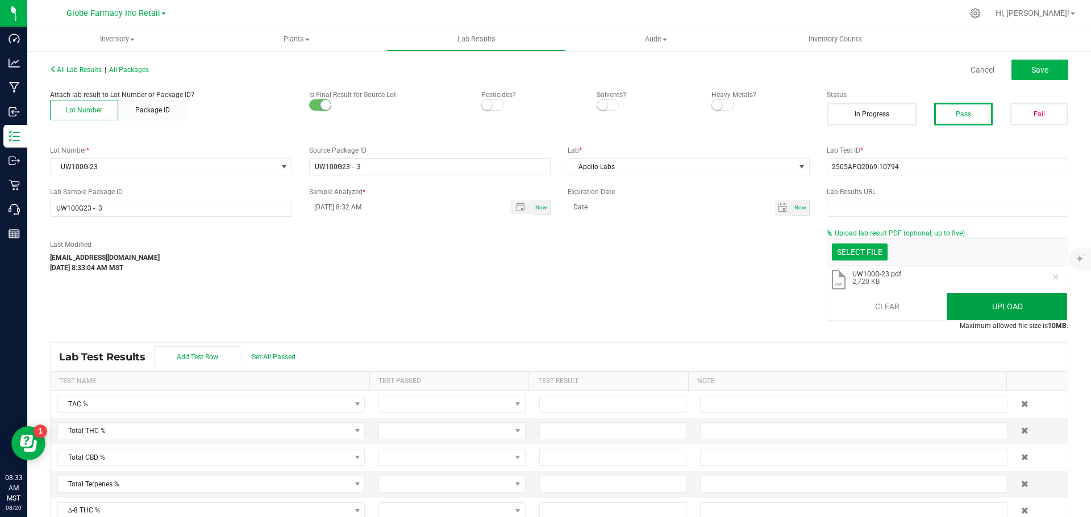
click at [971, 312] on button "Upload" at bounding box center [1006, 306] width 120 height 27
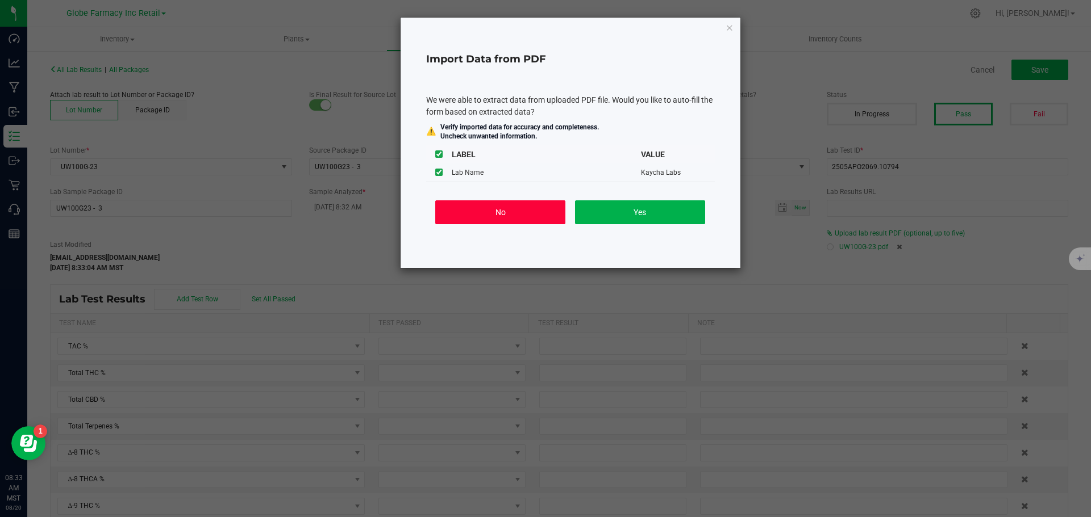
click at [544, 215] on button "No" at bounding box center [500, 212] width 130 height 24
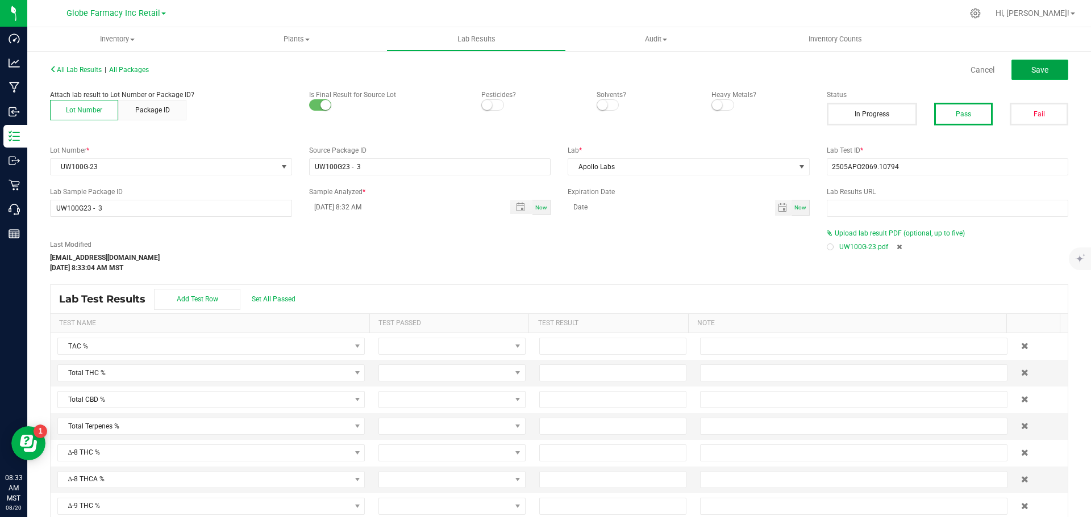
click at [1038, 69] on button "Save" at bounding box center [1039, 70] width 57 height 20
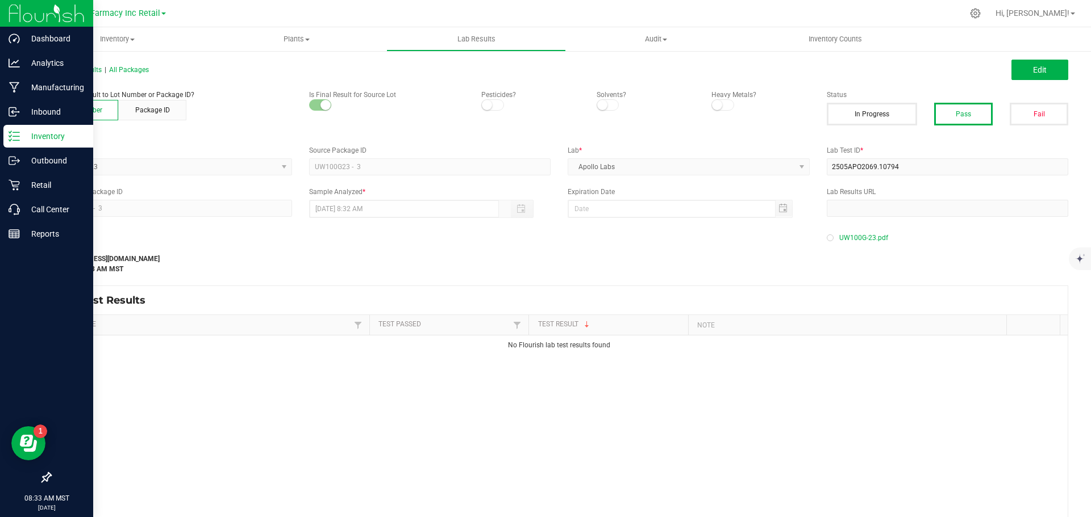
click at [8, 138] on div "Inventory" at bounding box center [48, 136] width 90 height 23
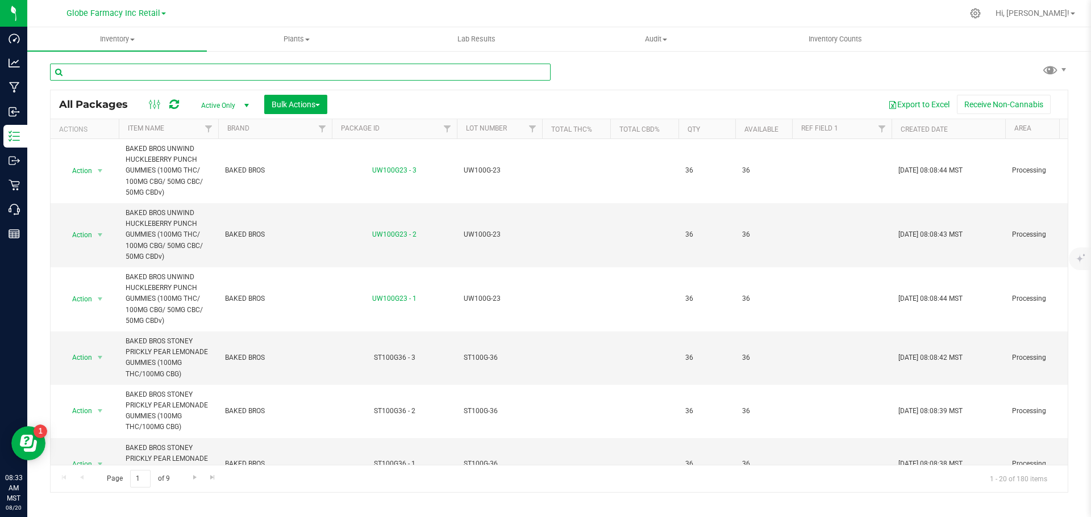
paste input "LHR100VB-14"
click at [145, 73] on input "text" at bounding box center [300, 72] width 500 height 17
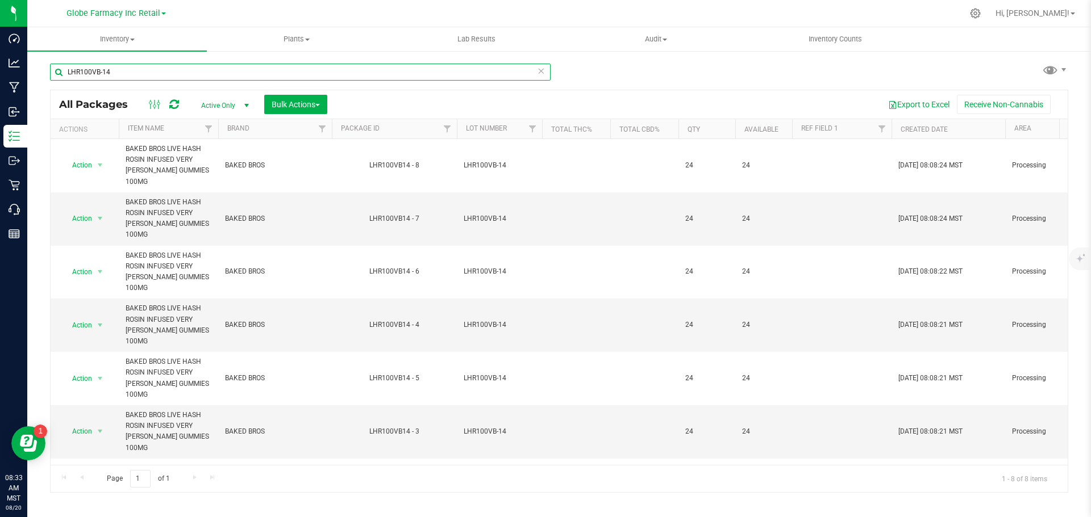
type input "LHR100VB-14"
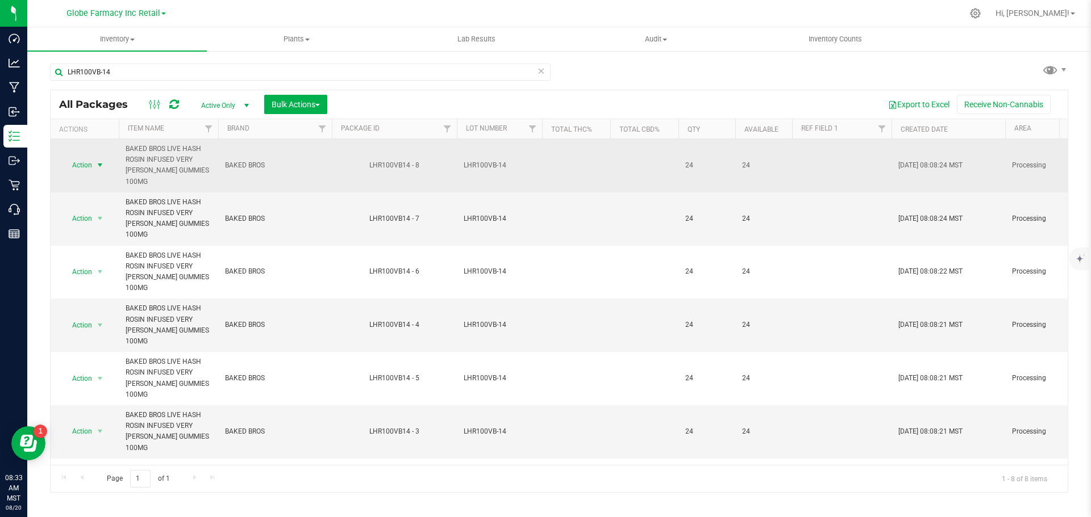
click at [101, 157] on span "select" at bounding box center [100, 165] width 14 height 16
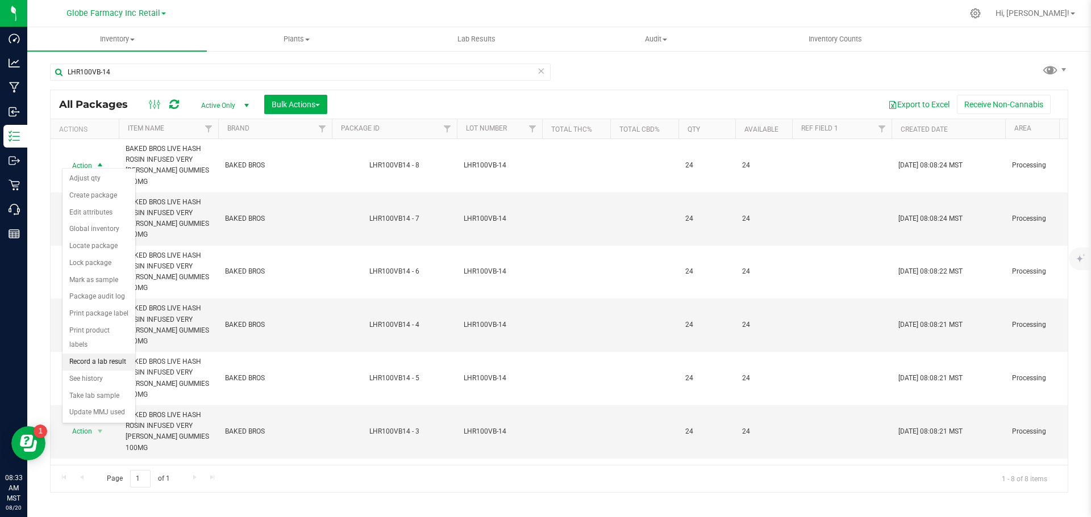
click at [109, 354] on li "Record a lab result" at bounding box center [98, 362] width 73 height 17
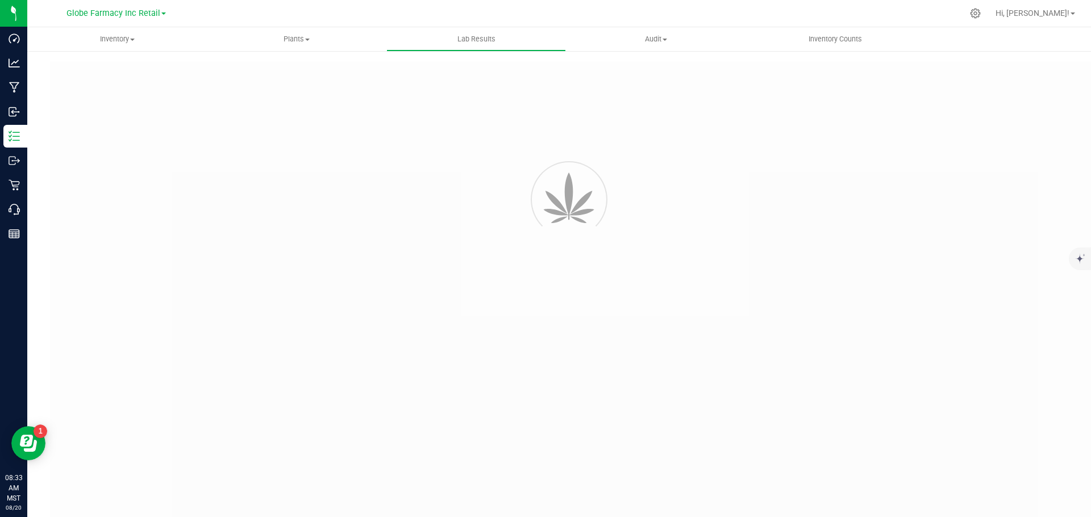
type input "LHR100VB14 - 8"
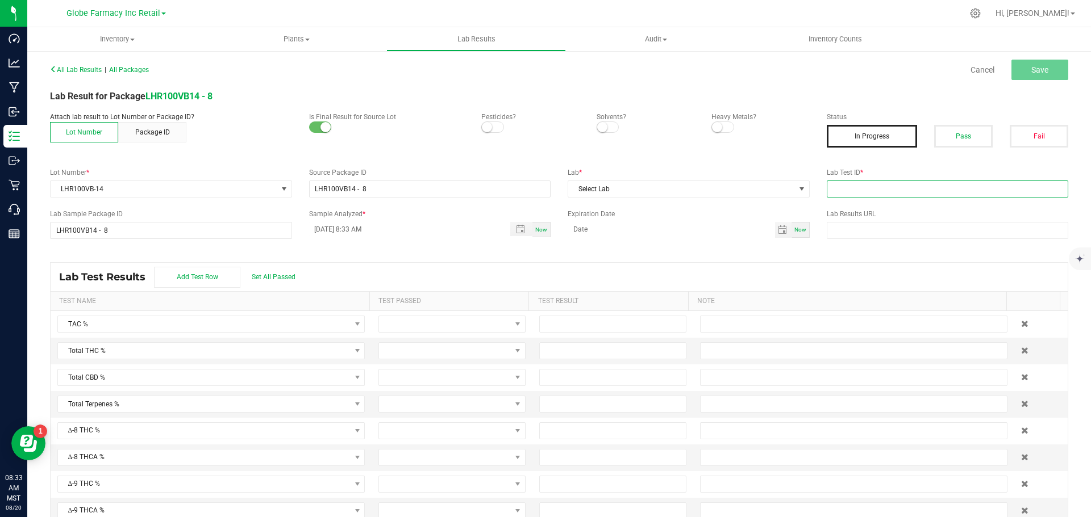
drag, startPoint x: 853, startPoint y: 185, endPoint x: 876, endPoint y: 170, distance: 27.9
click at [853, 185] on input "text" at bounding box center [947, 189] width 242 height 17
paste input "2506APO2481.12791"
type input "2506APO2481.12791"
click at [964, 136] on button "Pass" at bounding box center [963, 136] width 59 height 23
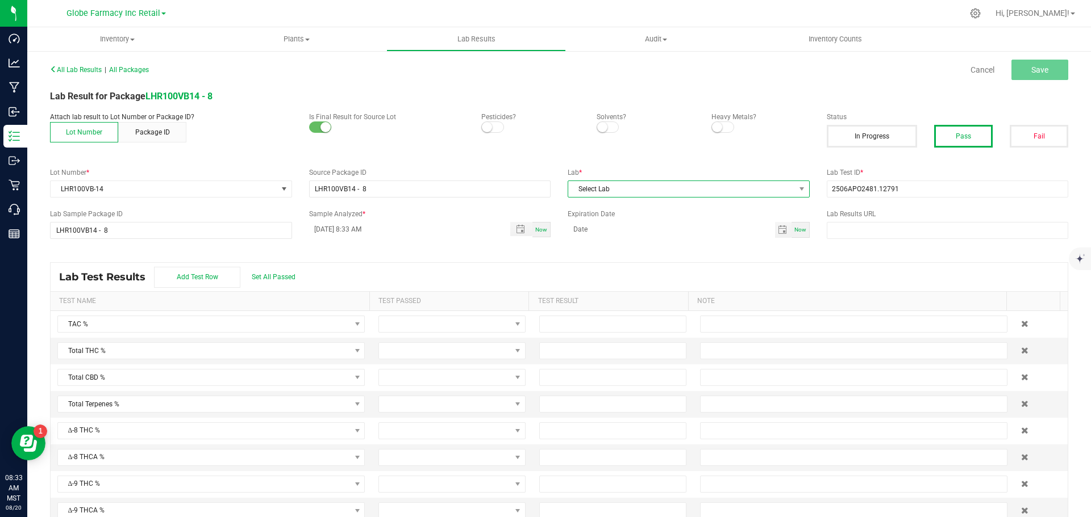
click at [666, 197] on span "Select Lab" at bounding box center [681, 189] width 227 height 16
click at [620, 232] on li "Apollo Labs" at bounding box center [683, 237] width 239 height 19
click at [1034, 61] on button "Save" at bounding box center [1039, 70] width 57 height 20
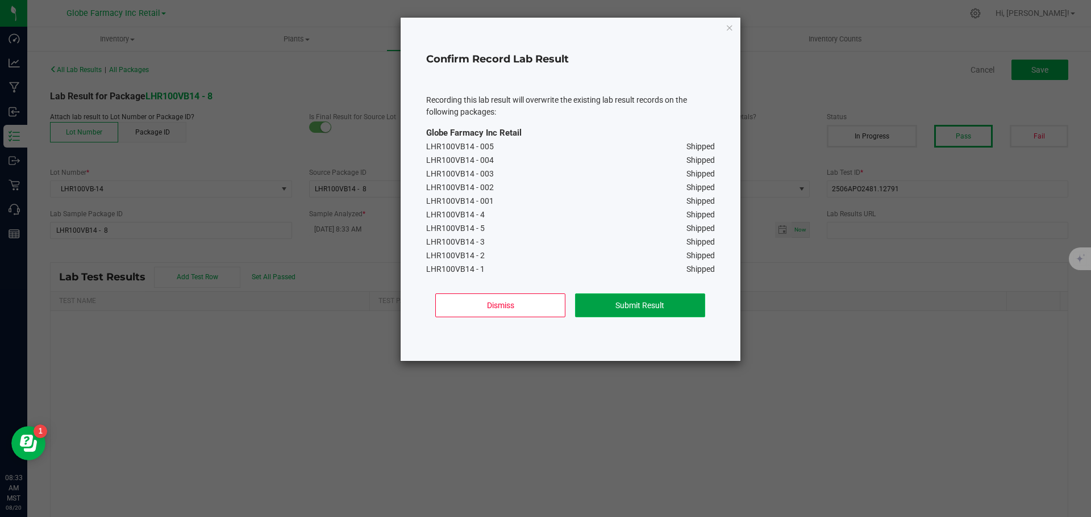
click at [607, 308] on button "Submit Result" at bounding box center [640, 306] width 130 height 24
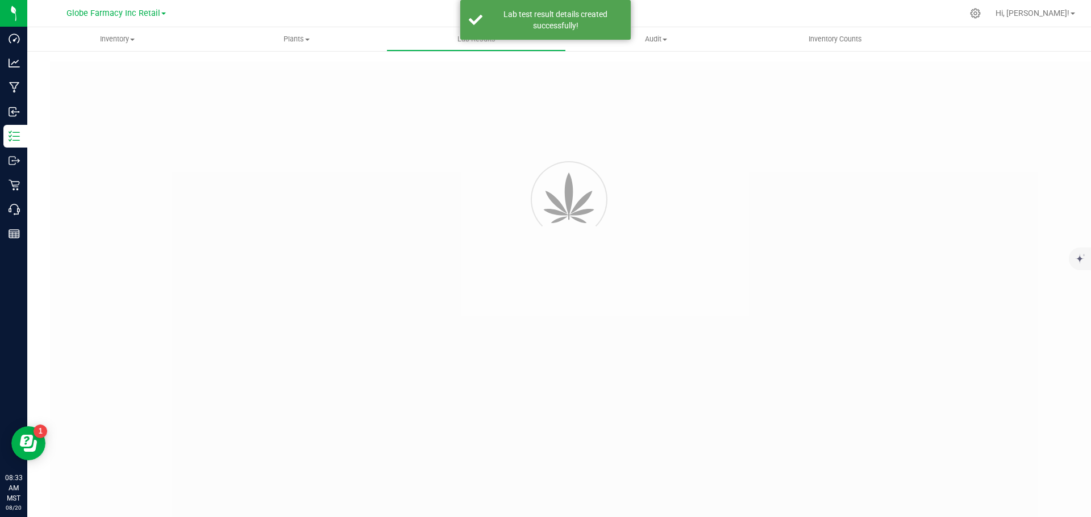
type input "LHR100VB14 - 8"
type input "2506APO2481.12791"
type input "LHR100VB14 - 8"
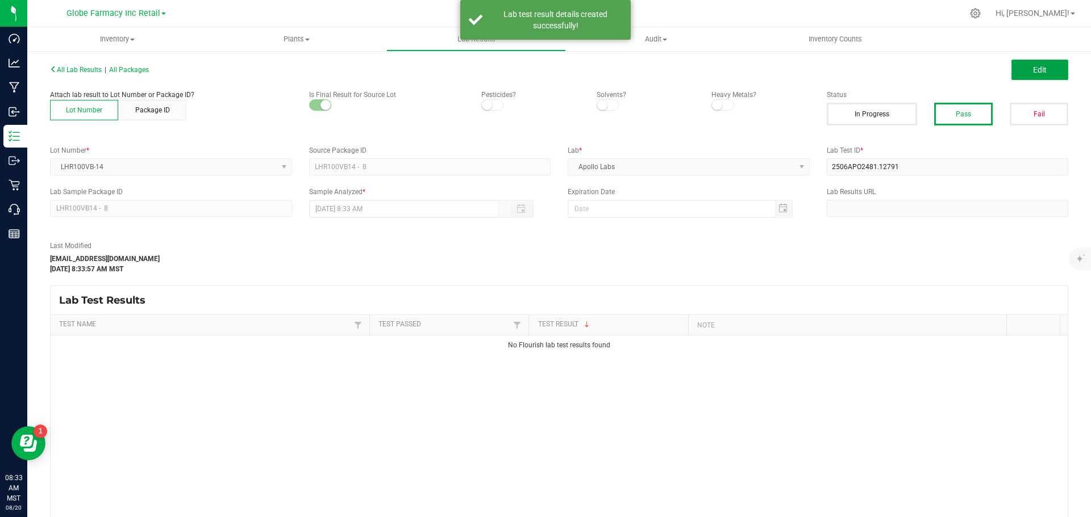
click at [1045, 78] on button "Edit" at bounding box center [1039, 70] width 57 height 20
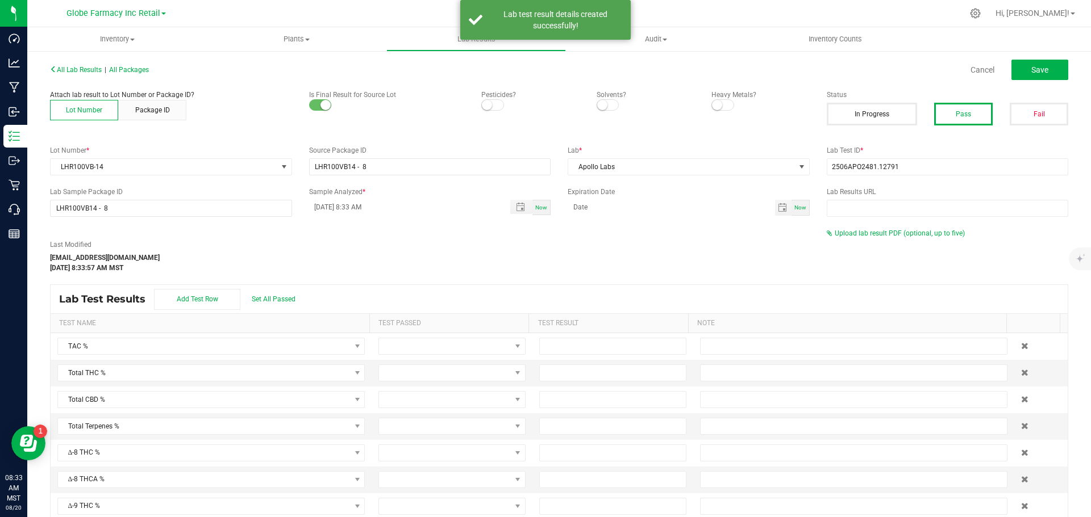
click at [903, 242] on div "Last Modified [EMAIL_ADDRESS][DOMAIN_NAME] [DATE] 8:33:57 AM MST Upload lab res…" at bounding box center [558, 250] width 1035 height 45
drag, startPoint x: 891, startPoint y: 232, endPoint x: 885, endPoint y: 236, distance: 6.6
click at [889, 233] on span "Upload lab result PDF (optional, up to five)" at bounding box center [899, 233] width 130 height 8
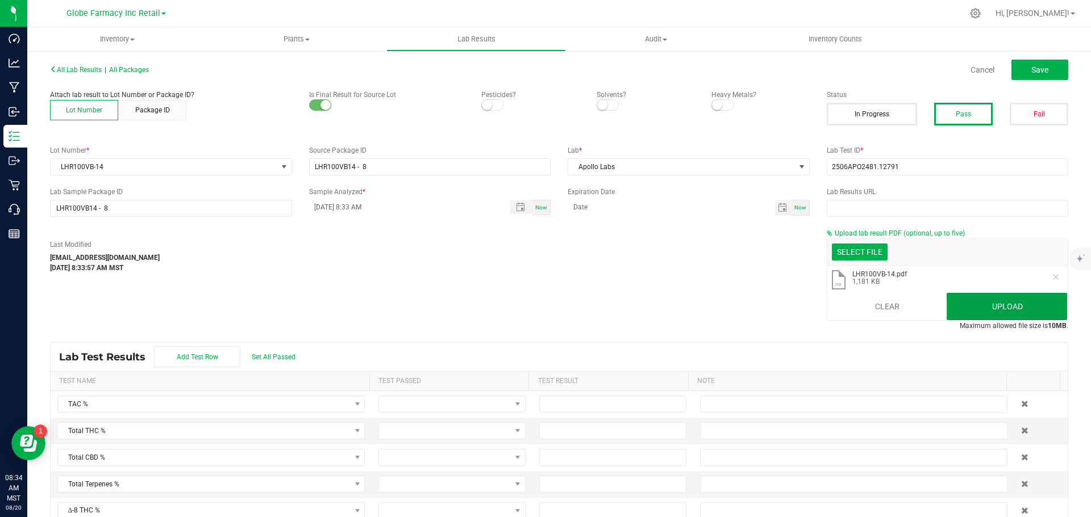
click at [963, 298] on button "Upload" at bounding box center [1006, 306] width 120 height 27
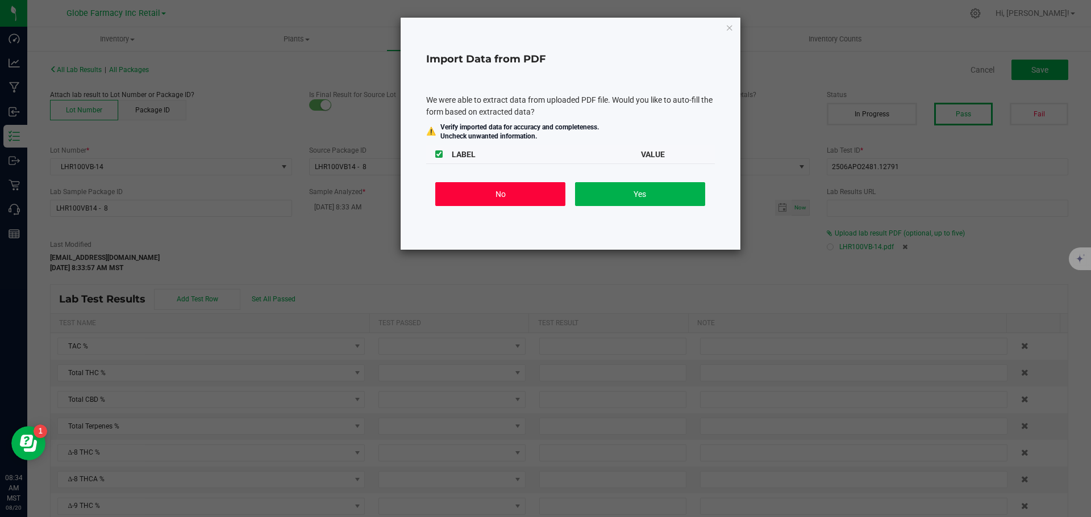
click at [477, 195] on button "No" at bounding box center [500, 194] width 130 height 24
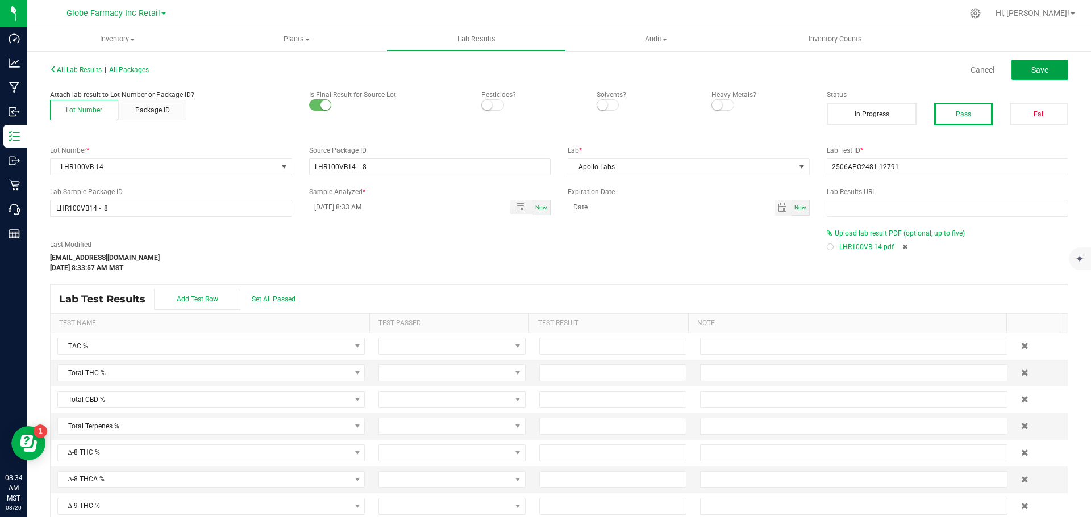
click at [1039, 68] on span "Save" at bounding box center [1039, 69] width 17 height 9
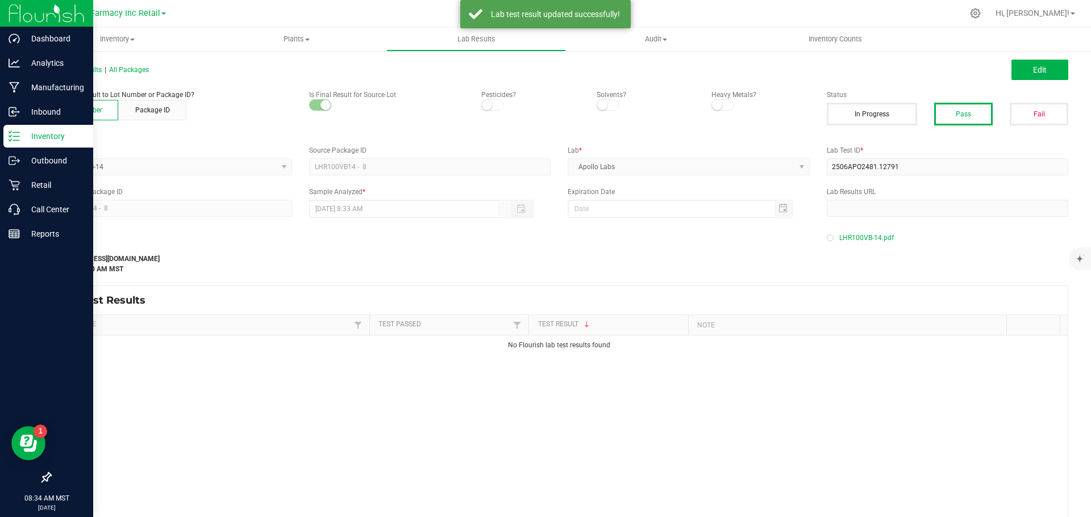
click at [28, 140] on p "Inventory" at bounding box center [54, 136] width 68 height 14
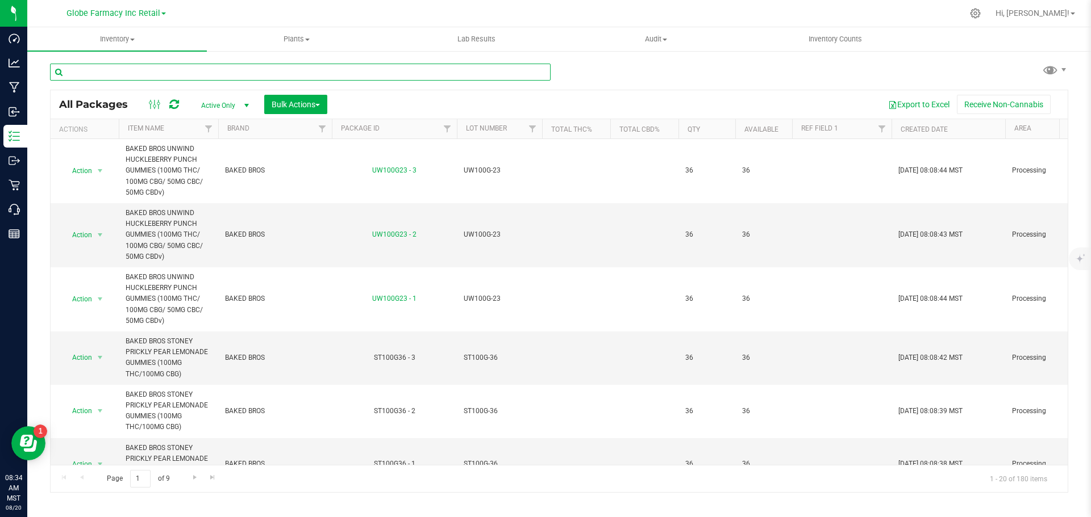
click at [196, 70] on input "text" at bounding box center [300, 72] width 500 height 17
paste input "BR100BP-13"
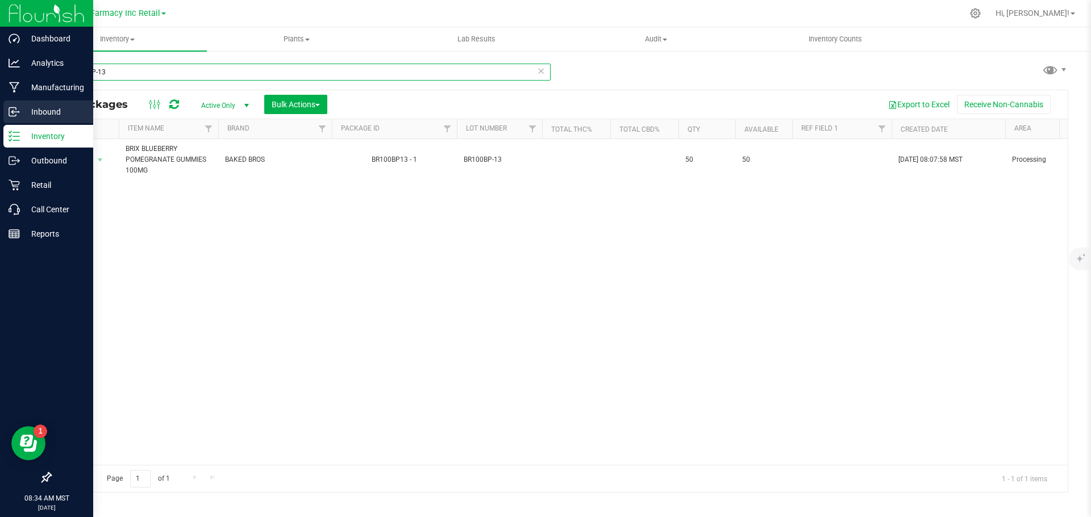
type input "BR100BP-13"
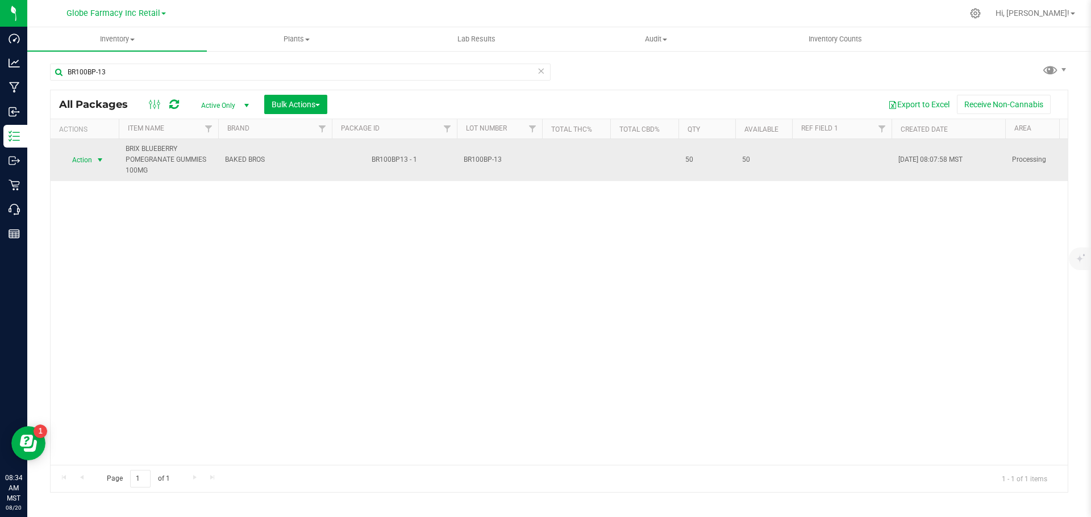
click at [87, 164] on span "Action" at bounding box center [77, 160] width 31 height 16
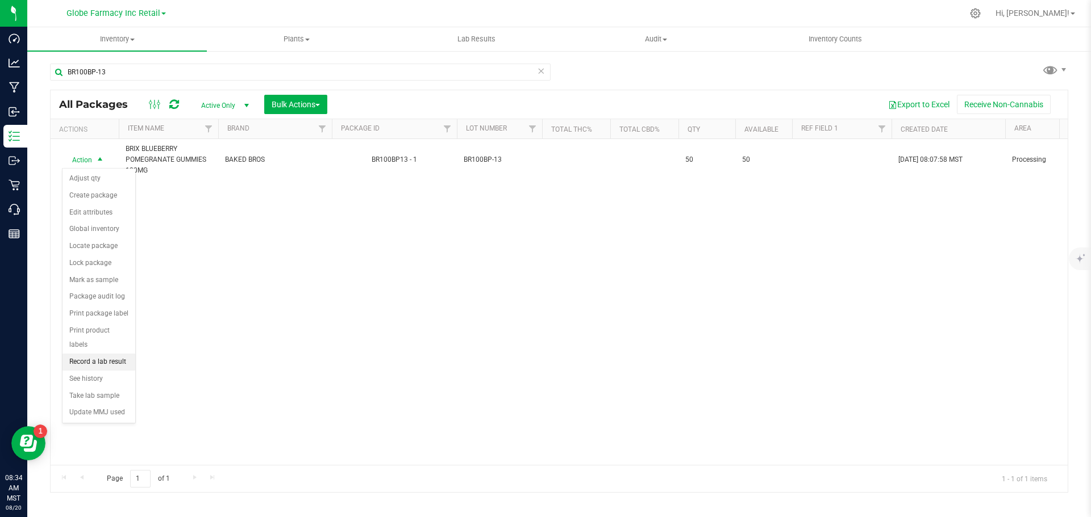
click at [117, 355] on li "Record a lab result" at bounding box center [98, 362] width 73 height 17
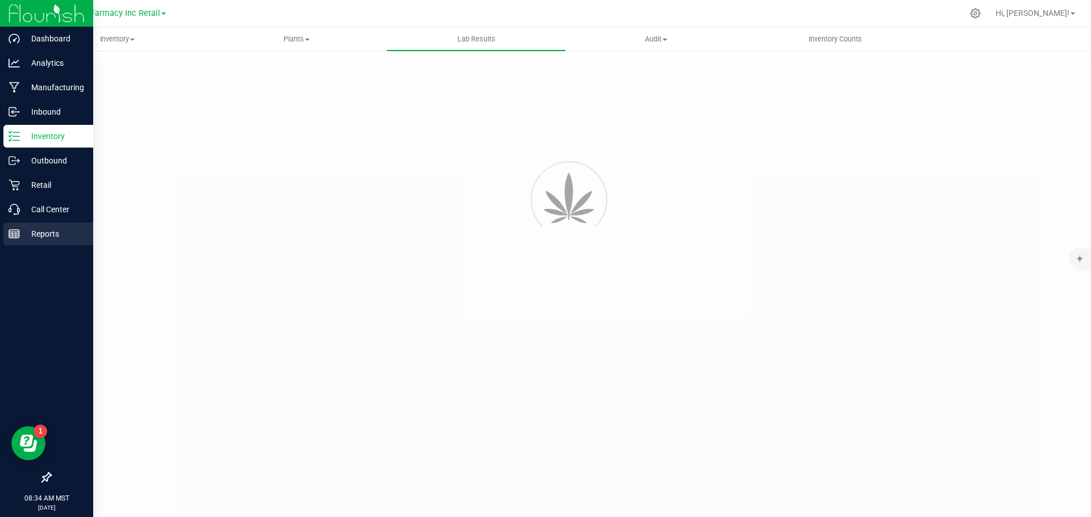
type input "BR100BP13 - 1"
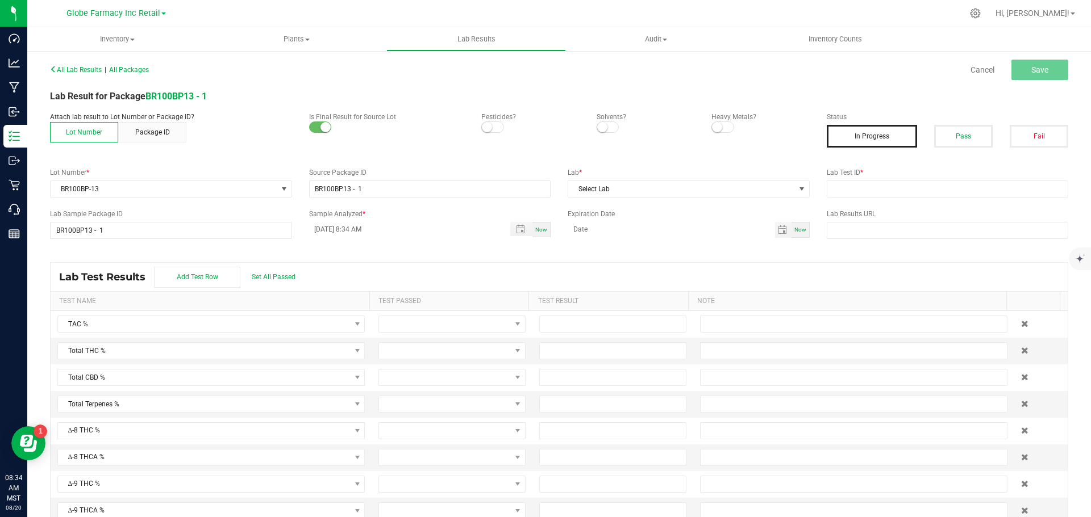
drag, startPoint x: 953, startPoint y: 137, endPoint x: 914, endPoint y: 180, distance: 57.5
click at [947, 144] on button "Pass" at bounding box center [963, 136] width 59 height 23
click at [892, 199] on div "All Lab Results | All Packages Cancel Save Lab Result for Package BR100BP13 - 1…" at bounding box center [559, 295] width 1018 height 469
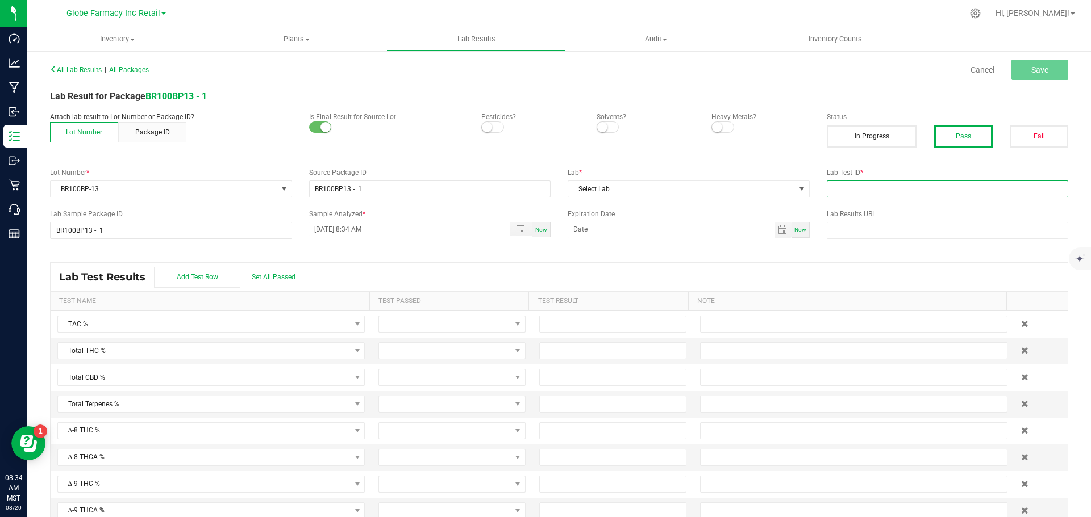
click at [868, 193] on input "text" at bounding box center [947, 189] width 242 height 17
paste input "BR100BP-13"
type input "BR100BP-13"
click at [619, 195] on span "Select Lab" at bounding box center [681, 189] width 227 height 16
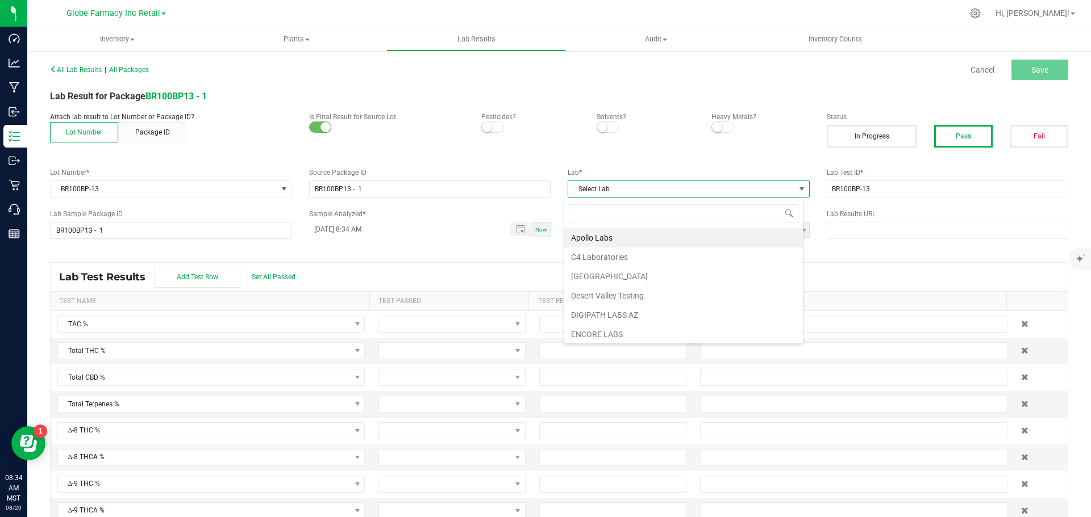
scroll to position [17, 240]
type input "[PERSON_NAME]"
click at [654, 229] on li "KAYCHA LABS" at bounding box center [683, 237] width 239 height 19
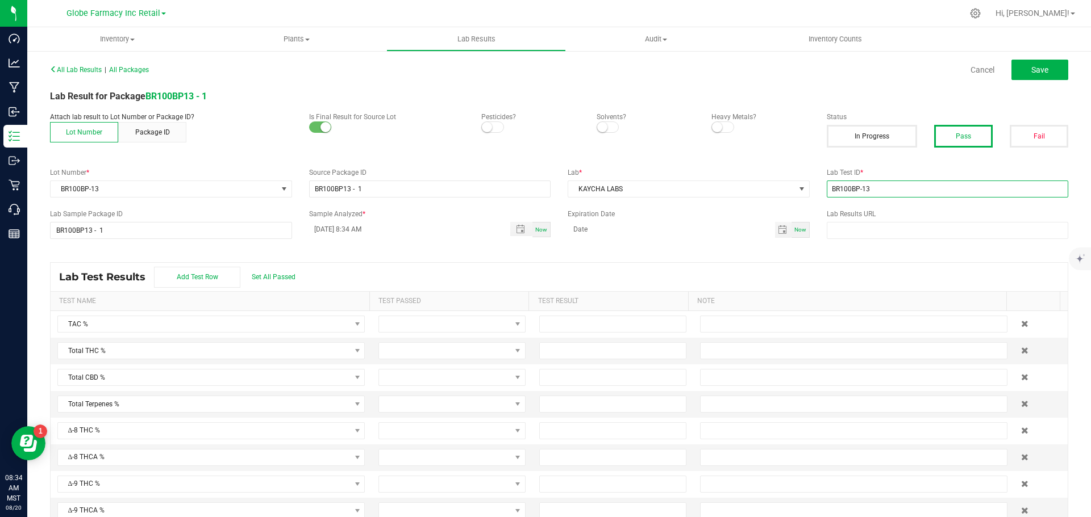
click at [952, 184] on input "BR100BP-13" at bounding box center [947, 189] width 242 height 17
click at [952, 185] on input "BR100BP-13" at bounding box center [947, 189] width 242 height 17
paste input "TE50508011-001"
click at [952, 185] on input "TE50508011-001" at bounding box center [947, 189] width 242 height 17
type input "TE50508011-001"
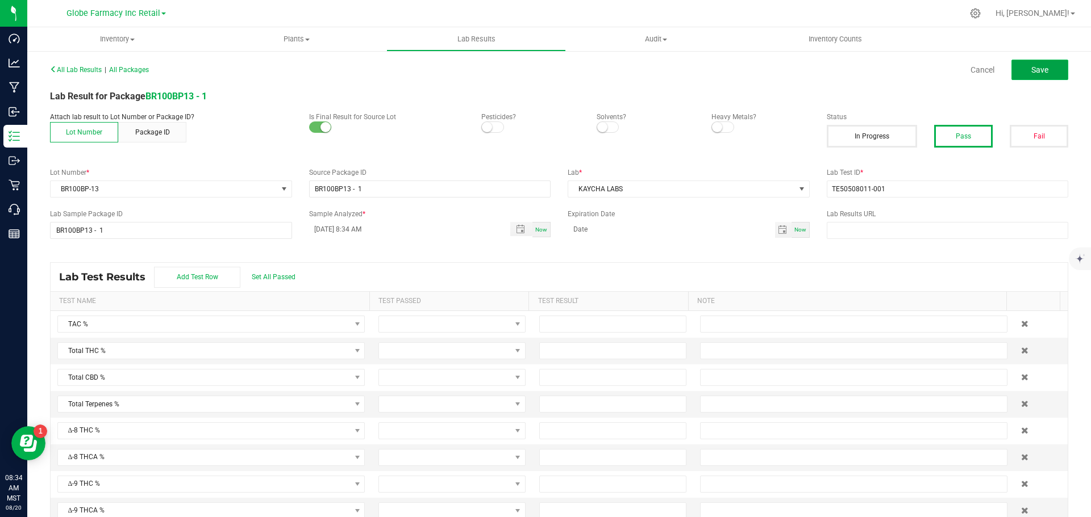
click at [1041, 73] on button "Save" at bounding box center [1039, 70] width 57 height 20
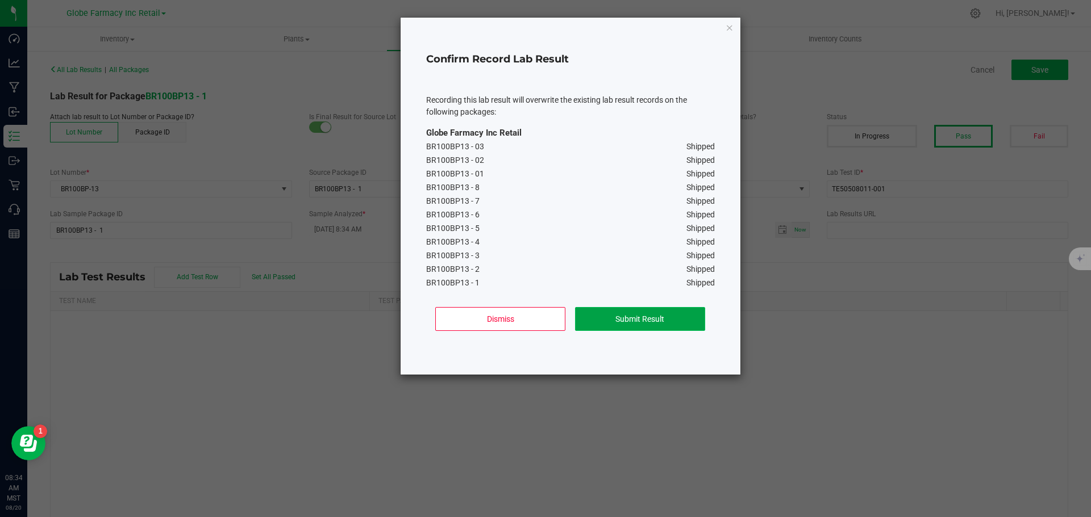
click at [626, 321] on button "Submit Result" at bounding box center [640, 319] width 130 height 24
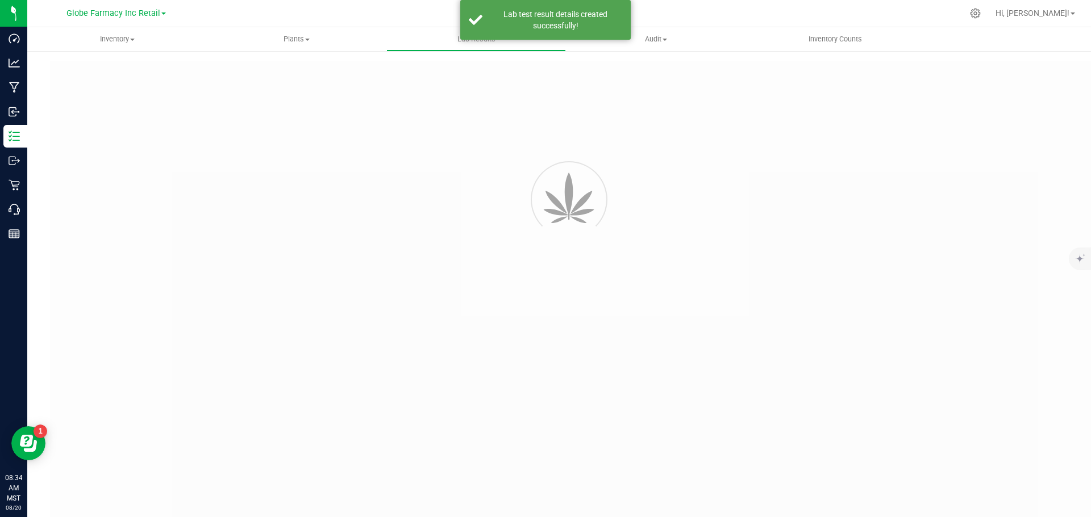
type input "BR100BP13 - 1"
type input "TE50508011-001"
type input "BR100BP13 - 1"
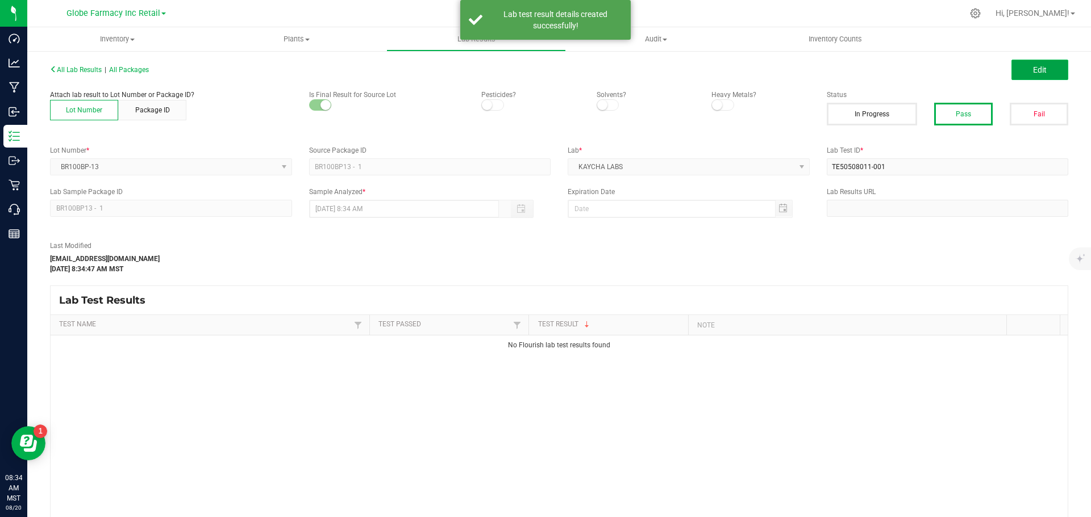
click at [1043, 75] on button "Edit" at bounding box center [1039, 70] width 57 height 20
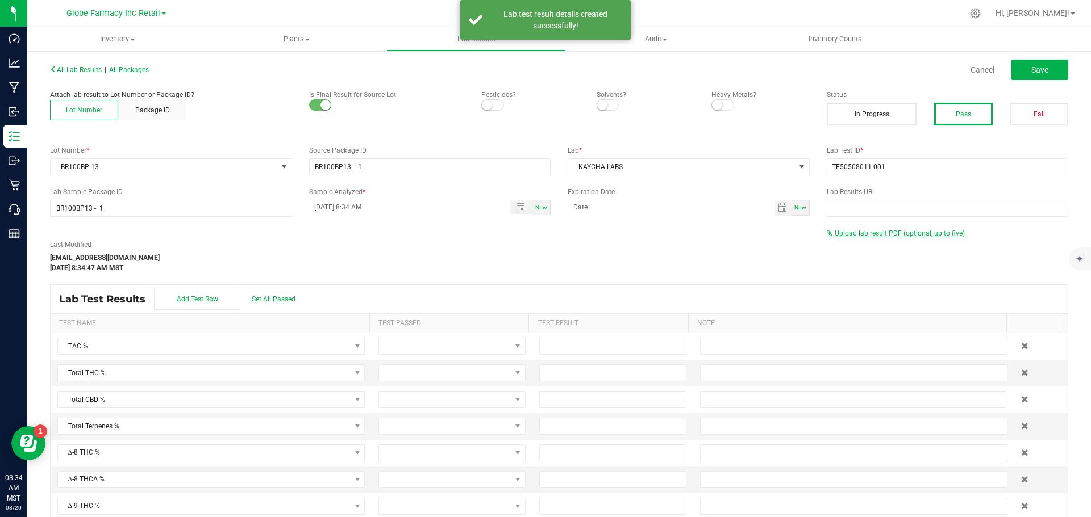
click at [885, 231] on span "Upload lab result PDF (optional, up to five)" at bounding box center [899, 233] width 130 height 8
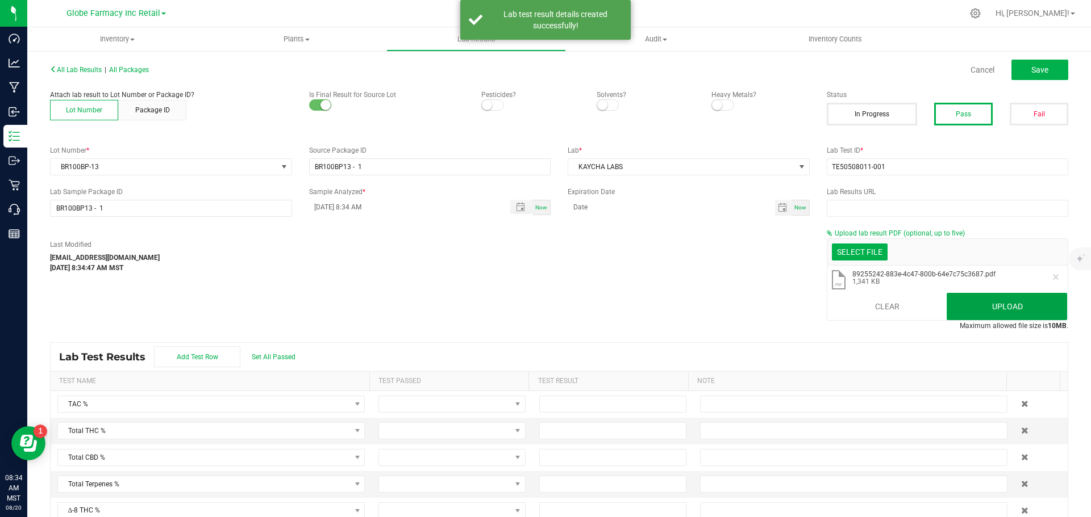
click at [993, 295] on button "Upload" at bounding box center [1006, 306] width 120 height 27
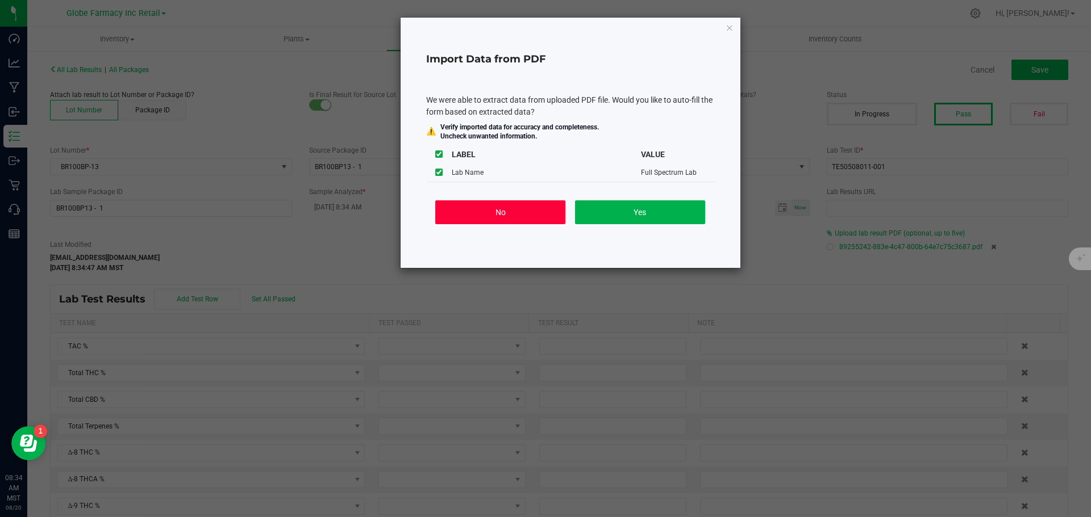
click at [512, 206] on button "No" at bounding box center [500, 212] width 130 height 24
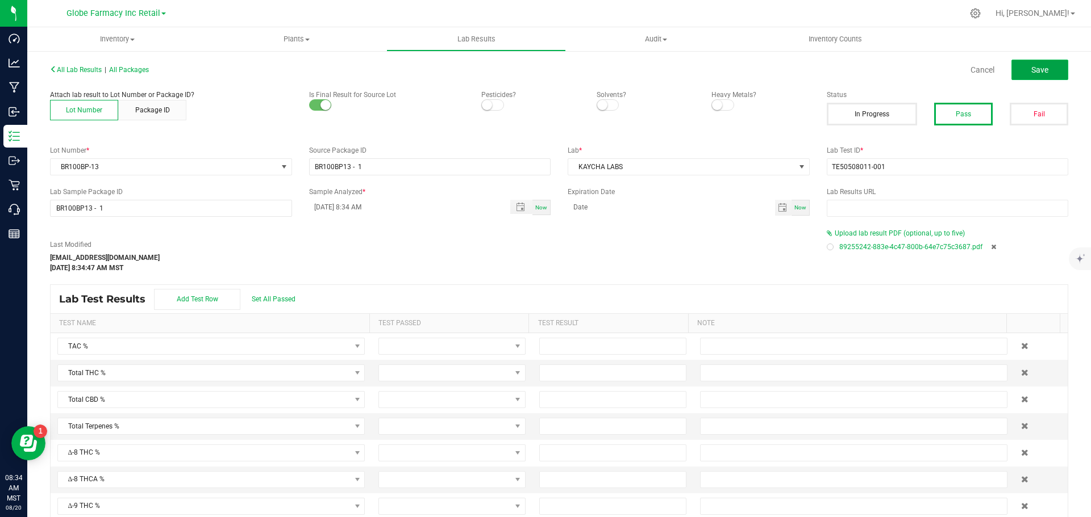
click at [1043, 65] on button "Save" at bounding box center [1039, 70] width 57 height 20
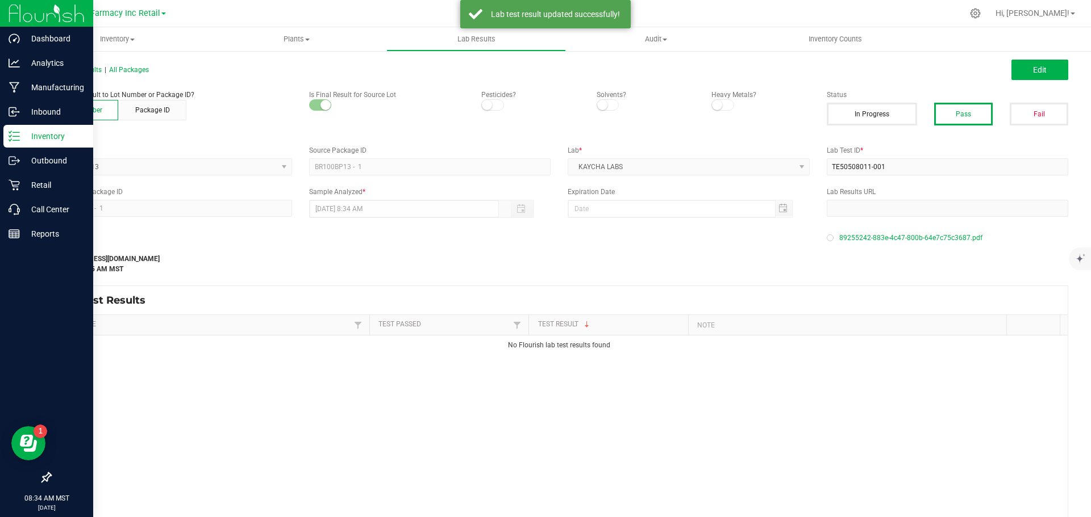
click at [7, 129] on div "Inventory" at bounding box center [48, 136] width 90 height 23
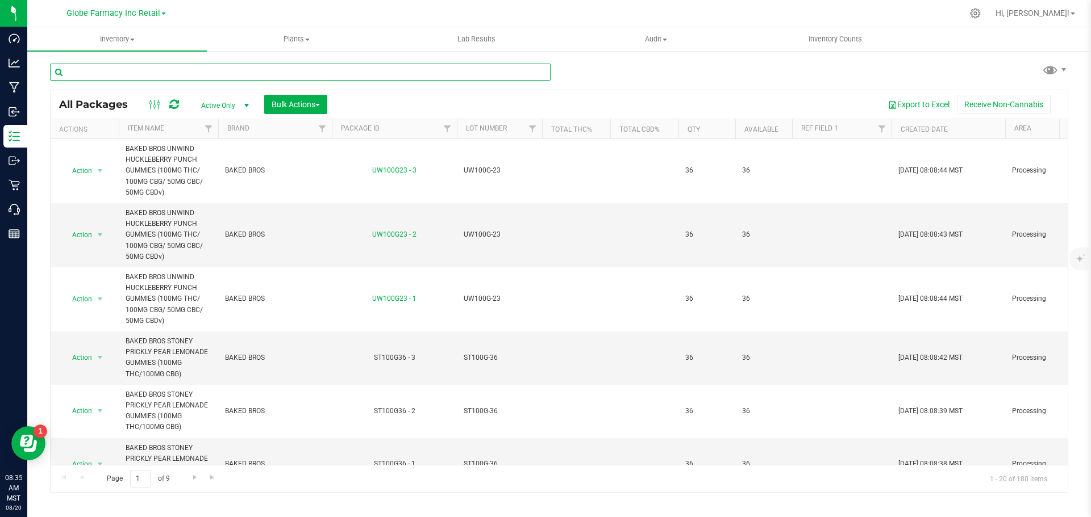
paste input "BR100BR-15"
click at [204, 73] on input "BR100BR-15" at bounding box center [300, 72] width 500 height 17
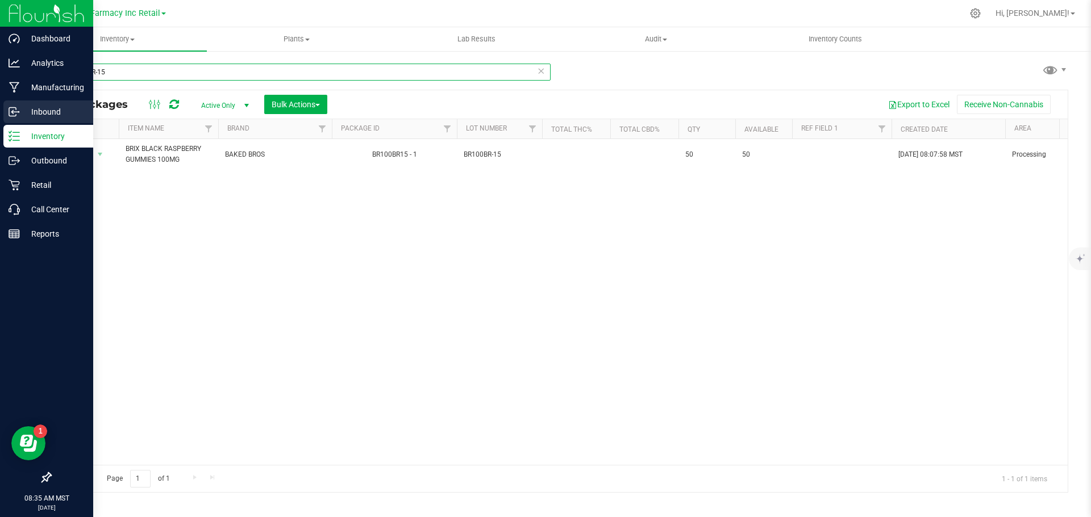
type input "BR100BR-15"
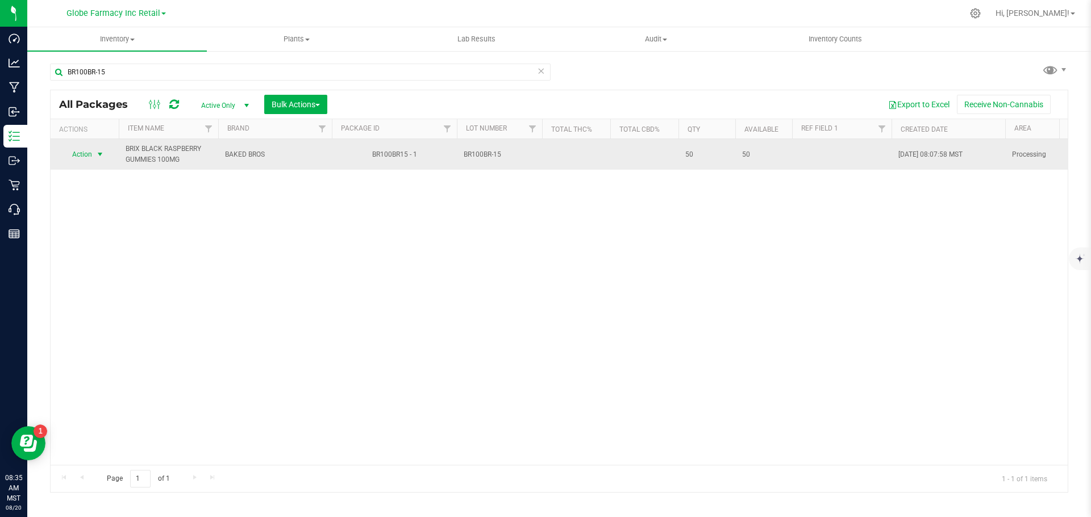
click at [87, 152] on span "Action" at bounding box center [77, 155] width 31 height 16
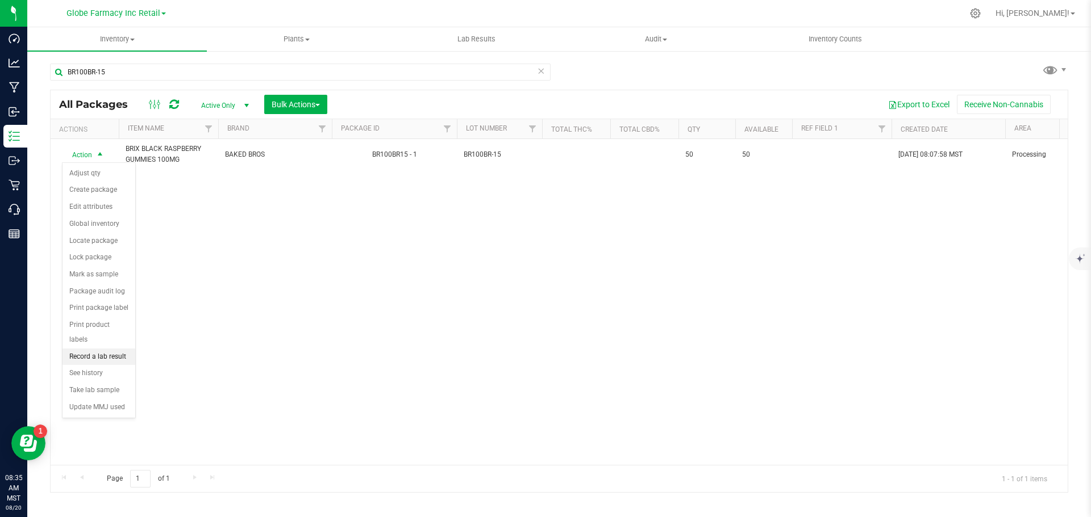
click at [99, 349] on li "Record a lab result" at bounding box center [98, 357] width 73 height 17
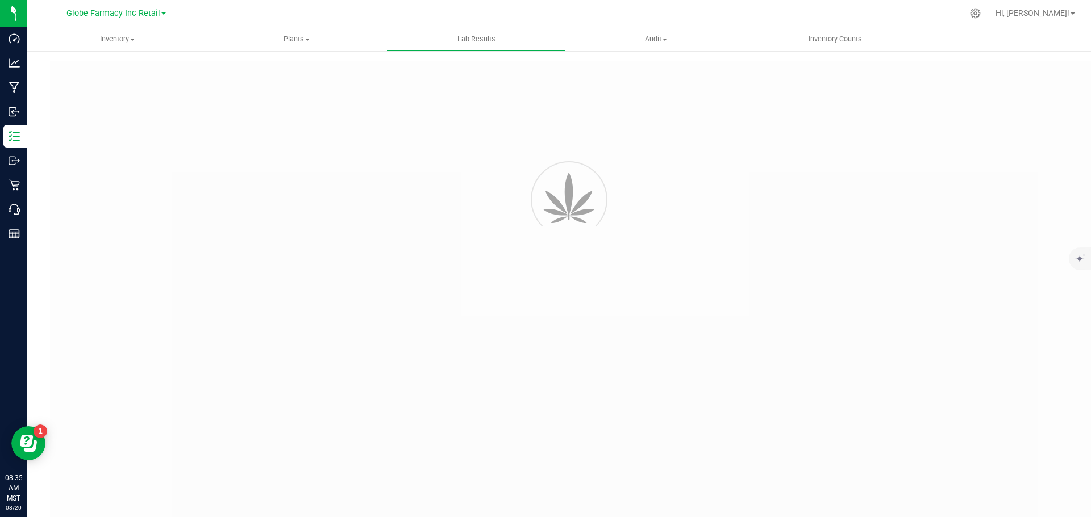
type input "BR100BR15 - 1"
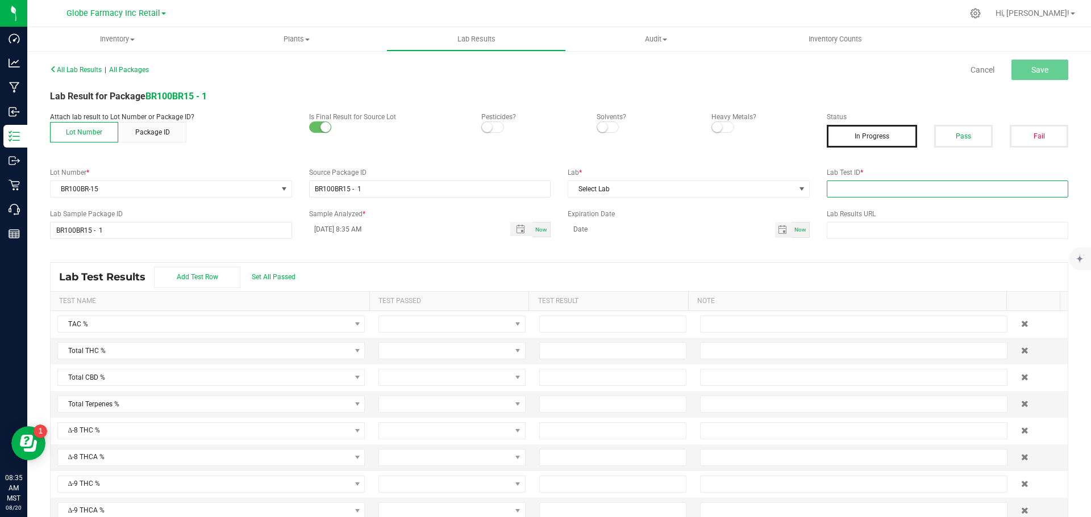
paste input "TE50502009-007"
drag, startPoint x: 912, startPoint y: 187, endPoint x: 930, endPoint y: 170, distance: 24.9
click at [912, 187] on input "text" at bounding box center [947, 189] width 242 height 17
type input "TE50502009-007"
drag, startPoint x: 958, startPoint y: 141, endPoint x: 946, endPoint y: 152, distance: 15.7
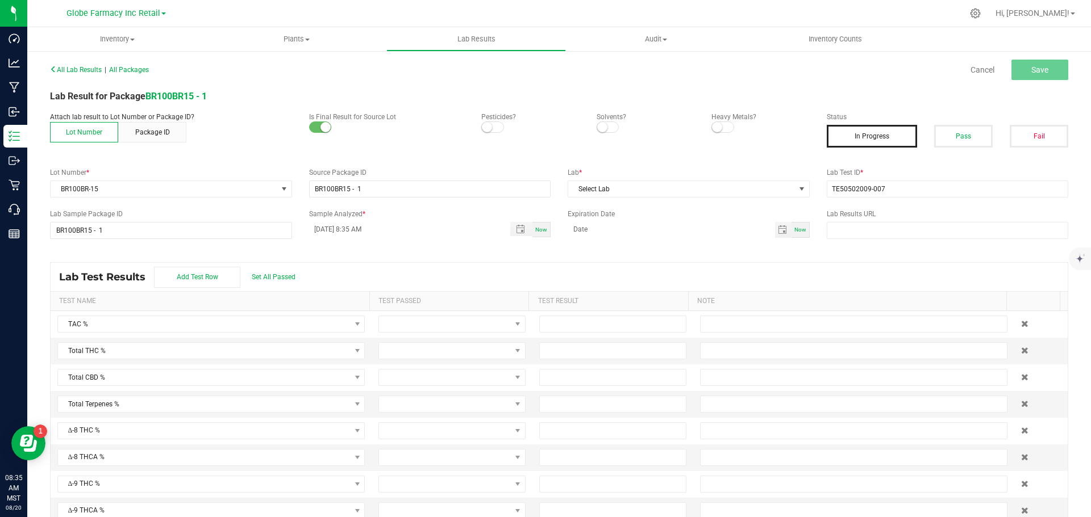
click at [955, 146] on button "Pass" at bounding box center [963, 136] width 59 height 23
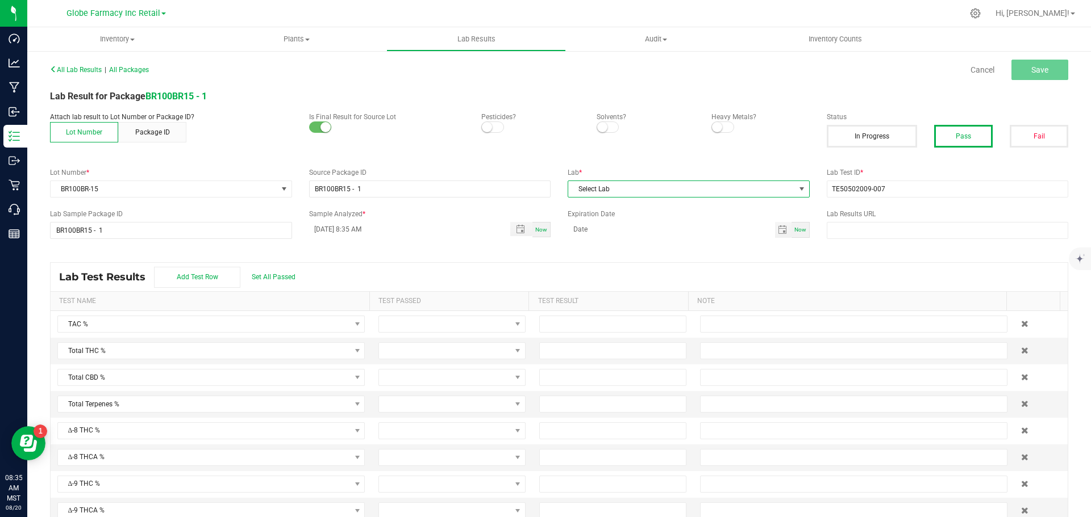
click at [637, 191] on span "Select Lab" at bounding box center [681, 189] width 227 height 16
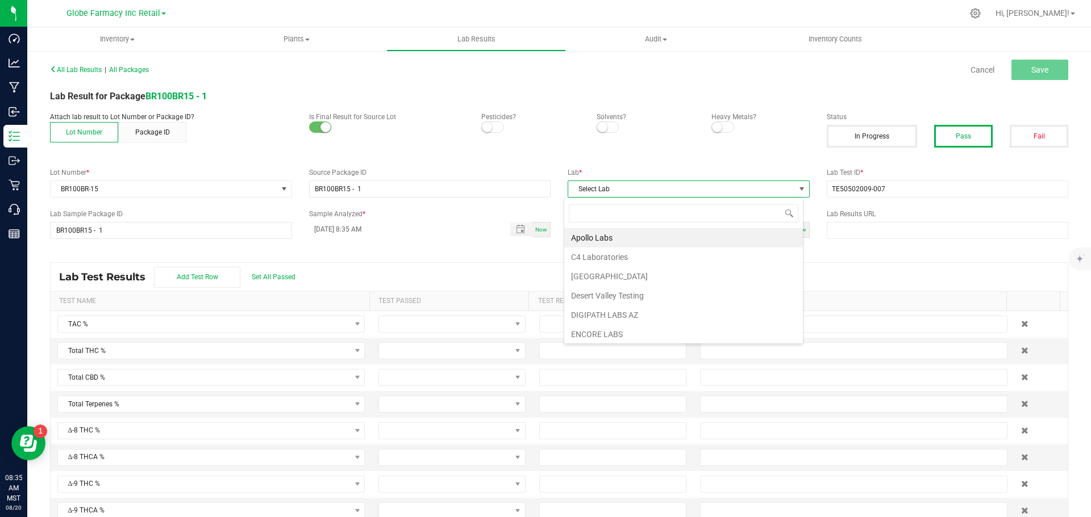
scroll to position [17, 240]
type input "[PERSON_NAME]"
click at [625, 239] on li "KAYCHA LABS" at bounding box center [683, 237] width 239 height 19
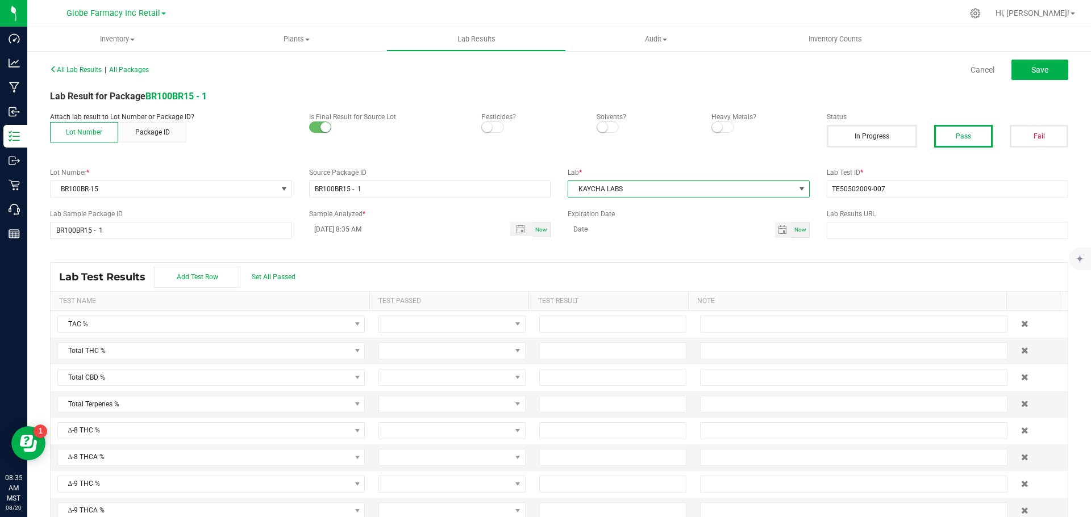
click at [1054, 52] on div "All Lab Results | All Packages Cancel Save Lab Result for Package BR100BR15 - 1…" at bounding box center [558, 295] width 1063 height 491
click at [1047, 69] on button "Save" at bounding box center [1039, 70] width 57 height 20
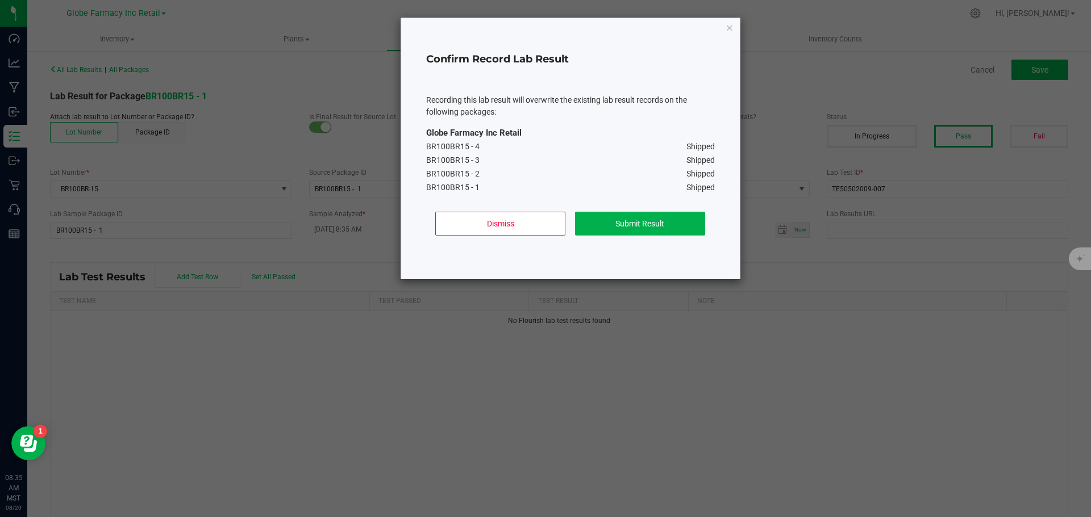
click at [645, 205] on div "Confirm Record Lab Result Recording this lab result will overwrite the existing…" at bounding box center [570, 149] width 340 height 262
click at [645, 216] on button "Submit Result" at bounding box center [640, 224] width 130 height 24
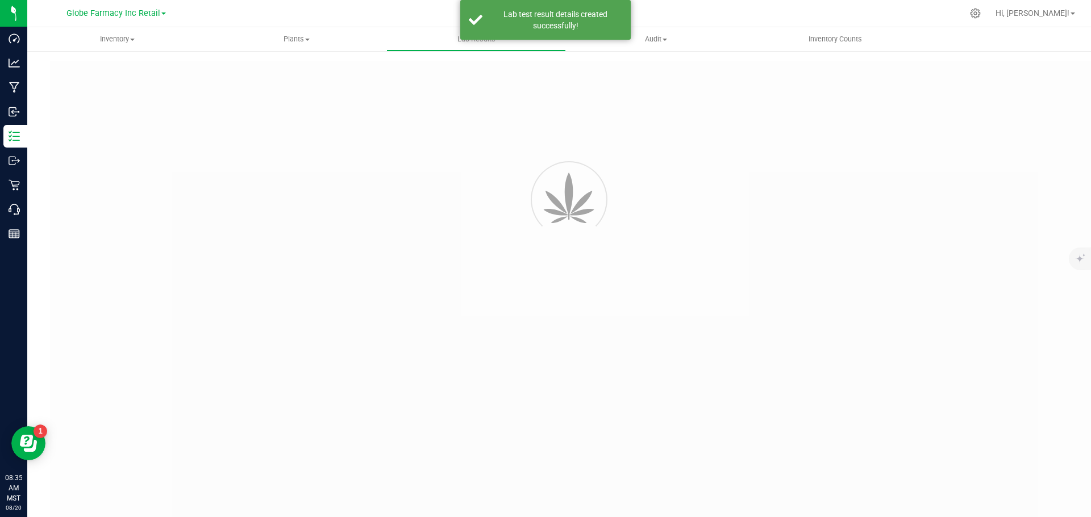
type input "BR100BR15 - 1"
type input "TE50502009-007"
type input "BR100BR15 - 1"
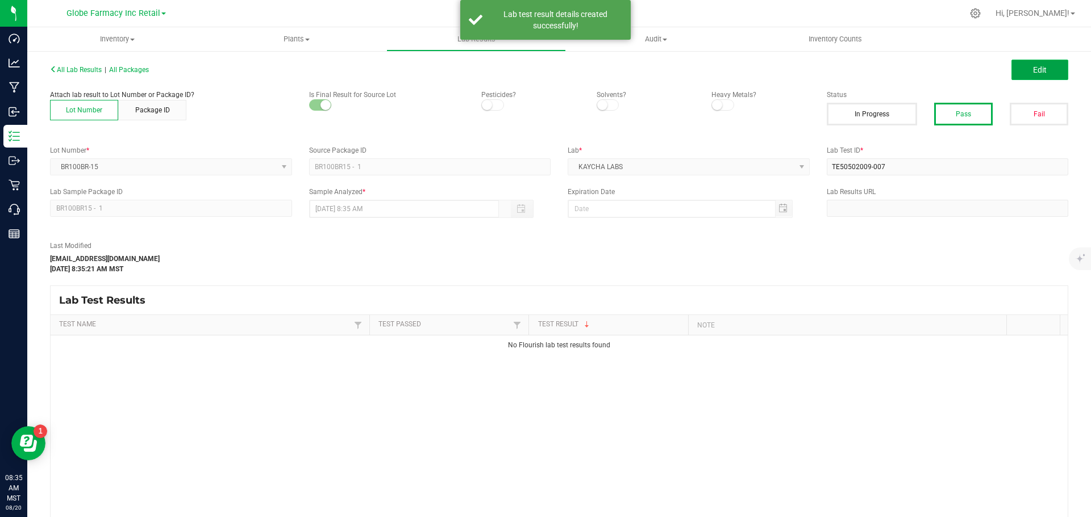
click at [1033, 68] on span "Edit" at bounding box center [1040, 69] width 14 height 9
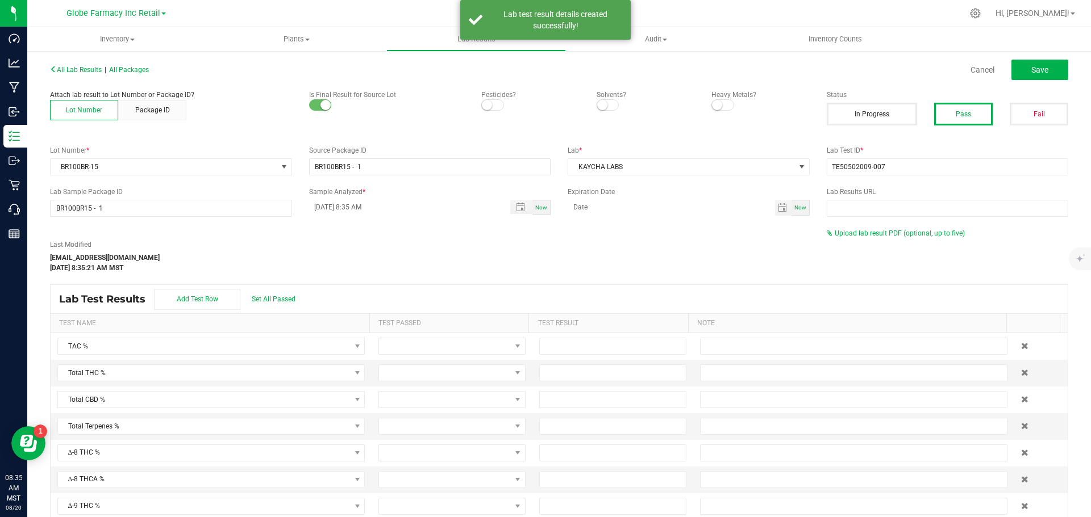
click at [870, 237] on div "Upload lab result PDF (optional, up to five)" at bounding box center [947, 233] width 242 height 10
click at [854, 235] on span "Upload lab result PDF (optional, up to five)" at bounding box center [899, 233] width 130 height 8
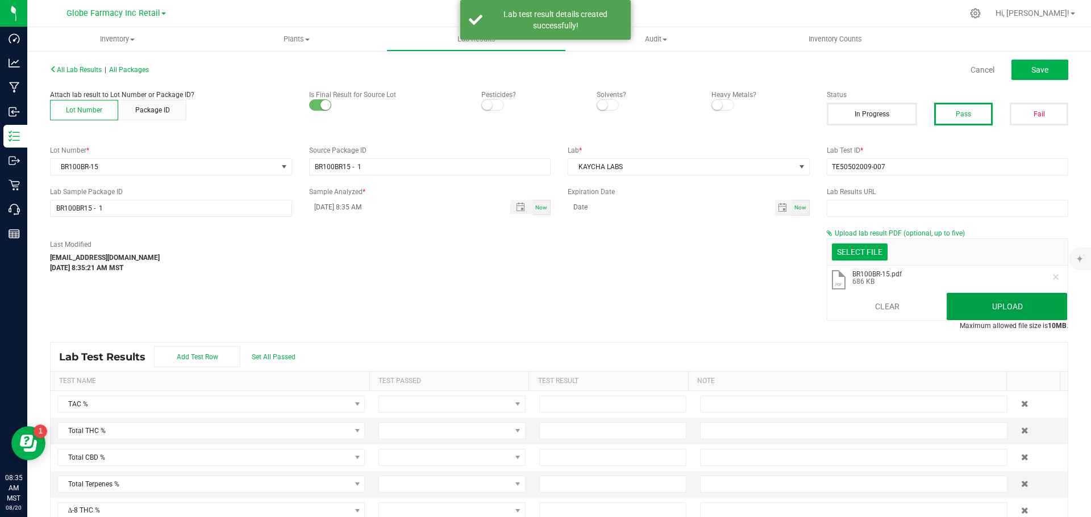
click at [984, 302] on button "Upload" at bounding box center [1006, 306] width 120 height 27
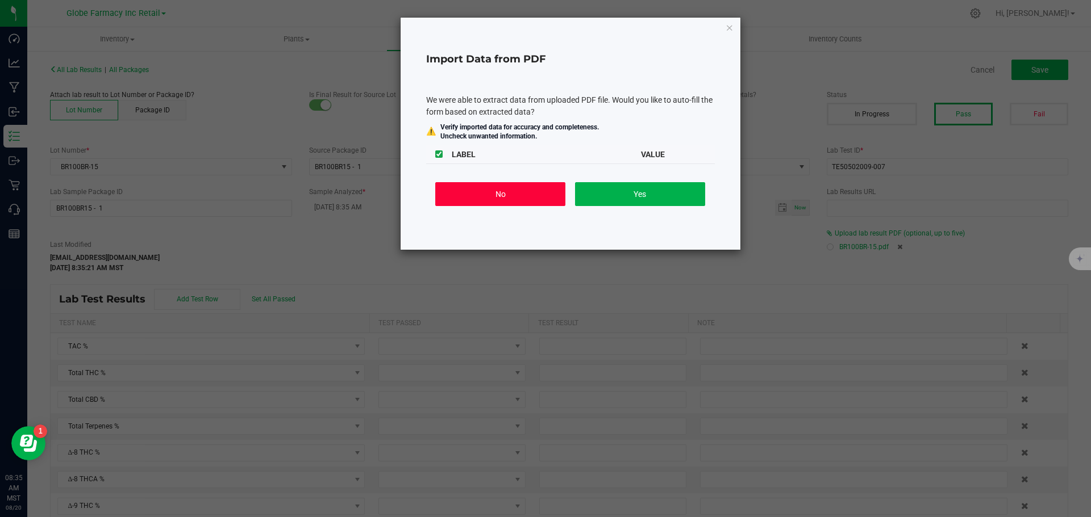
click at [530, 195] on button "No" at bounding box center [500, 194] width 130 height 24
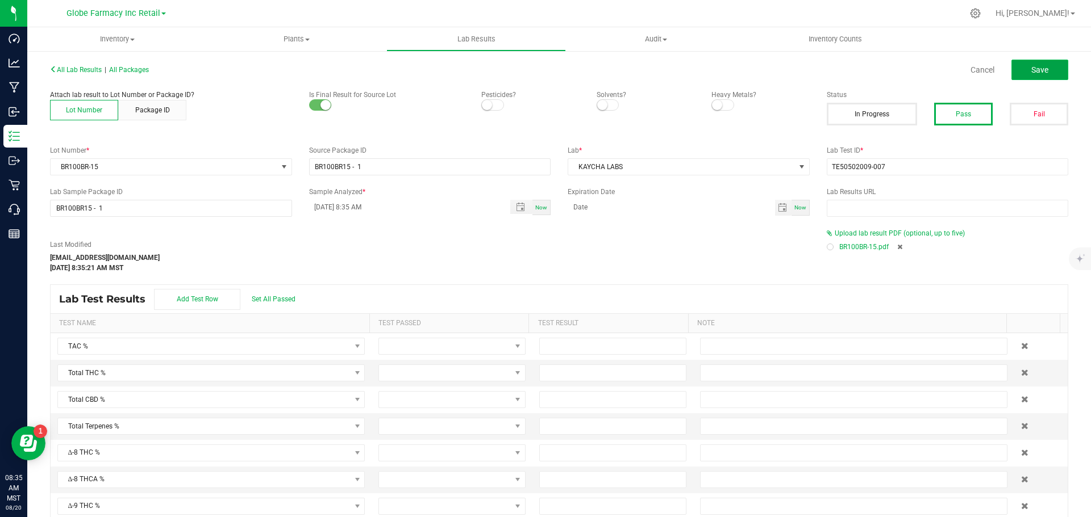
click at [1021, 67] on button "Save" at bounding box center [1039, 70] width 57 height 20
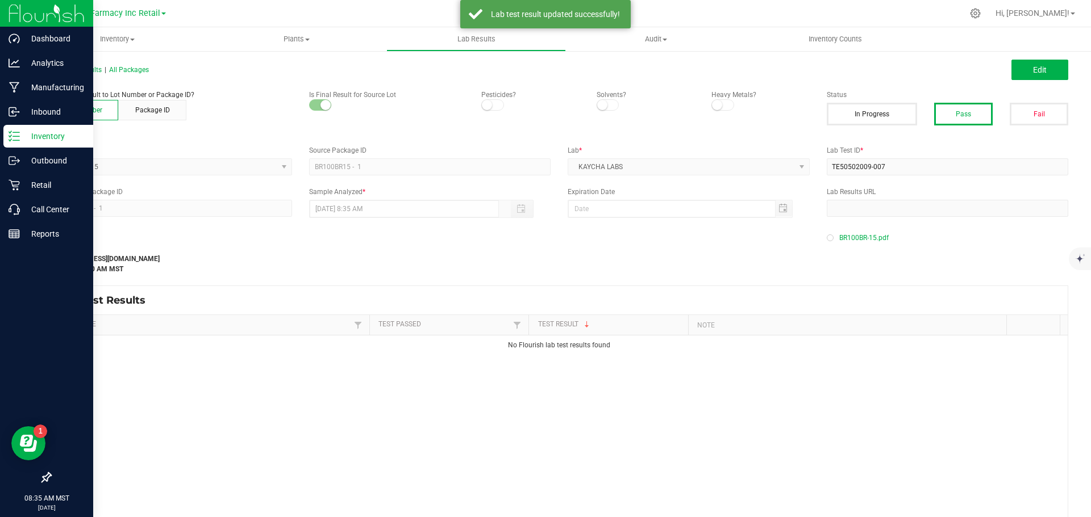
click at [13, 135] on icon at bounding box center [14, 136] width 11 height 11
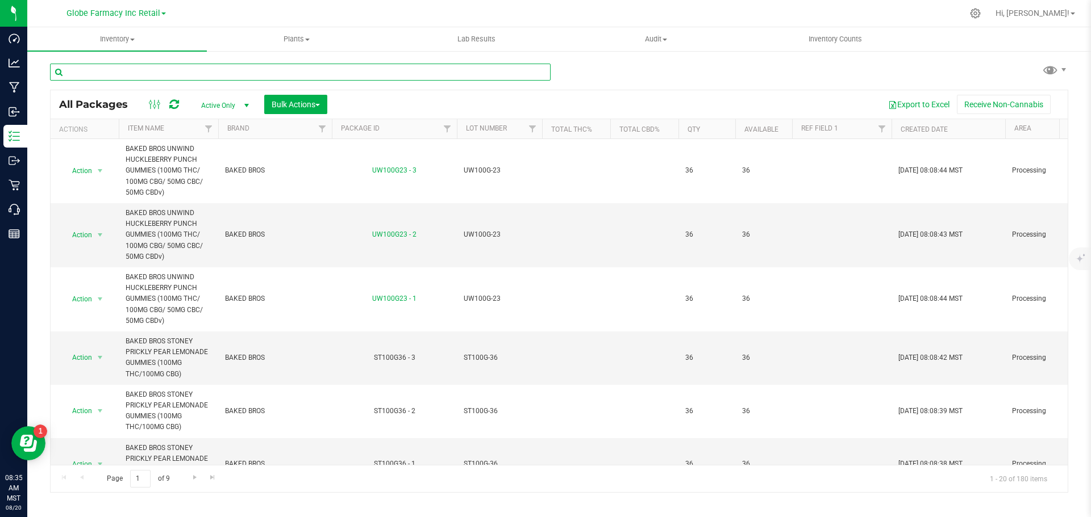
click at [248, 66] on input "text" at bounding box center [300, 72] width 500 height 17
paste input "LHR100AP-20"
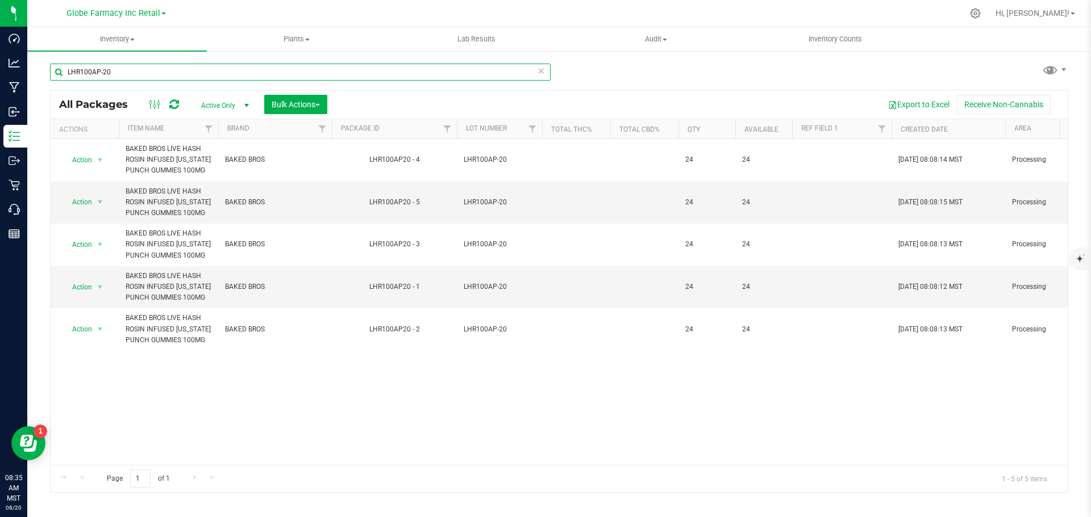
type input "LHR100AP-20"
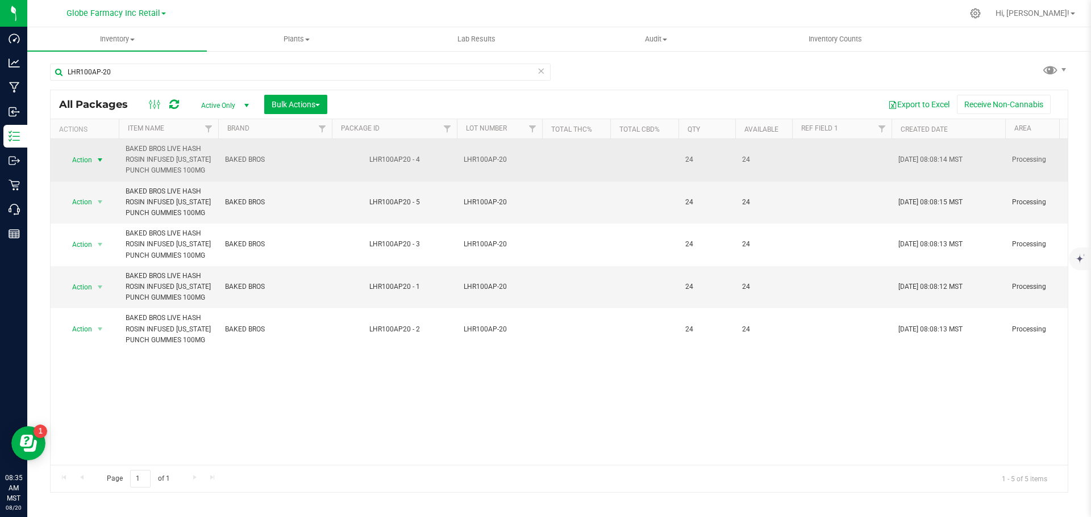
click at [72, 155] on span "Action" at bounding box center [77, 160] width 31 height 16
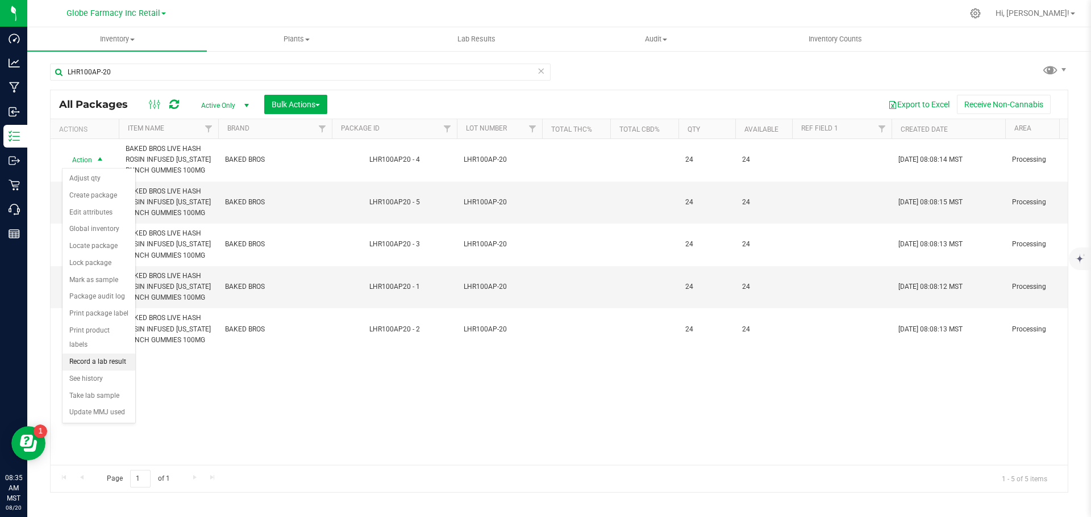
click at [94, 354] on li "Record a lab result" at bounding box center [98, 362] width 73 height 17
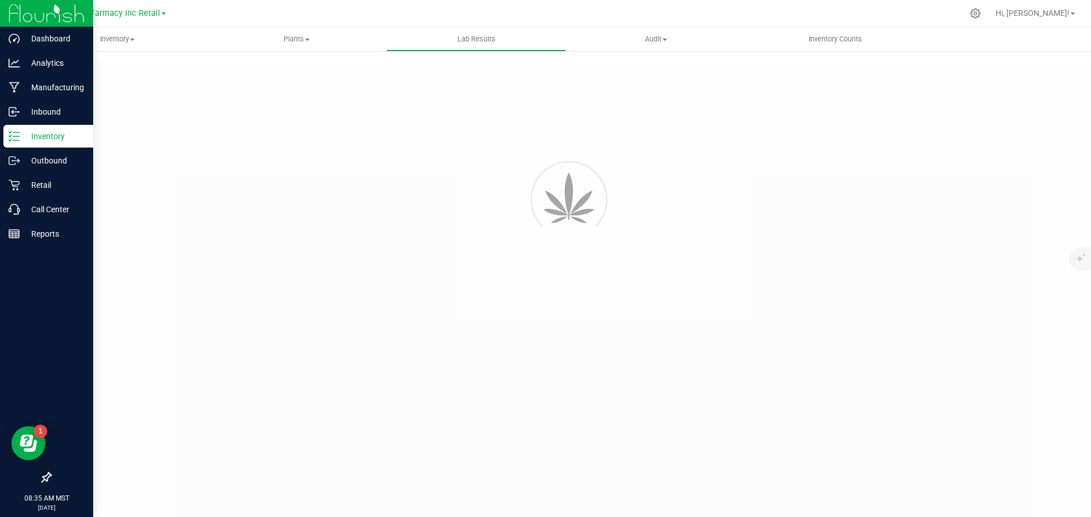
type input "LHR100AP20 - 4"
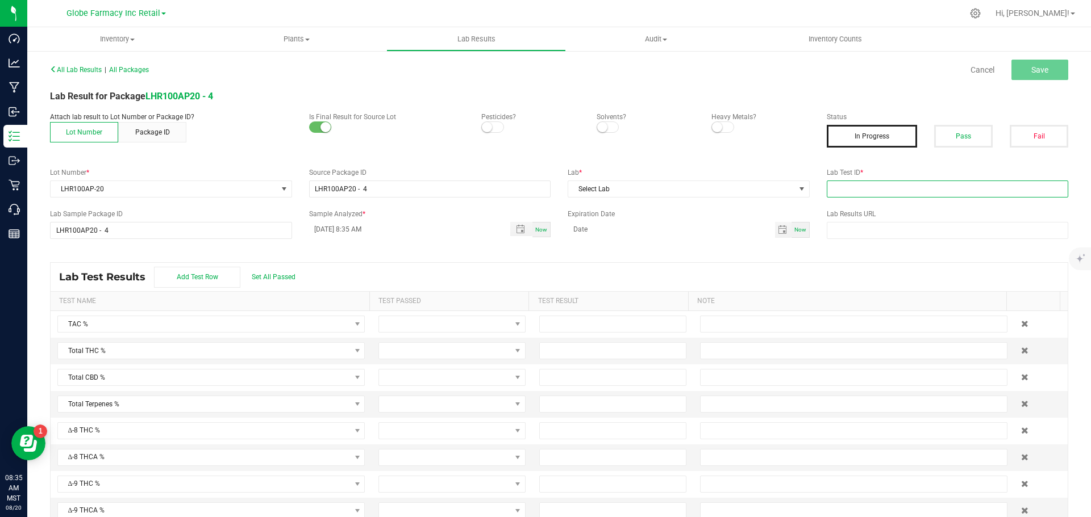
paste input "TE50423005-004"
click at [888, 190] on input "text" at bounding box center [947, 189] width 242 height 17
type input "TE50423005-004"
click at [952, 136] on button "Pass" at bounding box center [963, 136] width 59 height 23
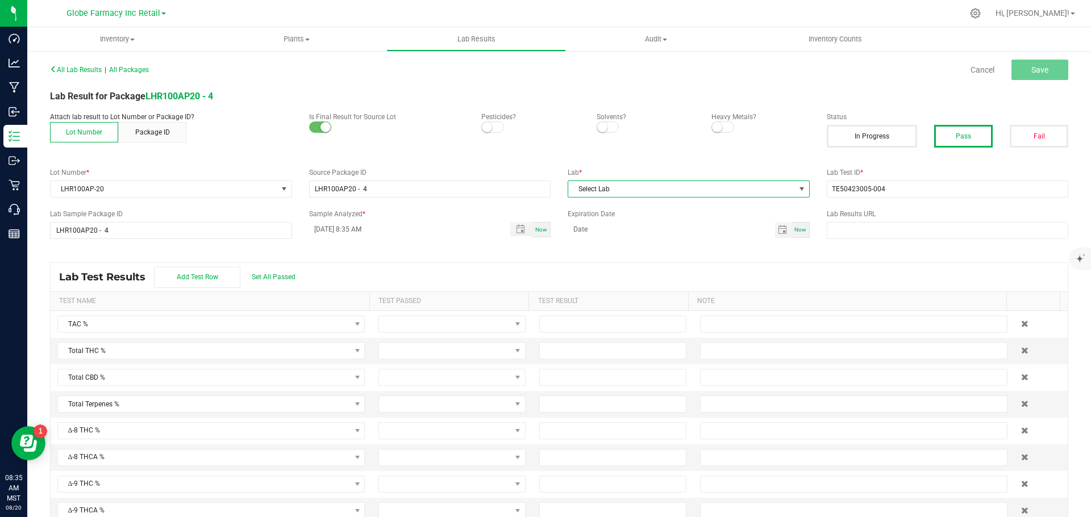
click at [638, 185] on span "Select Lab" at bounding box center [681, 189] width 227 height 16
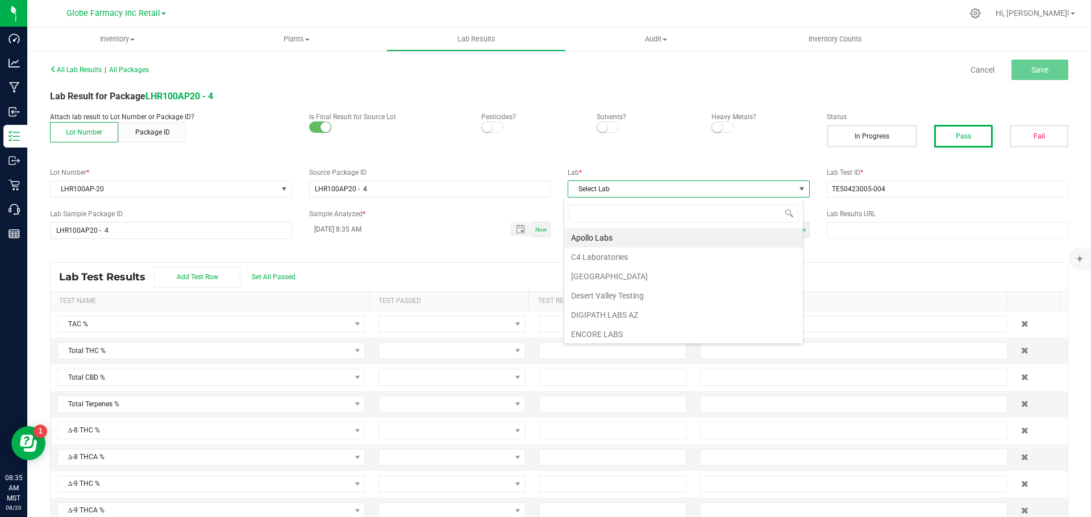
scroll to position [17, 240]
type input "[PERSON_NAME]"
click at [609, 230] on li "KAYCHA LABS" at bounding box center [683, 237] width 239 height 19
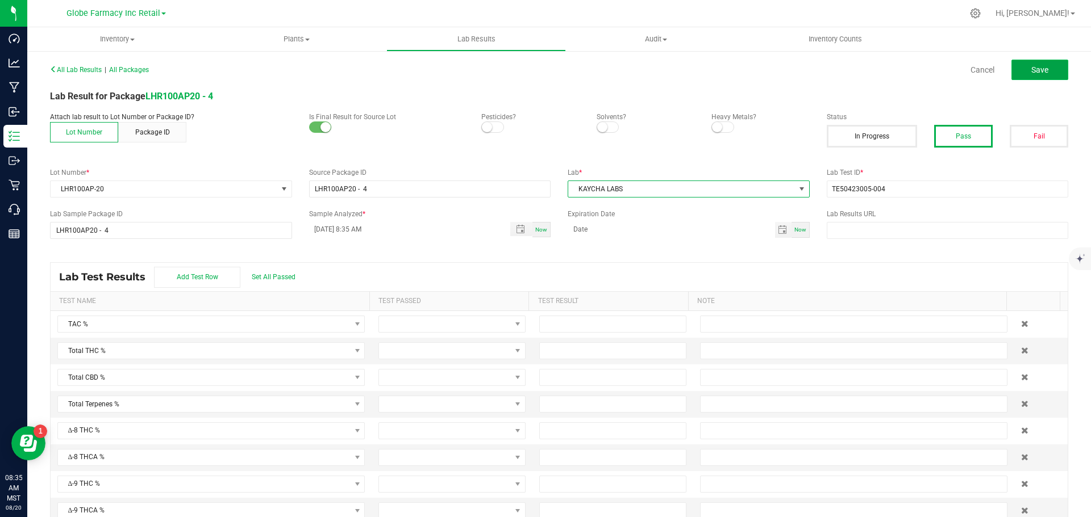
click at [1035, 65] on span "Save" at bounding box center [1039, 69] width 17 height 9
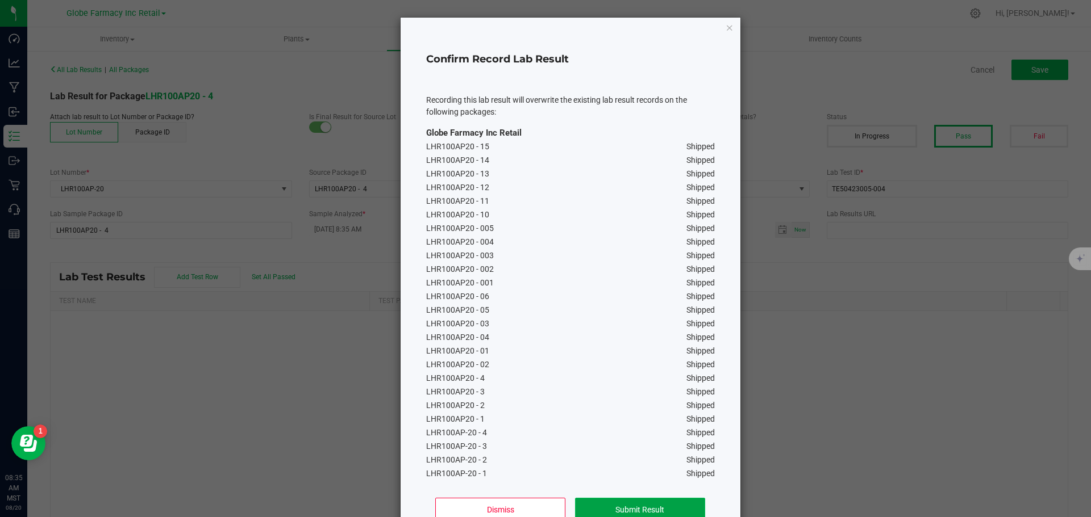
click at [671, 504] on button "Submit Result" at bounding box center [640, 510] width 130 height 24
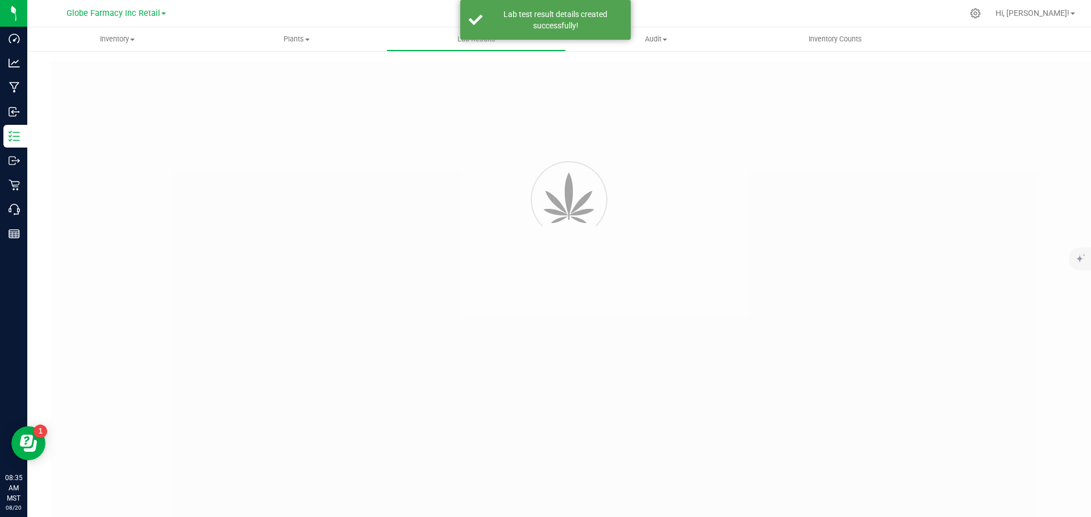
type input "LHR100AP20 - 4"
type input "TE50423005-004"
type input "LHR100AP20 - 4"
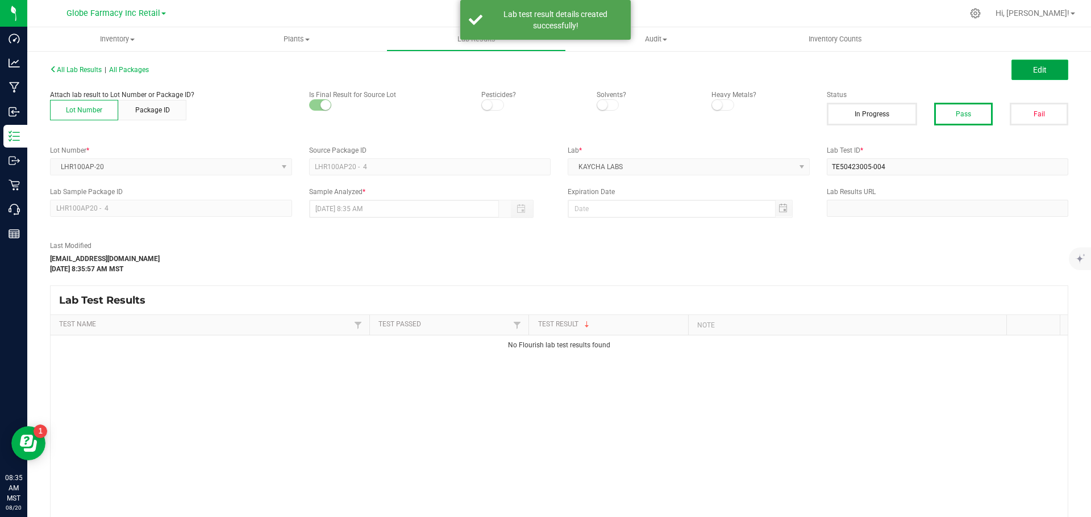
click at [1035, 71] on span "Edit" at bounding box center [1040, 69] width 14 height 9
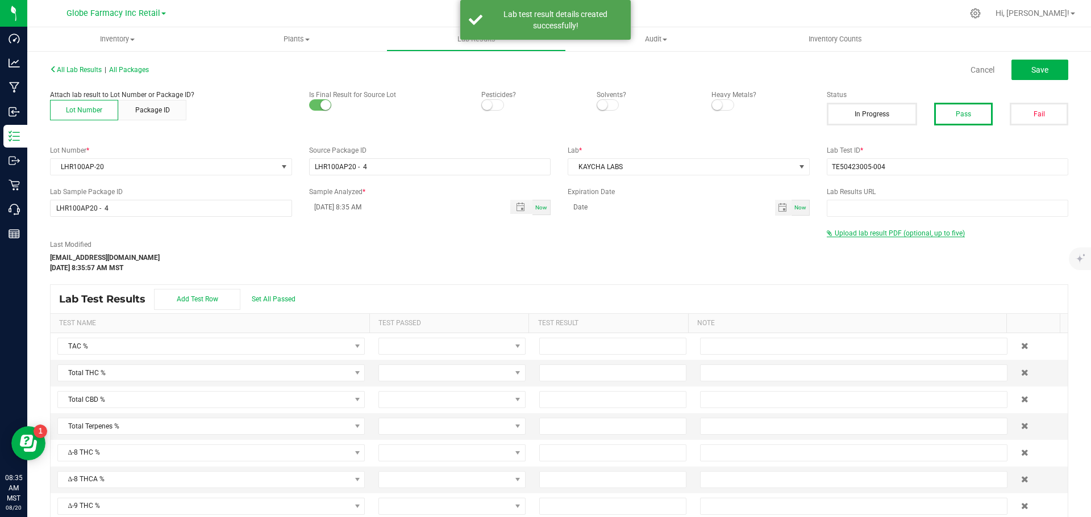
click at [862, 234] on span "Upload lab result PDF (optional, up to five)" at bounding box center [899, 233] width 130 height 8
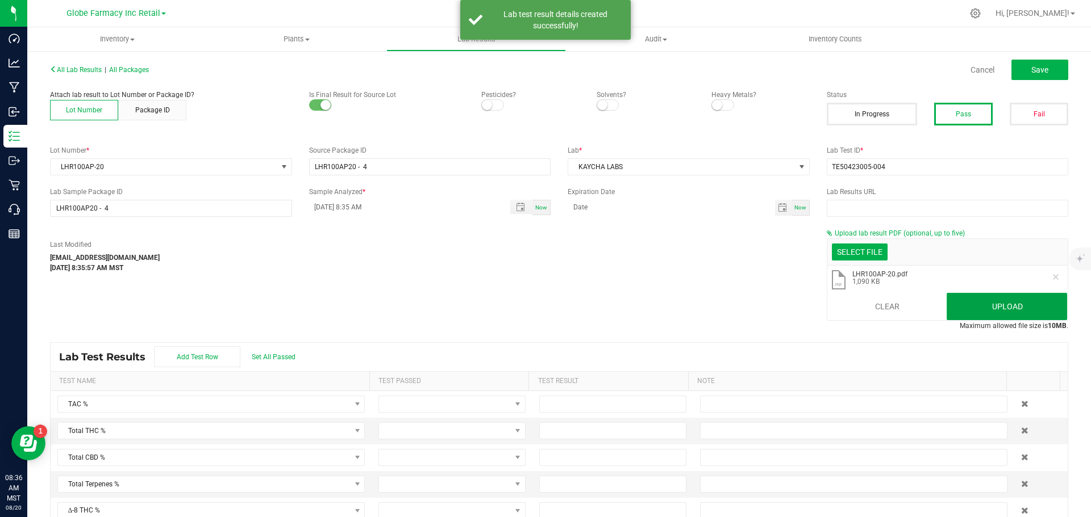
click at [971, 294] on button "Upload" at bounding box center [1006, 306] width 120 height 27
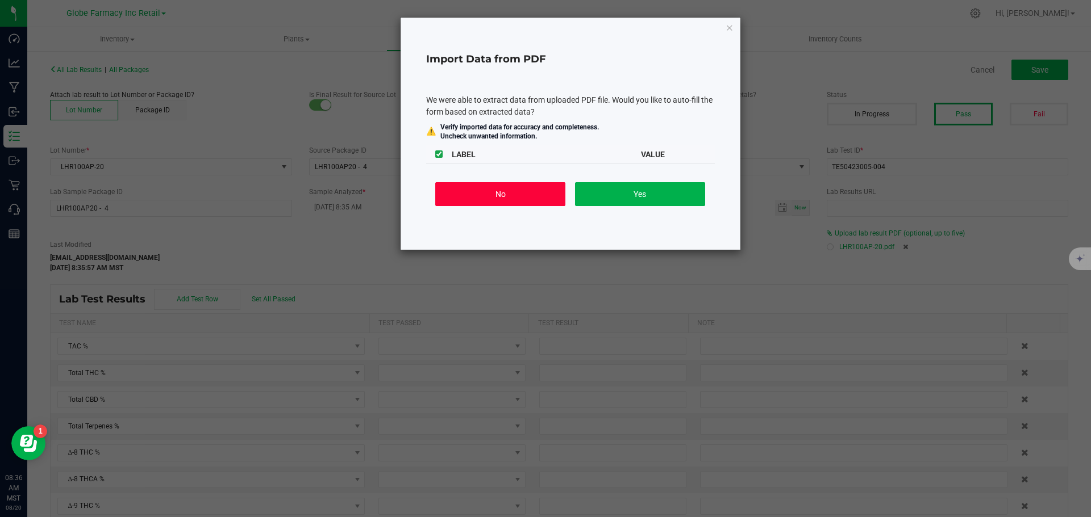
click at [523, 195] on button "No" at bounding box center [500, 194] width 130 height 24
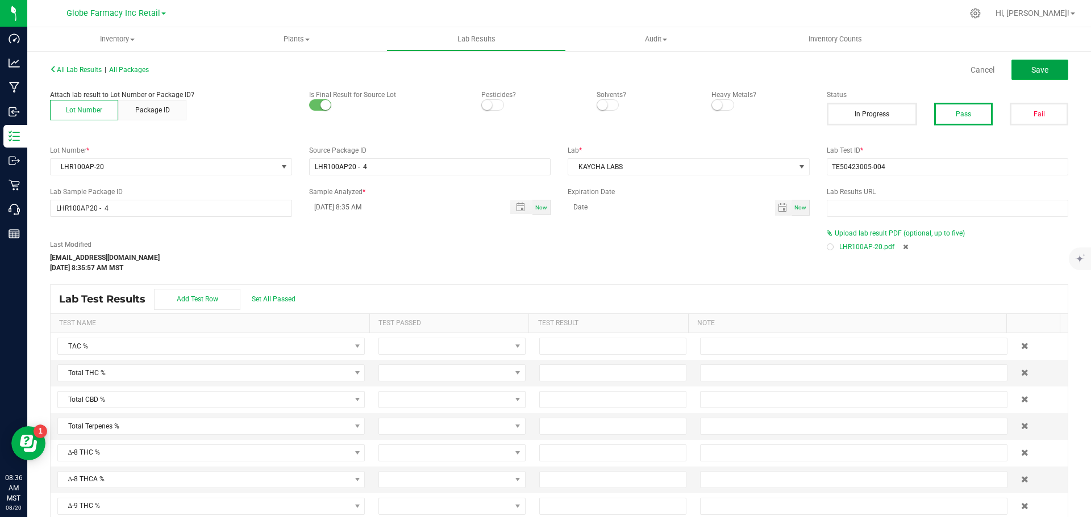
click at [1031, 73] on span "Save" at bounding box center [1039, 69] width 17 height 9
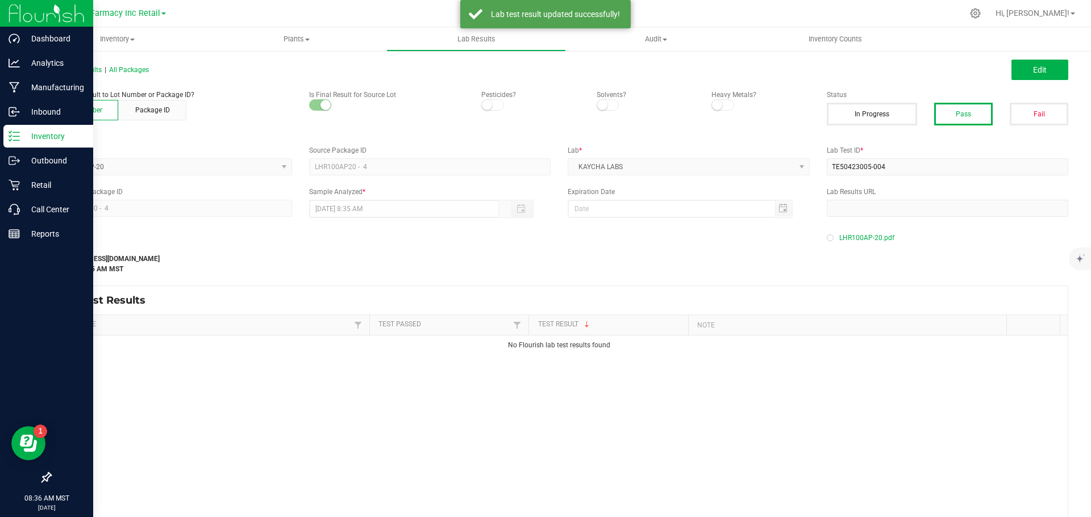
click at [31, 135] on p "Inventory" at bounding box center [54, 136] width 68 height 14
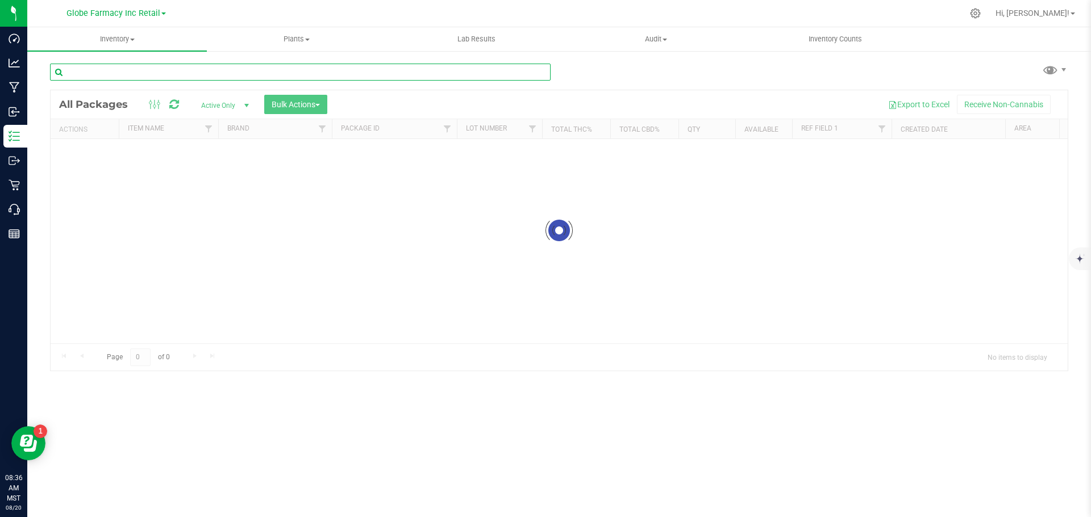
click at [185, 78] on input "text" at bounding box center [300, 72] width 500 height 17
paste input "ST100G-36"
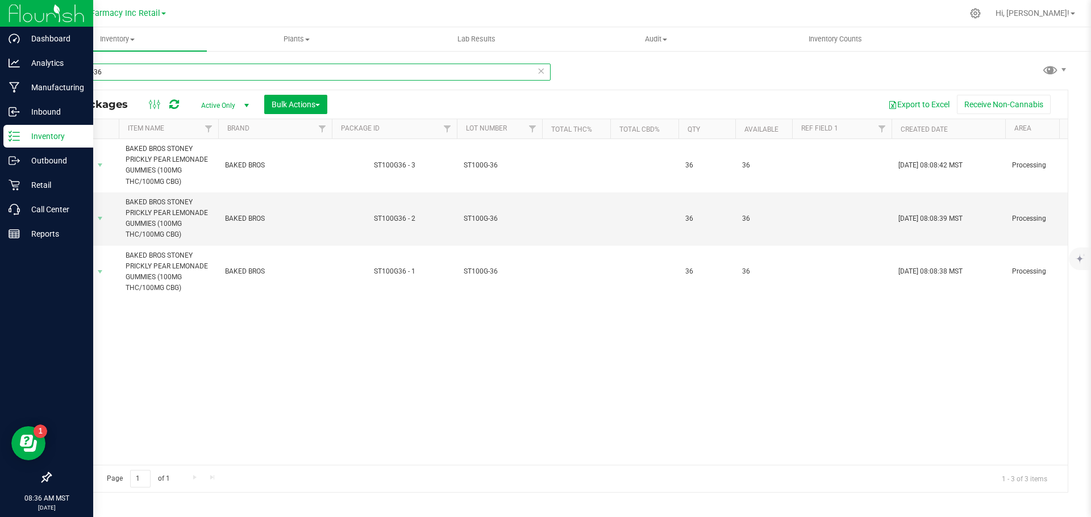
type input "ST100G-36"
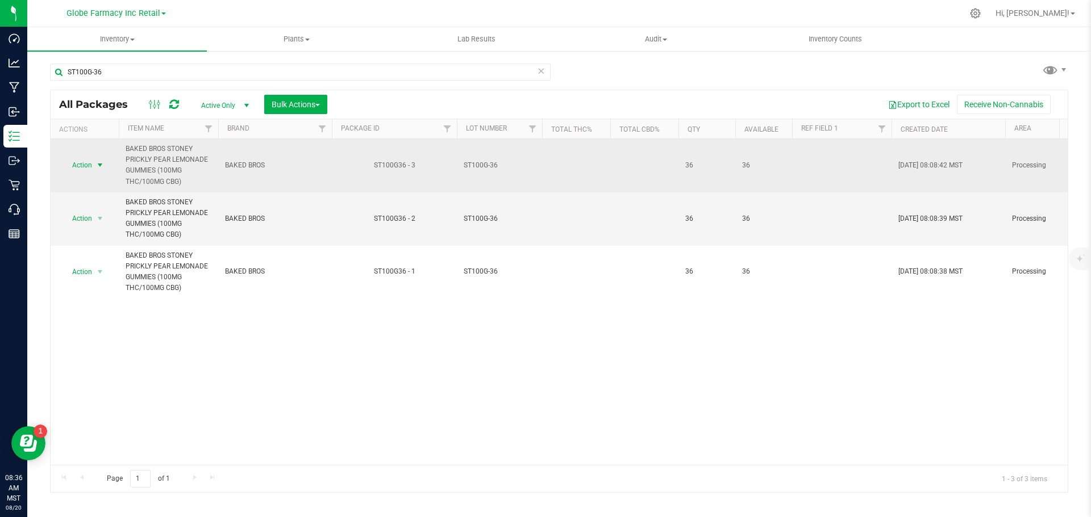
click at [85, 164] on span "Action" at bounding box center [77, 165] width 31 height 16
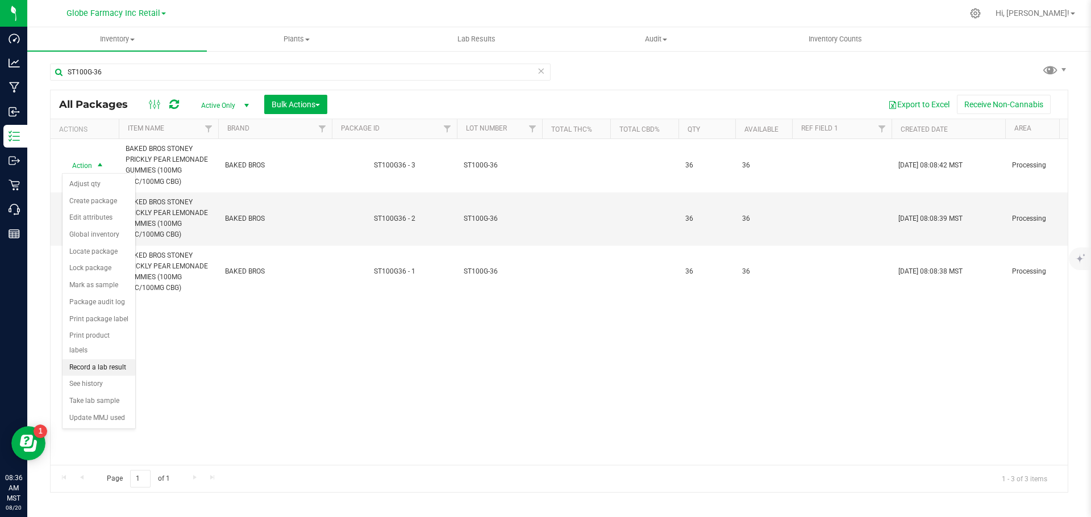
click at [86, 360] on li "Record a lab result" at bounding box center [98, 368] width 73 height 17
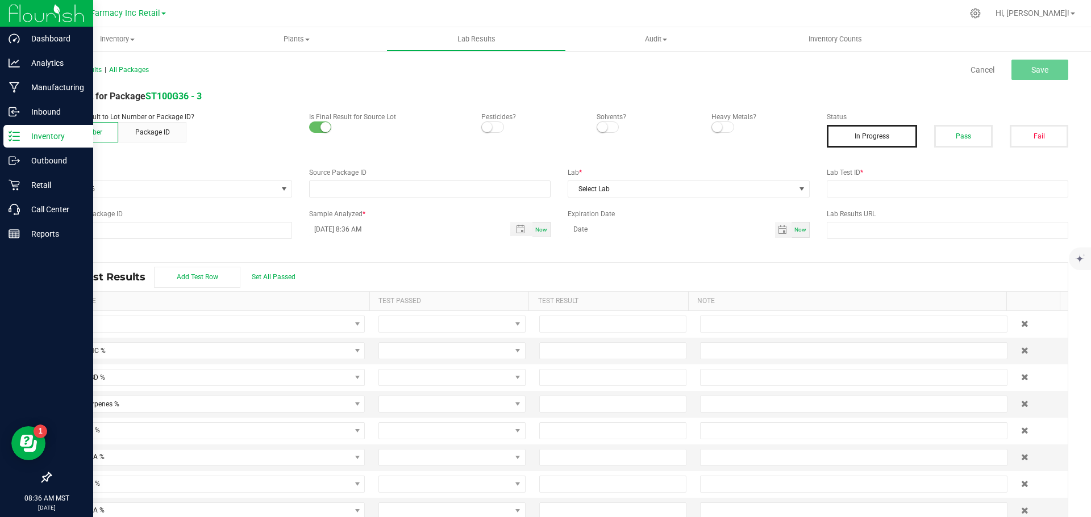
type input "ST100G36 - 3"
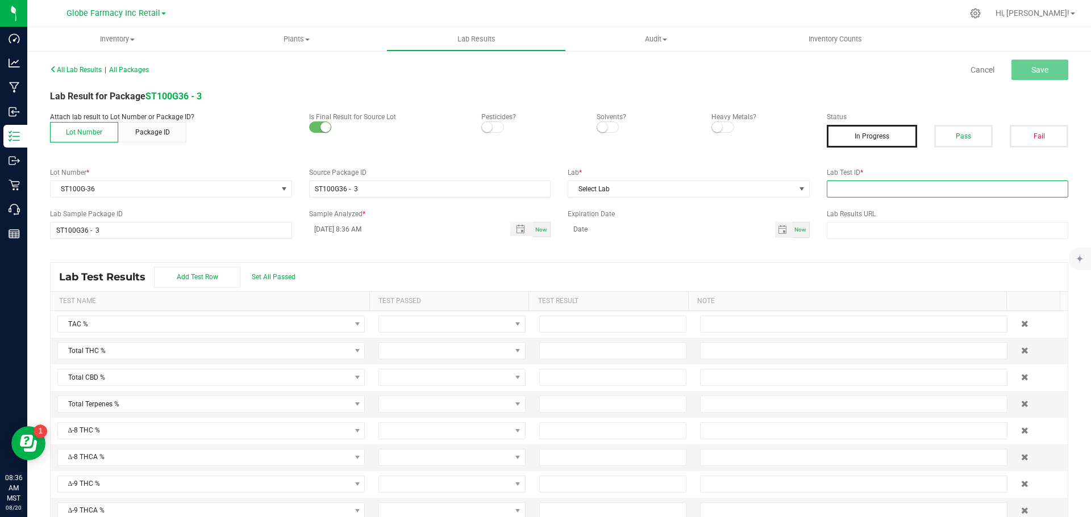
click at [932, 189] on input "text" at bounding box center [947, 189] width 242 height 17
paste input "2506APO2430.12544"
type input "2506APO2430.12544"
drag, startPoint x: 940, startPoint y: 141, endPoint x: 934, endPoint y: 149, distance: 9.8
click at [941, 141] on button "Pass" at bounding box center [963, 136] width 59 height 23
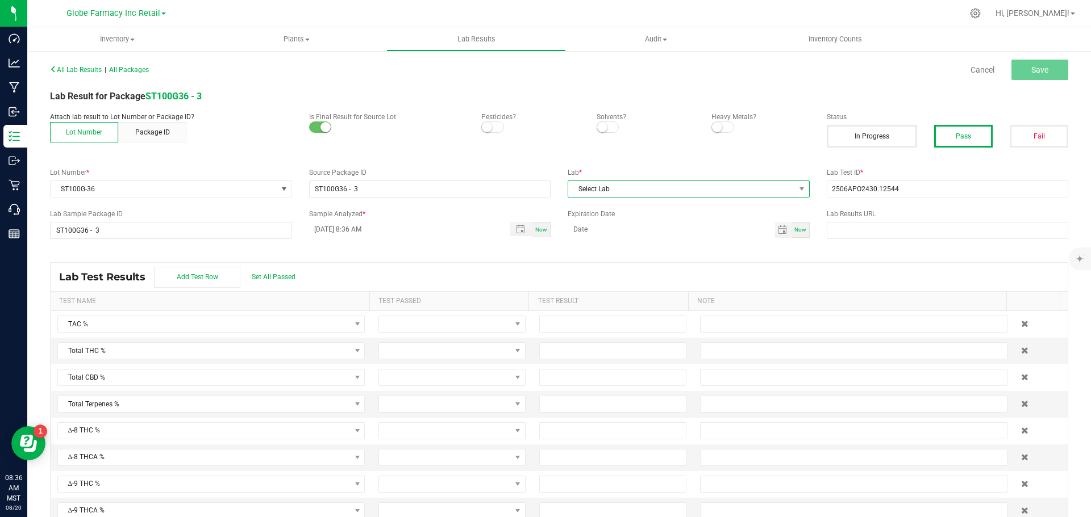
click at [672, 185] on span "Select Lab" at bounding box center [681, 189] width 227 height 16
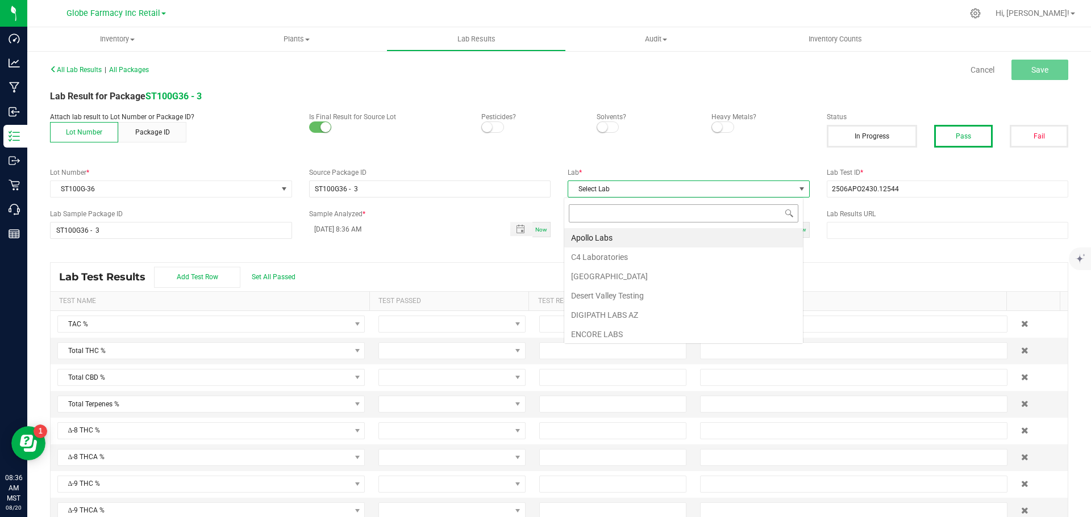
scroll to position [17, 240]
click at [604, 235] on li "Apollo Labs" at bounding box center [683, 237] width 239 height 19
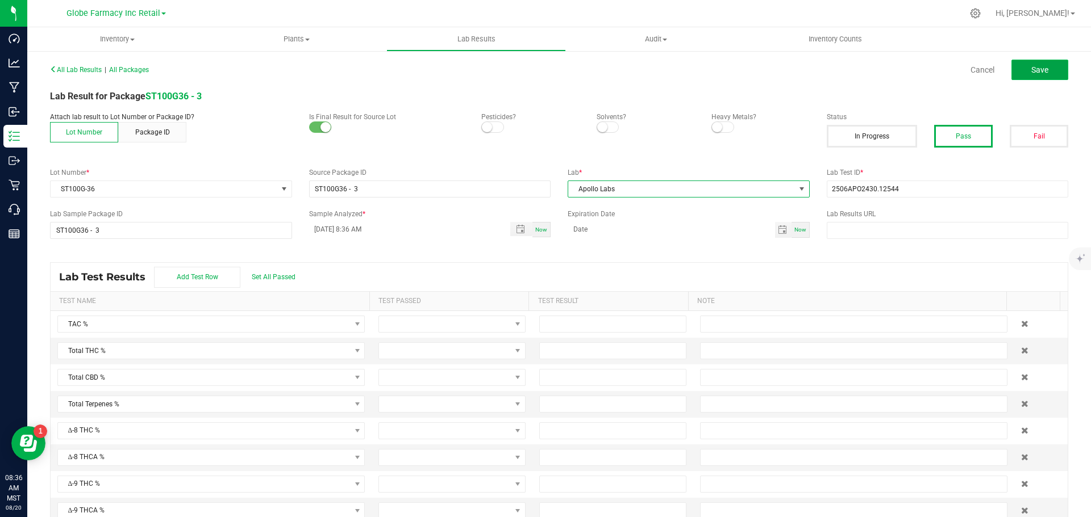
click at [1026, 76] on button "Save" at bounding box center [1039, 70] width 57 height 20
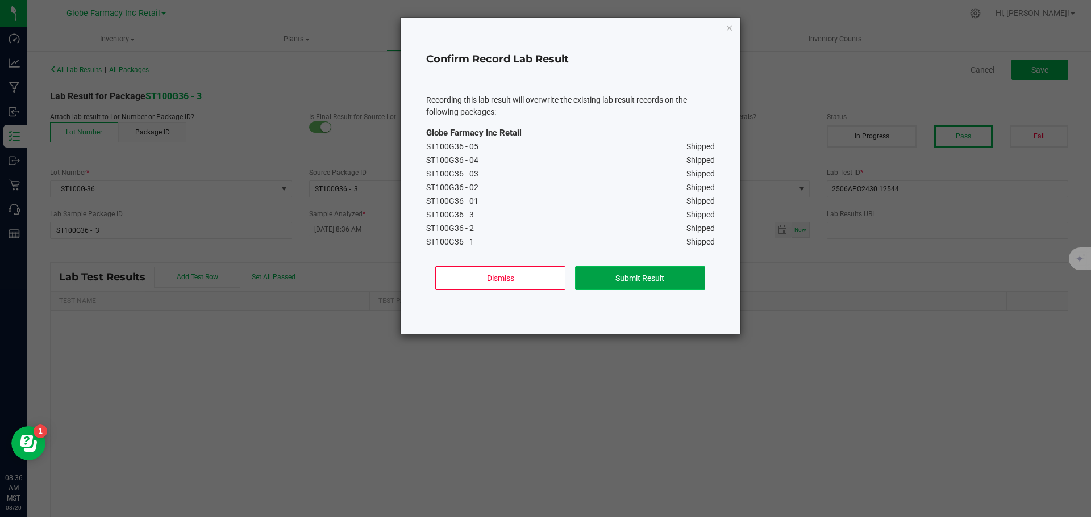
click at [644, 282] on button "Submit Result" at bounding box center [640, 278] width 130 height 24
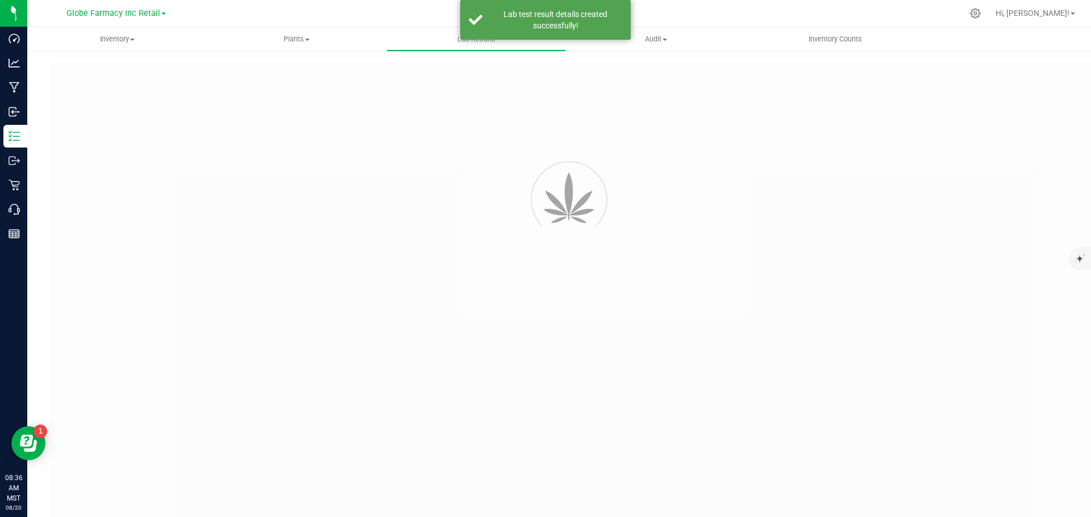
type input "ST100G36 - 3"
type input "2506APO2430.12544"
type input "ST100G36 - 3"
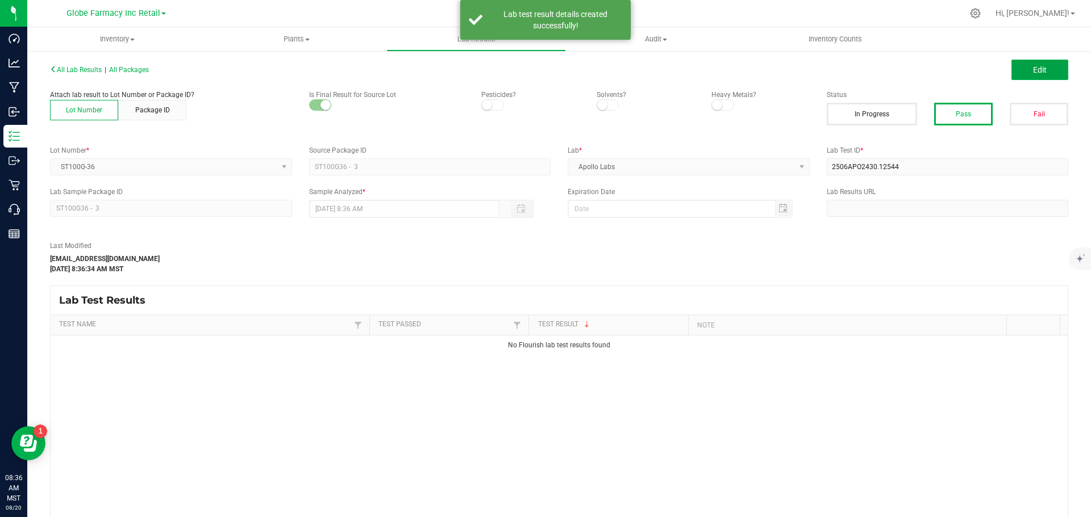
click at [1022, 66] on button "Edit" at bounding box center [1039, 70] width 57 height 20
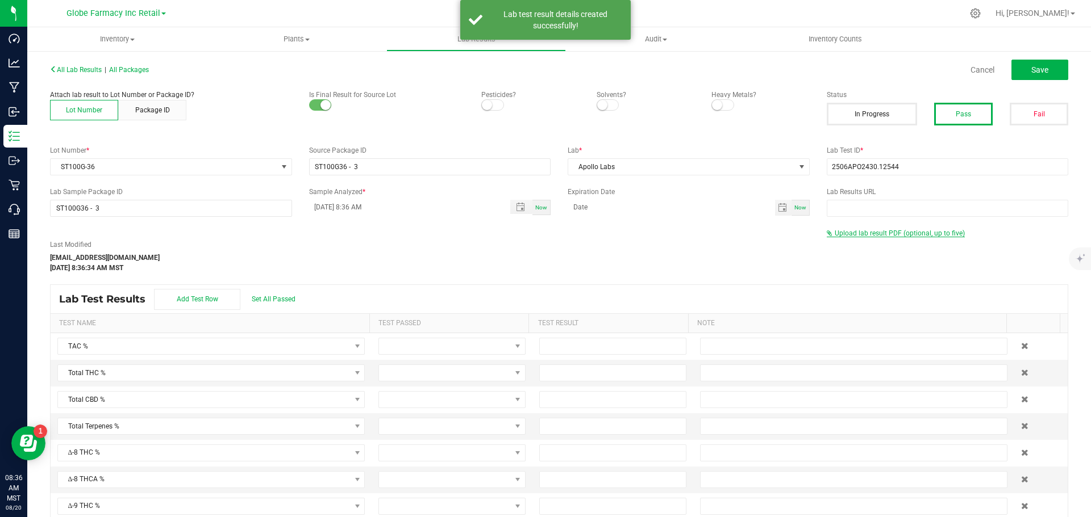
click at [886, 231] on span "Upload lab result PDF (optional, up to five)" at bounding box center [899, 233] width 130 height 8
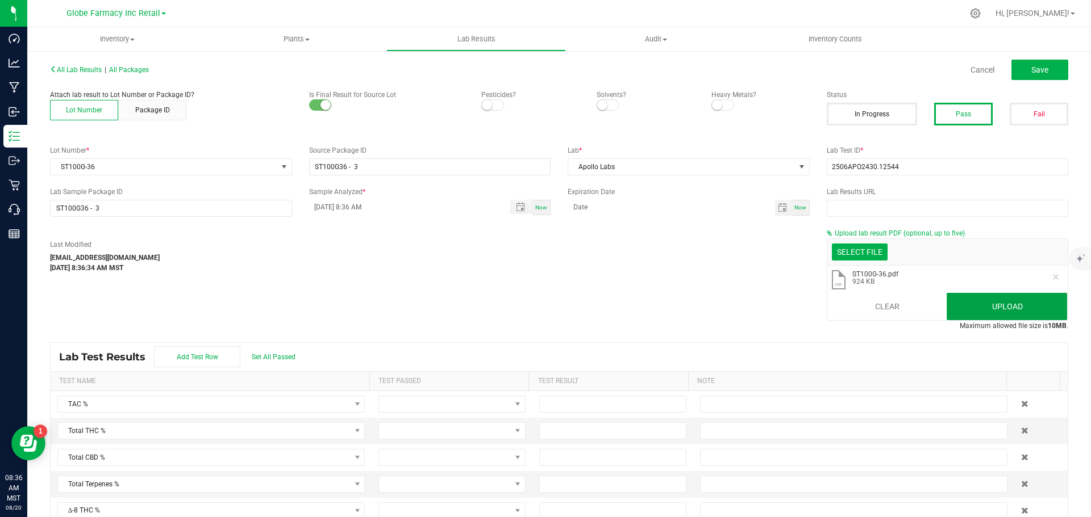
click at [960, 303] on button "Upload" at bounding box center [1006, 306] width 120 height 27
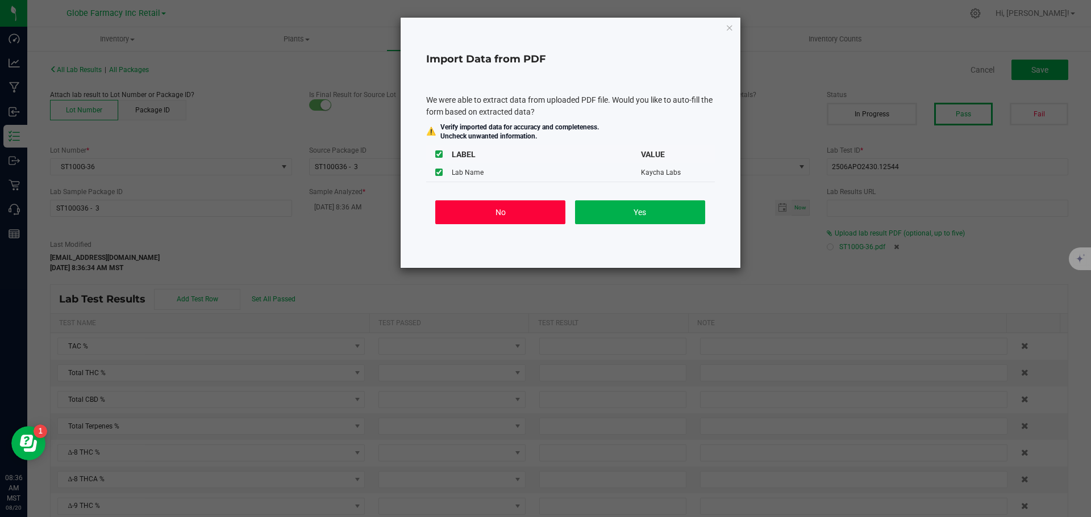
click at [545, 215] on button "No" at bounding box center [500, 212] width 130 height 24
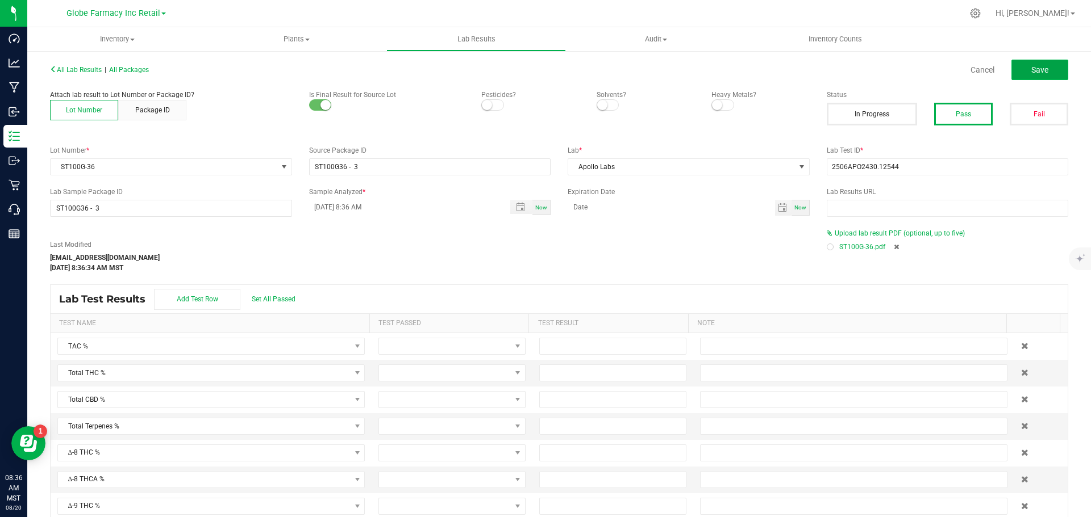
click at [1031, 66] on span "Save" at bounding box center [1039, 69] width 17 height 9
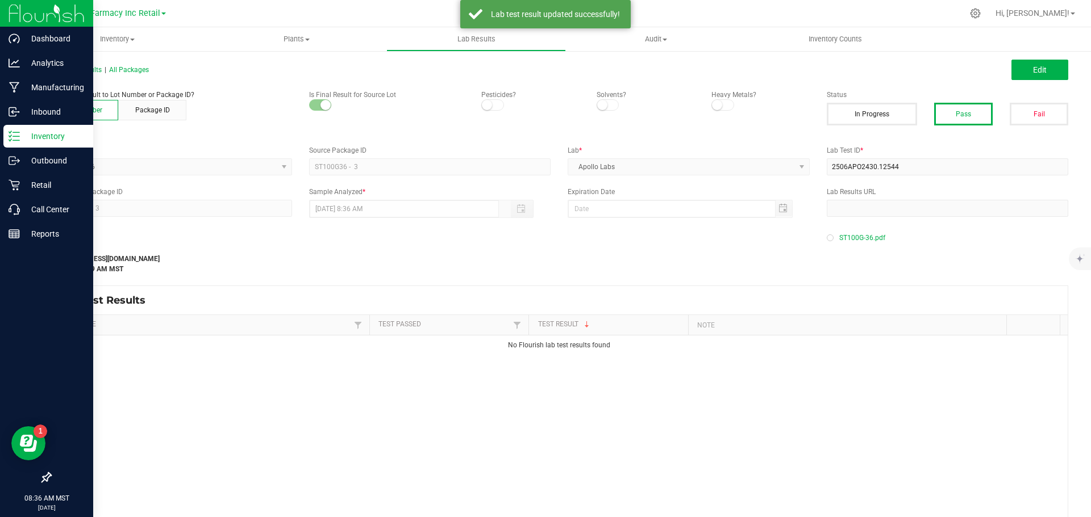
click at [16, 135] on icon at bounding box center [14, 136] width 11 height 11
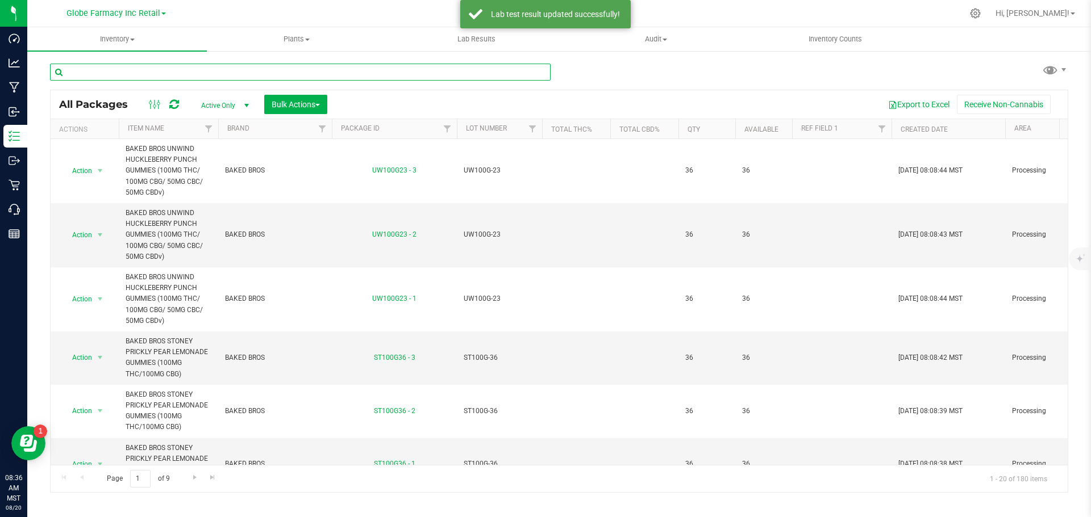
paste input "BR1KBP-7"
click at [177, 78] on input "BR1KBP-7" at bounding box center [300, 72] width 500 height 17
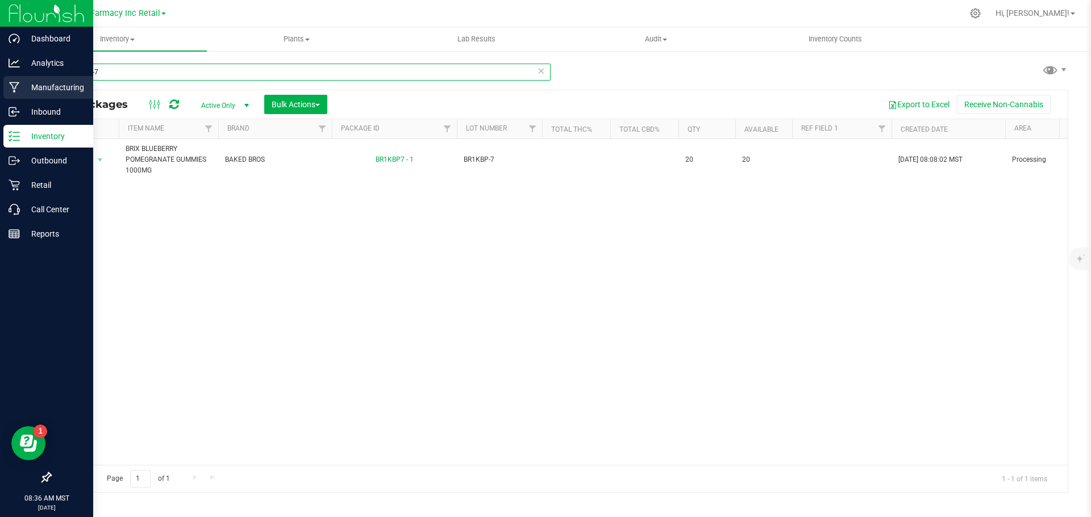
type input "BR1KBP-7"
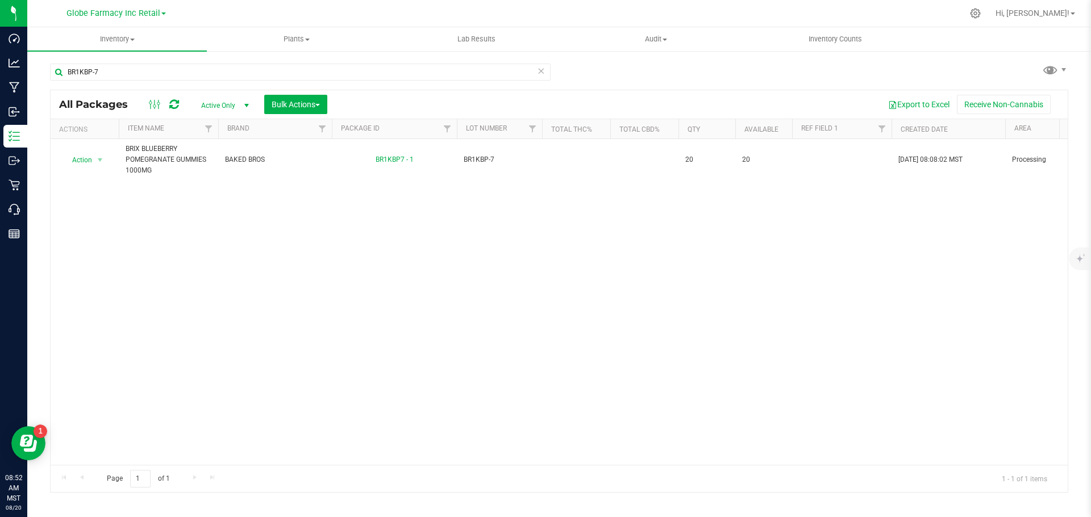
click at [251, 222] on div "Action Action Adjust qty Create package Edit attributes Global inventory Locate…" at bounding box center [559, 302] width 1017 height 326
